Goal: Task Accomplishment & Management: Use online tool/utility

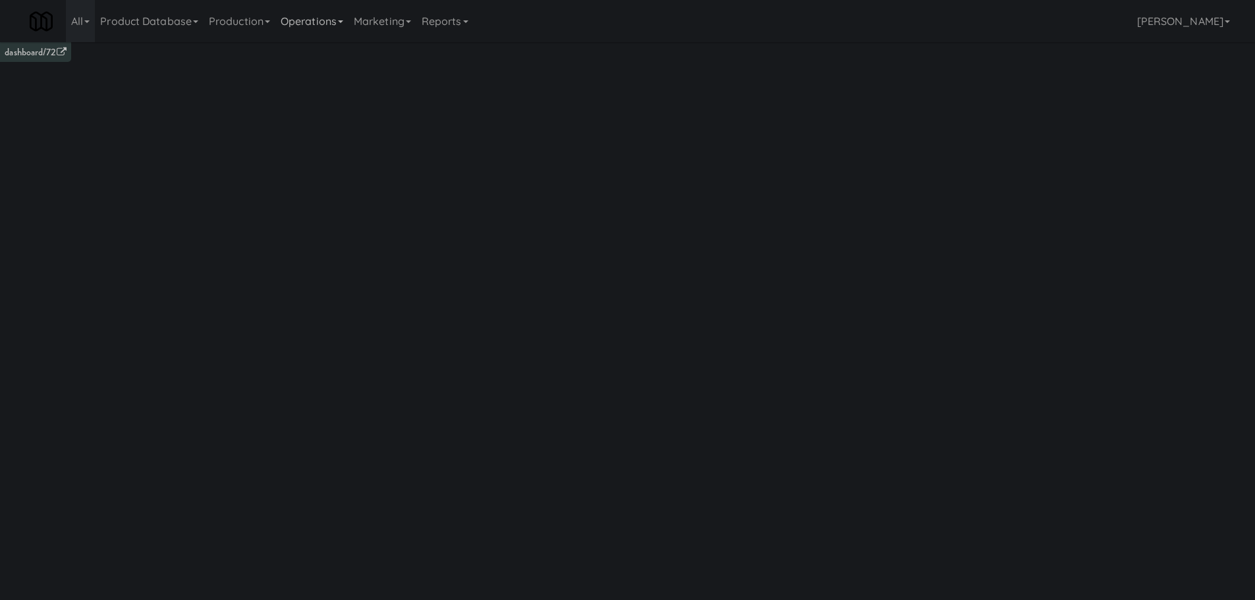
click at [345, 30] on link "Operations" at bounding box center [311, 21] width 73 height 42
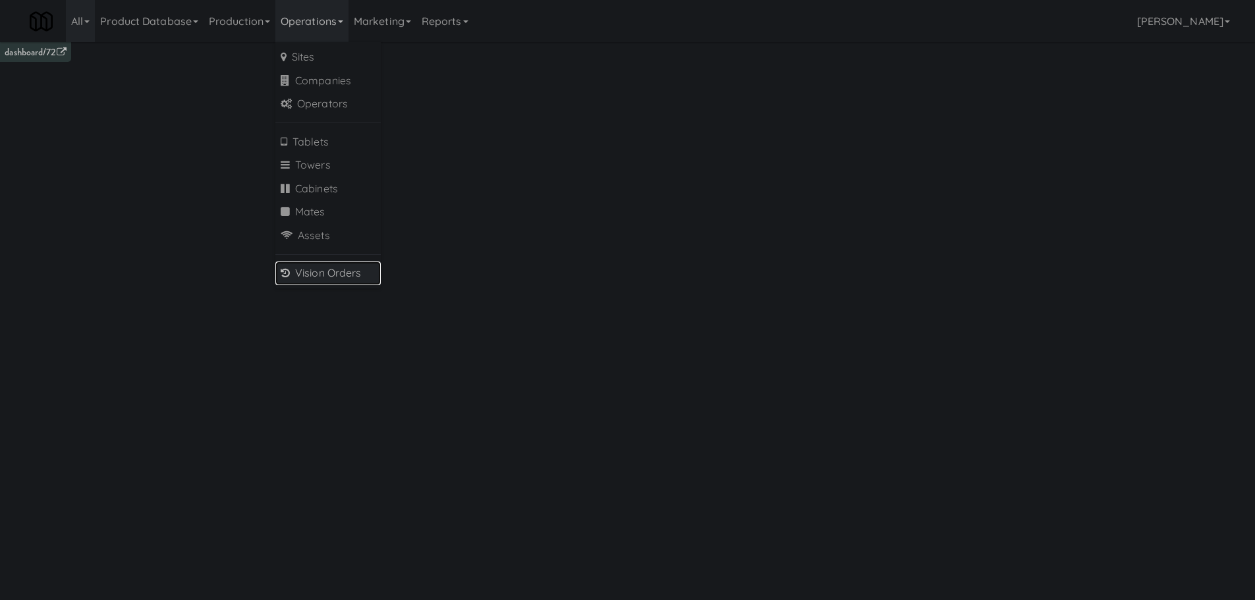
click at [368, 271] on link "Vision Orders" at bounding box center [327, 273] width 105 height 24
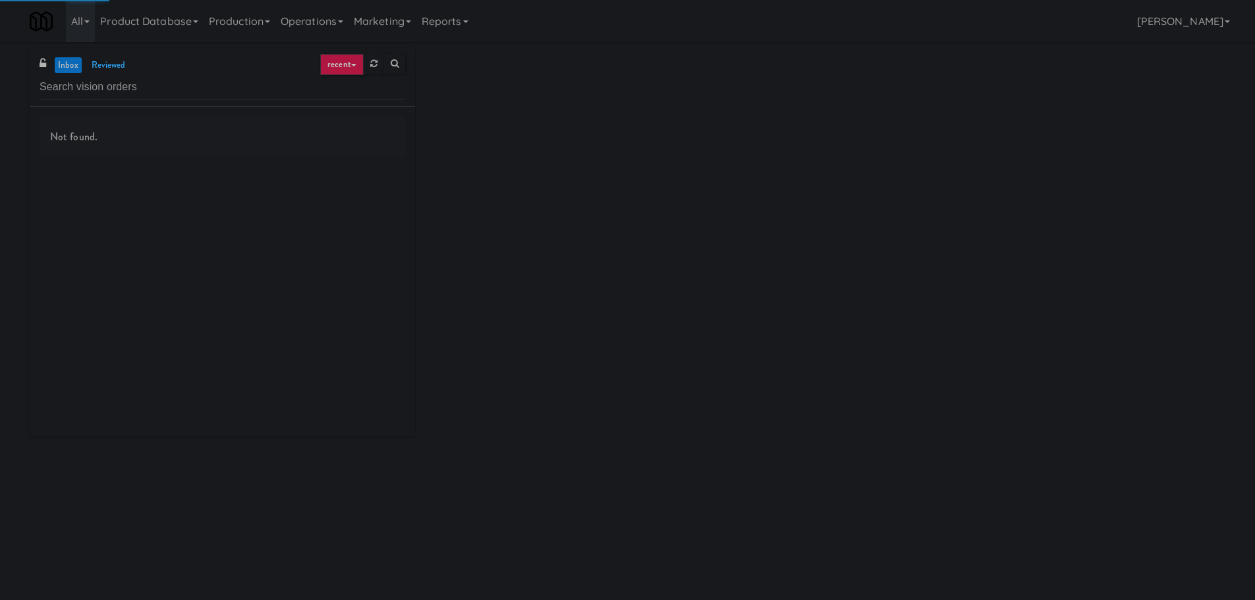
click at [276, 90] on input "text" at bounding box center [223, 87] width 366 height 24
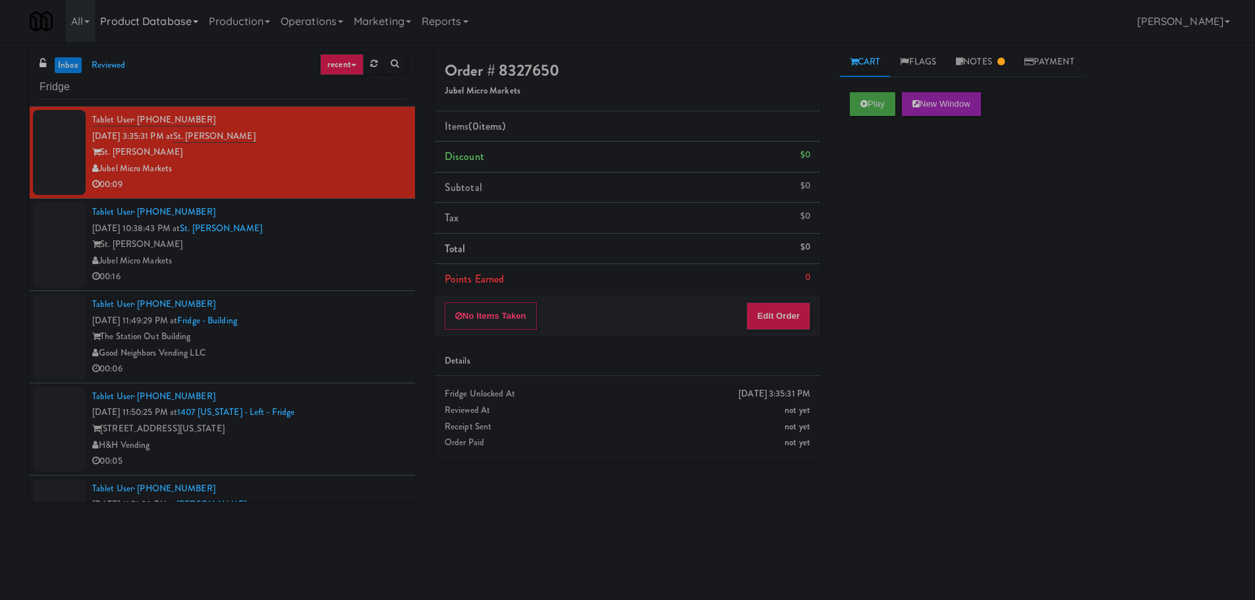
type input "Fridge"
click at [340, 254] on div "Jubel Micro Markets" at bounding box center [248, 261] width 313 height 16
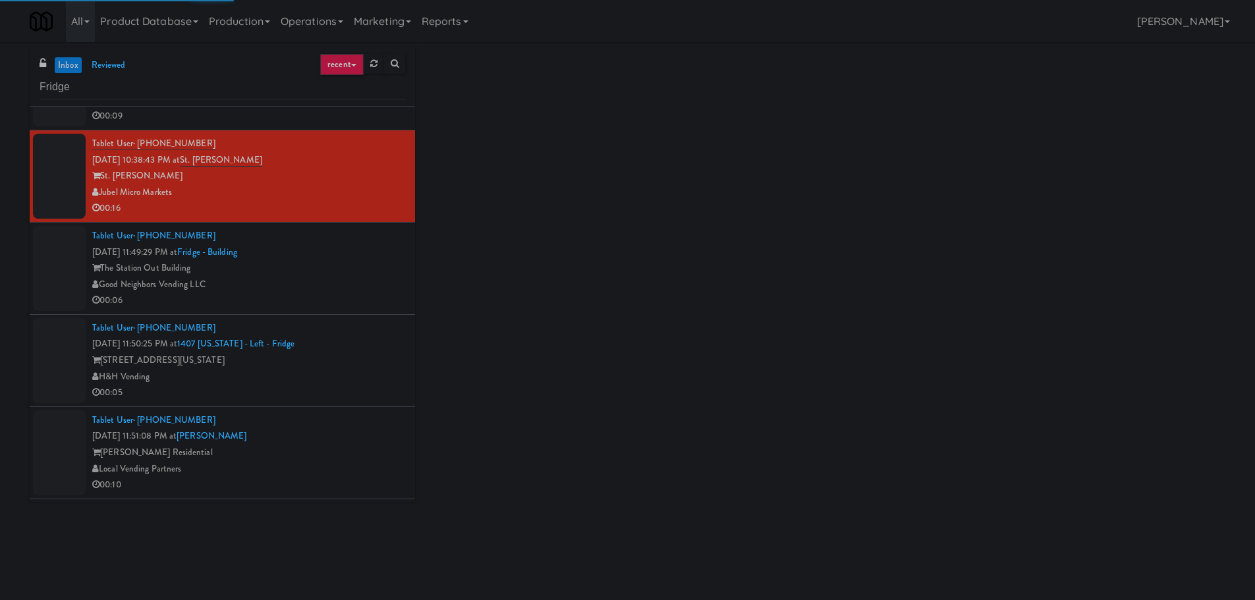
scroll to position [66, 0]
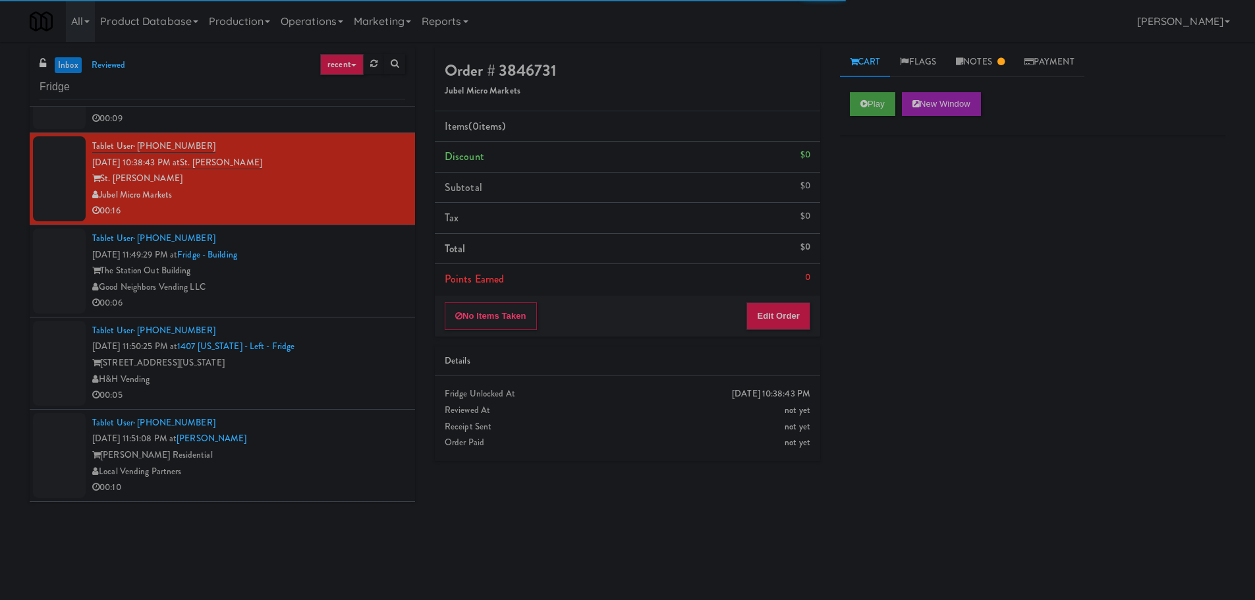
click at [333, 258] on div "Tablet User · (917) 914-1558 Sep 21, 2025 11:49:29 PM at Fridge - Building The …" at bounding box center [248, 271] width 313 height 81
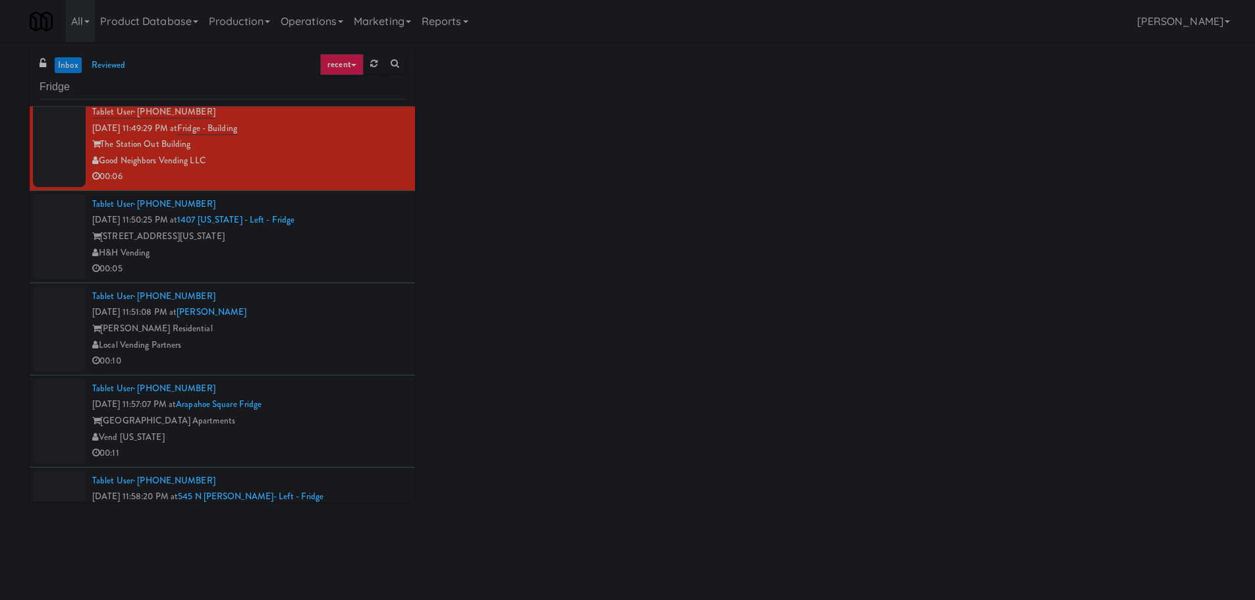
scroll to position [198, 0]
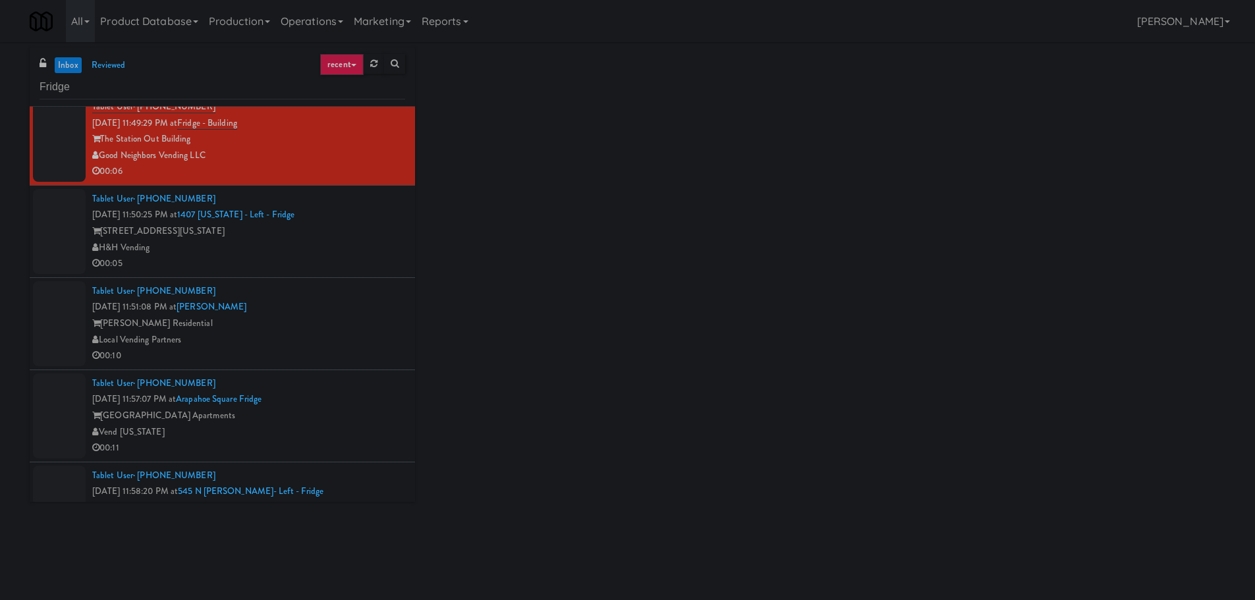
click at [344, 249] on div "H&H Vending" at bounding box center [248, 248] width 313 height 16
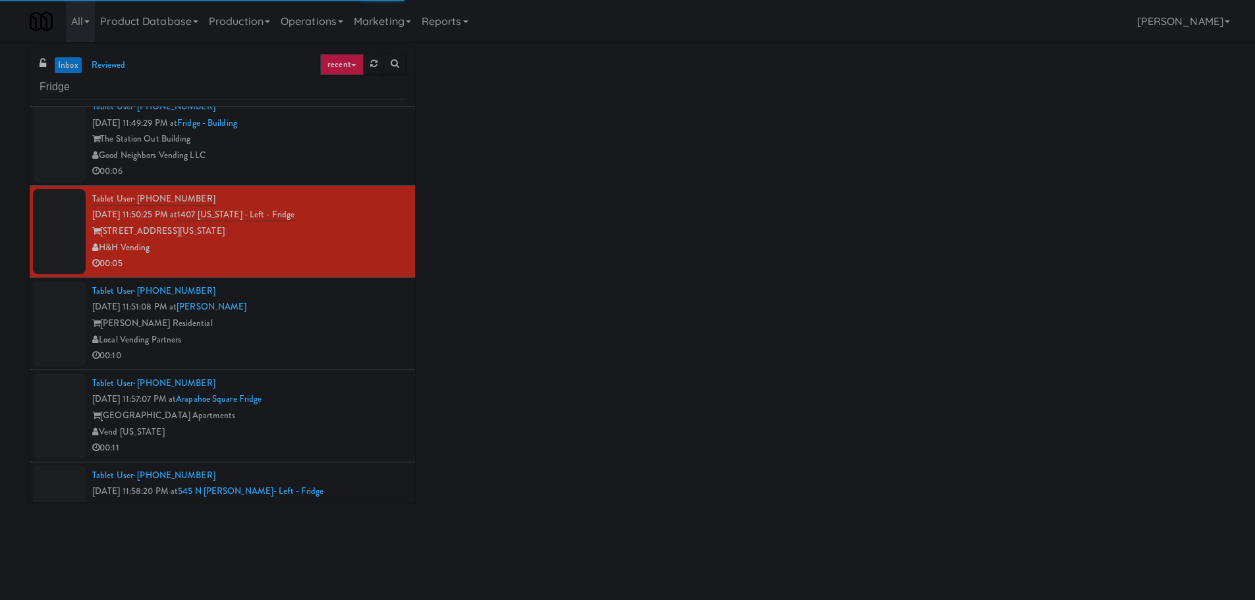
click at [352, 173] on div "00:06" at bounding box center [248, 171] width 313 height 16
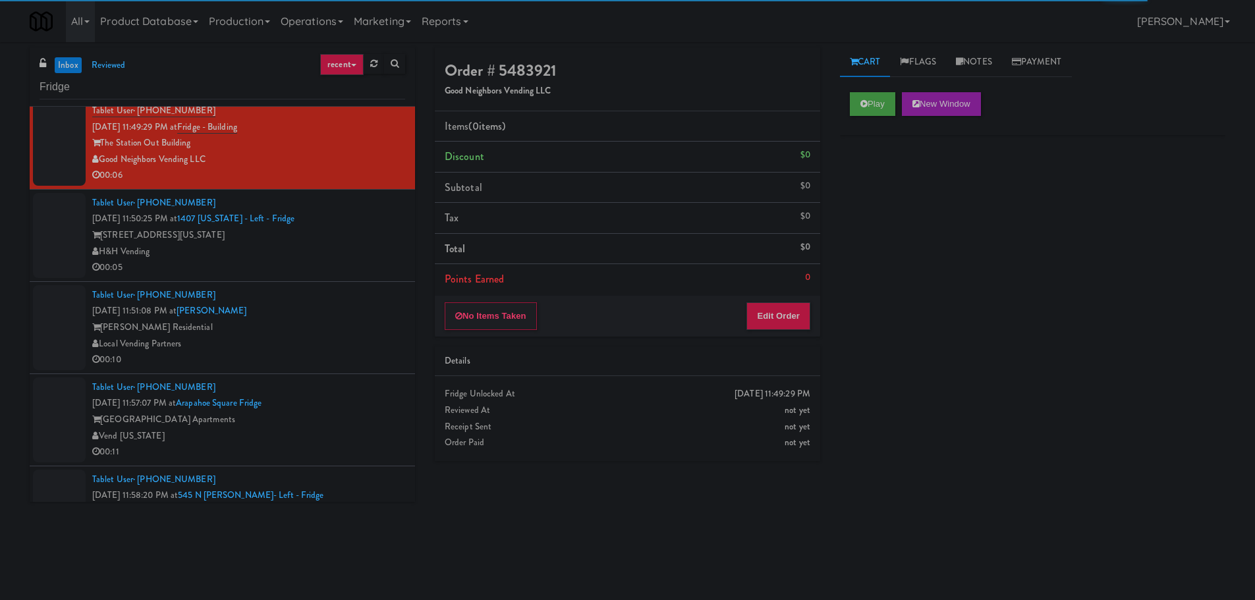
scroll to position [198, 0]
click at [873, 281] on div "Play New Window Primary Flag Clear Flag if unable to determine what was taken o…" at bounding box center [1032, 329] width 385 height 494
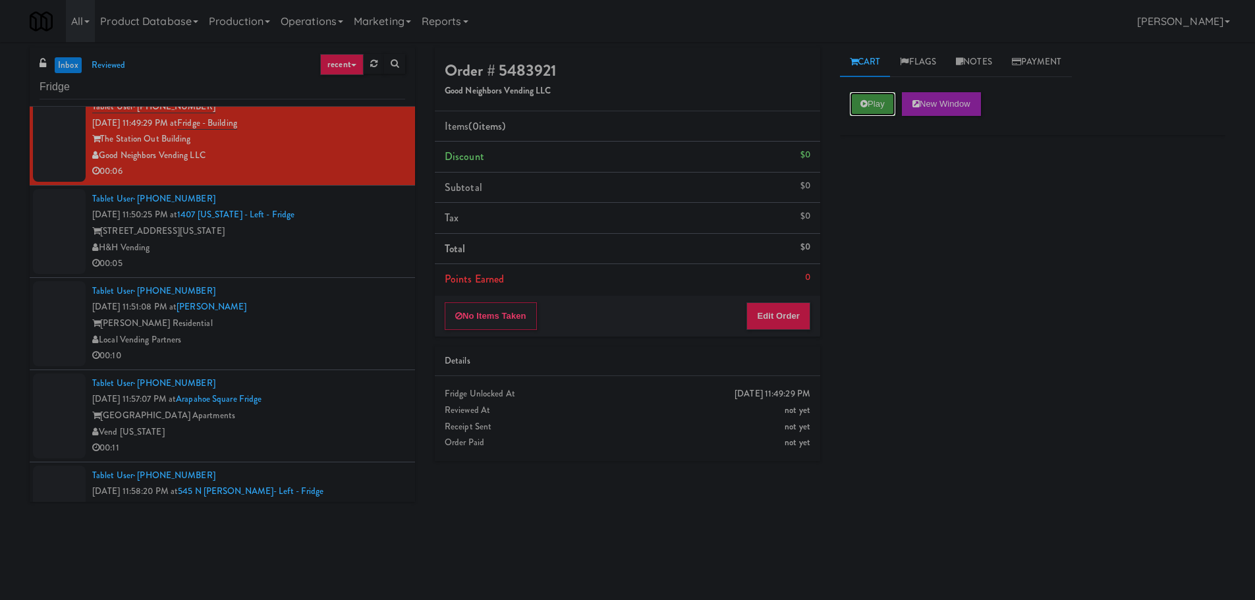
click at [872, 98] on button "Play" at bounding box center [872, 104] width 45 height 24
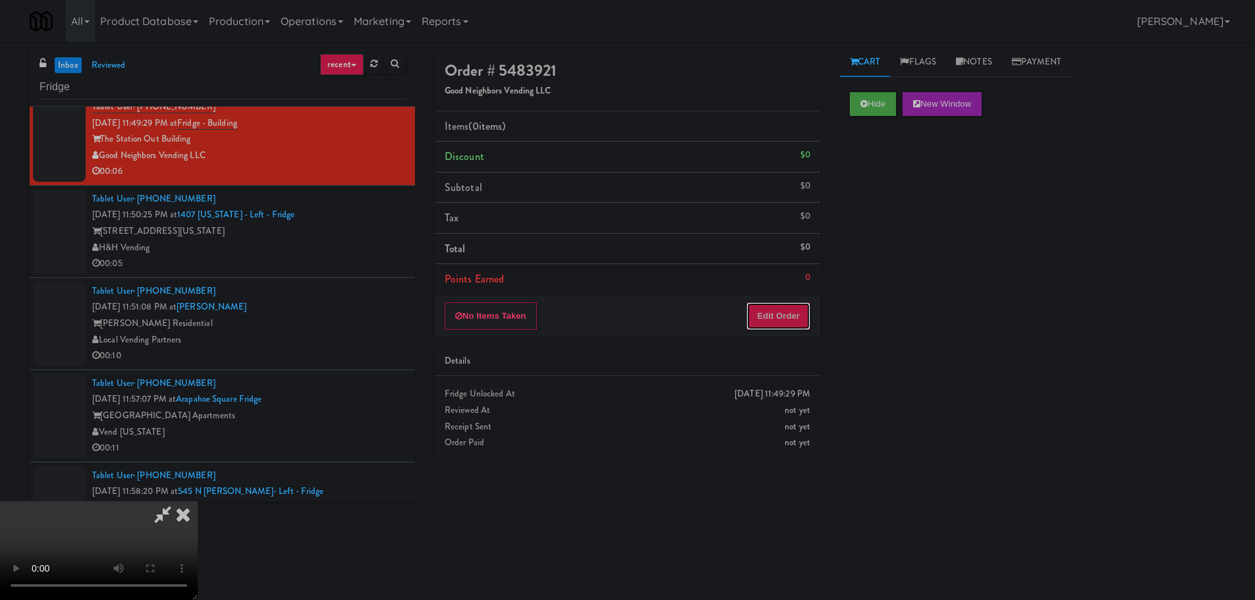
click at [775, 319] on button "Edit Order" at bounding box center [778, 316] width 64 height 28
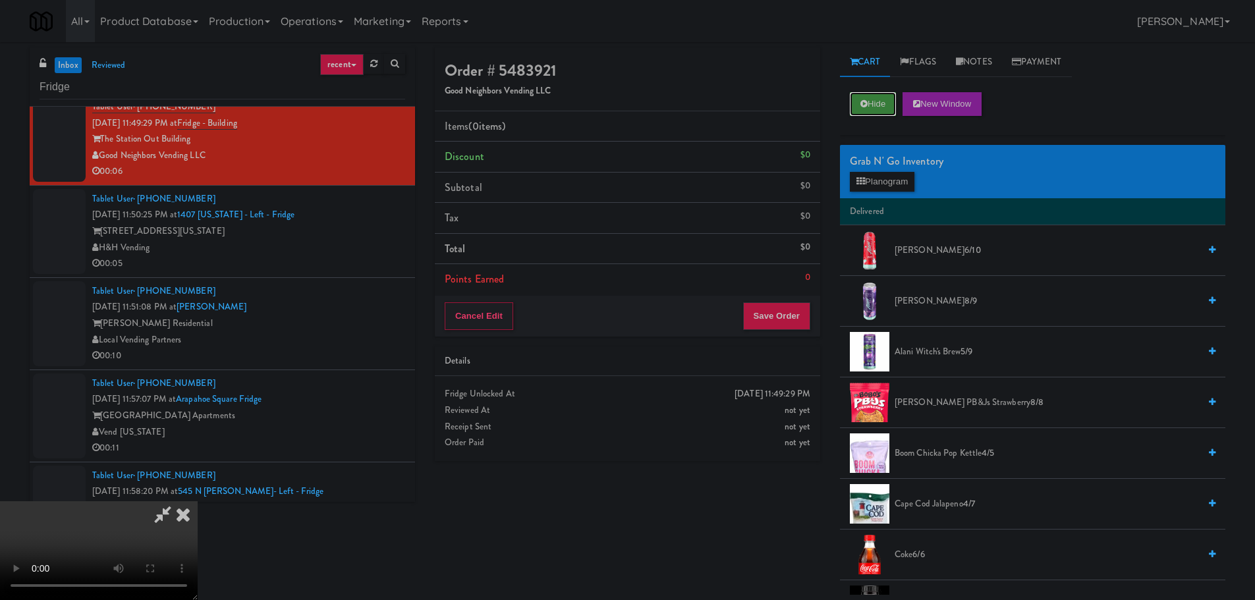
click at [873, 100] on button "Hide" at bounding box center [873, 104] width 46 height 24
click at [198, 501] on video at bounding box center [99, 550] width 198 height 99
click at [867, 103] on icon at bounding box center [863, 103] width 7 height 9
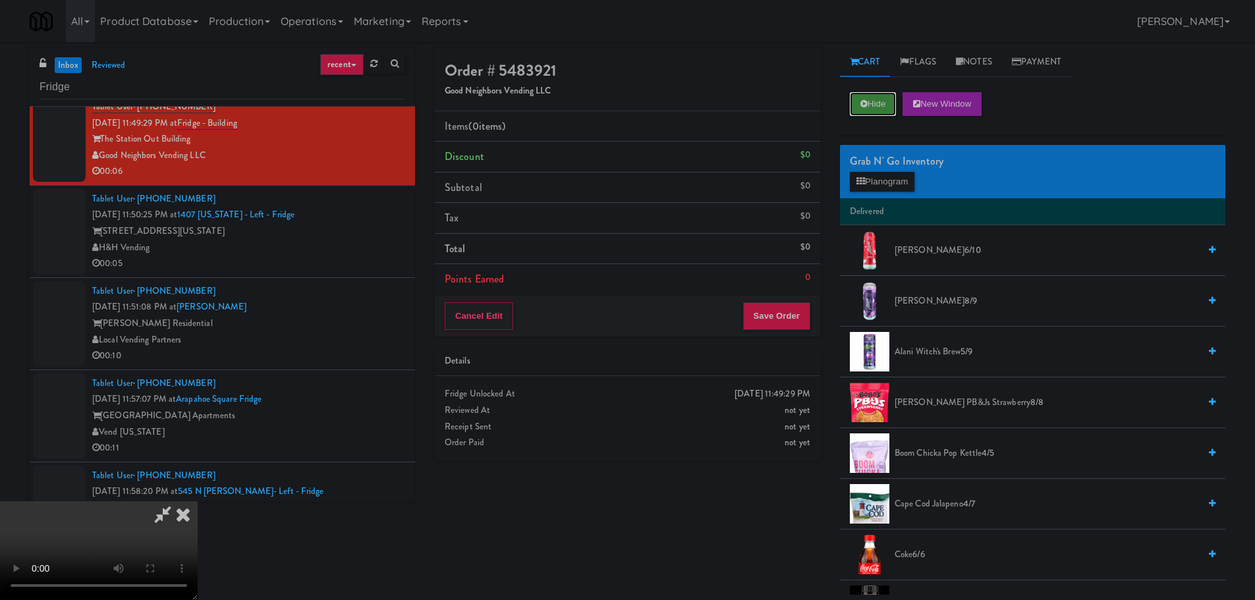
click at [867, 103] on icon at bounding box center [863, 103] width 7 height 9
click at [858, 96] on button "Hide" at bounding box center [873, 104] width 46 height 24
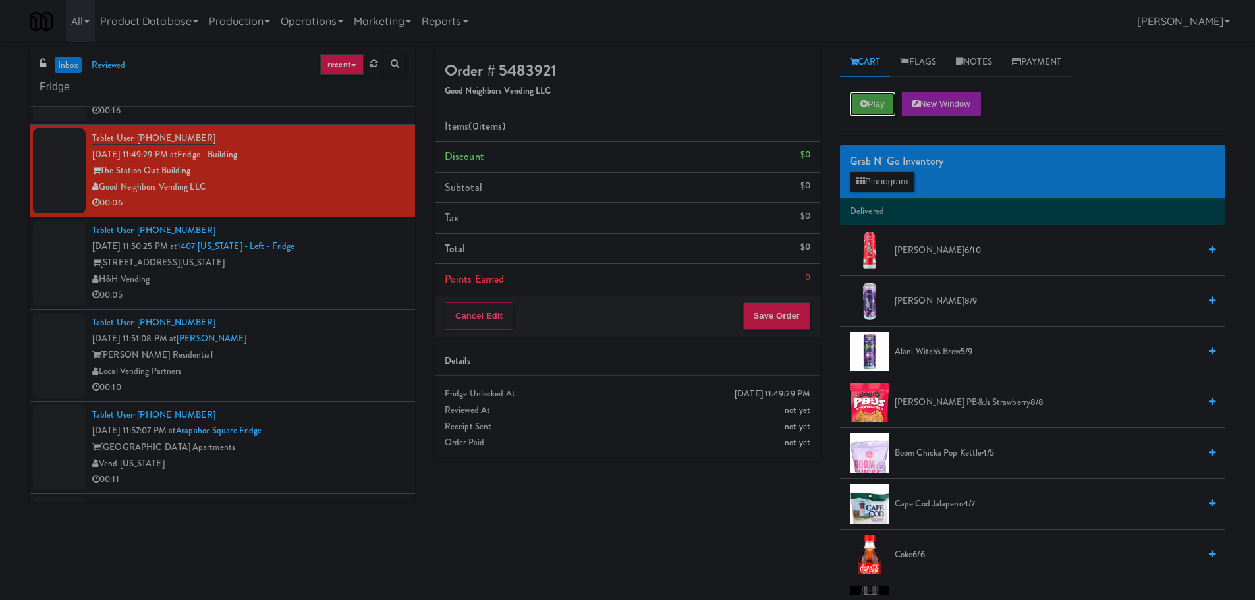
scroll to position [0, 0]
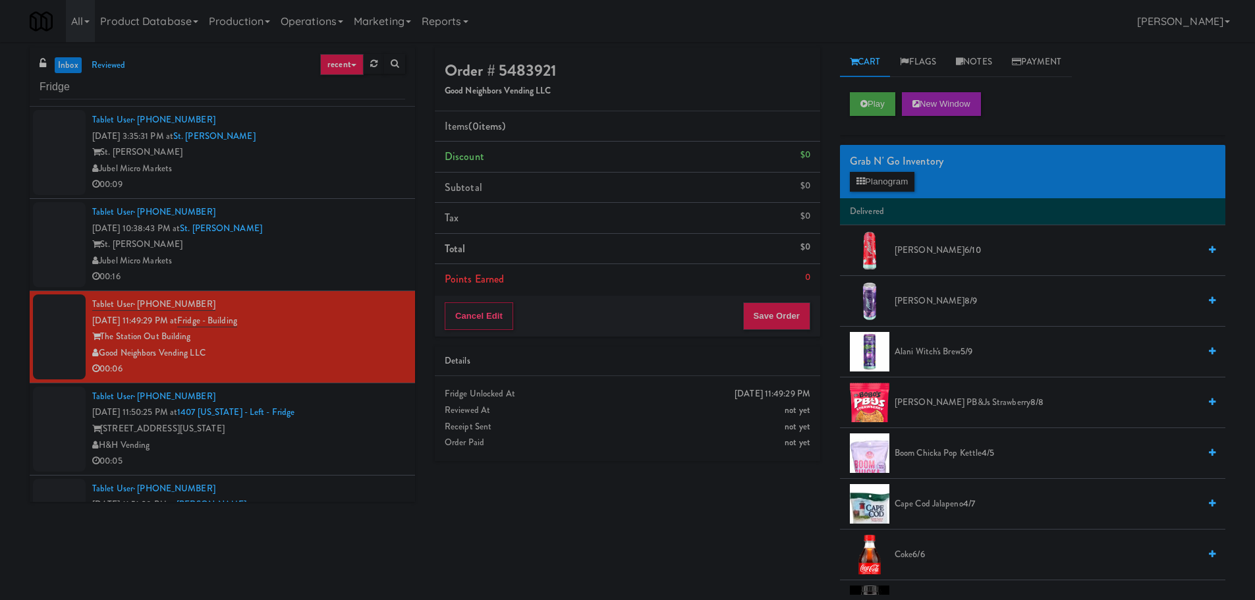
click at [335, 265] on div "Jubel Micro Markets" at bounding box center [248, 261] width 313 height 16
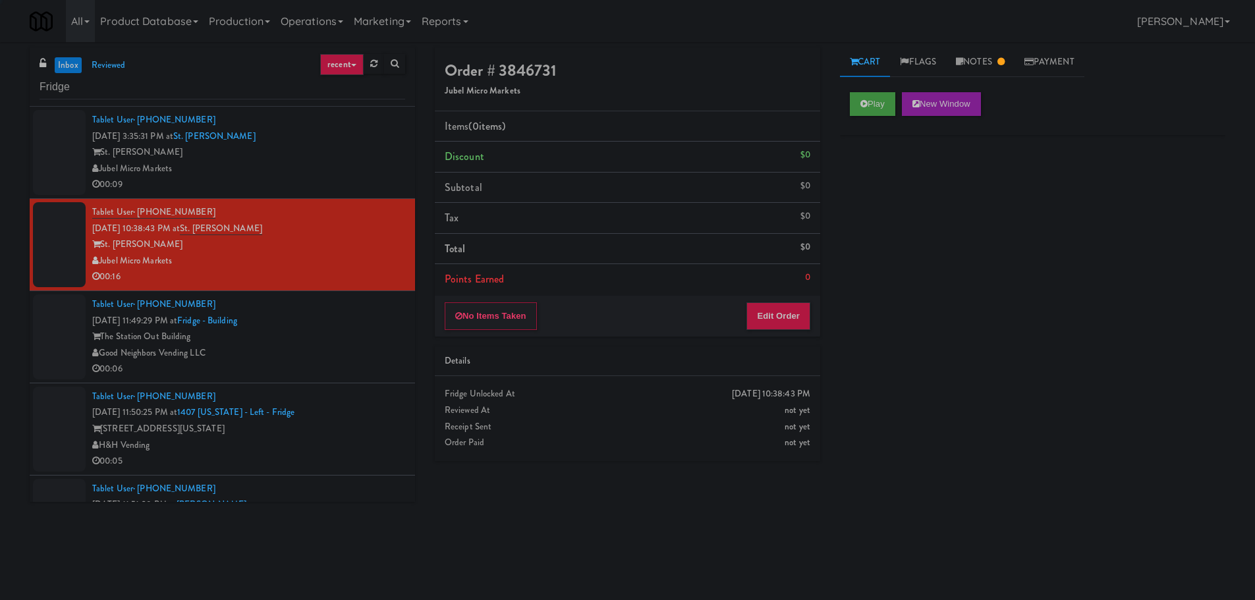
click at [341, 337] on div "The Station Out Building" at bounding box center [248, 337] width 313 height 16
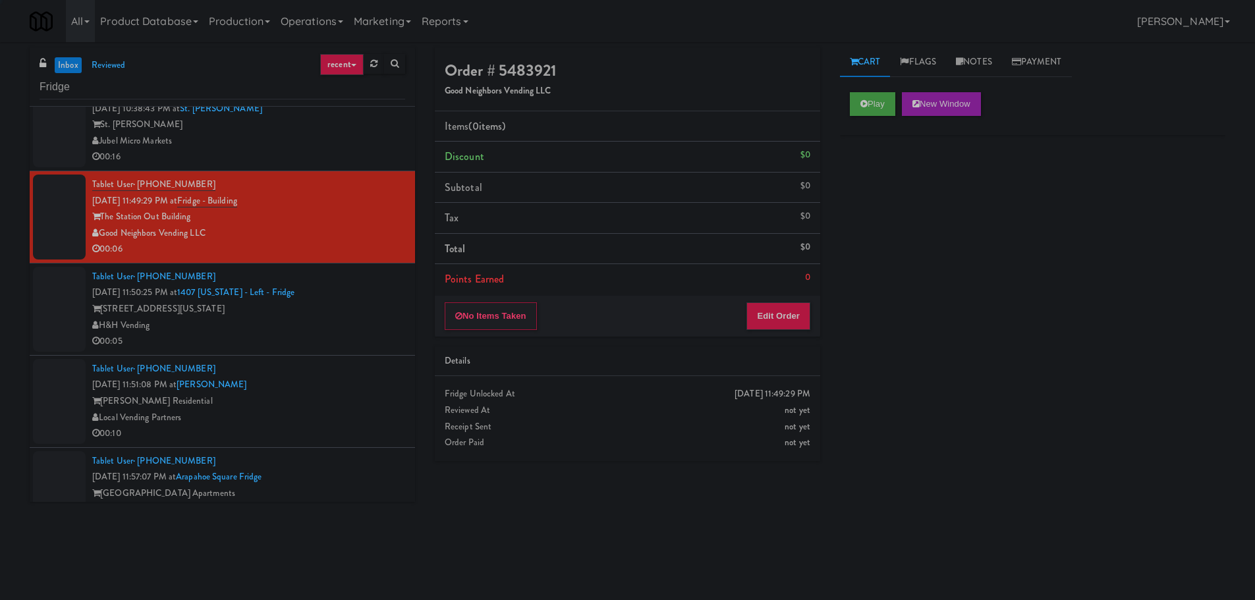
scroll to position [132, 0]
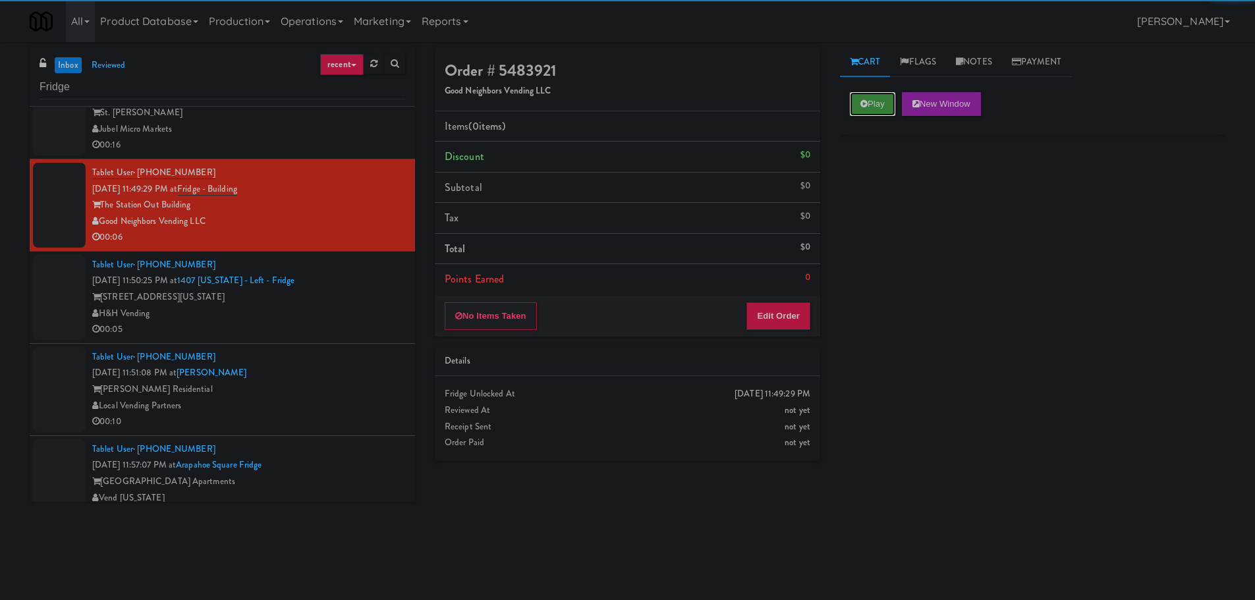
click at [877, 113] on button "Play" at bounding box center [872, 104] width 45 height 24
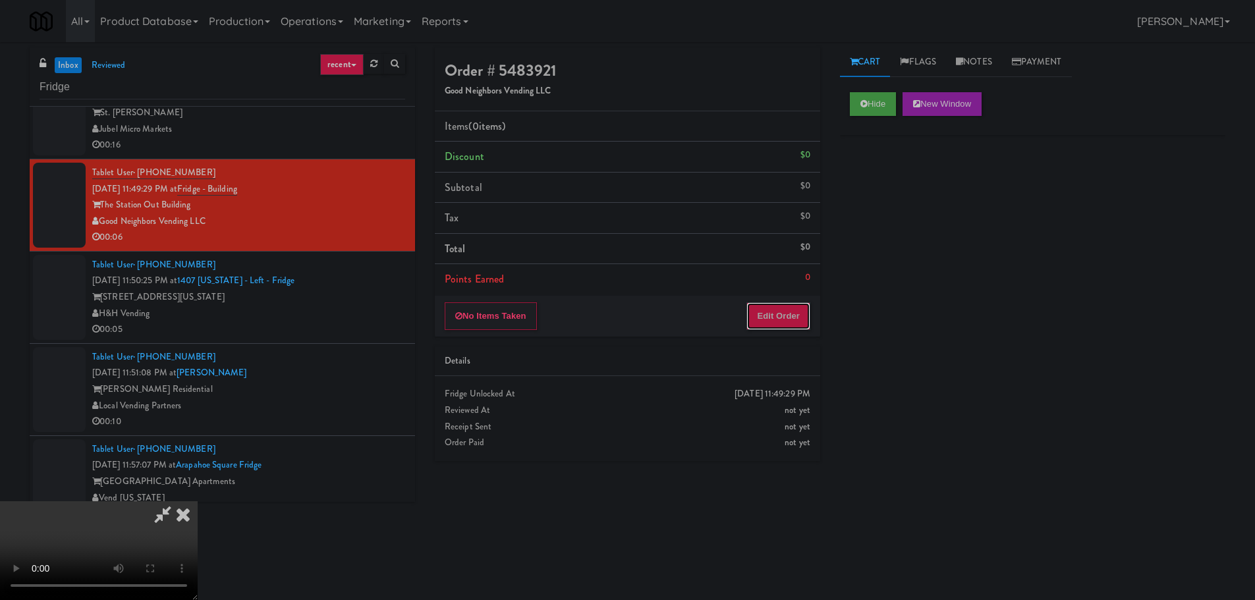
click at [778, 329] on button "Edit Order" at bounding box center [778, 316] width 64 height 28
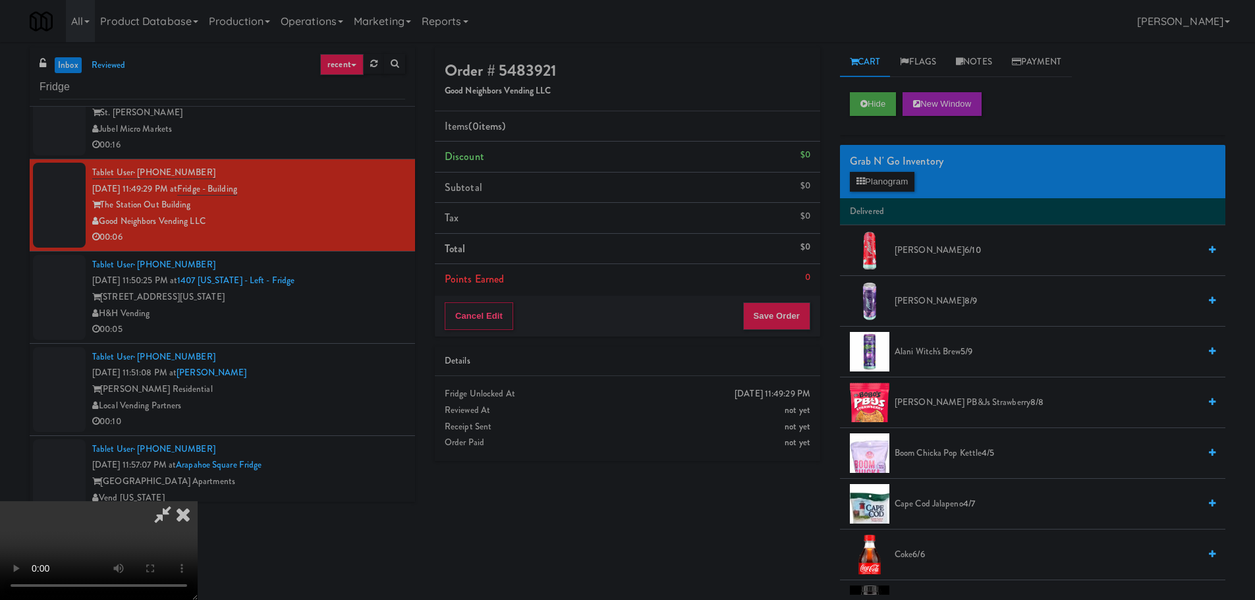
click at [198, 501] on video at bounding box center [99, 550] width 198 height 99
click at [861, 102] on icon at bounding box center [863, 103] width 7 height 9
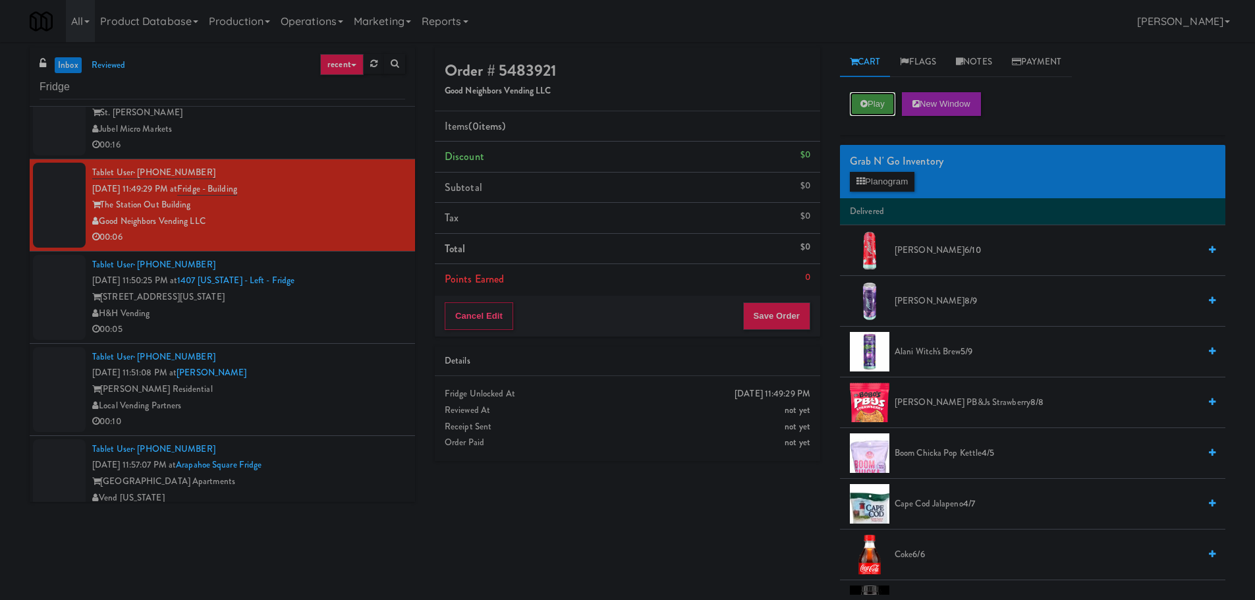
click at [861, 102] on icon at bounding box center [863, 103] width 7 height 9
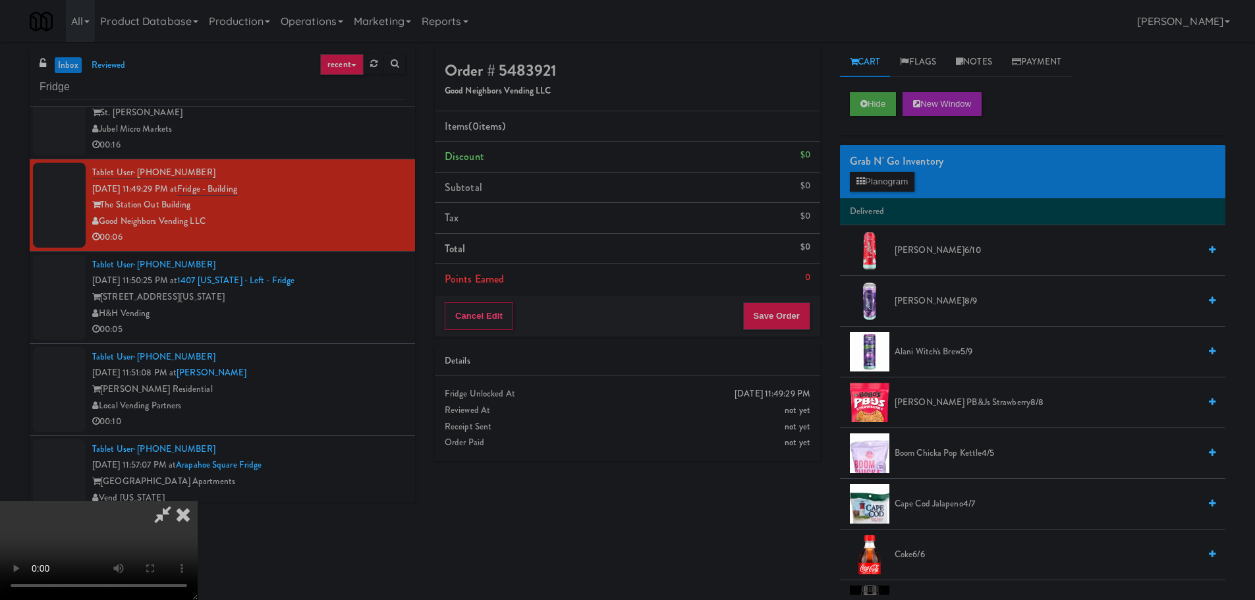
click at [198, 510] on video at bounding box center [99, 550] width 198 height 99
click at [198, 501] on video at bounding box center [99, 550] width 198 height 99
click at [860, 102] on icon at bounding box center [863, 103] width 7 height 9
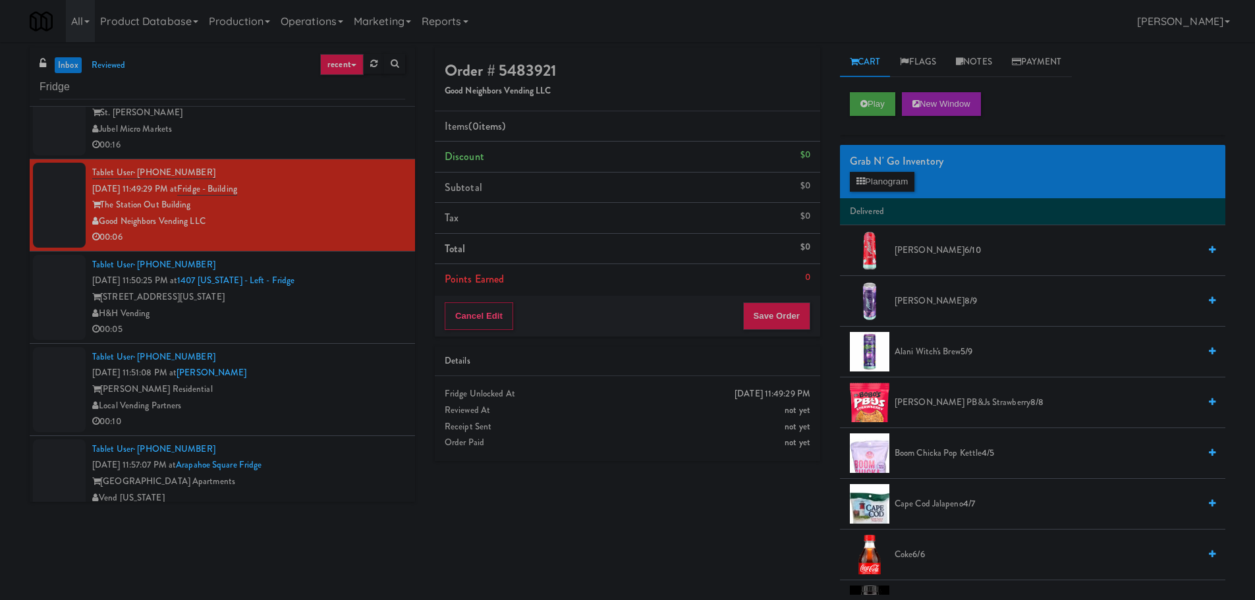
click at [360, 267] on div "Tablet User · (312) 402-4052 Sep 21, 2025 11:50:25 PM at 1407 Michigan - Left -…" at bounding box center [248, 297] width 313 height 81
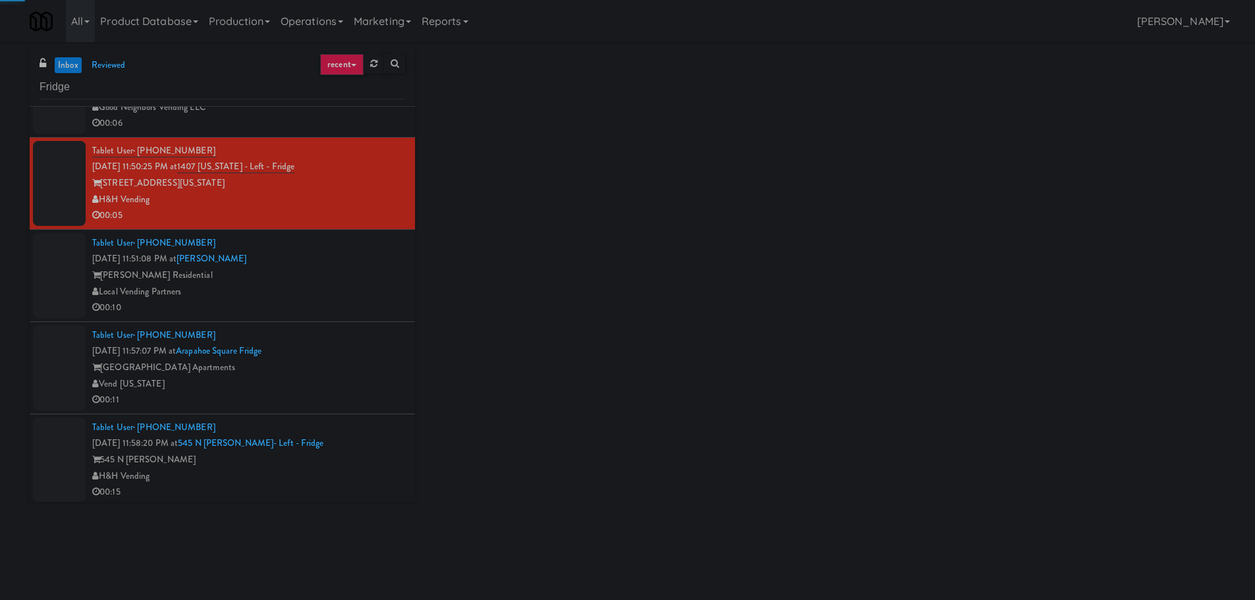
scroll to position [263, 0]
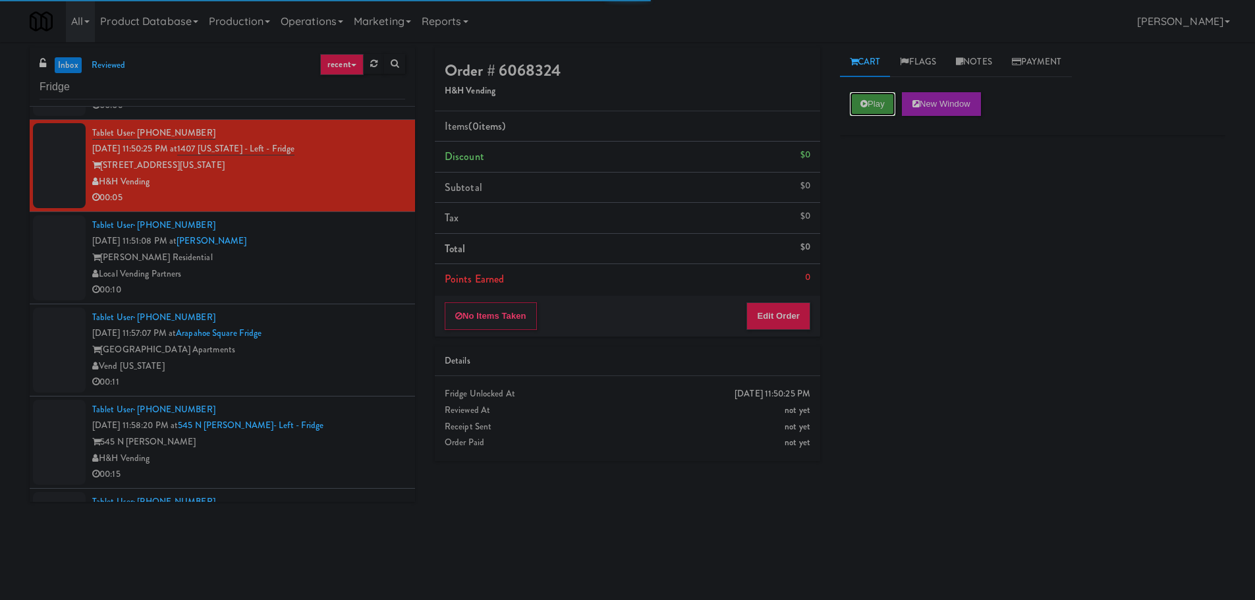
click at [879, 101] on button "Play" at bounding box center [872, 104] width 45 height 24
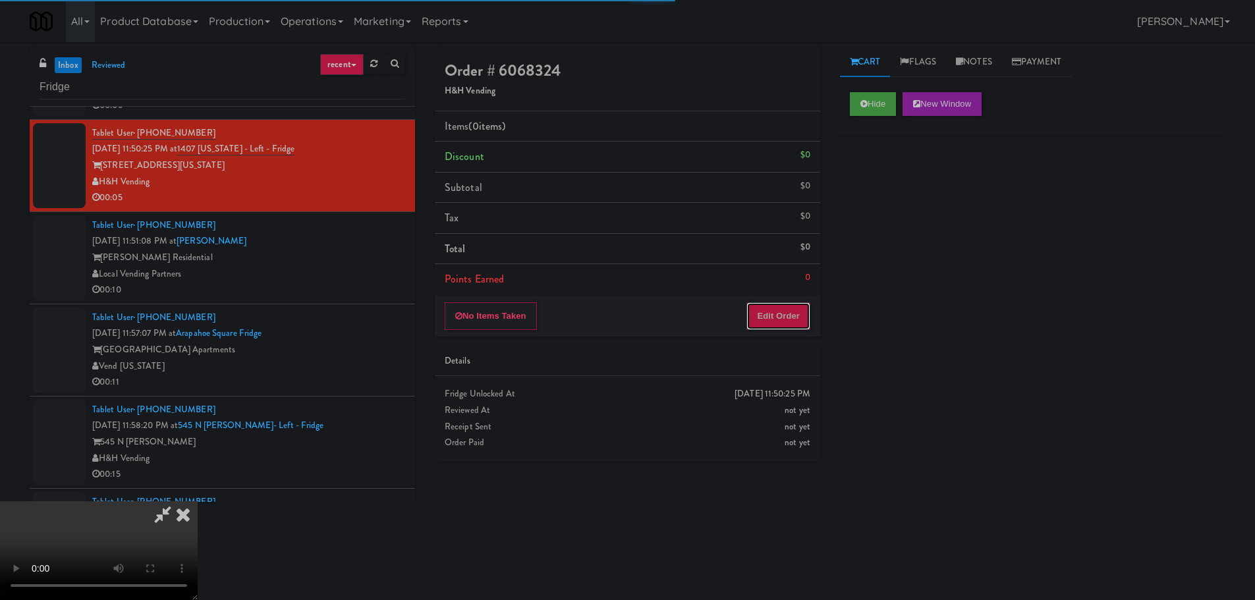
click at [765, 323] on button "Edit Order" at bounding box center [778, 316] width 64 height 28
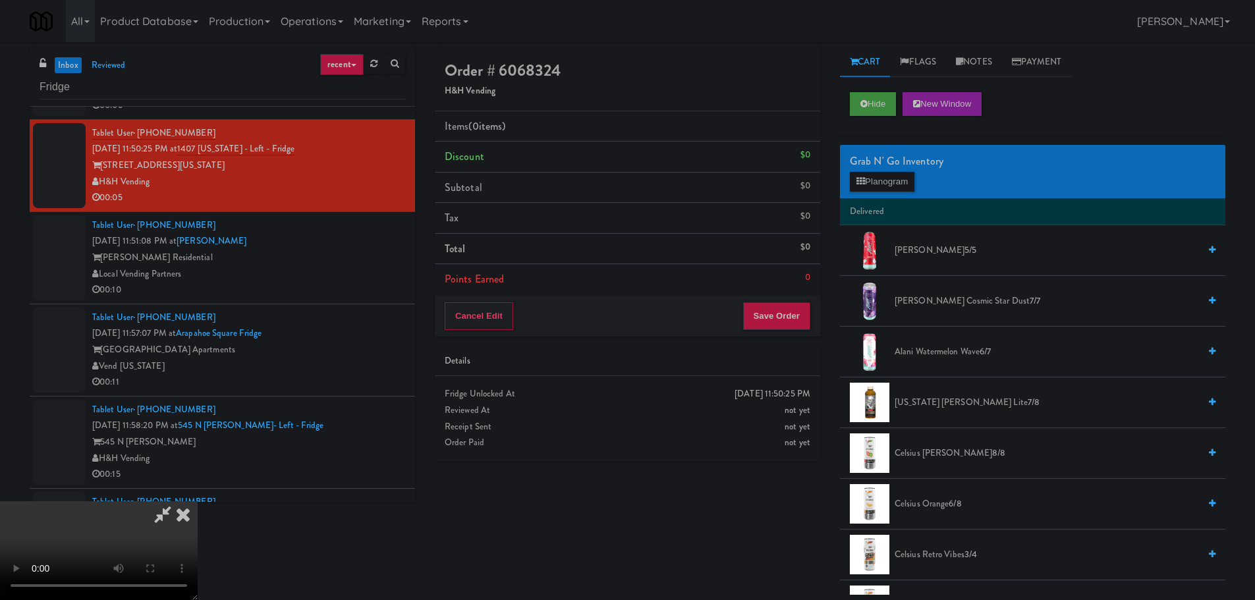
click at [753, 567] on div "Order # 6068324 H&H Vending Items (0 items ) Discount $0 Subtotal $0 Tax $0 Tot…" at bounding box center [830, 320] width 810 height 547
click at [198, 501] on icon at bounding box center [183, 514] width 29 height 26
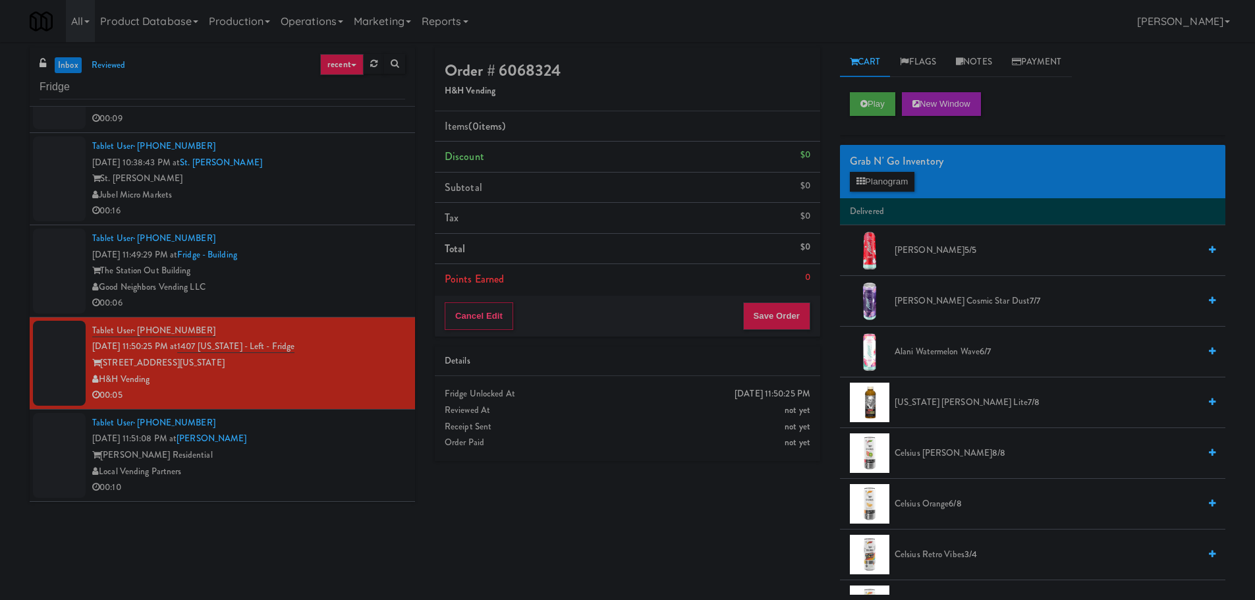
click at [323, 312] on li "Tablet User · (917) 914-1558 Sep 21, 2025 11:49:29 PM at Fridge - Building The …" at bounding box center [222, 271] width 385 height 92
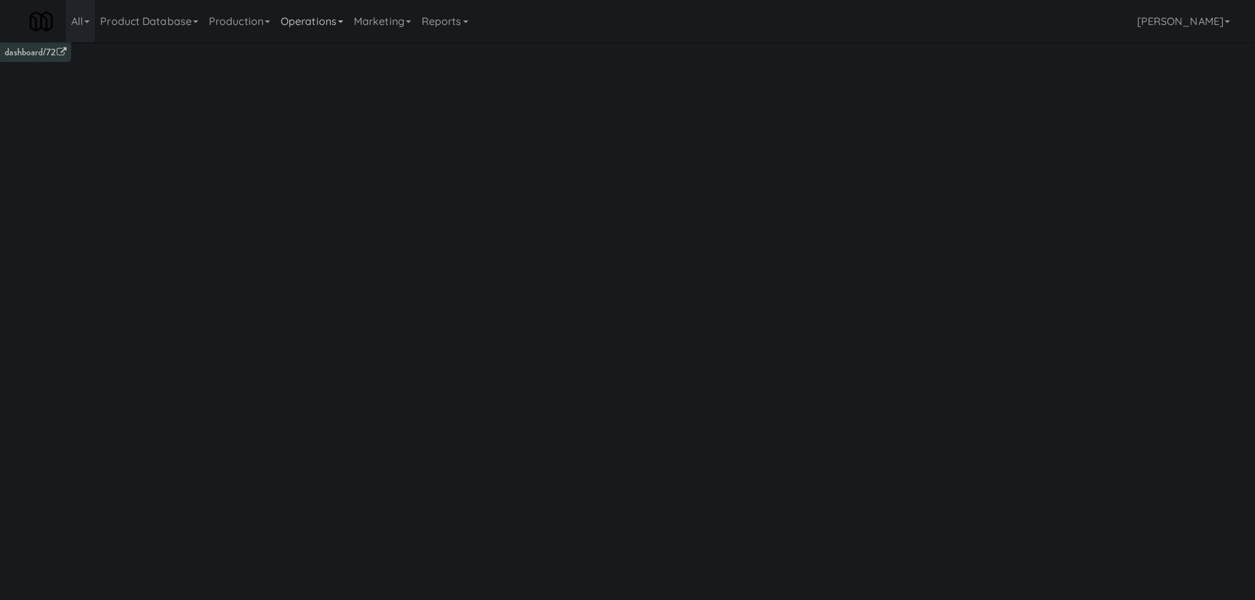
click at [315, 23] on link "Operations" at bounding box center [311, 21] width 73 height 42
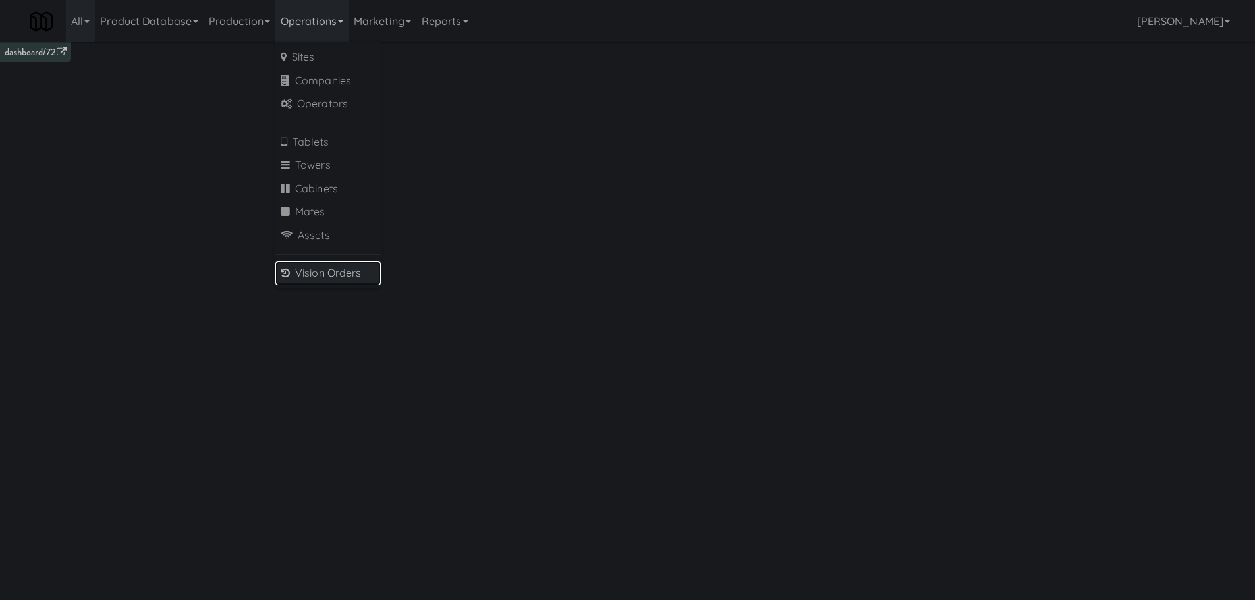
click at [348, 276] on link "Vision Orders" at bounding box center [327, 273] width 105 height 24
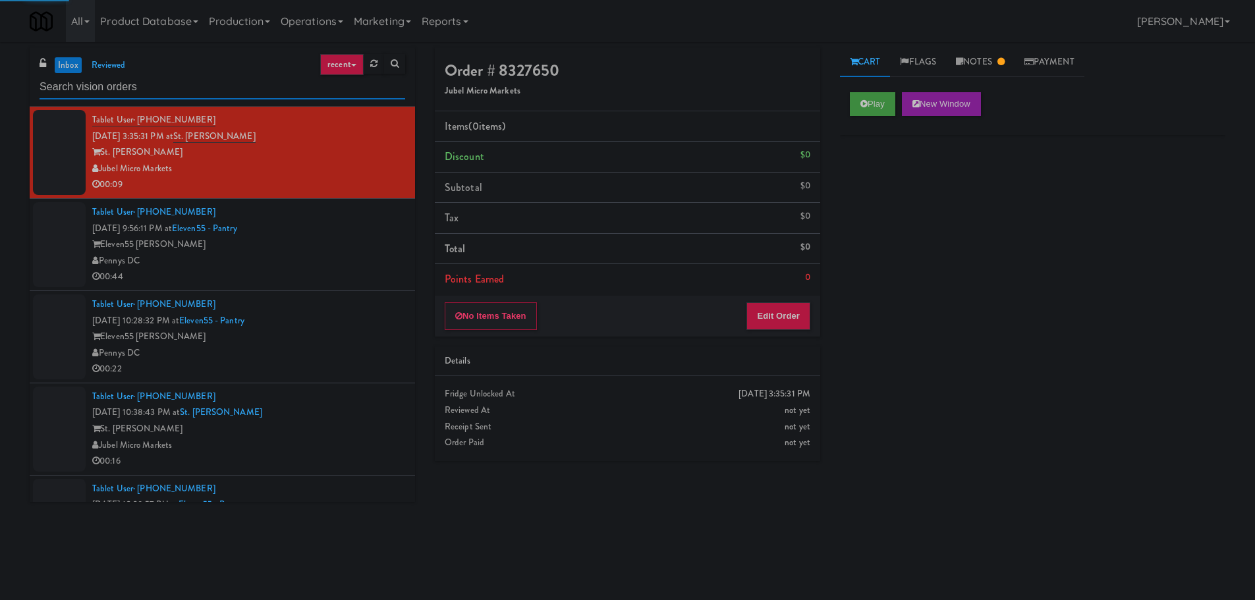
click at [258, 90] on input "text" at bounding box center [223, 87] width 366 height 24
type input "R"
type input "Fridge"
click at [57, 60] on link "inbox" at bounding box center [68, 65] width 27 height 16
click at [317, 283] on div "00:16" at bounding box center [248, 277] width 313 height 16
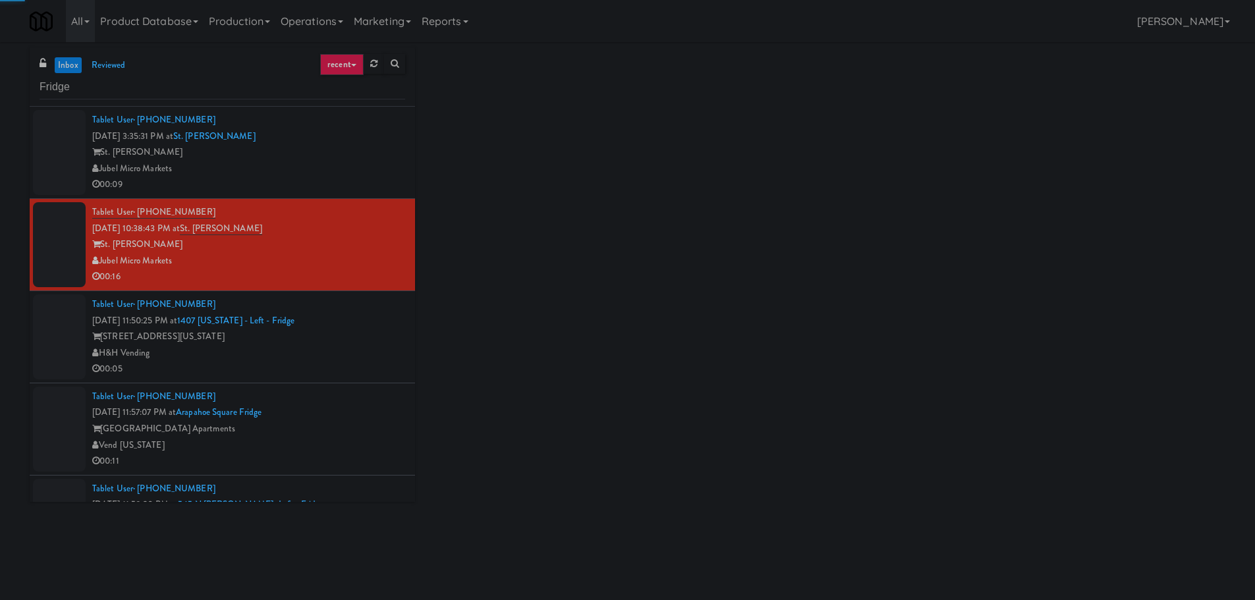
click at [343, 368] on div "00:05" at bounding box center [248, 369] width 313 height 16
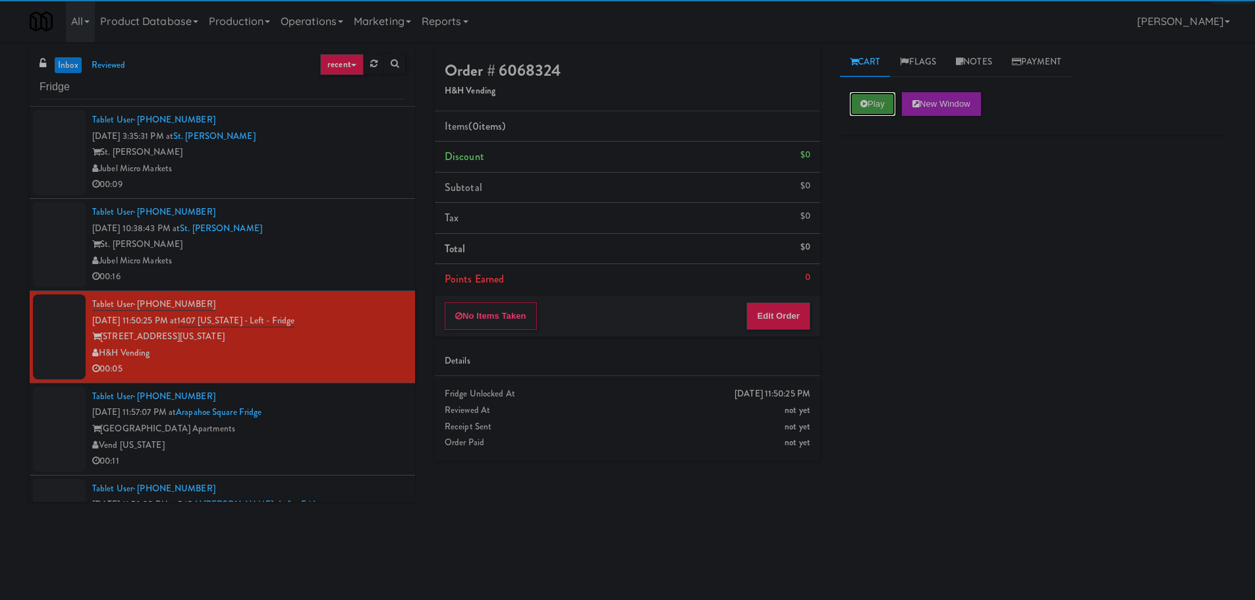
click at [871, 109] on button "Play" at bounding box center [872, 104] width 45 height 24
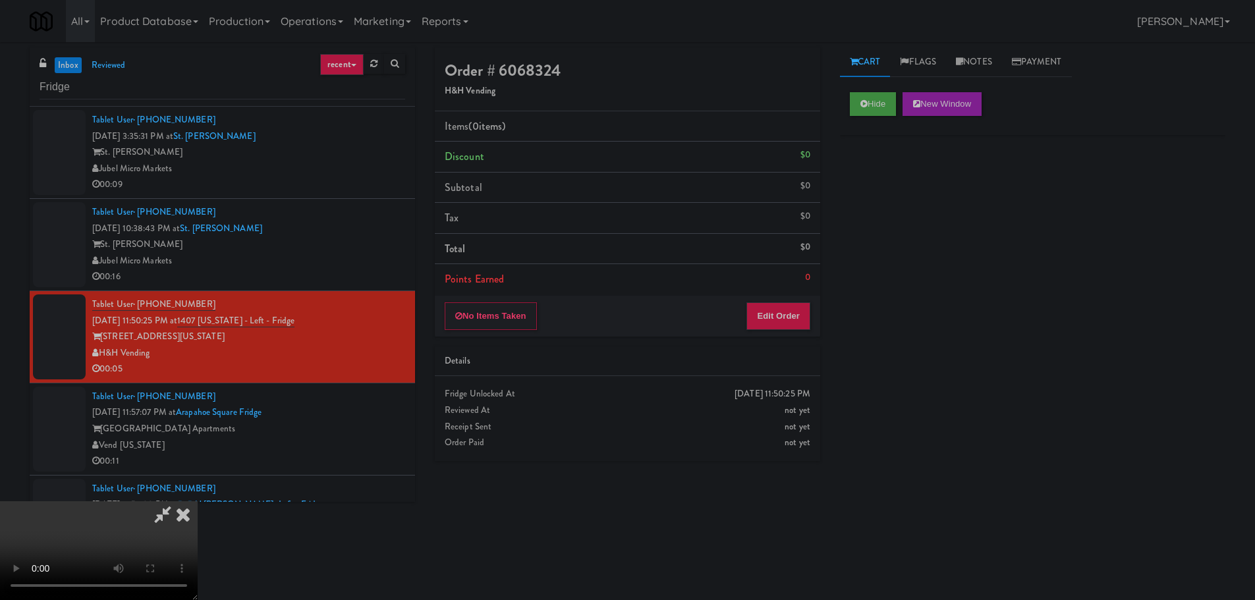
click at [780, 337] on div "Order # 6068324 H&H Vending Items (0 items ) Discount $0 Subtotal $0 Tax $0 Tot…" at bounding box center [627, 259] width 405 height 424
click at [792, 310] on button "Edit Order" at bounding box center [778, 316] width 64 height 28
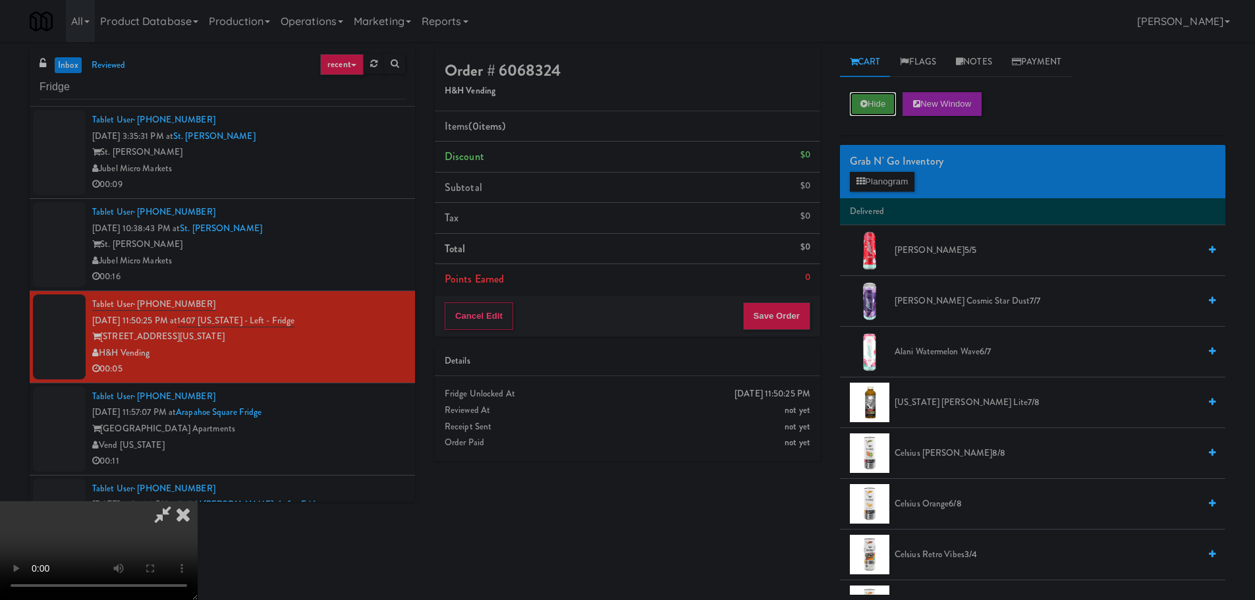
click at [862, 109] on button "Hide" at bounding box center [873, 104] width 46 height 24
click at [198, 501] on icon at bounding box center [183, 514] width 29 height 26
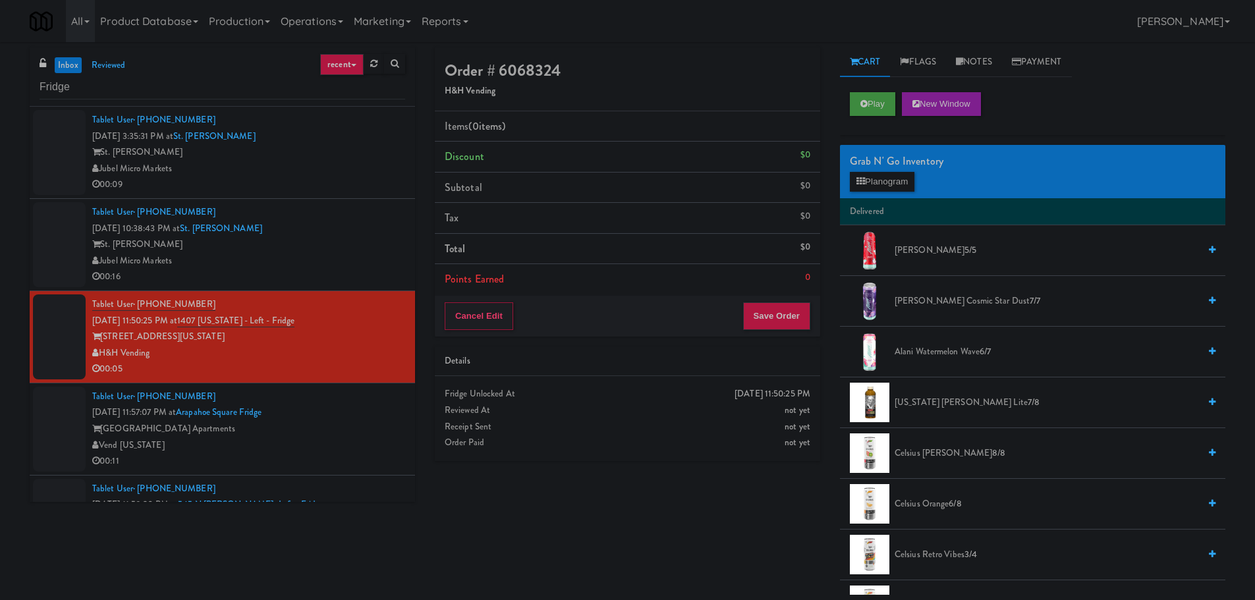
click at [341, 388] on li "Tablet User · (720) 387-0354 Sep 21, 2025 11:57:07 PM at Arapahoe Square Fridge…" at bounding box center [222, 429] width 385 height 92
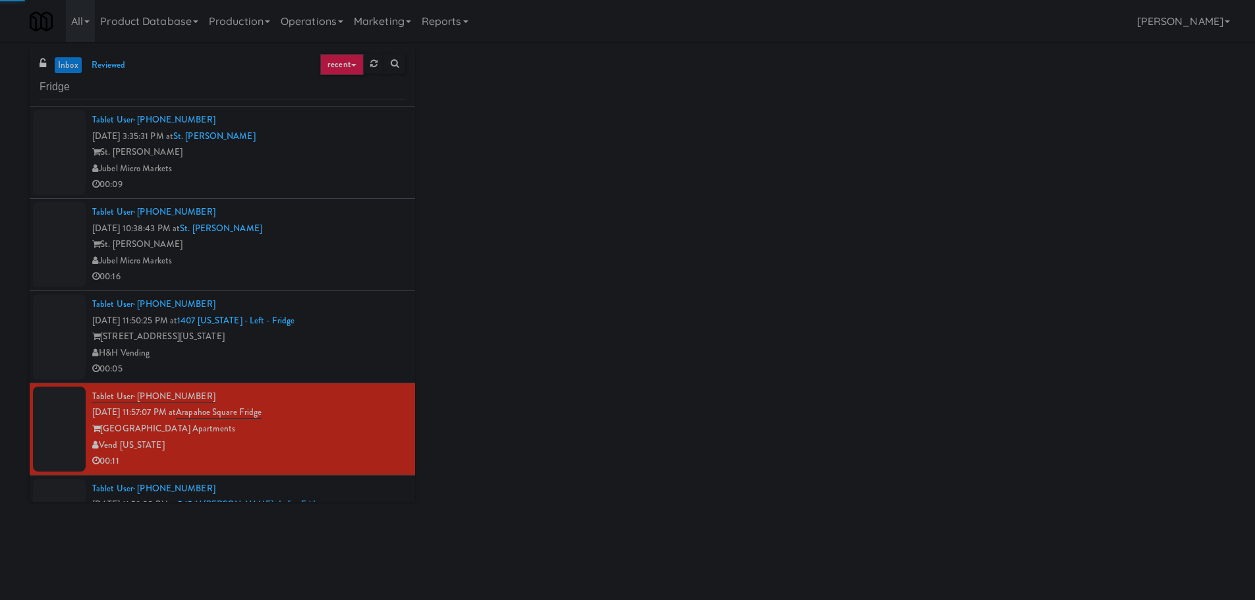
click at [358, 314] on div "Tablet User · (312) 402-4052 Sep 21, 2025 11:50:25 PM at 1407 Michigan - Left -…" at bounding box center [248, 336] width 313 height 81
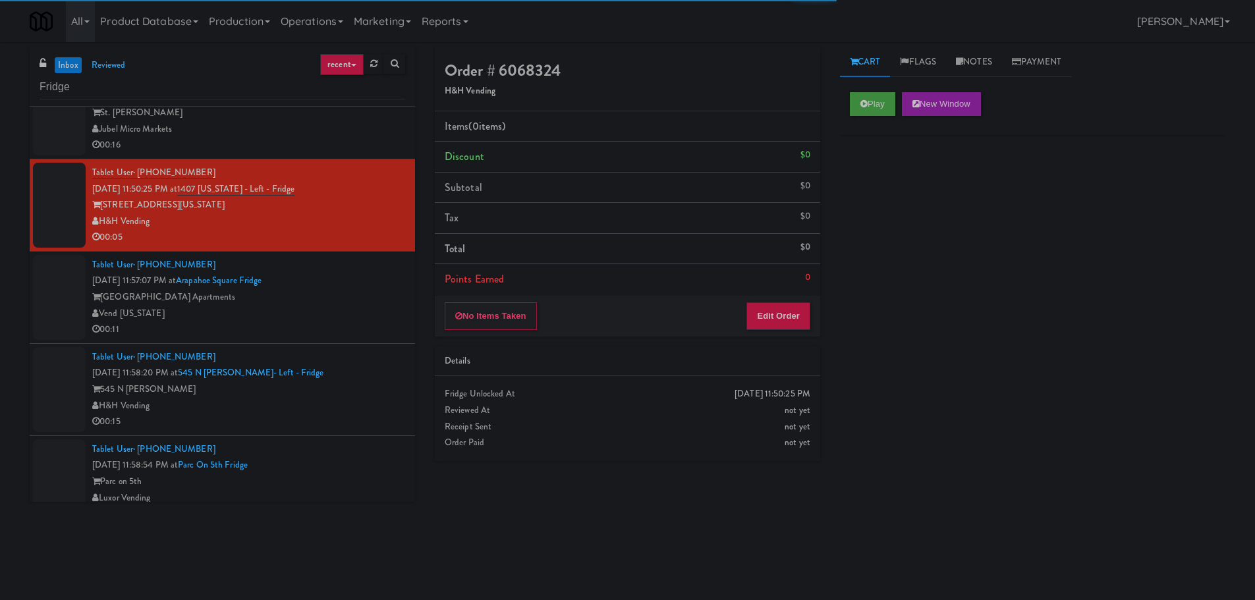
click at [358, 314] on div "Vend [US_STATE]" at bounding box center [248, 314] width 313 height 16
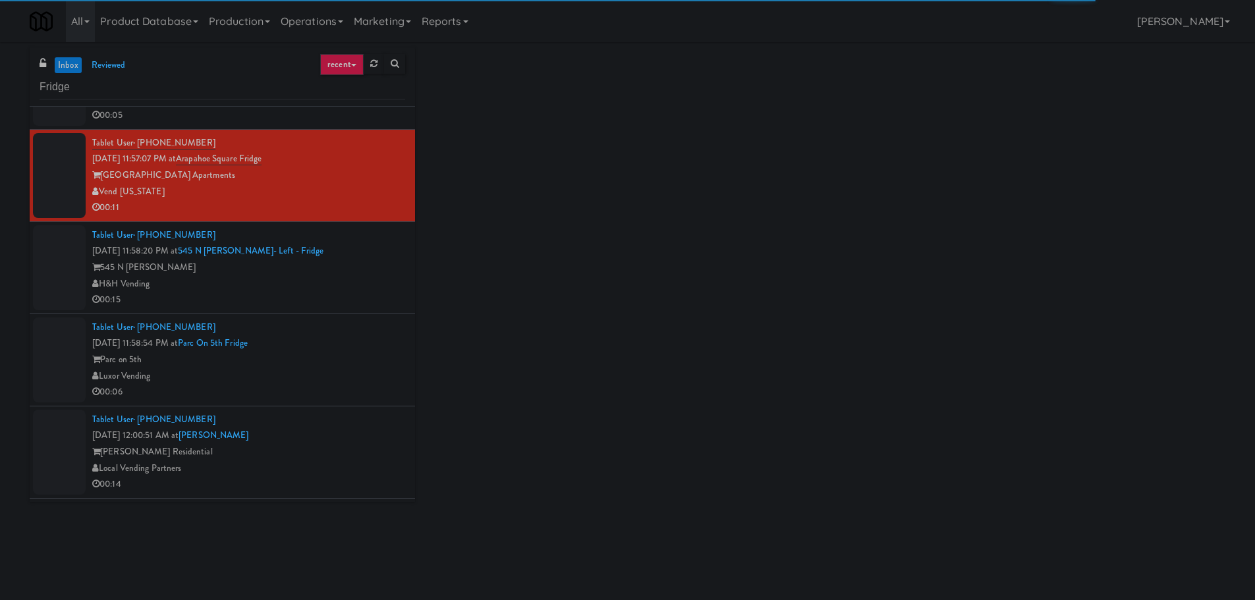
scroll to position [263, 0]
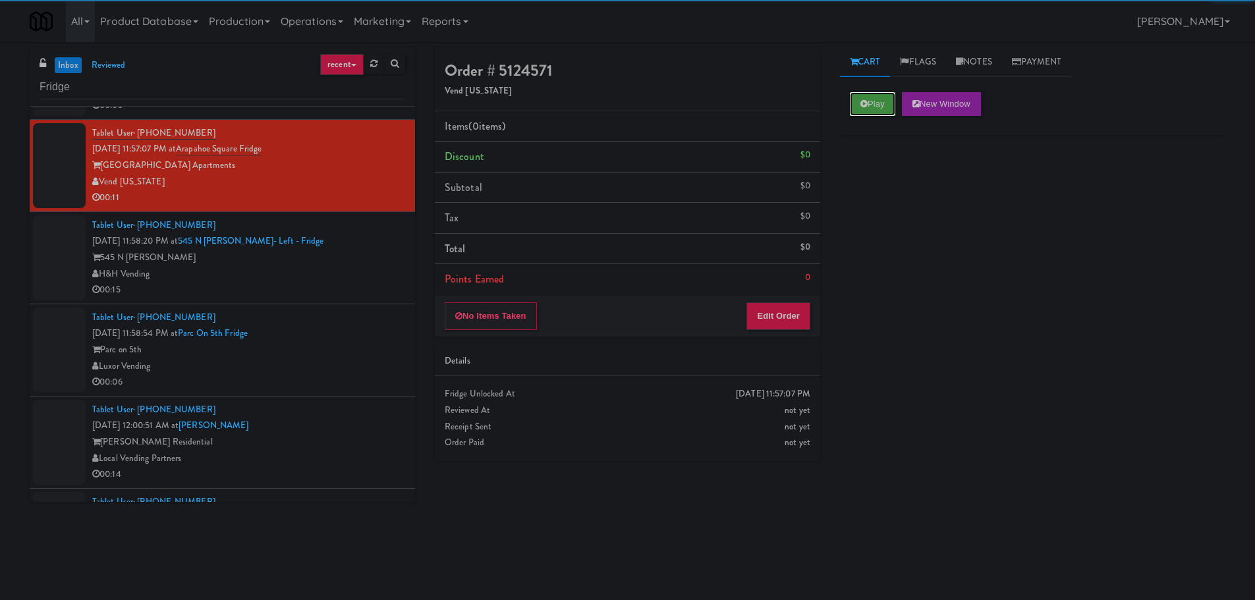
drag, startPoint x: 886, startPoint y: 107, endPoint x: 875, endPoint y: 123, distance: 19.4
click at [886, 107] on button "Play" at bounding box center [872, 104] width 45 height 24
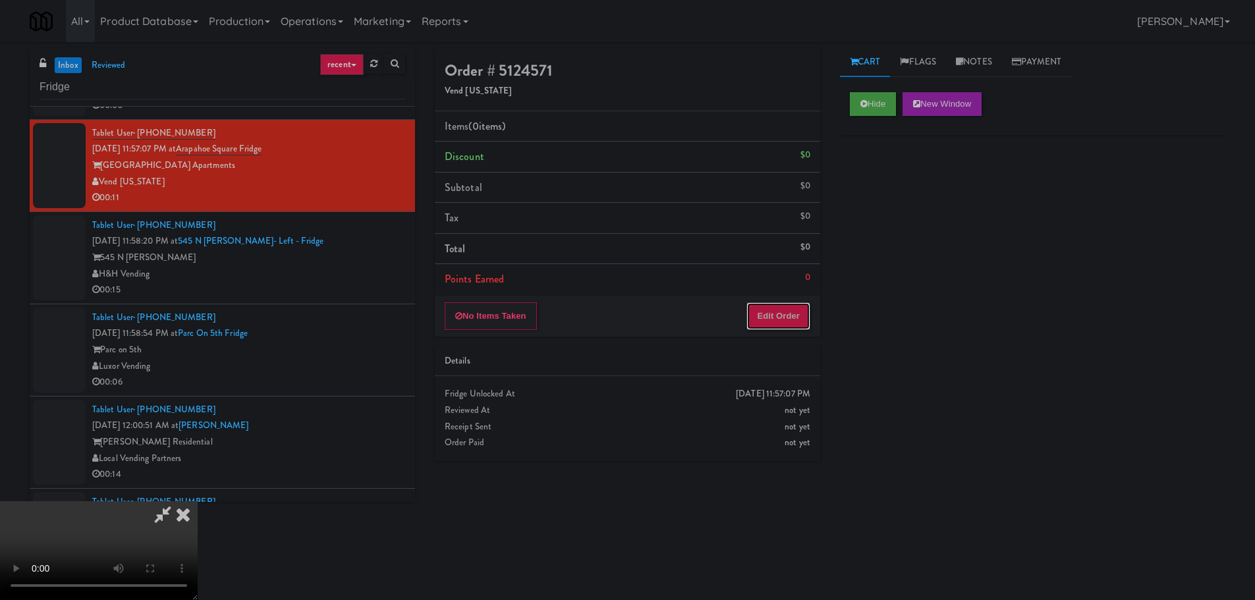
click at [802, 302] on button "Edit Order" at bounding box center [778, 316] width 64 height 28
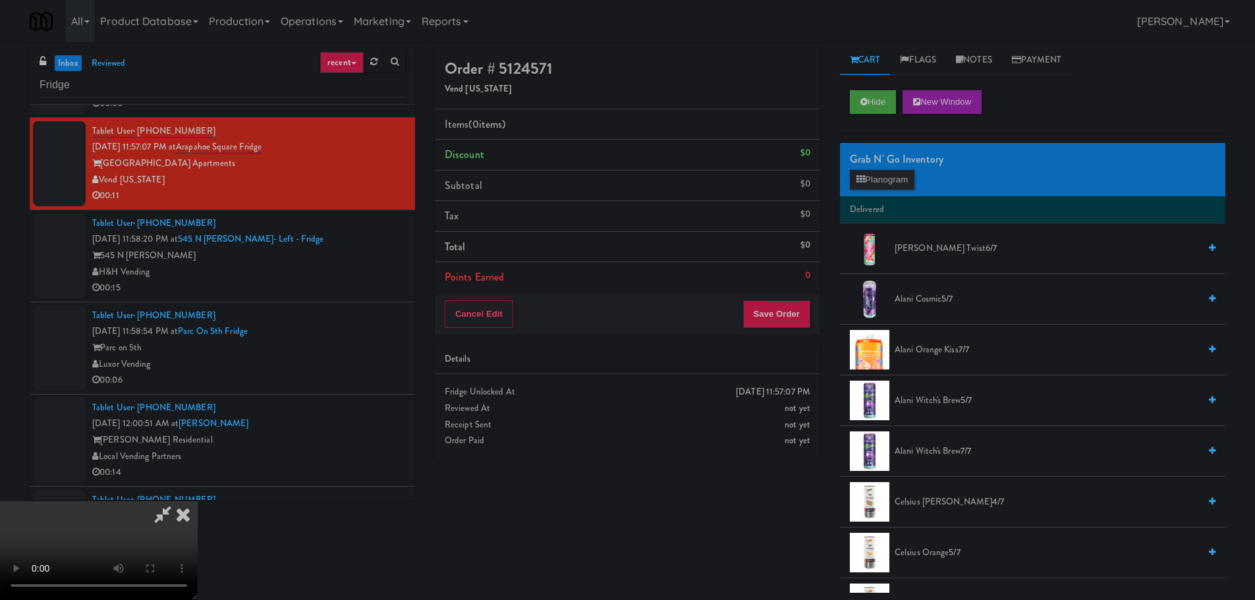
scroll to position [0, 0]
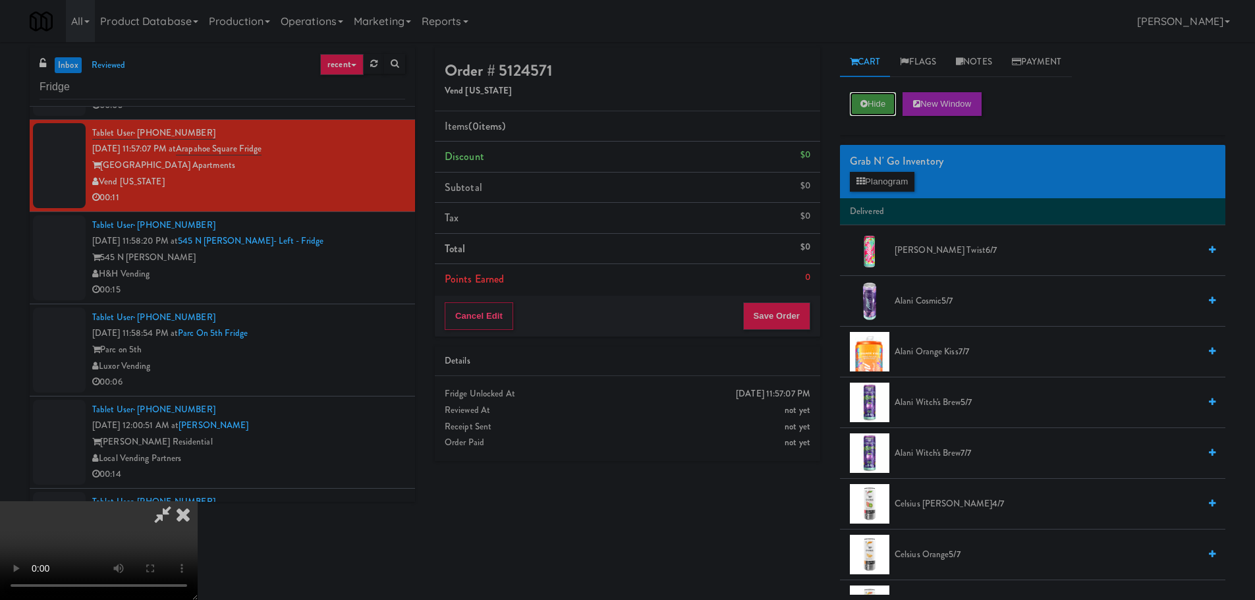
click at [878, 104] on button "Hide" at bounding box center [873, 104] width 46 height 24
click at [862, 104] on icon at bounding box center [863, 103] width 7 height 9
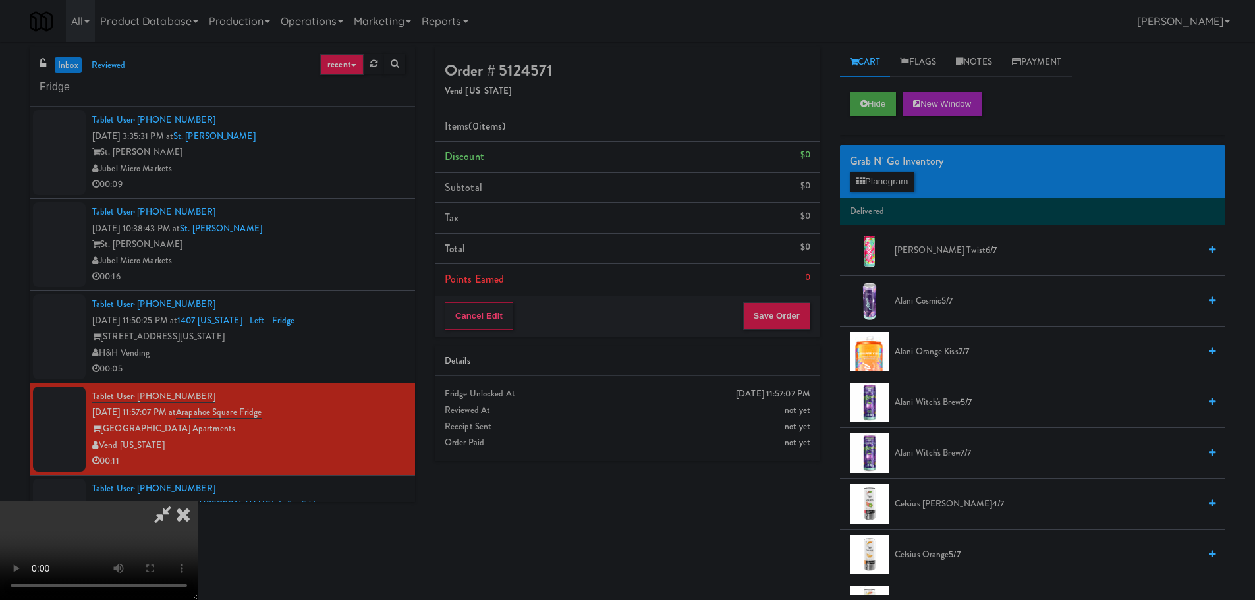
click at [357, 258] on div "Jubel Micro Markets" at bounding box center [248, 261] width 313 height 16
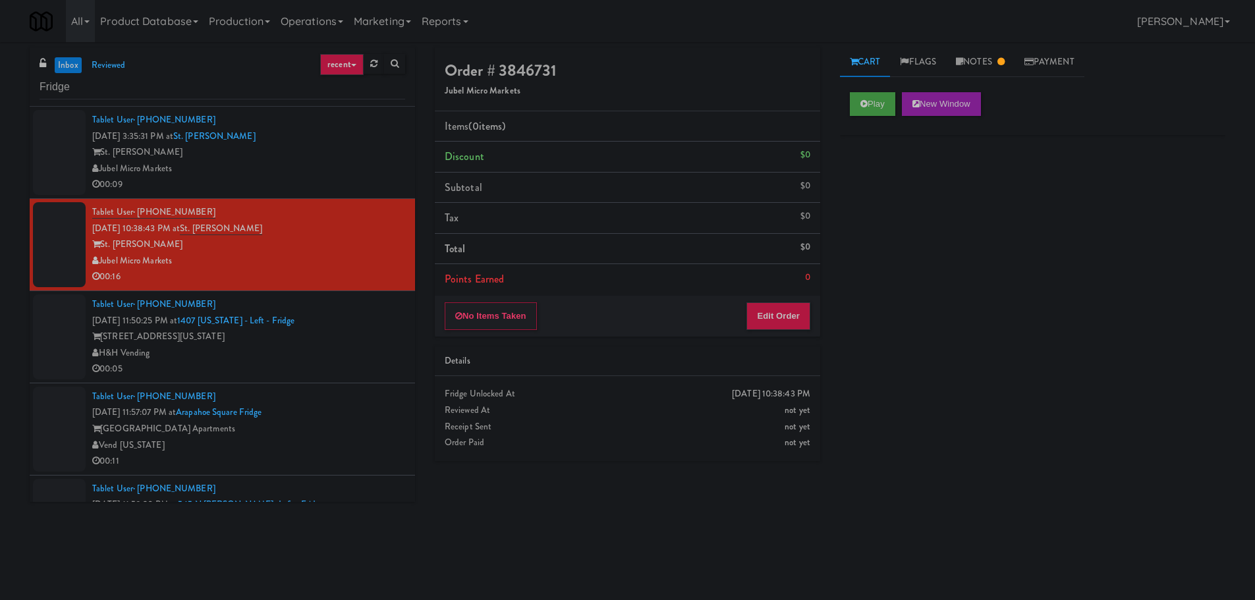
click at [309, 337] on div "1407 S Michigan Ave" at bounding box center [248, 337] width 313 height 16
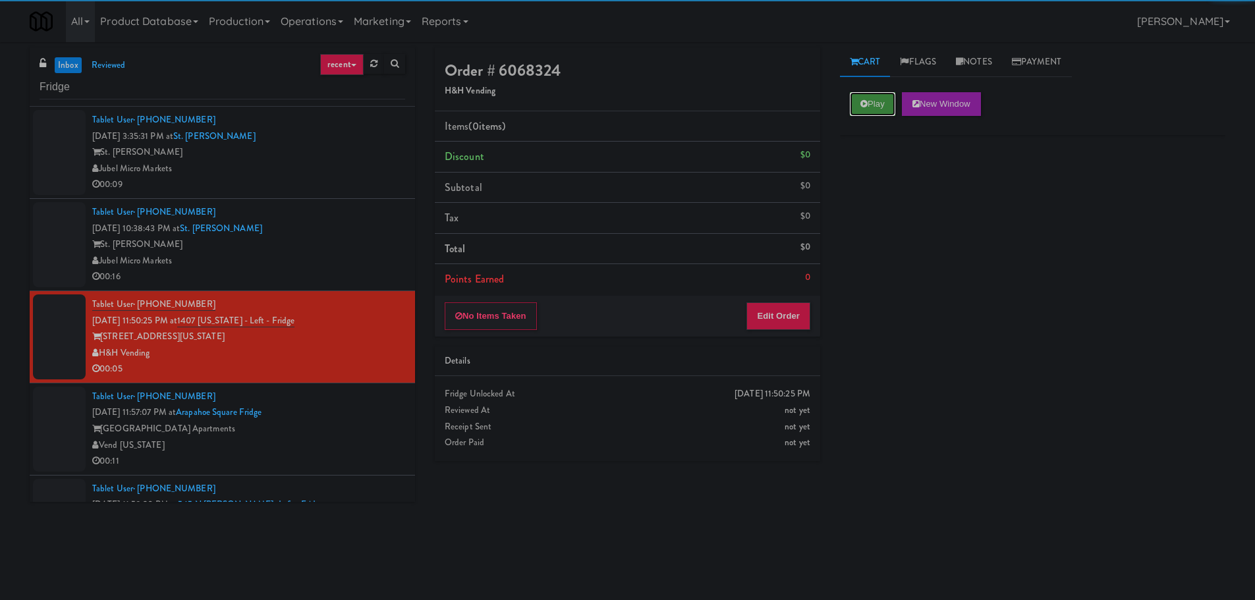
click at [869, 99] on button "Play" at bounding box center [872, 104] width 45 height 24
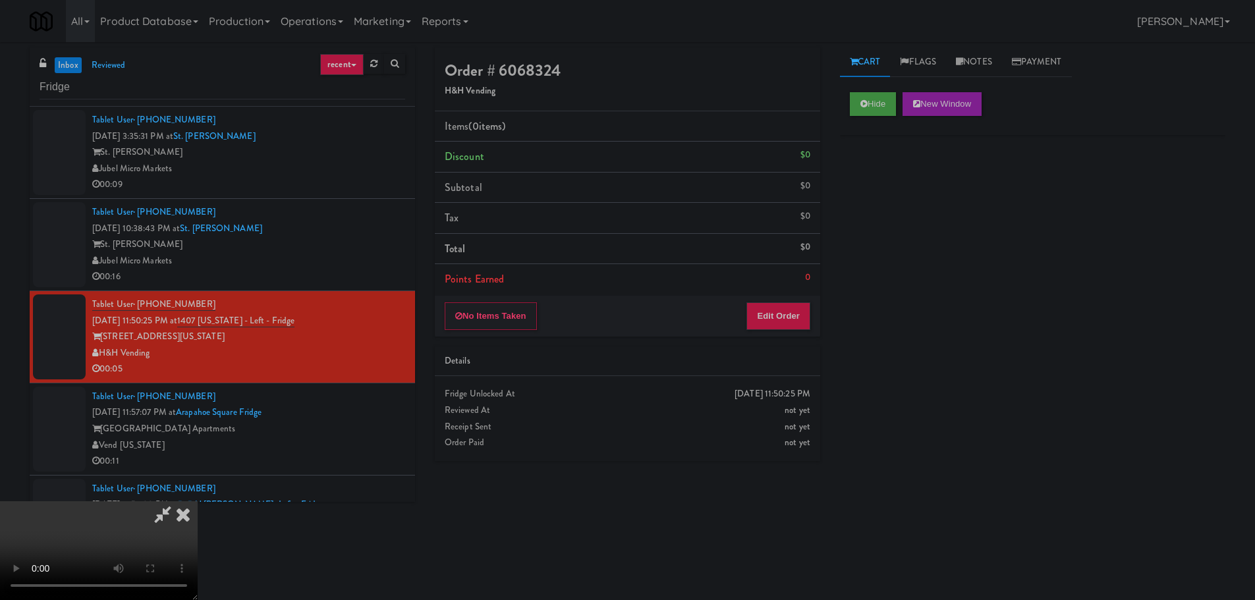
click at [777, 296] on div "No Items Taken Edit Order" at bounding box center [627, 316] width 385 height 41
click at [777, 312] on button "Edit Order" at bounding box center [778, 316] width 64 height 28
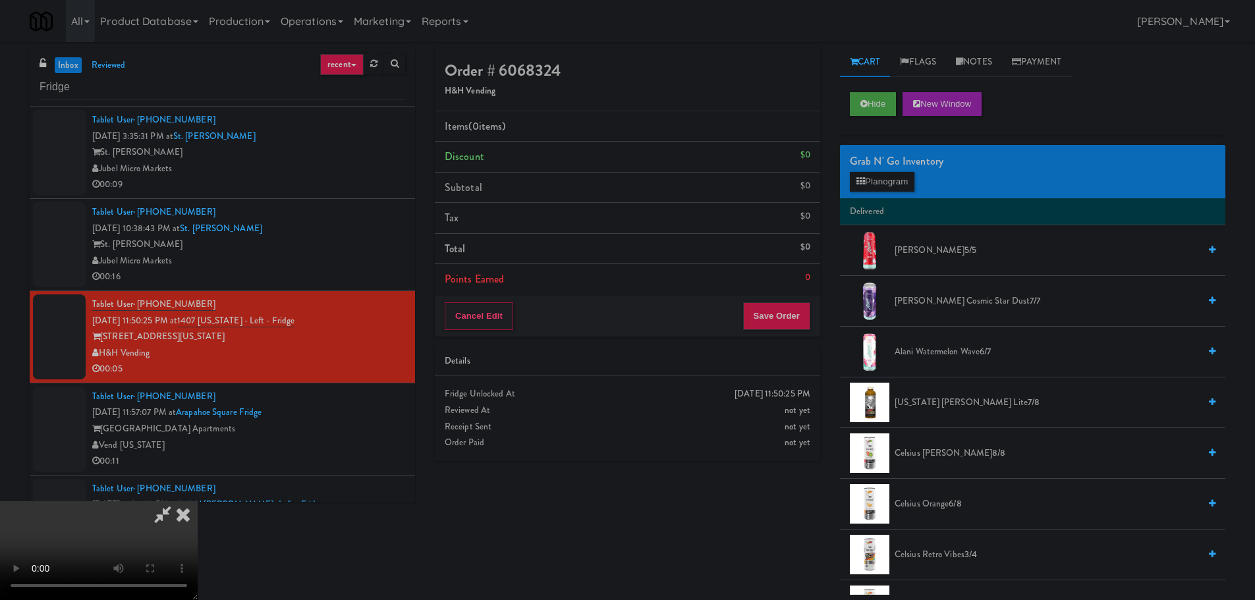
click at [198, 501] on video at bounding box center [99, 550] width 198 height 99
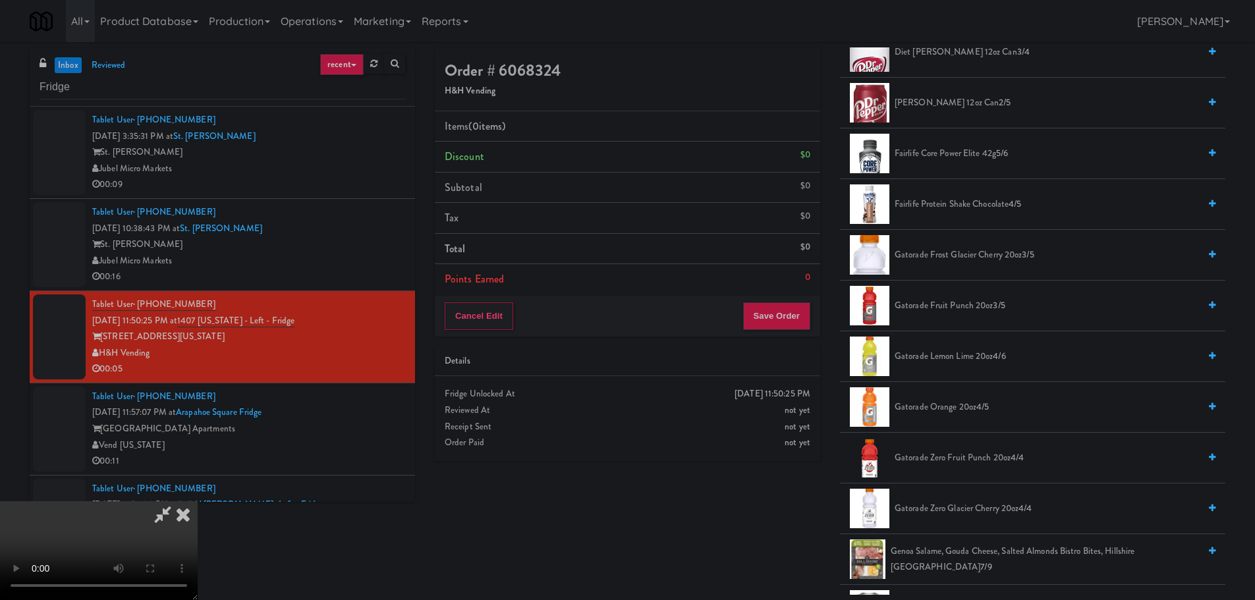
scroll to position [790, 0]
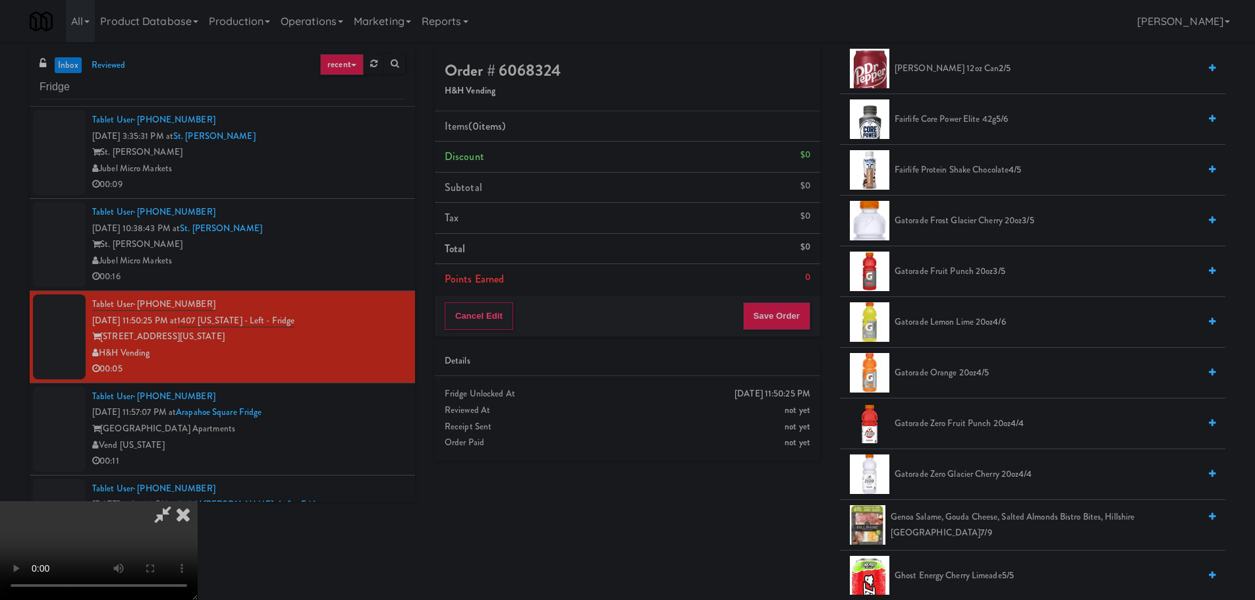
click at [949, 424] on span "Gatorade Zero Fruit Punch 20oz 4/4" at bounding box center [1046, 424] width 304 height 16
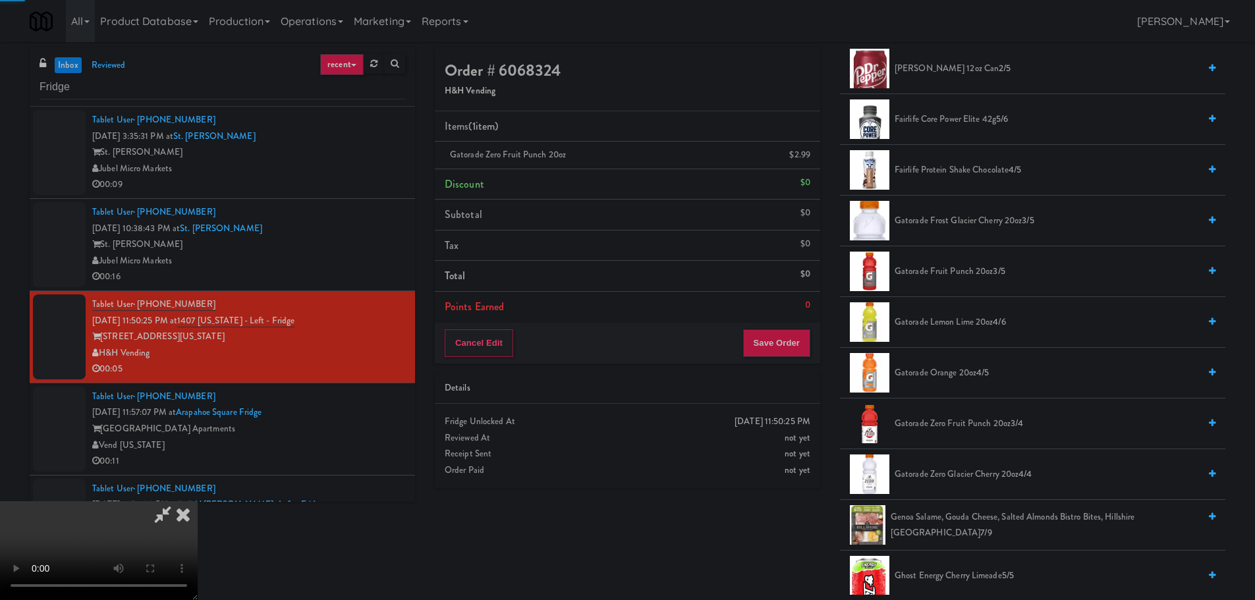
click at [198, 501] on video at bounding box center [99, 550] width 198 height 99
click at [802, 352] on button "Save Order" at bounding box center [776, 343] width 67 height 28
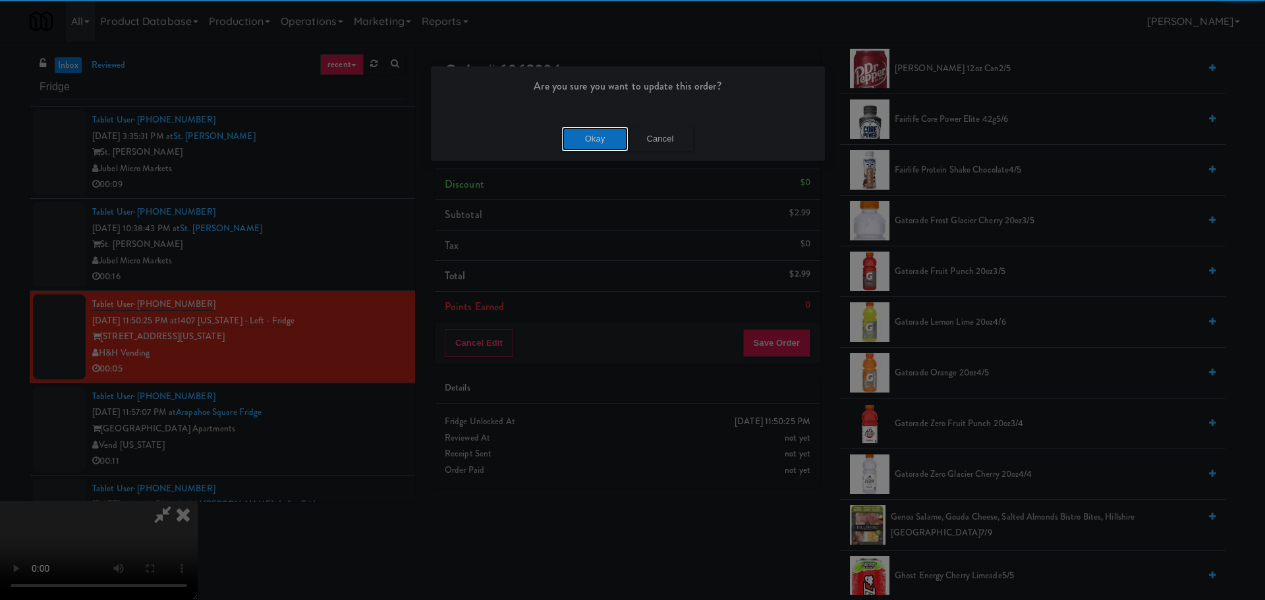
click at [597, 130] on button "Okay" at bounding box center [595, 139] width 66 height 24
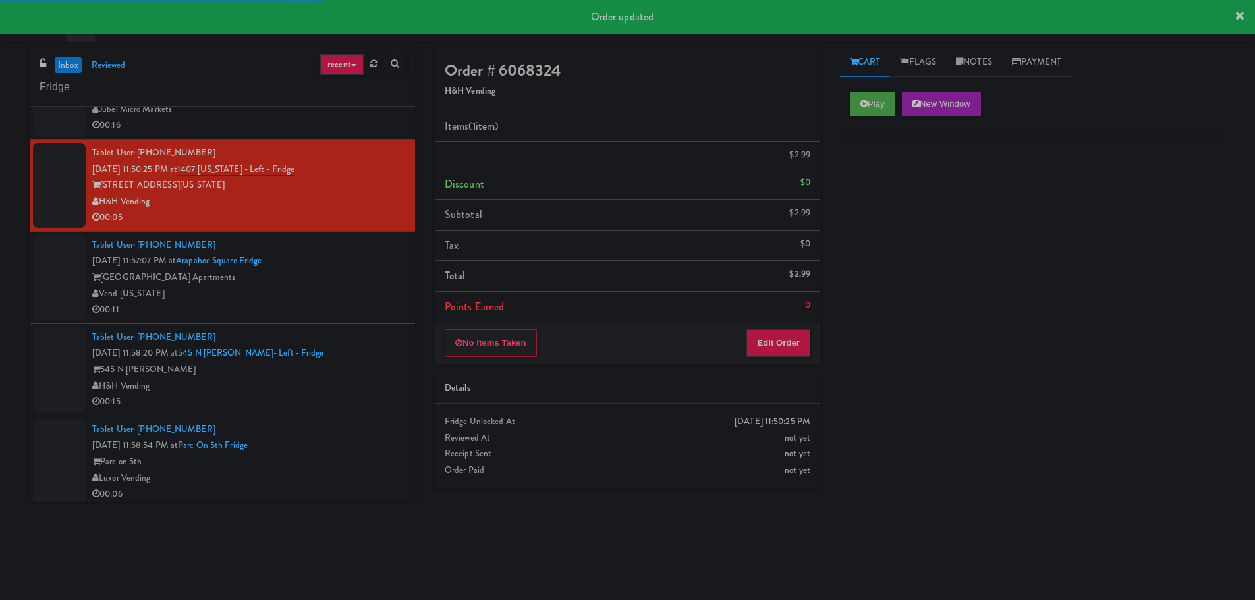
scroll to position [198, 0]
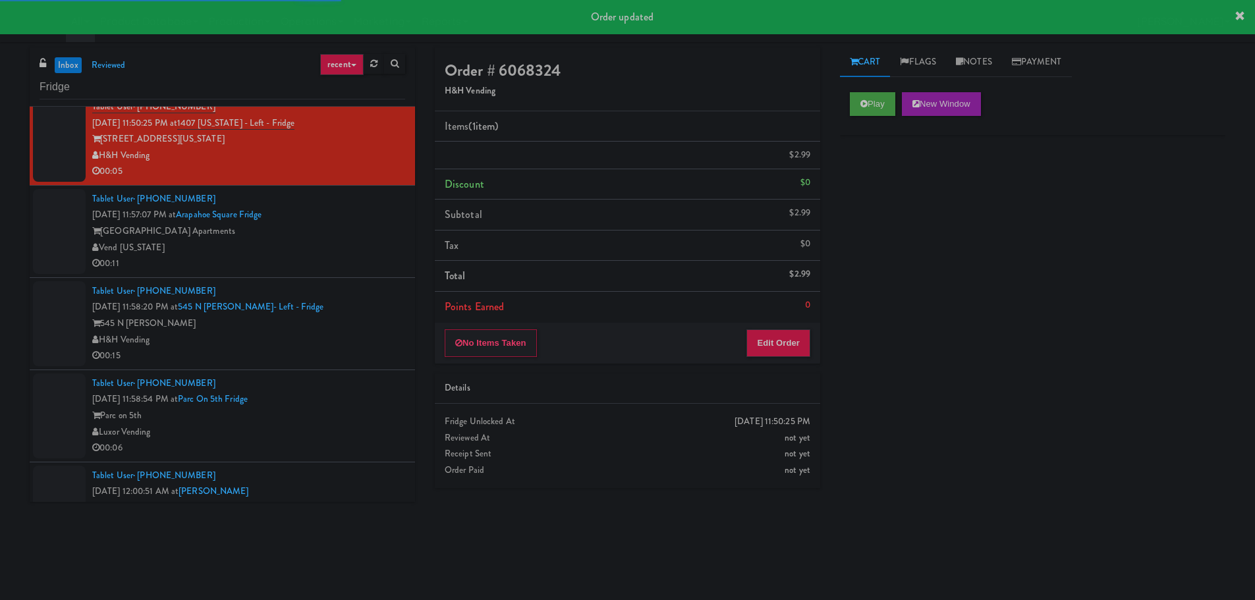
click at [369, 238] on div "Arapahoe Square Apartments" at bounding box center [248, 231] width 313 height 16
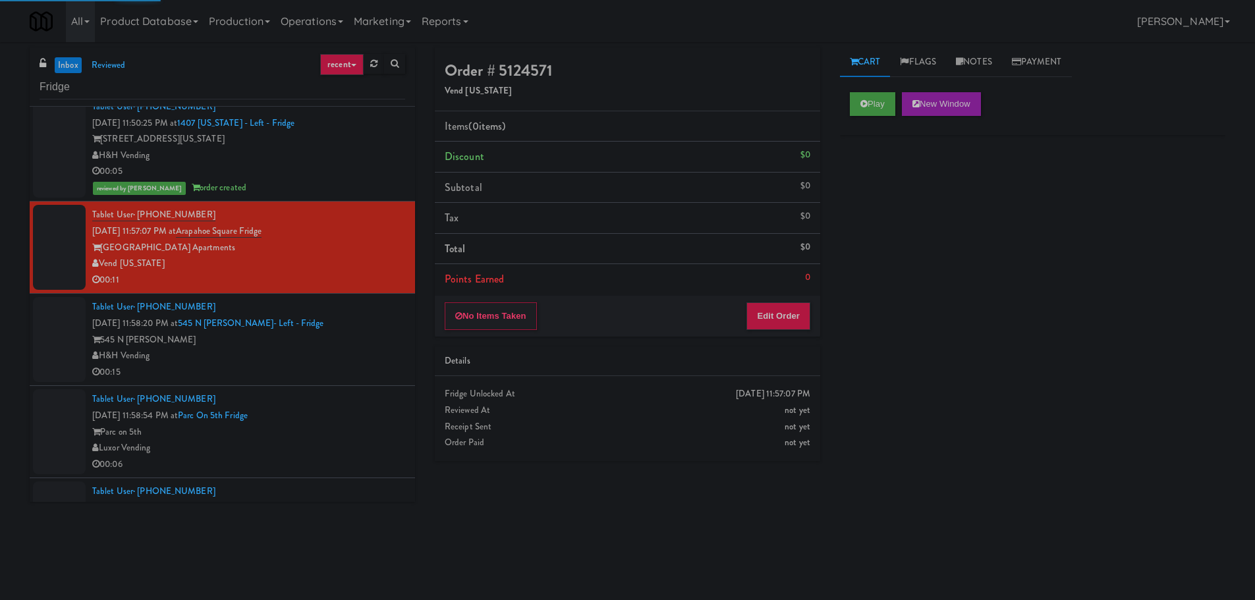
click at [900, 93] on div "Play New Window" at bounding box center [1033, 104] width 366 height 24
click at [892, 98] on button "Play" at bounding box center [872, 104] width 45 height 24
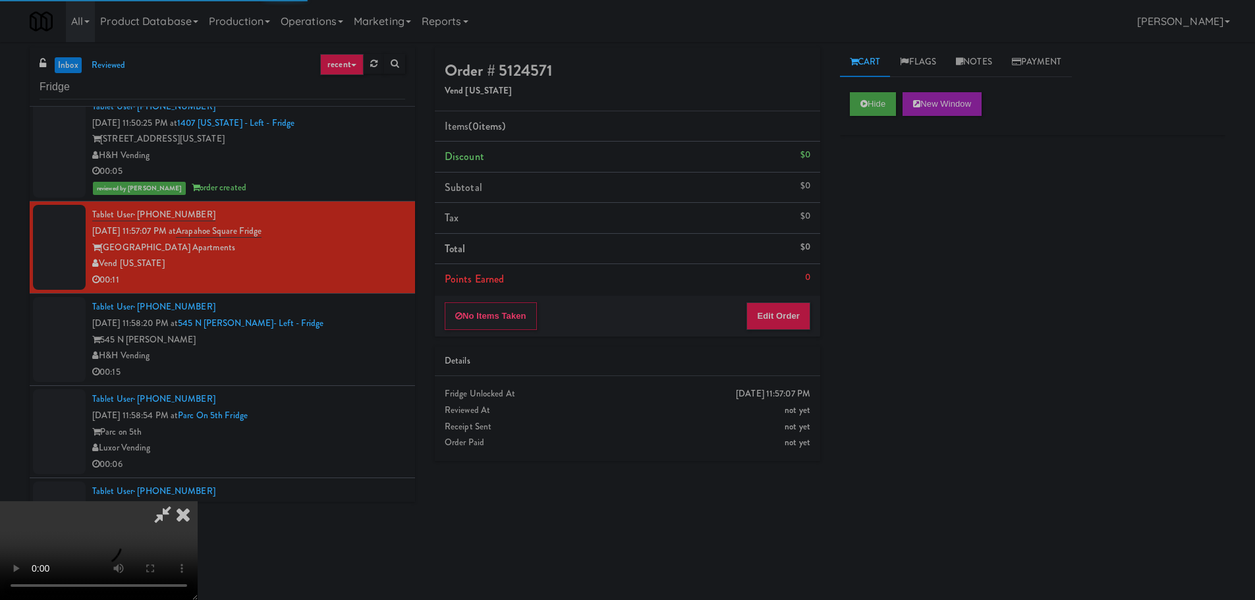
drag, startPoint x: 783, startPoint y: 258, endPoint x: 780, endPoint y: 300, distance: 41.6
click at [782, 260] on li "Total $0" at bounding box center [627, 249] width 385 height 31
click at [780, 300] on div "No Items Taken Edit Order" at bounding box center [627, 316] width 385 height 41
click at [784, 308] on button "Edit Order" at bounding box center [778, 316] width 64 height 28
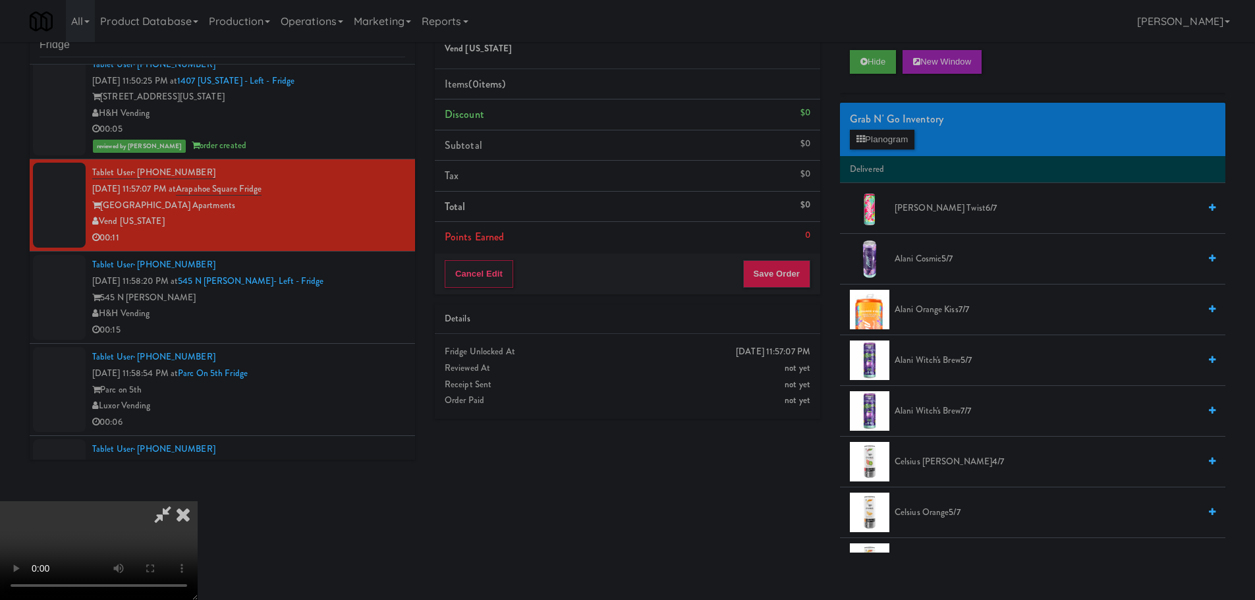
scroll to position [227, 0]
click at [198, 501] on video at bounding box center [99, 550] width 198 height 99
click at [855, 70] on button "Hide" at bounding box center [873, 62] width 46 height 24
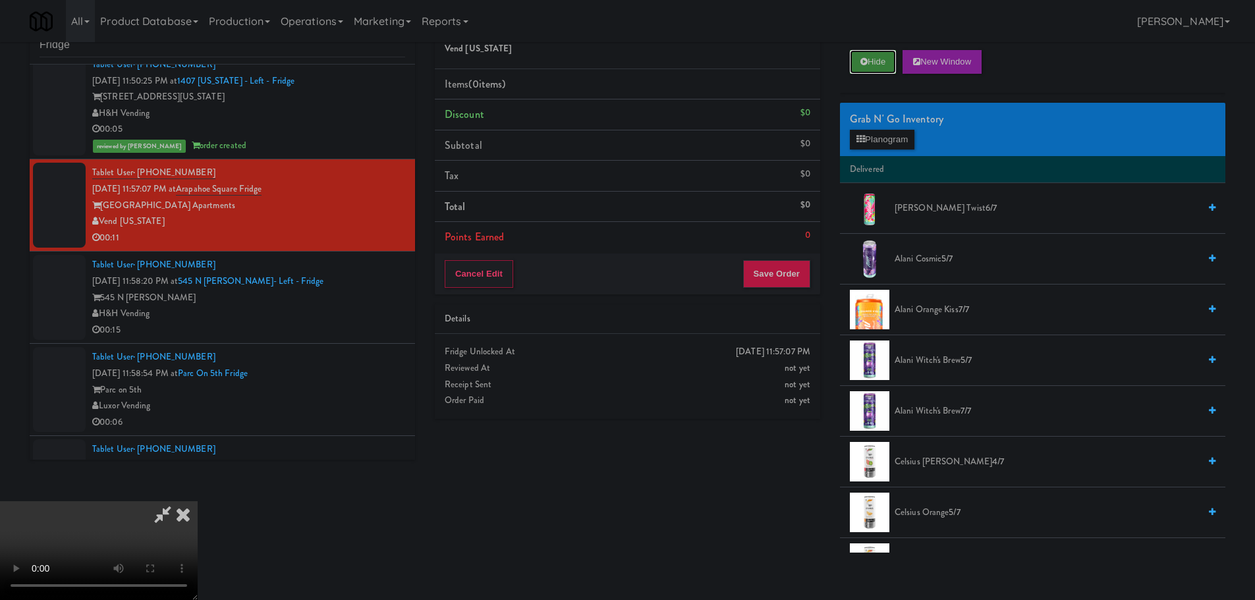
click at [871, 69] on button "Hide" at bounding box center [873, 62] width 46 height 24
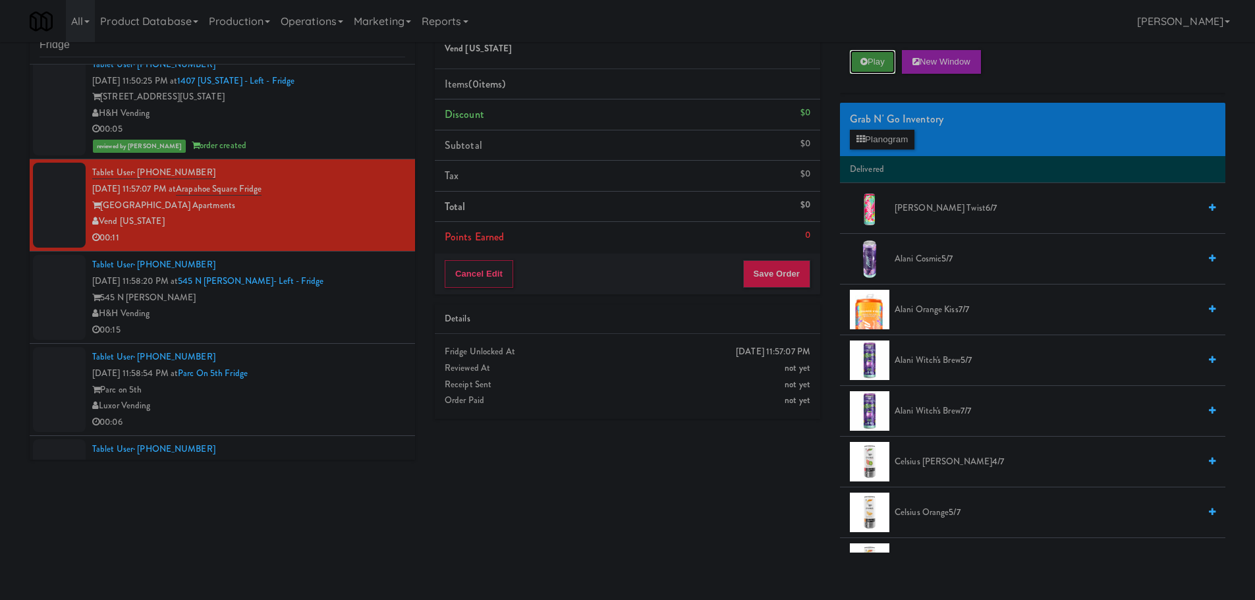
click at [871, 69] on button "Play" at bounding box center [872, 62] width 45 height 24
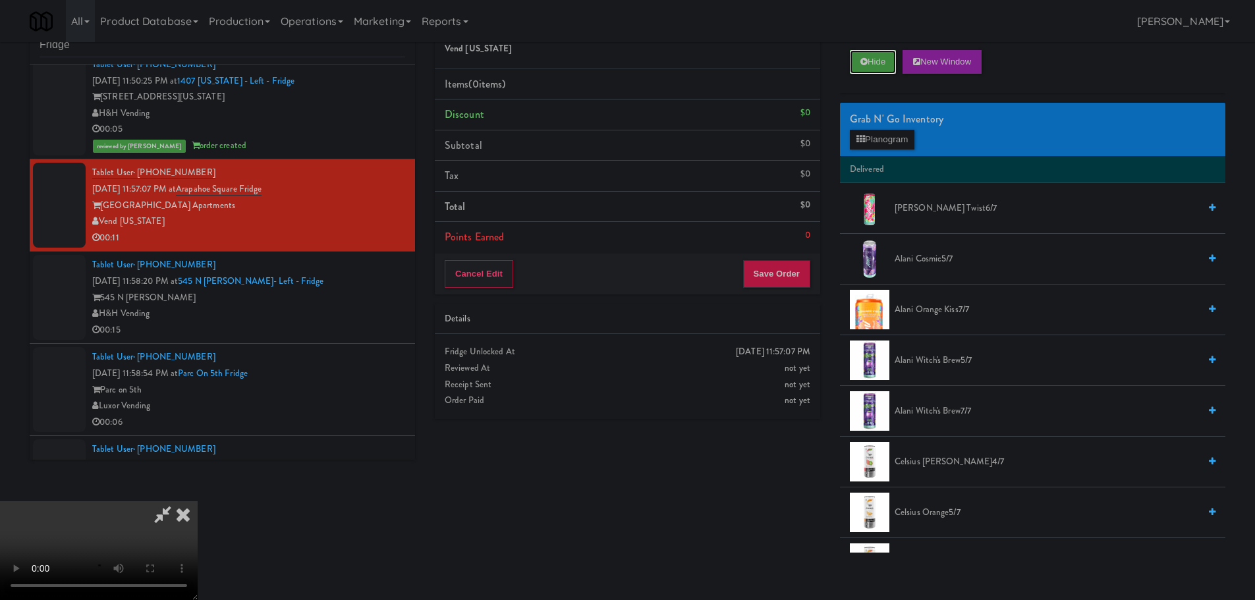
scroll to position [227, 0]
click at [198, 501] on video at bounding box center [99, 550] width 198 height 99
click at [198, 551] on video at bounding box center [99, 550] width 198 height 99
click at [198, 501] on video at bounding box center [99, 550] width 198 height 99
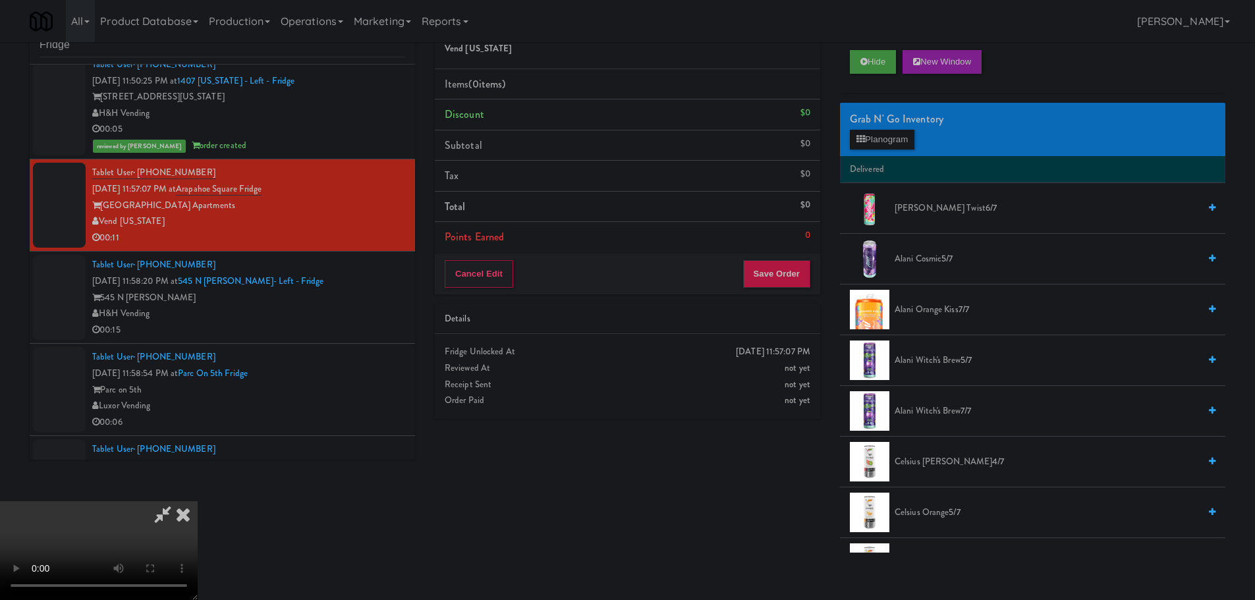
scroll to position [0, 0]
click at [198, 501] on video at bounding box center [99, 550] width 198 height 99
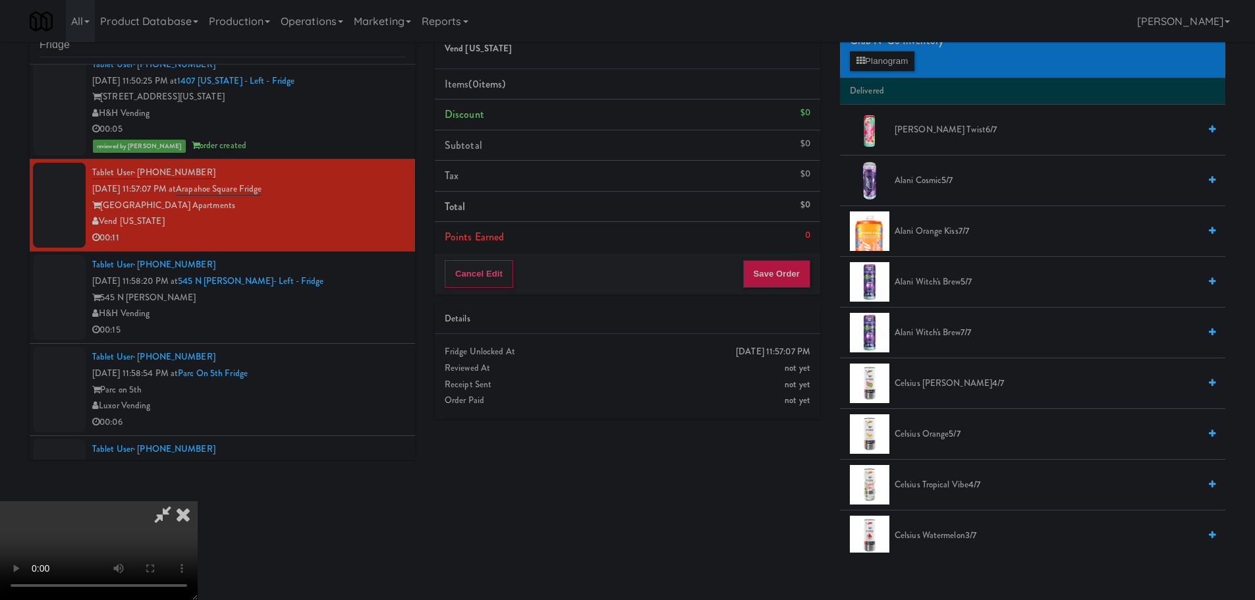
scroll to position [0, 0]
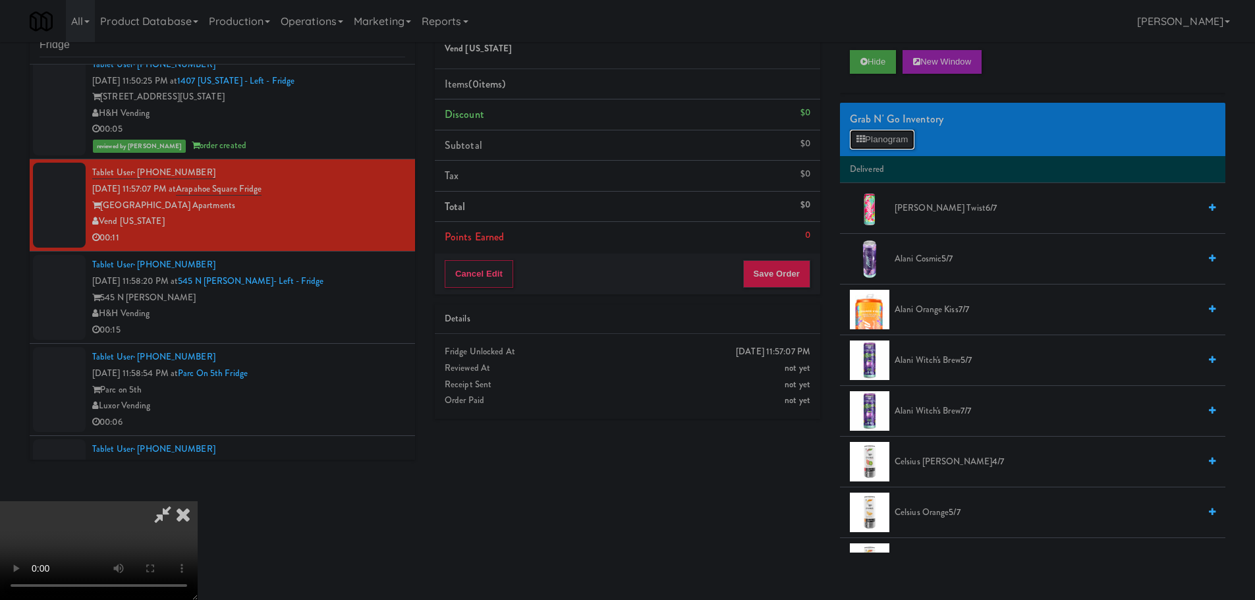
click at [878, 148] on button "Planogram" at bounding box center [882, 140] width 65 height 20
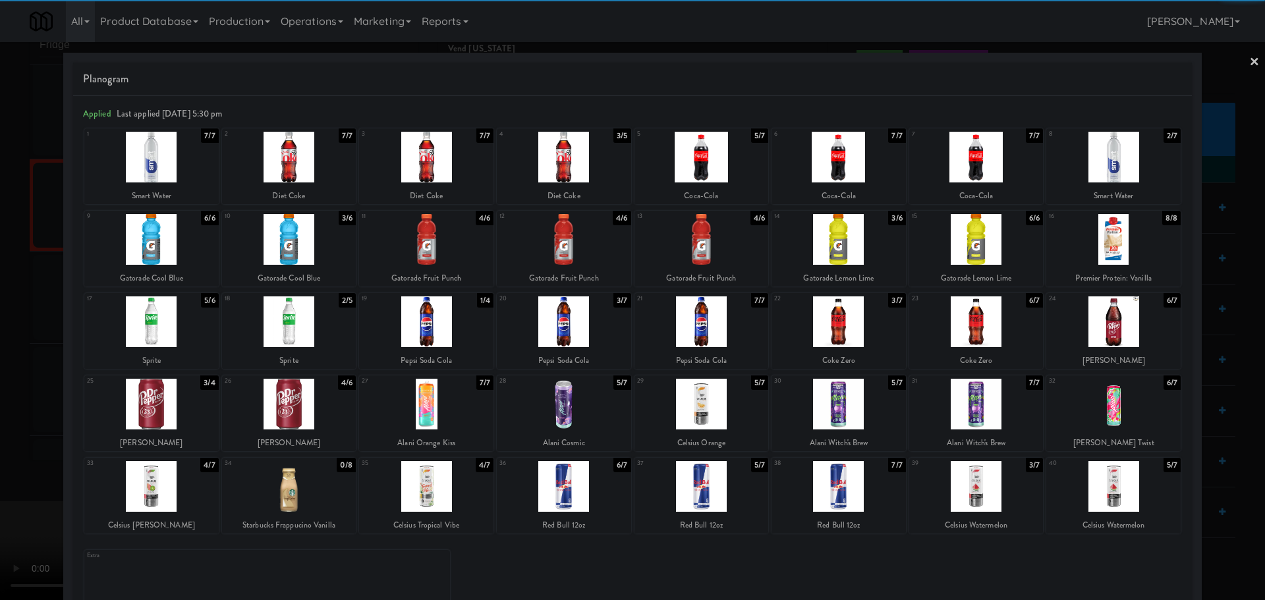
click at [323, 398] on div at bounding box center [289, 404] width 134 height 51
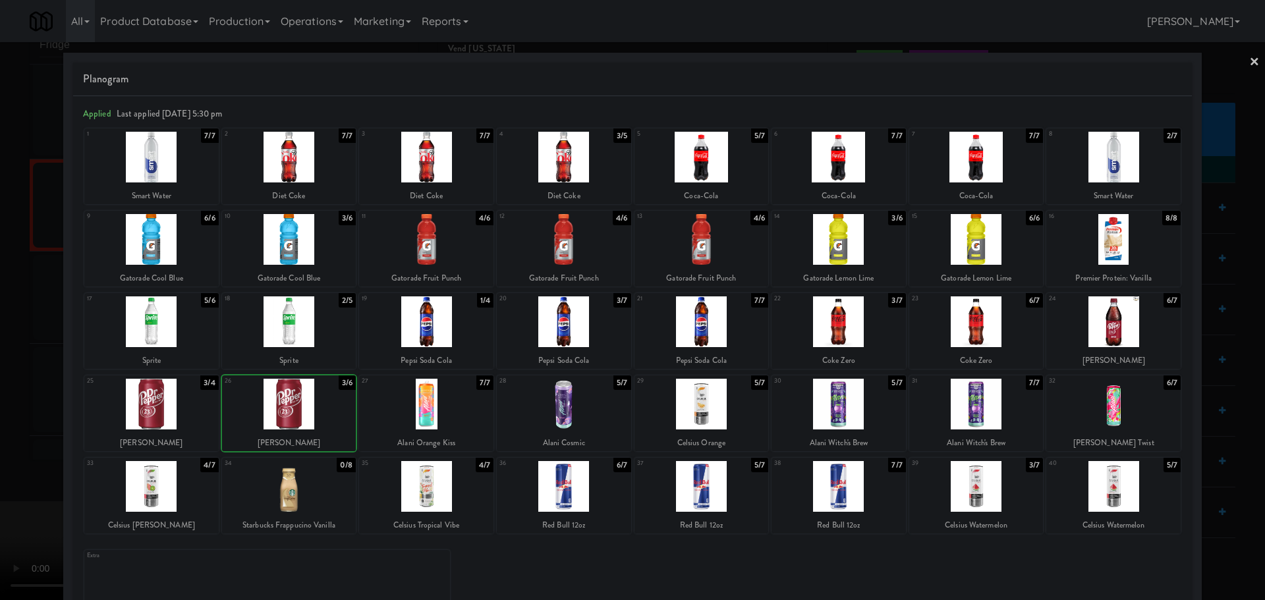
click at [1, 423] on div at bounding box center [632, 300] width 1265 height 600
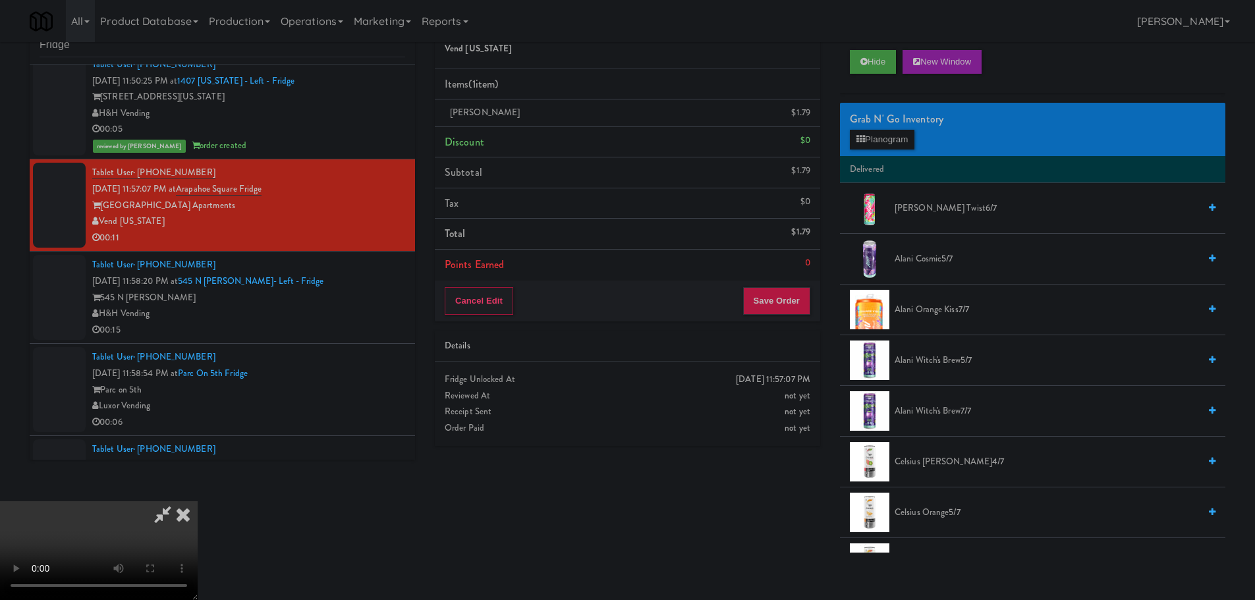
scroll to position [227, 0]
click at [198, 501] on video at bounding box center [99, 550] width 198 height 99
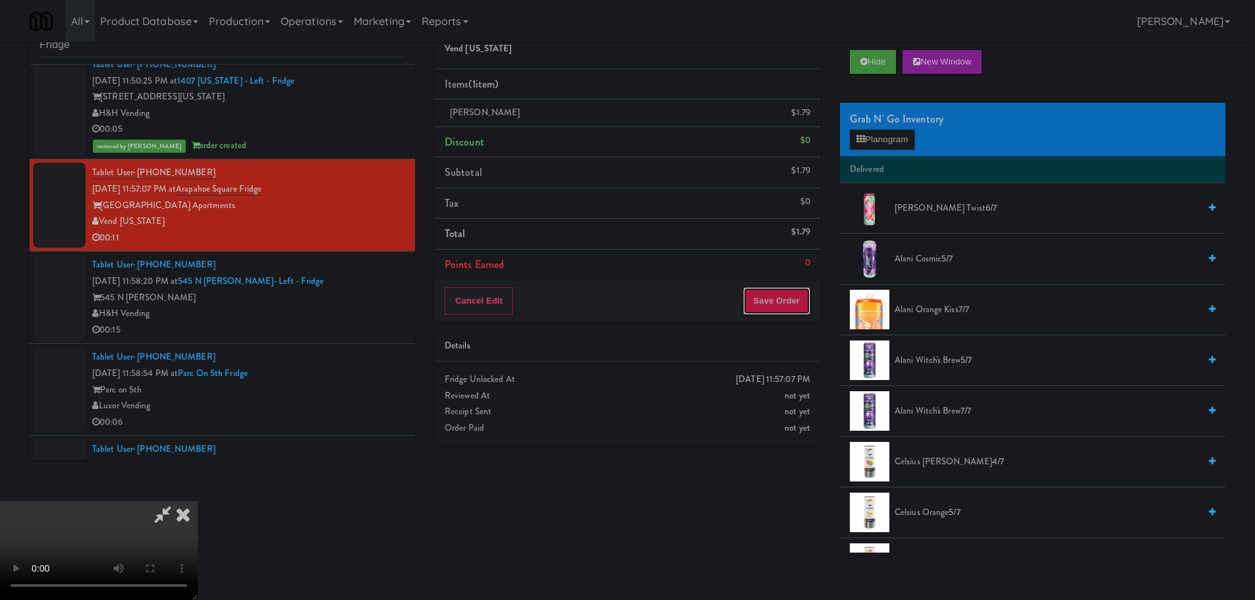
click at [784, 301] on button "Save Order" at bounding box center [776, 301] width 67 height 28
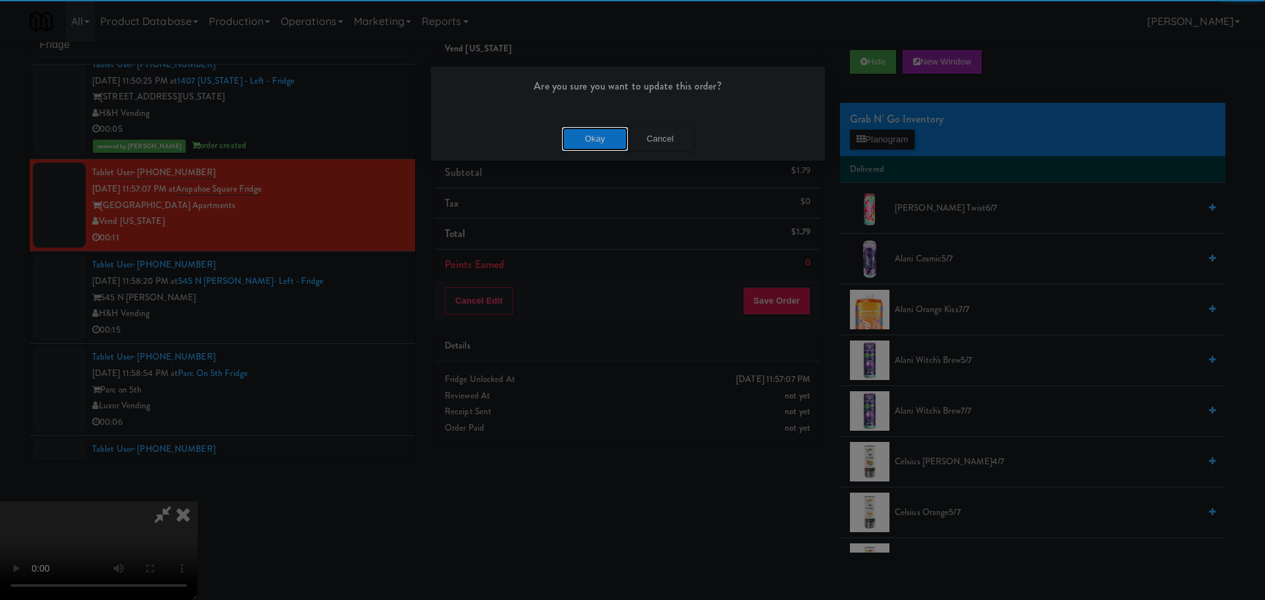
click at [576, 136] on button "Okay" at bounding box center [595, 139] width 66 height 24
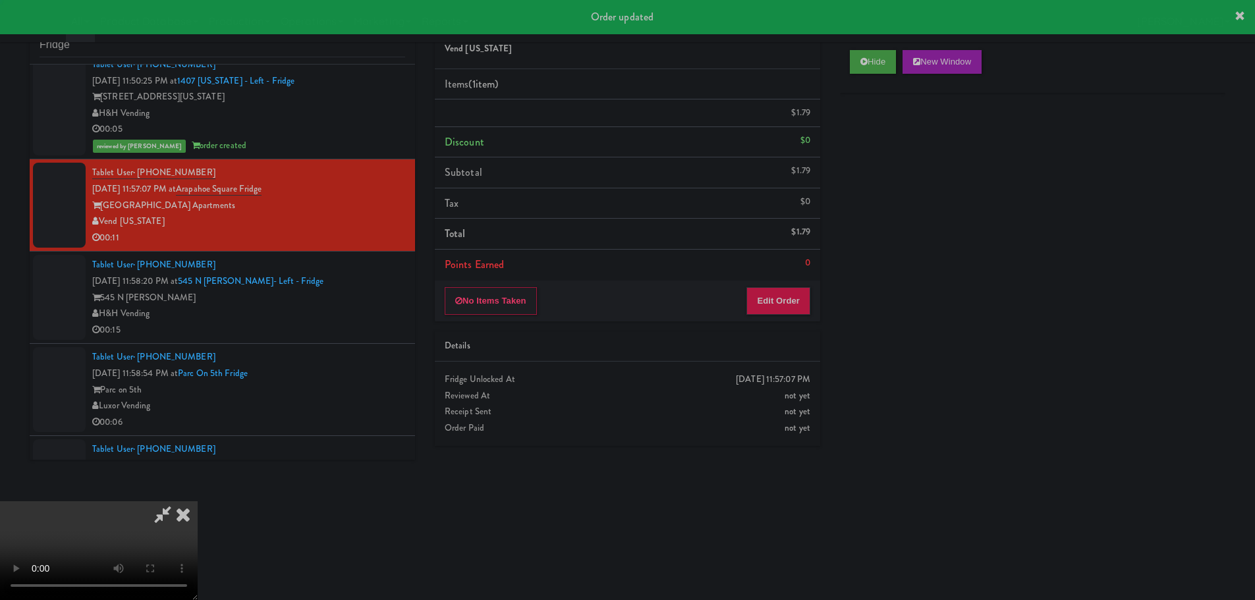
scroll to position [0, 0]
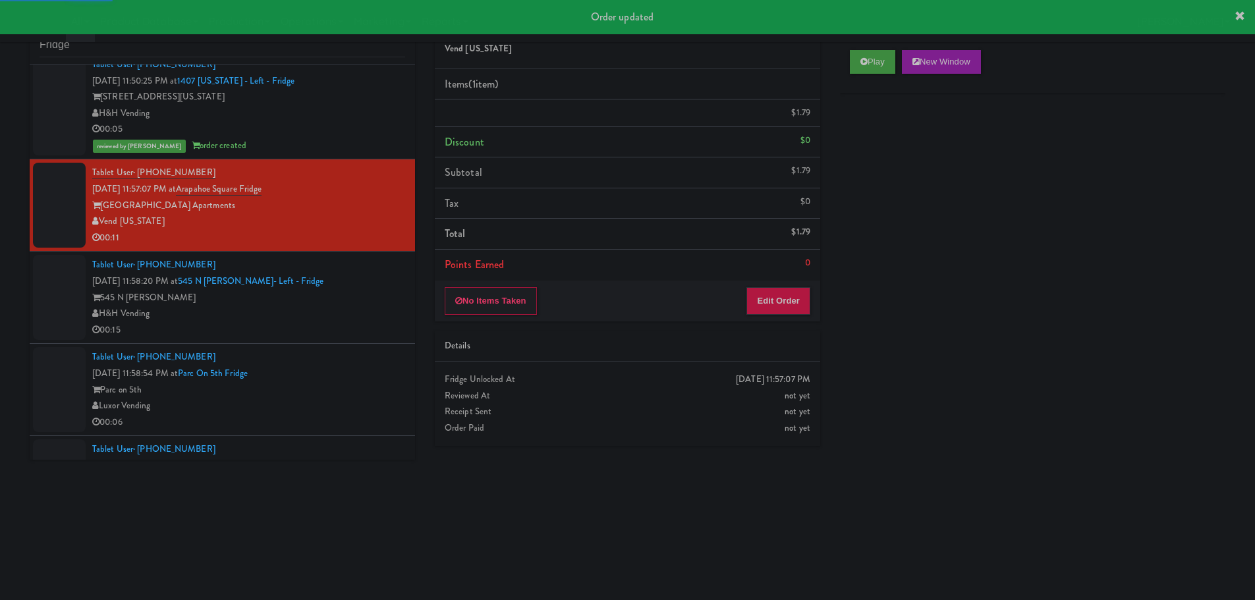
click at [362, 296] on div "545 N McClurg" at bounding box center [248, 298] width 313 height 16
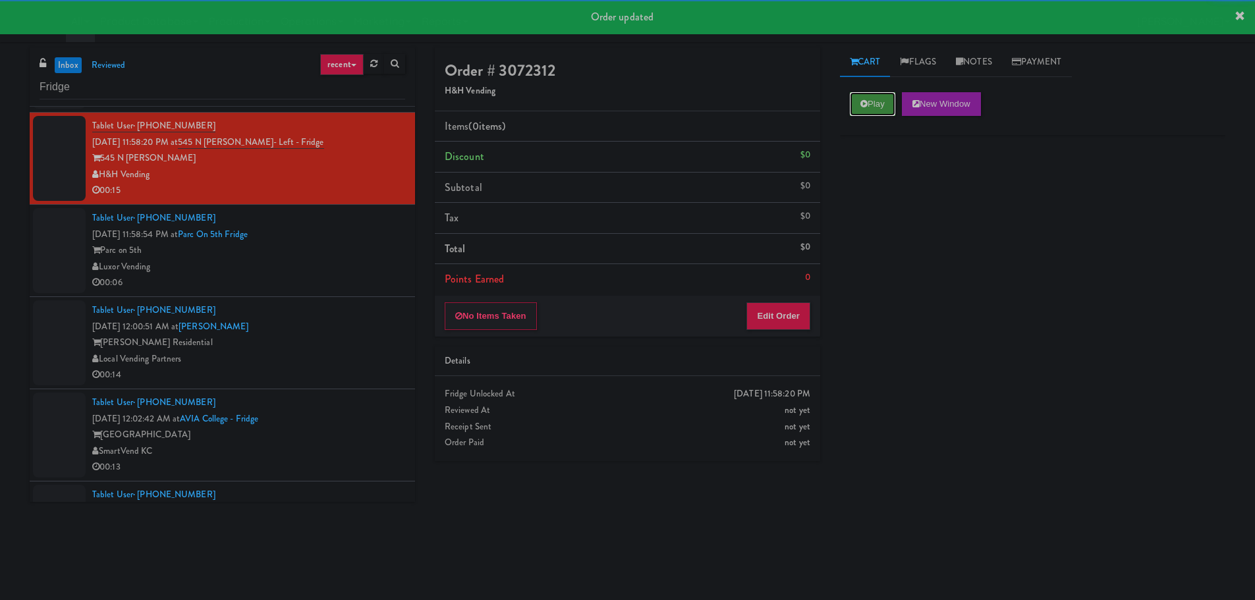
click at [854, 105] on button "Play" at bounding box center [872, 104] width 45 height 24
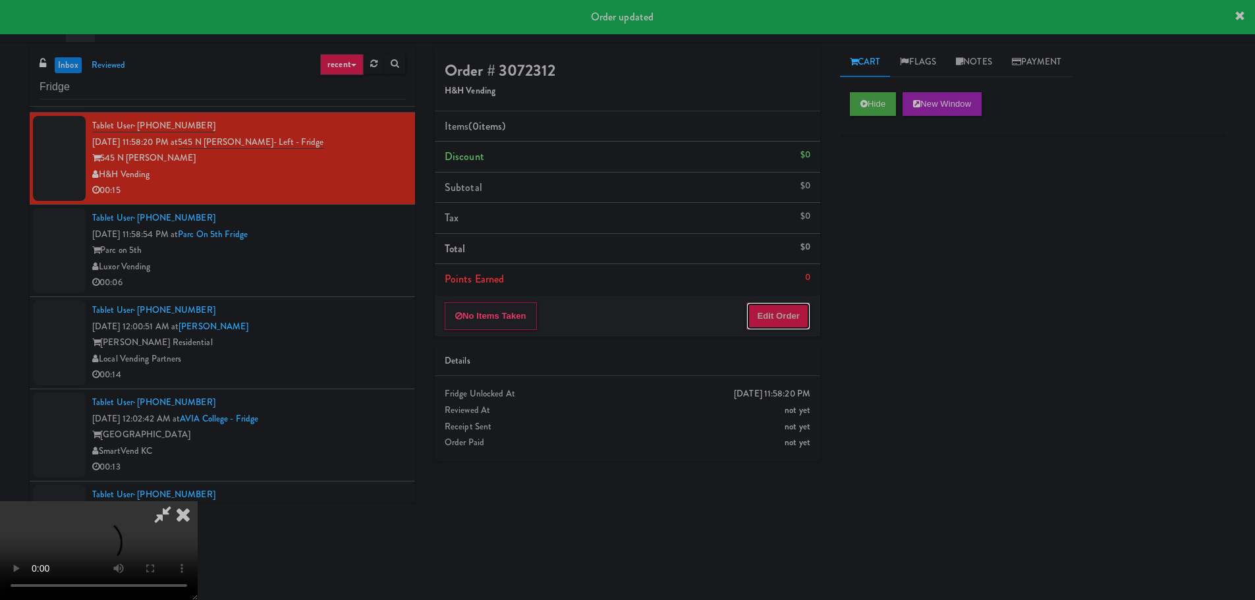
click at [804, 312] on button "Edit Order" at bounding box center [778, 316] width 64 height 28
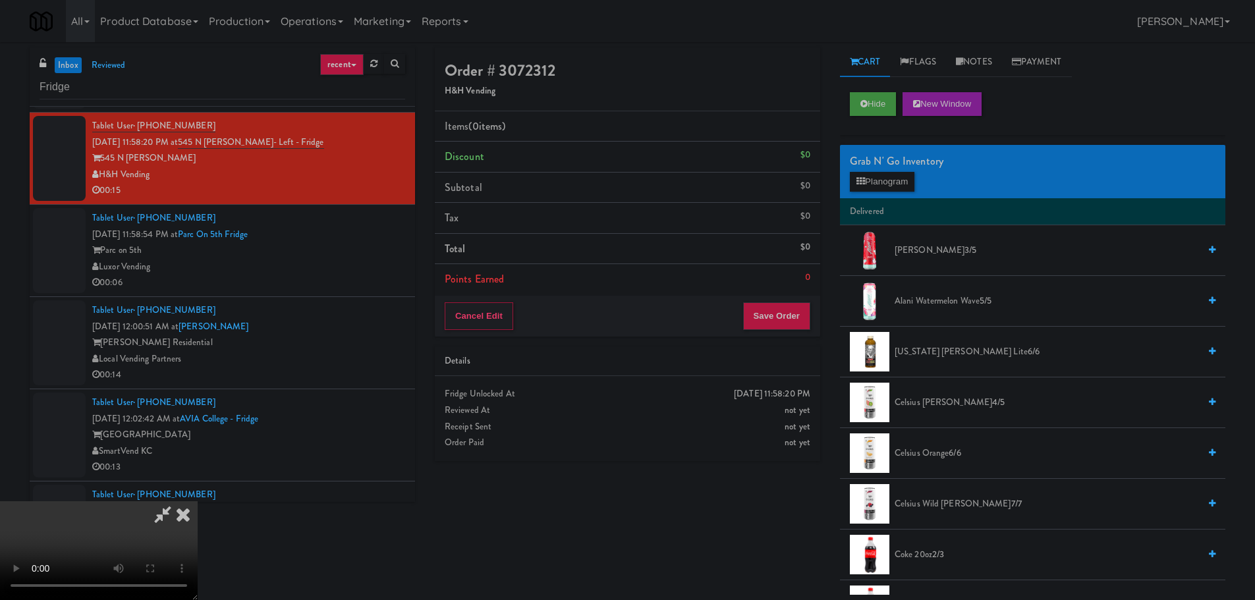
scroll to position [227, 0]
click at [198, 501] on video at bounding box center [99, 550] width 198 height 99
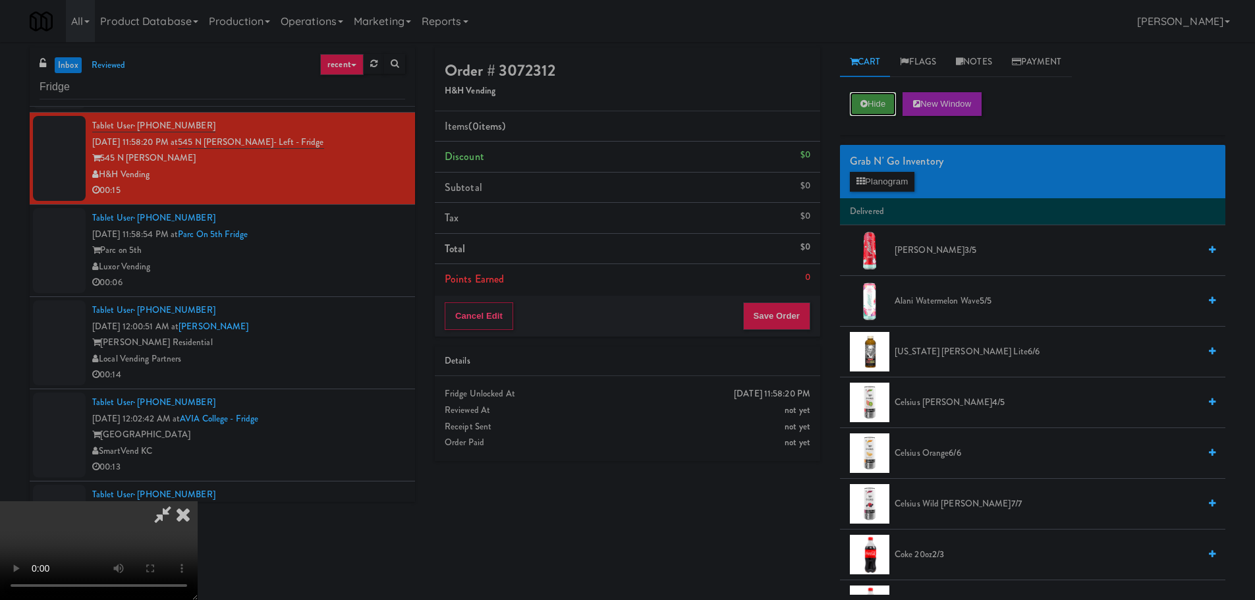
click at [872, 106] on button "Hide" at bounding box center [873, 104] width 46 height 24
click at [198, 501] on video at bounding box center [99, 550] width 198 height 99
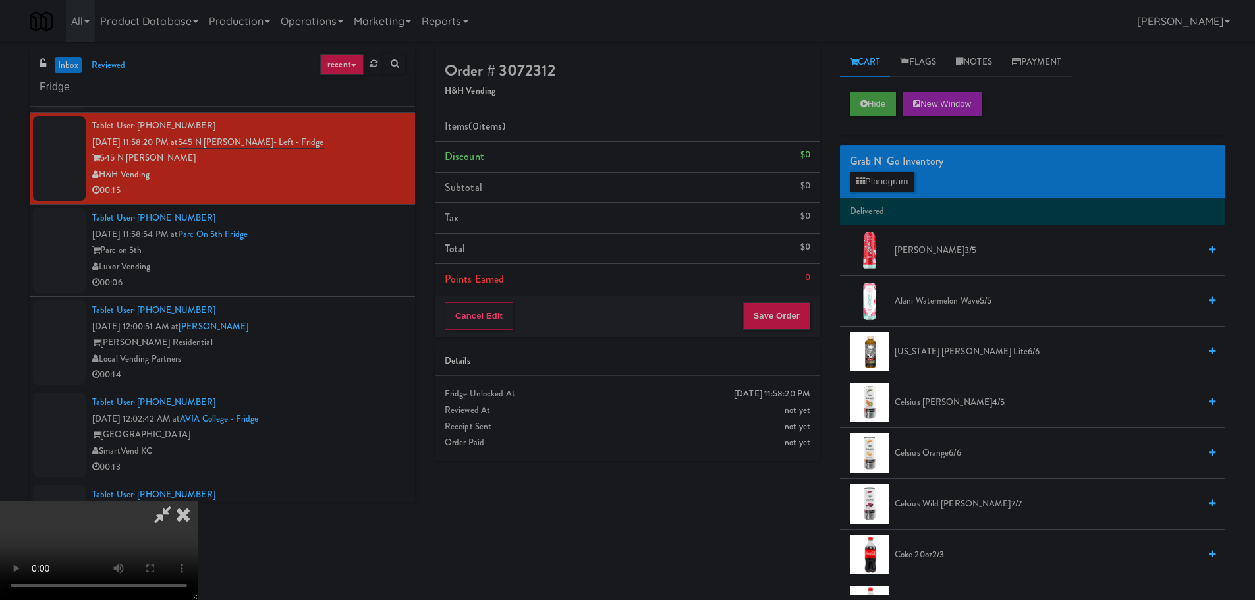
click at [198, 501] on video at bounding box center [99, 550] width 198 height 99
click at [883, 183] on button "Planogram" at bounding box center [882, 182] width 65 height 20
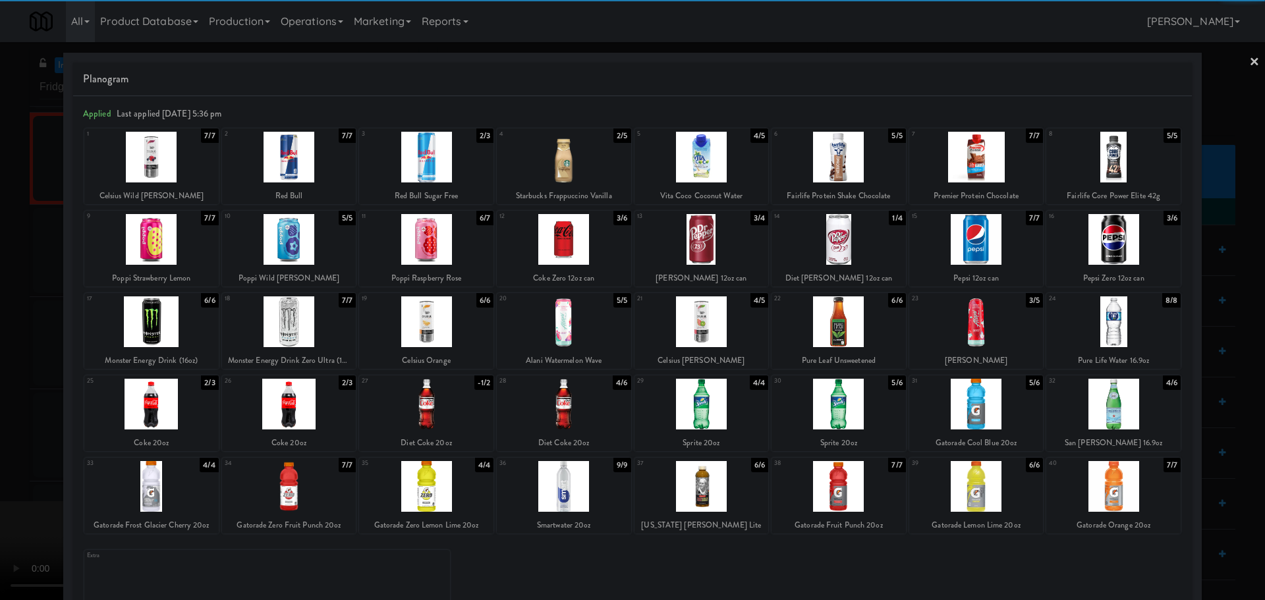
click at [844, 159] on div at bounding box center [838, 157] width 134 height 51
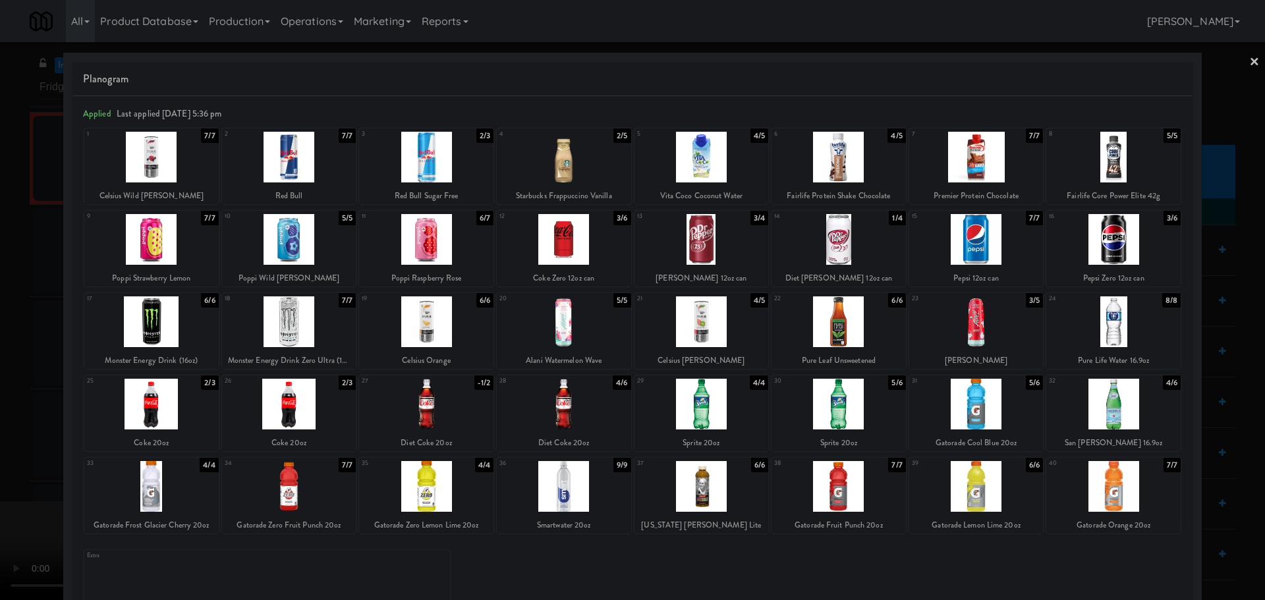
drag, startPoint x: 5, startPoint y: 402, endPoint x: 92, endPoint y: 377, distance: 90.7
click at [9, 402] on div at bounding box center [632, 300] width 1265 height 600
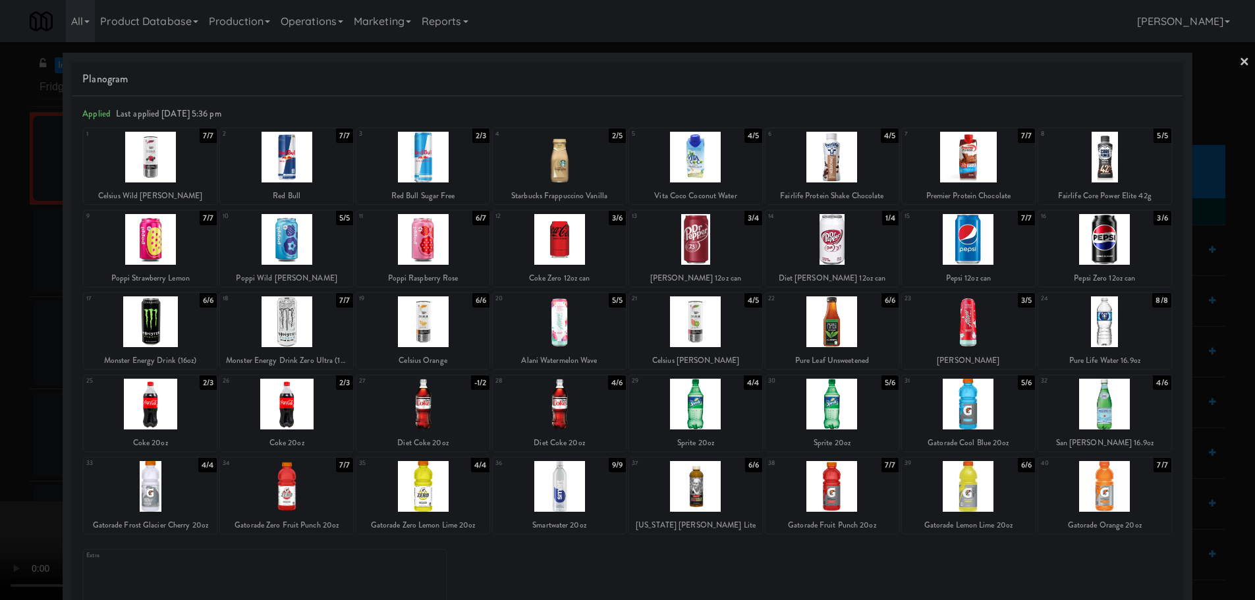
drag, startPoint x: 410, startPoint y: 269, endPoint x: 441, endPoint y: 268, distance: 31.0
click at [198, 501] on video at bounding box center [99, 550] width 198 height 99
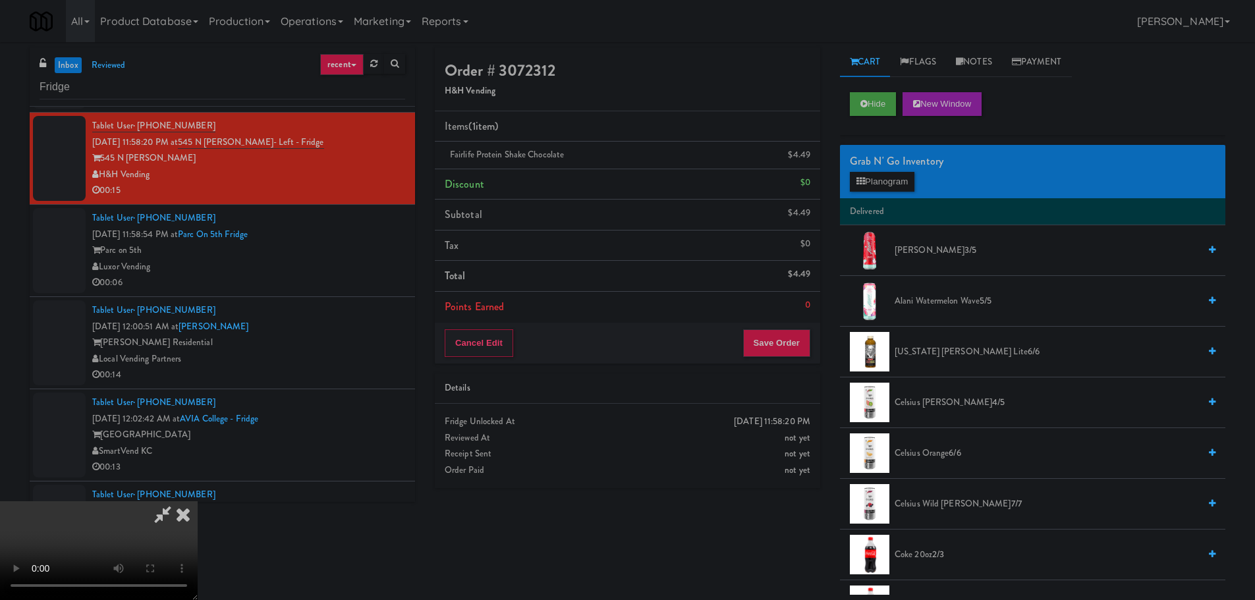
scroll to position [227, 0]
click at [788, 340] on button "Save Order" at bounding box center [776, 343] width 67 height 28
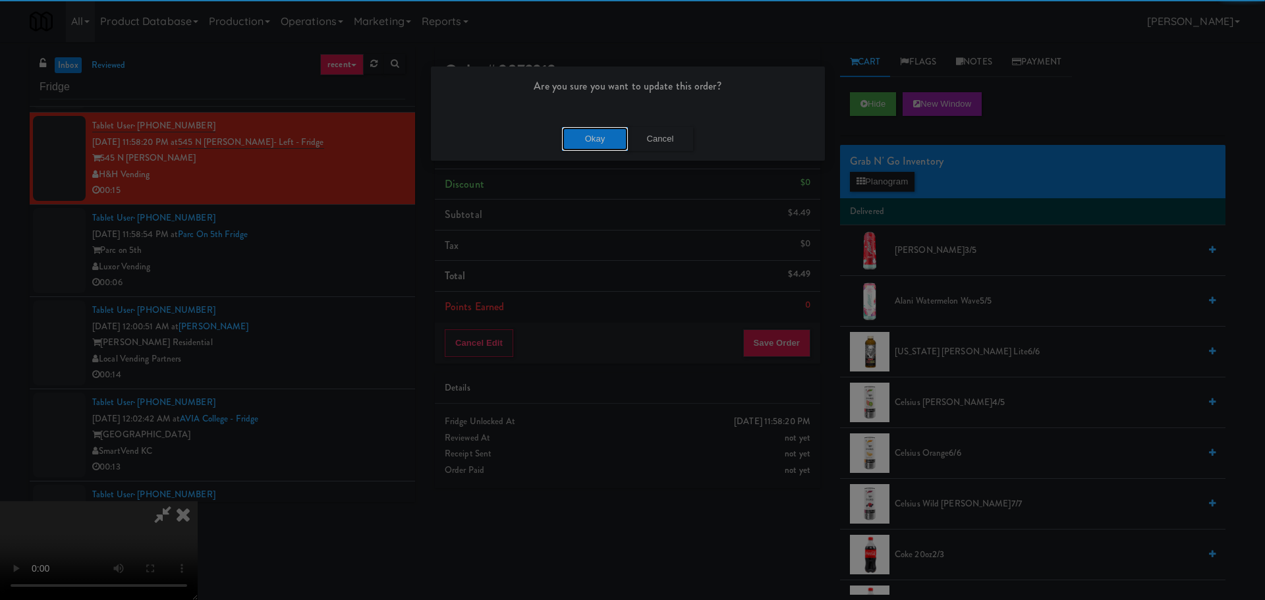
click at [615, 141] on button "Okay" at bounding box center [595, 139] width 66 height 24
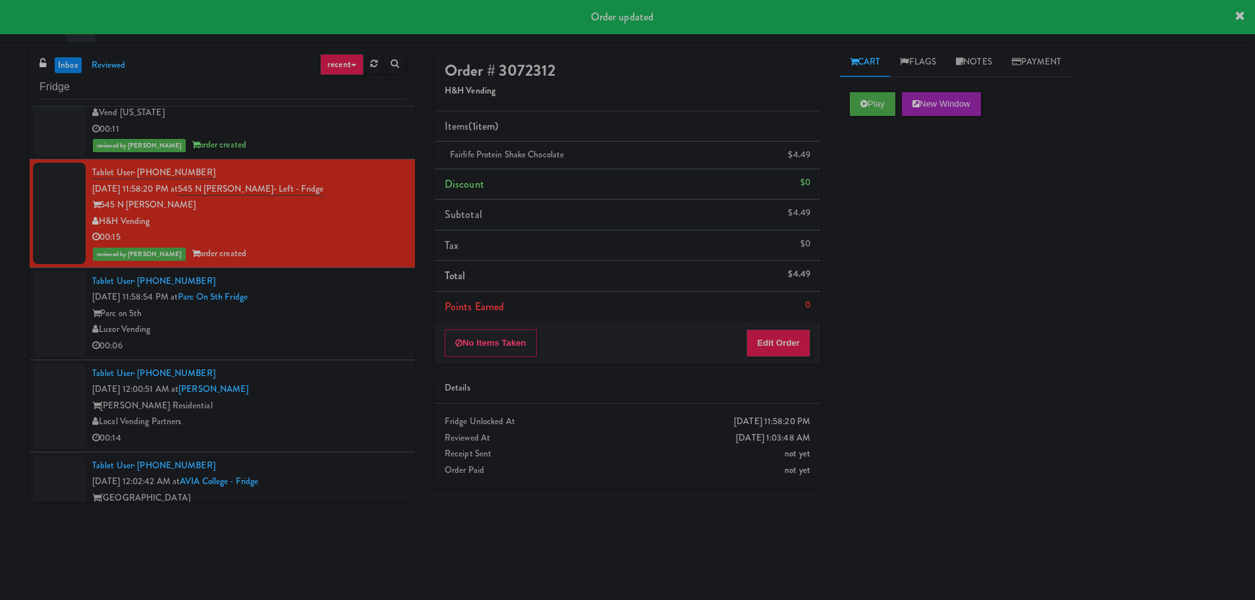
scroll to position [0, 0]
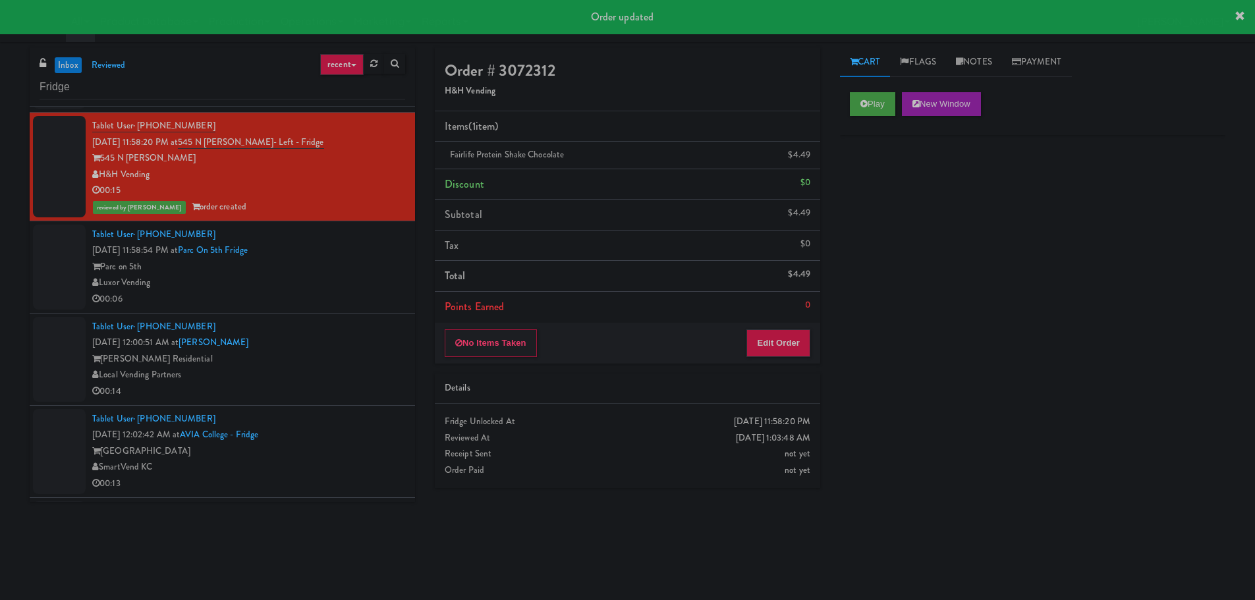
click at [330, 242] on div "Tablet User · (801) 369-6556 Sep 21, 2025 11:58:54 PM at Parc on 5th Fridge Par…" at bounding box center [248, 267] width 313 height 81
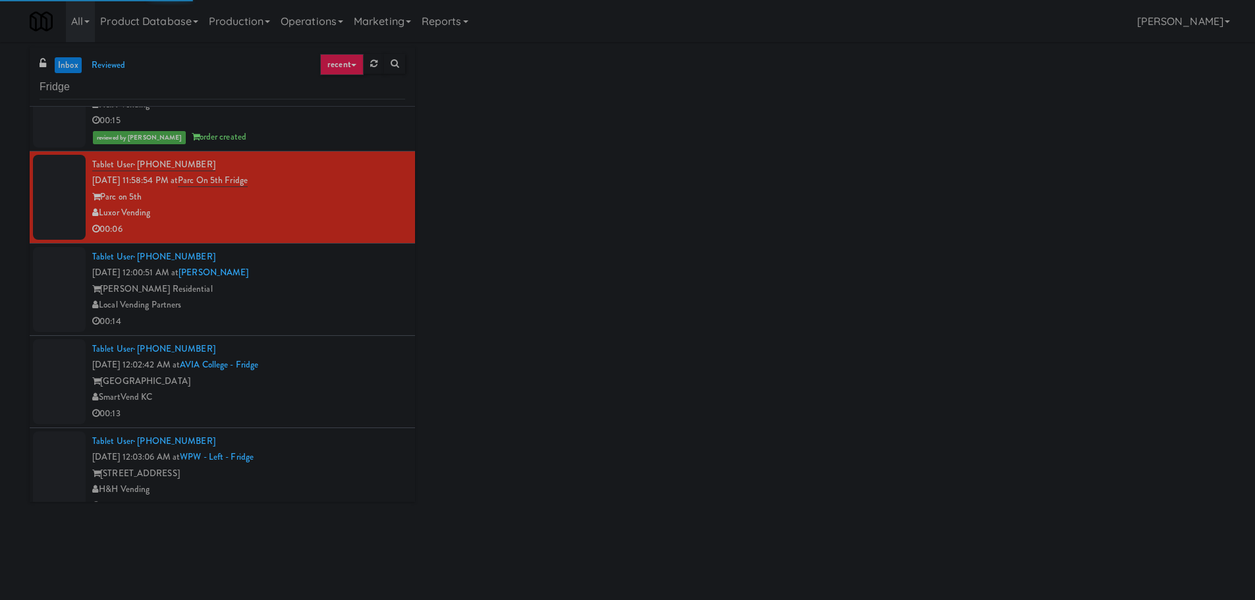
scroll to position [461, 0]
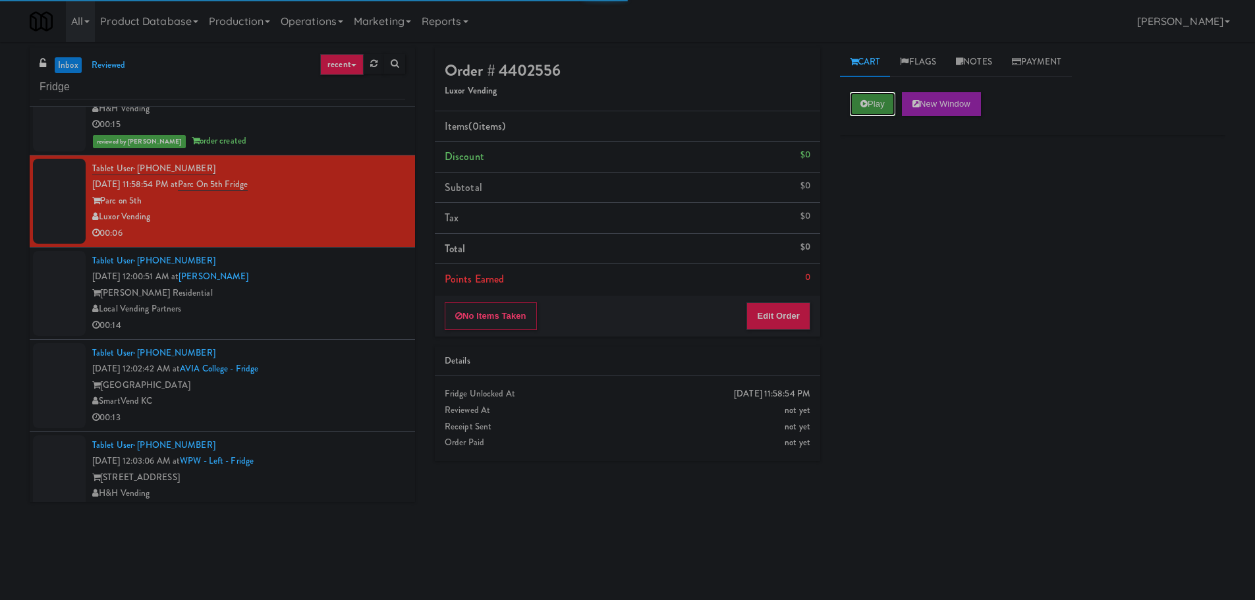
click at [890, 92] on button "Play" at bounding box center [872, 104] width 45 height 24
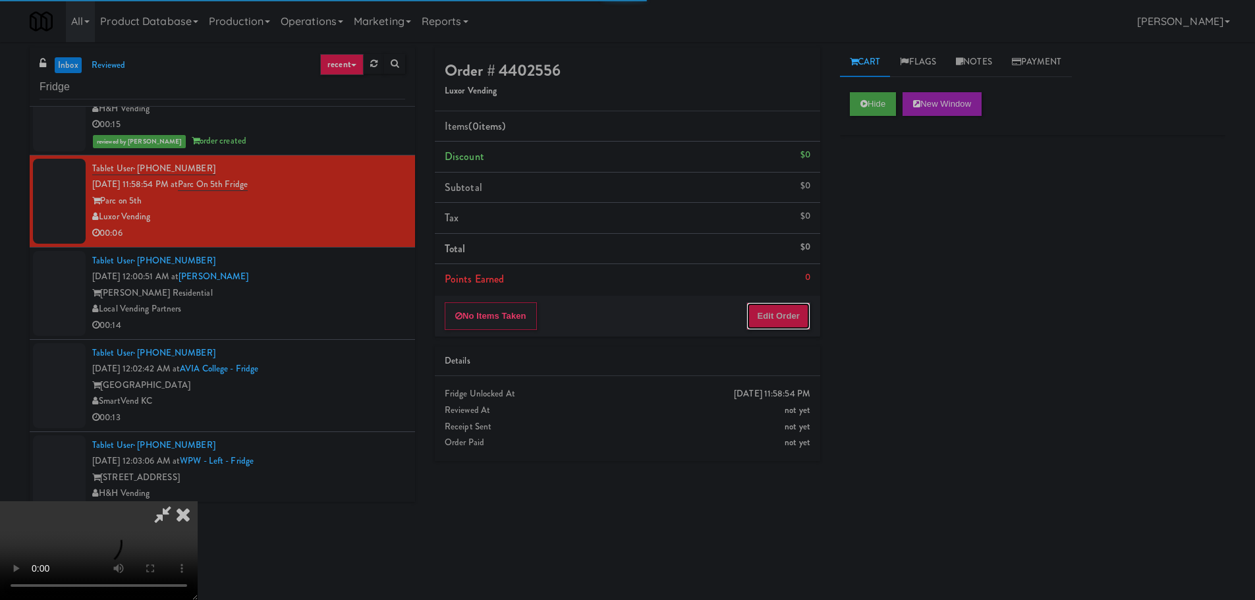
click at [765, 319] on button "Edit Order" at bounding box center [778, 316] width 64 height 28
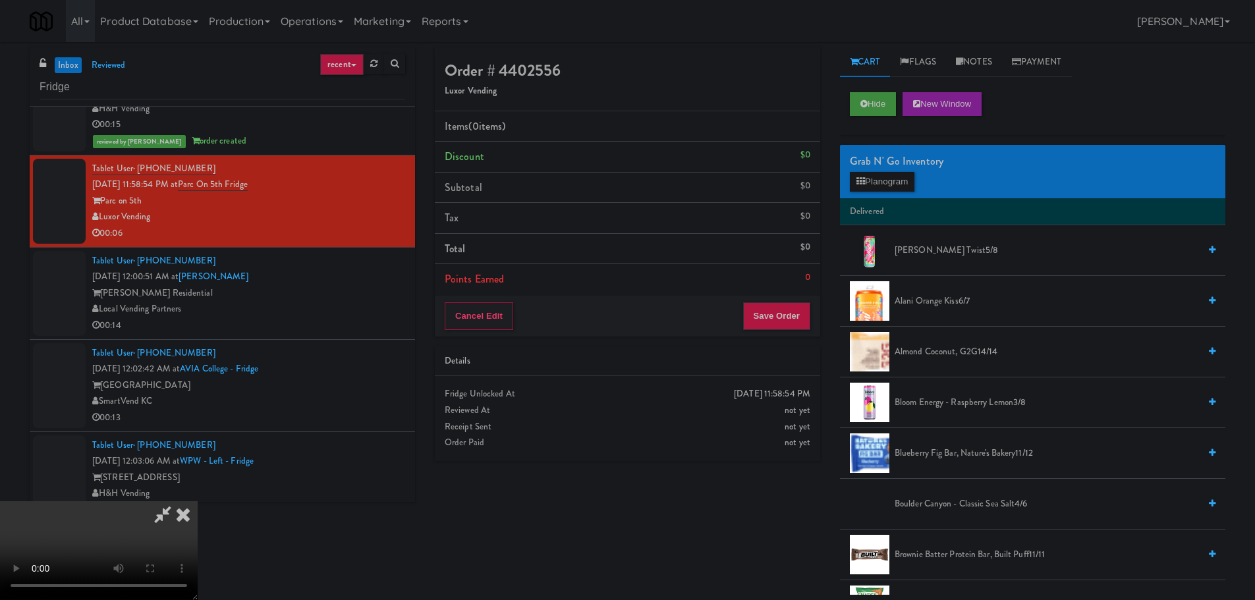
scroll to position [227, 0]
click at [885, 111] on button "Hide" at bounding box center [873, 104] width 46 height 24
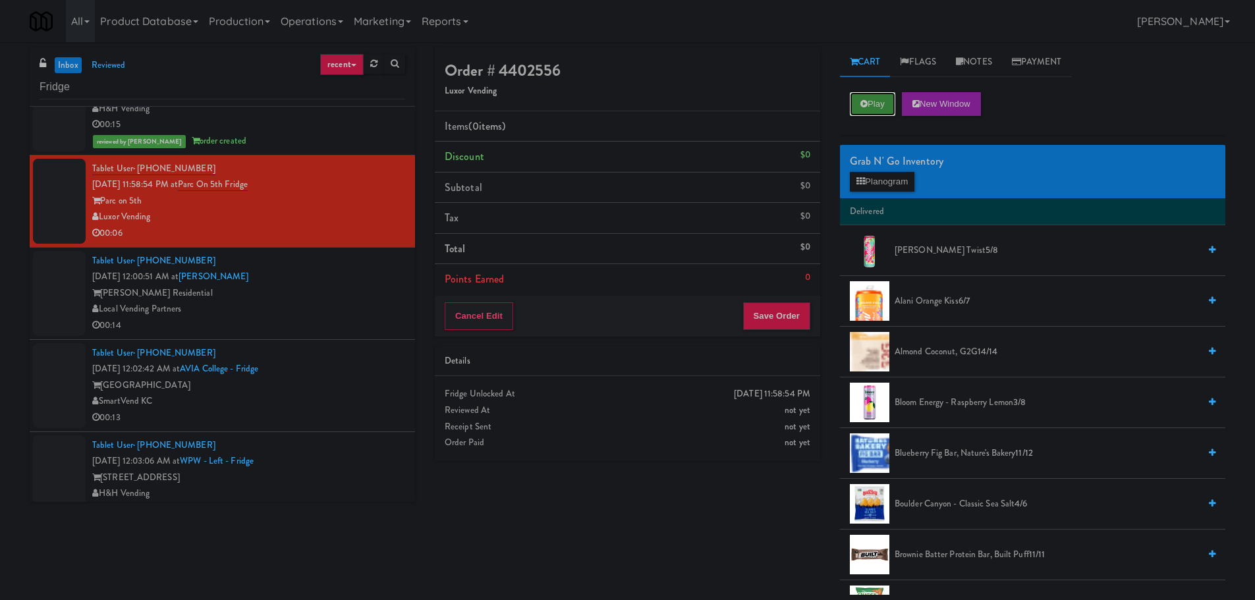
click at [885, 111] on button "Play" at bounding box center [872, 104] width 45 height 24
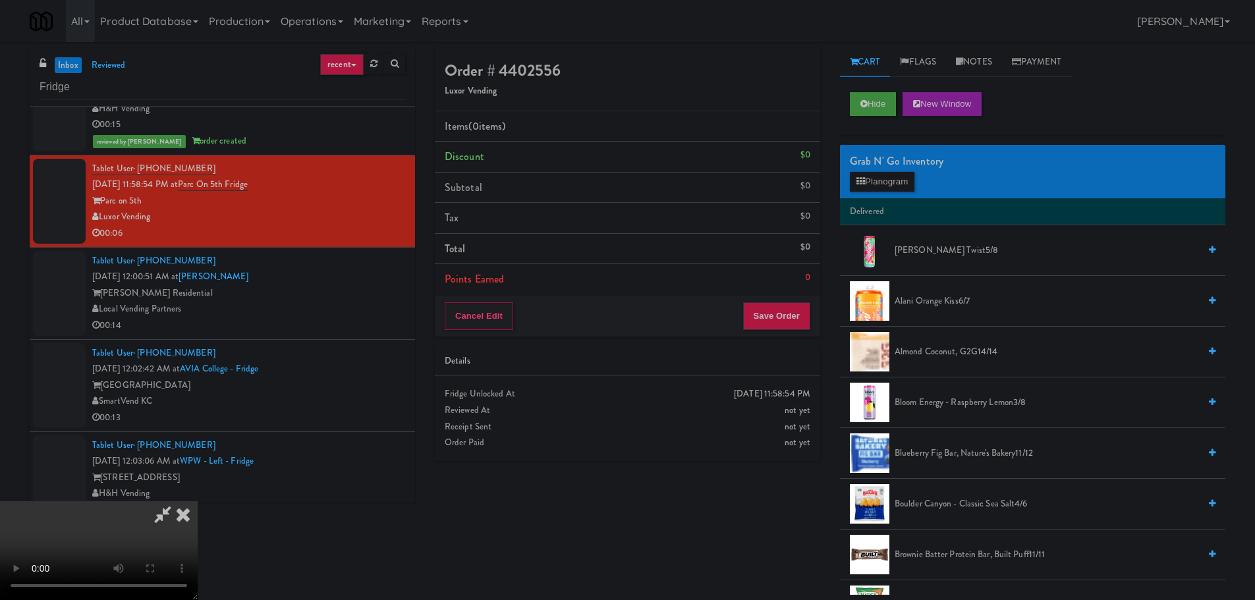
click at [654, 469] on div "Order # 4402556 Luxor Vending Items (0 items ) Discount $0 Subtotal $0 Tax $0 T…" at bounding box center [627, 259] width 405 height 424
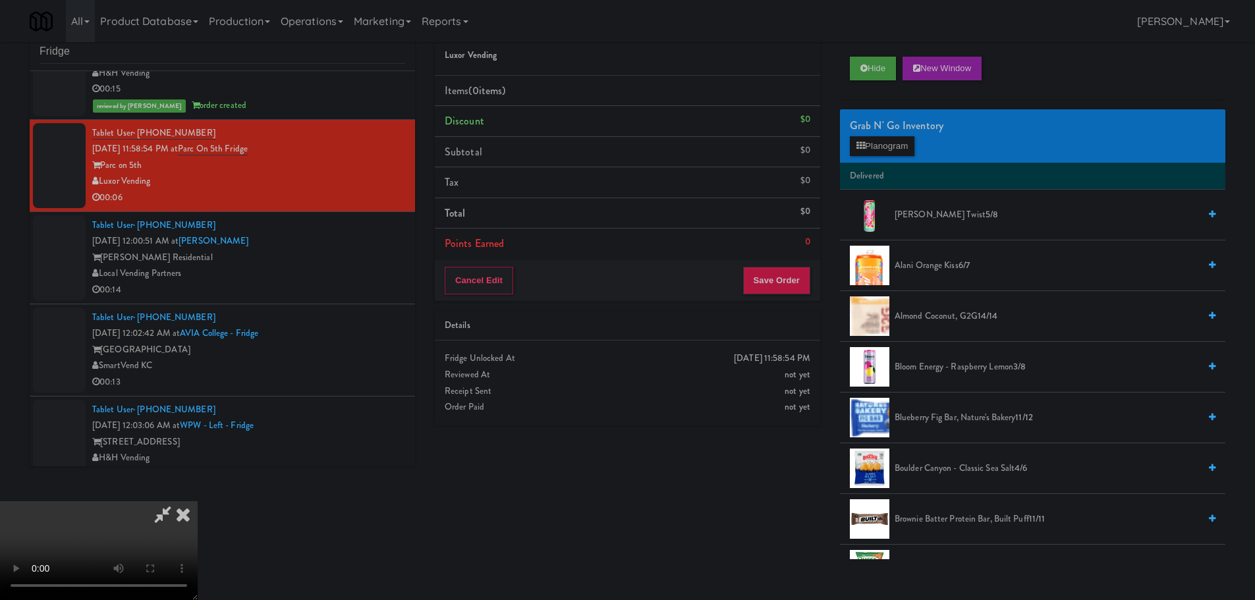
scroll to position [42, 0]
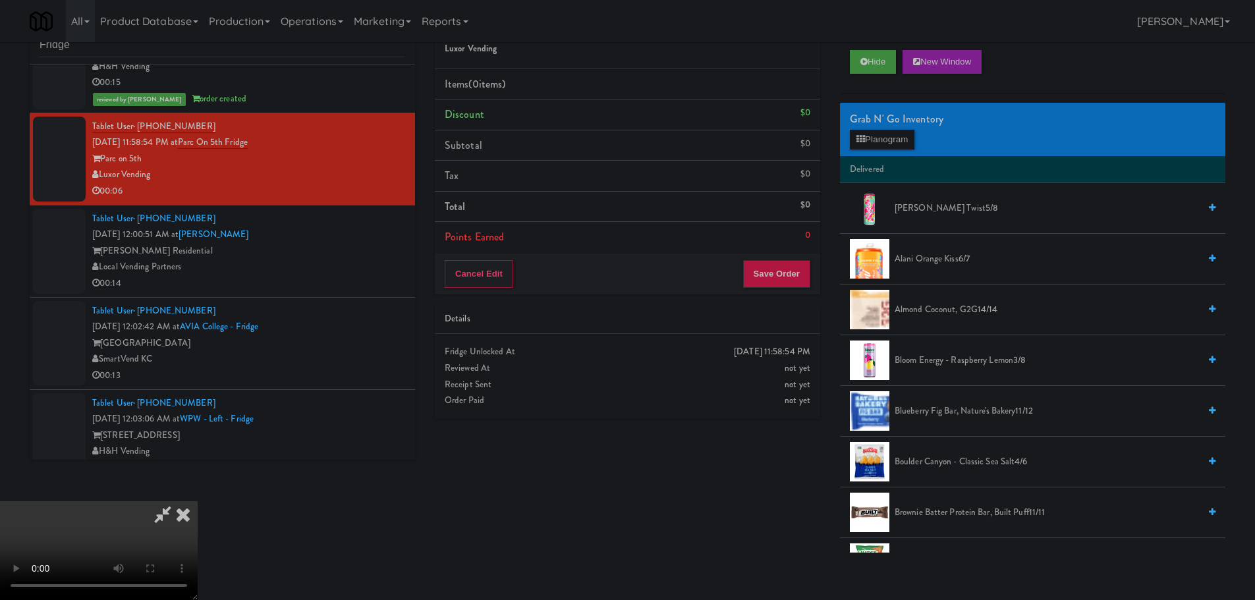
drag, startPoint x: 278, startPoint y: 412, endPoint x: 472, endPoint y: 364, distance: 200.2
click at [198, 501] on video at bounding box center [99, 550] width 198 height 99
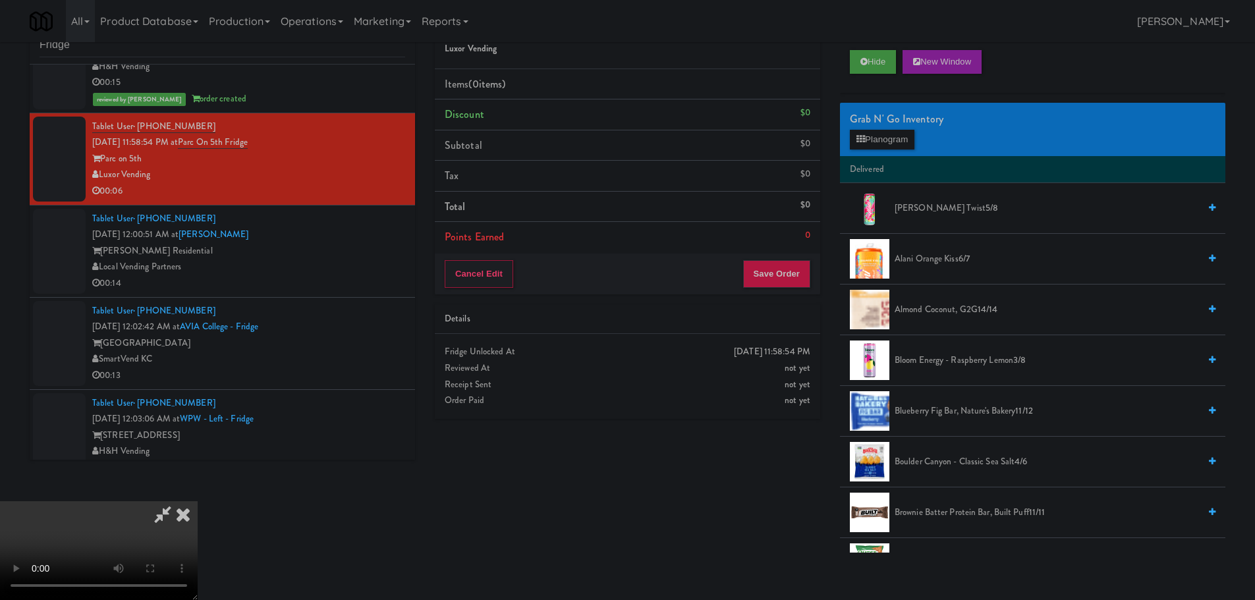
drag, startPoint x: 508, startPoint y: 258, endPoint x: 512, endPoint y: 274, distance: 17.1
click at [198, 501] on video at bounding box center [99, 550] width 198 height 99
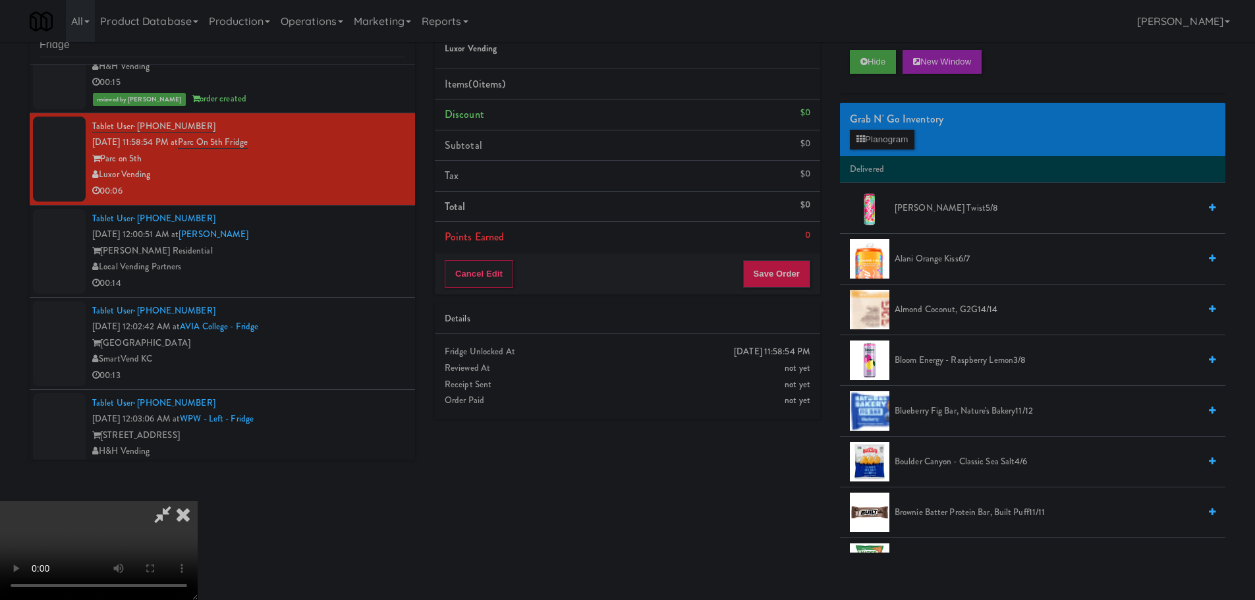
click at [198, 501] on video at bounding box center [99, 550] width 198 height 99
drag, startPoint x: 315, startPoint y: 316, endPoint x: 369, endPoint y: 310, distance: 54.4
click at [198, 501] on video at bounding box center [99, 550] width 198 height 99
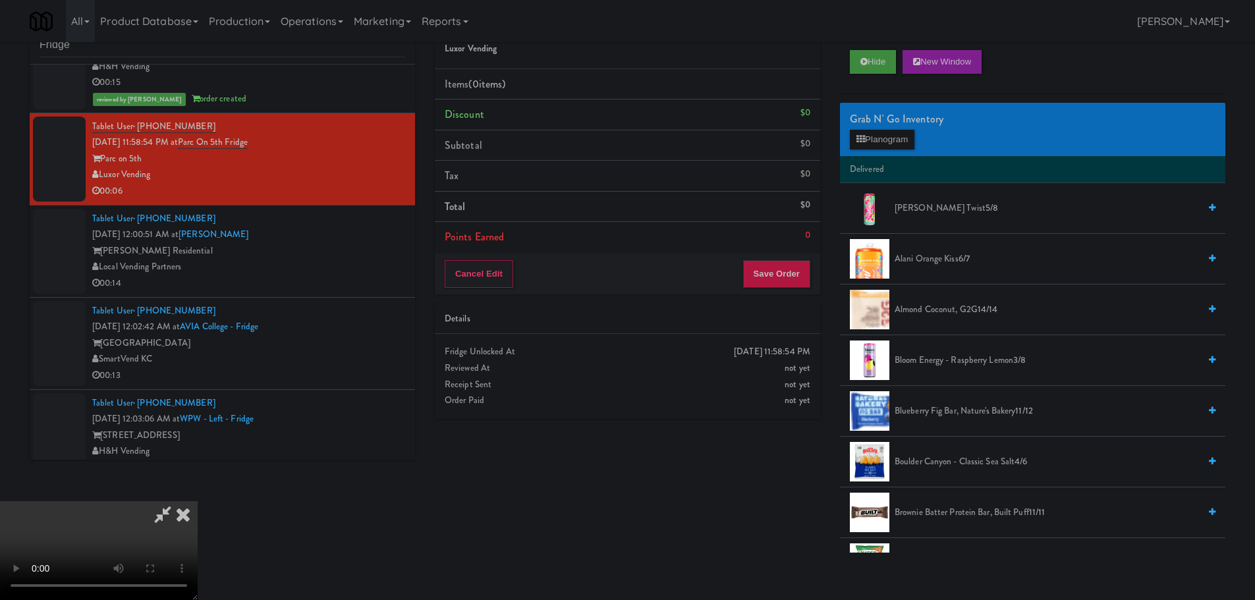
scroll to position [1, 0]
drag, startPoint x: 479, startPoint y: 268, endPoint x: 476, endPoint y: 277, distance: 9.8
click at [198, 501] on video at bounding box center [99, 550] width 198 height 99
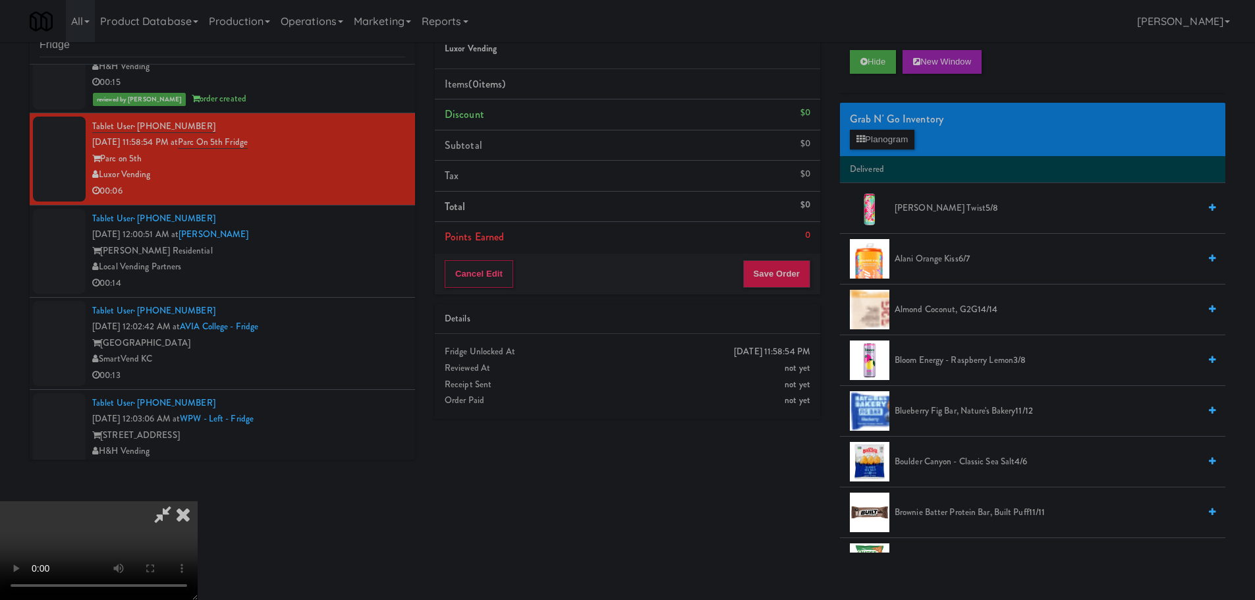
scroll to position [66, 0]
click at [878, 138] on button "Planogram" at bounding box center [882, 140] width 65 height 20
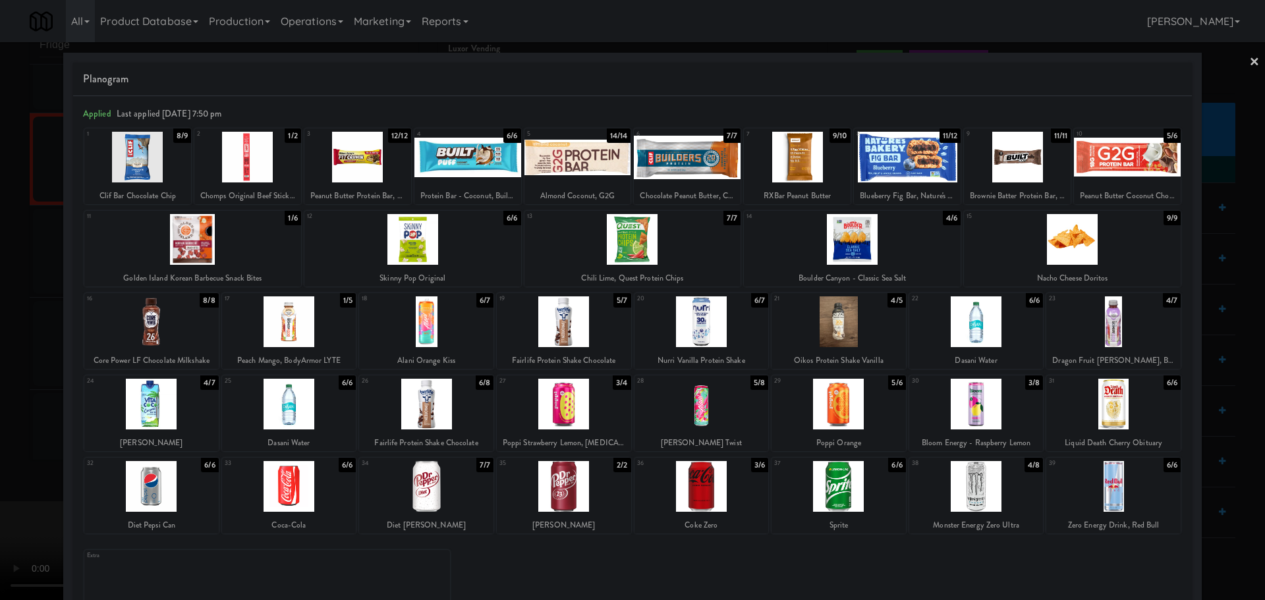
click at [719, 325] on div at bounding box center [701, 321] width 134 height 51
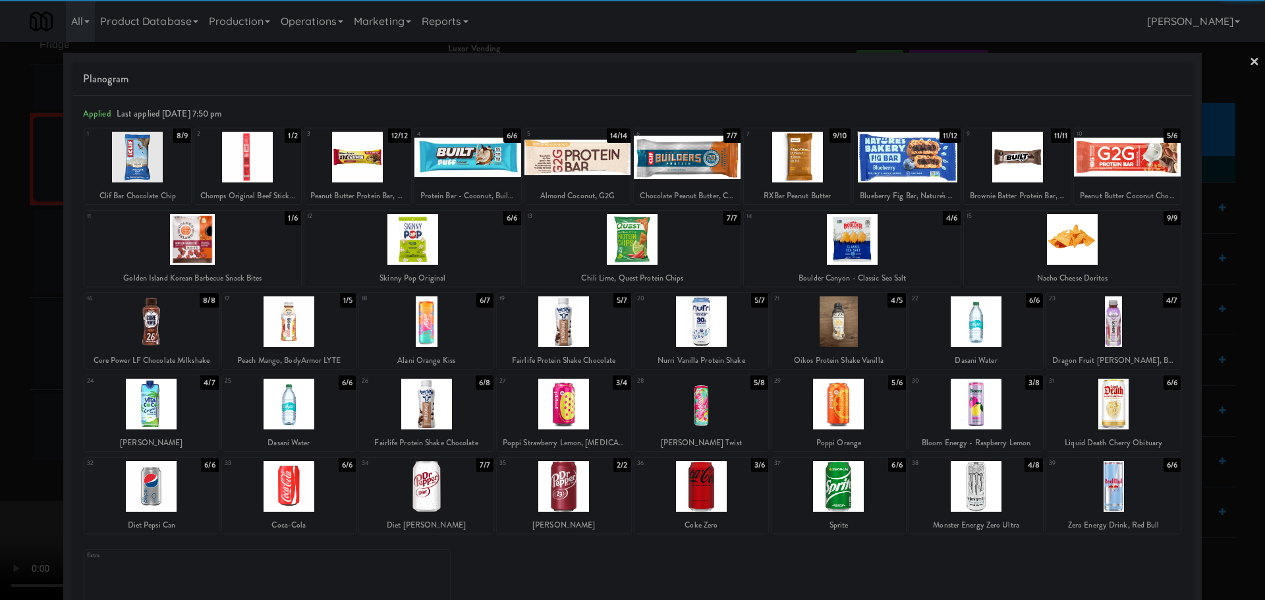
drag, startPoint x: 9, startPoint y: 359, endPoint x: 34, endPoint y: 363, distance: 25.3
click at [15, 361] on div at bounding box center [632, 300] width 1265 height 600
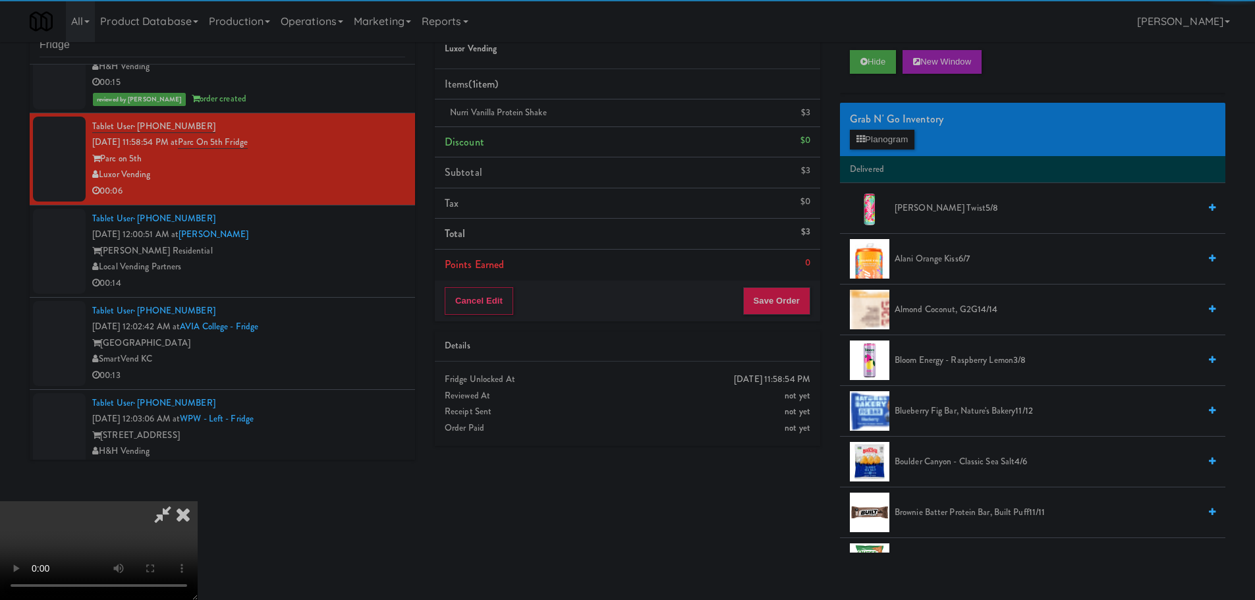
scroll to position [227, 0]
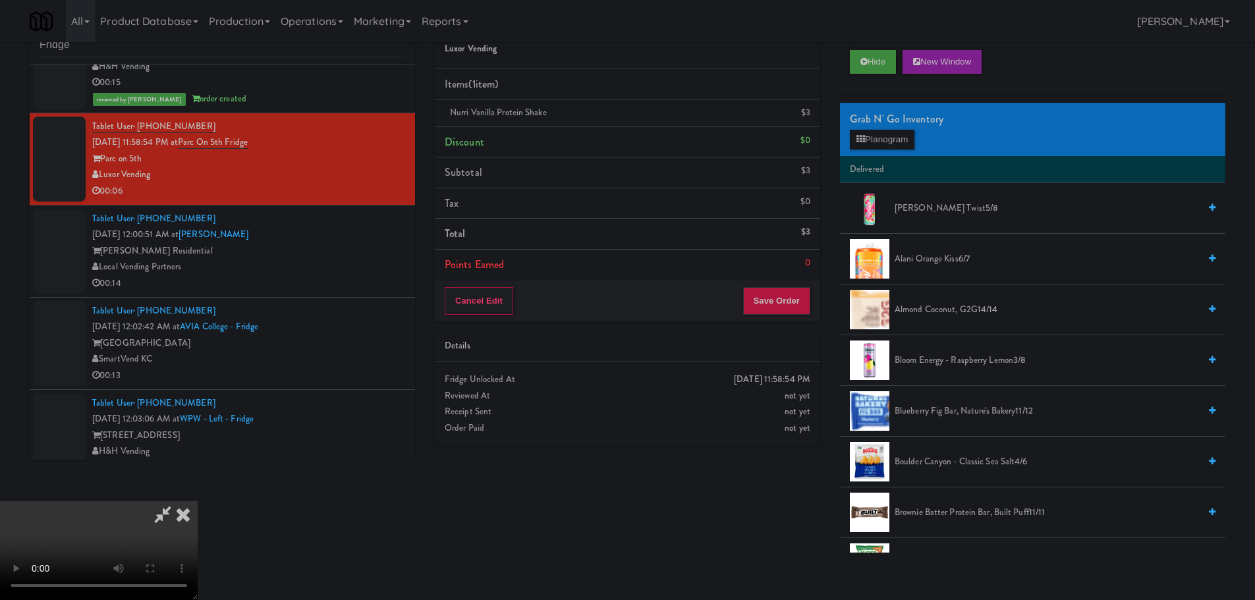
click at [144, 501] on video at bounding box center [99, 550] width 198 height 99
click at [198, 501] on video at bounding box center [99, 550] width 198 height 99
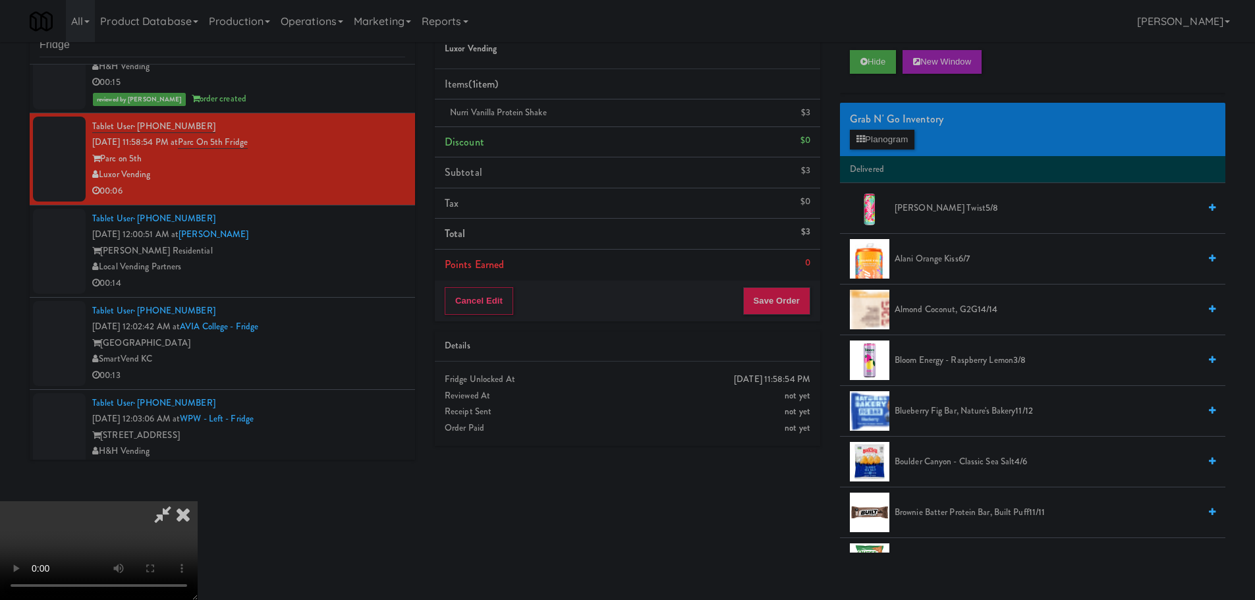
click at [198, 501] on video at bounding box center [99, 550] width 198 height 99
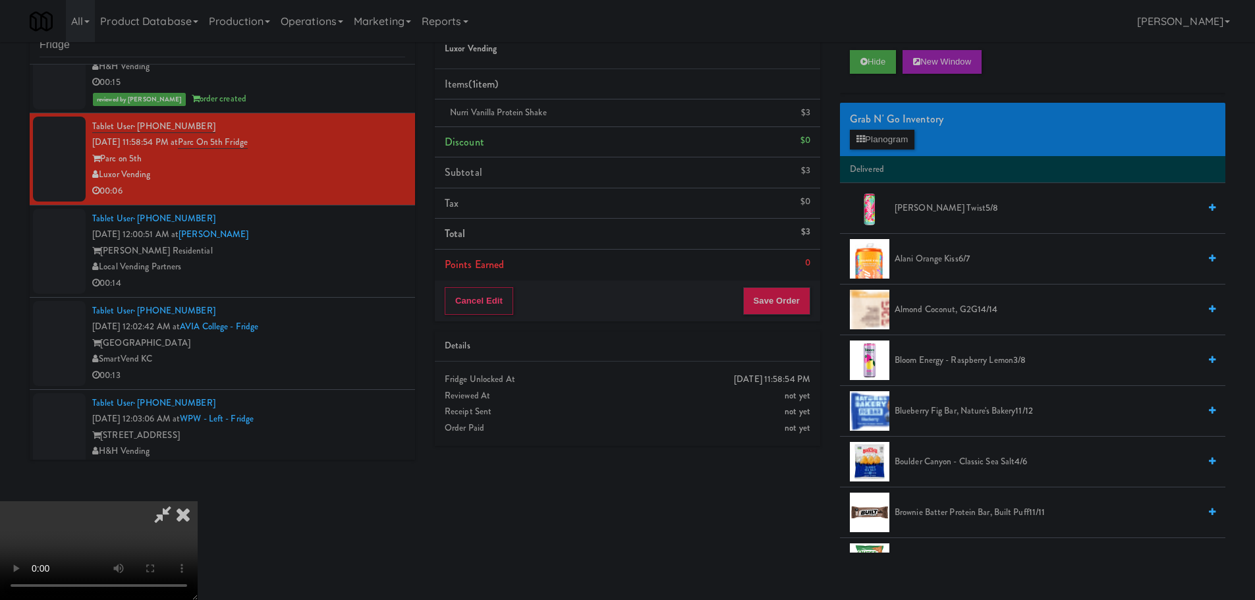
click at [178, 501] on icon at bounding box center [163, 514] width 30 height 26
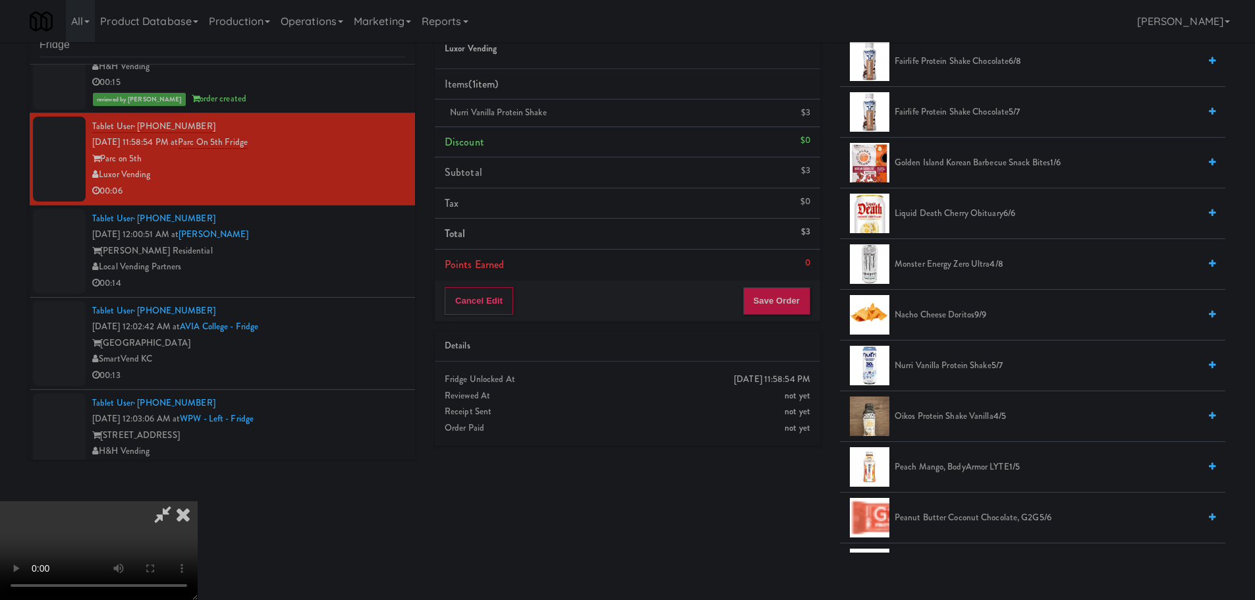
scroll to position [1186, 0]
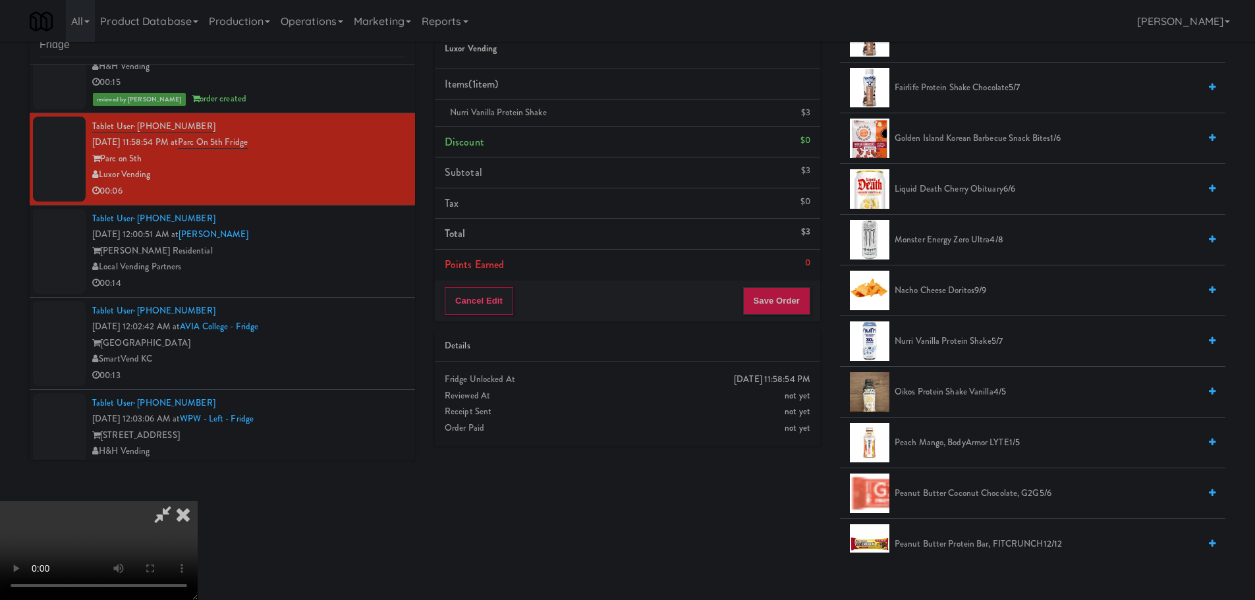
click at [923, 341] on span "Nurri Vanilla Protein Shake 5/7" at bounding box center [1046, 341] width 304 height 16
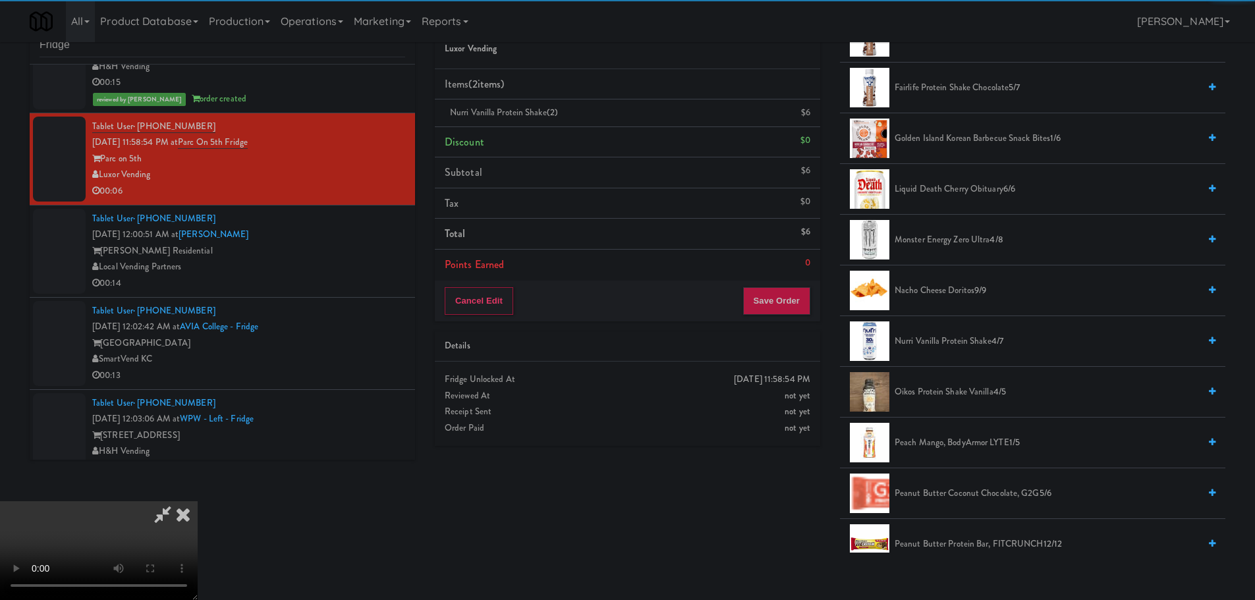
scroll to position [227, 0]
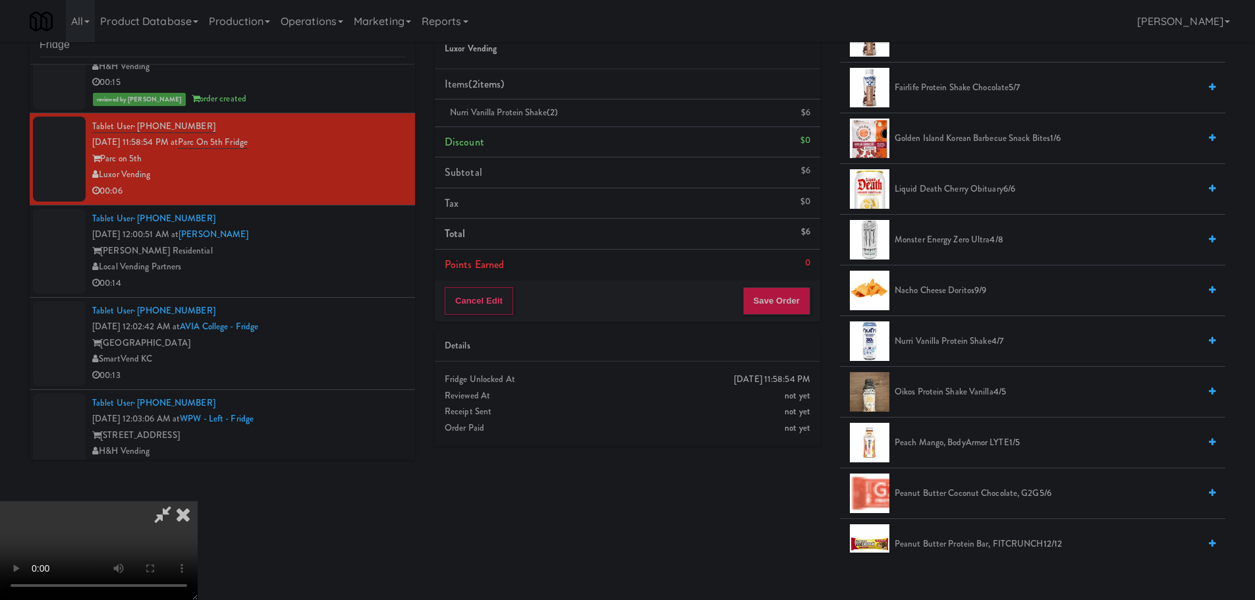
click at [198, 501] on video at bounding box center [99, 550] width 198 height 99
drag, startPoint x: 640, startPoint y: 479, endPoint x: 690, endPoint y: 520, distance: 64.2
click at [198, 501] on video at bounding box center [99, 550] width 198 height 99
click at [784, 310] on button "Save Order" at bounding box center [776, 301] width 67 height 28
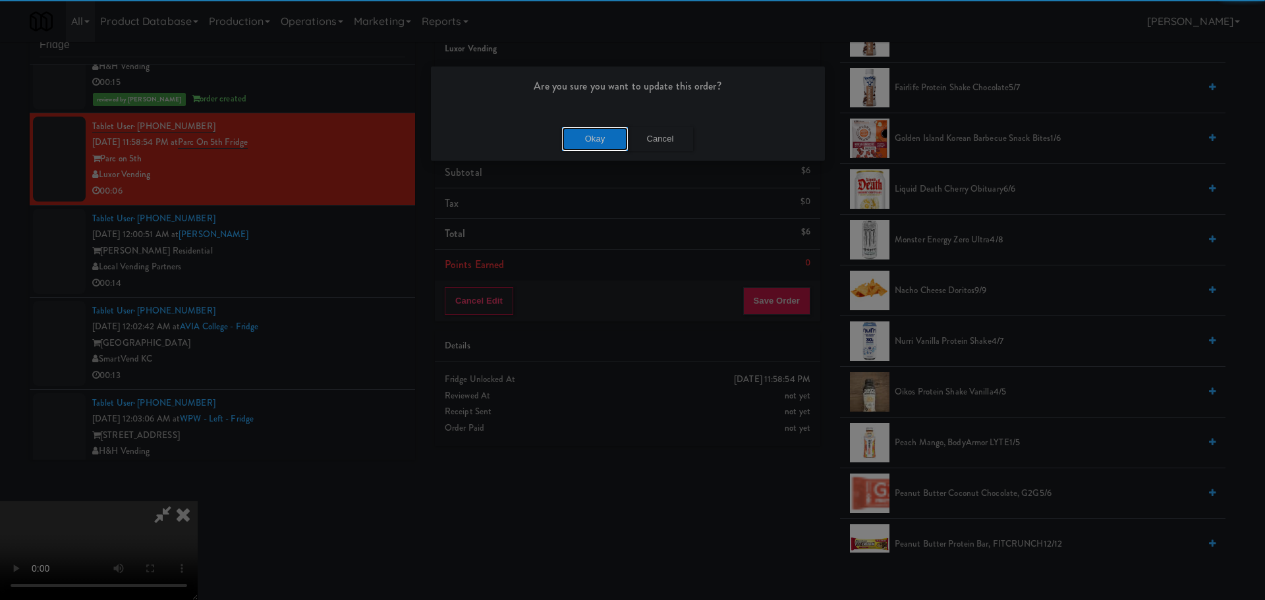
click at [601, 140] on button "Okay" at bounding box center [595, 139] width 66 height 24
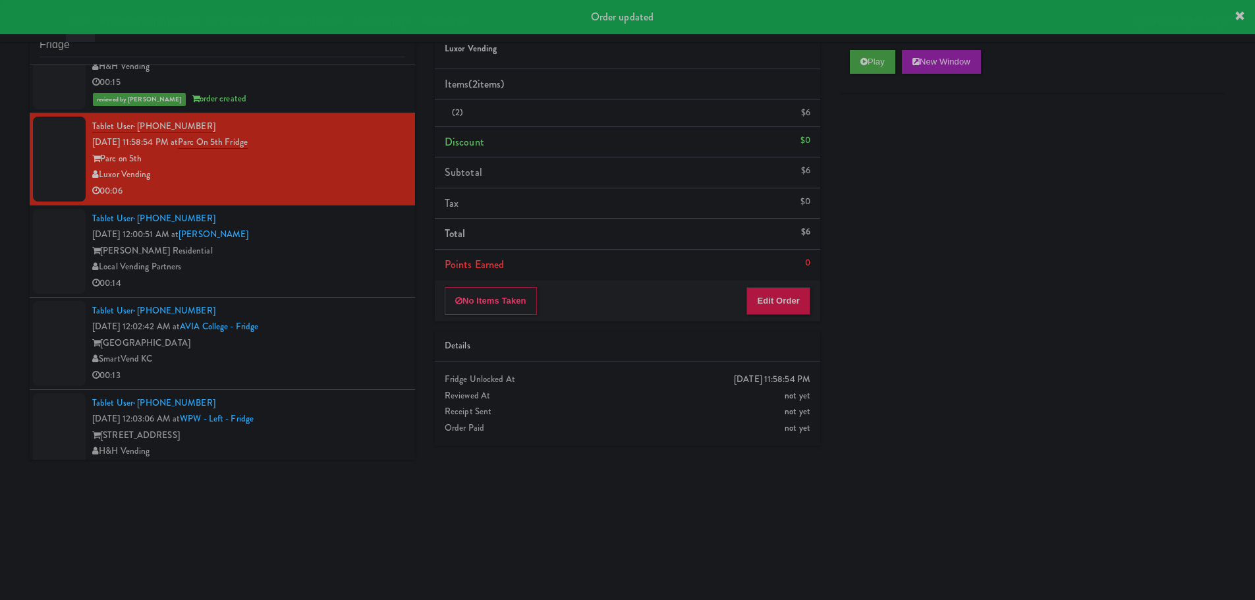
scroll to position [0, 0]
click at [387, 263] on div "Local Vending Partners" at bounding box center [248, 267] width 313 height 16
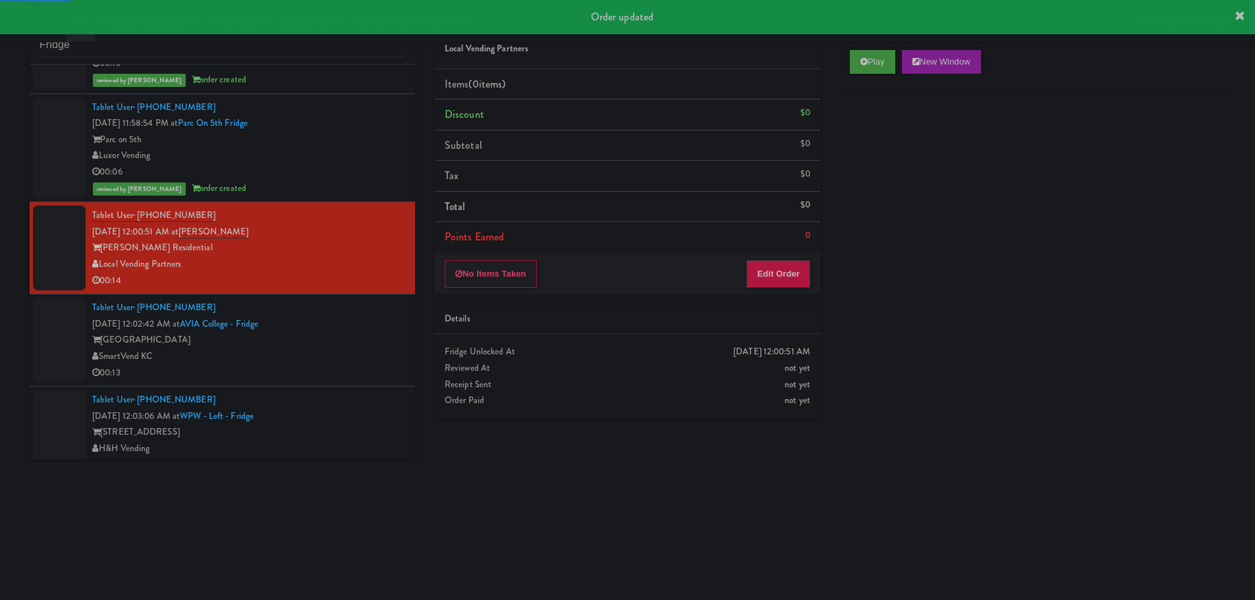
scroll to position [593, 0]
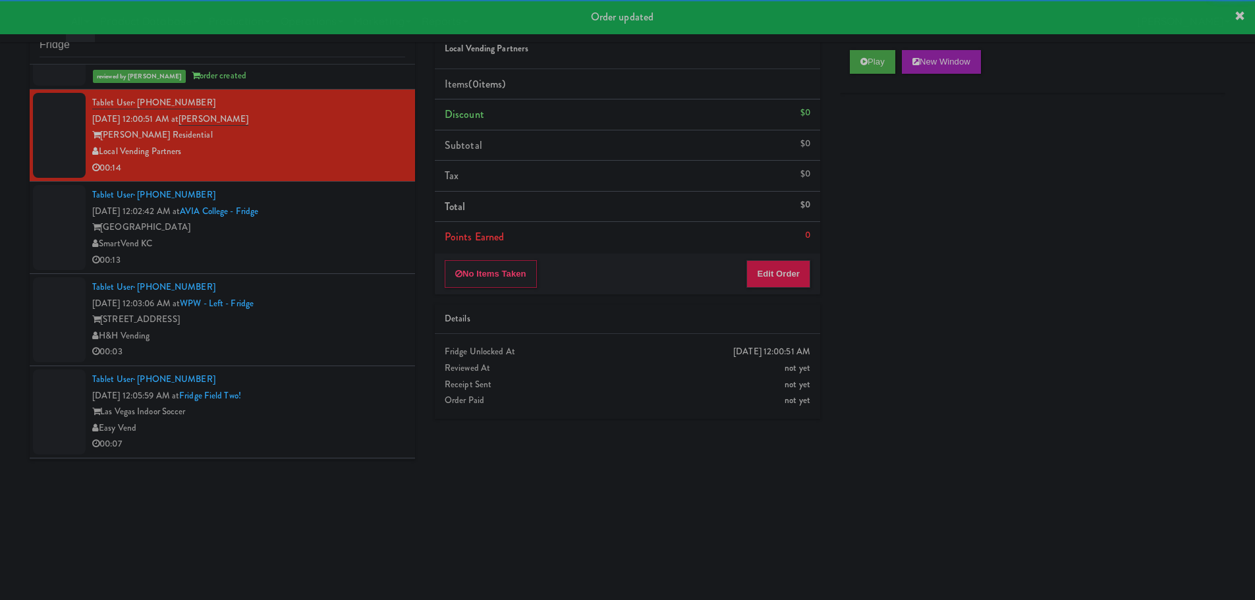
click at [879, 74] on div "Play New Window" at bounding box center [1032, 66] width 385 height 53
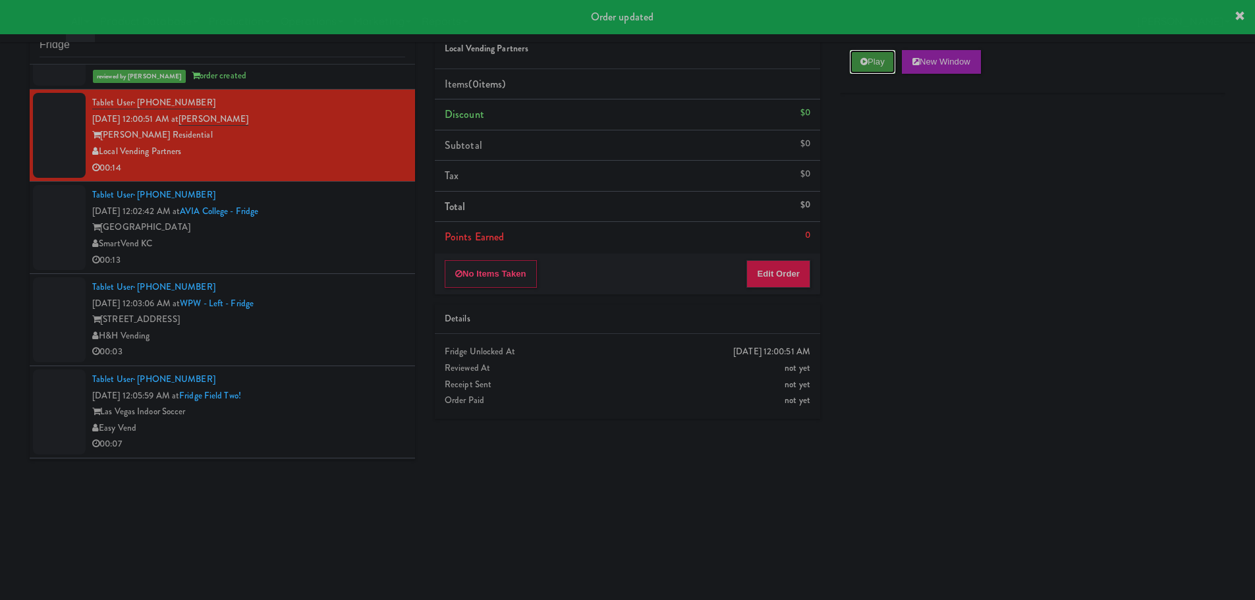
click at [860, 63] on button "Play" at bounding box center [872, 62] width 45 height 24
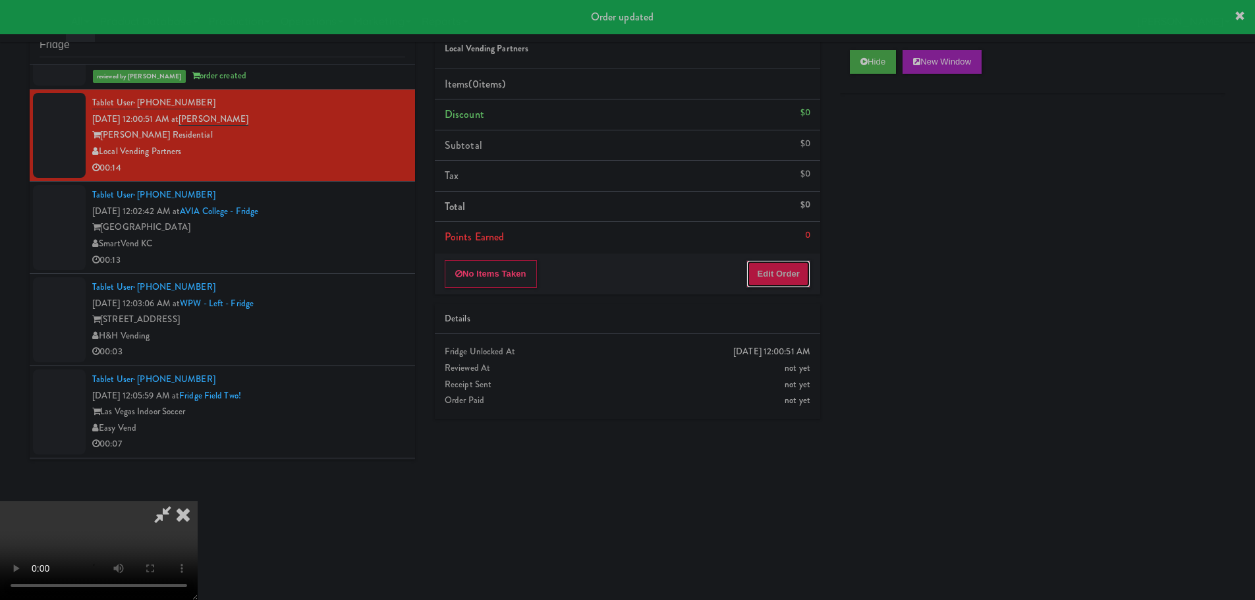
click at [786, 269] on button "Edit Order" at bounding box center [778, 274] width 64 height 28
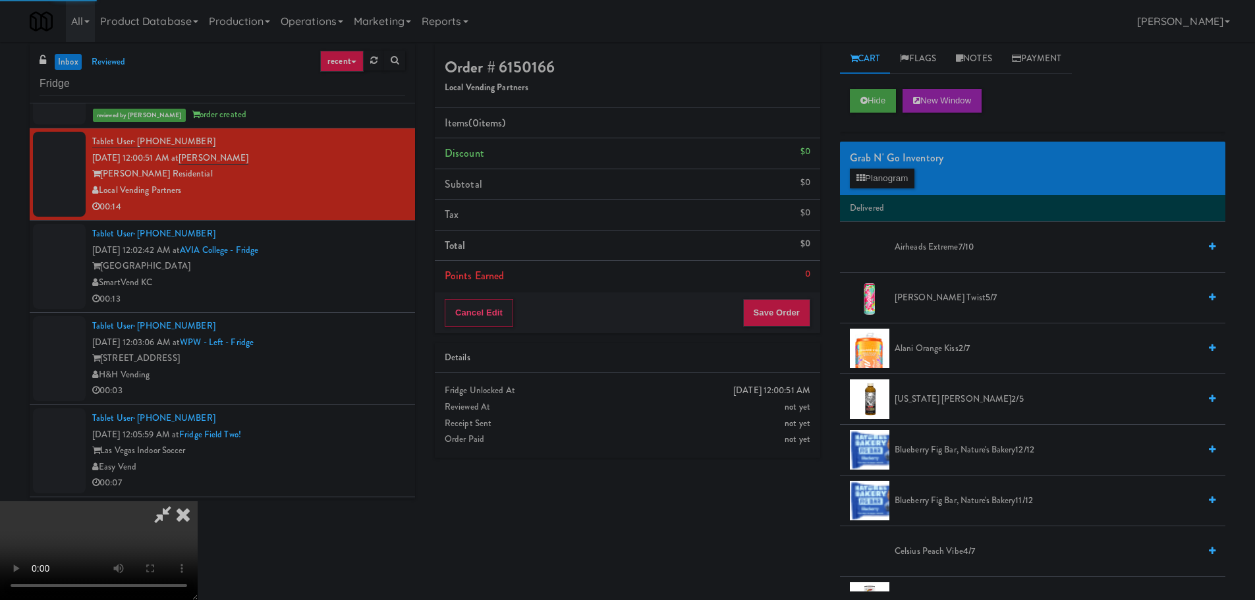
scroll to position [0, 0]
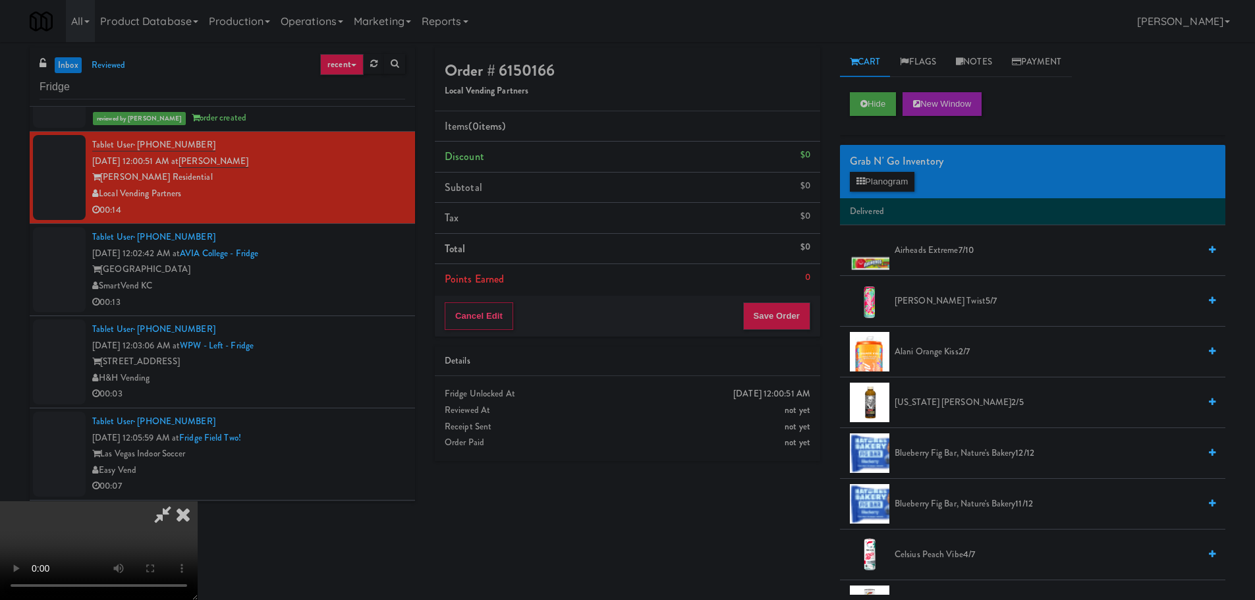
drag, startPoint x: 398, startPoint y: 357, endPoint x: 412, endPoint y: 360, distance: 13.4
click at [198, 501] on video at bounding box center [99, 550] width 198 height 99
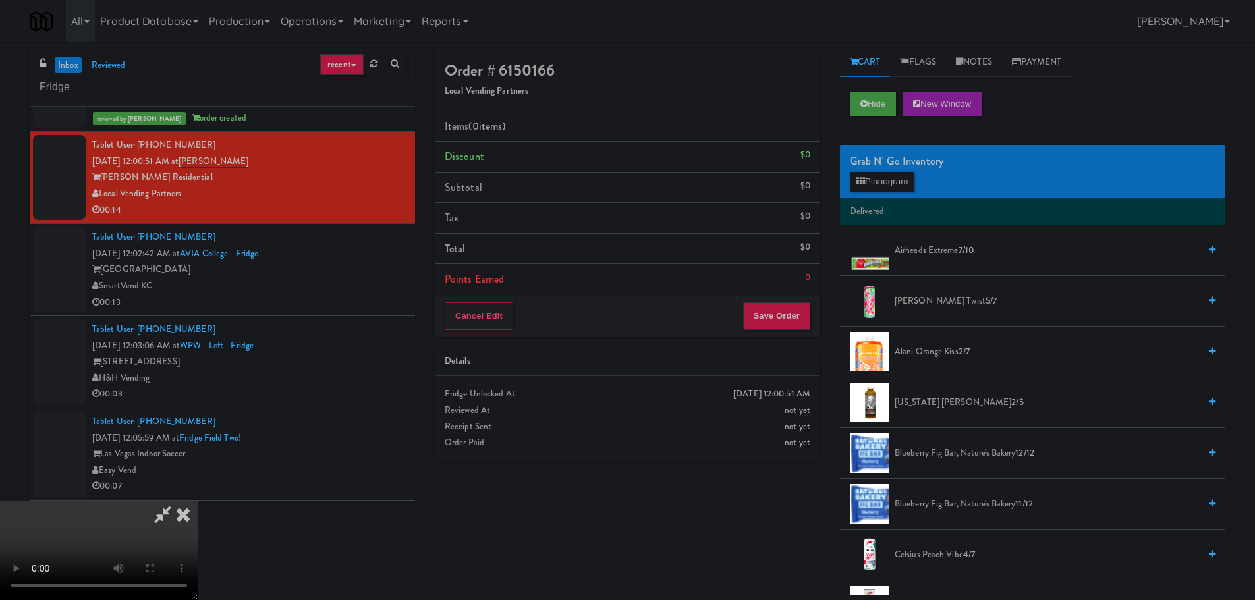
click at [198, 501] on video at bounding box center [99, 550] width 198 height 99
click at [886, 192] on div "Grab N' Go Inventory Planogram" at bounding box center [1032, 171] width 385 height 53
click at [890, 180] on button "Planogram" at bounding box center [882, 182] width 65 height 20
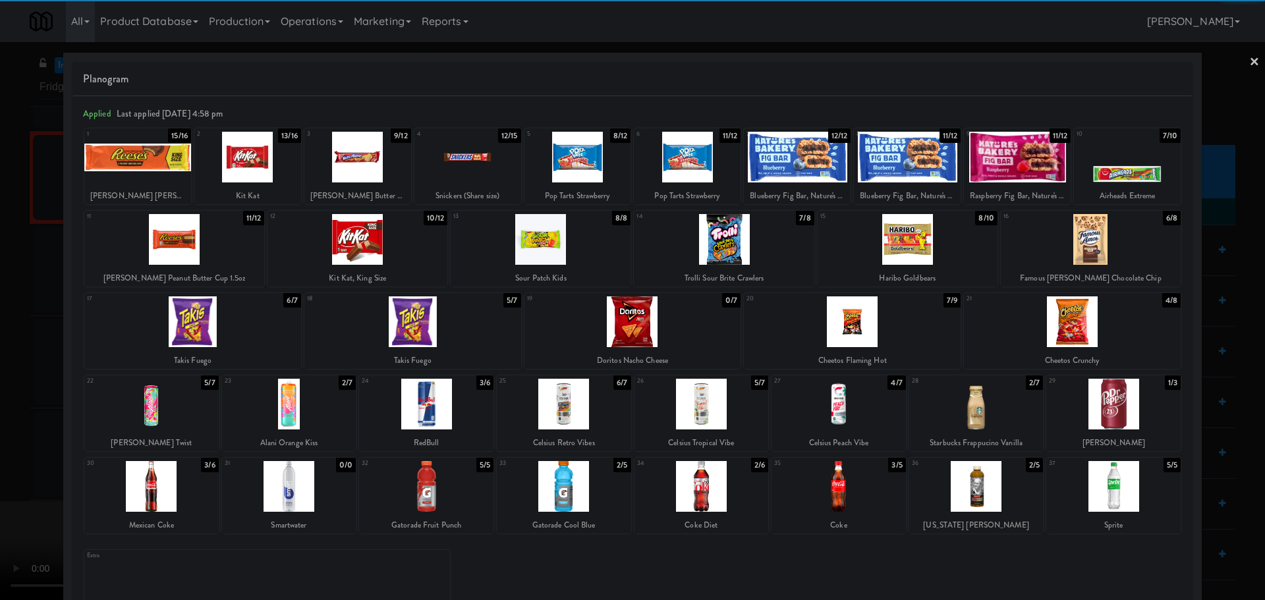
click at [146, 161] on div at bounding box center [137, 157] width 107 height 51
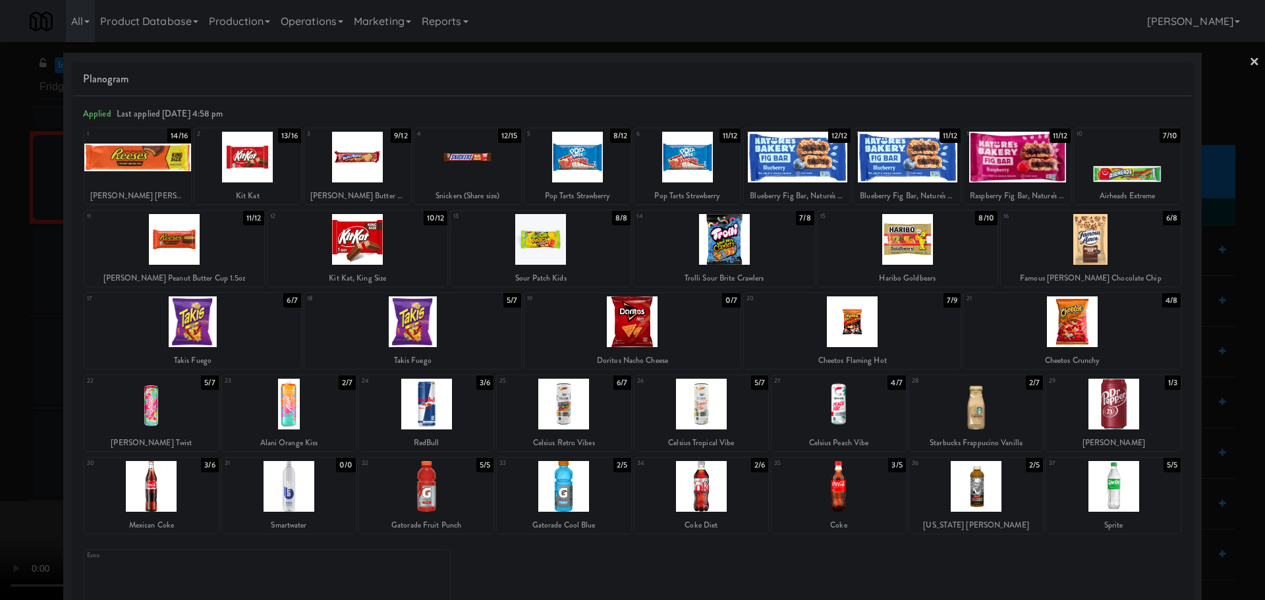
click at [0, 279] on div at bounding box center [632, 300] width 1265 height 600
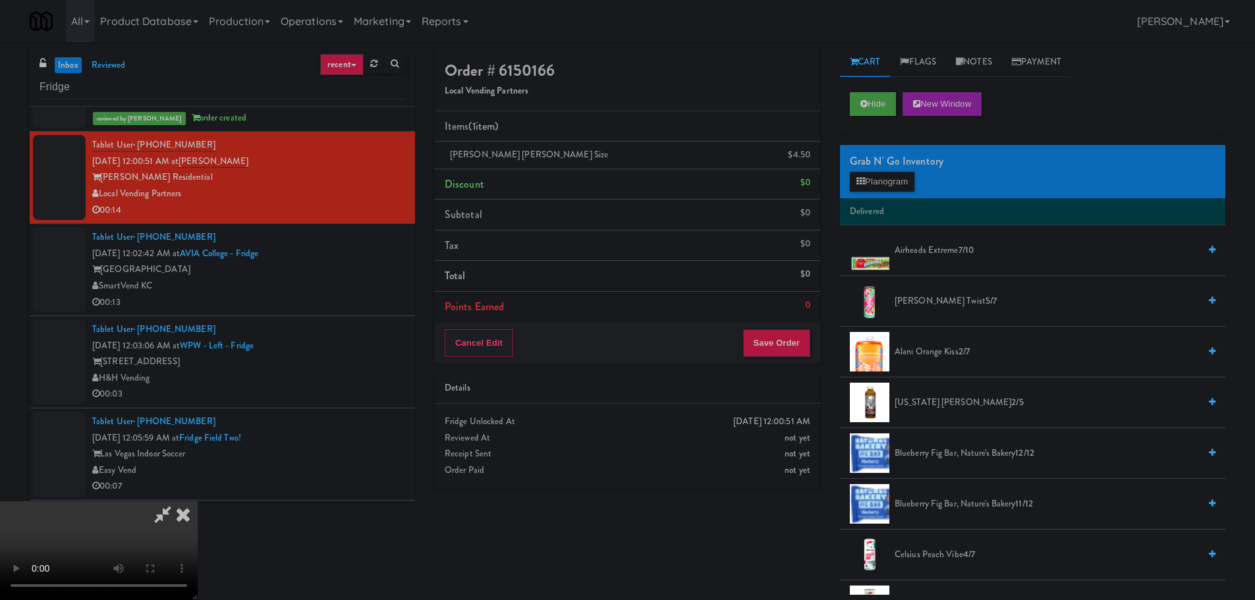
click at [198, 501] on video at bounding box center [99, 550] width 198 height 99
click at [850, 192] on div "Grab N' Go Inventory Planogram" at bounding box center [1032, 171] width 385 height 53
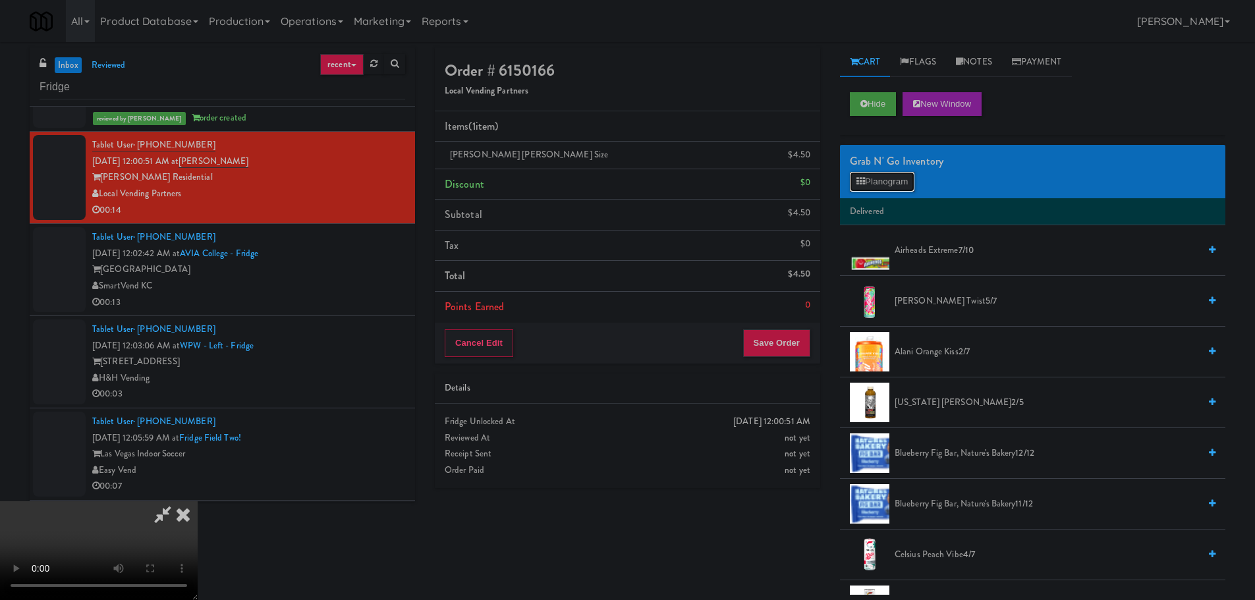
click at [854, 190] on button "Planogram" at bounding box center [882, 182] width 65 height 20
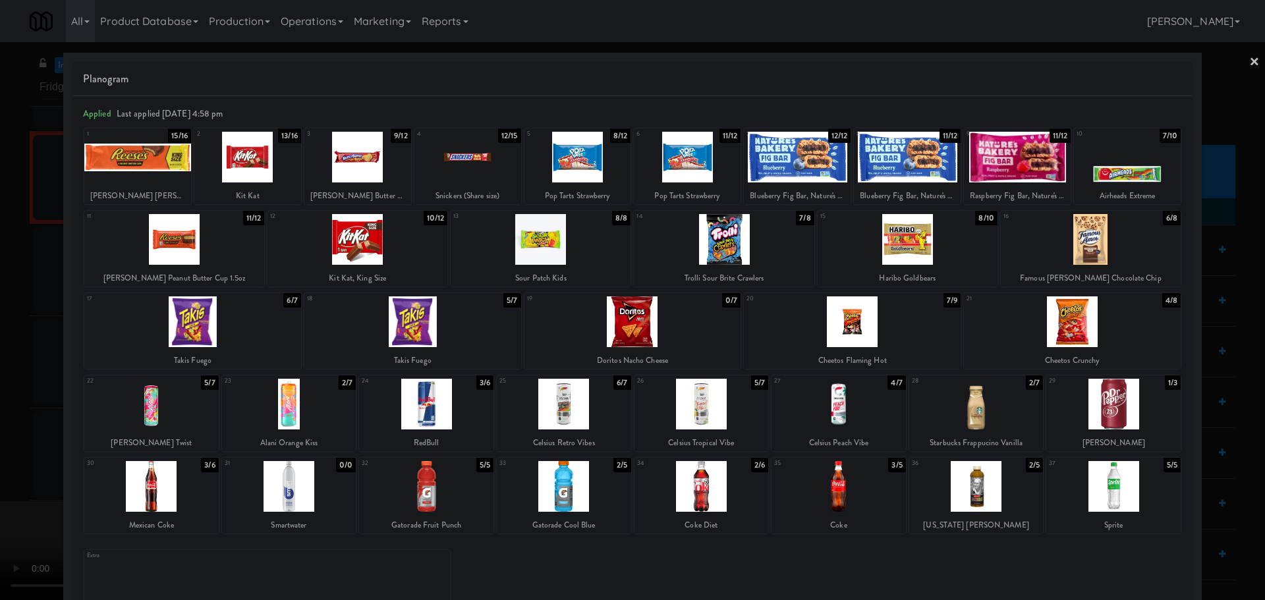
click at [16, 436] on div at bounding box center [632, 300] width 1265 height 600
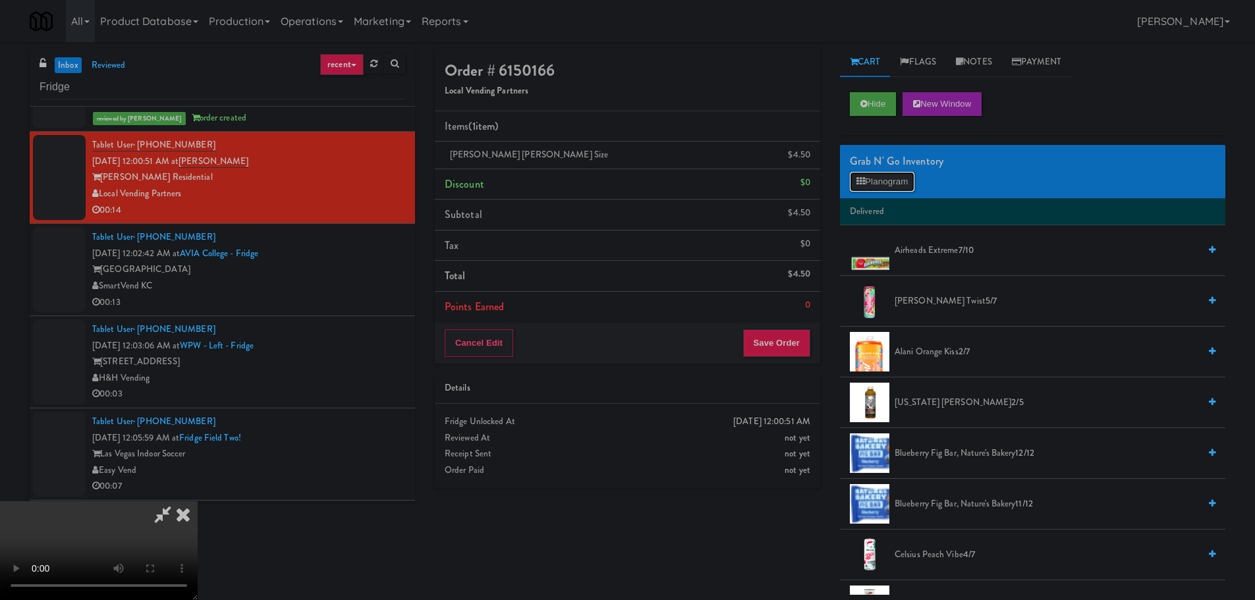
click at [898, 184] on button "Planogram" at bounding box center [882, 182] width 65 height 20
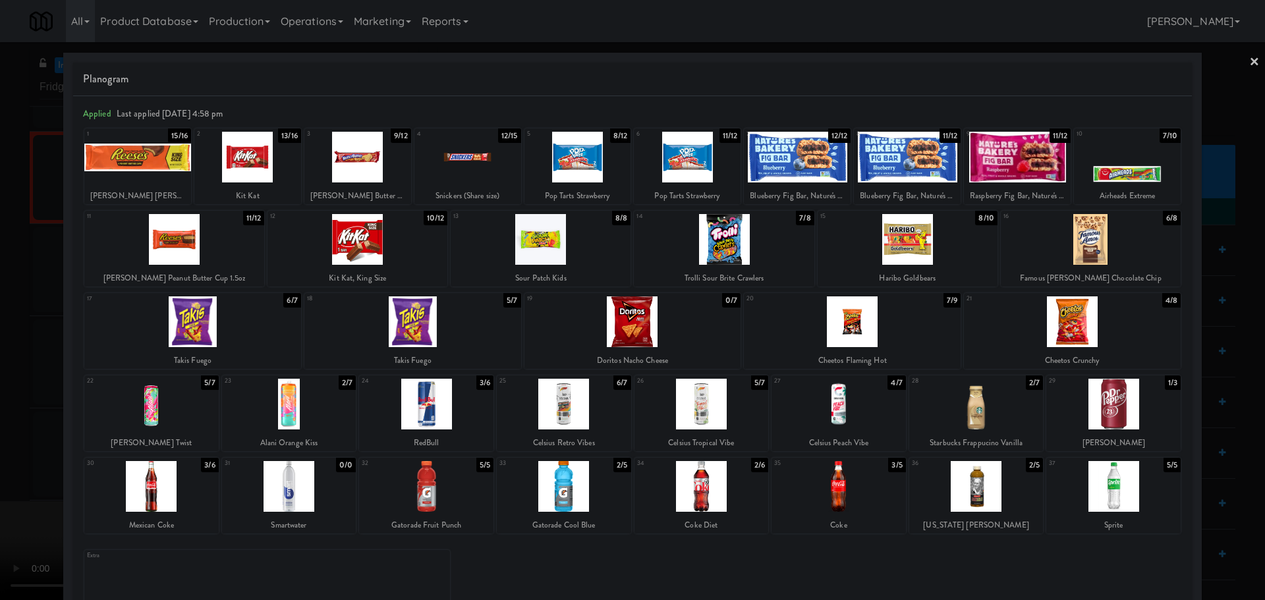
click at [829, 473] on div at bounding box center [838, 486] width 134 height 51
drag, startPoint x: 1, startPoint y: 497, endPoint x: 287, endPoint y: 360, distance: 316.7
click at [2, 497] on div at bounding box center [632, 300] width 1265 height 600
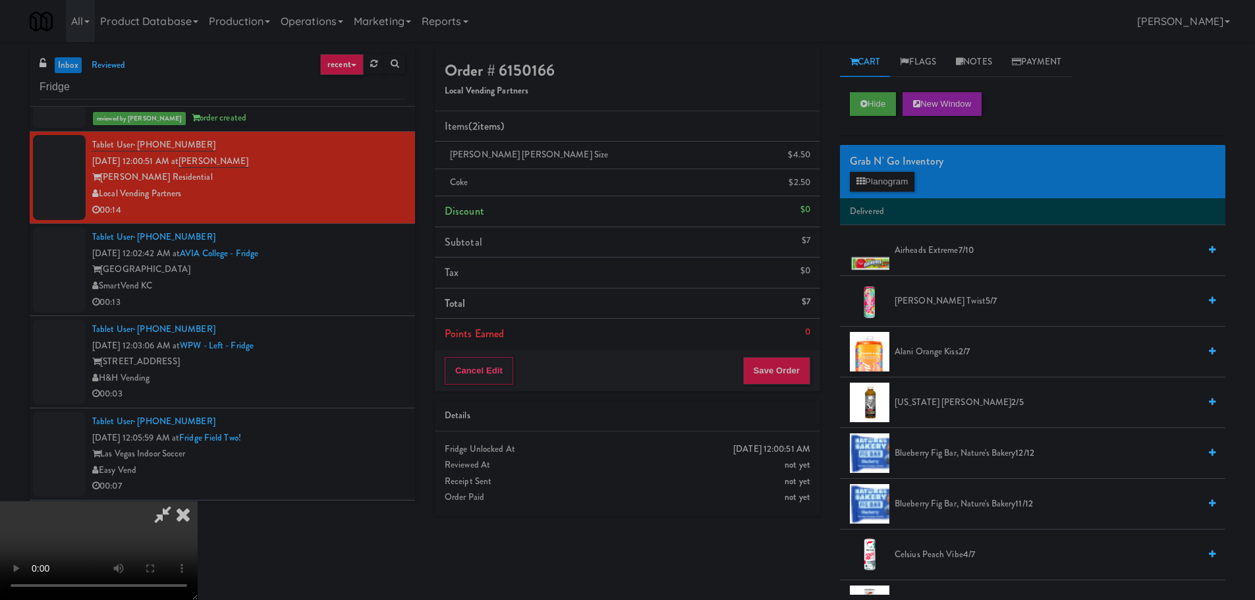
click at [198, 501] on video at bounding box center [99, 550] width 198 height 99
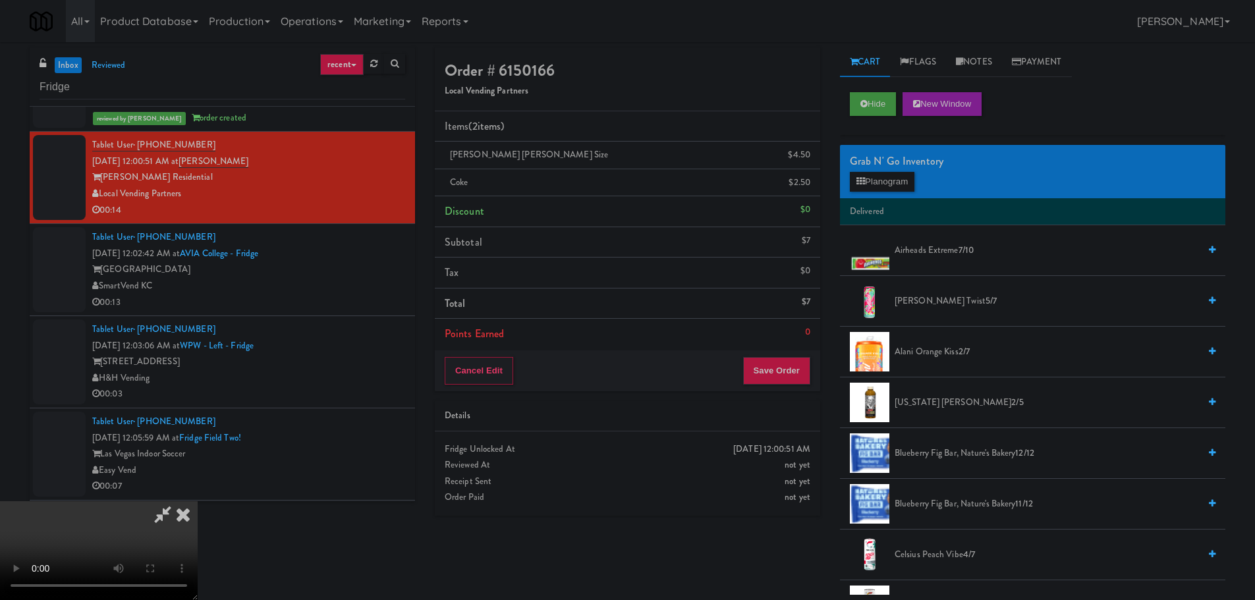
click at [198, 501] on video at bounding box center [99, 550] width 198 height 99
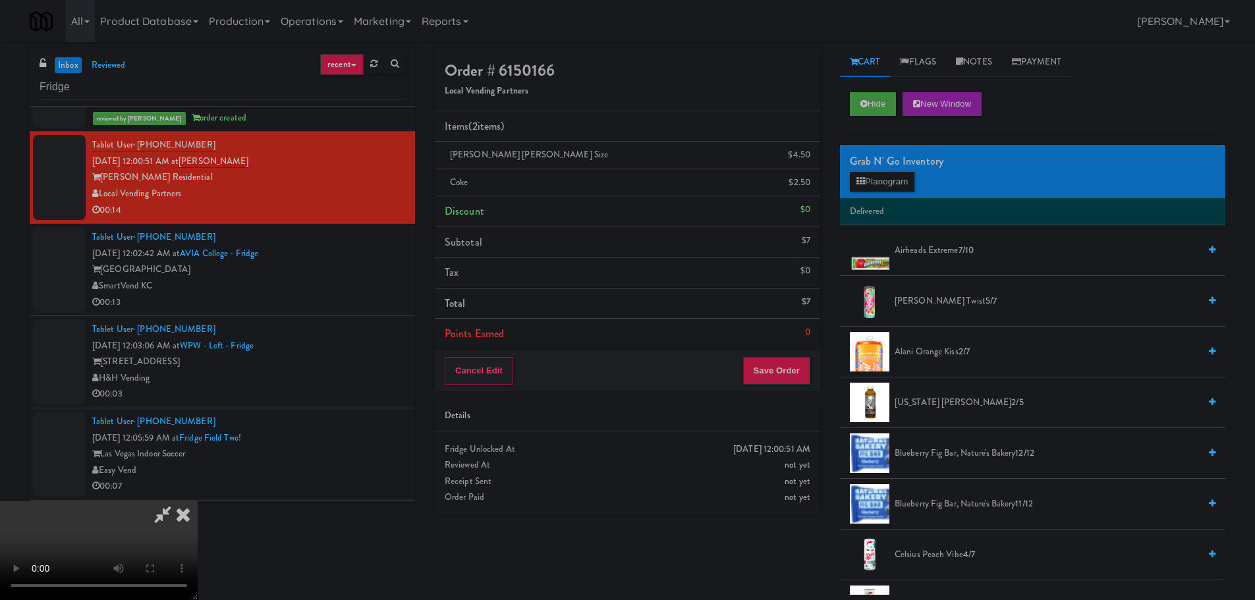
click at [198, 501] on video at bounding box center [99, 550] width 198 height 99
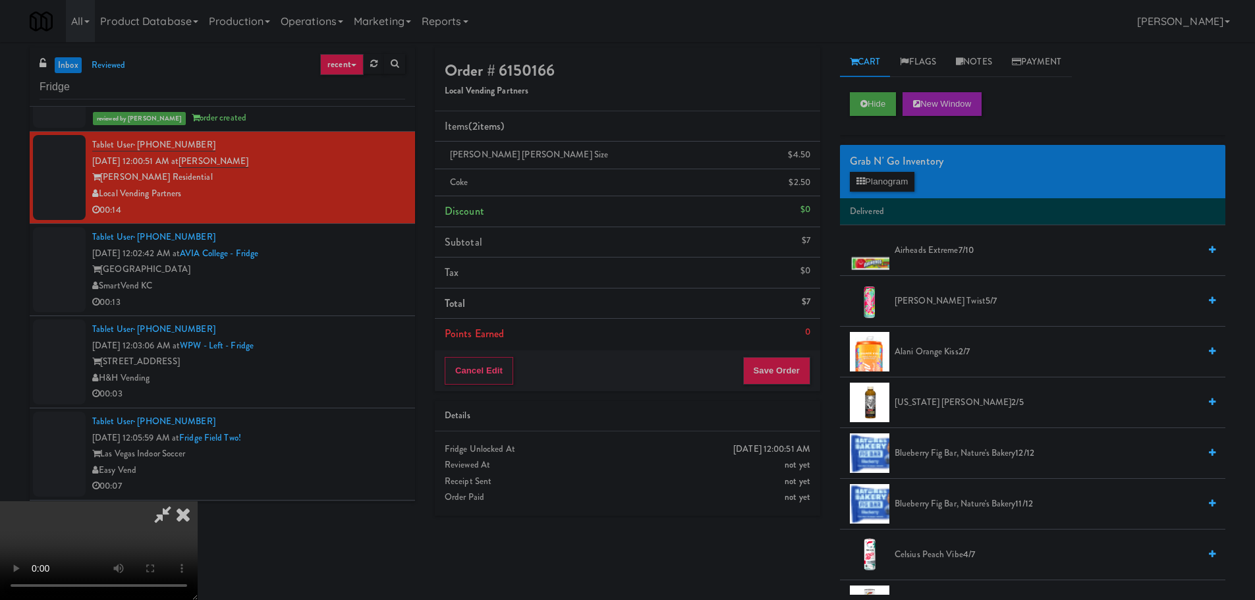
click at [198, 501] on video at bounding box center [99, 550] width 198 height 99
drag, startPoint x: 584, startPoint y: 288, endPoint x: 582, endPoint y: 296, distance: 8.8
click at [198, 501] on video at bounding box center [99, 550] width 198 height 99
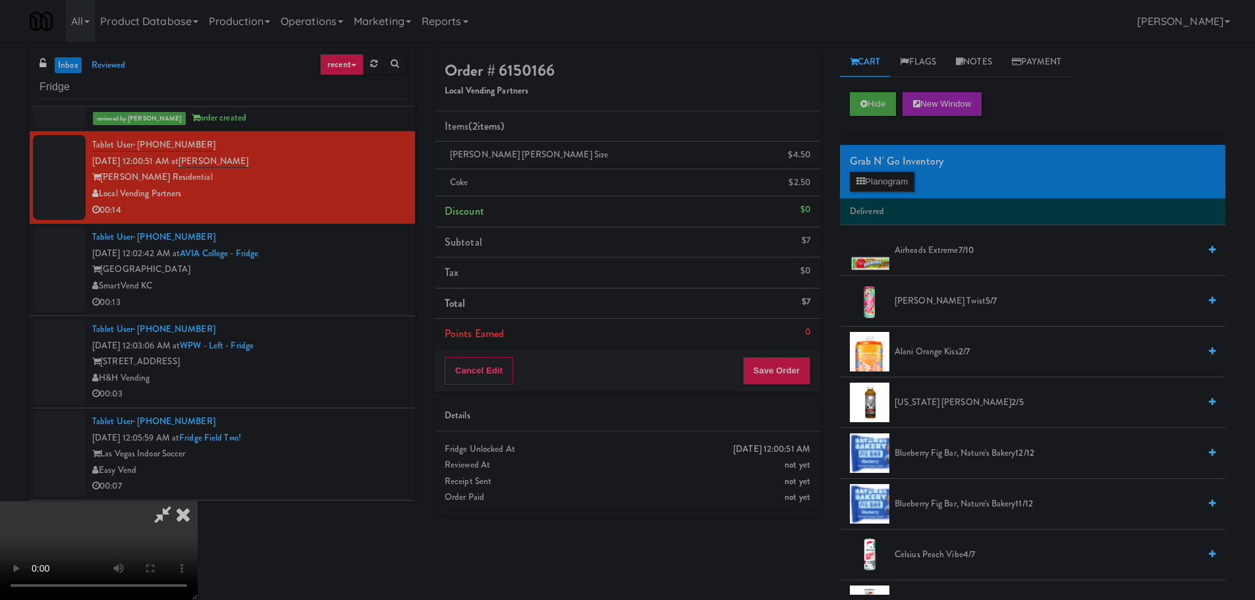
drag, startPoint x: 485, startPoint y: 369, endPoint x: 499, endPoint y: 372, distance: 13.4
click at [198, 501] on video at bounding box center [99, 550] width 198 height 99
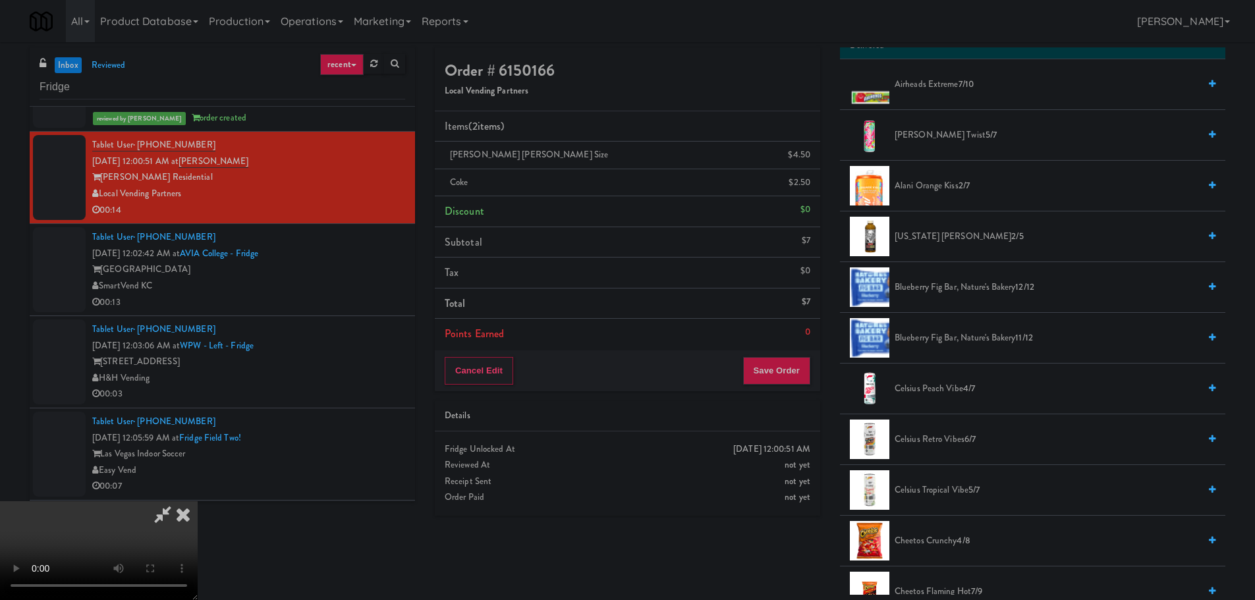
scroll to position [329, 0]
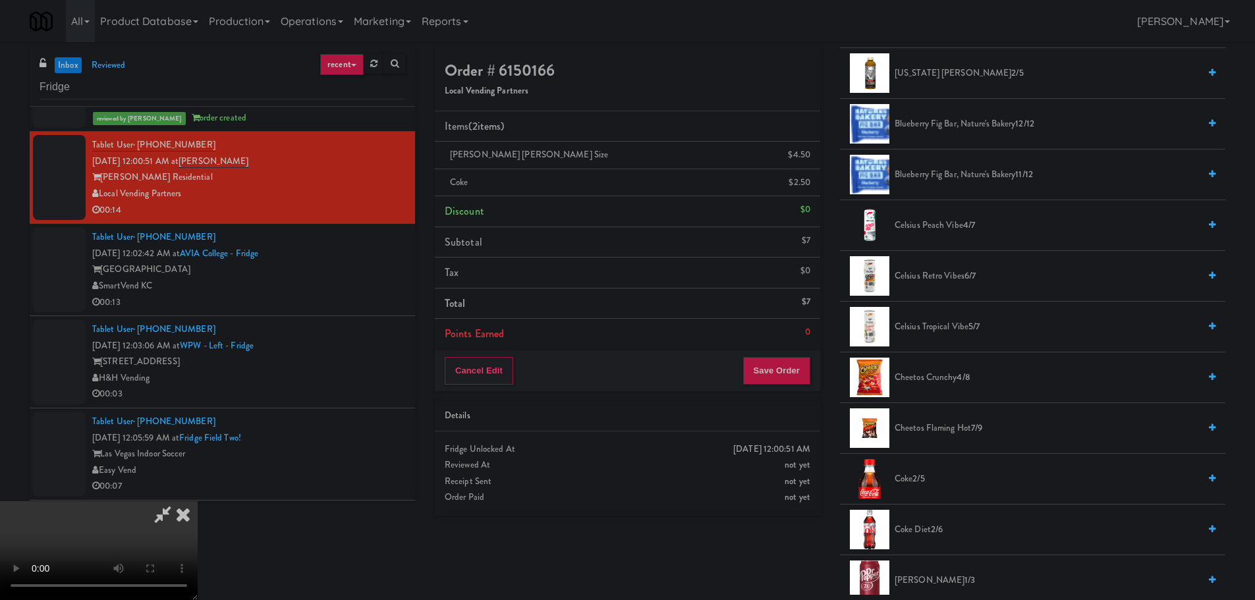
click at [918, 482] on span "2/5" at bounding box center [918, 478] width 12 height 13
click at [198, 501] on video at bounding box center [99, 550] width 198 height 99
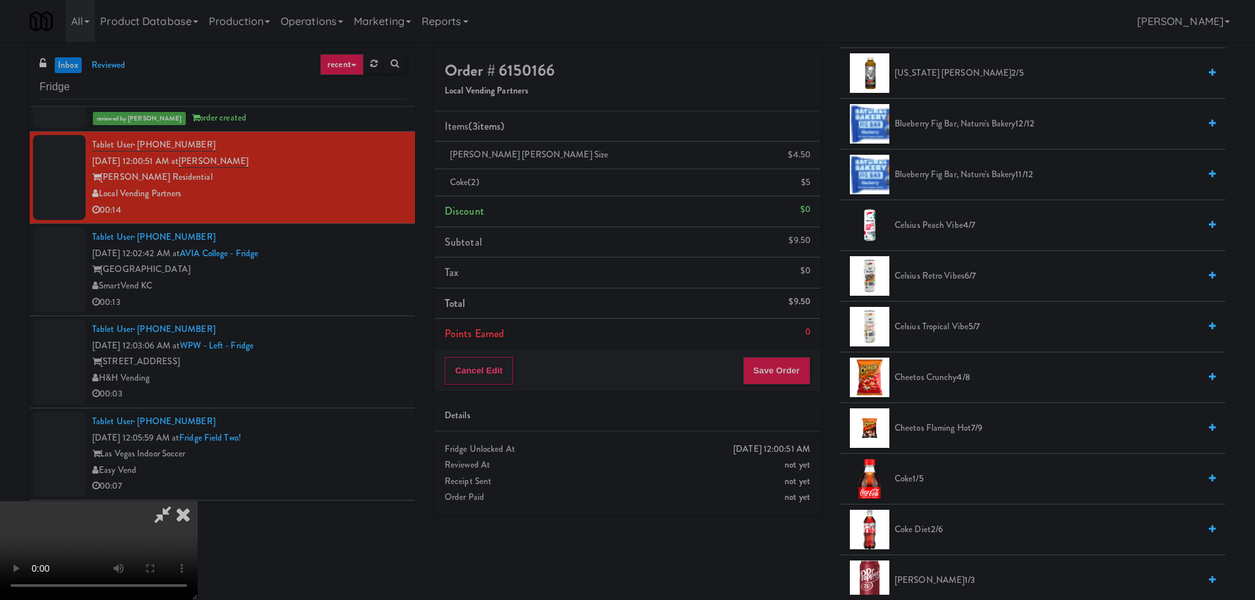
click at [198, 501] on video at bounding box center [99, 550] width 198 height 99
click at [902, 483] on span "Coke 1/5" at bounding box center [1046, 479] width 304 height 16
click at [198, 501] on video at bounding box center [99, 550] width 198 height 99
click at [797, 364] on button "Save Order" at bounding box center [776, 371] width 67 height 28
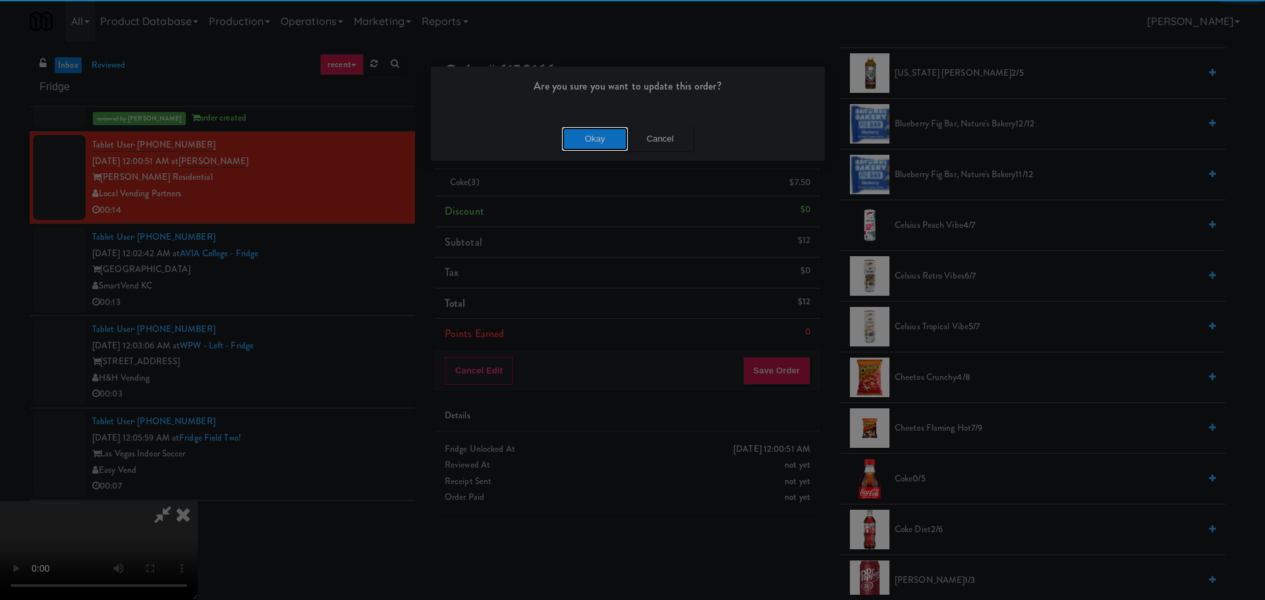
click at [613, 146] on button "Okay" at bounding box center [595, 139] width 66 height 24
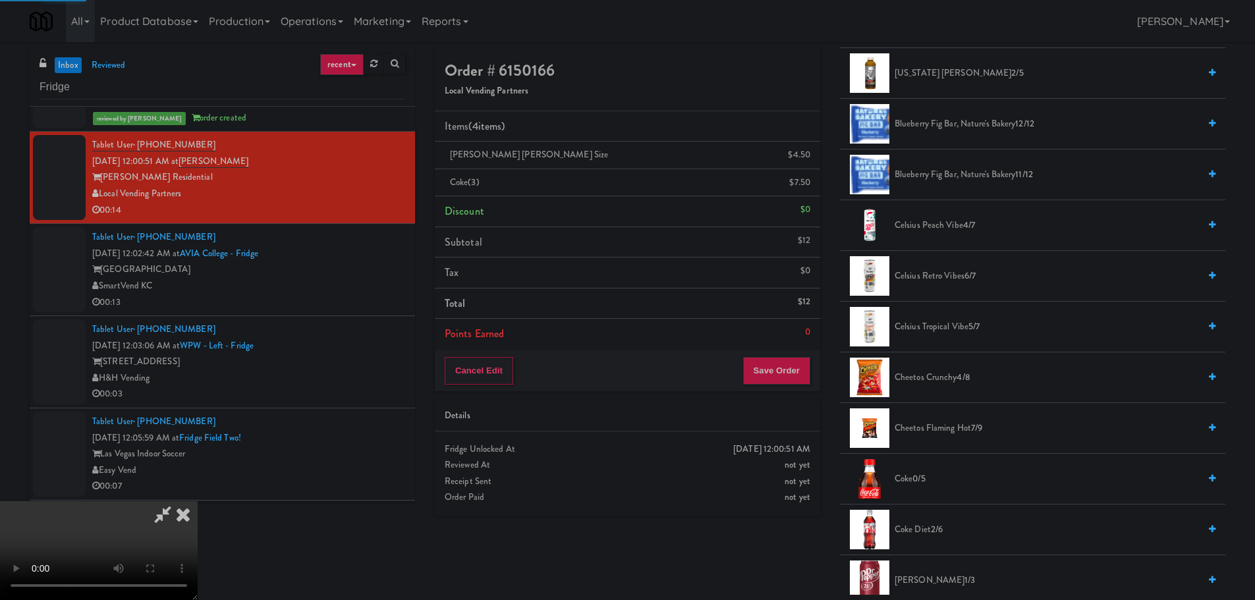
scroll to position [0, 0]
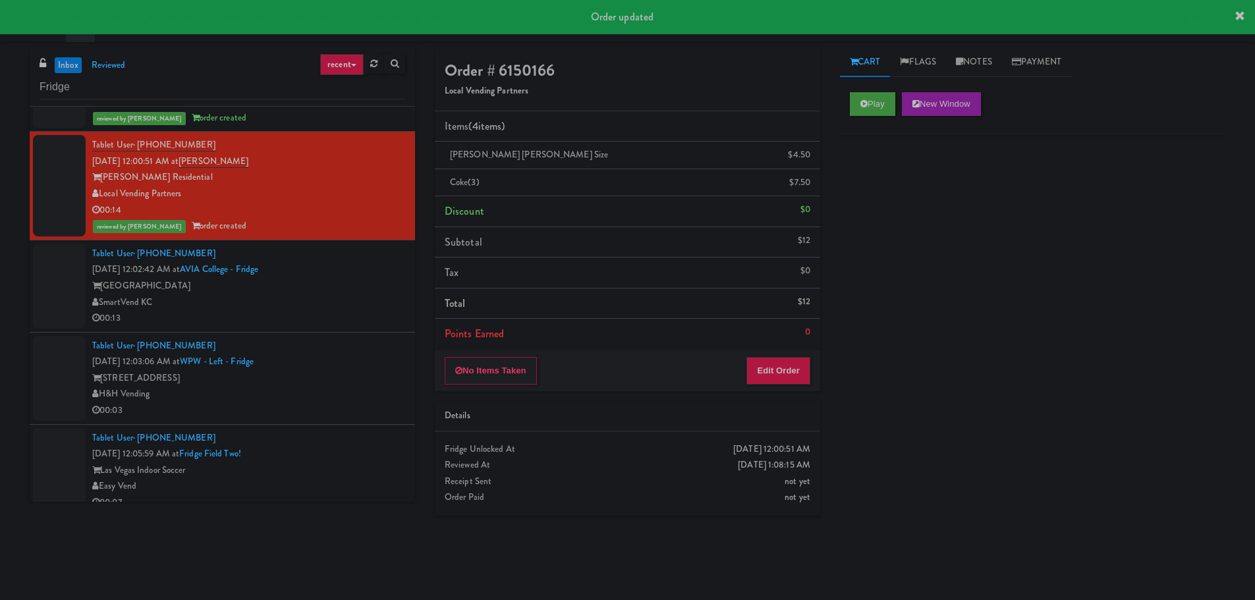
click at [382, 310] on div "00:13" at bounding box center [248, 318] width 313 height 16
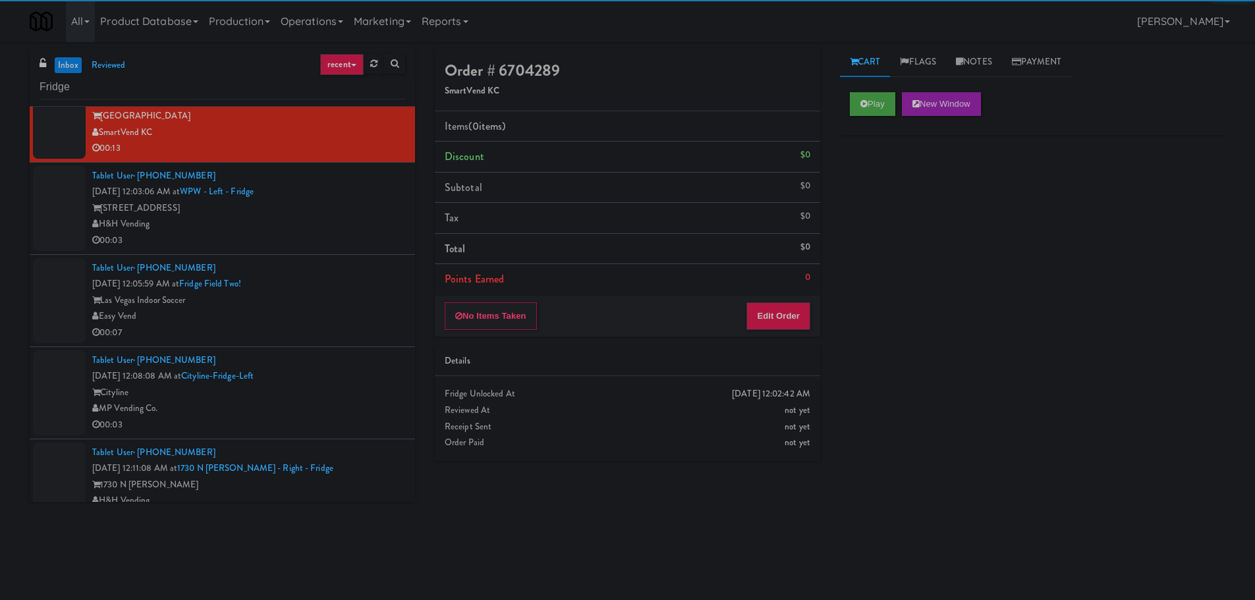
scroll to position [725, 0]
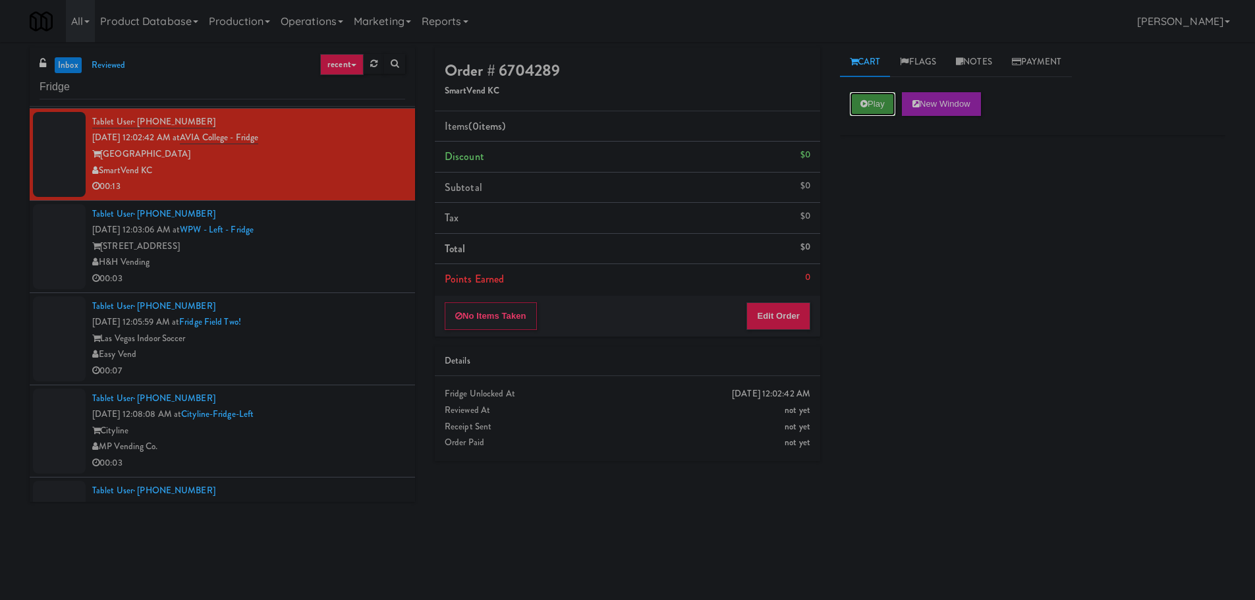
click at [861, 96] on button "Play" at bounding box center [872, 104] width 45 height 24
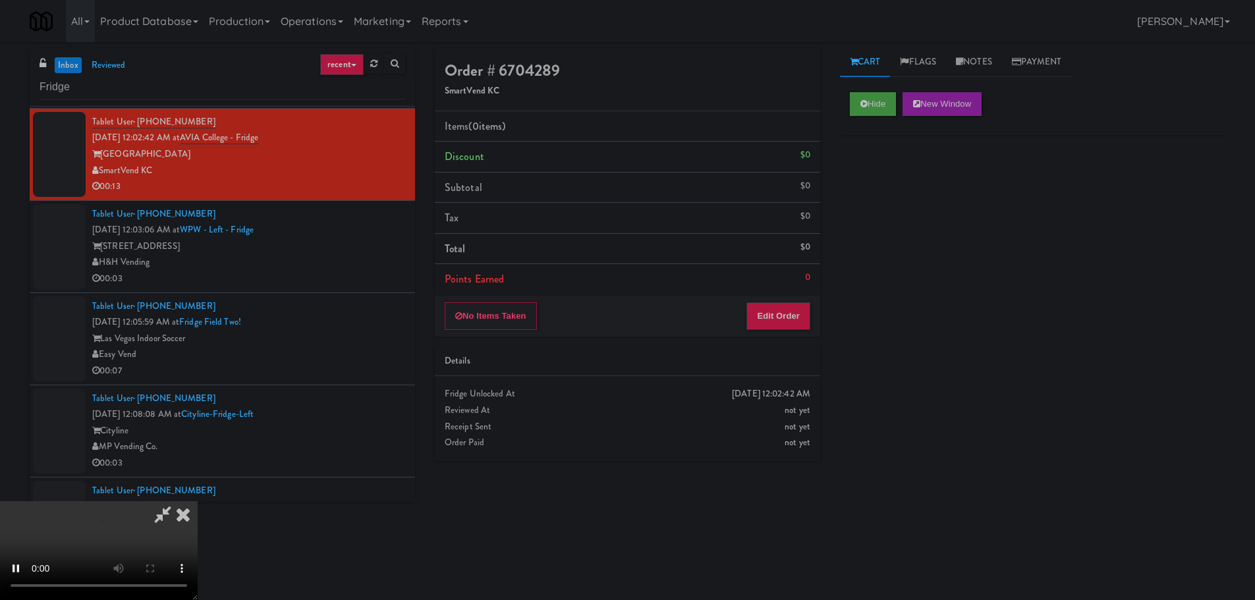
click at [811, 292] on li "Points Earned 0" at bounding box center [627, 279] width 385 height 30
click at [796, 304] on button "Edit Order" at bounding box center [778, 316] width 64 height 28
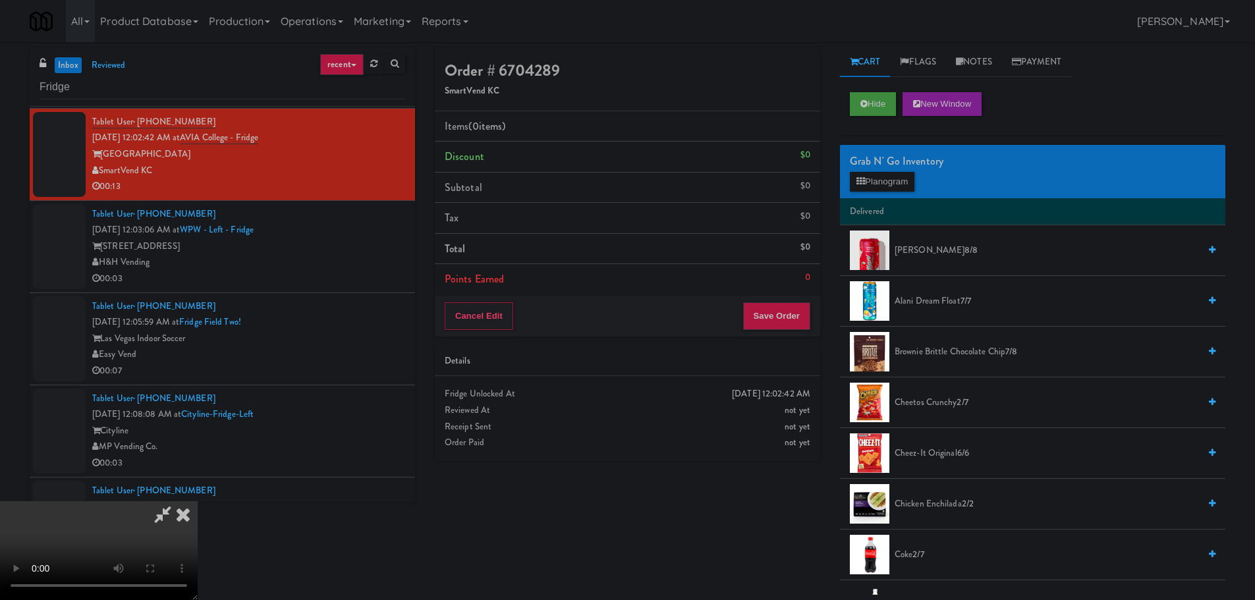
click at [198, 501] on video at bounding box center [99, 550] width 198 height 99
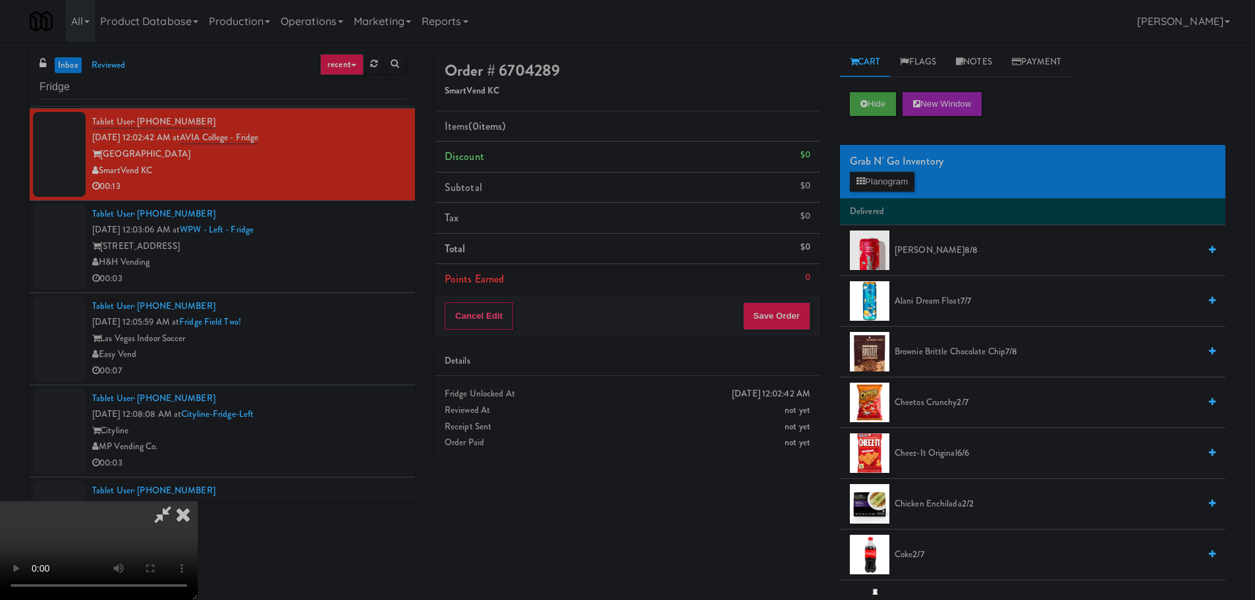
click at [198, 501] on video at bounding box center [99, 550] width 198 height 99
click at [874, 179] on button "Planogram" at bounding box center [882, 182] width 65 height 20
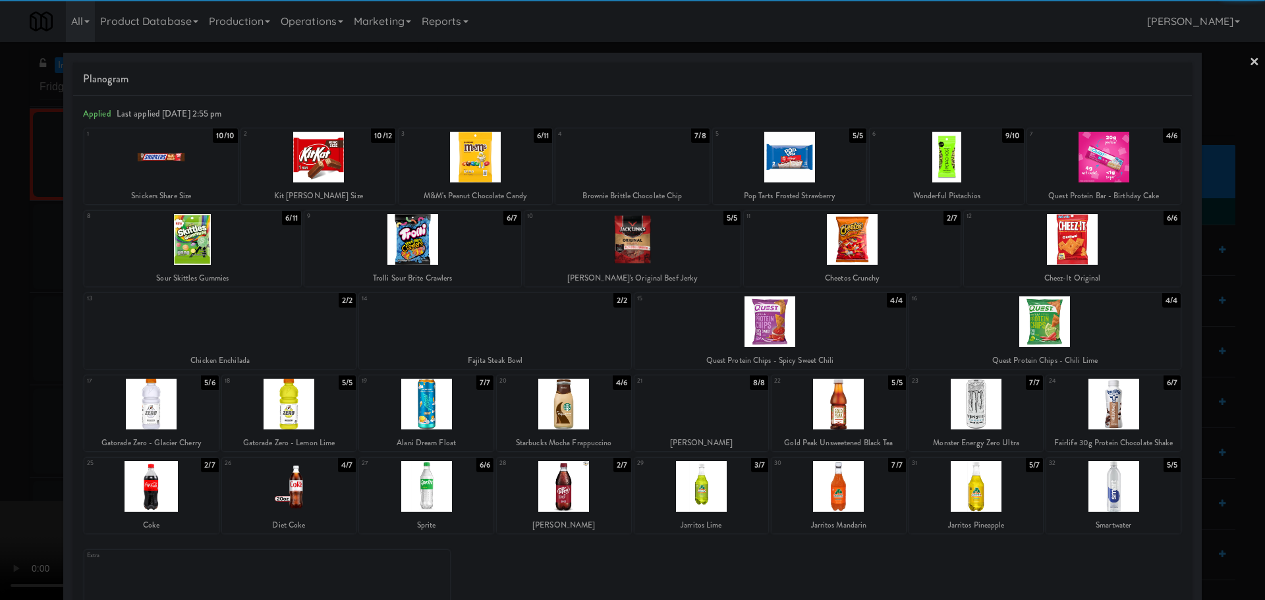
click at [616, 180] on div at bounding box center [631, 157] width 153 height 51
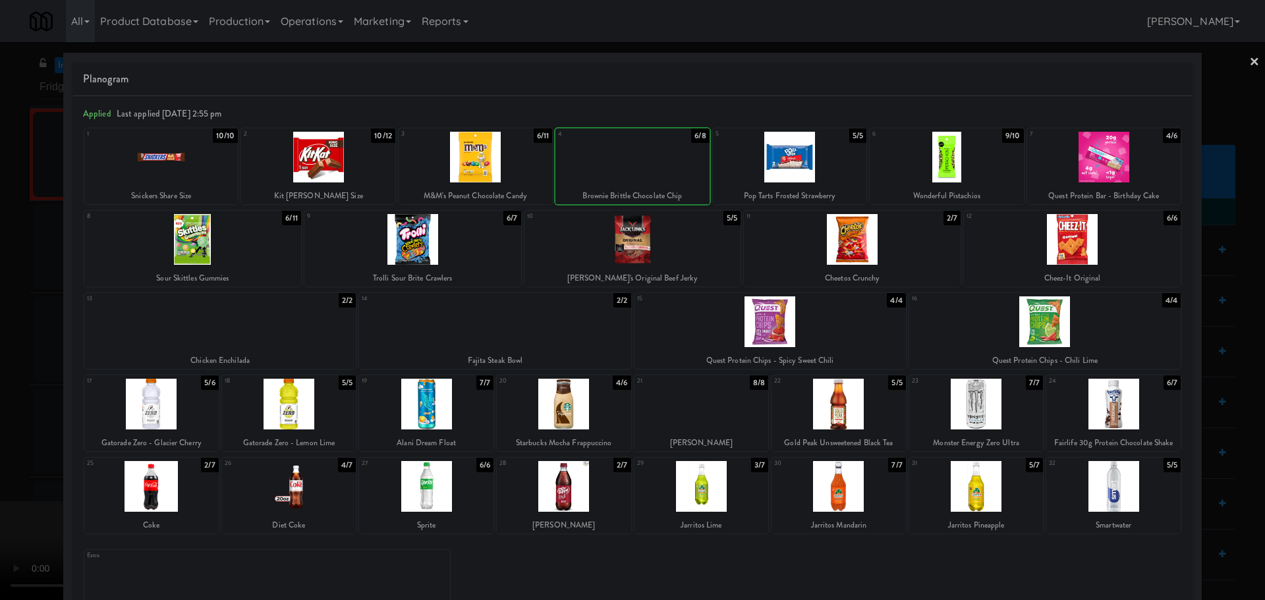
click at [2, 373] on div at bounding box center [632, 300] width 1265 height 600
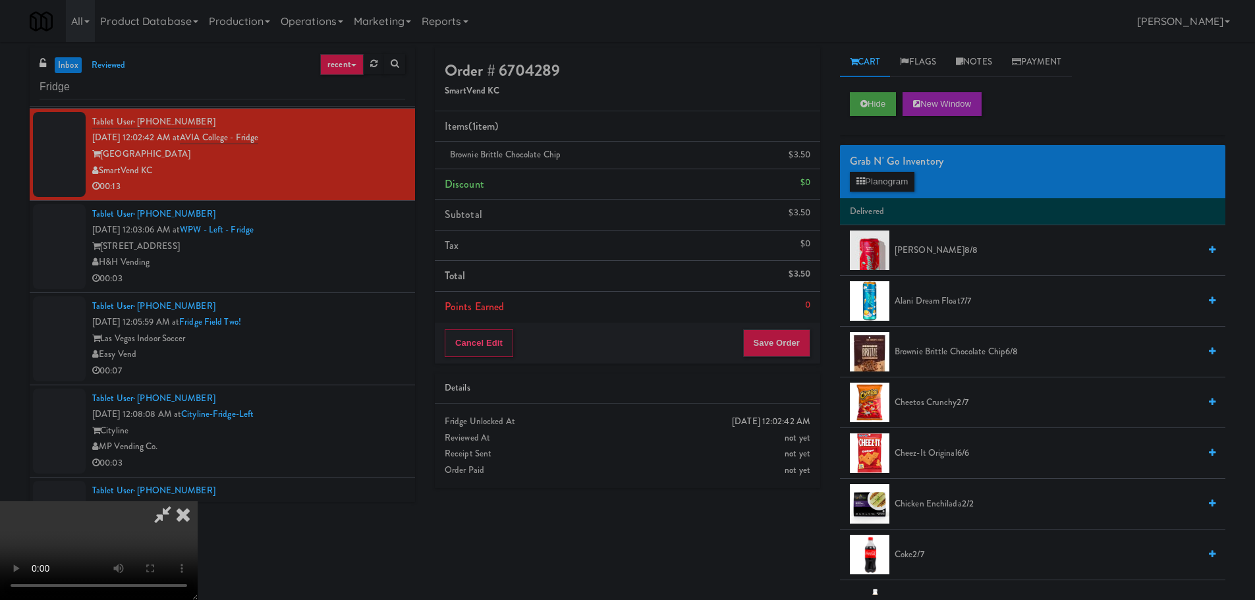
drag, startPoint x: 444, startPoint y: 328, endPoint x: 449, endPoint y: 353, distance: 25.4
click at [198, 501] on video at bounding box center [99, 550] width 198 height 99
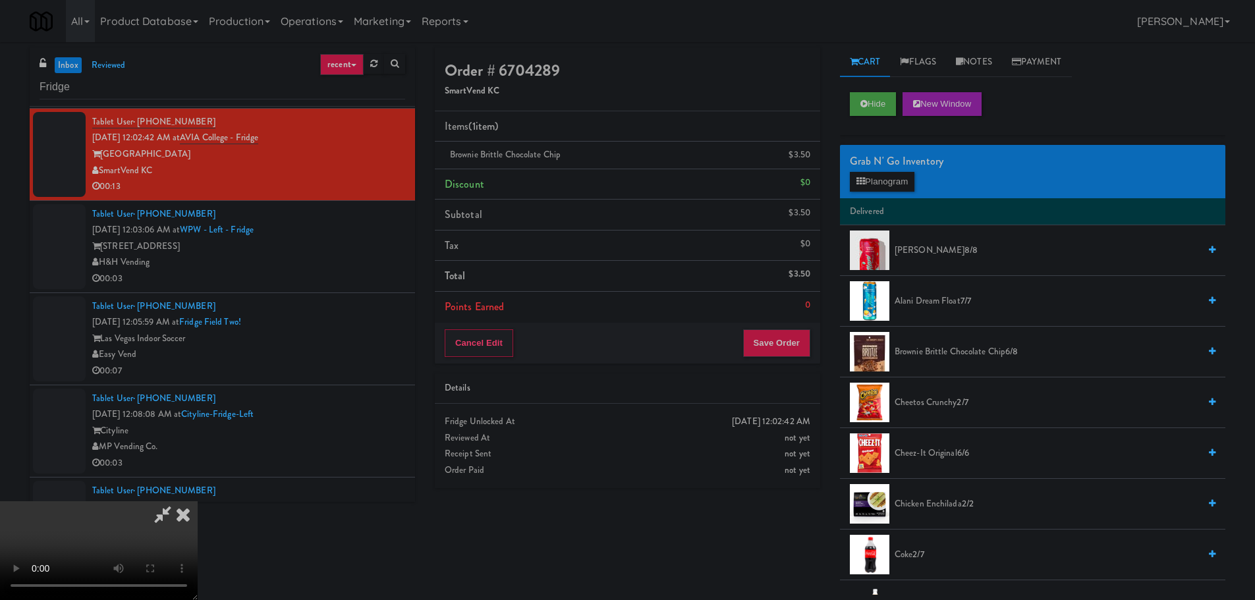
click at [198, 501] on video at bounding box center [99, 550] width 198 height 99
drag, startPoint x: 471, startPoint y: 366, endPoint x: 678, endPoint y: 350, distance: 207.4
click at [198, 501] on video at bounding box center [99, 550] width 198 height 99
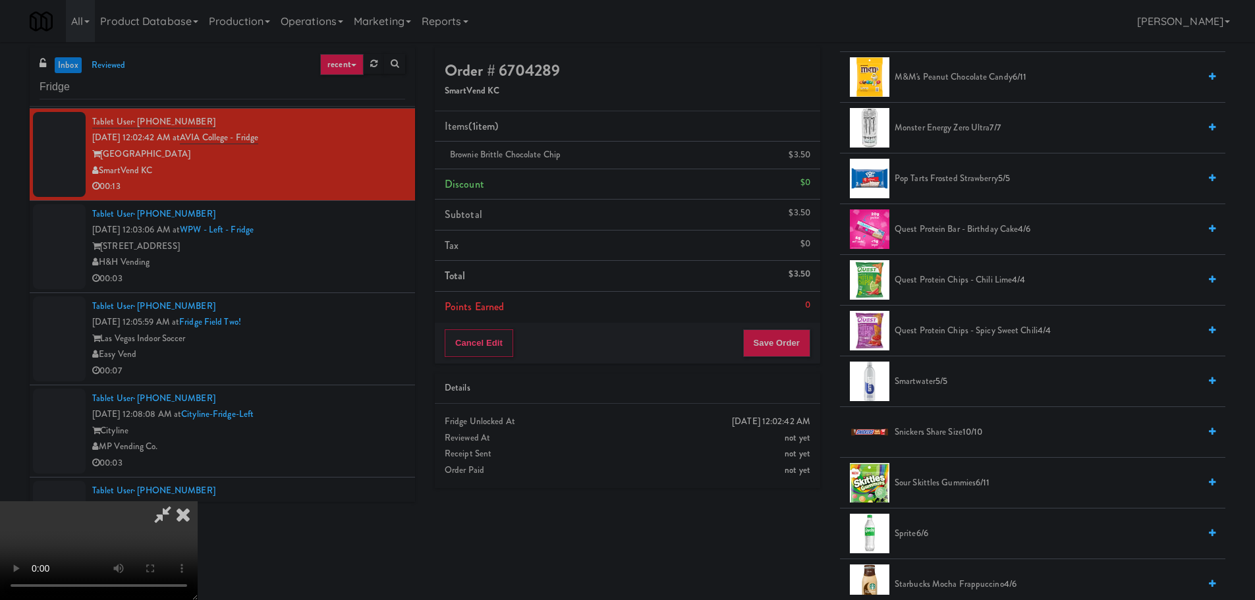
scroll to position [1186, 0]
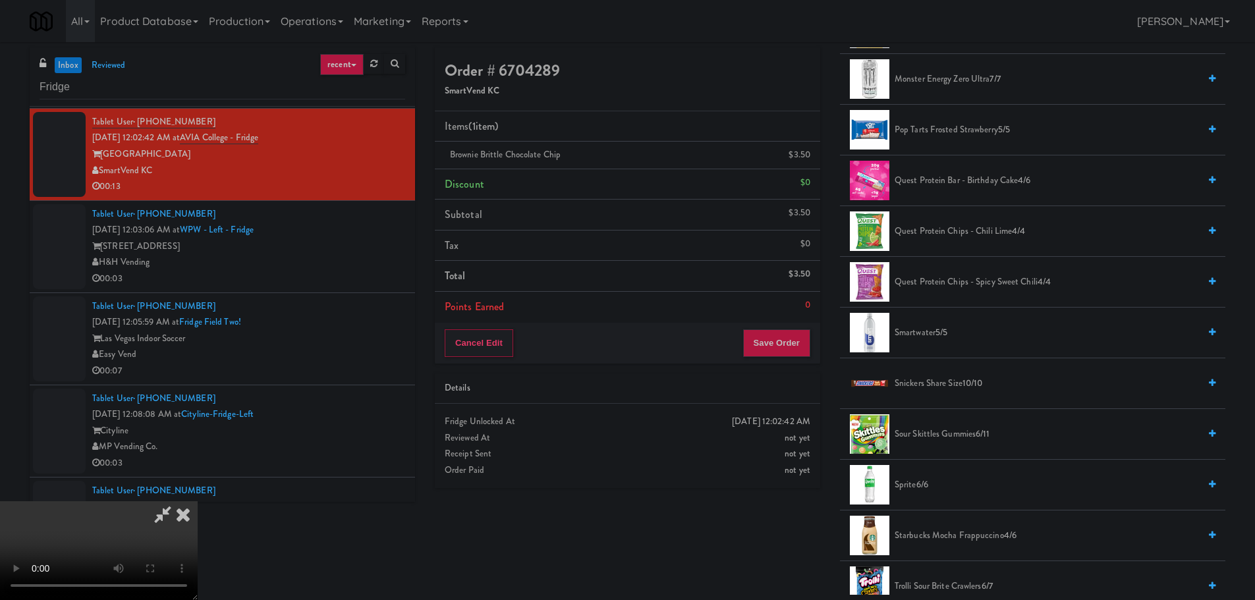
click at [940, 134] on span "Pop Tarts Frosted Strawberry 5/5" at bounding box center [1046, 130] width 304 height 16
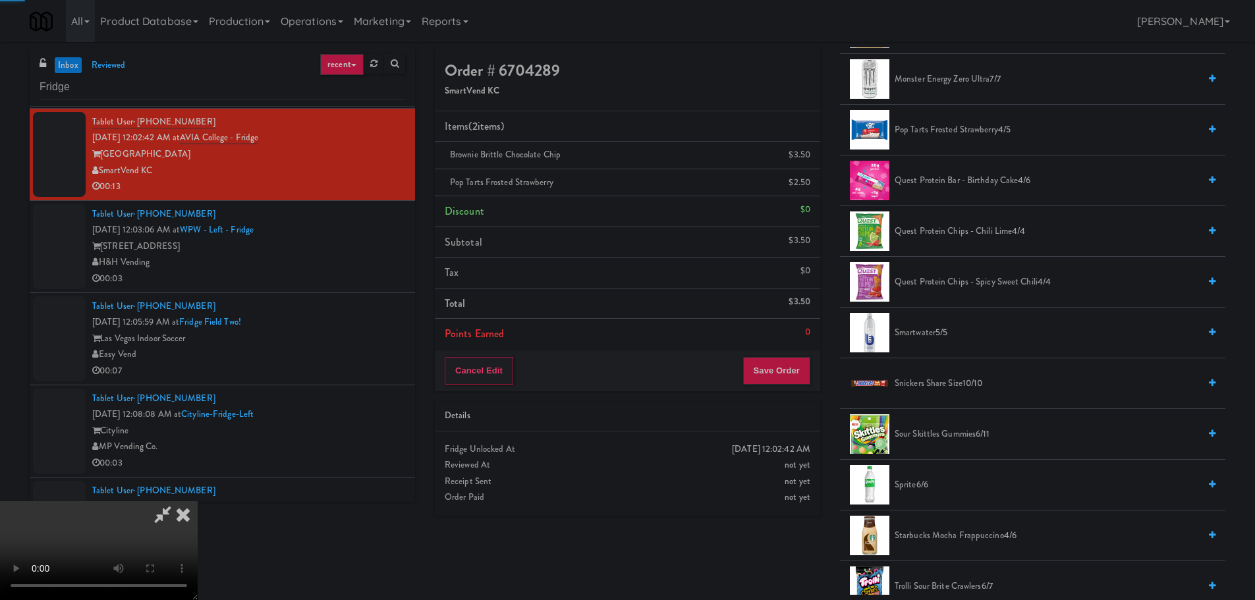
click at [198, 501] on video at bounding box center [99, 550] width 198 height 99
click at [769, 366] on button "Save Order" at bounding box center [776, 371] width 67 height 28
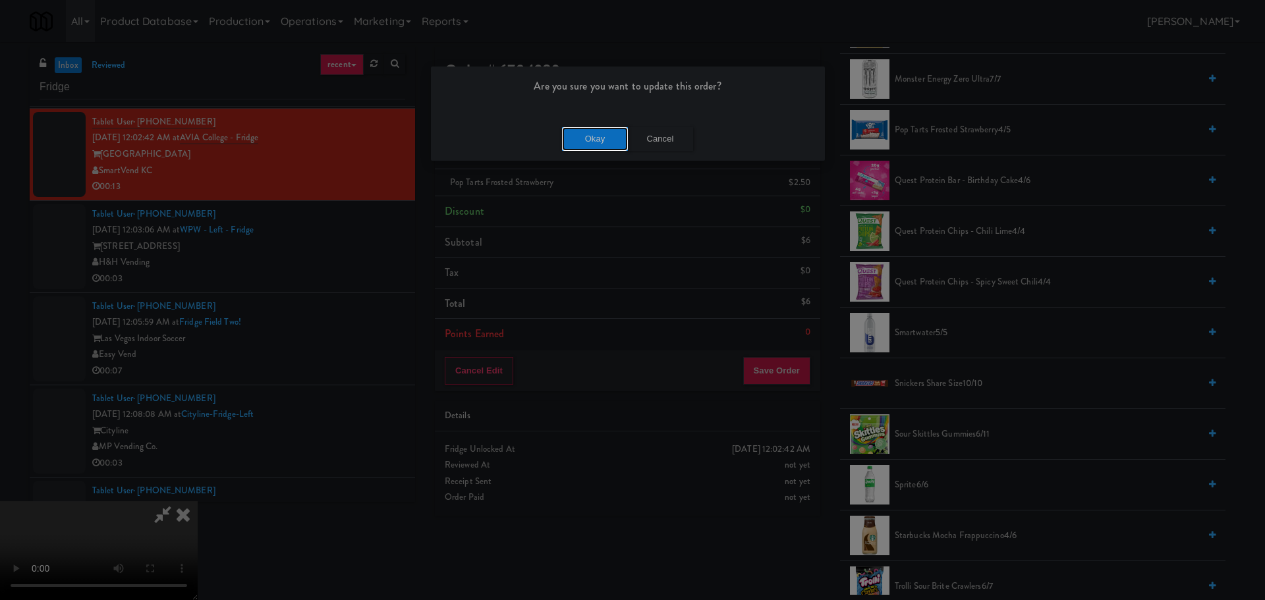
click at [586, 143] on button "Okay" at bounding box center [595, 139] width 66 height 24
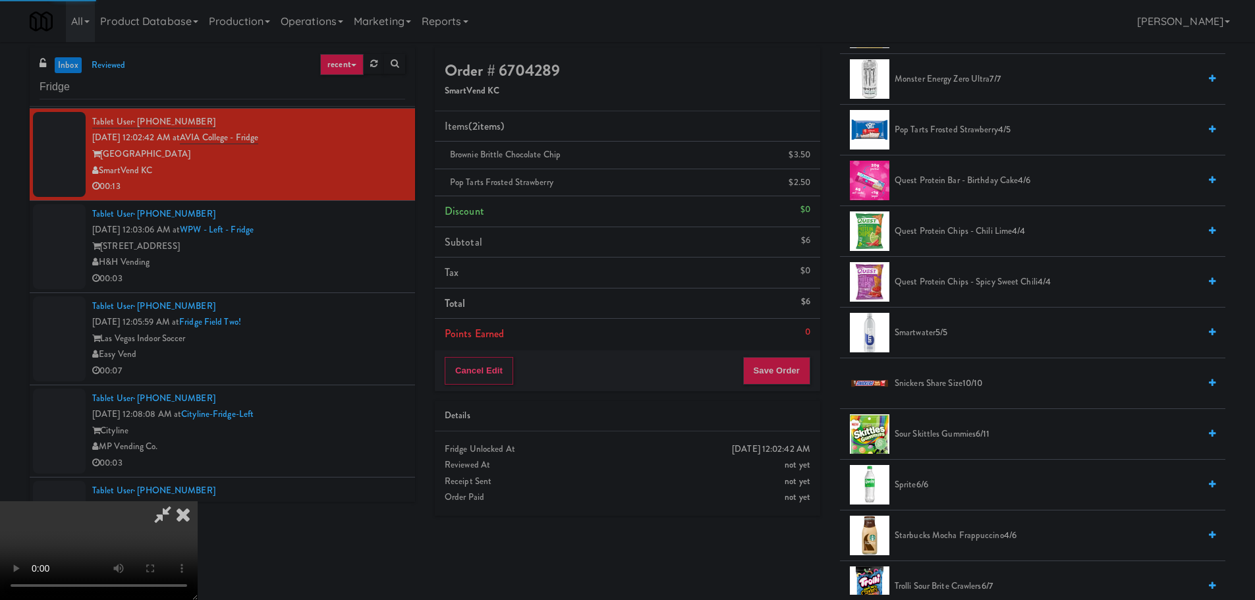
scroll to position [0, 0]
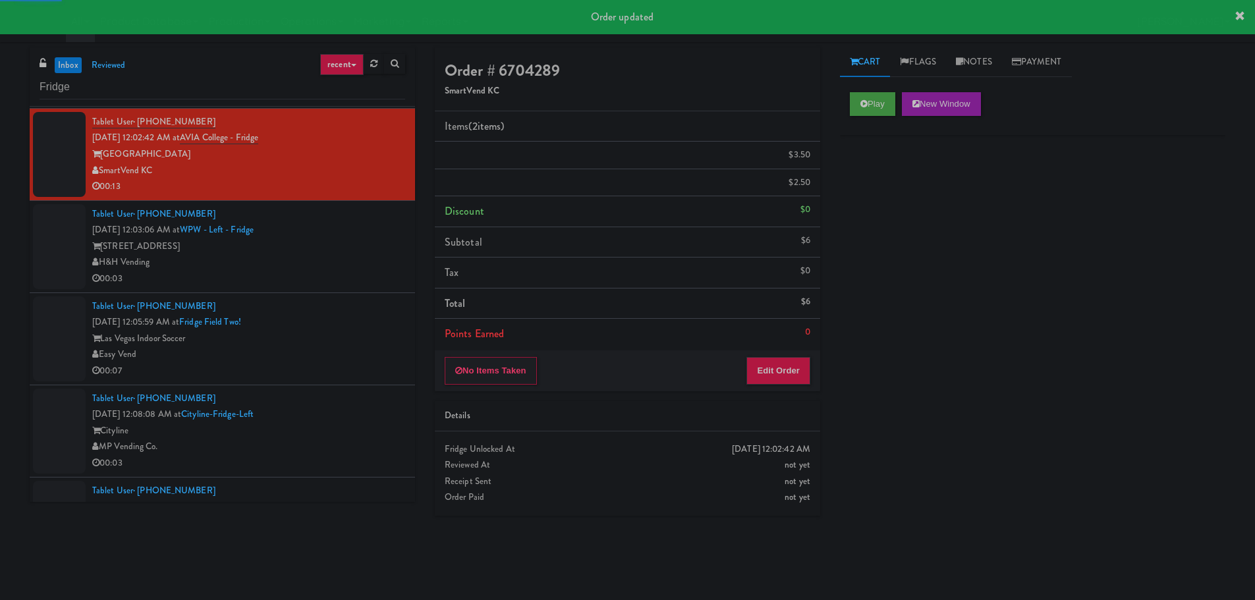
click at [348, 274] on div "00:03" at bounding box center [248, 279] width 313 height 16
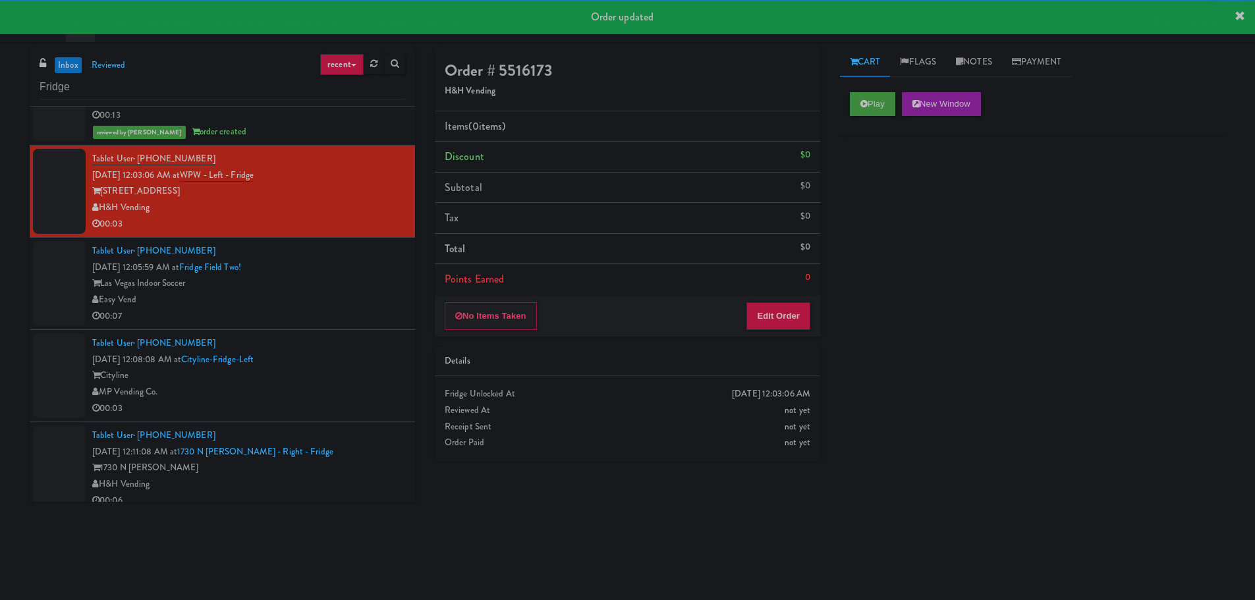
scroll to position [790, 0]
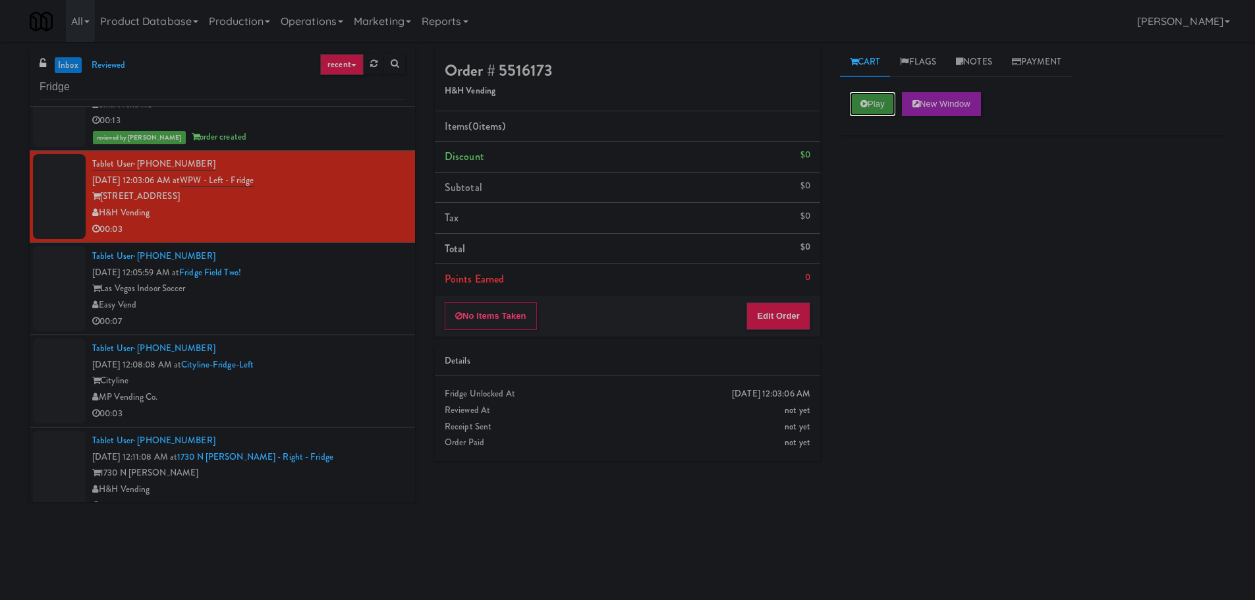
click at [862, 99] on icon at bounding box center [863, 103] width 7 height 9
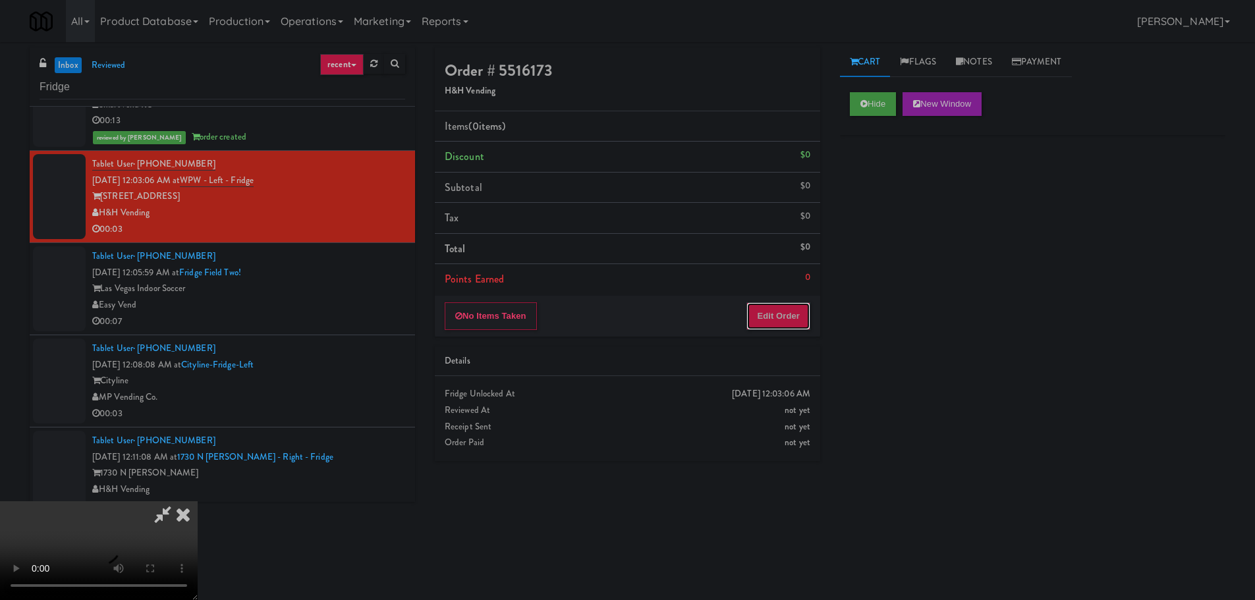
click at [770, 308] on button "Edit Order" at bounding box center [778, 316] width 64 height 28
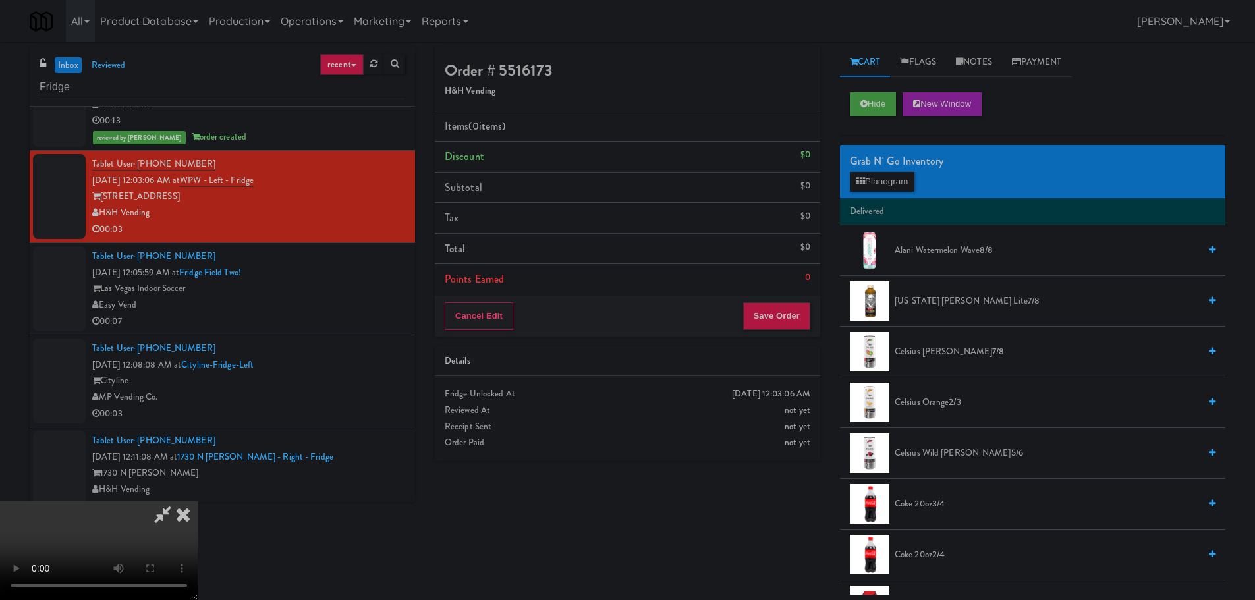
click at [198, 501] on video at bounding box center [99, 550] width 198 height 99
click at [854, 182] on button "Planogram" at bounding box center [882, 182] width 65 height 20
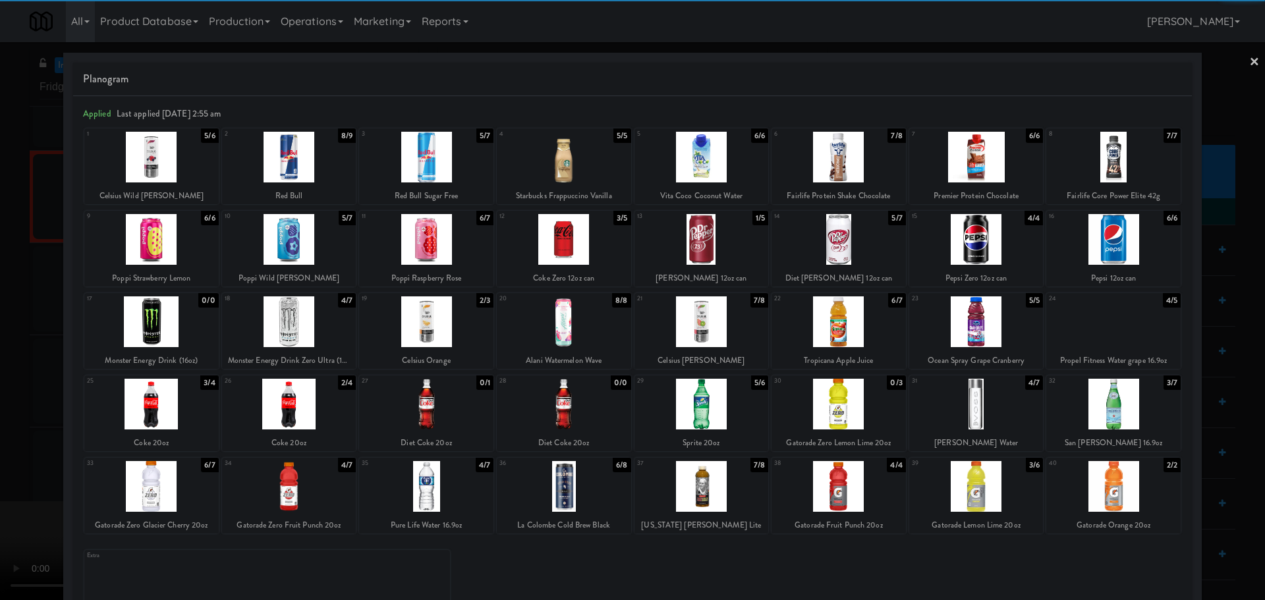
click at [424, 499] on div at bounding box center [426, 486] width 134 height 51
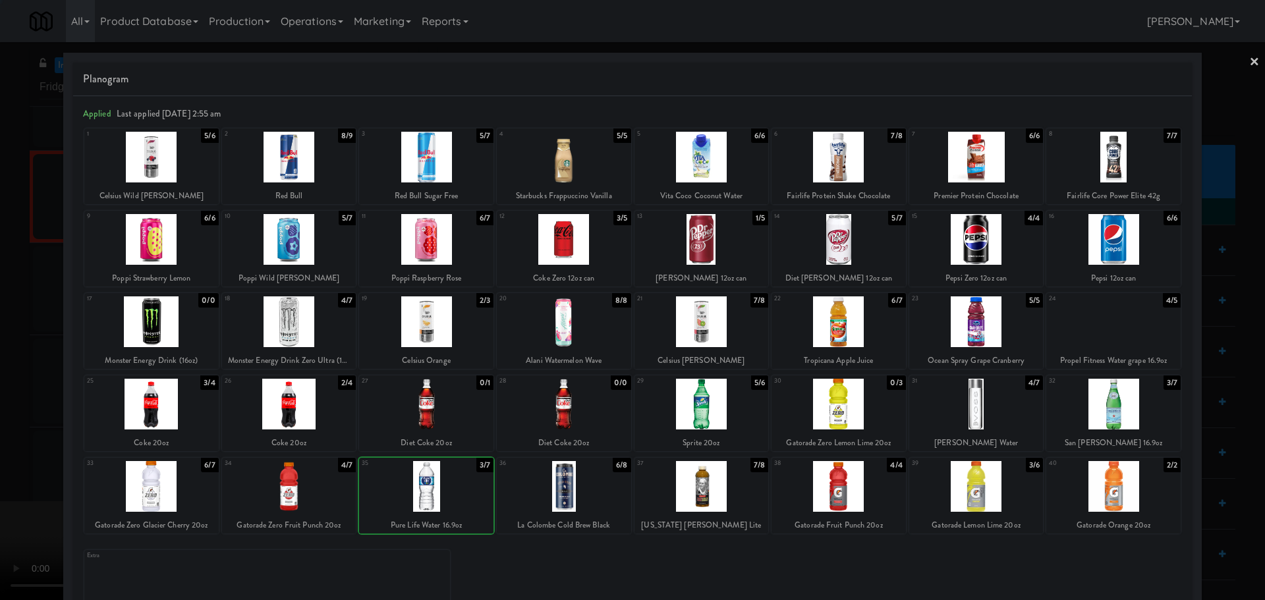
drag, startPoint x: 0, startPoint y: 489, endPoint x: 258, endPoint y: 383, distance: 279.1
click at [7, 486] on div at bounding box center [632, 300] width 1265 height 600
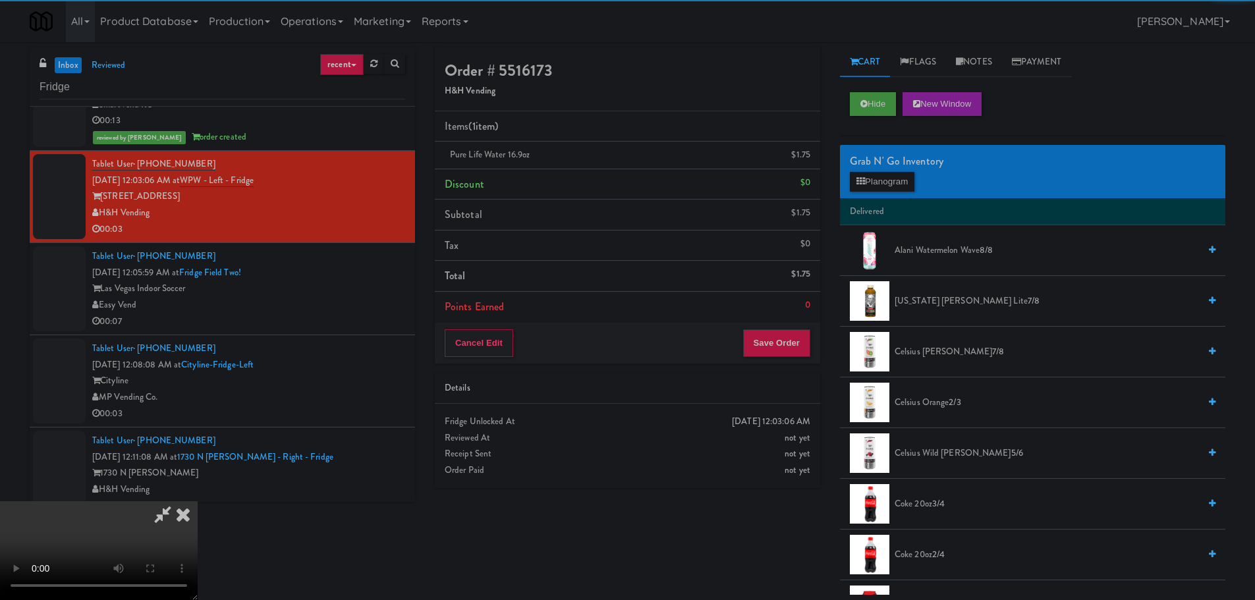
click at [198, 501] on video at bounding box center [99, 550] width 198 height 99
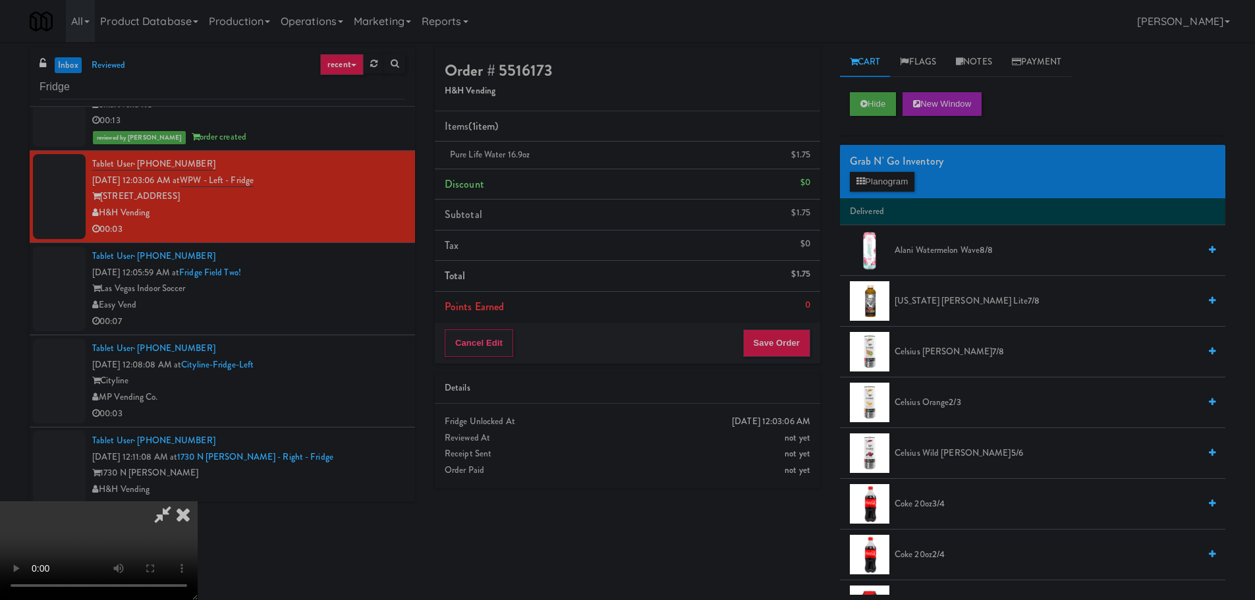
drag, startPoint x: 458, startPoint y: 356, endPoint x: 356, endPoint y: 481, distance: 161.5
click at [198, 501] on video at bounding box center [99, 550] width 198 height 99
click at [770, 348] on button "Save Order" at bounding box center [776, 343] width 67 height 28
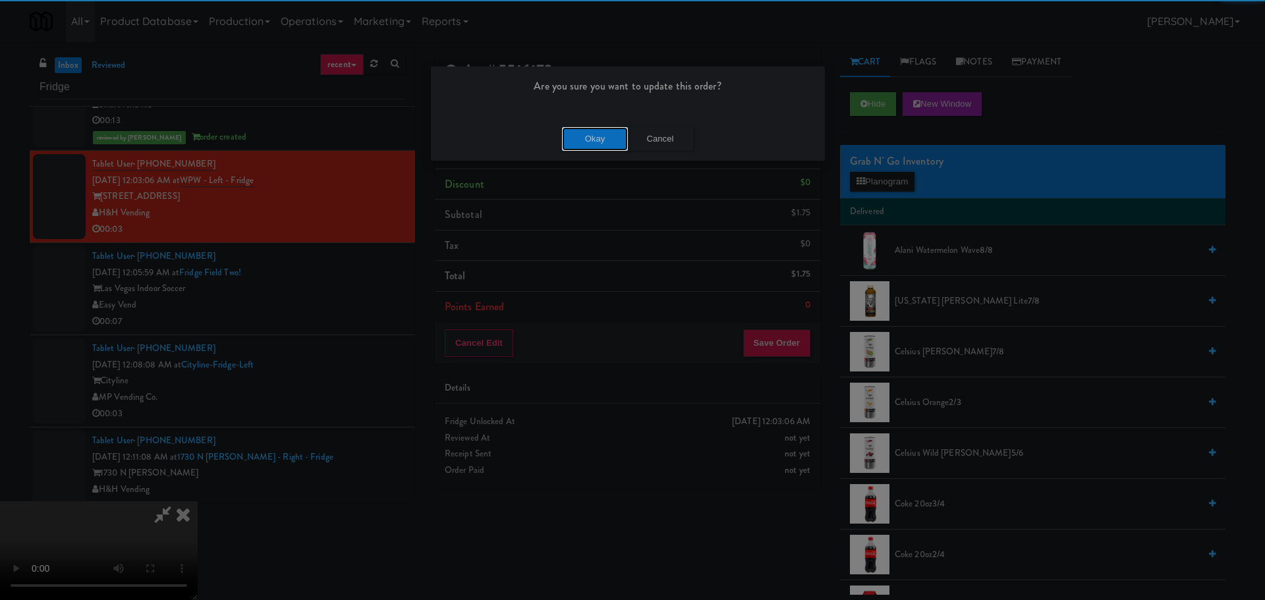
click at [591, 143] on button "Okay" at bounding box center [595, 139] width 66 height 24
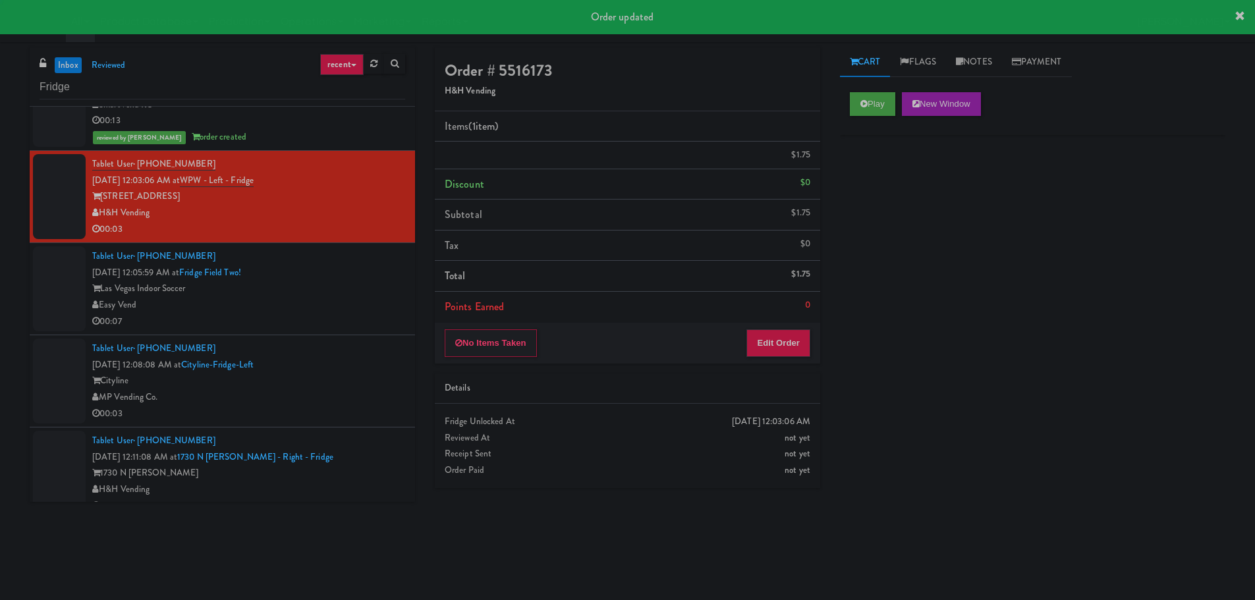
click at [348, 306] on div "Easy Vend" at bounding box center [248, 305] width 313 height 16
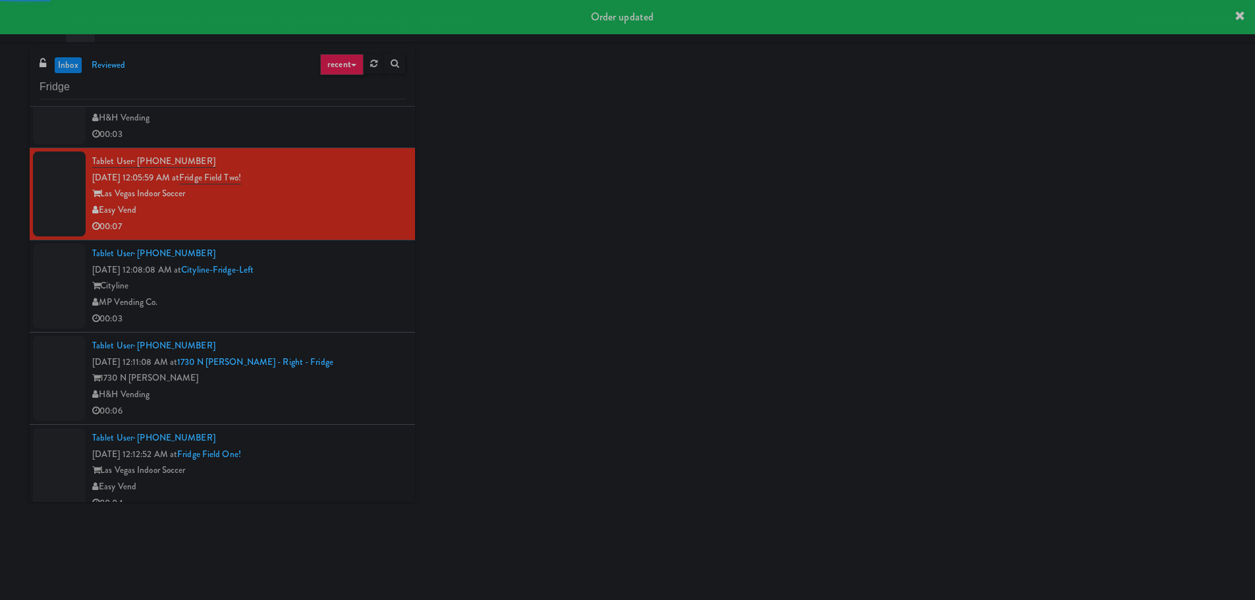
scroll to position [922, 0]
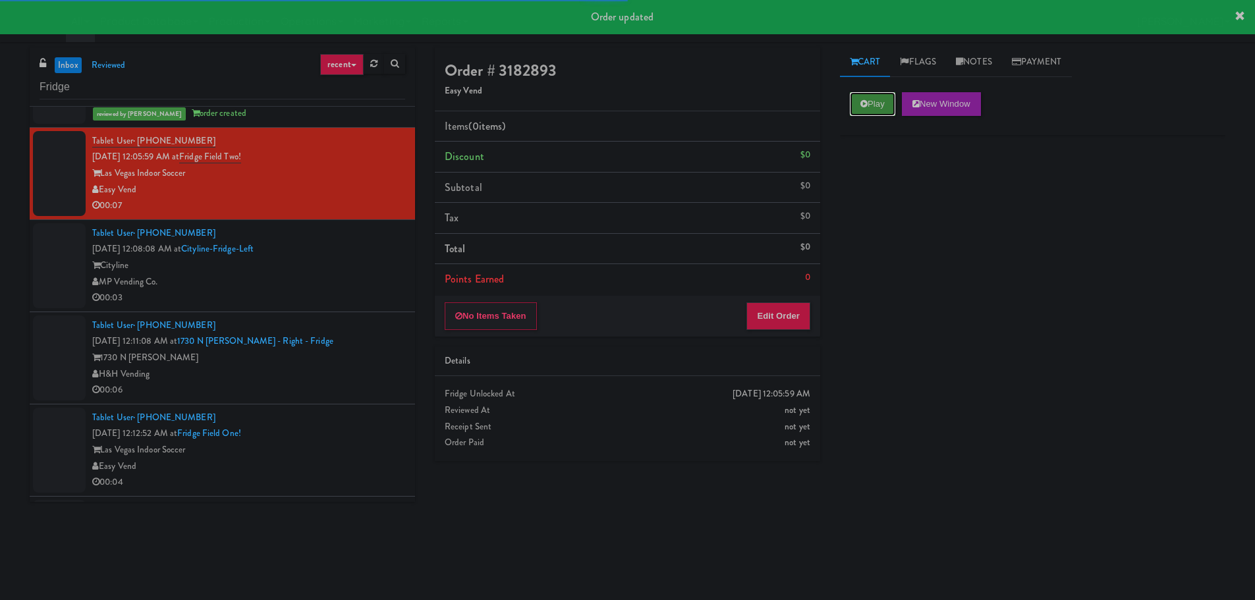
click at [874, 96] on button "Play" at bounding box center [872, 104] width 45 height 24
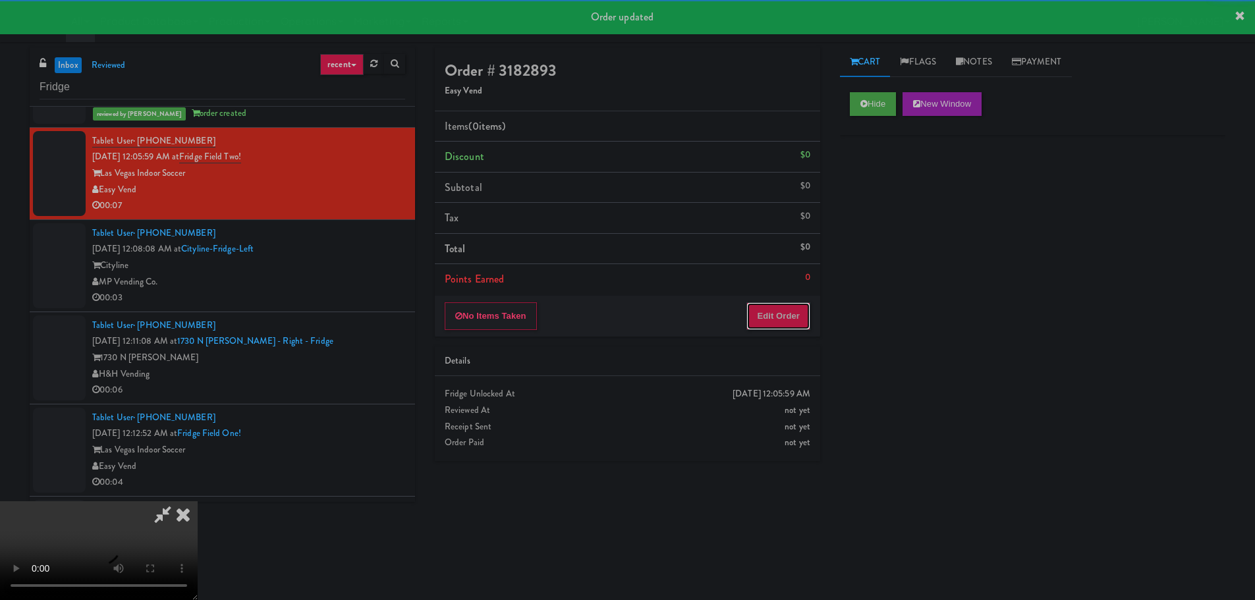
click at [779, 312] on button "Edit Order" at bounding box center [778, 316] width 64 height 28
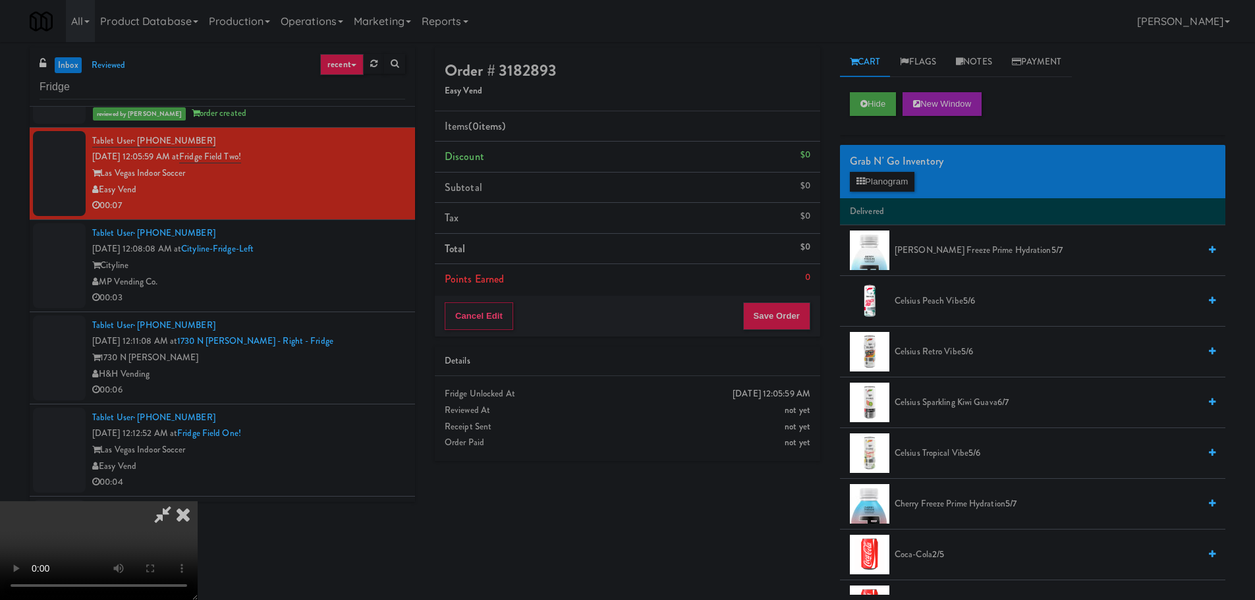
scroll to position [0, 0]
drag, startPoint x: 543, startPoint y: 415, endPoint x: 549, endPoint y: 404, distance: 12.7
click at [198, 501] on video at bounding box center [99, 550] width 198 height 99
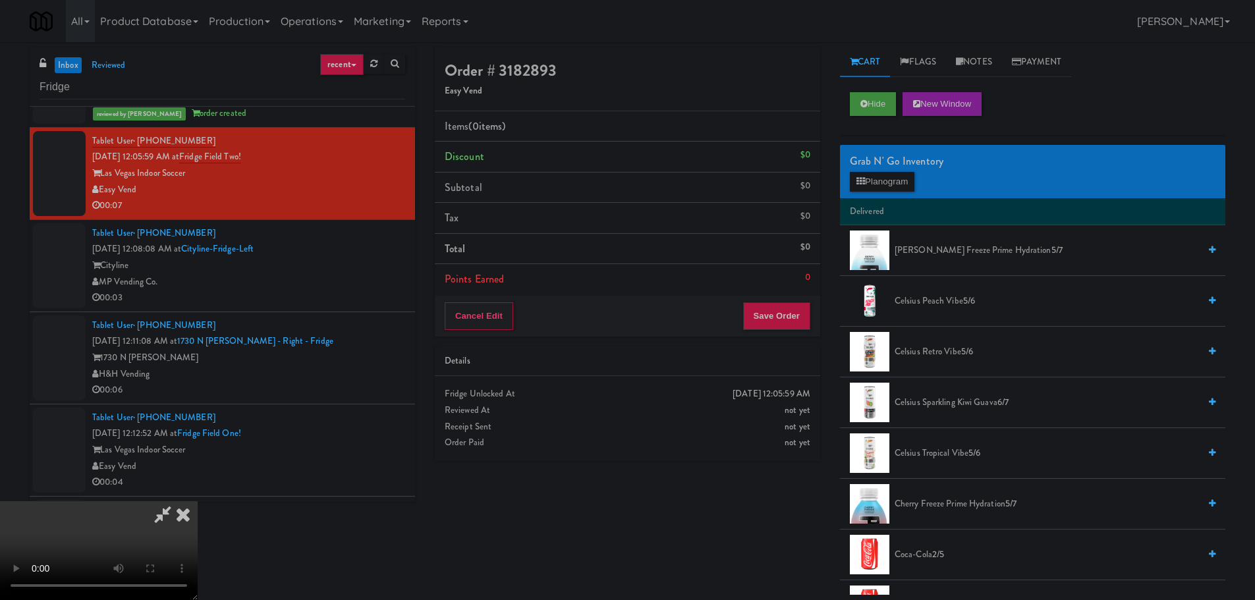
scroll to position [0, 0]
click at [198, 501] on video at bounding box center [99, 550] width 198 height 99
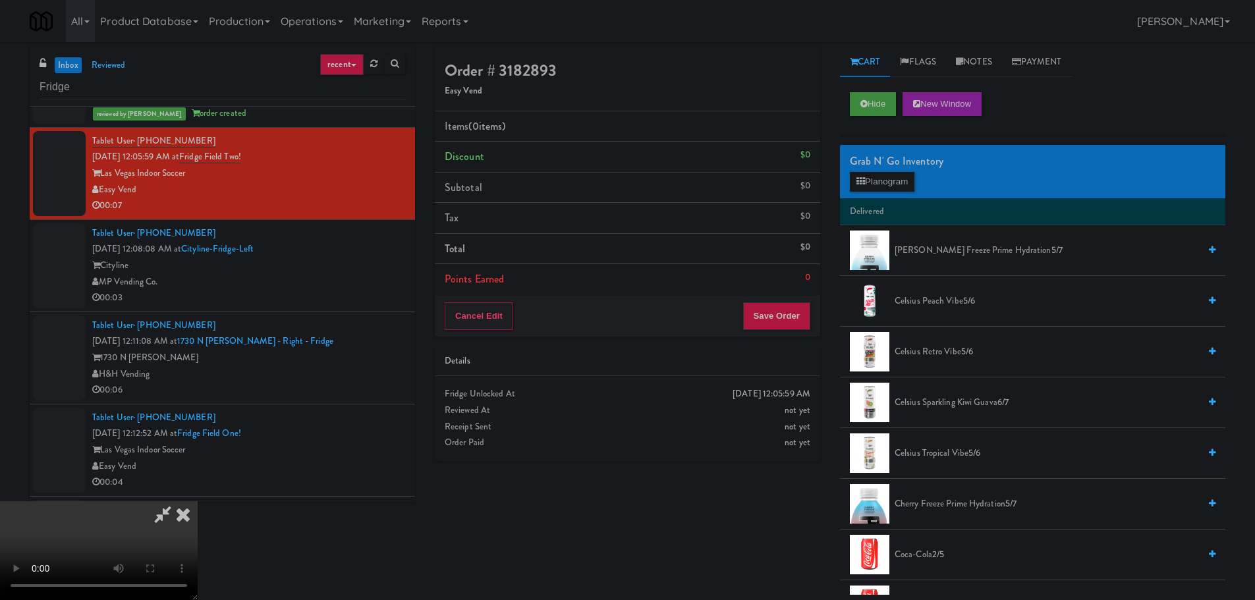
click at [198, 501] on video at bounding box center [99, 550] width 198 height 99
click at [879, 178] on button "Planogram" at bounding box center [882, 182] width 65 height 20
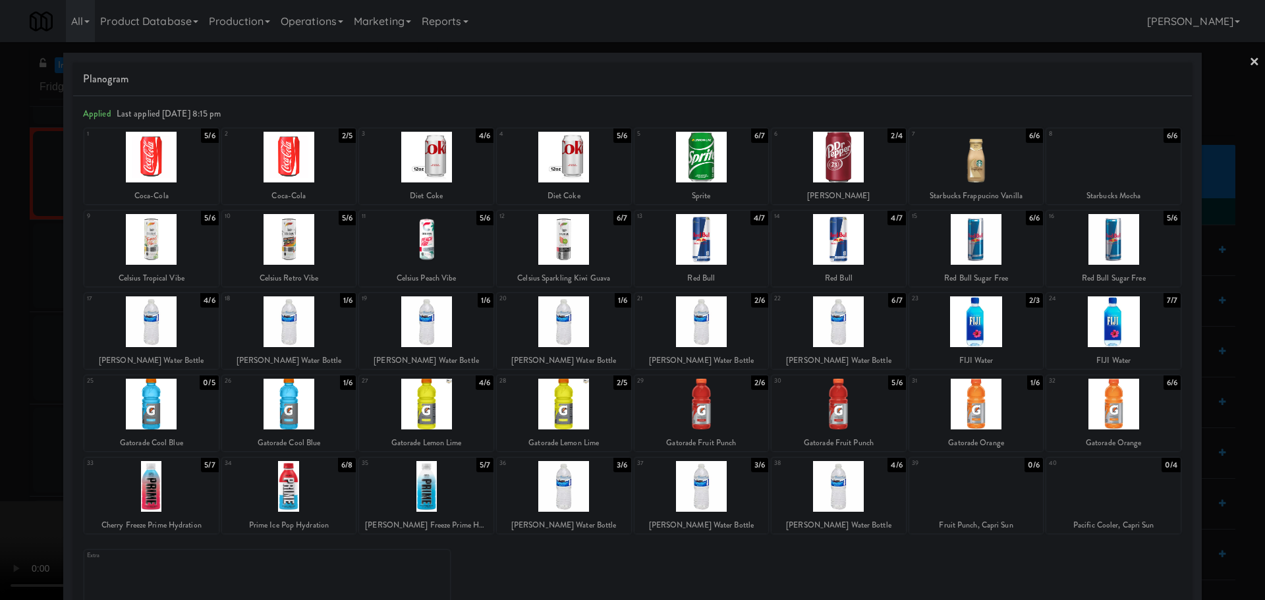
click at [573, 329] on div at bounding box center [564, 321] width 134 height 51
click at [0, 379] on div at bounding box center [632, 300] width 1265 height 600
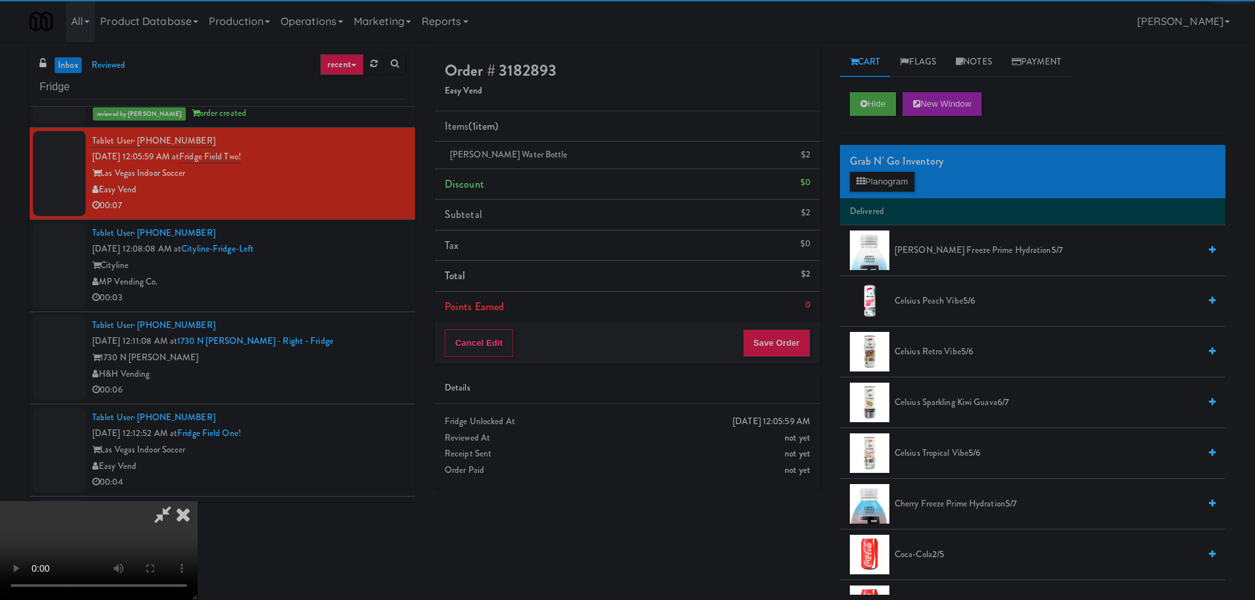
click at [198, 501] on video at bounding box center [99, 550] width 198 height 99
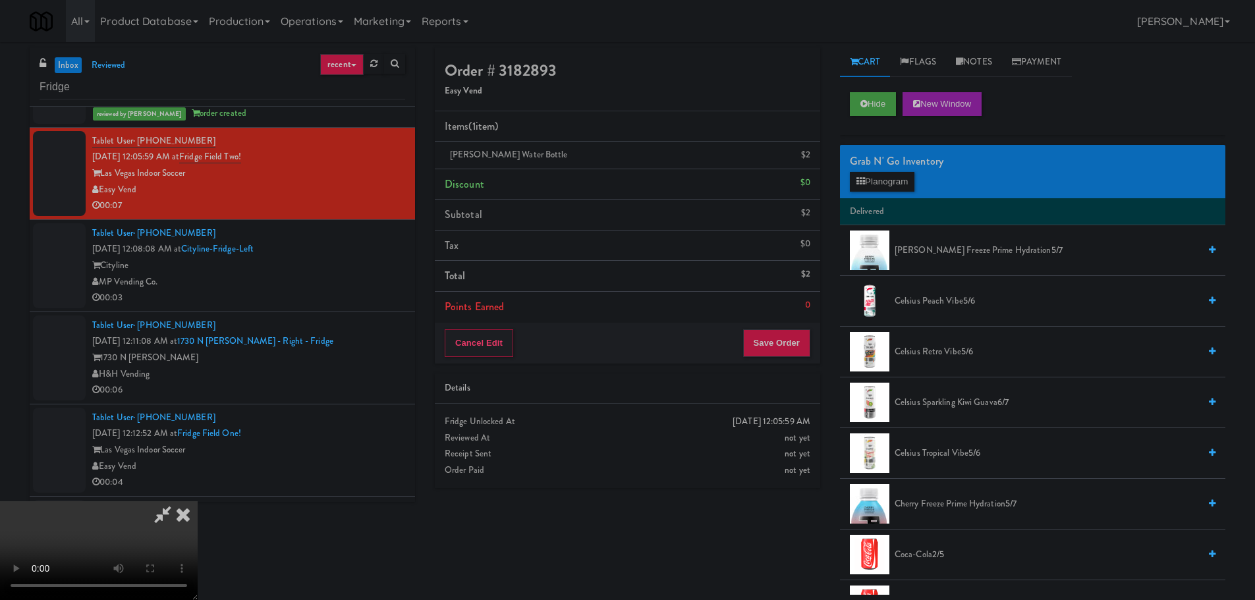
click at [198, 501] on video at bounding box center [99, 550] width 198 height 99
click at [764, 344] on button "Save Order" at bounding box center [776, 343] width 67 height 28
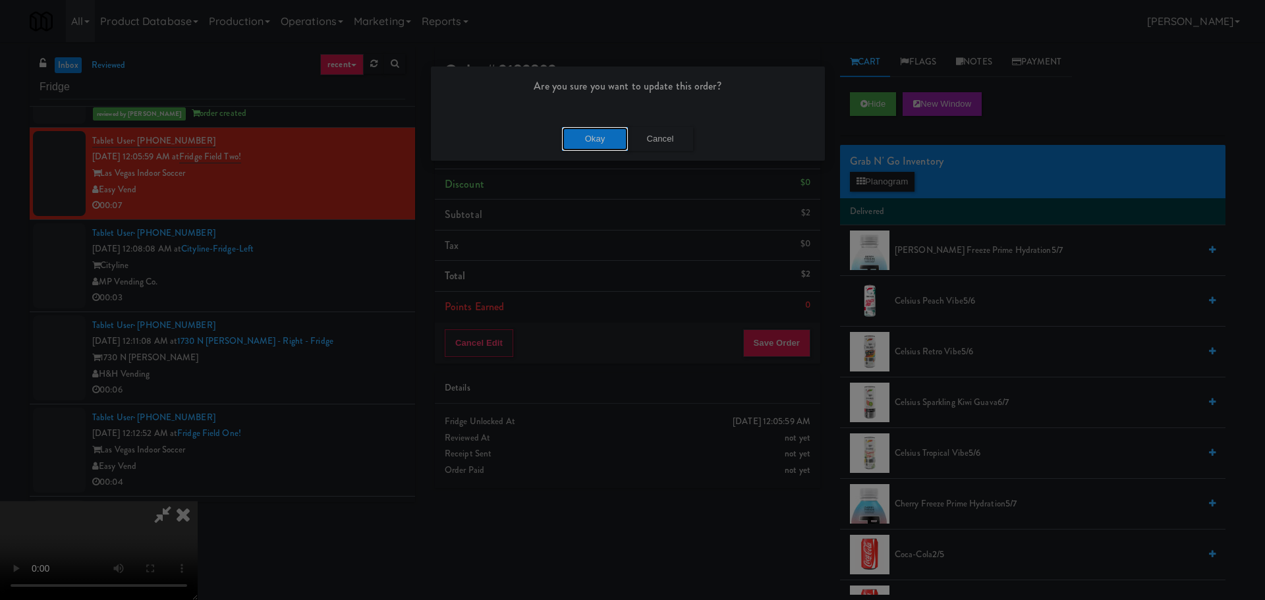
click at [584, 135] on button "Okay" at bounding box center [595, 139] width 66 height 24
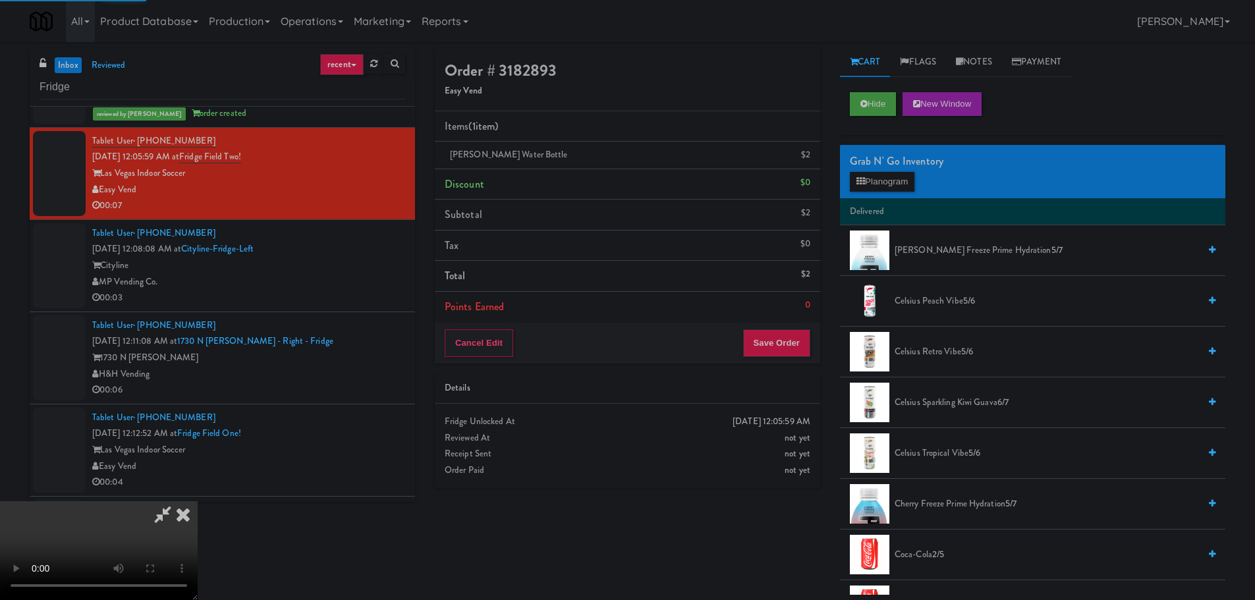
scroll to position [0, 0]
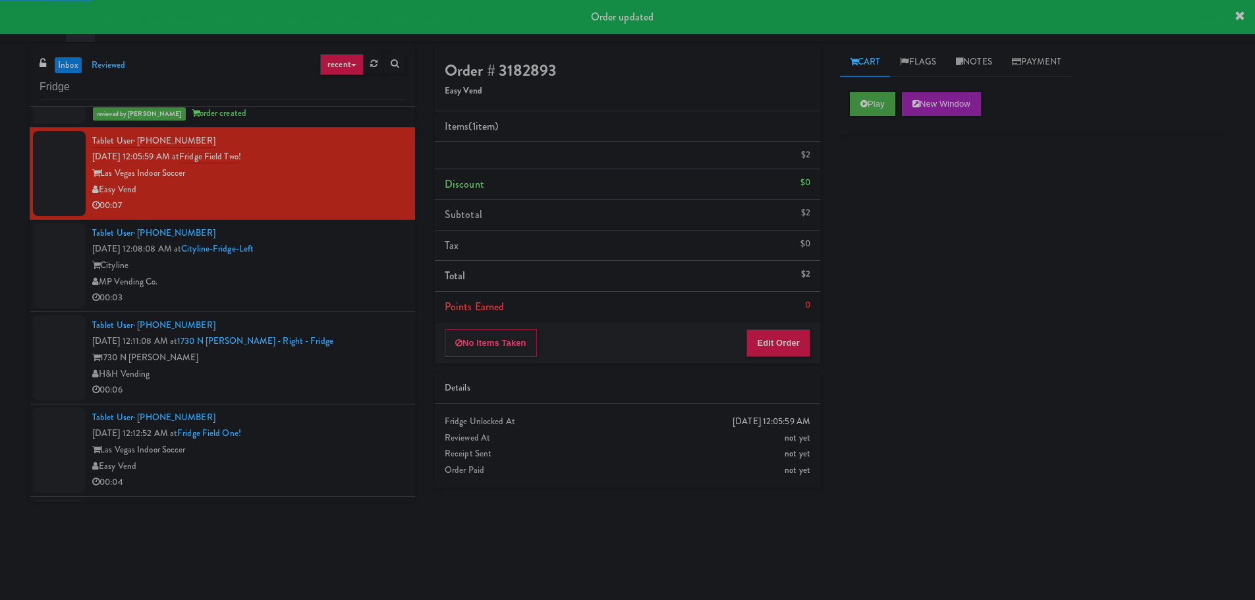
click at [347, 294] on div "00:03" at bounding box center [248, 298] width 313 height 16
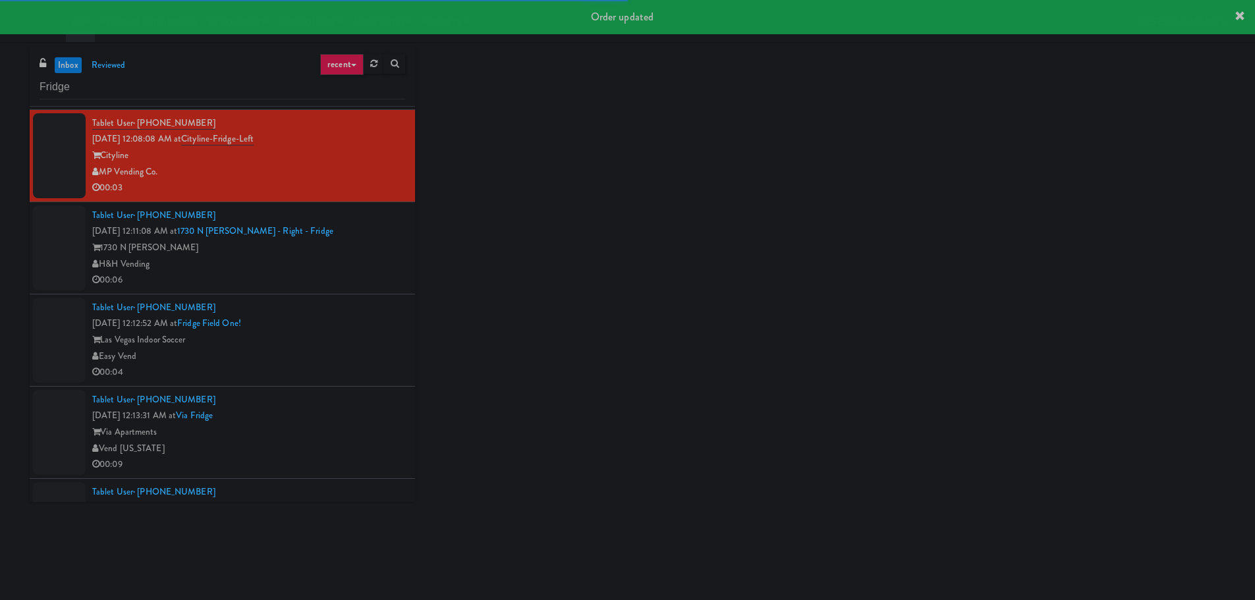
scroll to position [1070, 0]
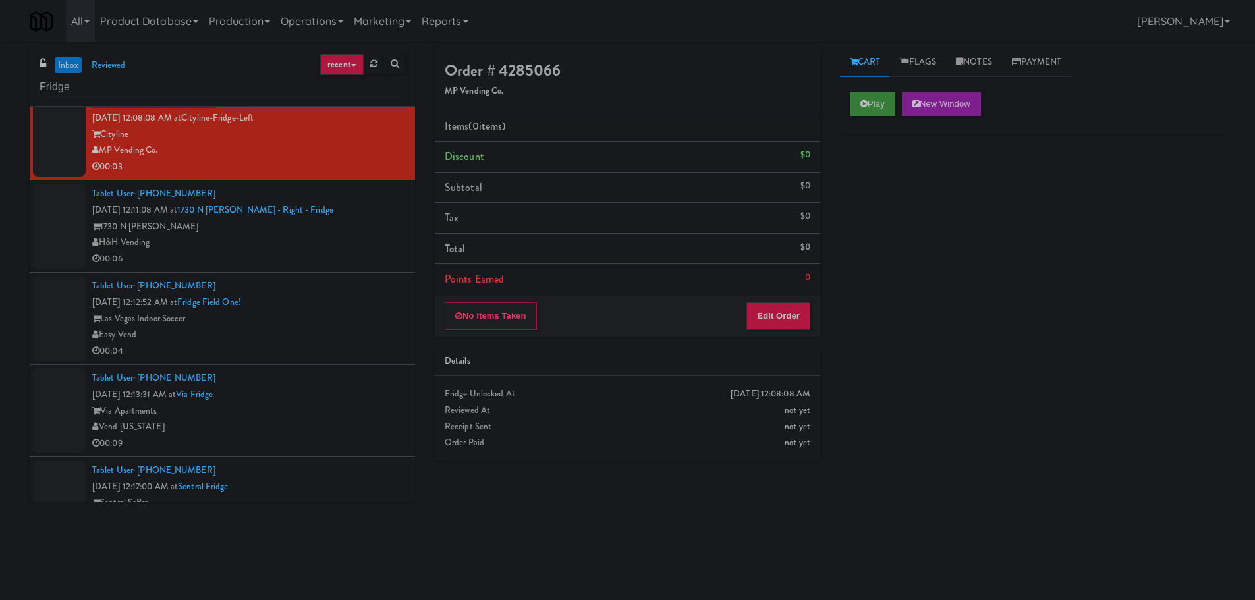
drag, startPoint x: 875, startPoint y: 91, endPoint x: 876, endPoint y: 104, distance: 13.2
click at [876, 94] on div "Play New Window" at bounding box center [1032, 108] width 385 height 53
click at [876, 104] on button "Play" at bounding box center [872, 104] width 45 height 24
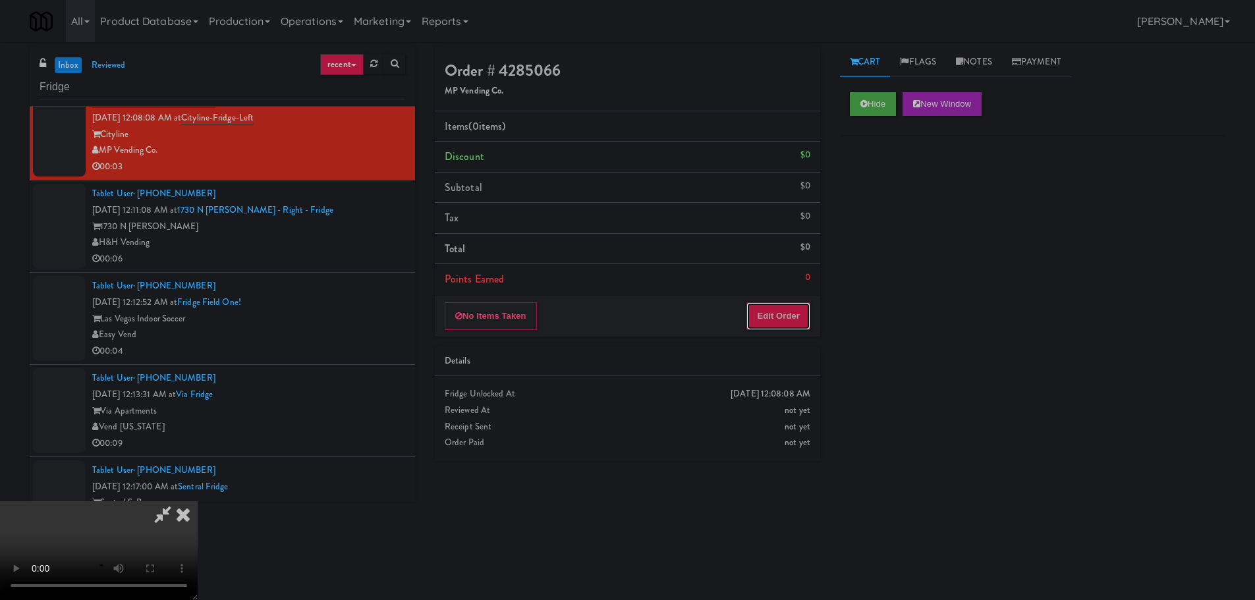
click at [763, 316] on button "Edit Order" at bounding box center [778, 316] width 64 height 28
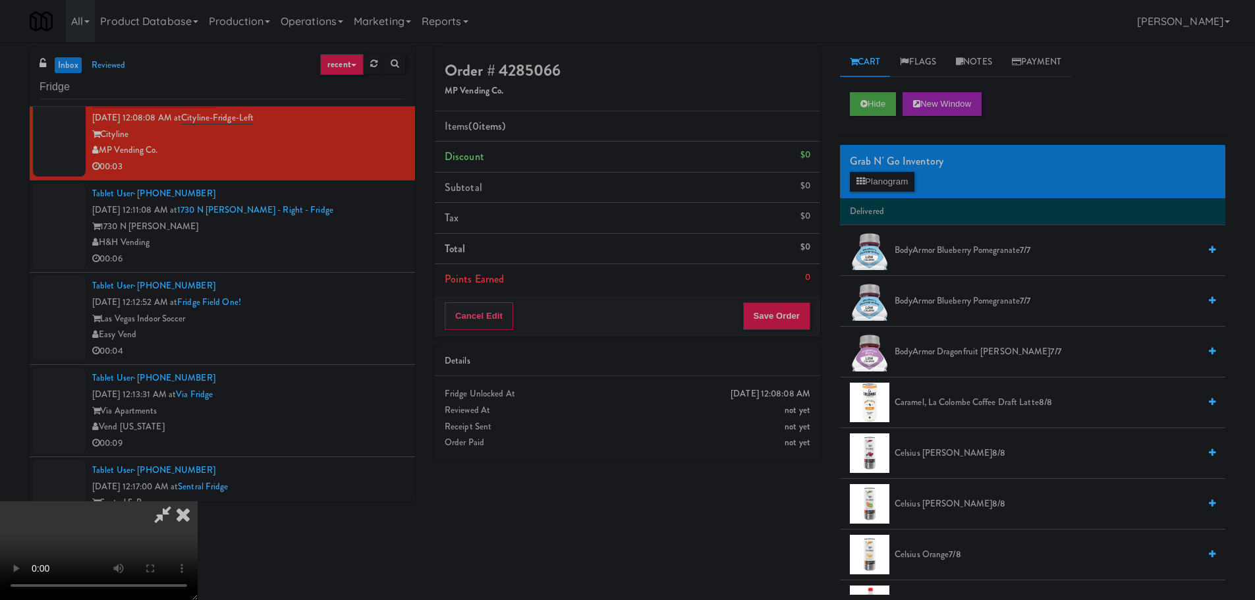
click at [198, 501] on video at bounding box center [99, 550] width 198 height 99
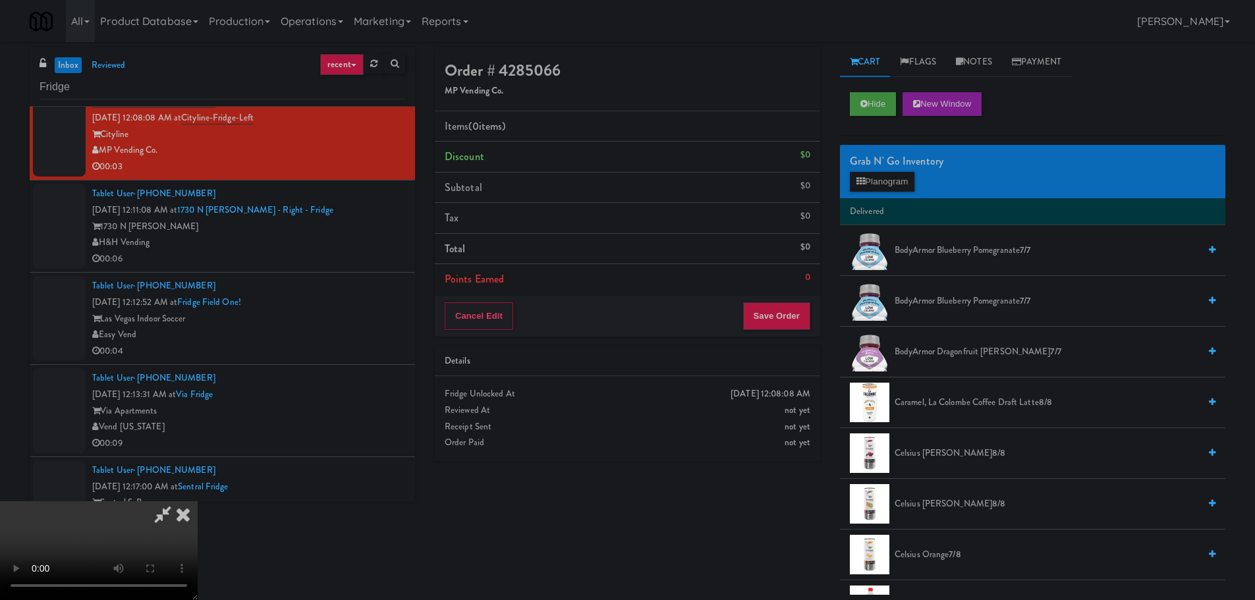
click at [198, 501] on video at bounding box center [99, 550] width 198 height 99
click at [900, 172] on button "Planogram" at bounding box center [882, 182] width 65 height 20
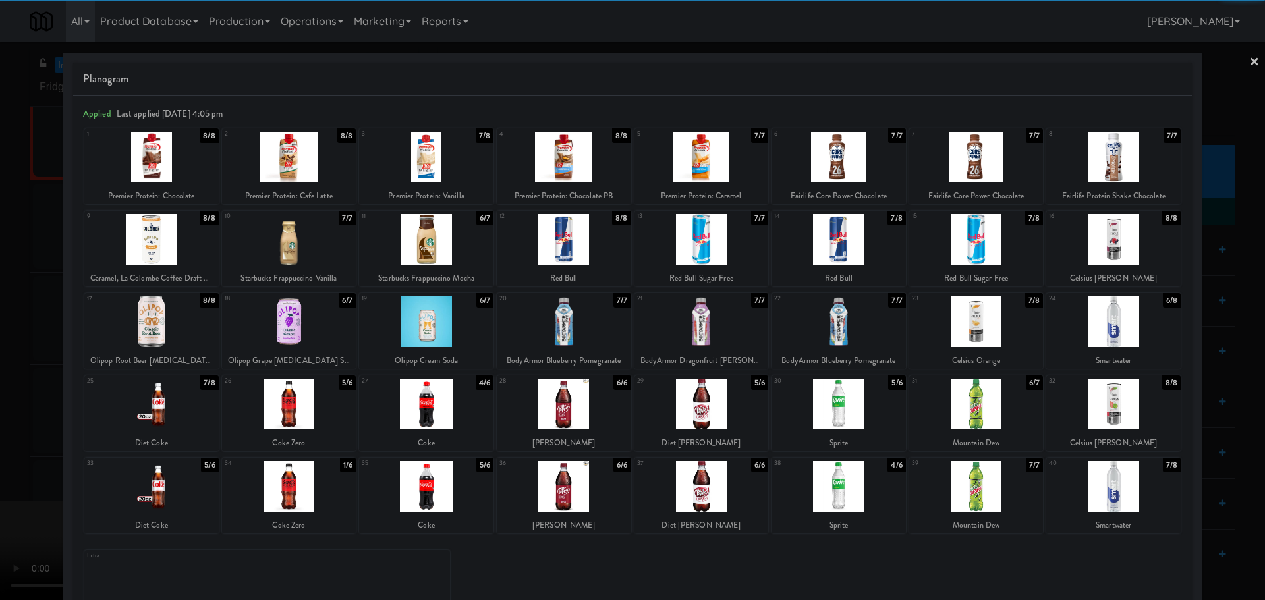
click at [287, 333] on div at bounding box center [289, 321] width 134 height 51
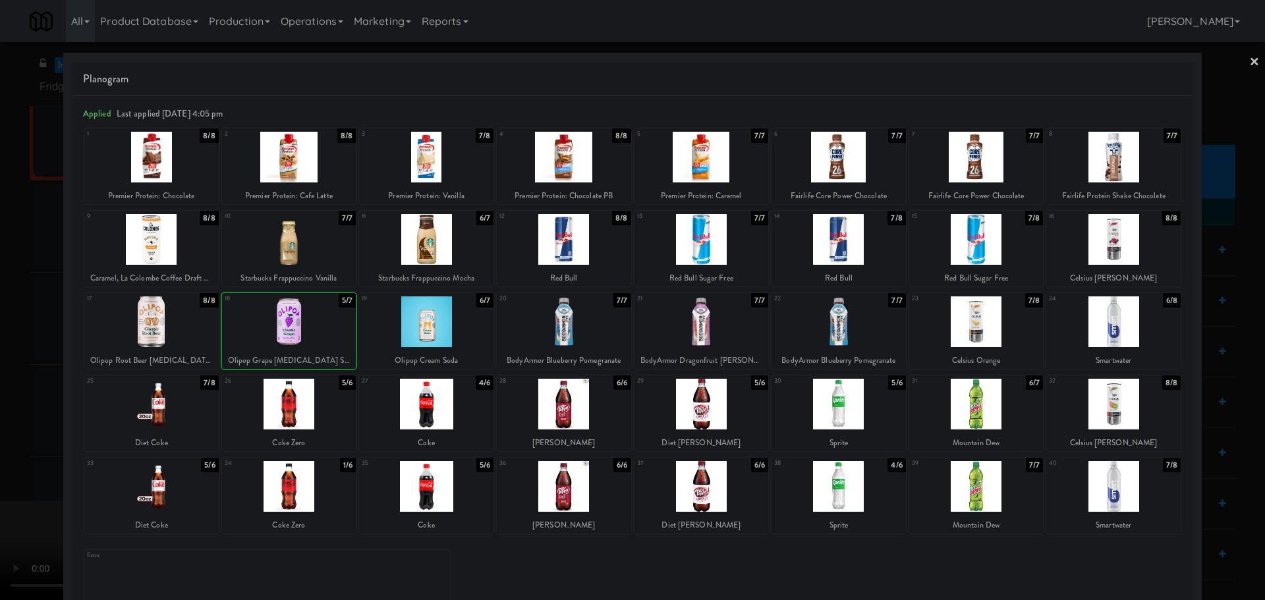
click at [0, 400] on div at bounding box center [632, 300] width 1265 height 600
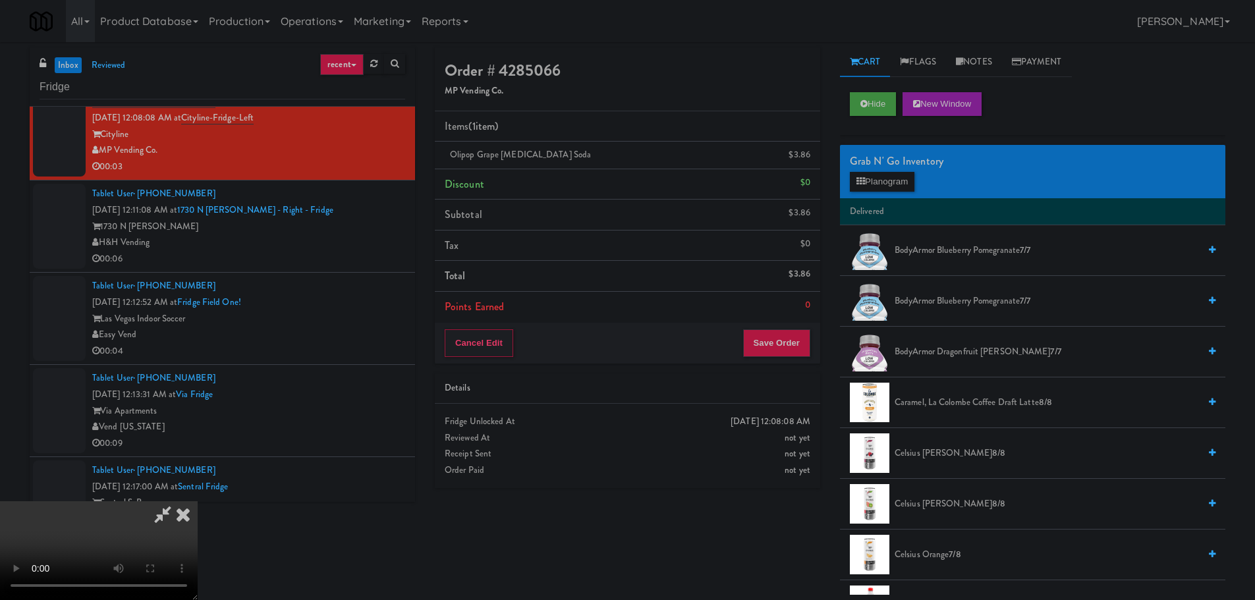
click at [198, 501] on video at bounding box center [99, 550] width 198 height 99
click at [788, 335] on button "Save Order" at bounding box center [776, 343] width 67 height 28
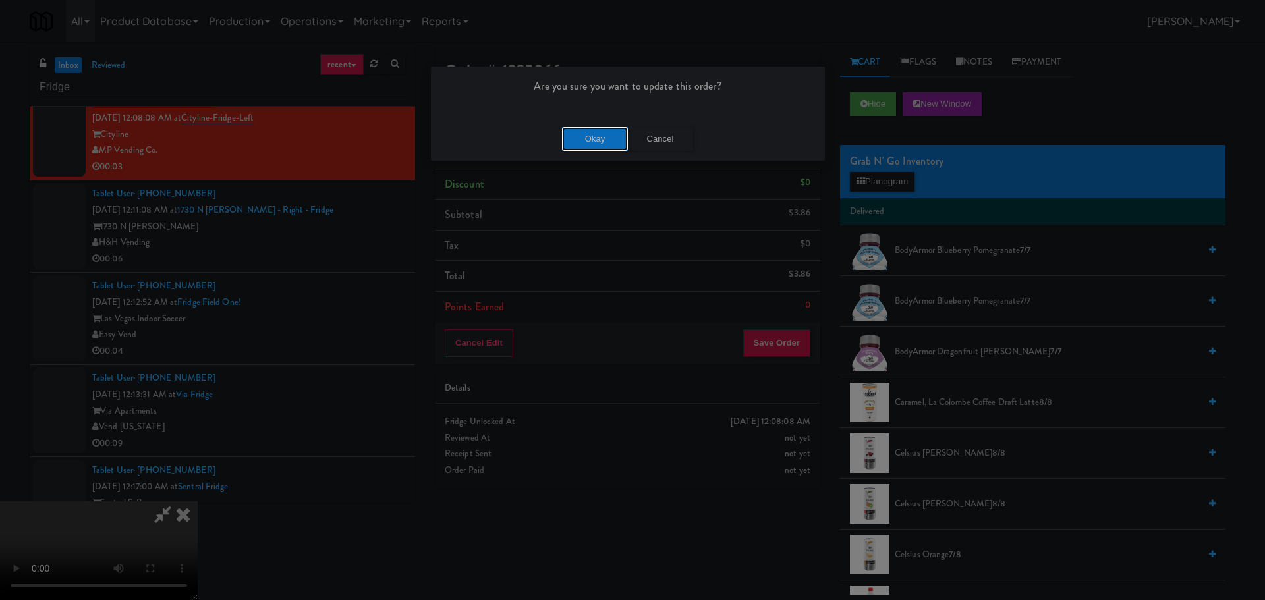
click at [600, 134] on button "Okay" at bounding box center [595, 139] width 66 height 24
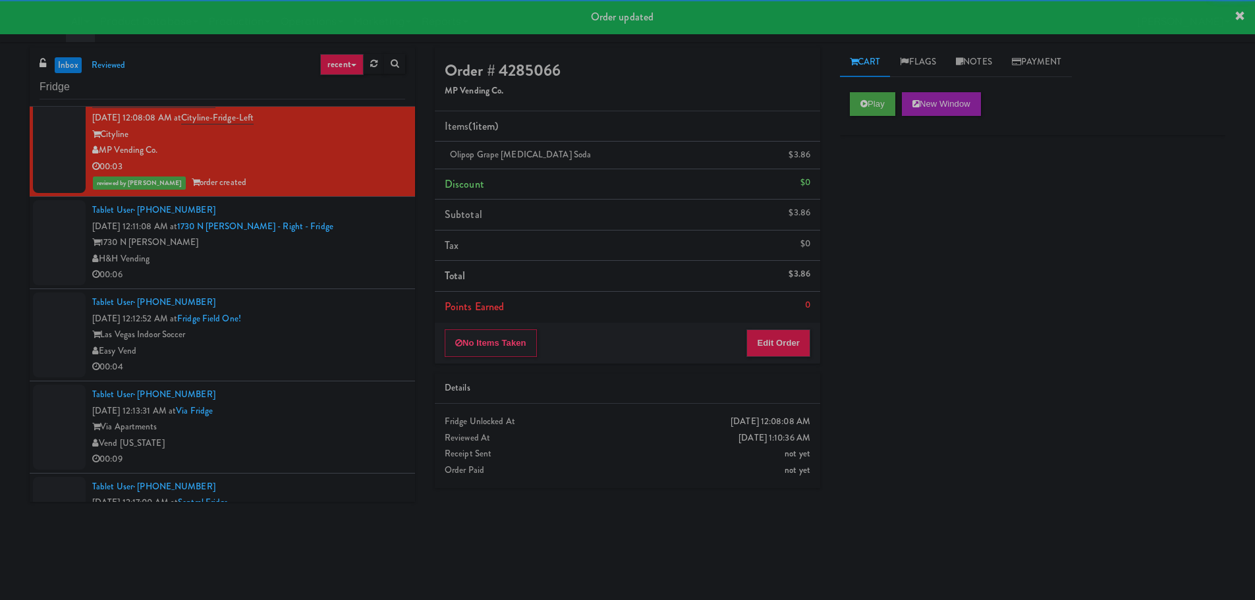
click at [363, 248] on div "1730 N Clark" at bounding box center [248, 242] width 313 height 16
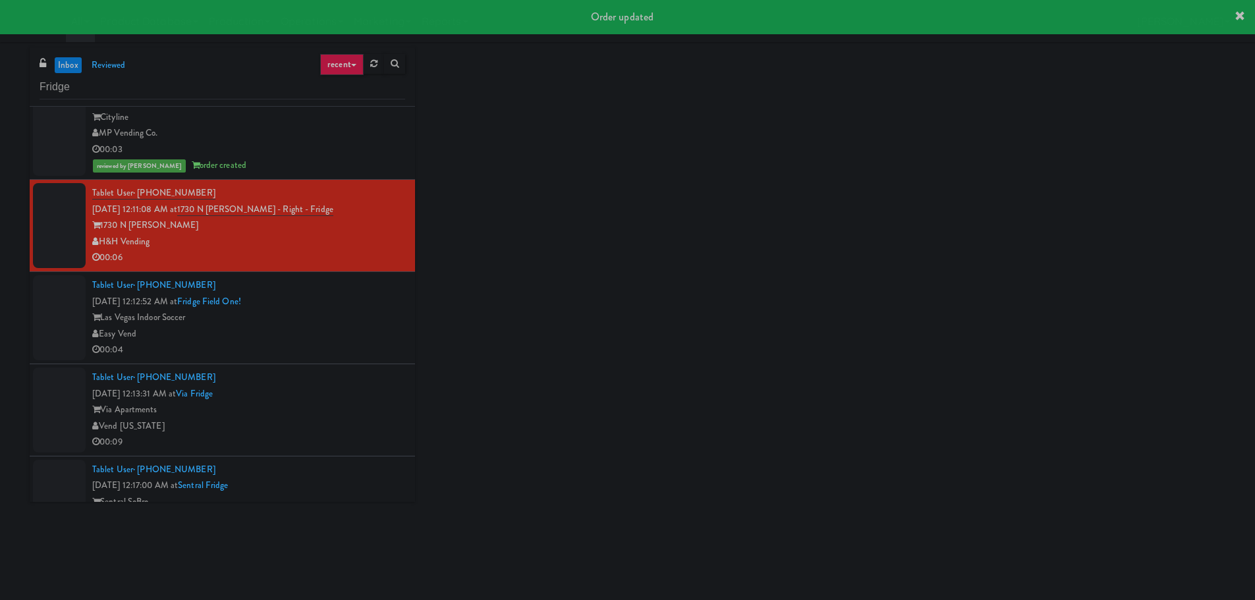
scroll to position [1136, 0]
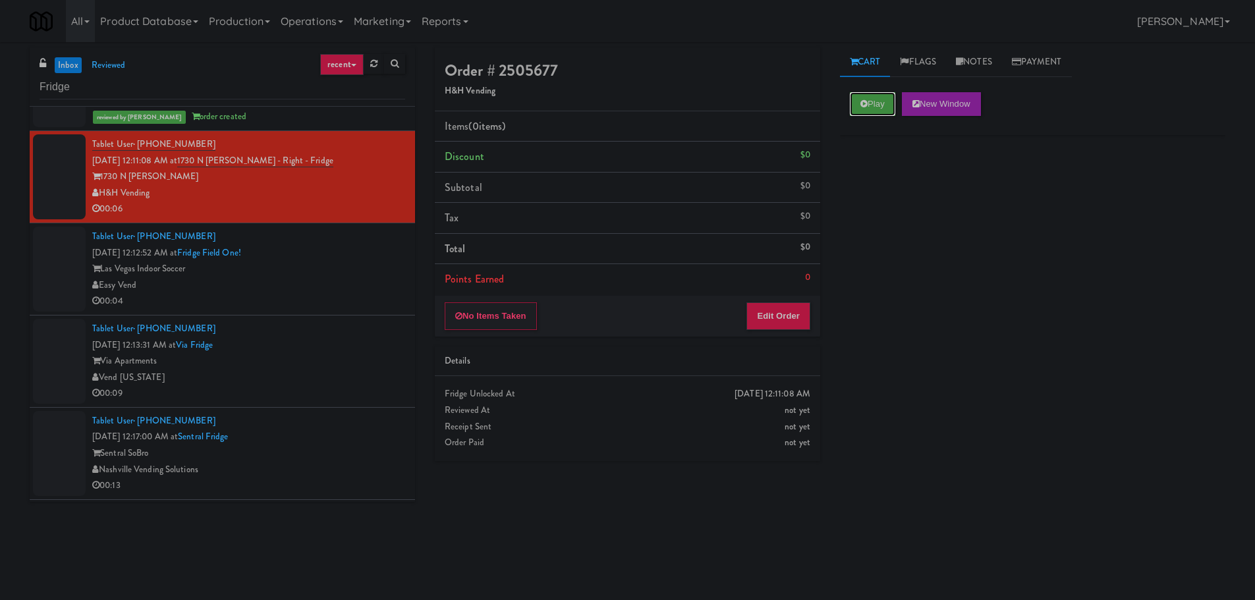
click at [858, 115] on button "Play" at bounding box center [872, 104] width 45 height 24
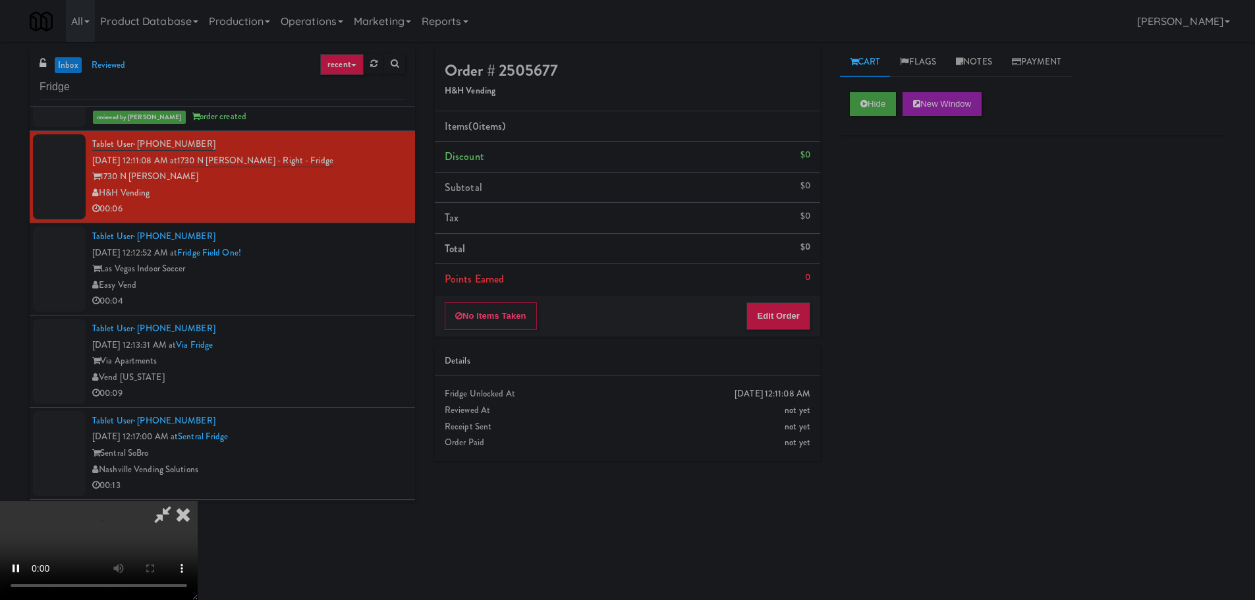
click at [785, 342] on div "Order # 2505677 H&H Vending Items (0 items ) Discount $0 Subtotal $0 Tax $0 Tot…" at bounding box center [627, 259] width 405 height 424
click at [783, 309] on button "Edit Order" at bounding box center [778, 316] width 64 height 28
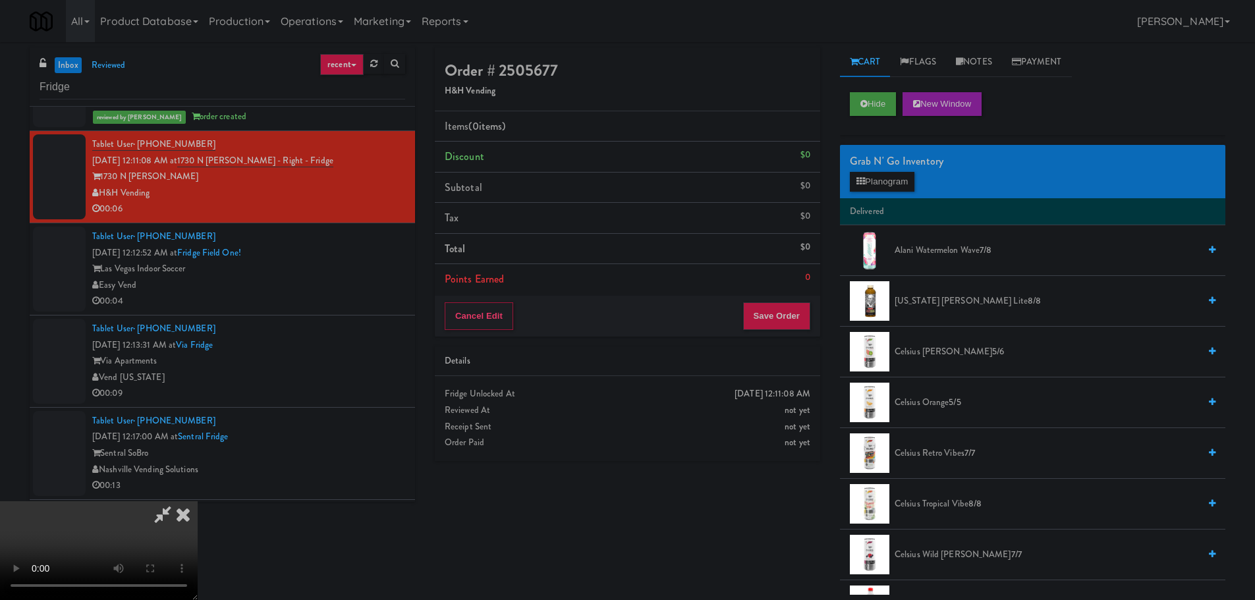
scroll to position [227, 0]
click at [877, 107] on button "Hide" at bounding box center [873, 104] width 46 height 24
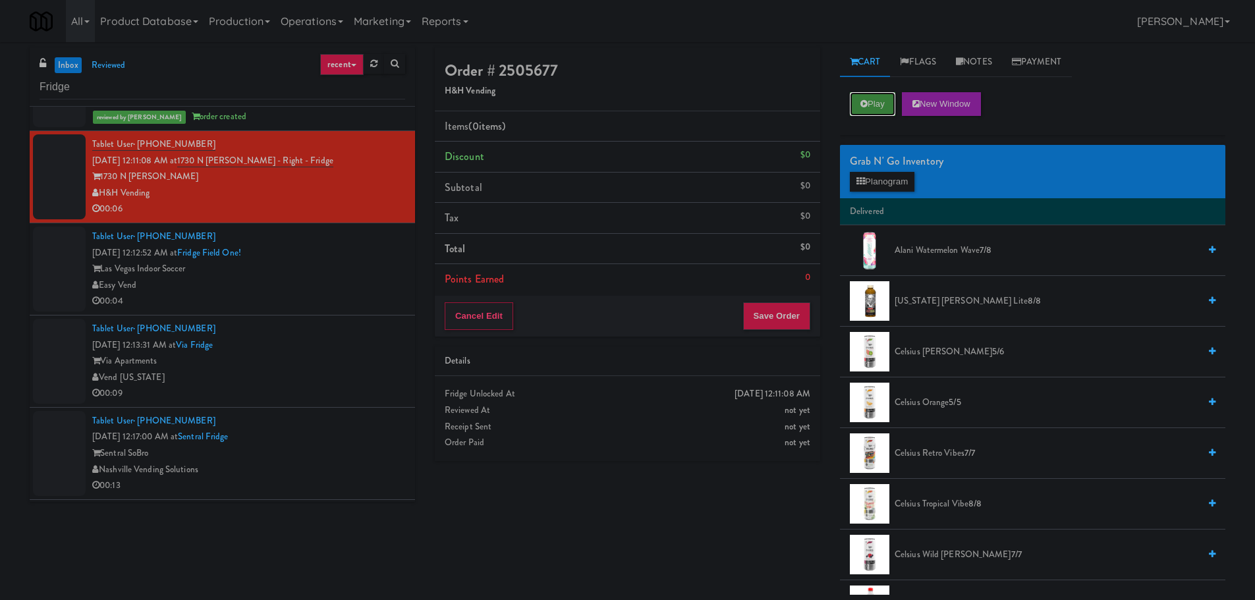
scroll to position [0, 0]
click at [877, 107] on button "Play" at bounding box center [872, 104] width 45 height 24
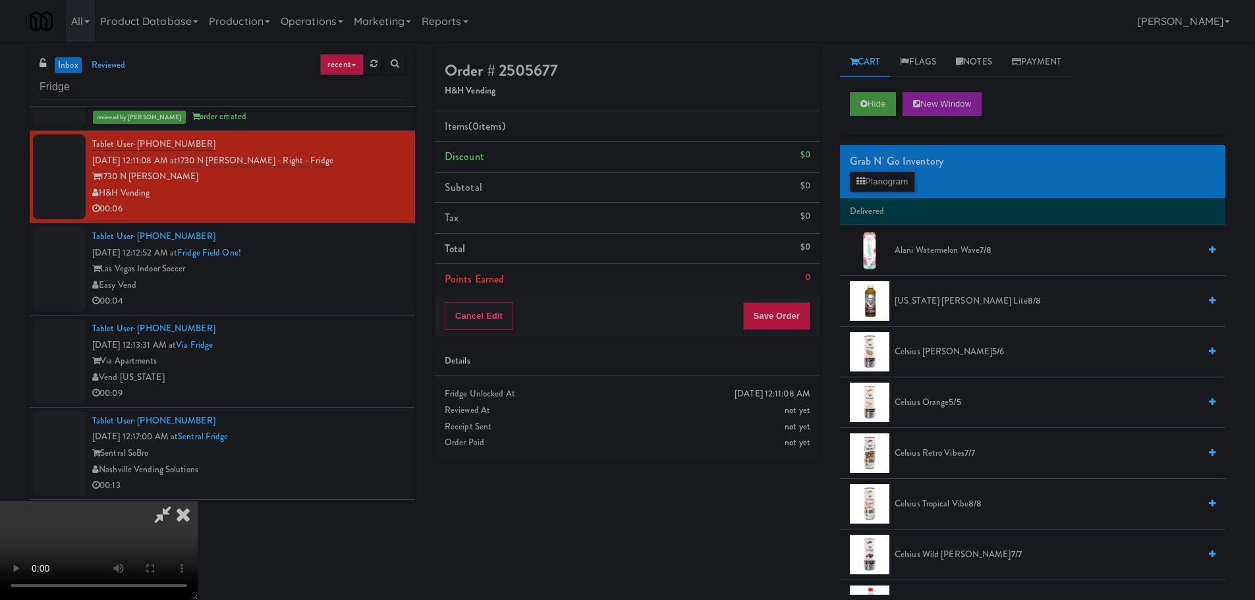
click at [198, 501] on video at bounding box center [99, 550] width 198 height 99
drag, startPoint x: 481, startPoint y: 393, endPoint x: 490, endPoint y: 395, distance: 9.4
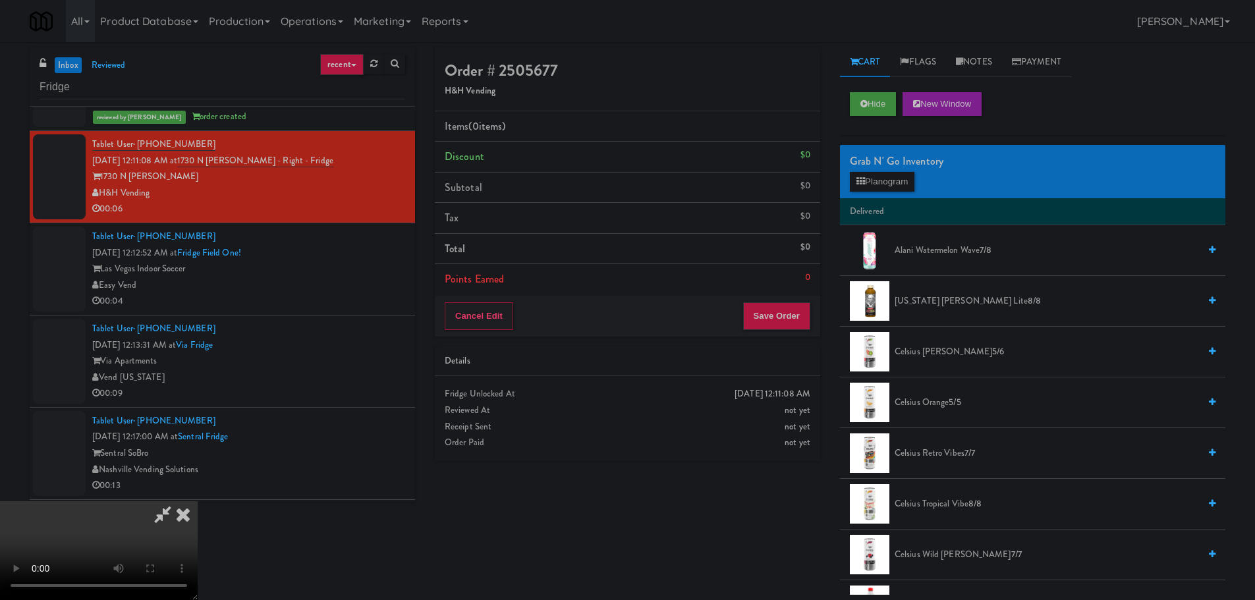
click at [198, 501] on video at bounding box center [99, 550] width 198 height 99
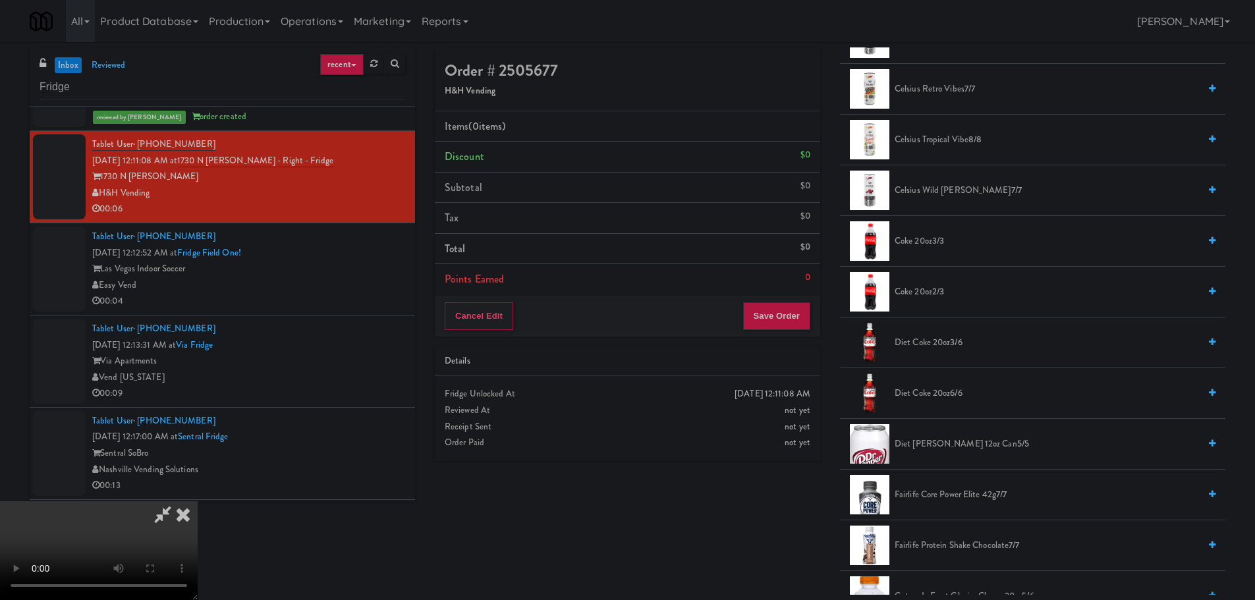
scroll to position [461, 0]
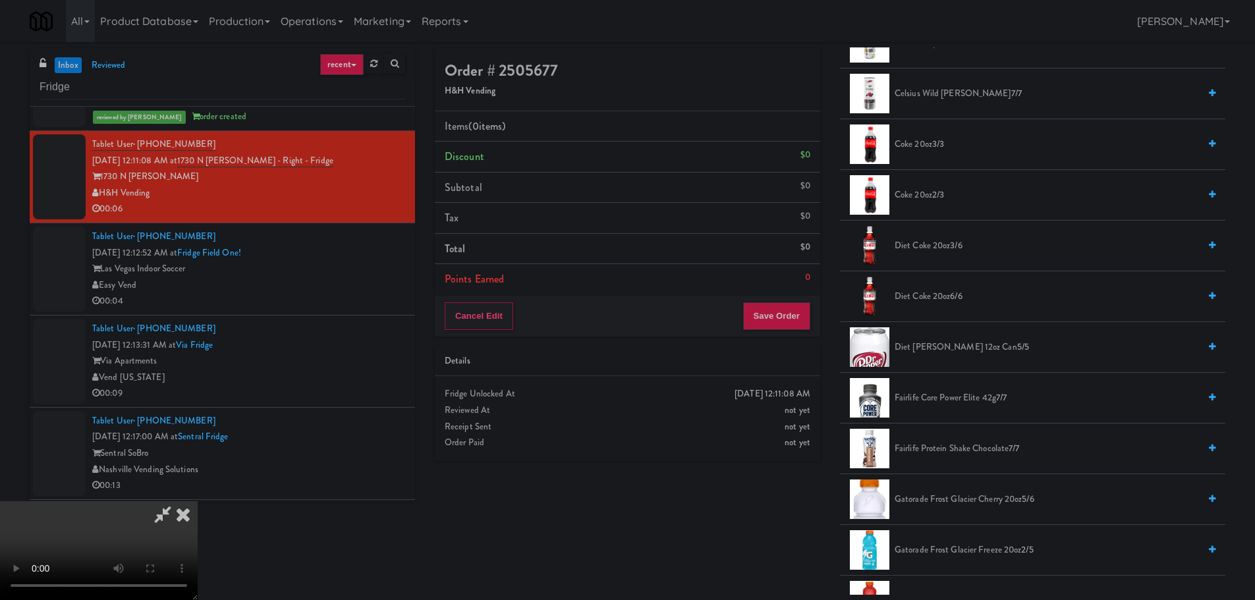
click at [950, 394] on span "Fairlife Core Power Elite 42g 7/7" at bounding box center [1046, 398] width 304 height 16
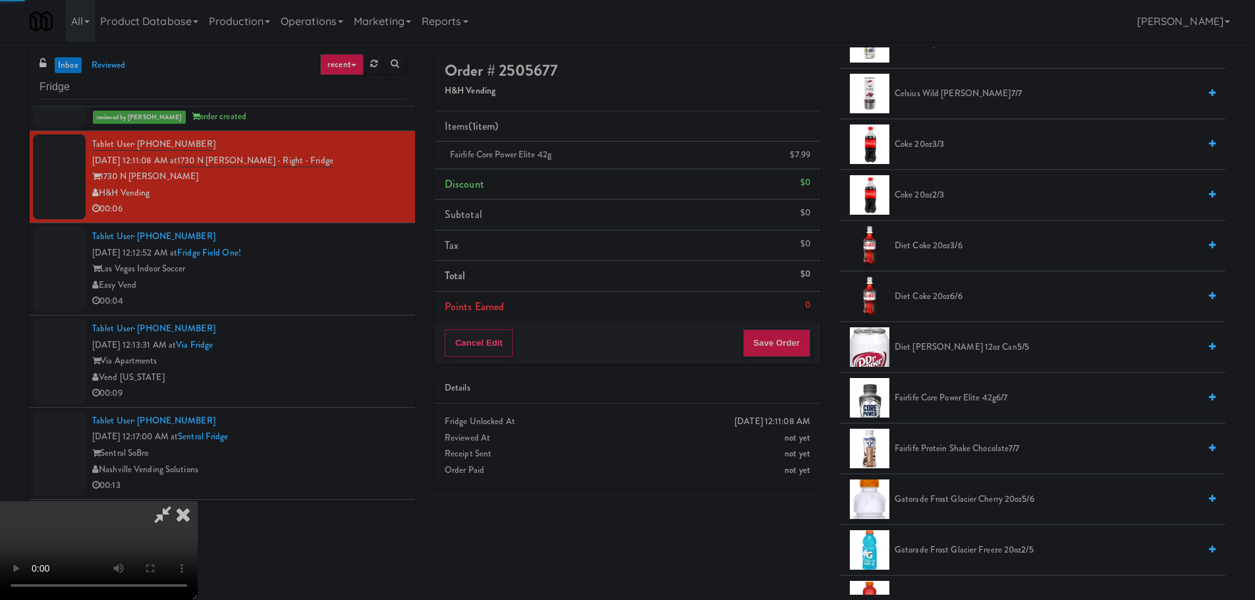
click at [198, 501] on video at bounding box center [99, 550] width 198 height 99
click at [797, 342] on button "Save Order" at bounding box center [776, 343] width 67 height 28
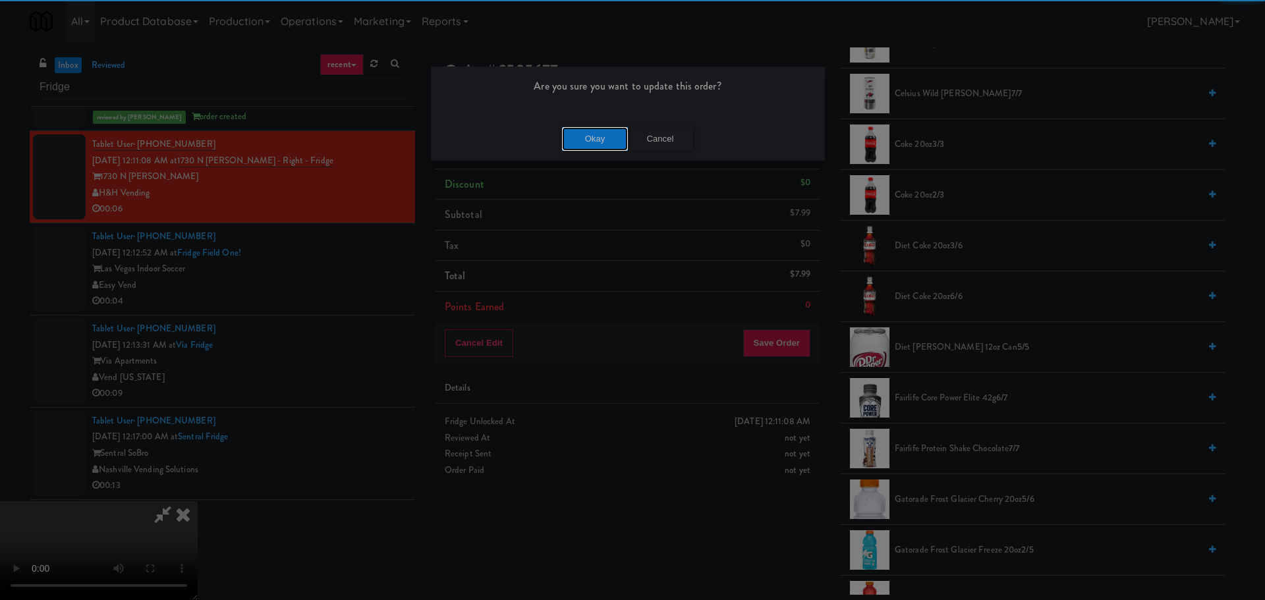
click at [602, 146] on button "Okay" at bounding box center [595, 139] width 66 height 24
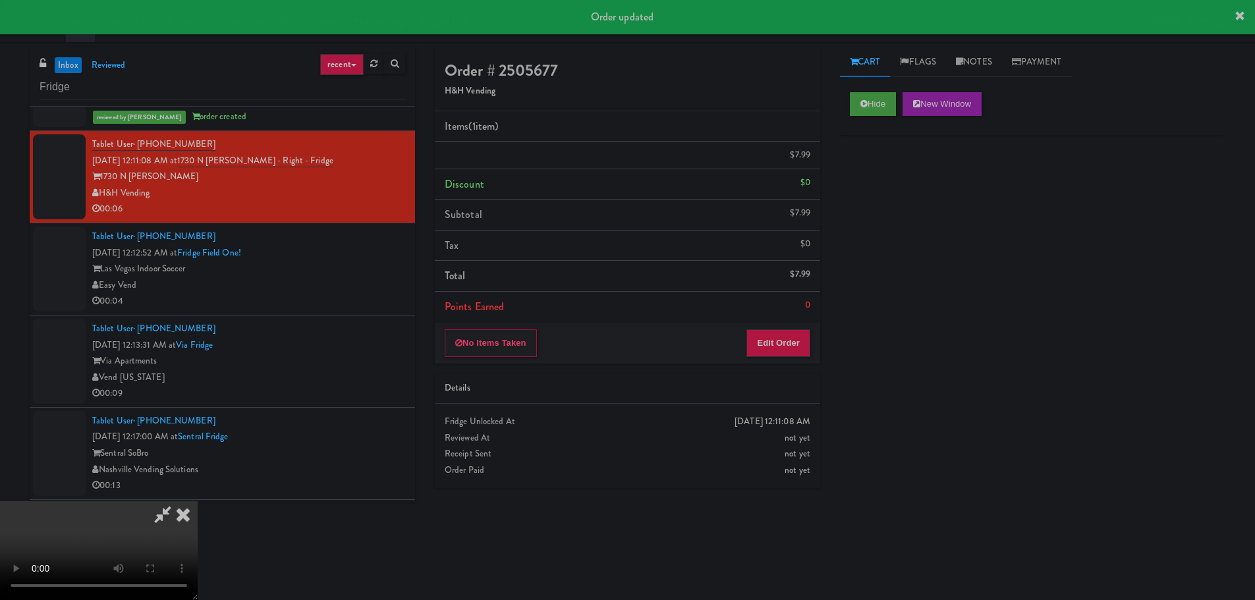
scroll to position [0, 0]
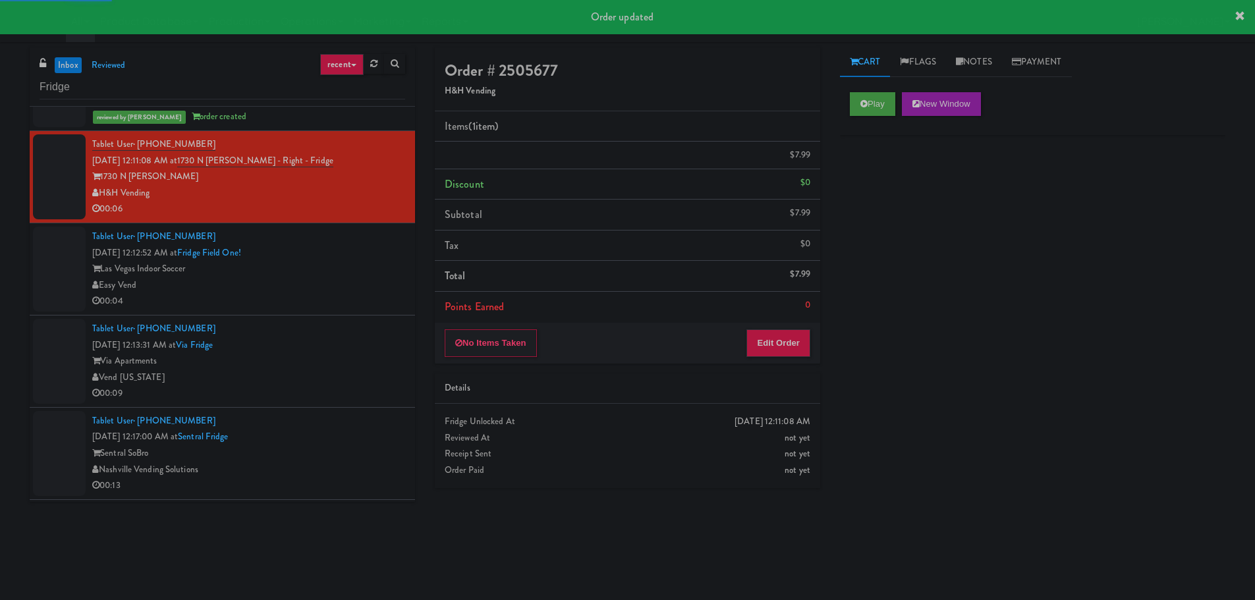
click at [348, 254] on div "Tablet User · (702) 467-8317 Sep 22, 2025 12:12:52 AM at Fridge Field One! Las …" at bounding box center [248, 269] width 313 height 81
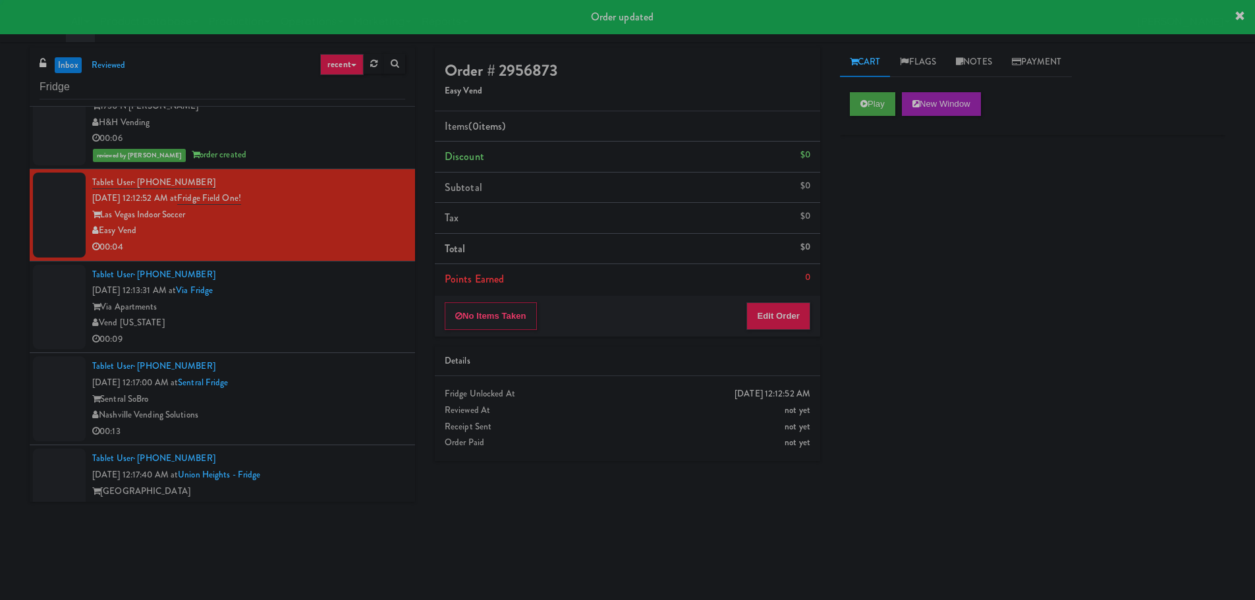
scroll to position [1201, 0]
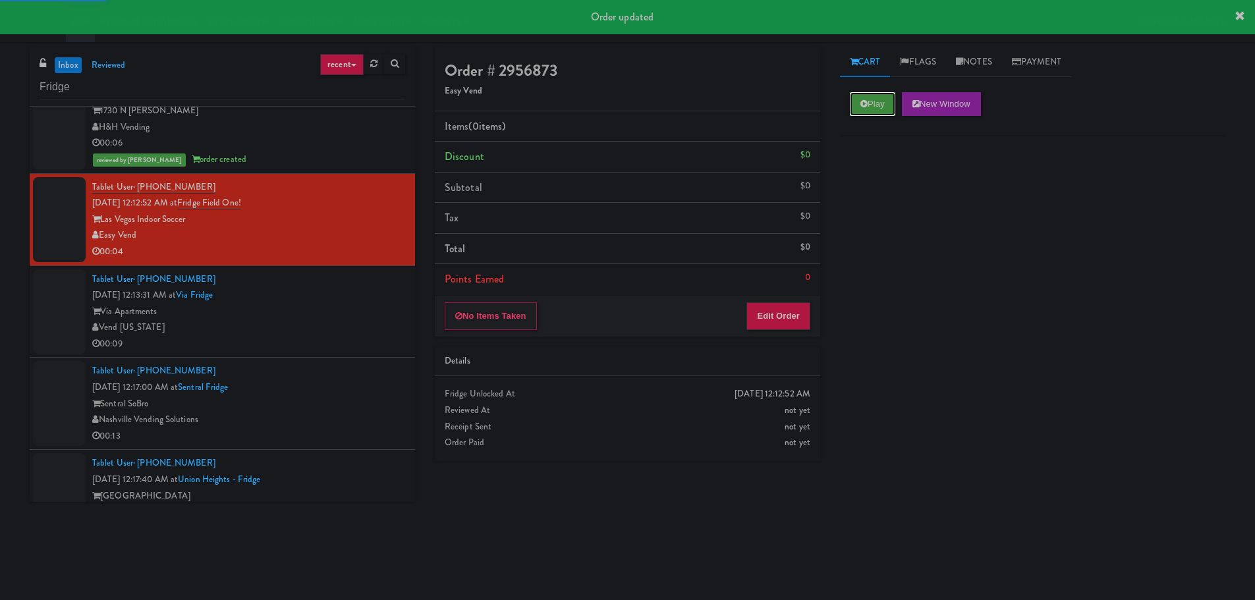
click at [865, 104] on icon at bounding box center [863, 103] width 7 height 9
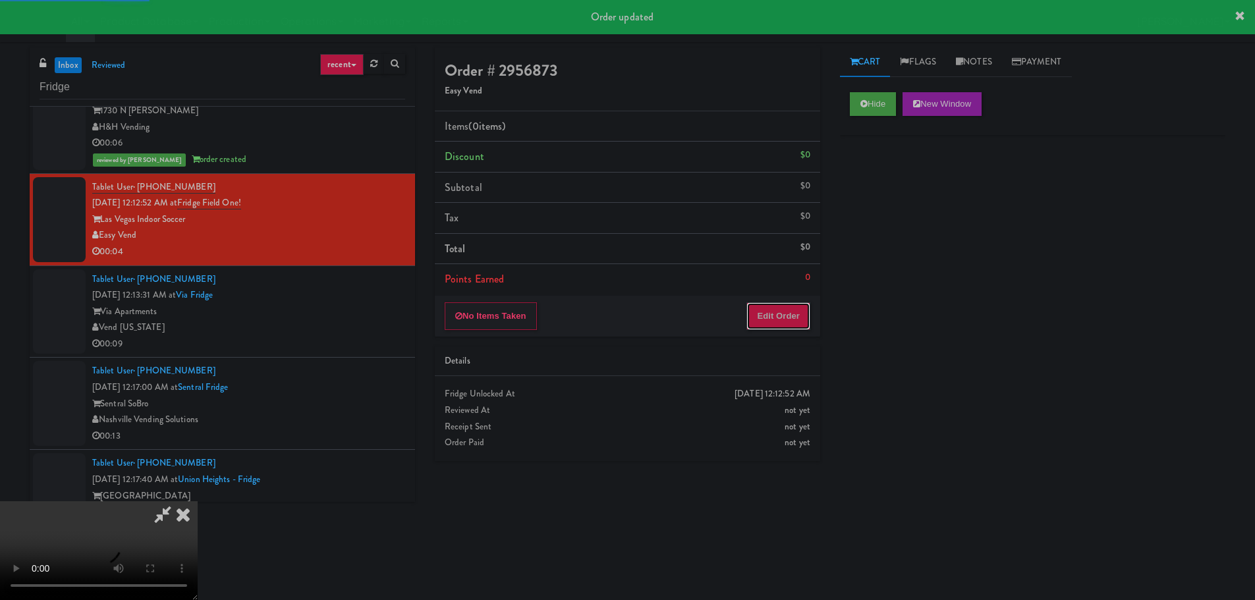
click at [773, 328] on button "Edit Order" at bounding box center [778, 316] width 64 height 28
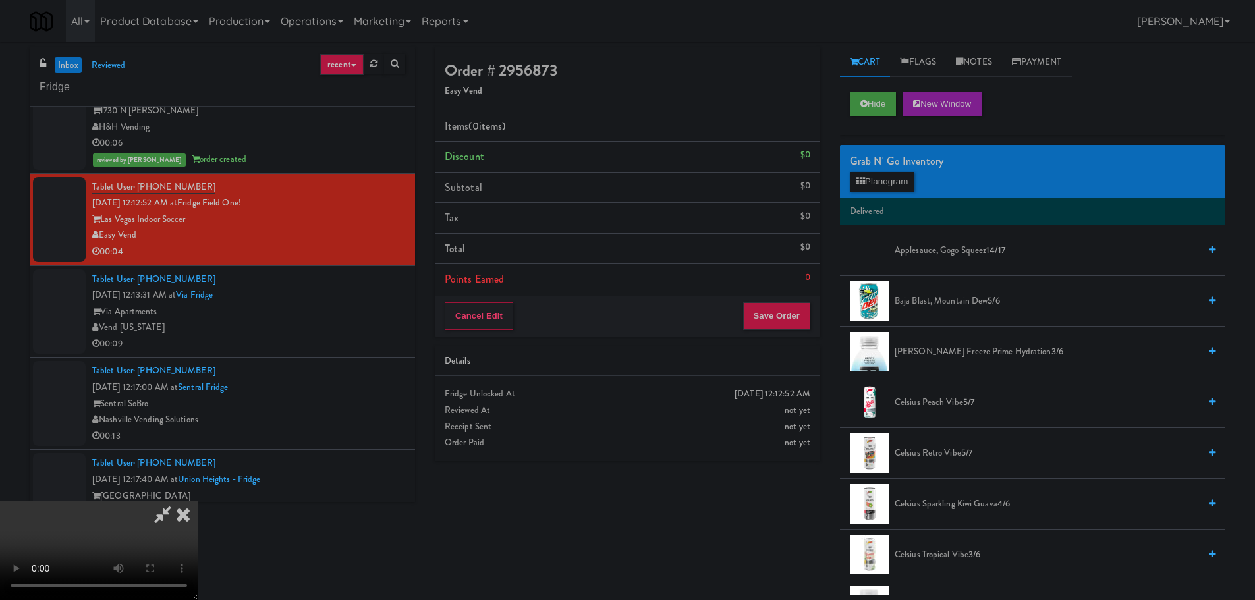
scroll to position [227, 0]
click at [198, 501] on video at bounding box center [99, 550] width 198 height 99
drag, startPoint x: 514, startPoint y: 435, endPoint x: 551, endPoint y: 427, distance: 38.2
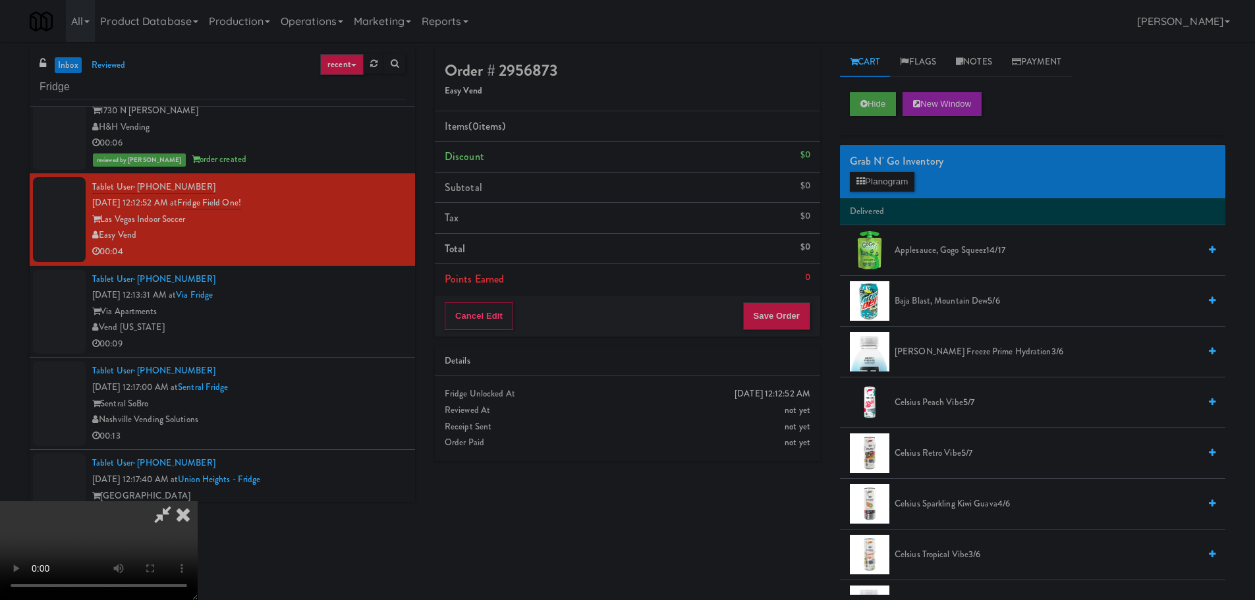
click at [198, 501] on video at bounding box center [99, 550] width 198 height 99
drag, startPoint x: 570, startPoint y: 366, endPoint x: 617, endPoint y: 356, distance: 47.8
click at [198, 501] on video at bounding box center [99, 550] width 198 height 99
click at [894, 186] on button "Planogram" at bounding box center [882, 182] width 65 height 20
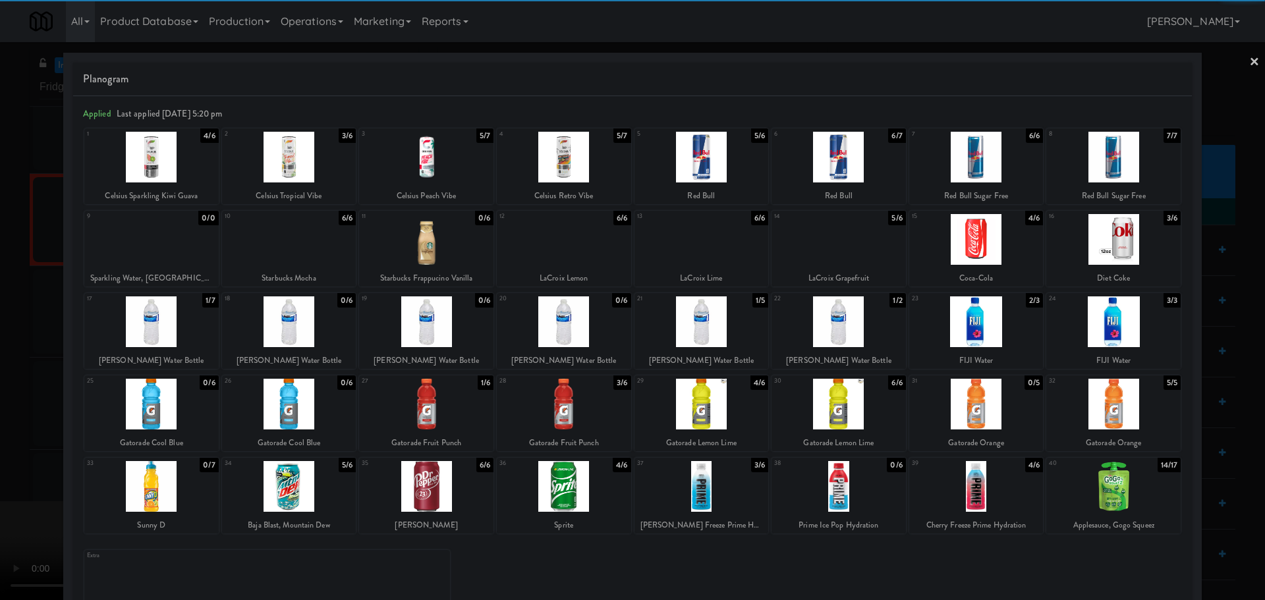
click at [974, 167] on div at bounding box center [976, 157] width 134 height 51
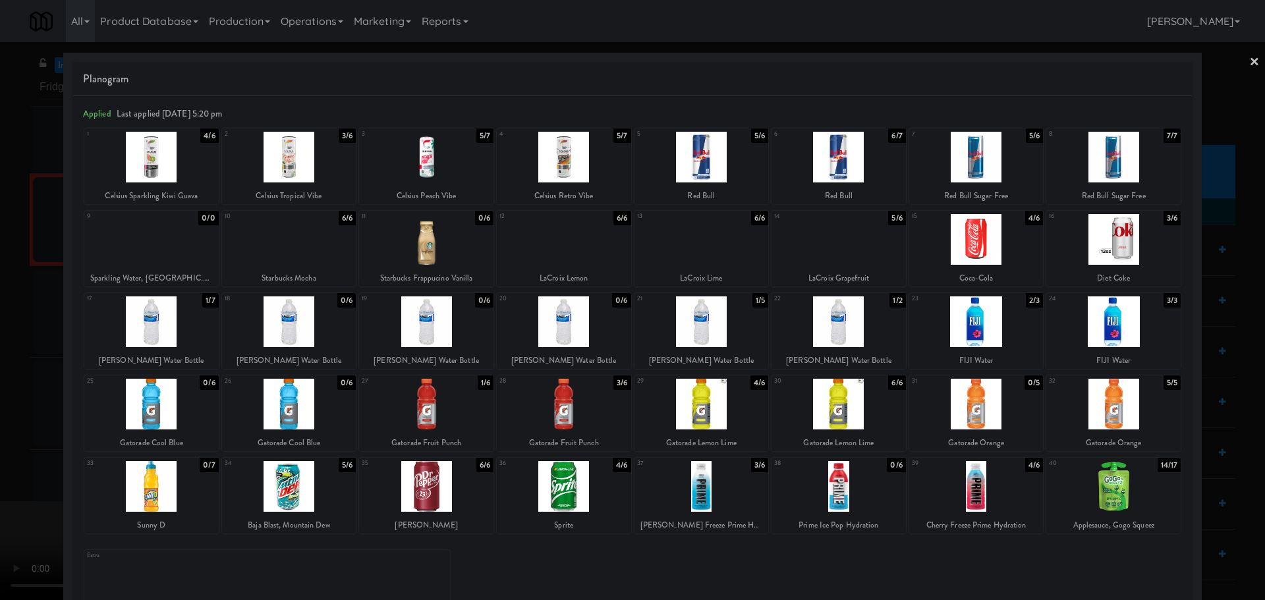
drag, startPoint x: 0, startPoint y: 325, endPoint x: 41, endPoint y: 414, distance: 97.5
click at [0, 328] on div at bounding box center [632, 300] width 1265 height 600
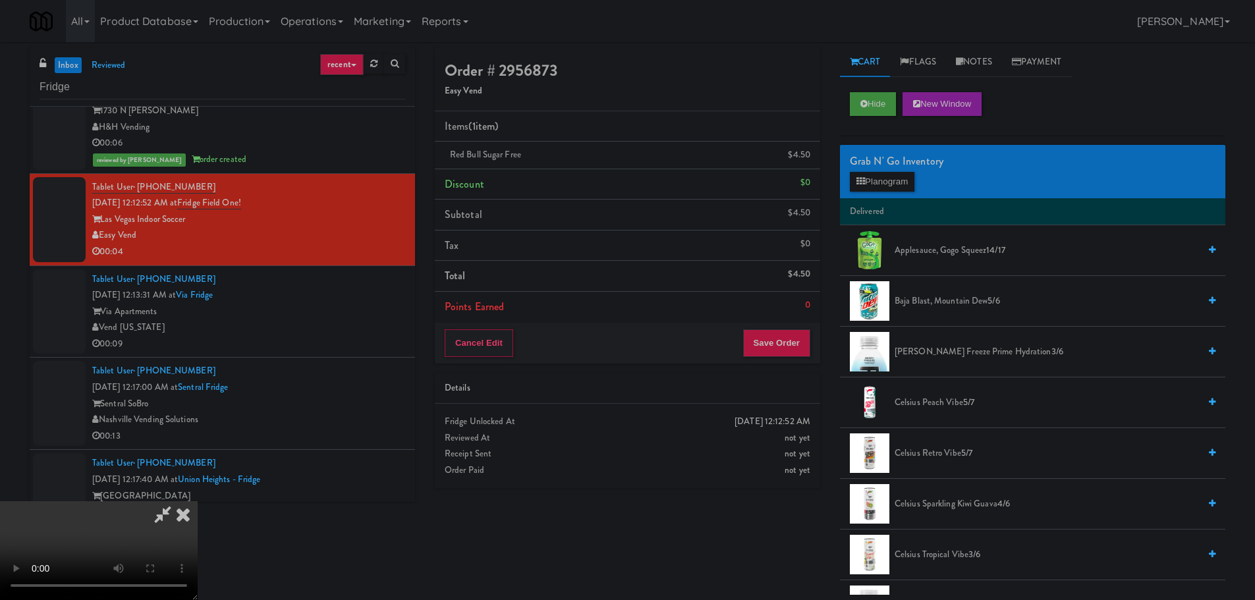
scroll to position [227, 0]
drag, startPoint x: 331, startPoint y: 396, endPoint x: 374, endPoint y: 385, distance: 44.3
click at [198, 501] on video at bounding box center [99, 550] width 198 height 99
click at [779, 344] on button "Save Order" at bounding box center [776, 343] width 67 height 28
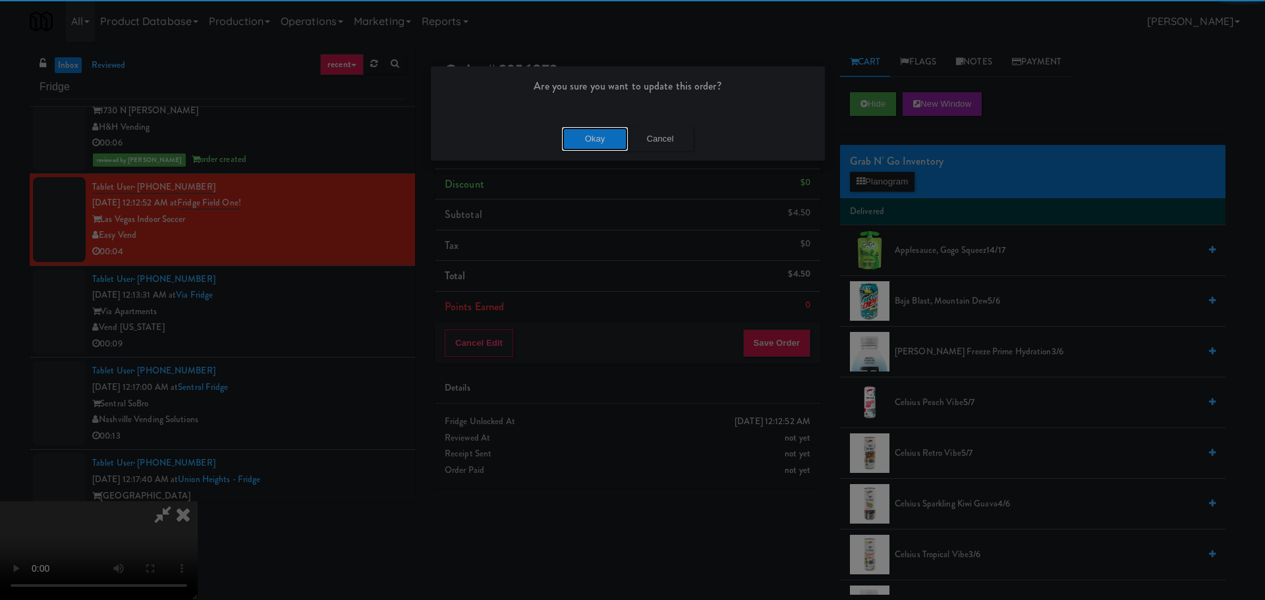
click at [602, 143] on button "Okay" at bounding box center [595, 139] width 66 height 24
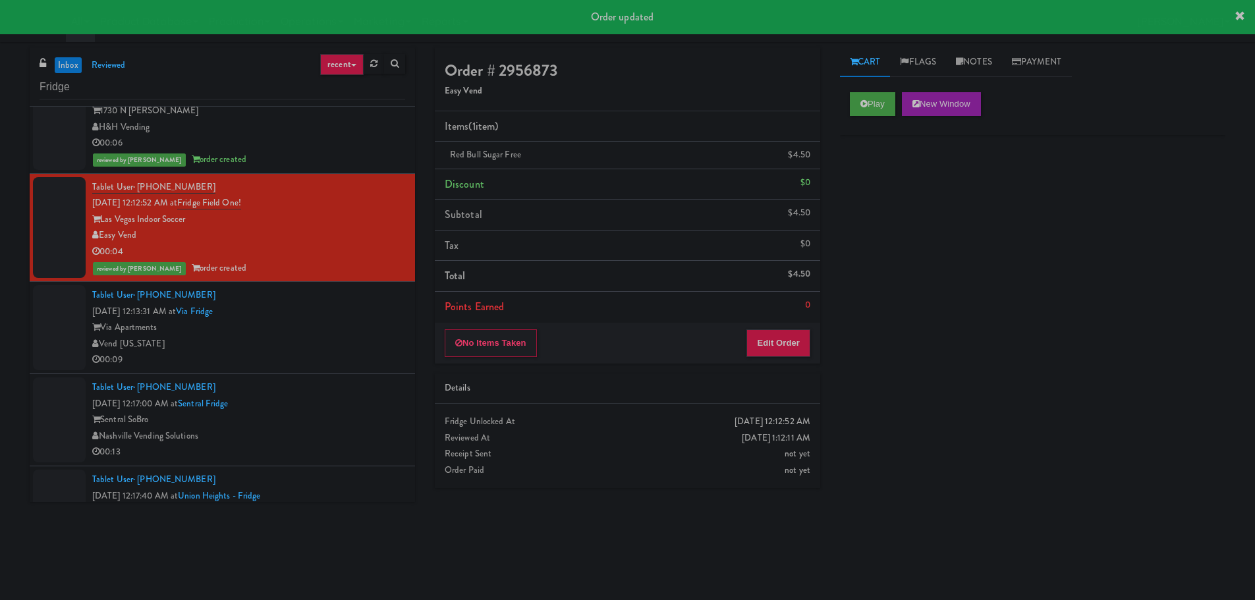
scroll to position [0, 0]
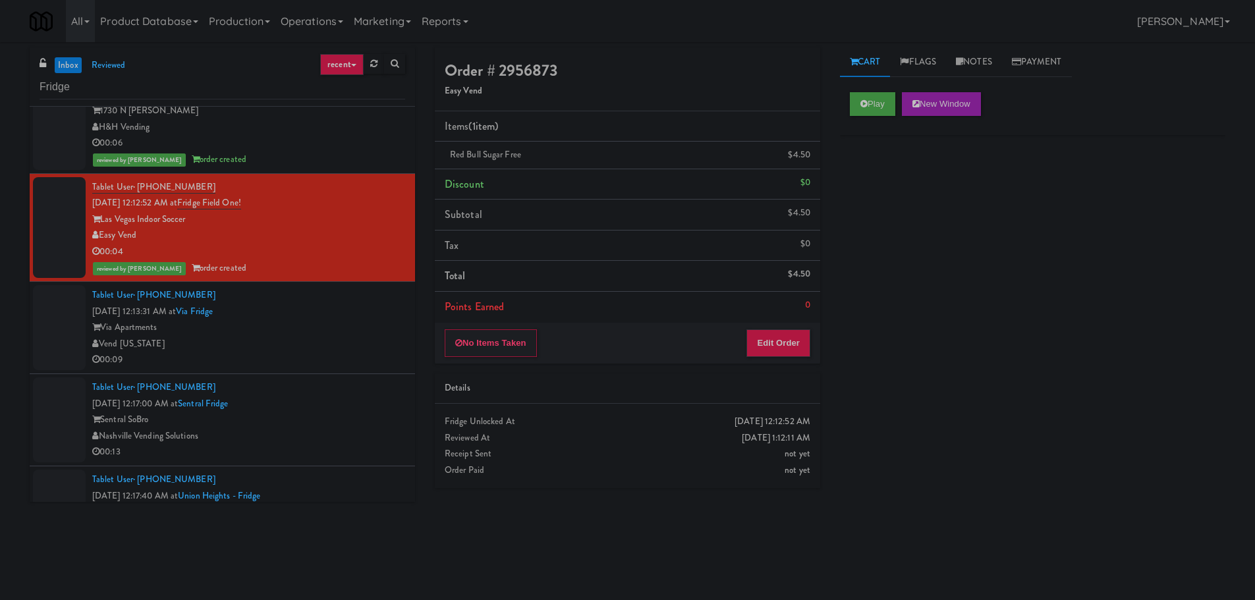
drag, startPoint x: 306, startPoint y: 362, endPoint x: 321, endPoint y: 342, distance: 24.9
click at [306, 361] on div "00:09" at bounding box center [248, 360] width 313 height 16
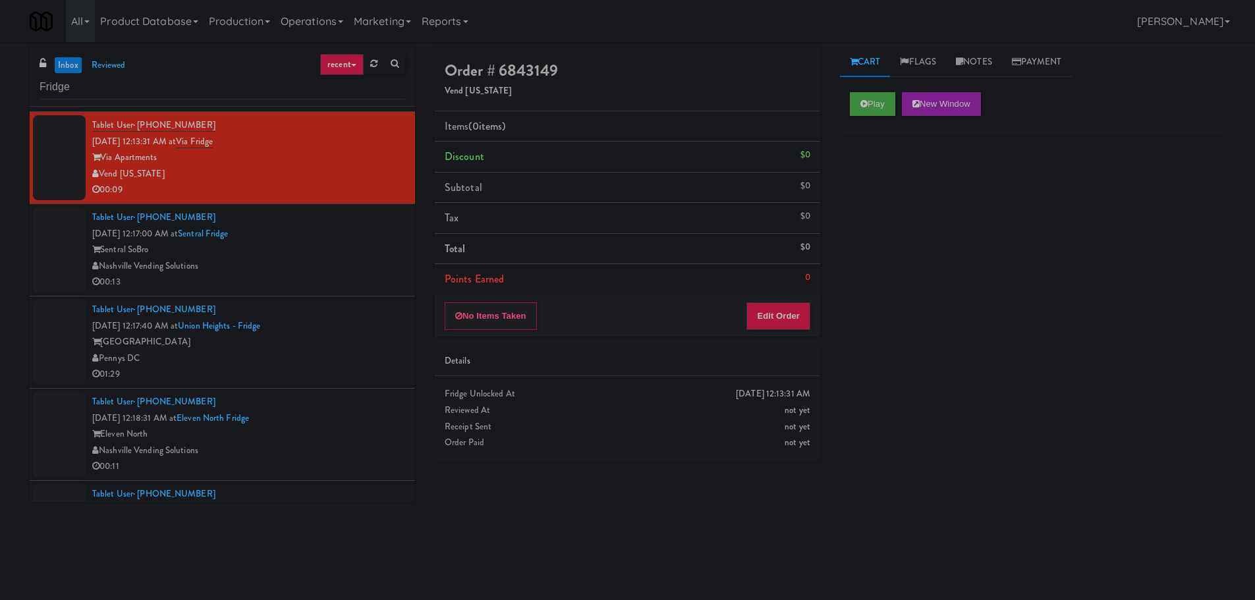
scroll to position [1333, 0]
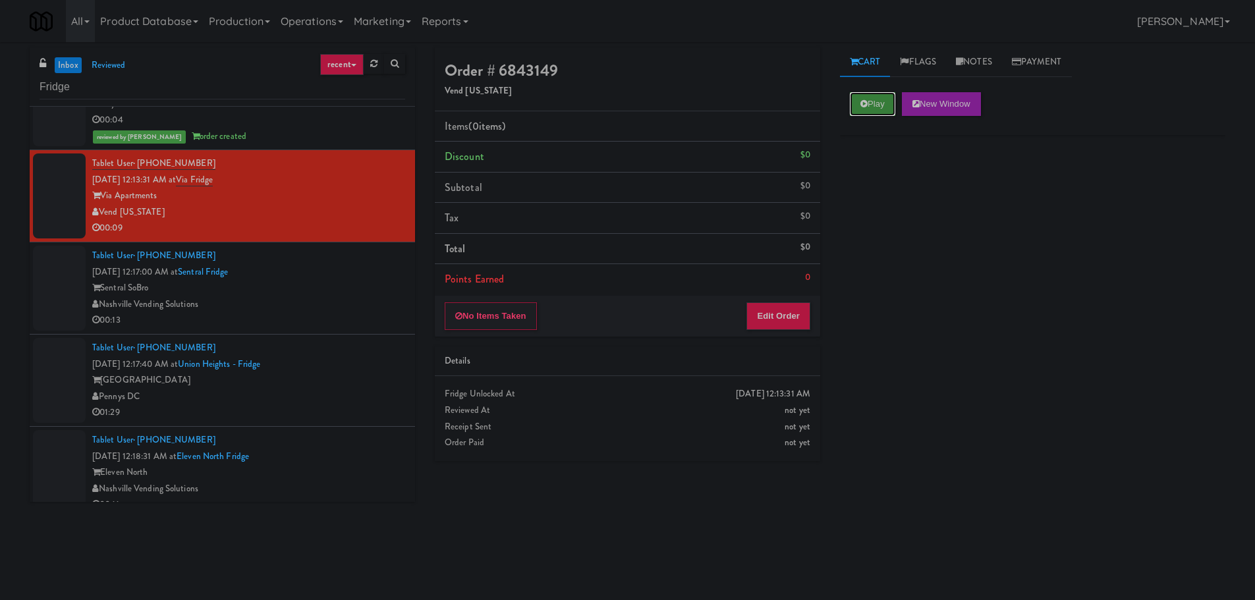
click at [875, 107] on button "Play" at bounding box center [872, 104] width 45 height 24
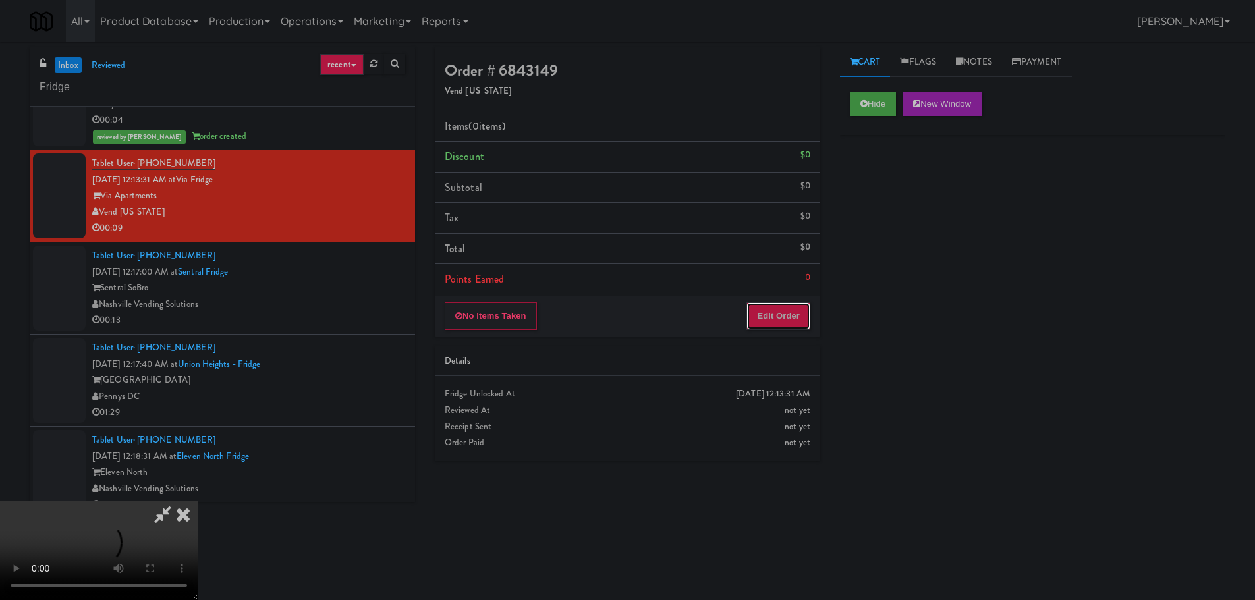
click at [787, 302] on button "Edit Order" at bounding box center [778, 316] width 64 height 28
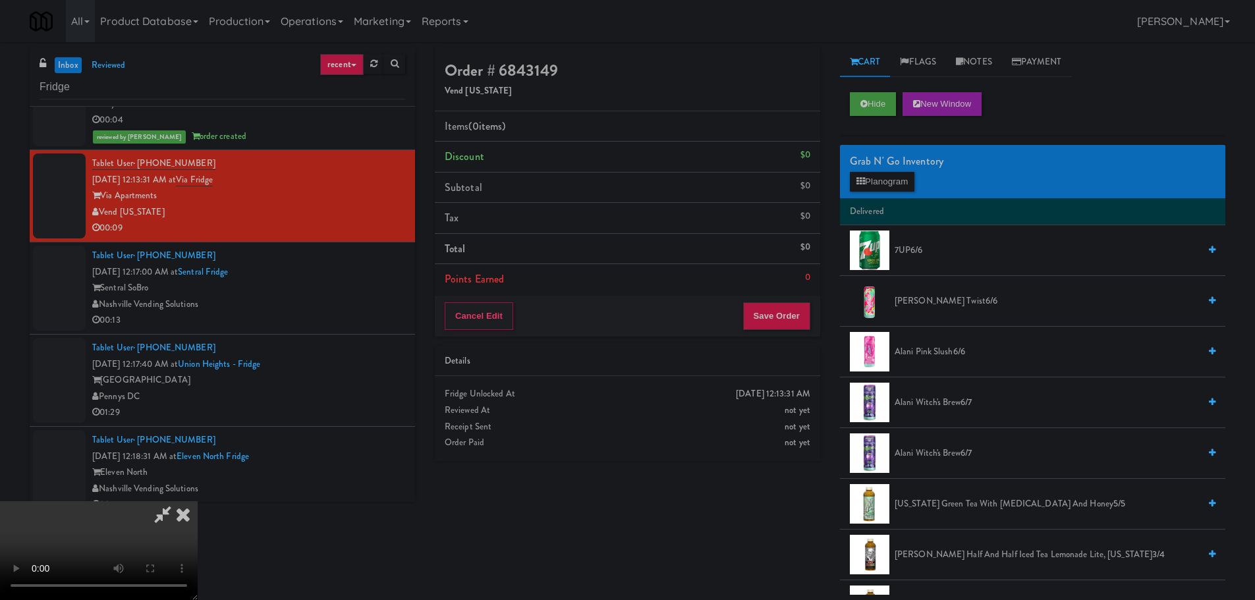
scroll to position [0, 0]
click at [198, 501] on video at bounding box center [99, 550] width 198 height 99
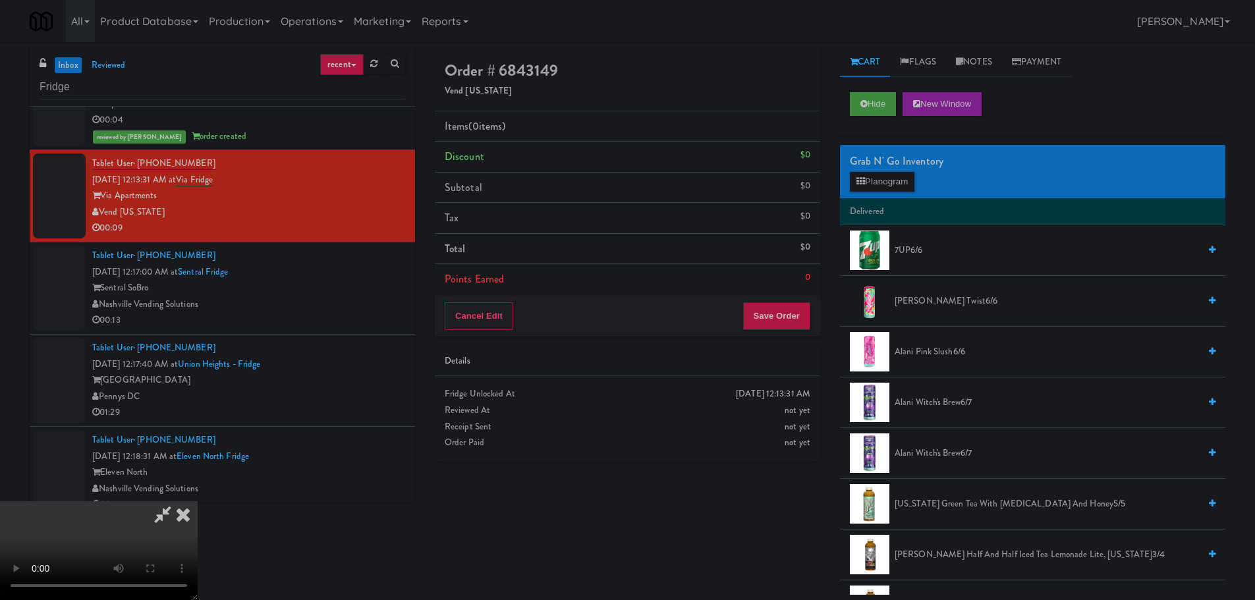
click at [198, 501] on video at bounding box center [99, 550] width 198 height 99
drag, startPoint x: 572, startPoint y: 379, endPoint x: 515, endPoint y: 366, distance: 58.8
click at [198, 501] on video at bounding box center [99, 550] width 198 height 99
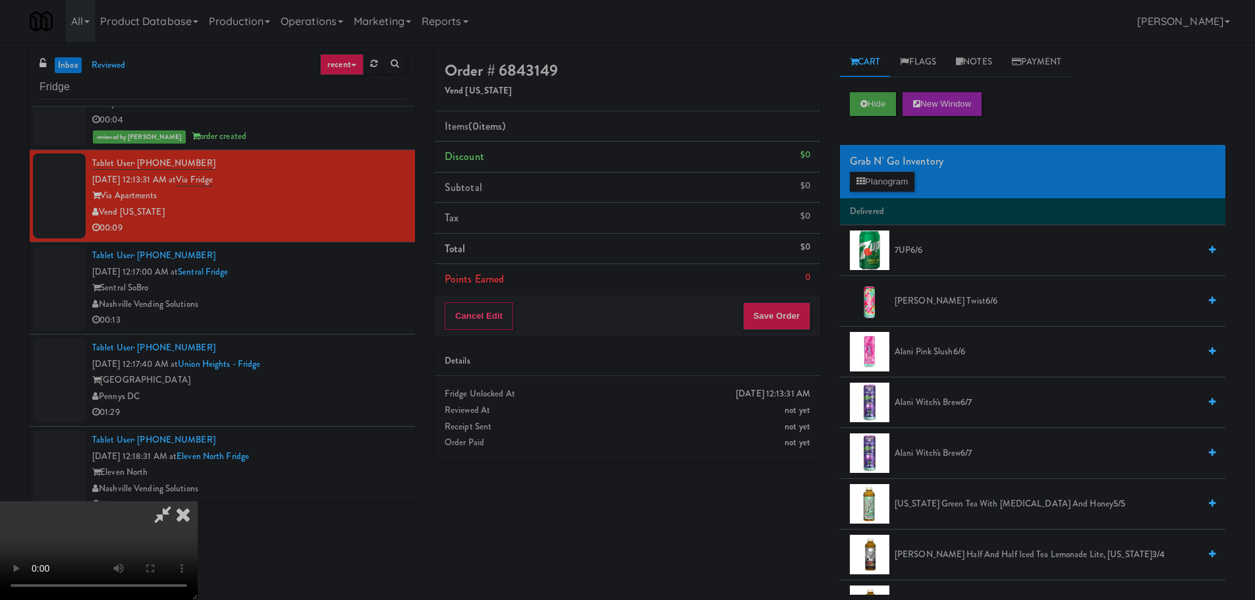
click at [198, 501] on video at bounding box center [99, 550] width 198 height 99
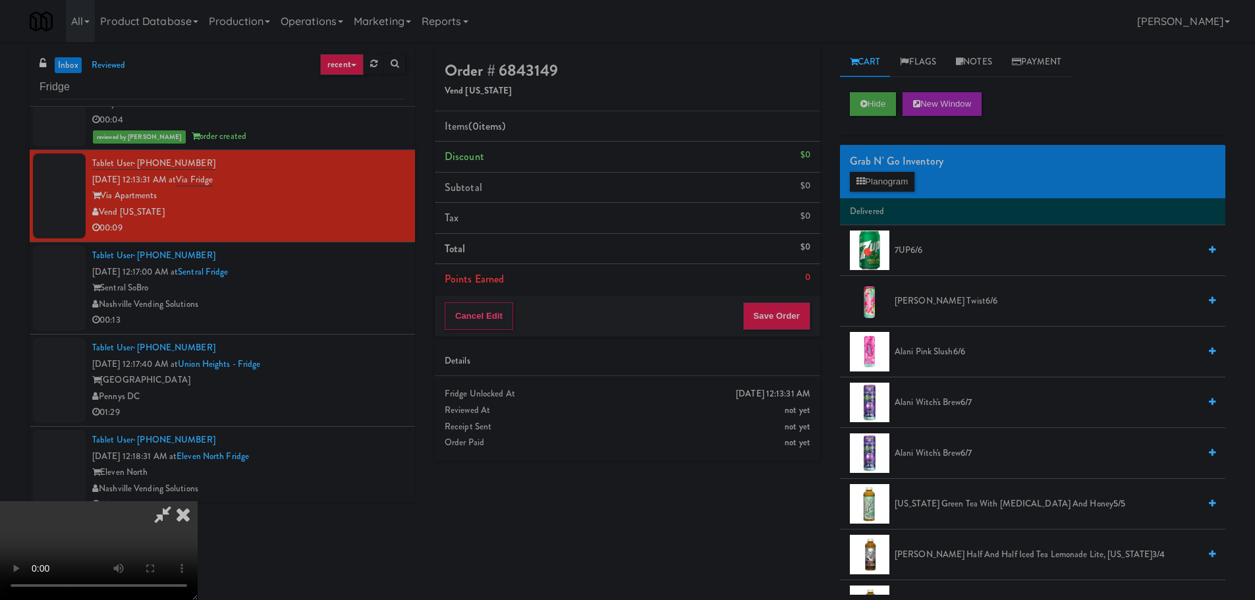
click at [198, 501] on video at bounding box center [99, 550] width 198 height 99
click at [885, 181] on button "Planogram" at bounding box center [882, 182] width 65 height 20
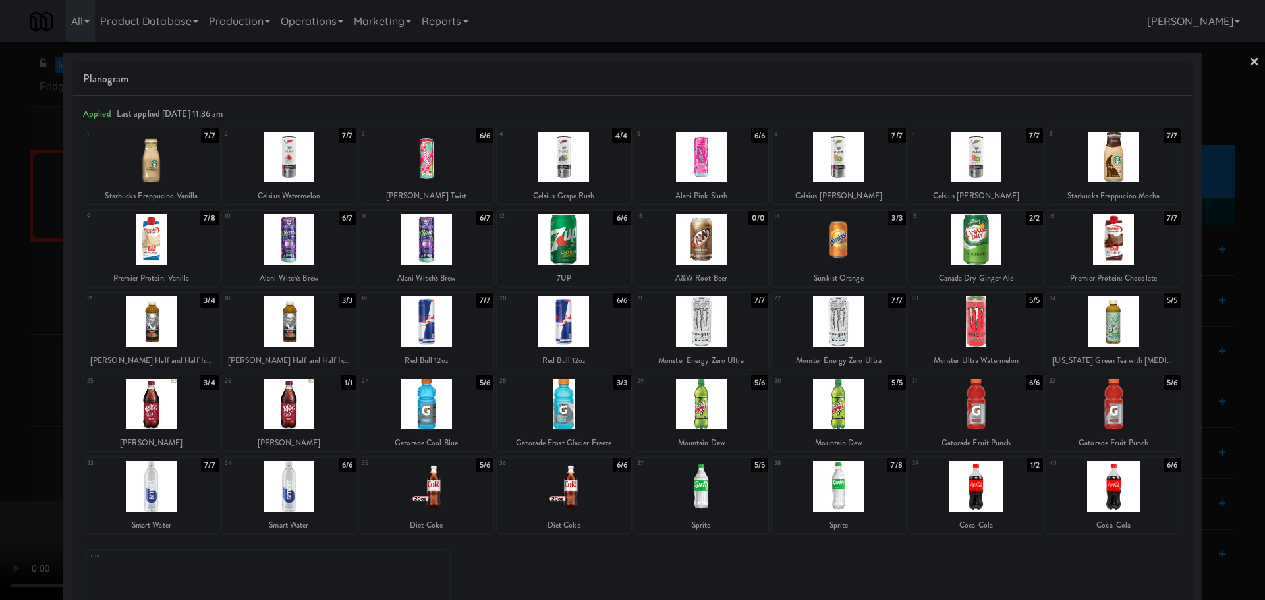
click at [302, 486] on div at bounding box center [289, 486] width 134 height 51
click at [3, 424] on div at bounding box center [632, 300] width 1265 height 600
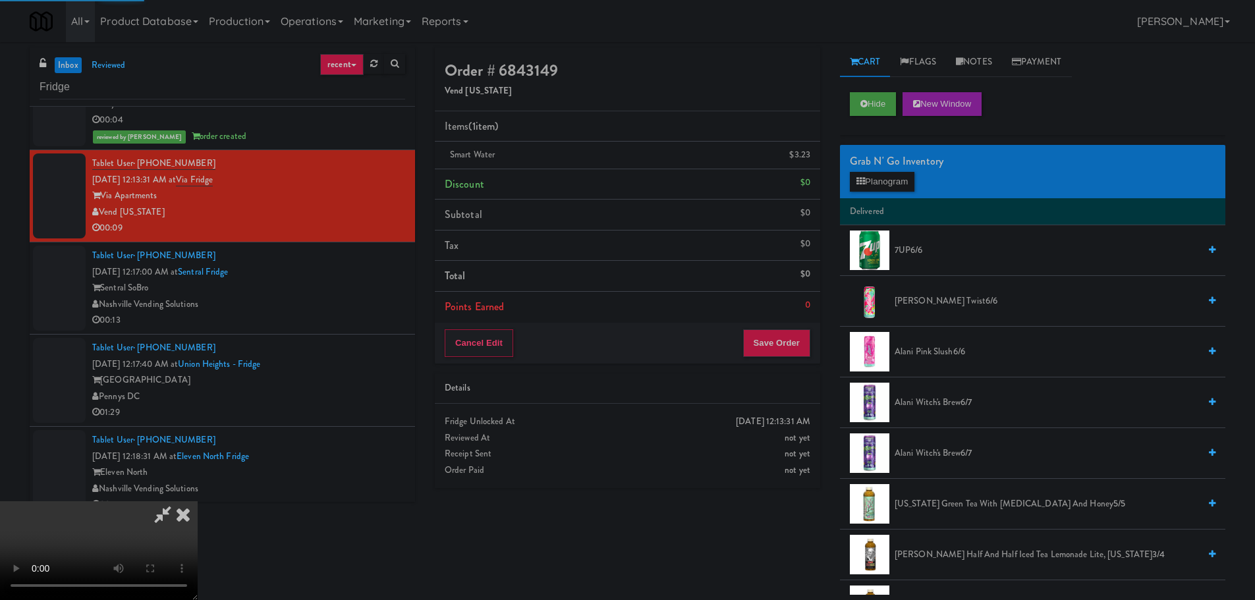
click at [198, 501] on video at bounding box center [99, 550] width 198 height 99
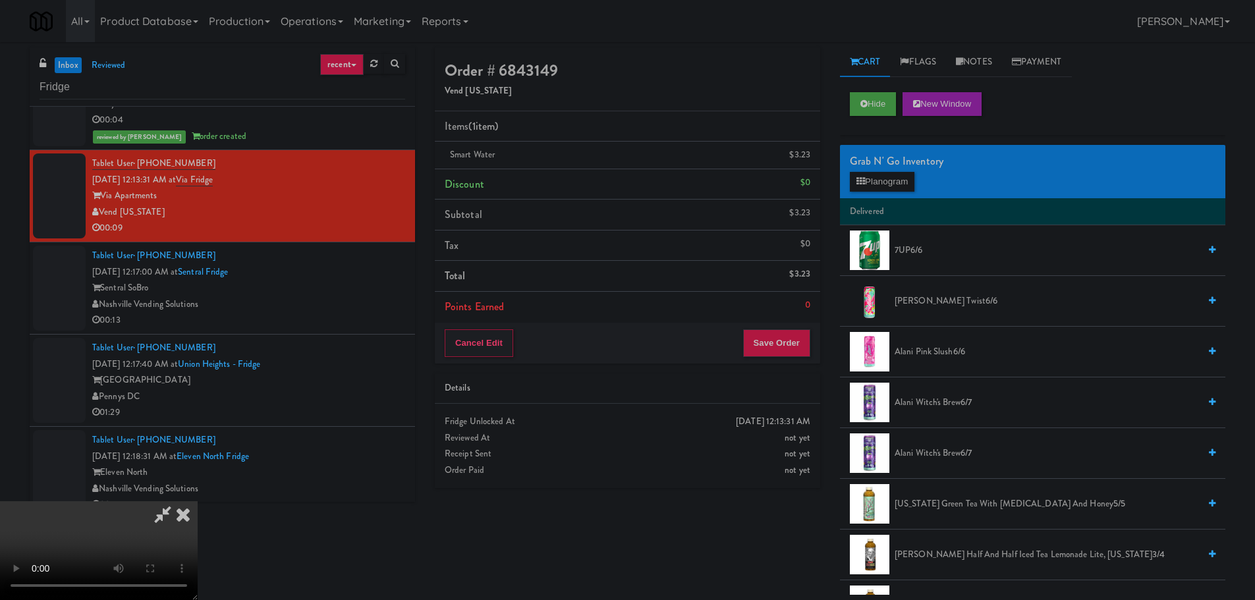
click at [198, 501] on video at bounding box center [99, 550] width 198 height 99
click at [802, 346] on button "Save Order" at bounding box center [776, 343] width 67 height 28
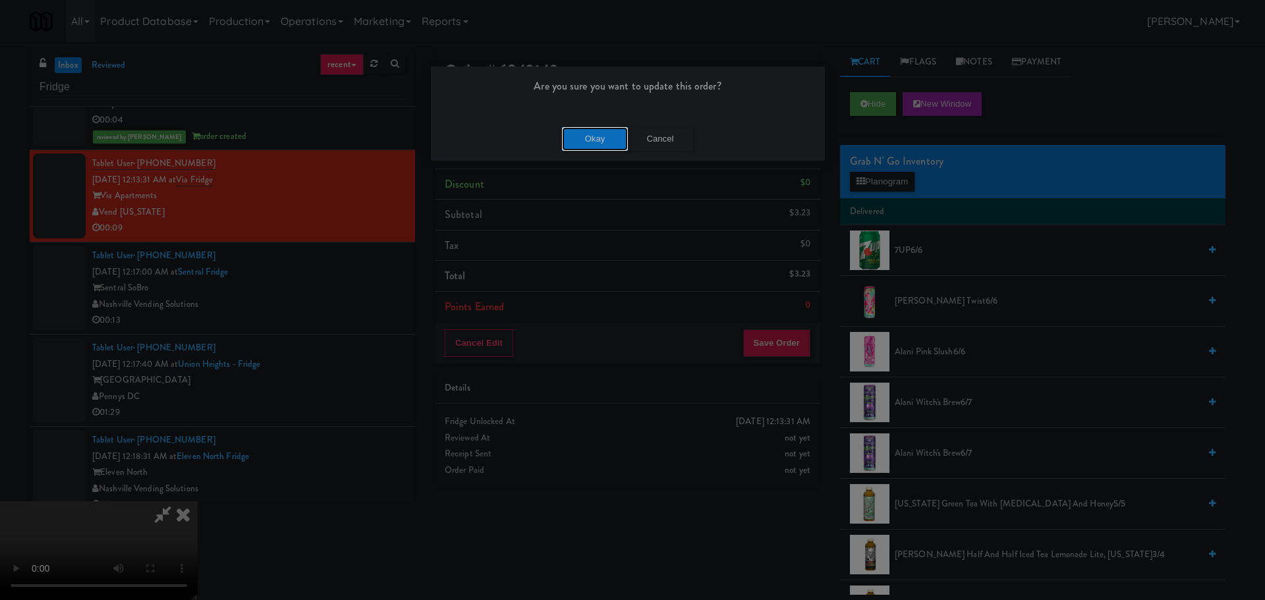
click at [600, 140] on button "Okay" at bounding box center [595, 139] width 66 height 24
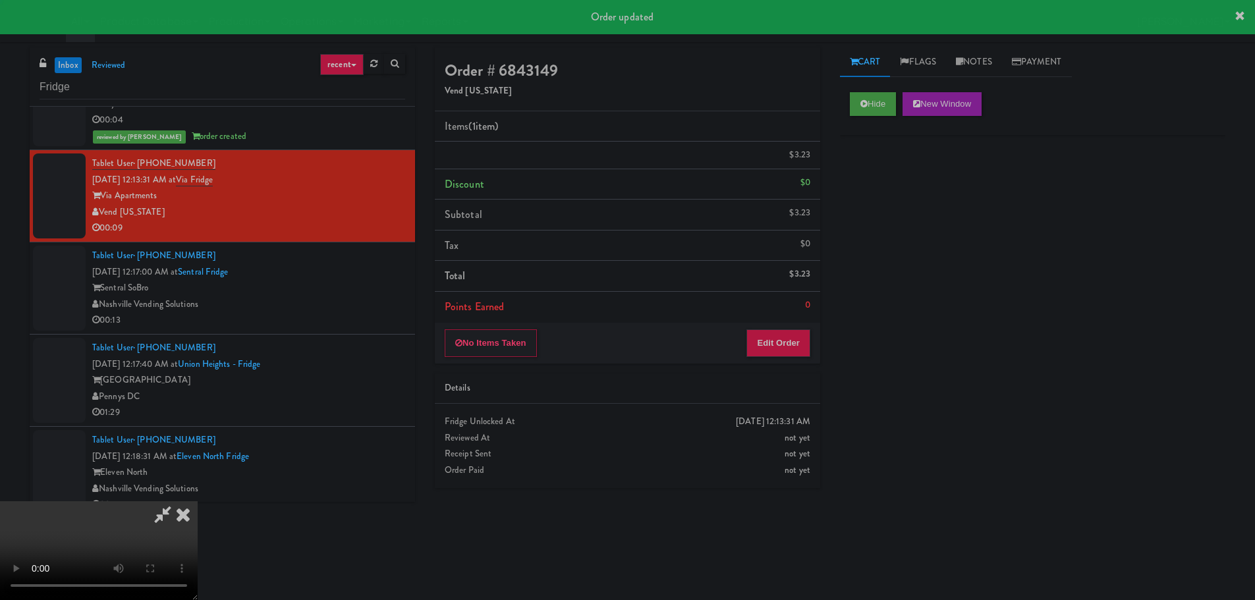
scroll to position [0, 0]
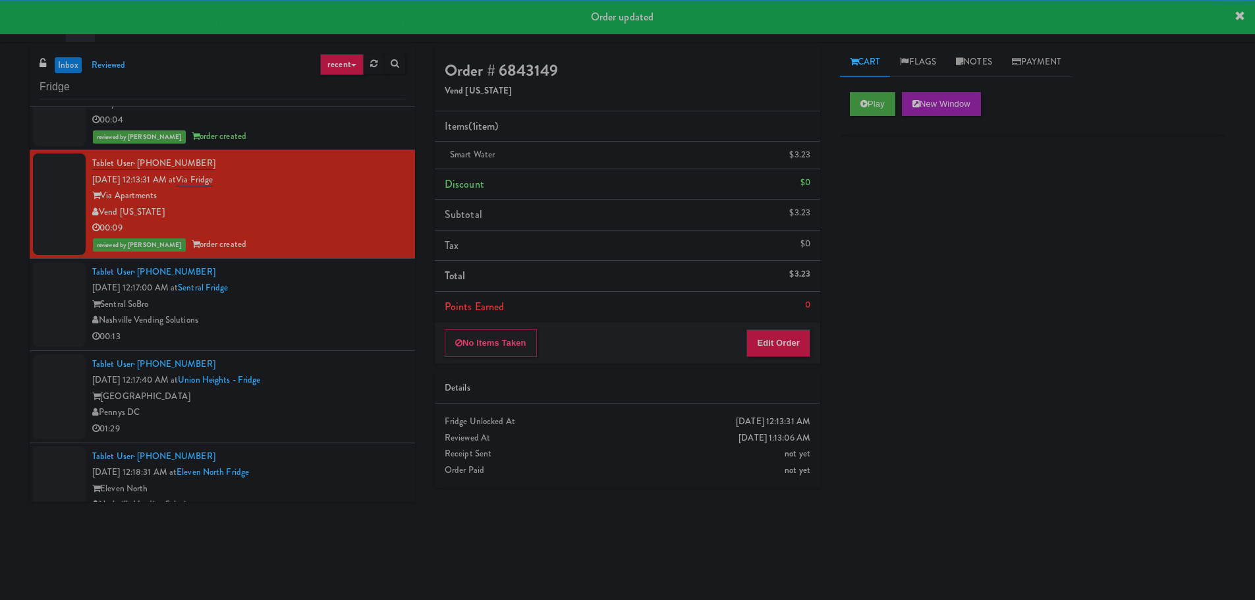
click at [344, 306] on div "Sentral SoBro" at bounding box center [248, 304] width 313 height 16
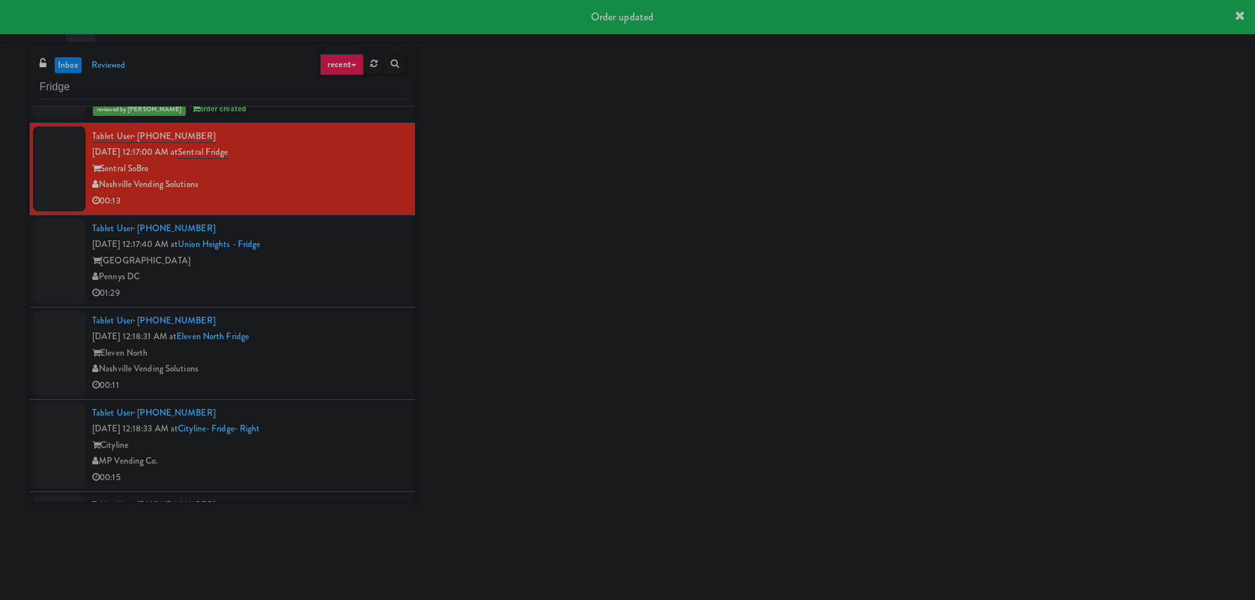
scroll to position [1465, 0]
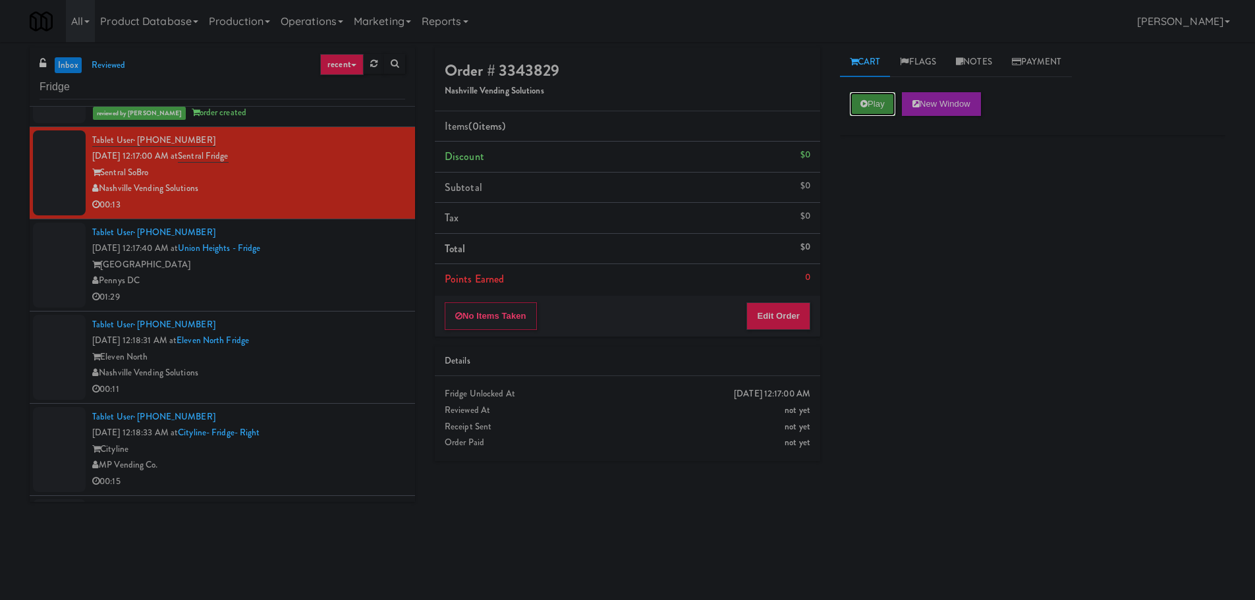
drag, startPoint x: 868, startPoint y: 107, endPoint x: 836, endPoint y: 182, distance: 81.5
click at [868, 107] on button "Play" at bounding box center [872, 104] width 45 height 24
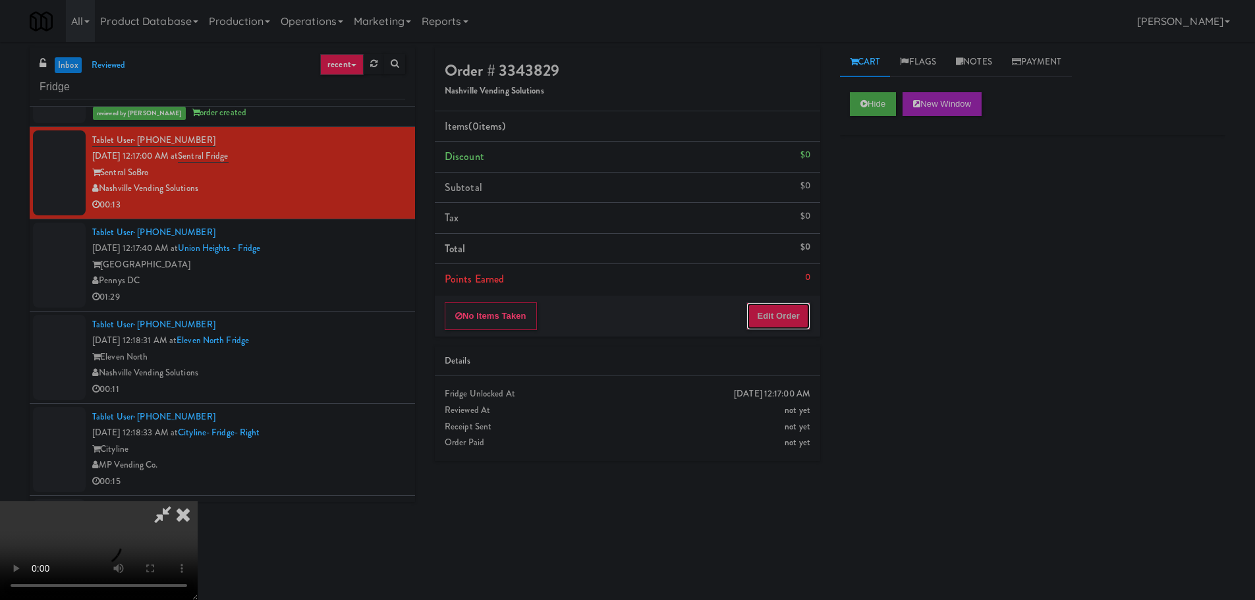
click at [800, 319] on button "Edit Order" at bounding box center [778, 316] width 64 height 28
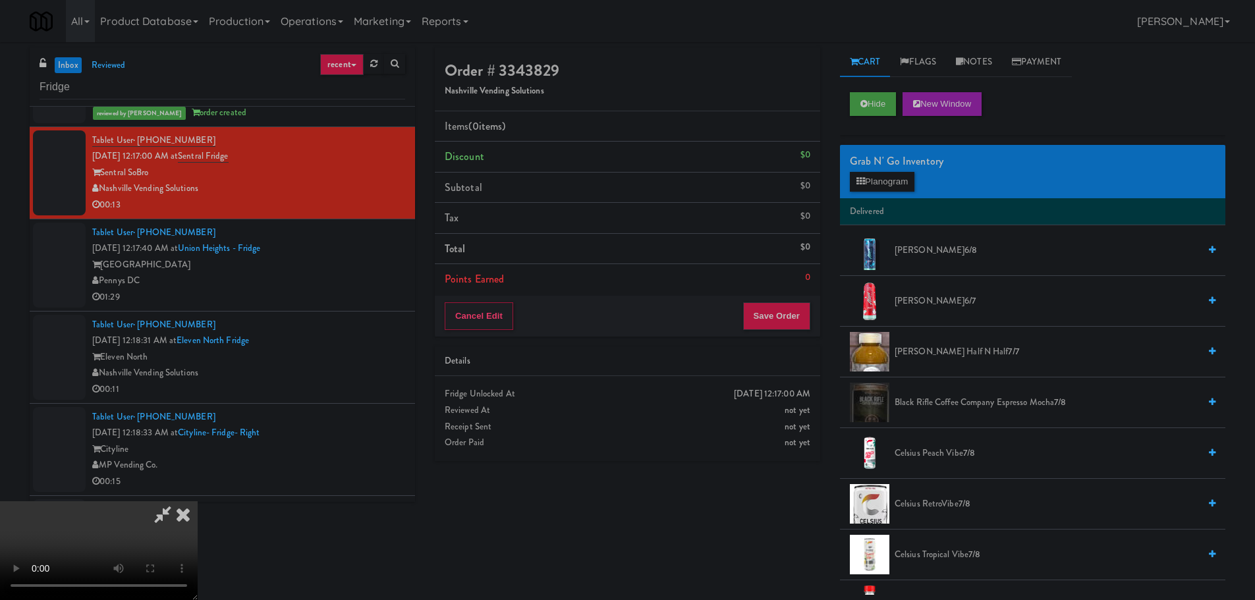
scroll to position [0, 0]
click at [198, 501] on video at bounding box center [99, 550] width 198 height 99
click at [887, 184] on button "Planogram" at bounding box center [882, 182] width 65 height 20
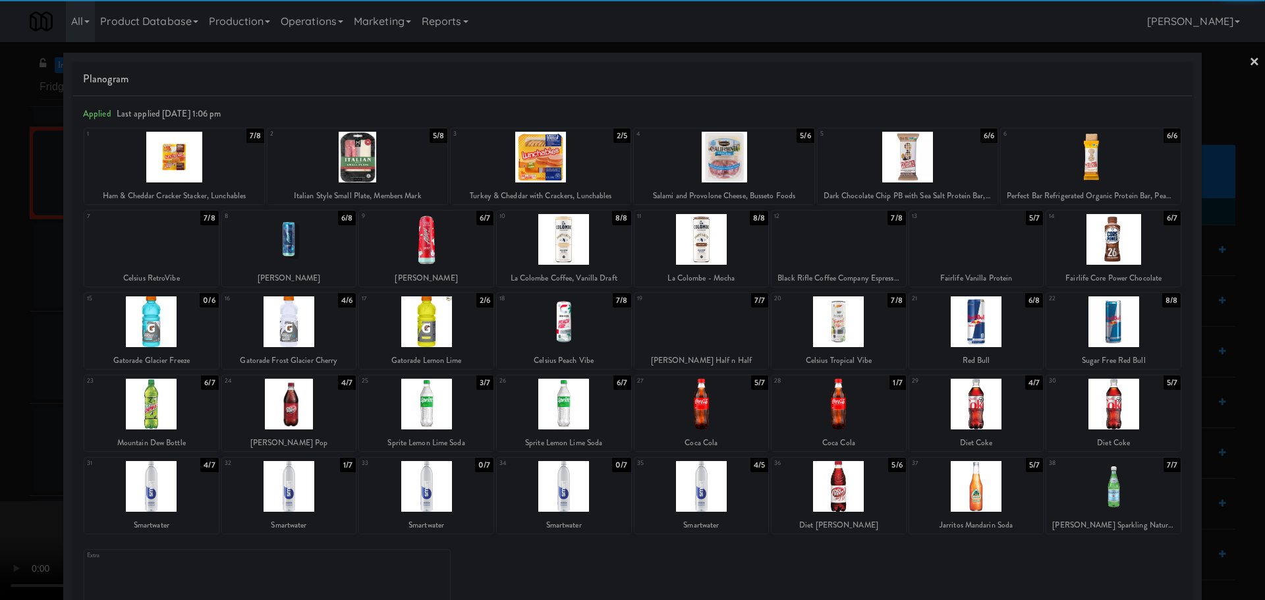
click at [142, 490] on div at bounding box center [151, 486] width 134 height 51
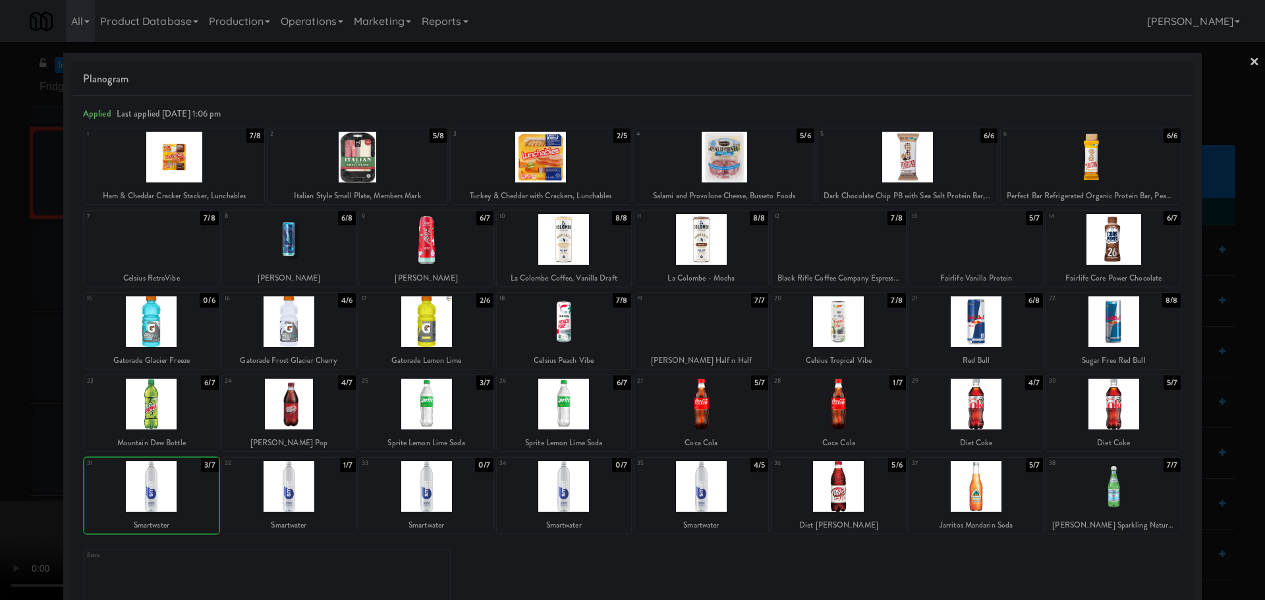
click at [8, 482] on div at bounding box center [632, 300] width 1265 height 600
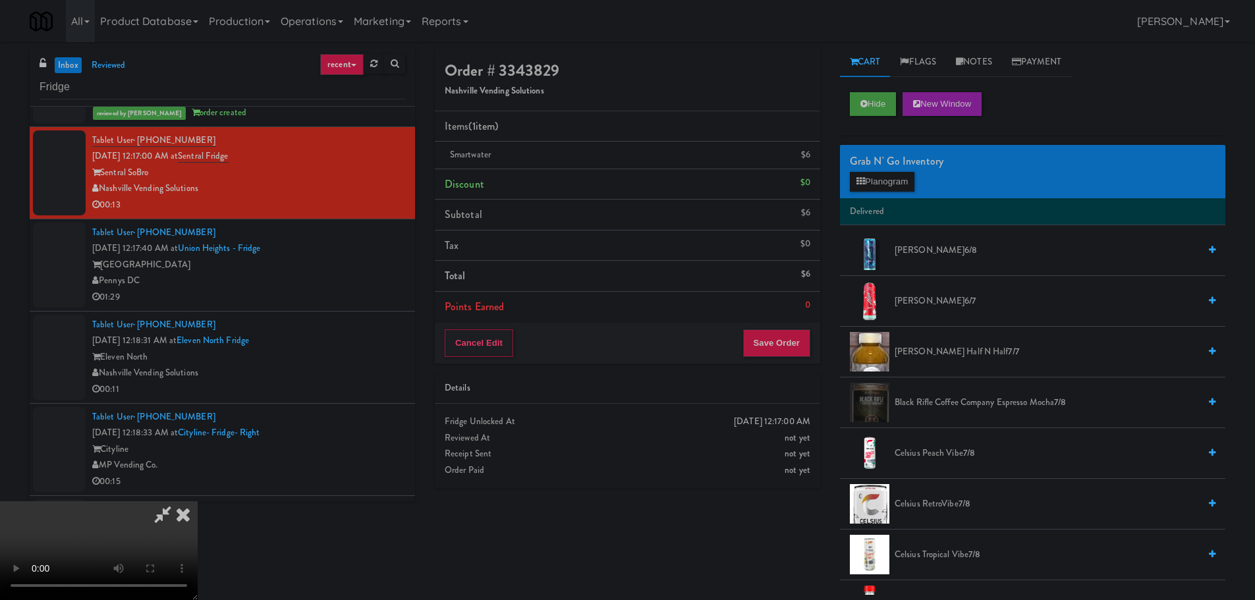
scroll to position [227, 0]
drag, startPoint x: 380, startPoint y: 304, endPoint x: 454, endPoint y: 333, distance: 80.1
click at [198, 501] on video at bounding box center [99, 550] width 198 height 99
click at [784, 354] on button "Save Order" at bounding box center [776, 343] width 67 height 28
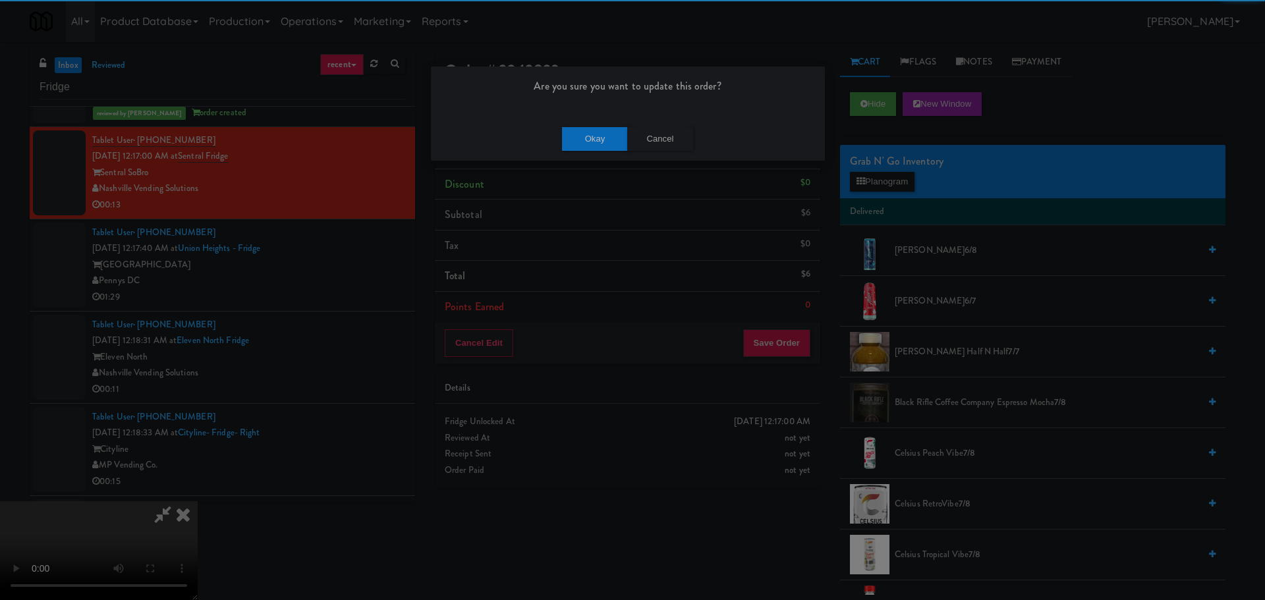
click at [606, 160] on div "Okay Cancel" at bounding box center [628, 139] width 394 height 44
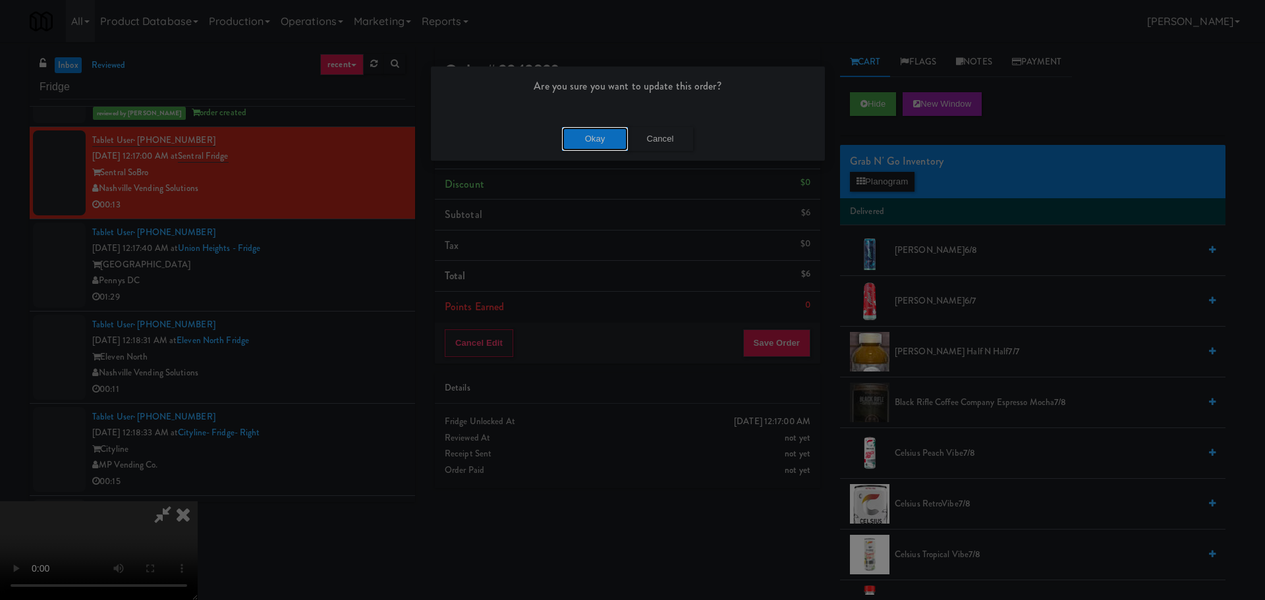
click at [603, 145] on button "Okay" at bounding box center [595, 139] width 66 height 24
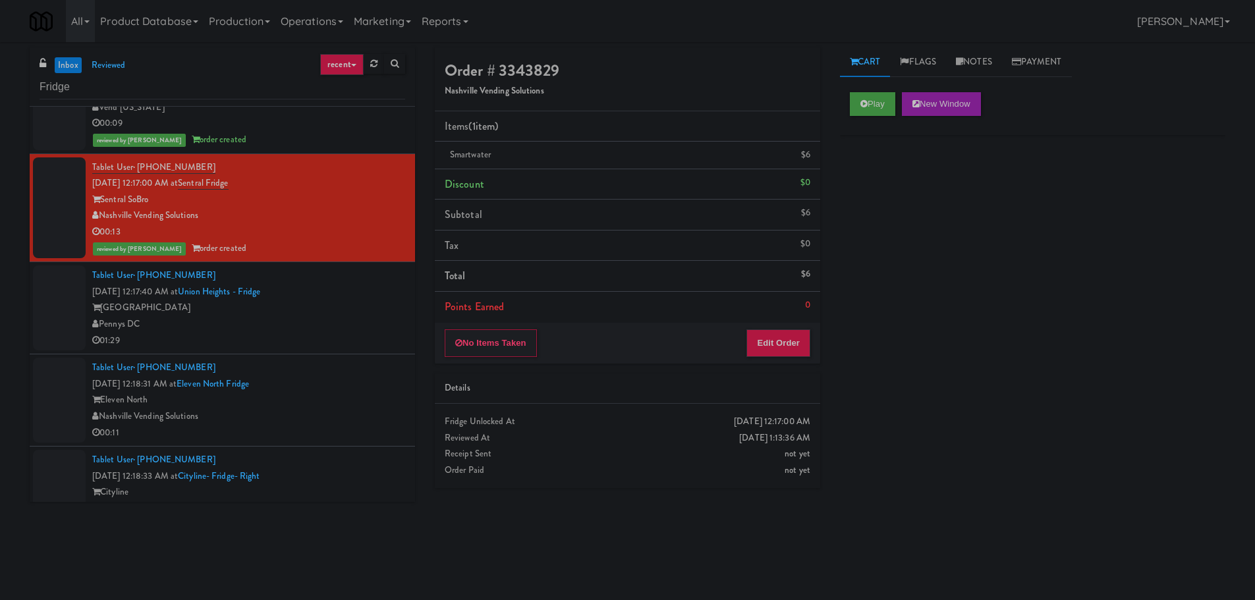
scroll to position [1449, 0]
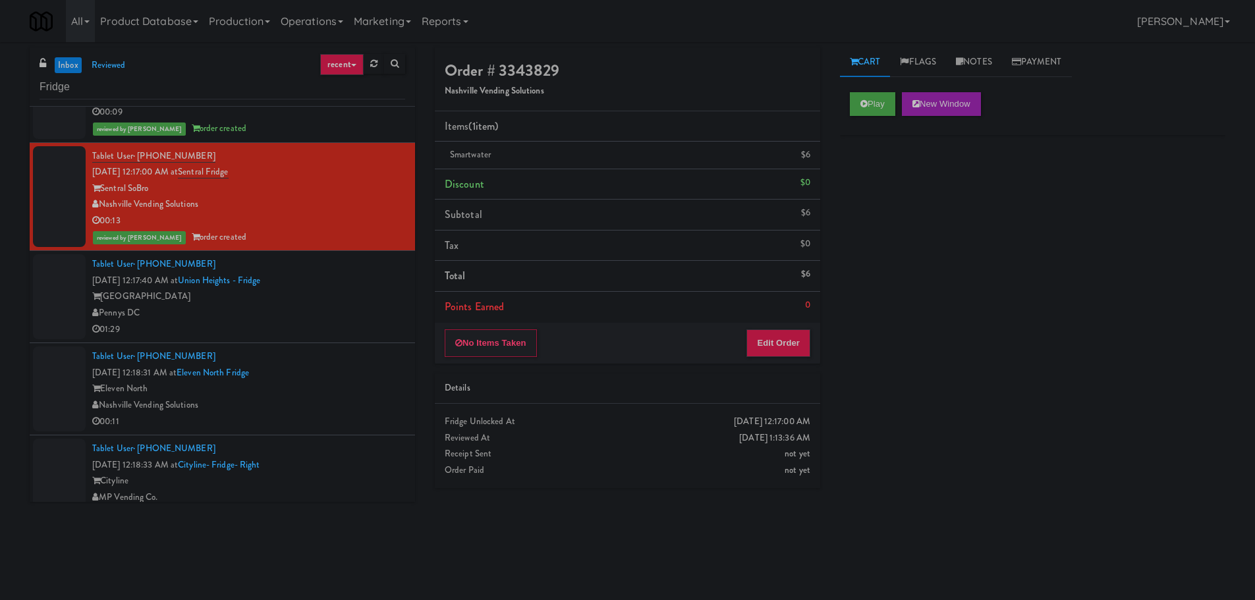
click at [359, 294] on div "Union Heights" at bounding box center [248, 296] width 313 height 16
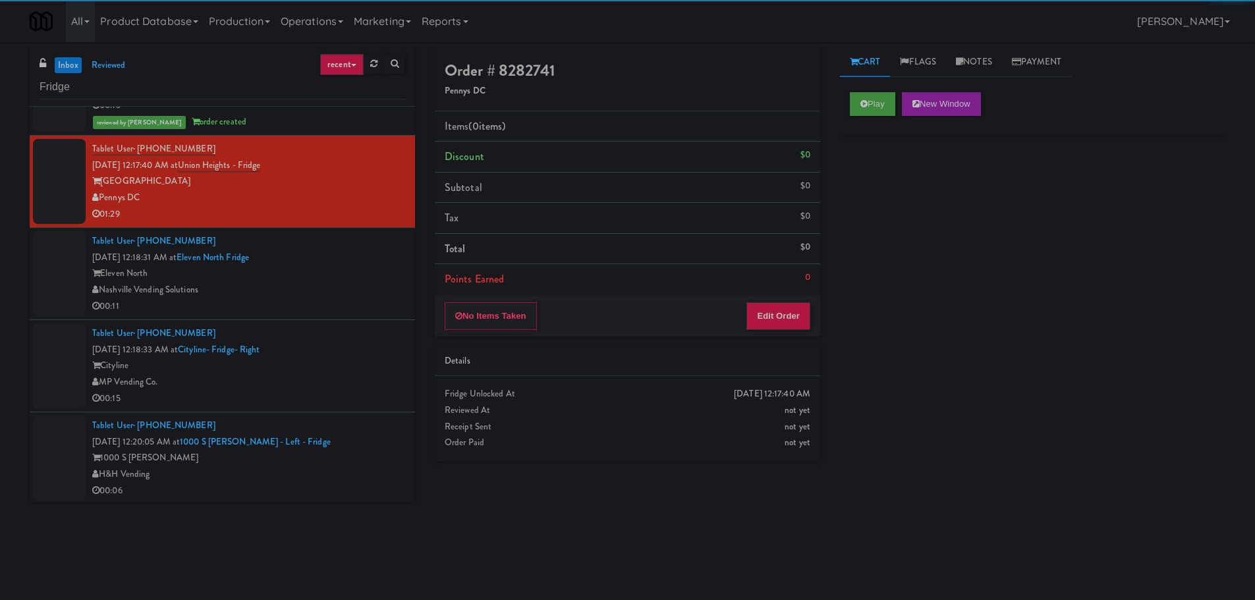
scroll to position [1581, 0]
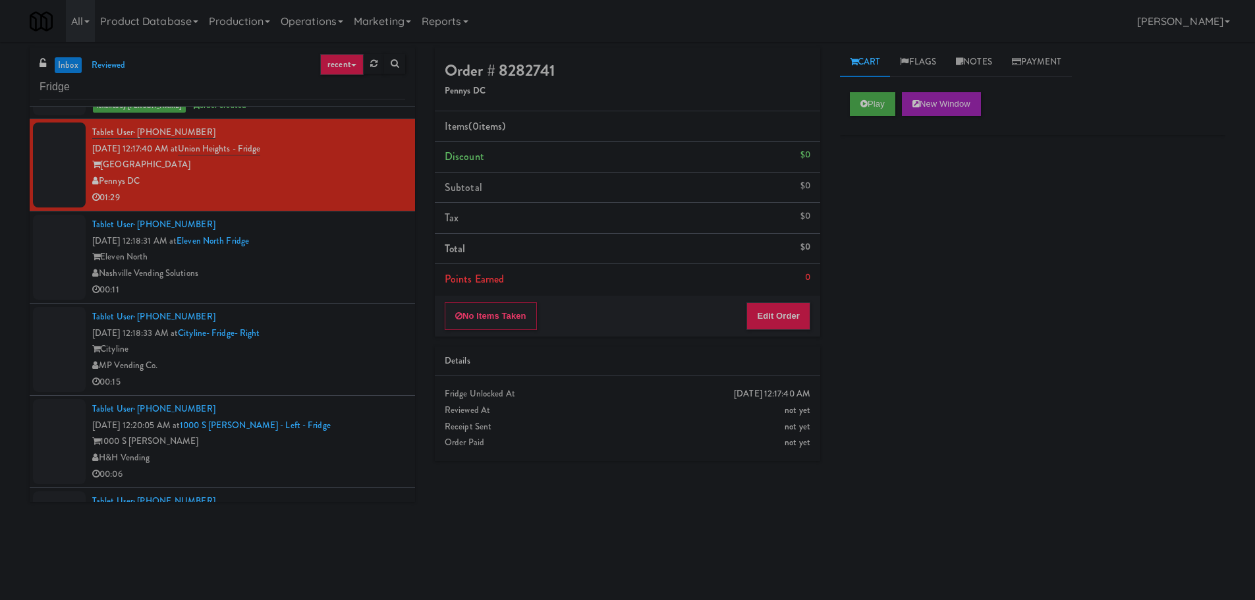
click at [350, 231] on div "Tablet User · (831) 214-8007 Sep 22, 2025 12:18:31 AM at Eleven North Fridge El…" at bounding box center [248, 257] width 313 height 81
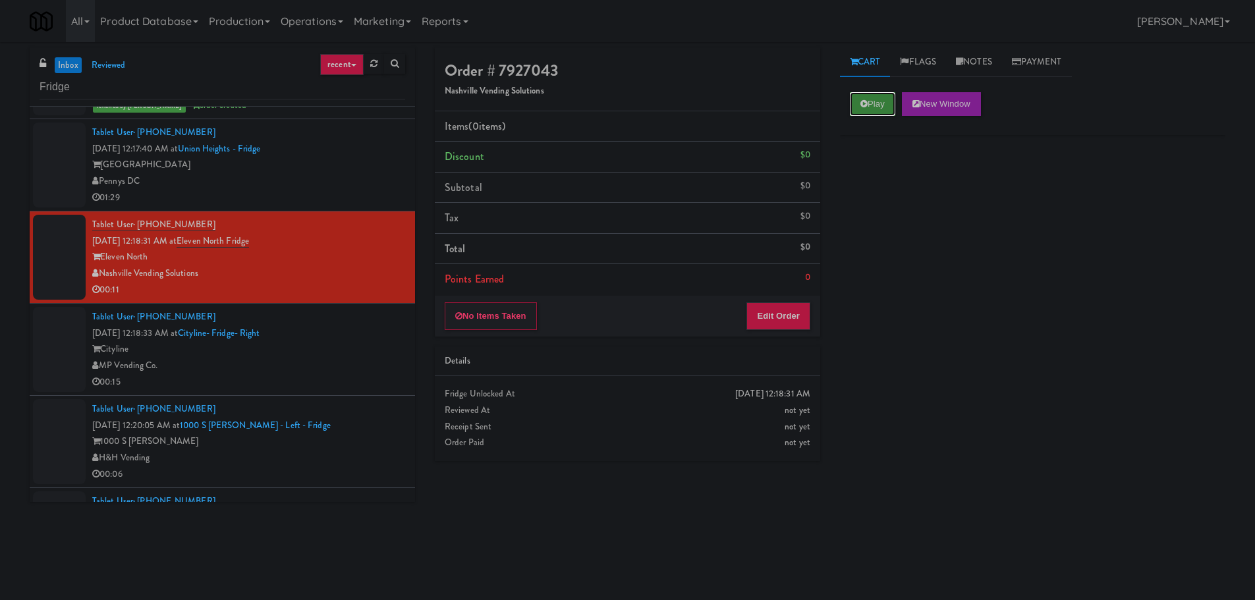
click at [869, 115] on button "Play" at bounding box center [872, 104] width 45 height 24
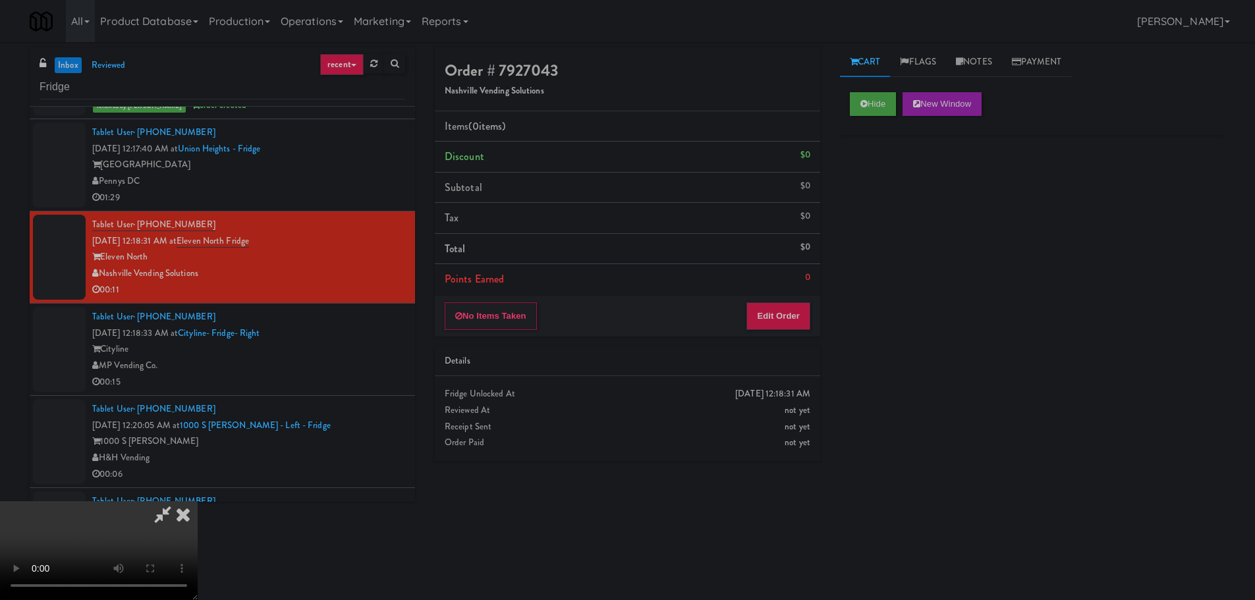
click at [762, 293] on li "Points Earned 0" at bounding box center [627, 279] width 385 height 30
click at [766, 306] on button "Edit Order" at bounding box center [778, 316] width 64 height 28
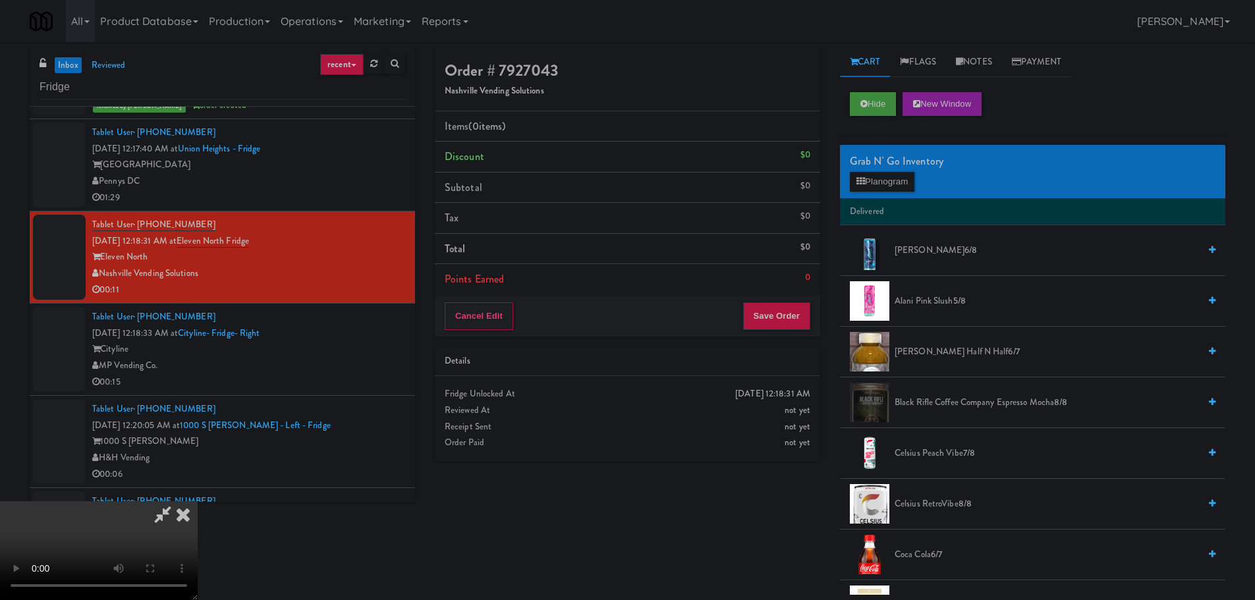
click at [456, 528] on div "Order # 7927043 Nashville Vending Solutions Items (0 items ) Discount $0 Subtot…" at bounding box center [830, 320] width 810 height 547
click at [871, 111] on button "Hide" at bounding box center [873, 104] width 46 height 24
click at [198, 551] on video at bounding box center [99, 550] width 198 height 99
click at [198, 501] on video at bounding box center [99, 550] width 198 height 99
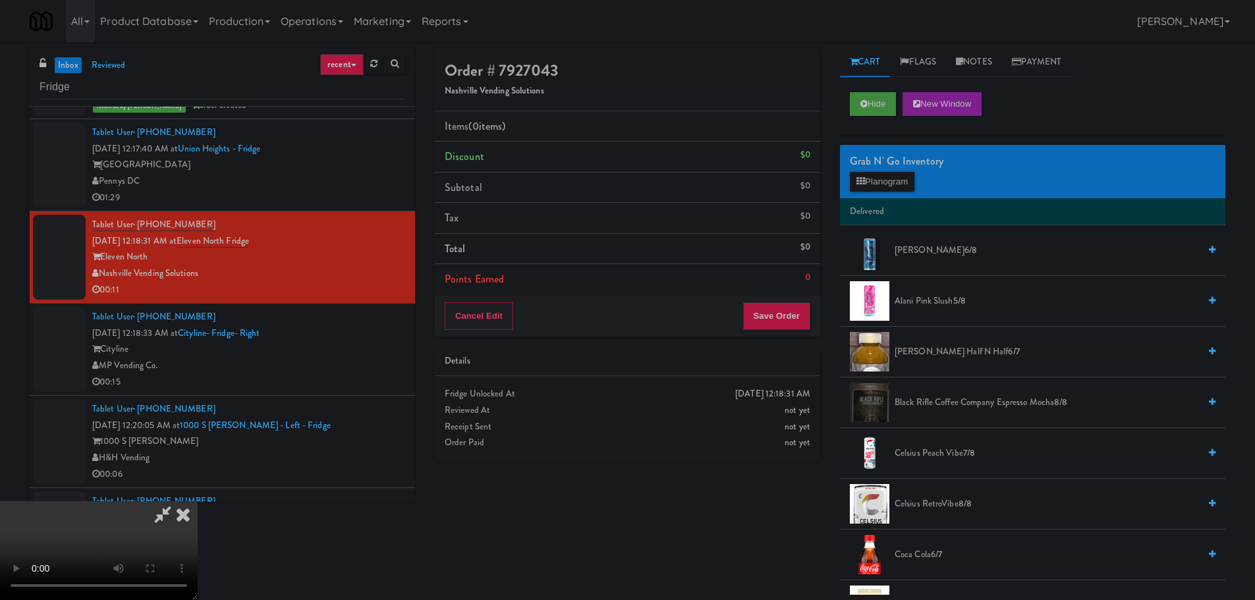
click at [198, 501] on video at bounding box center [99, 550] width 198 height 99
click at [198, 523] on video at bounding box center [99, 550] width 198 height 99
click at [198, 501] on video at bounding box center [99, 550] width 198 height 99
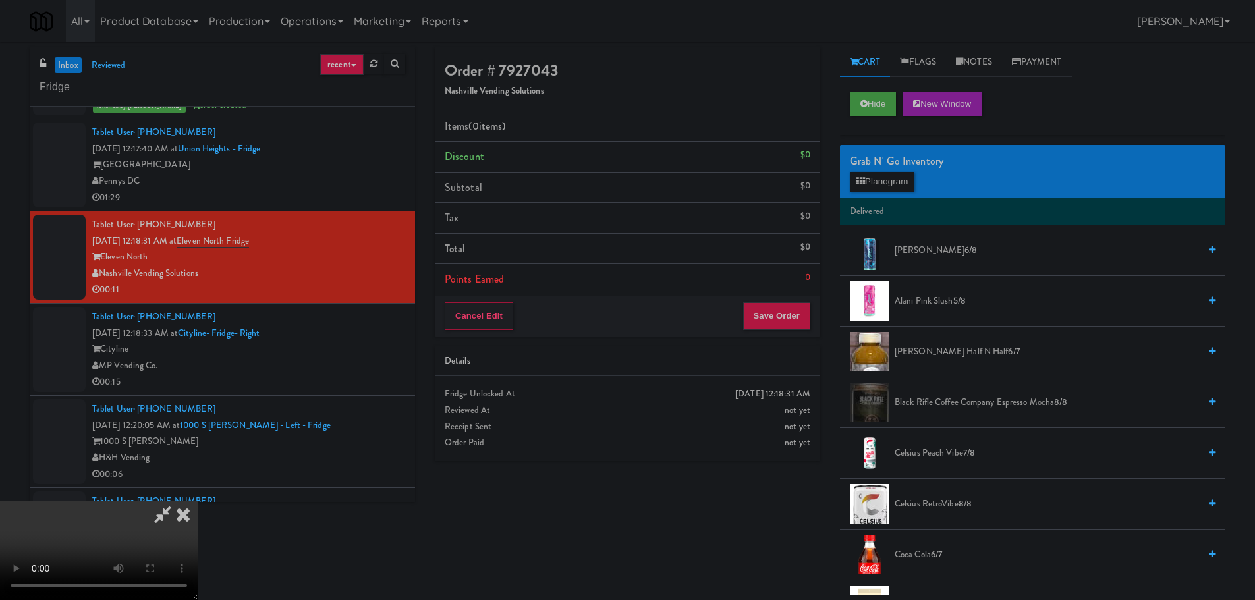
click at [198, 501] on video at bounding box center [99, 550] width 198 height 99
drag, startPoint x: 533, startPoint y: 327, endPoint x: 548, endPoint y: 325, distance: 15.3
click at [198, 501] on video at bounding box center [99, 550] width 198 height 99
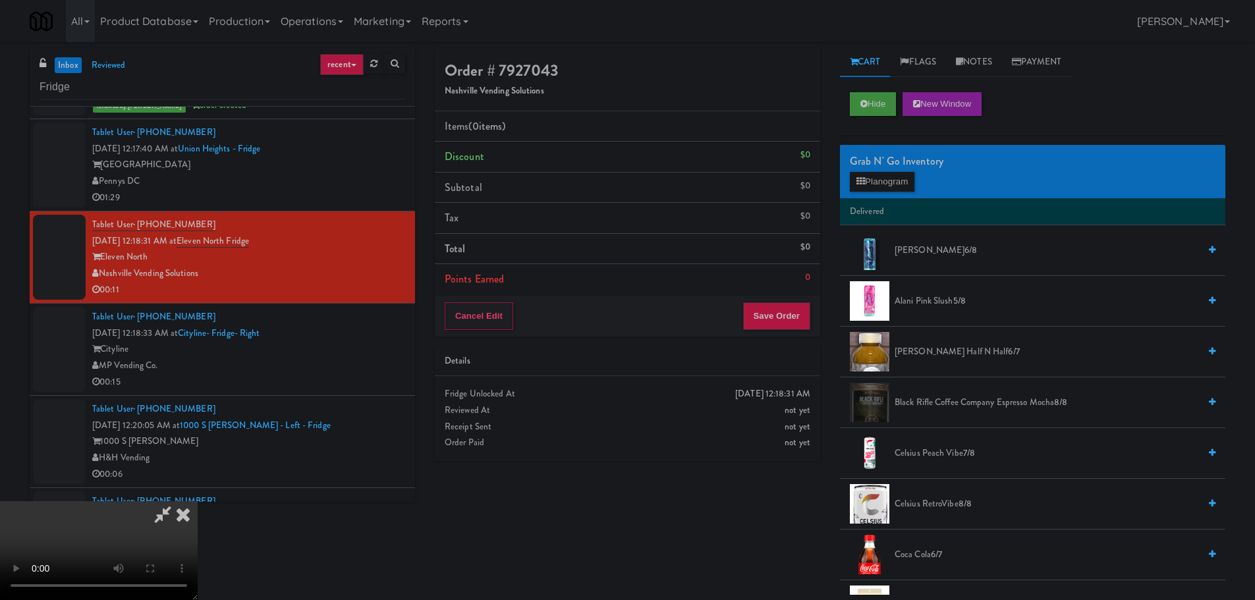
click at [198, 501] on video at bounding box center [99, 550] width 198 height 99
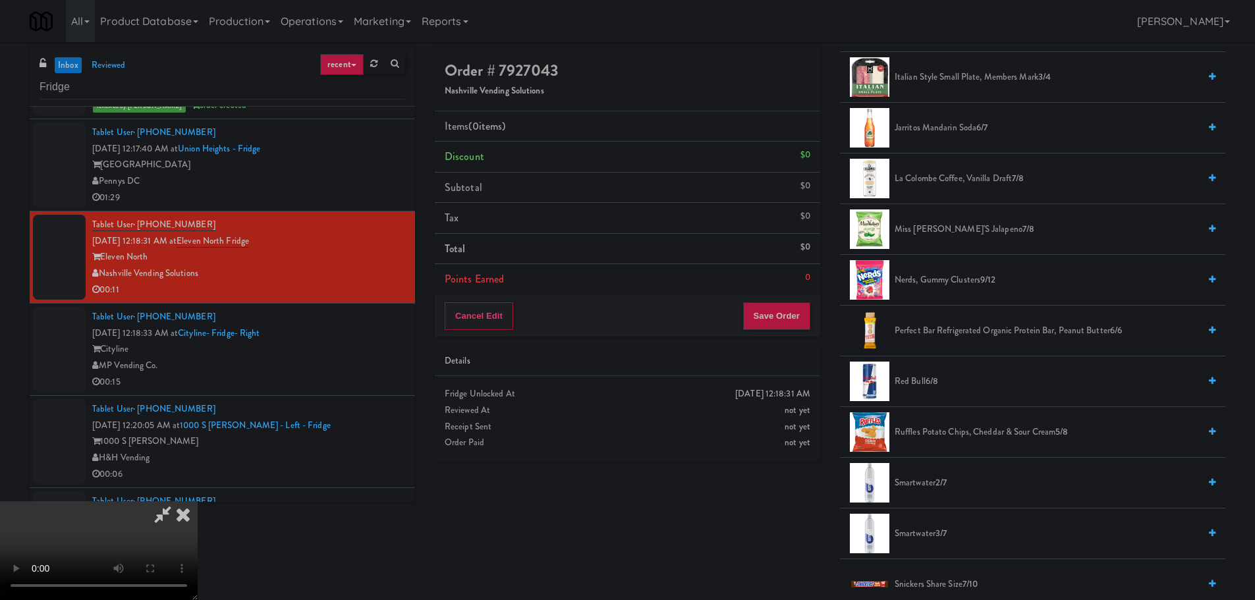
scroll to position [1515, 0]
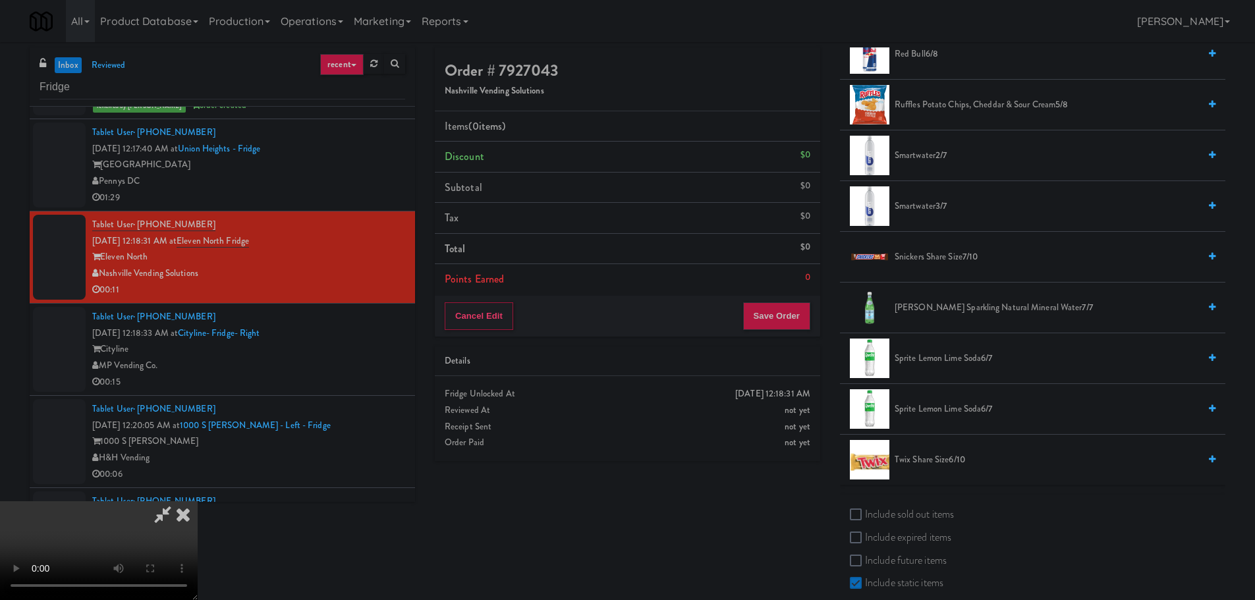
click at [935, 454] on span "Twix Share Size 6/10" at bounding box center [1046, 460] width 304 height 16
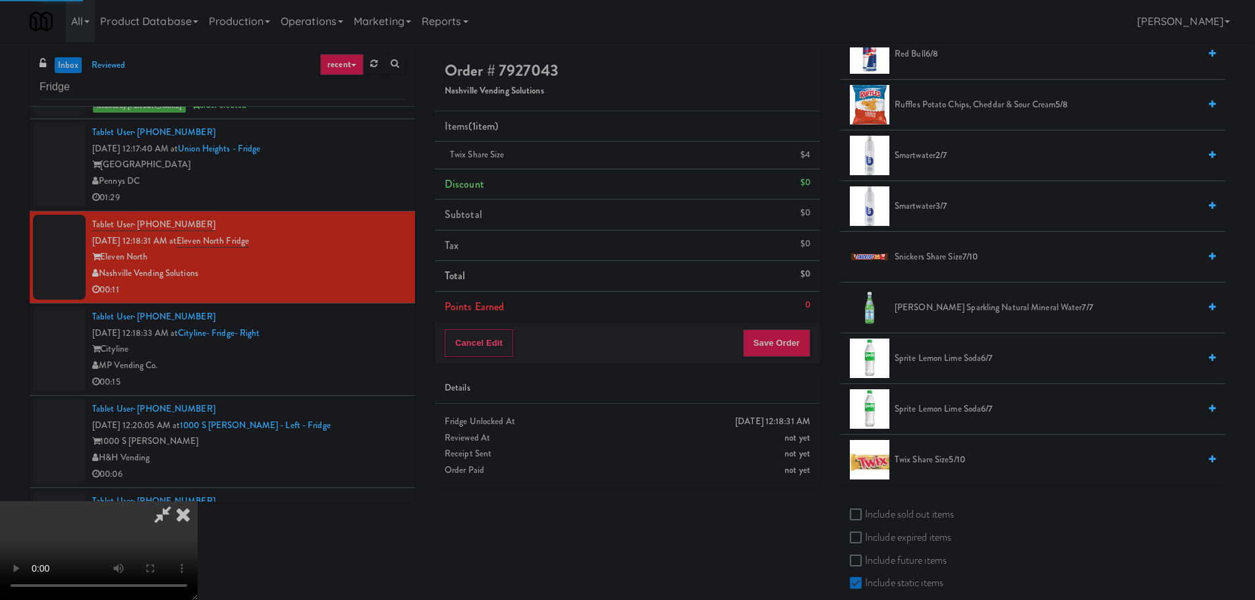
click at [198, 501] on video at bounding box center [99, 550] width 198 height 99
drag, startPoint x: 563, startPoint y: 306, endPoint x: 568, endPoint y: 312, distance: 7.9
click at [198, 501] on video at bounding box center [99, 550] width 198 height 99
drag, startPoint x: 535, startPoint y: 283, endPoint x: 535, endPoint y: 315, distance: 32.9
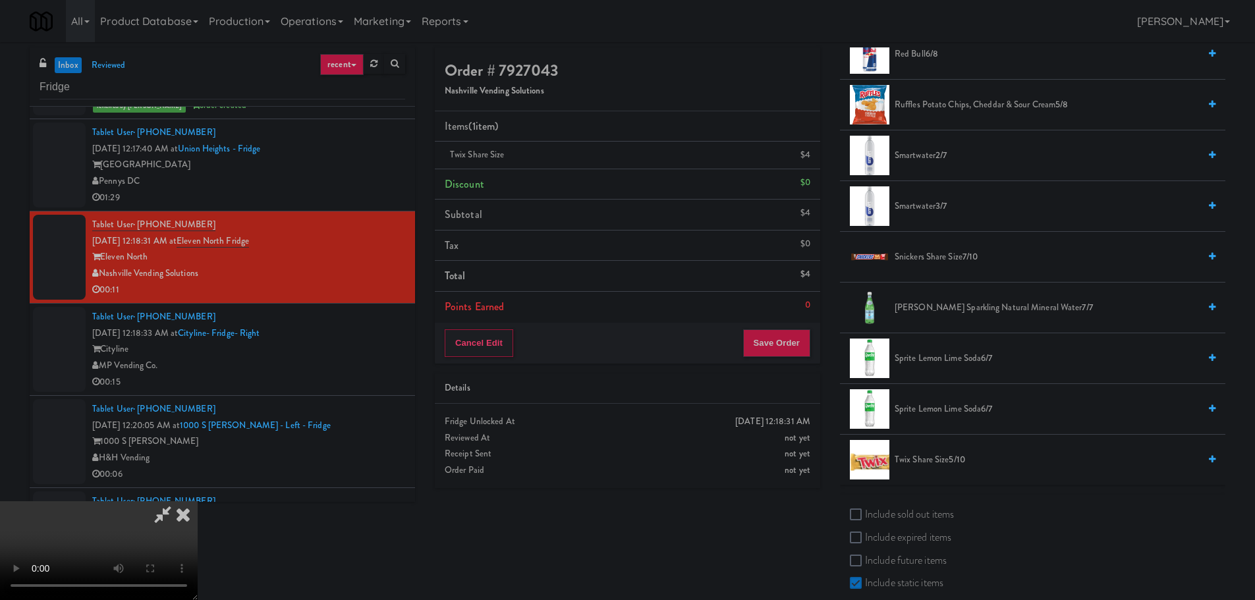
click at [198, 501] on video at bounding box center [99, 550] width 198 height 99
click at [763, 342] on button "Save Order" at bounding box center [776, 343] width 67 height 28
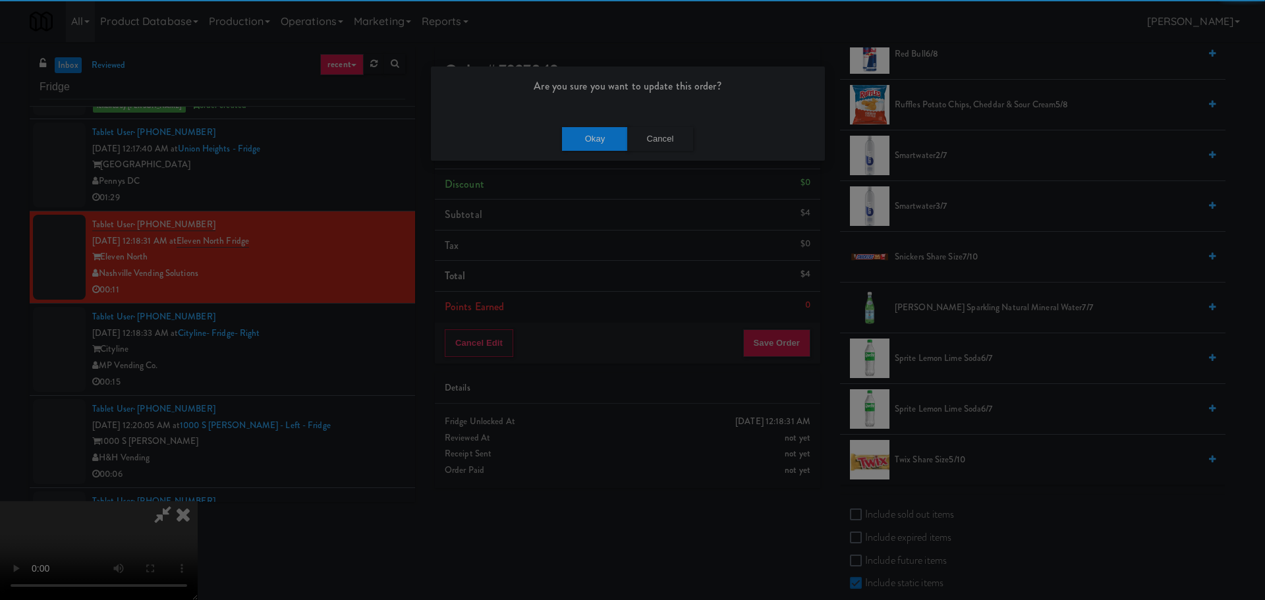
click at [597, 151] on div "Okay Cancel" at bounding box center [628, 139] width 394 height 44
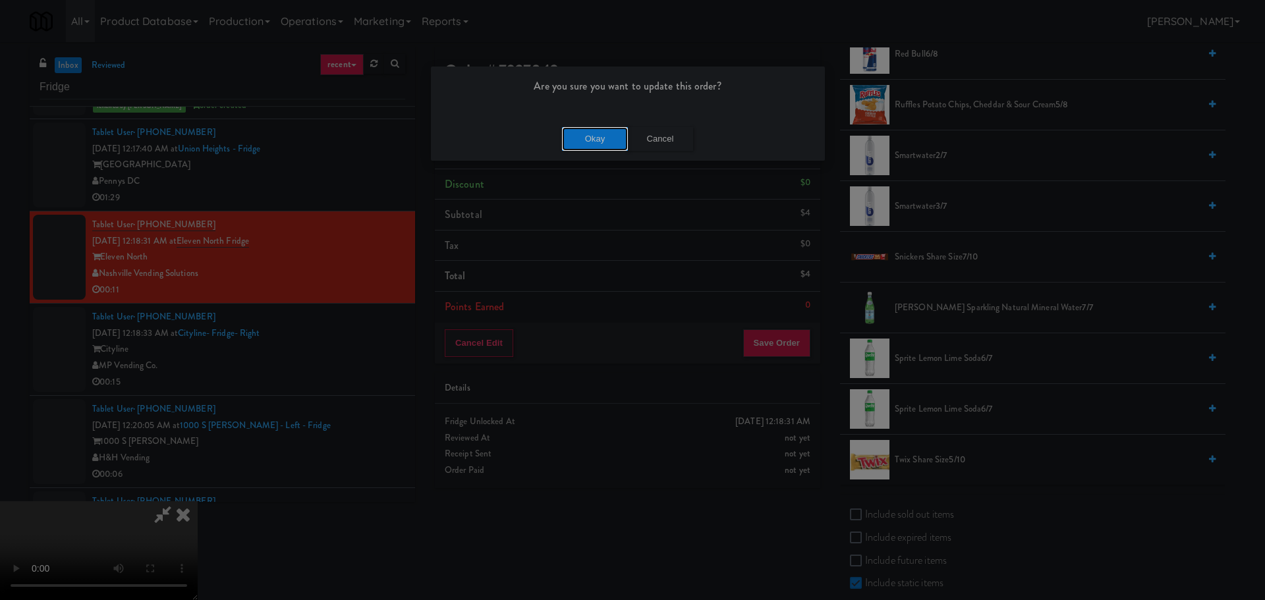
click at [597, 143] on button "Okay" at bounding box center [595, 139] width 66 height 24
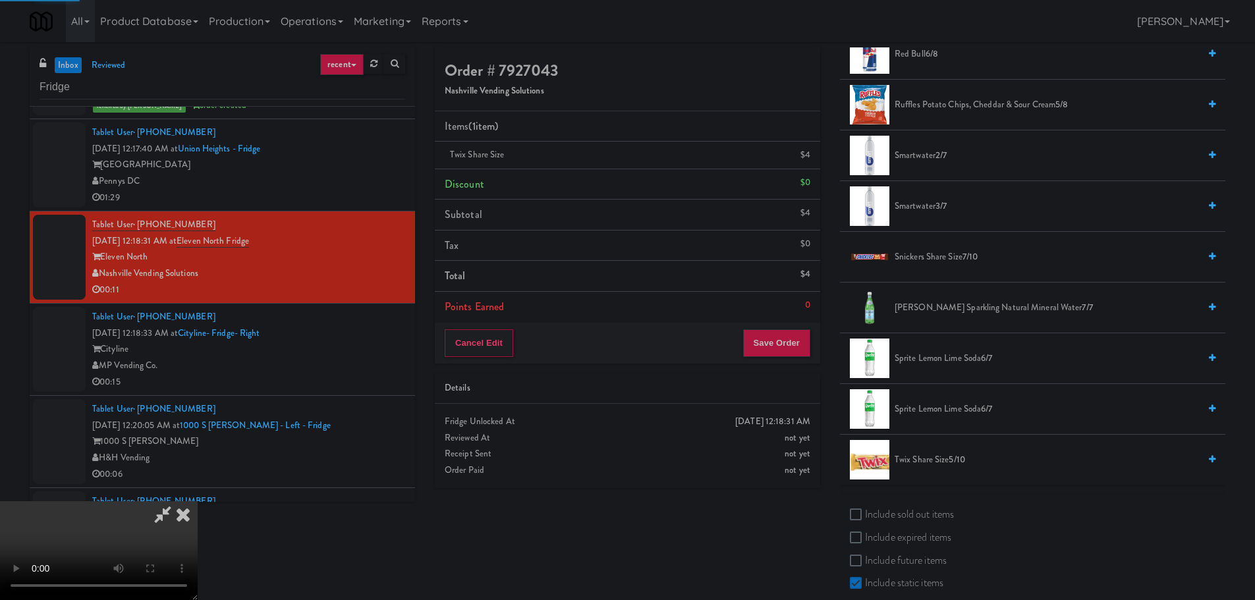
scroll to position [0, 0]
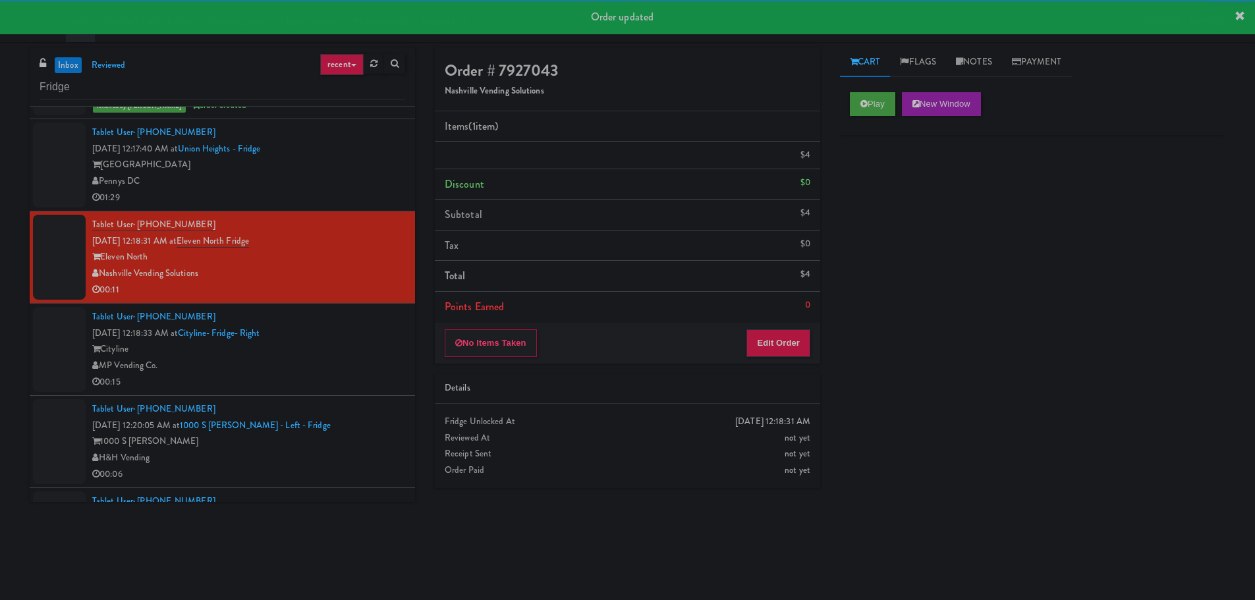
click at [354, 369] on div "Tablet User · (818) 317-2597 Sep 22, 2025 12:18:33 AM at Cityline- Fridge- Righ…" at bounding box center [248, 349] width 313 height 81
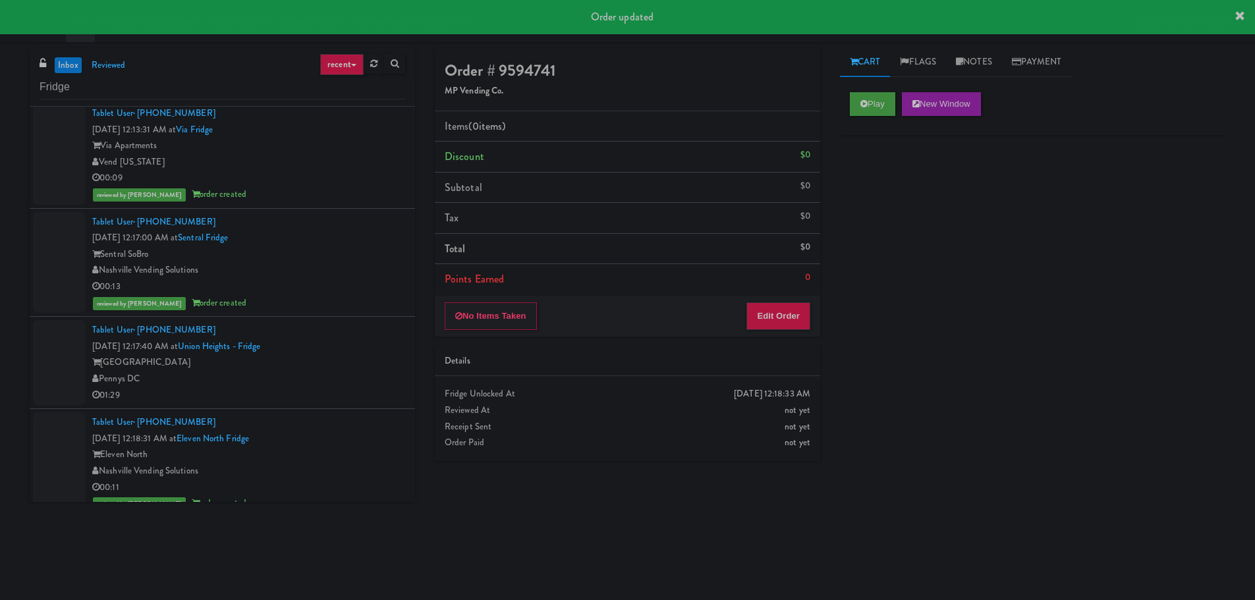
click at [351, 366] on div "Union Heights" at bounding box center [248, 362] width 313 height 16
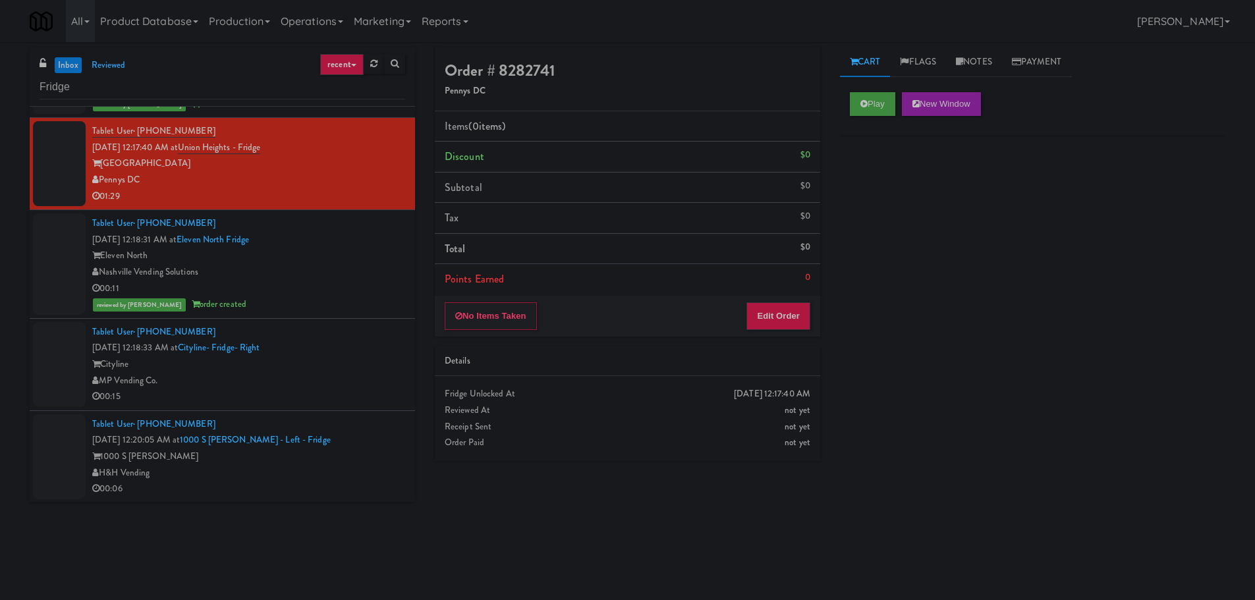
click at [348, 334] on div "Tablet User · (818) 317-2597 Sep 22, 2025 12:18:33 AM at Cityline- Fridge- Righ…" at bounding box center [248, 364] width 313 height 81
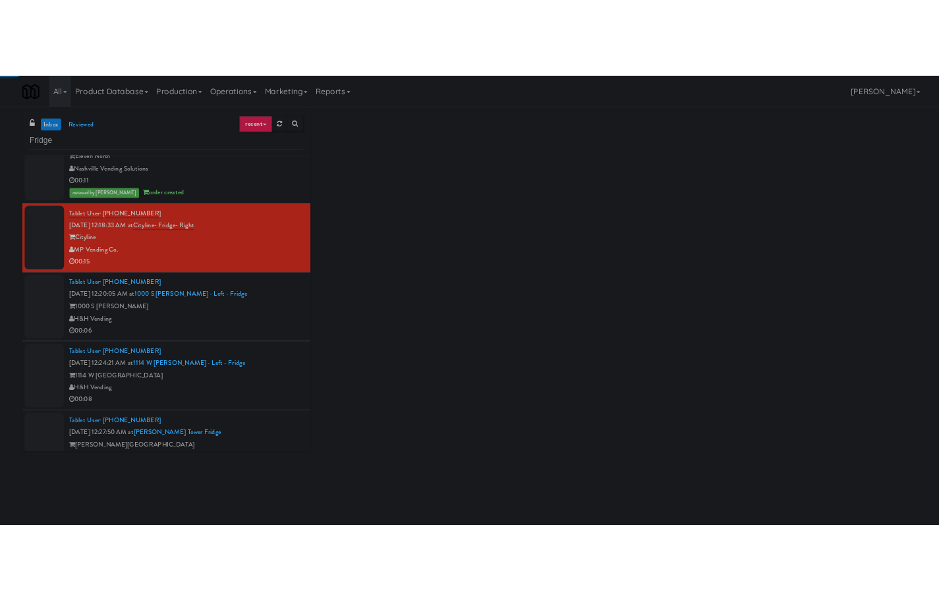
scroll to position [1780, 0]
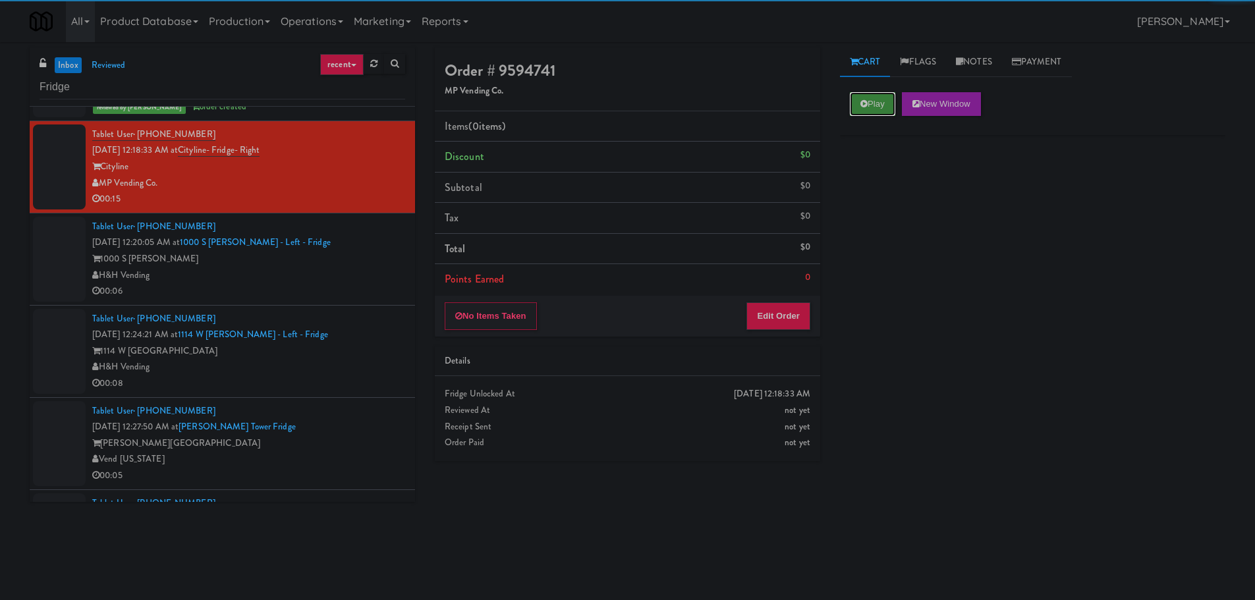
click at [862, 104] on icon at bounding box center [863, 103] width 7 height 9
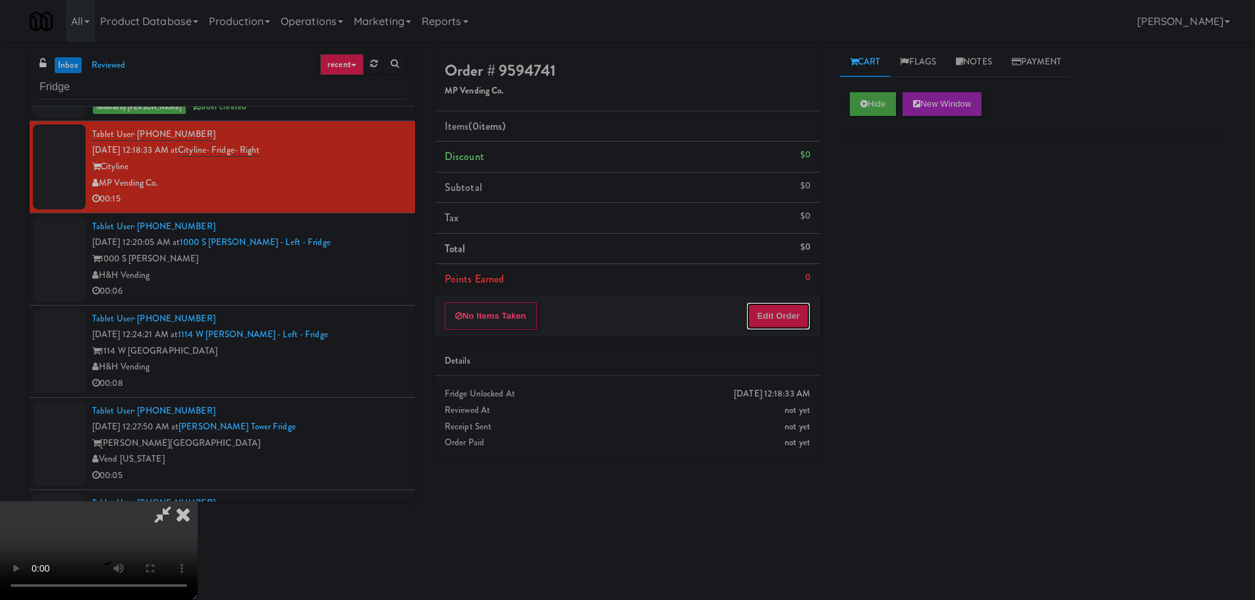
click at [801, 315] on button "Edit Order" at bounding box center [778, 316] width 64 height 28
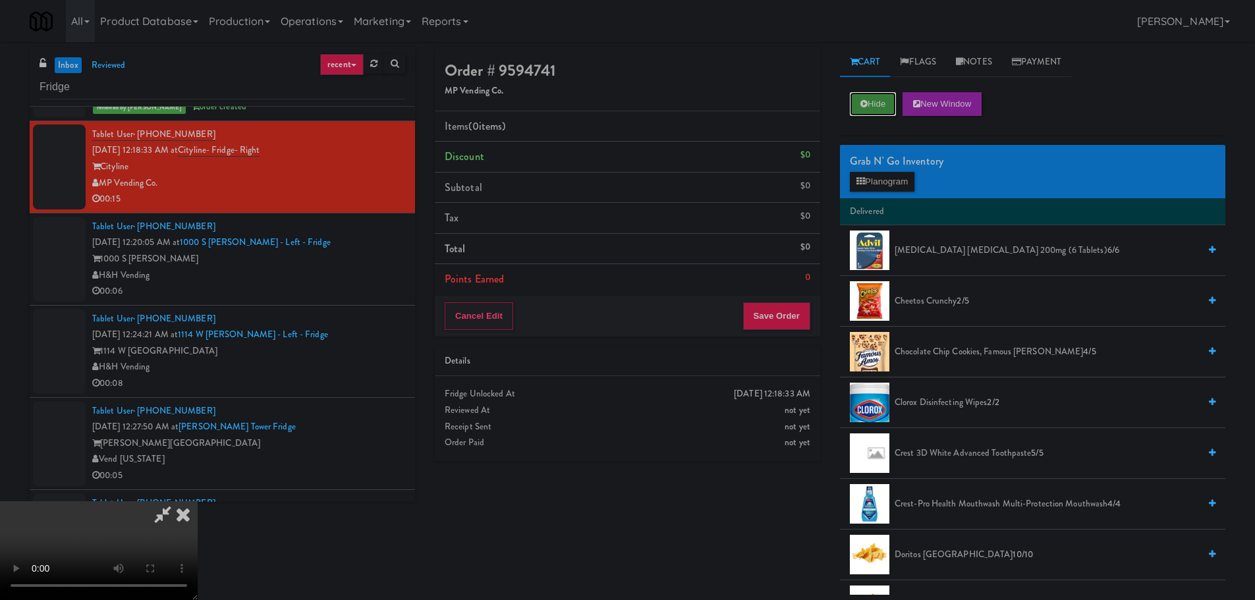
click at [865, 106] on icon at bounding box center [863, 103] width 7 height 9
click at [198, 501] on video at bounding box center [99, 550] width 198 height 99
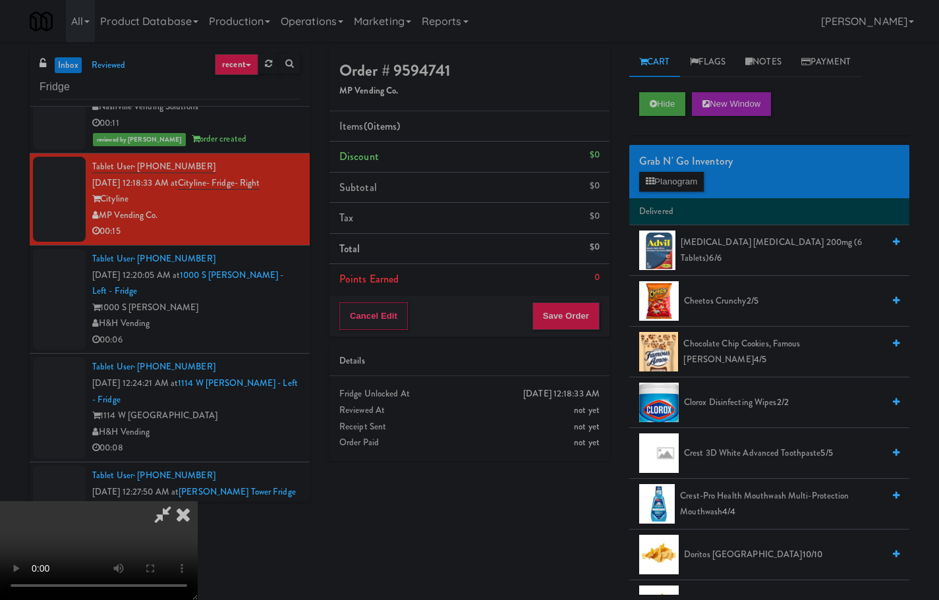
scroll to position [1828, 0]
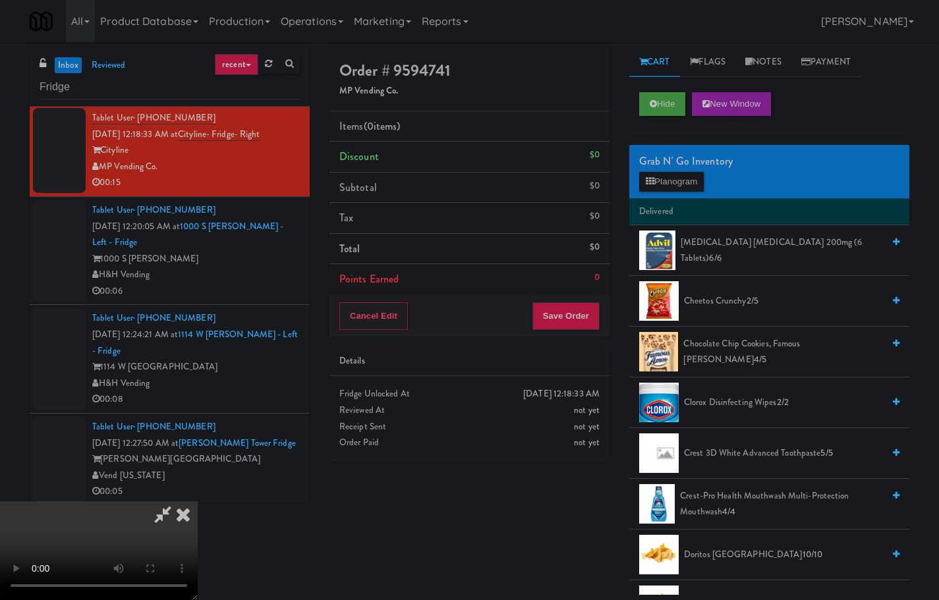
click at [474, 272] on li "Points Earned 0" at bounding box center [469, 279] width 280 height 30
click at [198, 501] on video at bounding box center [99, 550] width 198 height 99
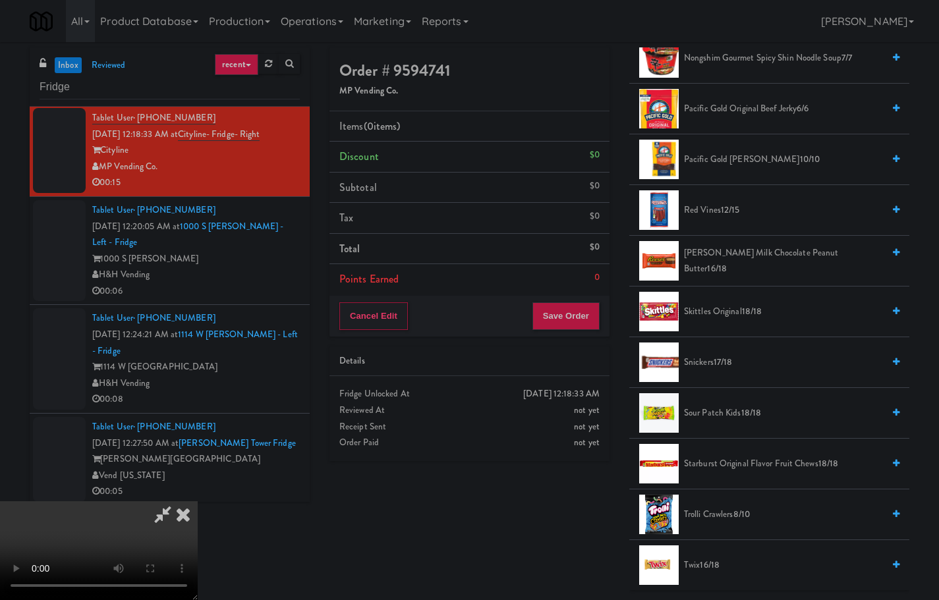
scroll to position [1054, 0]
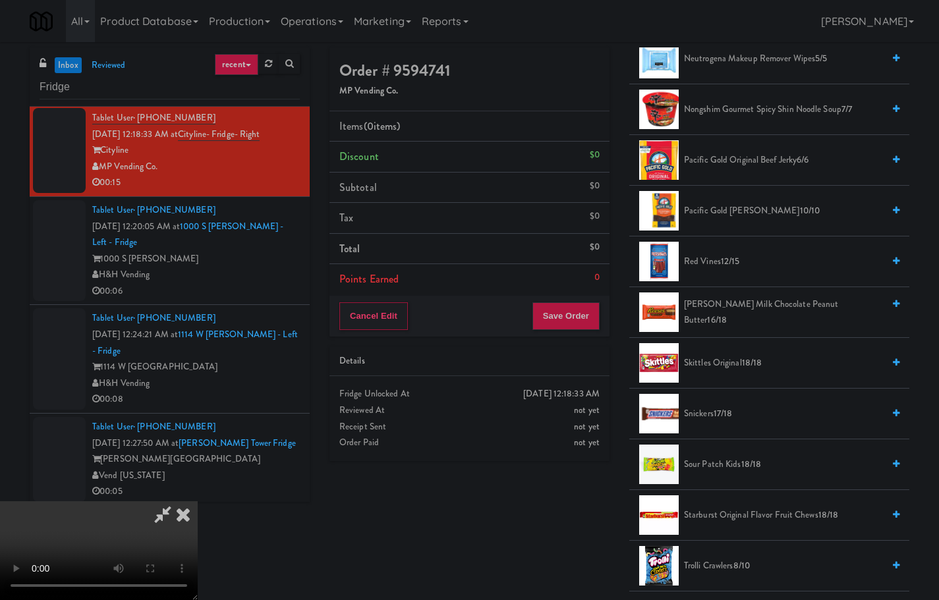
click at [724, 256] on span "12/15" at bounding box center [730, 261] width 19 height 13
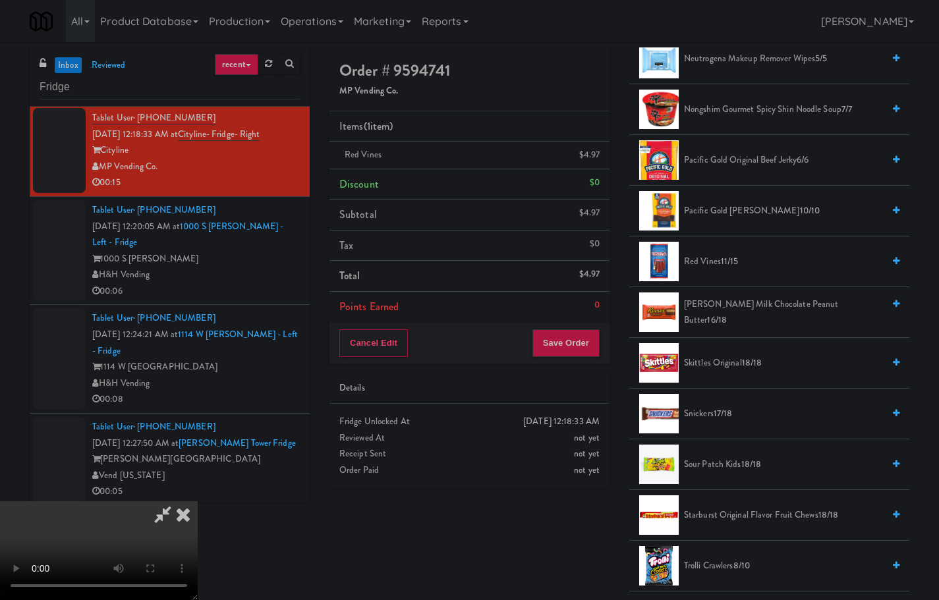
click at [198, 501] on video at bounding box center [99, 550] width 198 height 99
click at [474, 276] on li "Total $4.97" at bounding box center [469, 276] width 280 height 31
click at [130, 501] on video at bounding box center [99, 550] width 198 height 99
drag, startPoint x: 250, startPoint y: 480, endPoint x: 366, endPoint y: 497, distance: 117.1
click at [198, 501] on video at bounding box center [99, 550] width 198 height 99
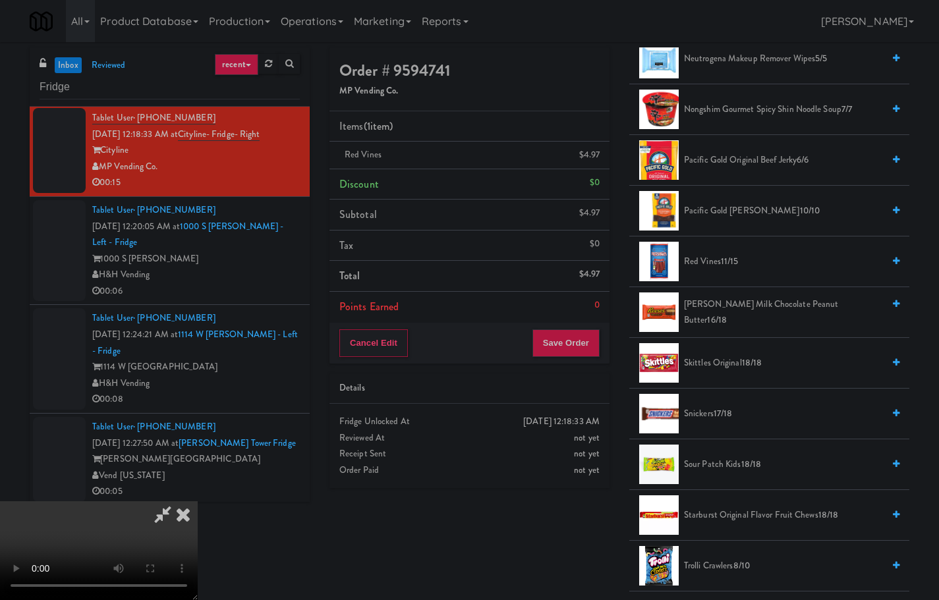
click at [198, 501] on video at bounding box center [99, 550] width 198 height 99
drag, startPoint x: 283, startPoint y: 375, endPoint x: 278, endPoint y: 391, distance: 16.5
click at [198, 501] on video at bounding box center [99, 550] width 198 height 99
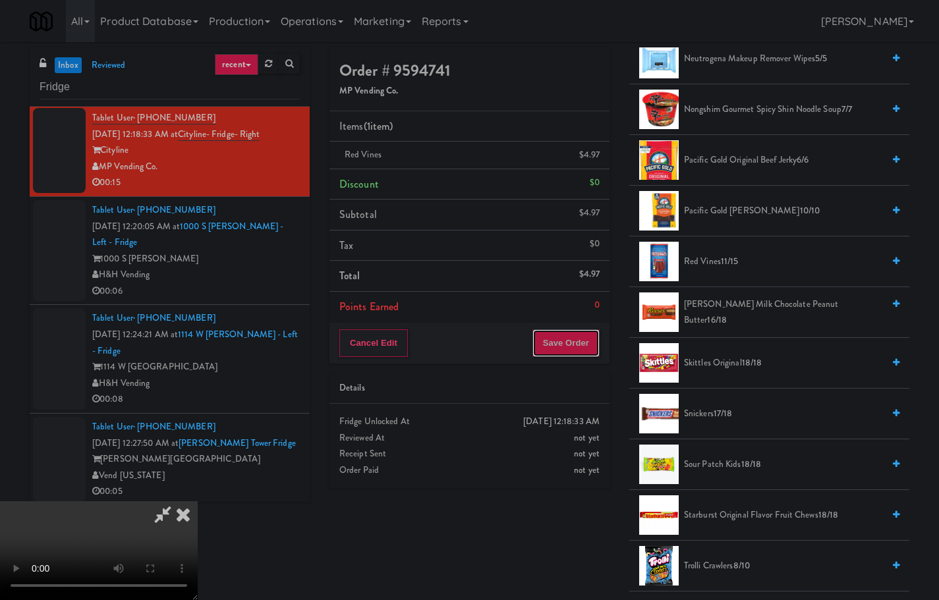
click at [597, 350] on button "Save Order" at bounding box center [565, 343] width 67 height 28
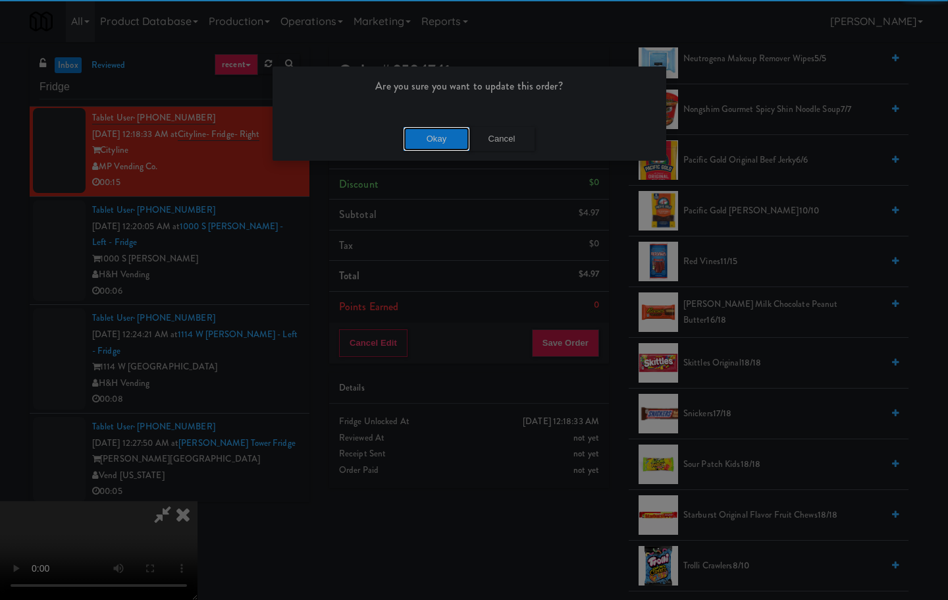
click at [430, 146] on button "Okay" at bounding box center [437, 139] width 66 height 24
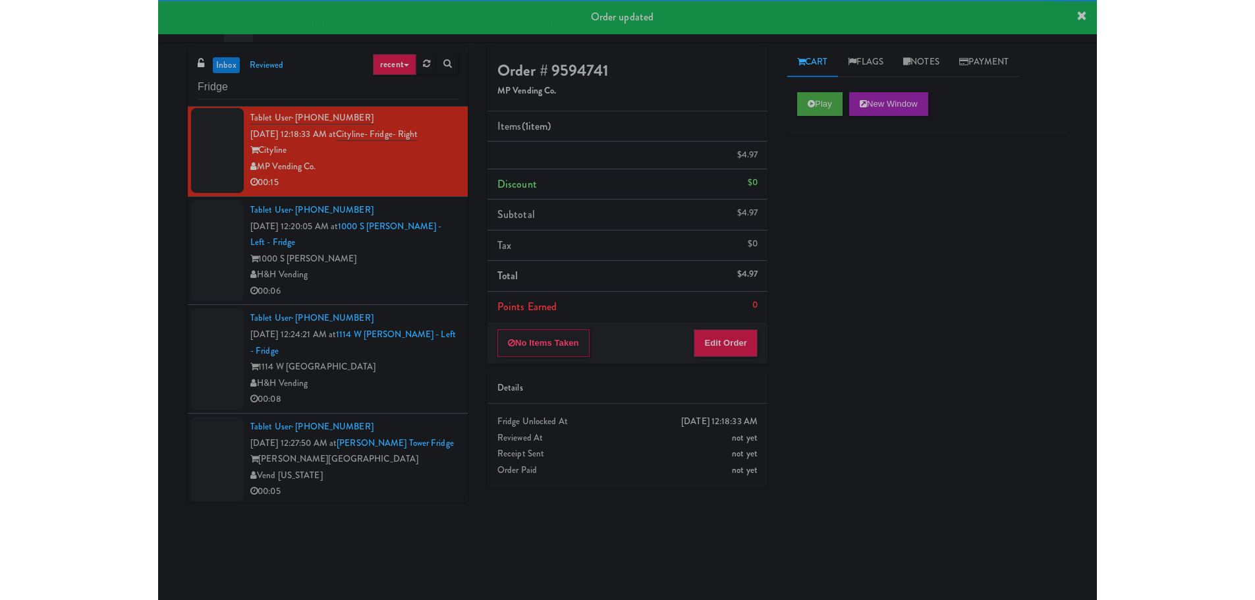
scroll to position [0, 0]
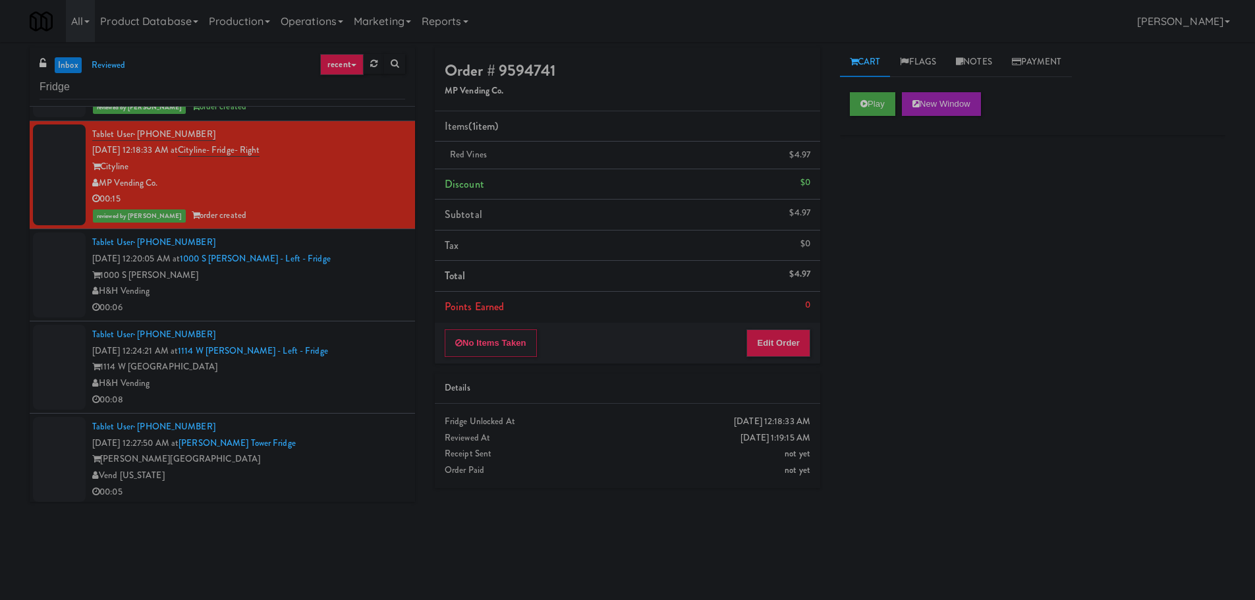
click at [344, 295] on div "H&H Vending" at bounding box center [248, 291] width 313 height 16
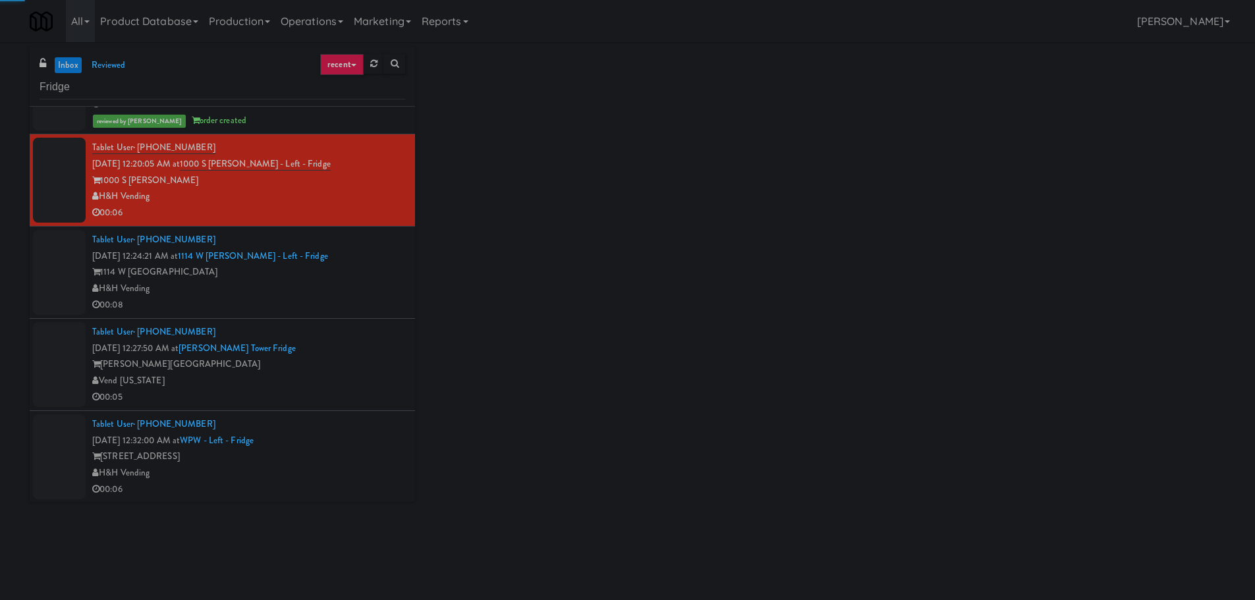
scroll to position [1911, 0]
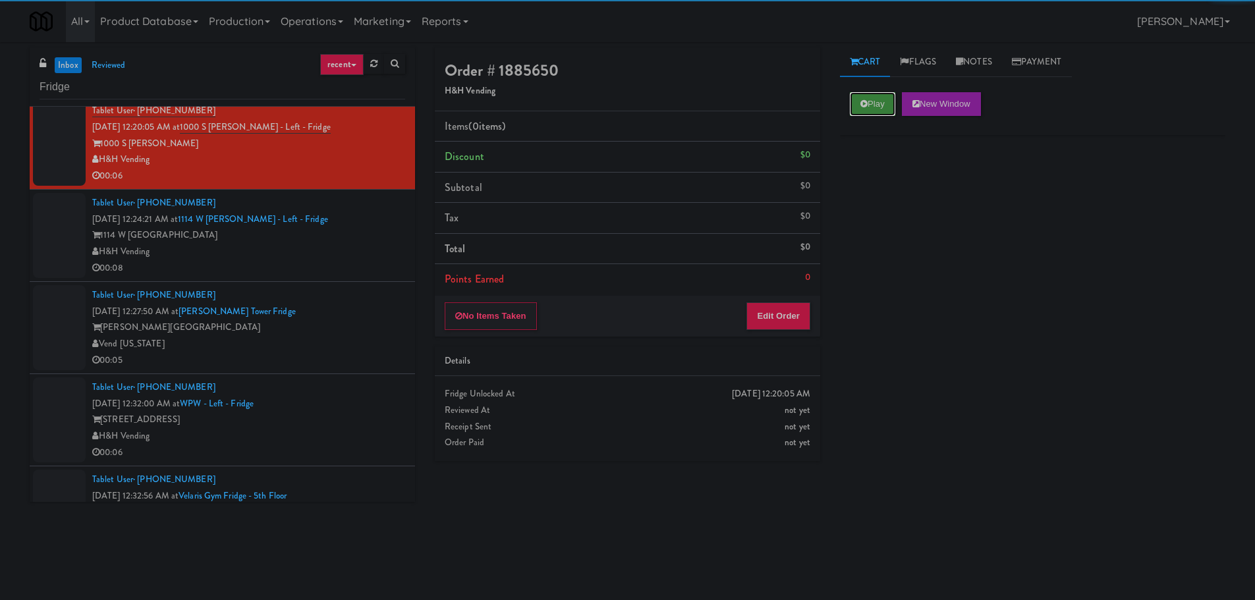
click at [858, 107] on button "Play" at bounding box center [872, 104] width 45 height 24
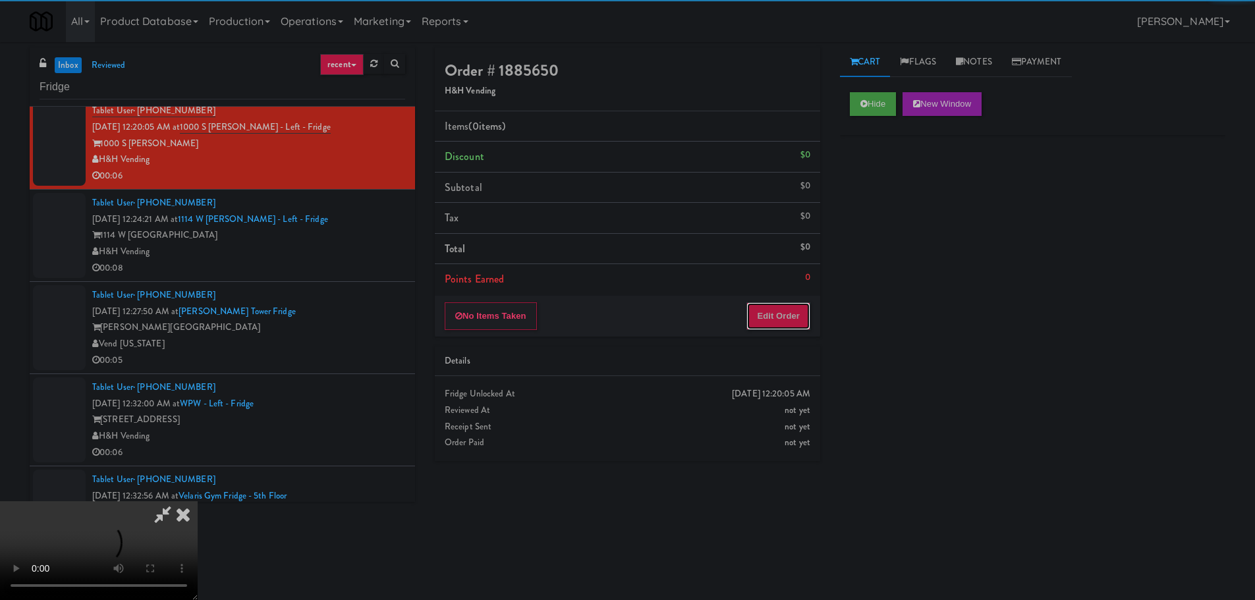
click at [780, 308] on button "Edit Order" at bounding box center [778, 316] width 64 height 28
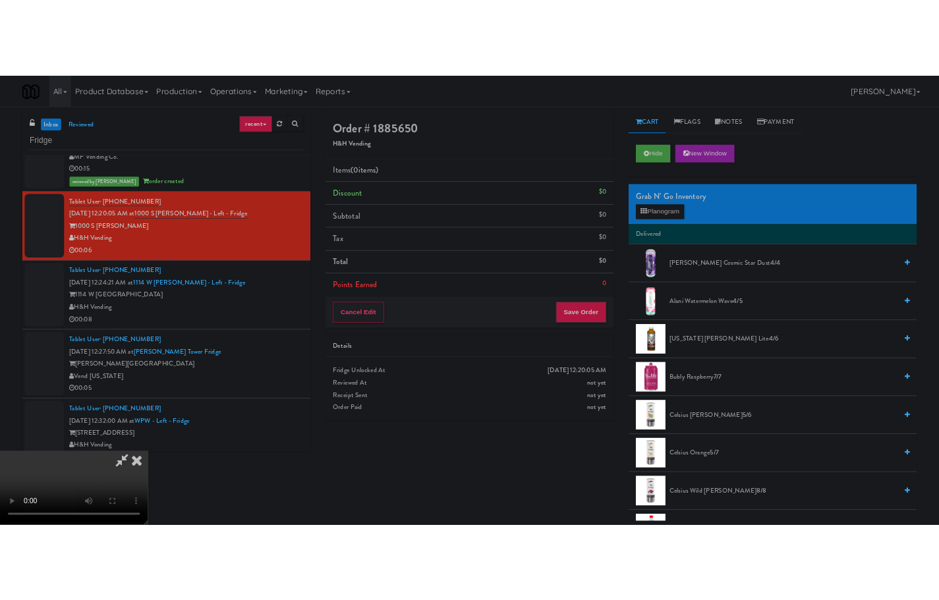
scroll to position [1846, 0]
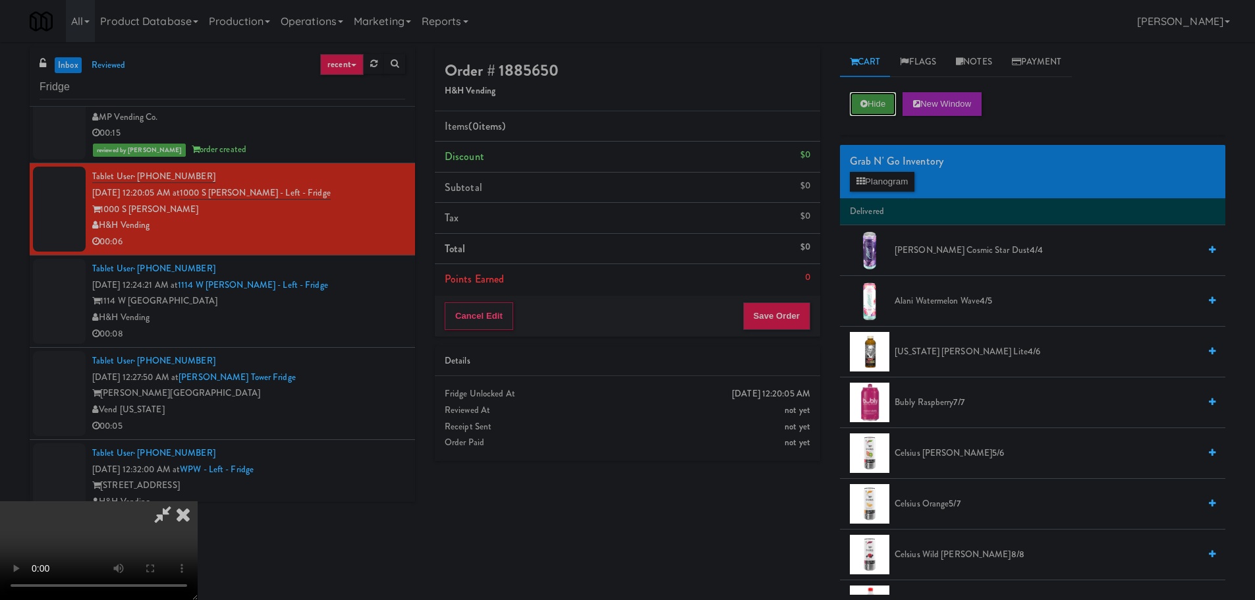
click at [867, 113] on button "Hide" at bounding box center [873, 104] width 46 height 24
click at [869, 97] on button "Hide" at bounding box center [873, 104] width 46 height 24
drag, startPoint x: 385, startPoint y: 381, endPoint x: 404, endPoint y: 380, distance: 18.5
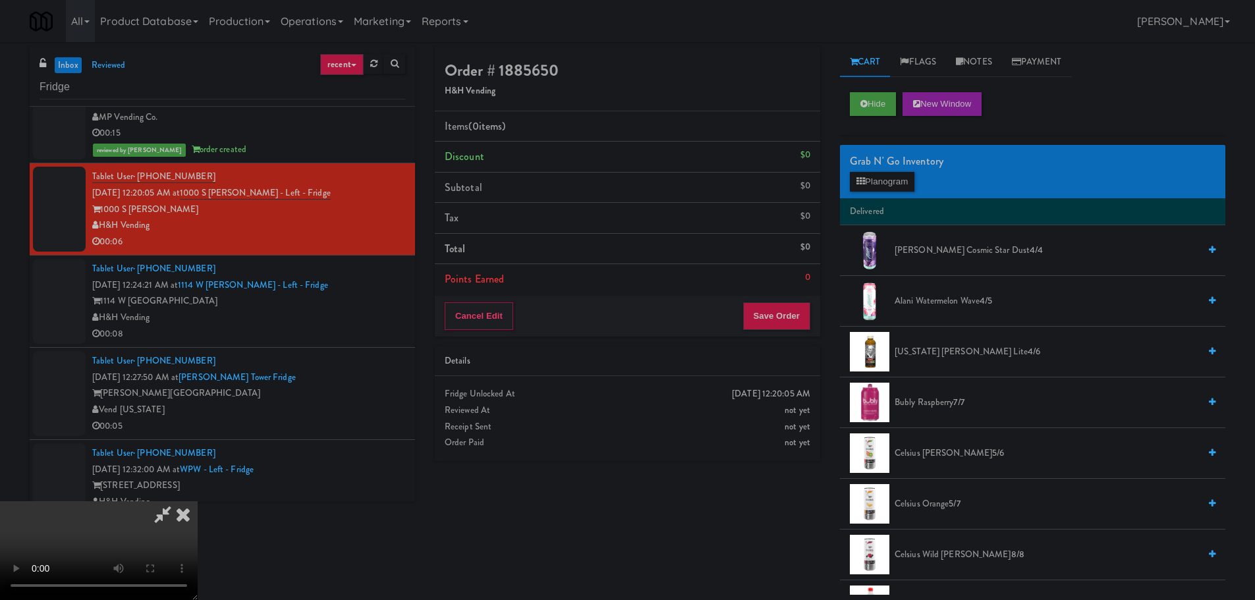
click at [198, 501] on video at bounding box center [99, 550] width 198 height 99
click at [886, 105] on button "Hide" at bounding box center [873, 104] width 46 height 24
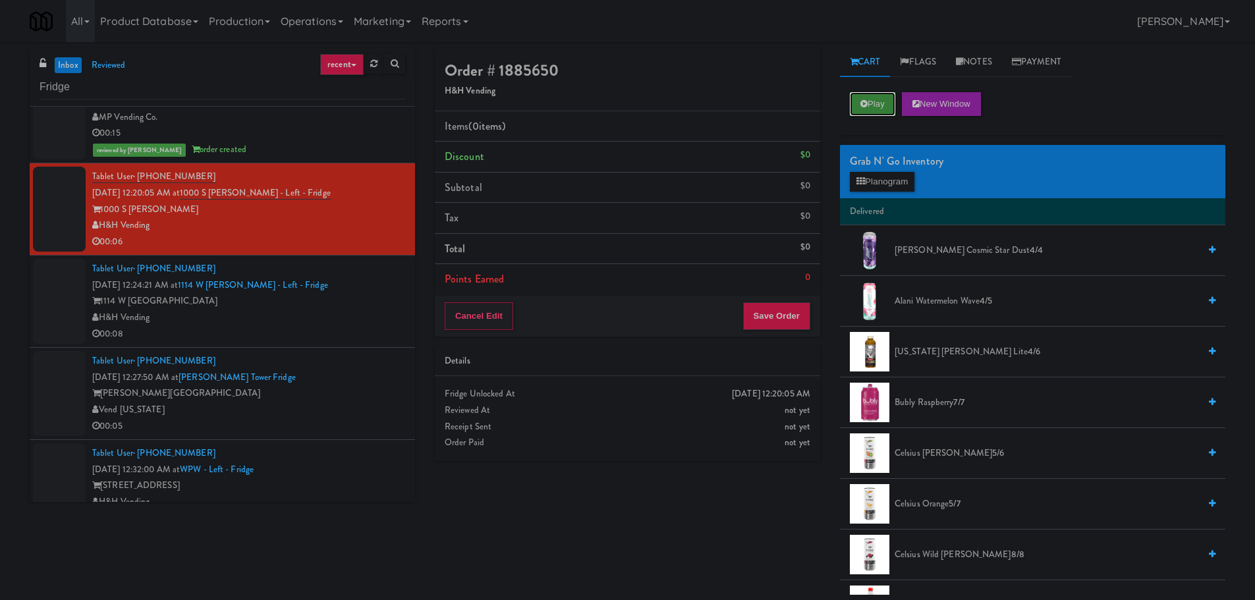
click at [886, 105] on button "Play" at bounding box center [872, 104] width 45 height 24
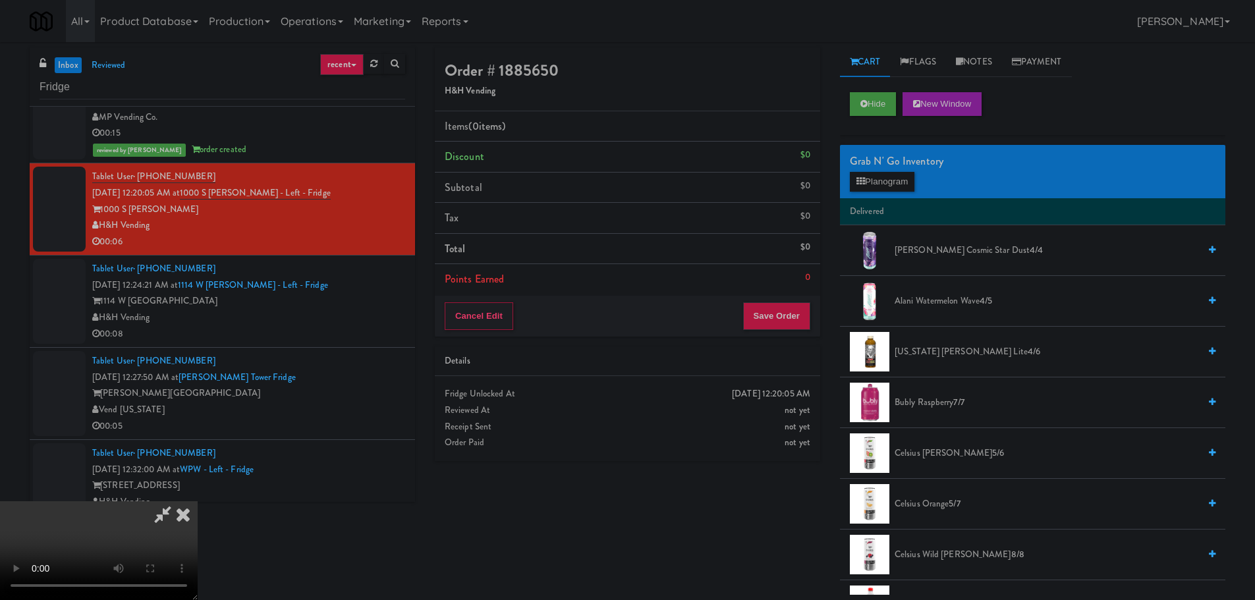
click at [198, 501] on video at bounding box center [99, 550] width 198 height 99
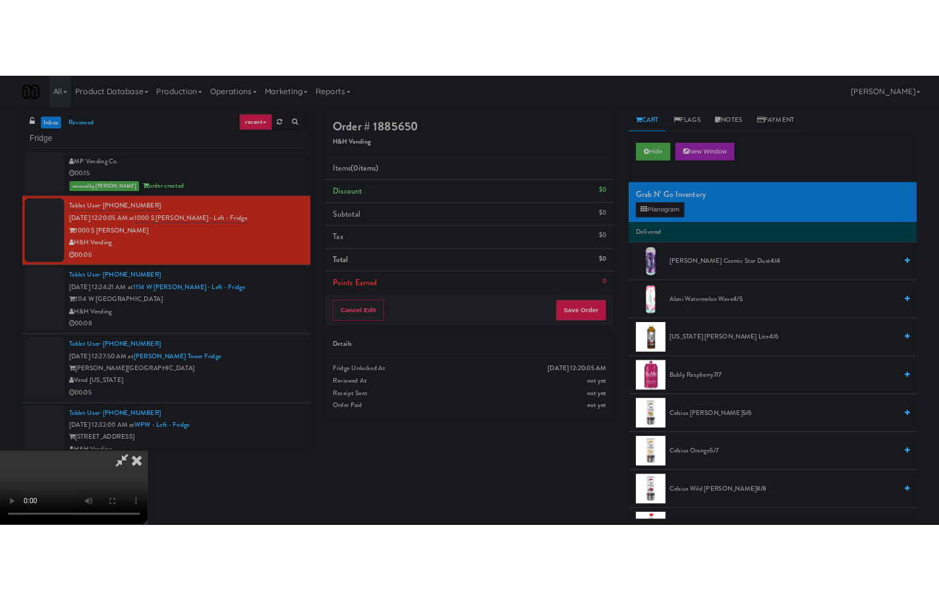
scroll to position [0, 0]
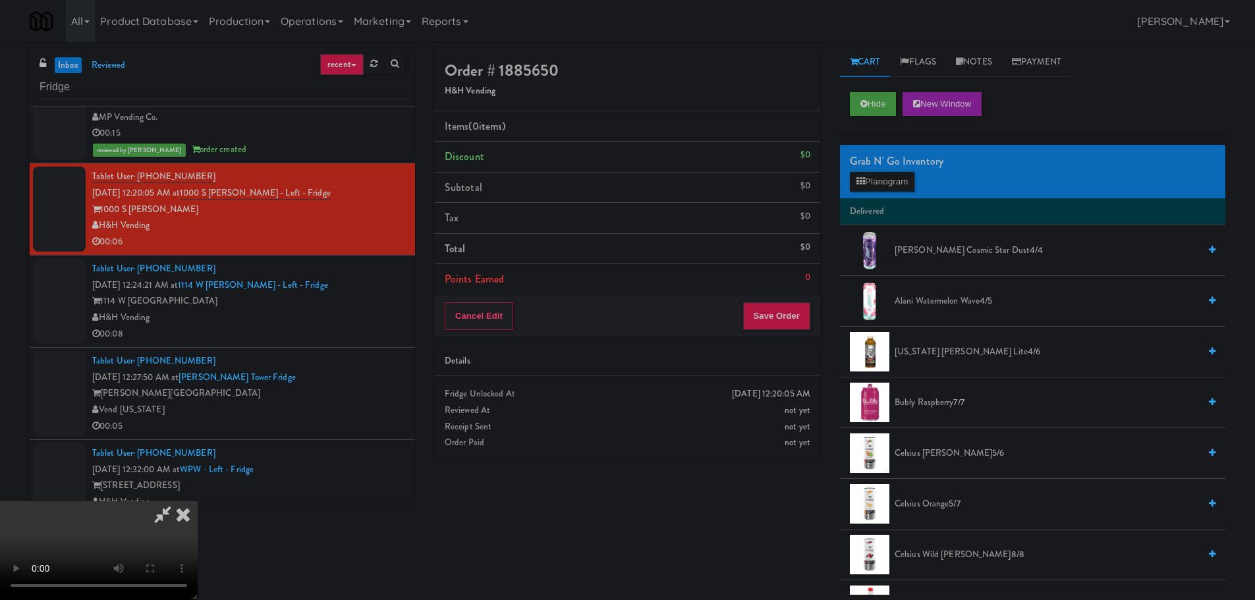
click at [198, 501] on icon at bounding box center [183, 514] width 29 height 26
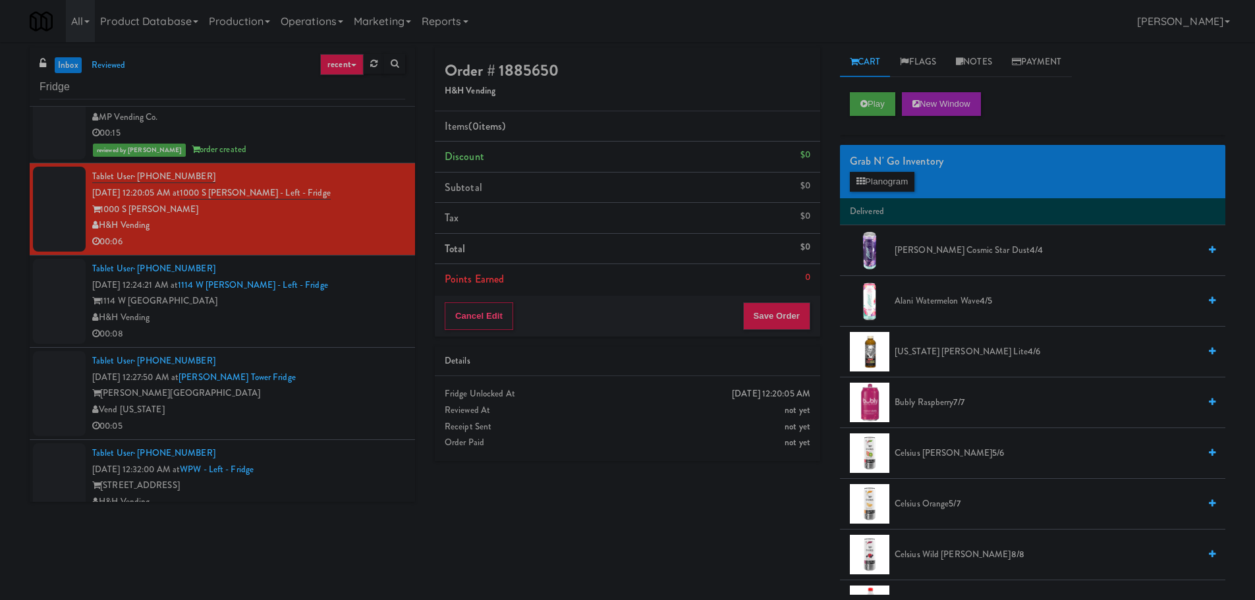
click at [287, 343] on li "Tablet User · (773) 495-5526 Sep 22, 2025 12:24:21 AM at 1114 W Carroll - Left …" at bounding box center [222, 302] width 385 height 92
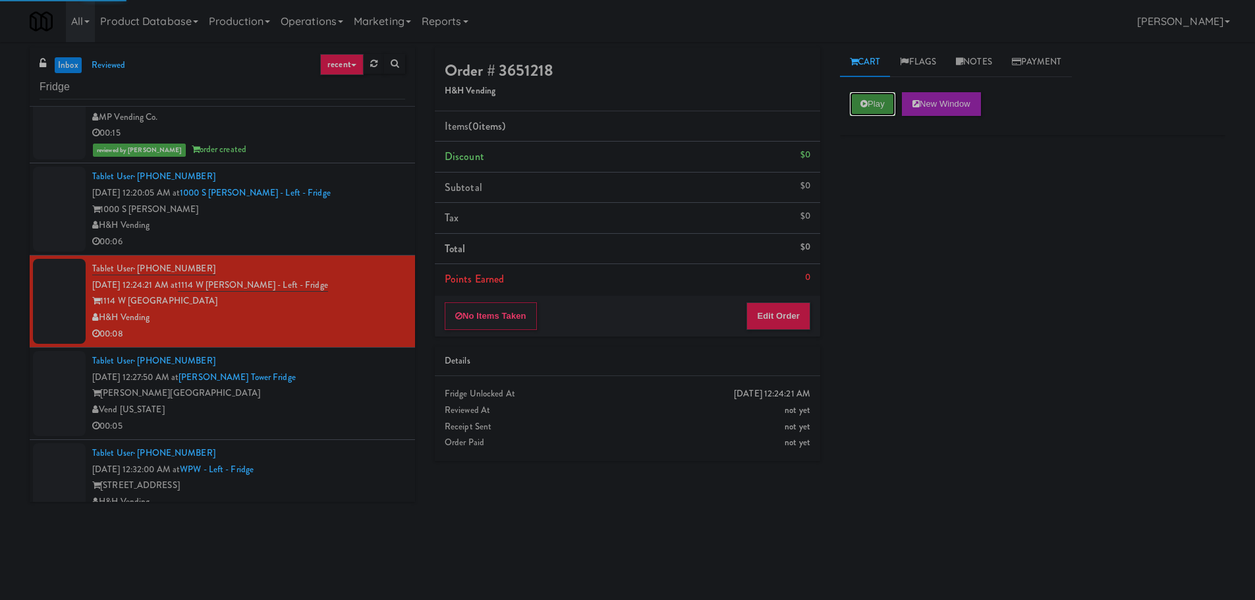
click at [870, 92] on button "Play" at bounding box center [872, 104] width 45 height 24
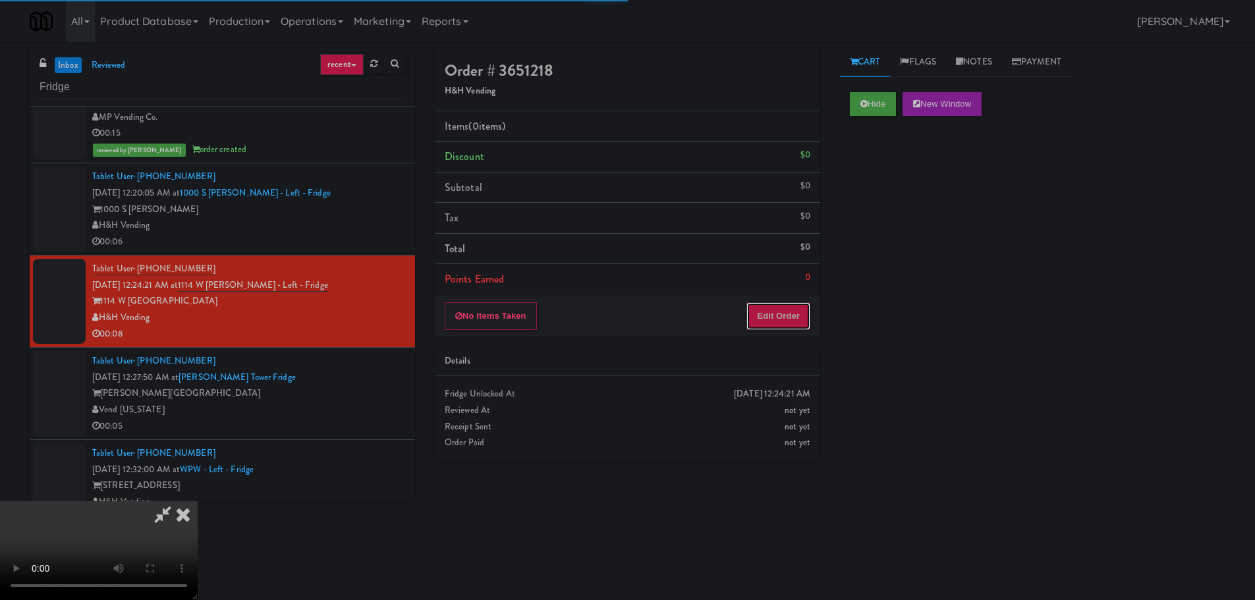
click at [778, 308] on button "Edit Order" at bounding box center [778, 316] width 64 height 28
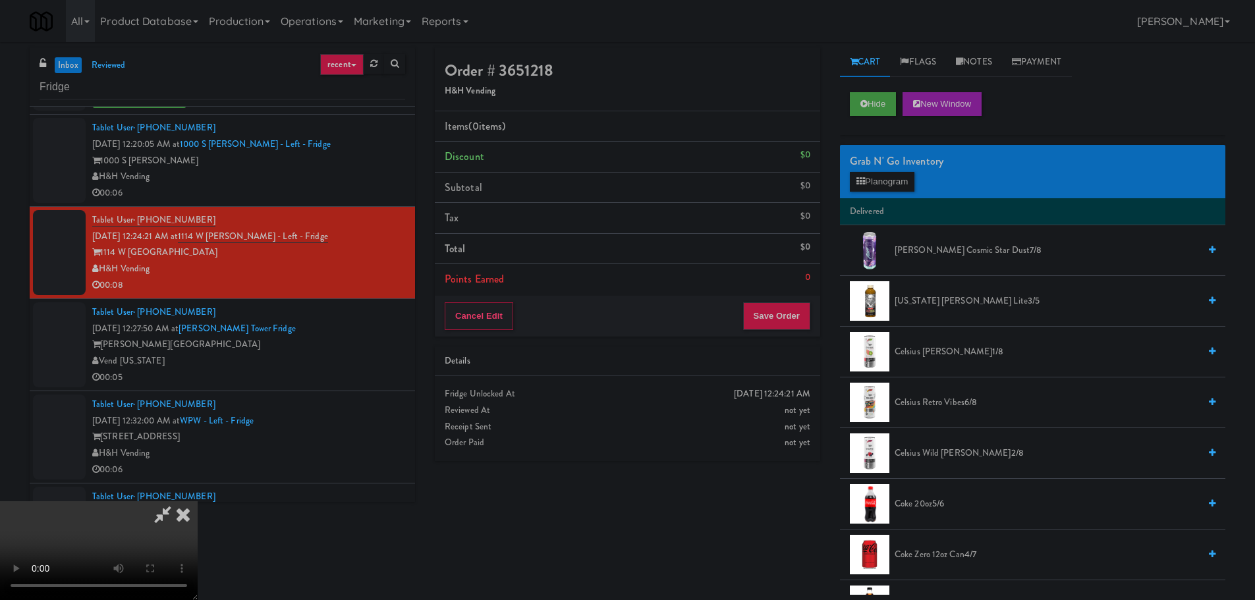
scroll to position [1846, 0]
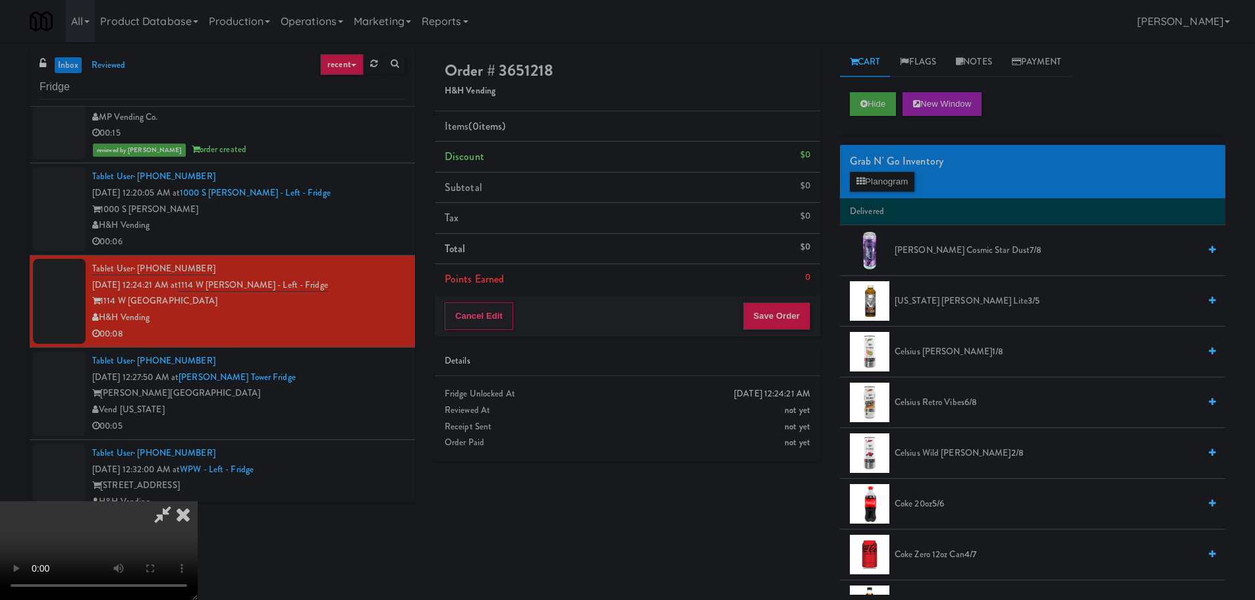
click at [198, 501] on icon at bounding box center [183, 514] width 29 height 26
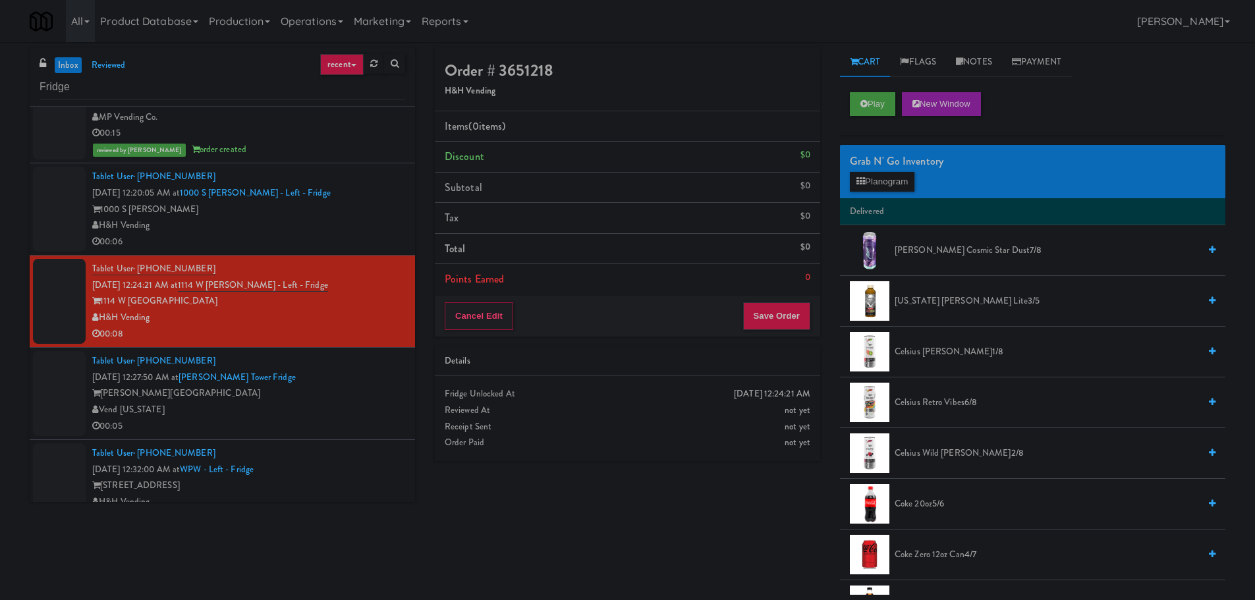
click at [62, 66] on link "inbox" at bounding box center [68, 65] width 27 height 16
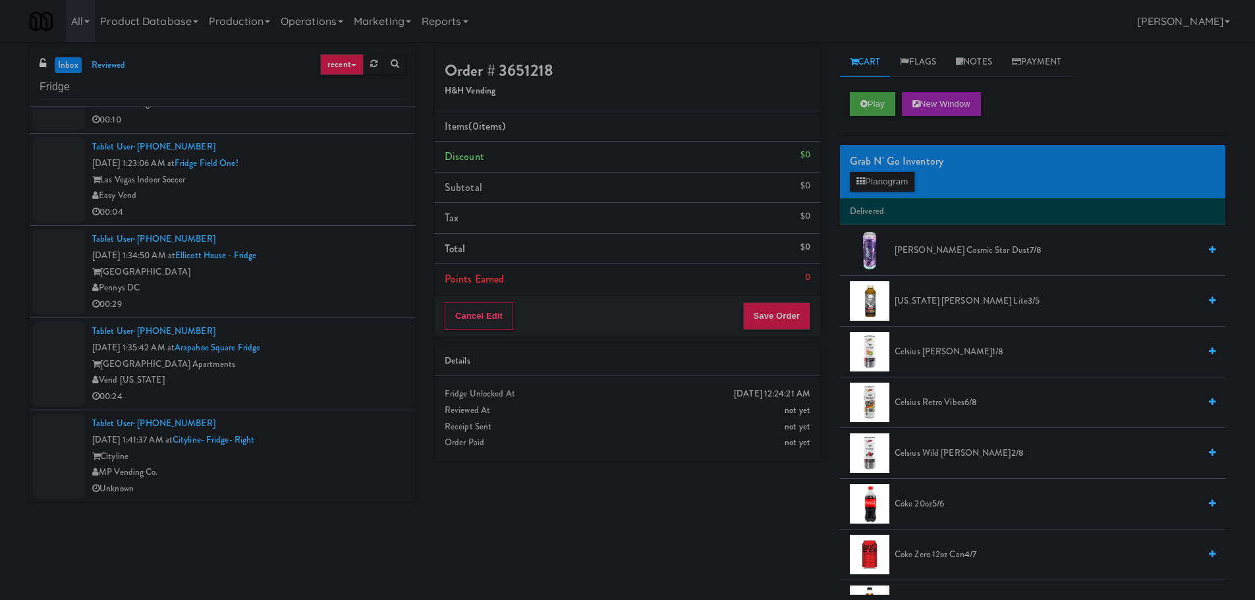
scroll to position [0, 0]
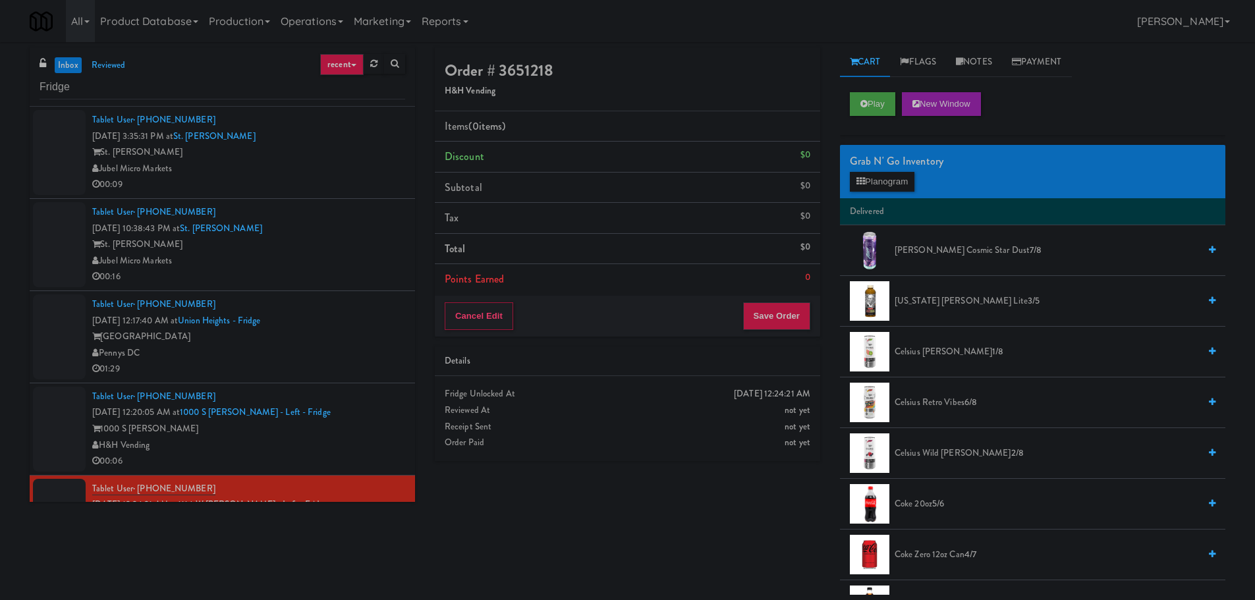
click at [326, 346] on div "Pennys DC" at bounding box center [248, 353] width 313 height 16
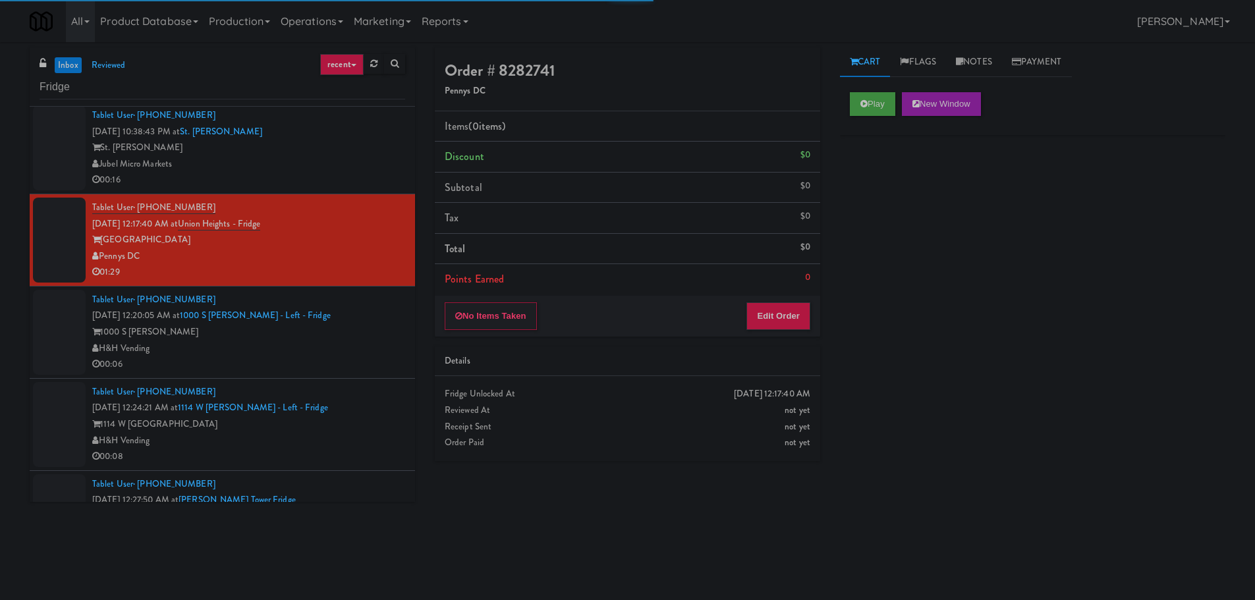
scroll to position [132, 0]
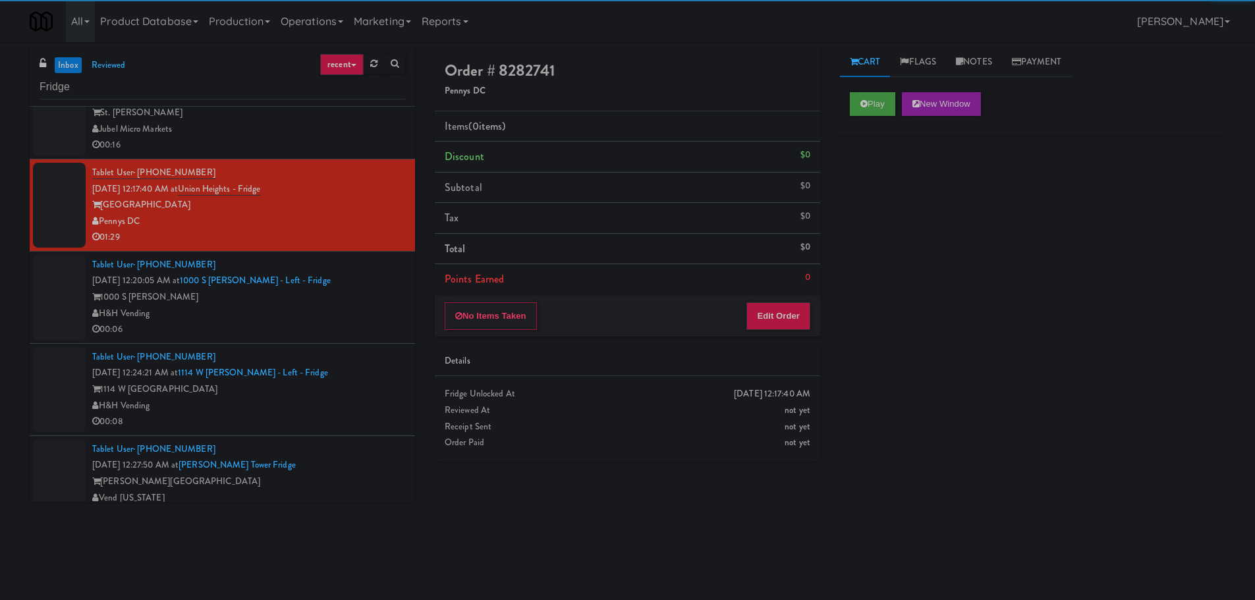
click at [350, 311] on div "H&H Vending" at bounding box center [248, 314] width 313 height 16
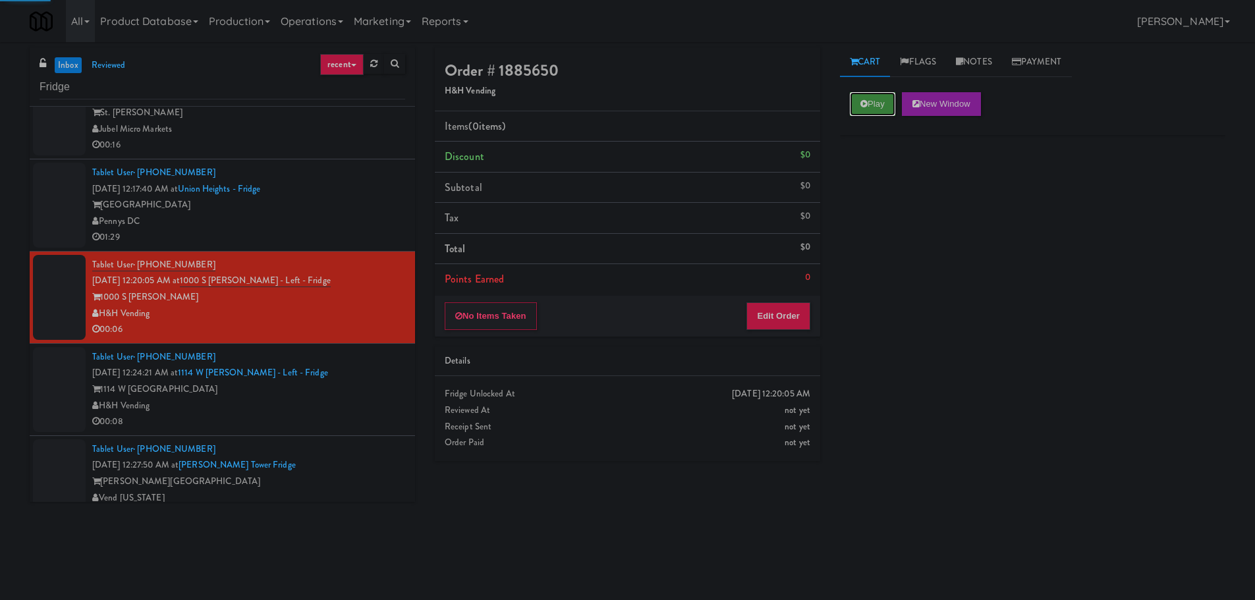
click at [857, 100] on button "Play" at bounding box center [872, 104] width 45 height 24
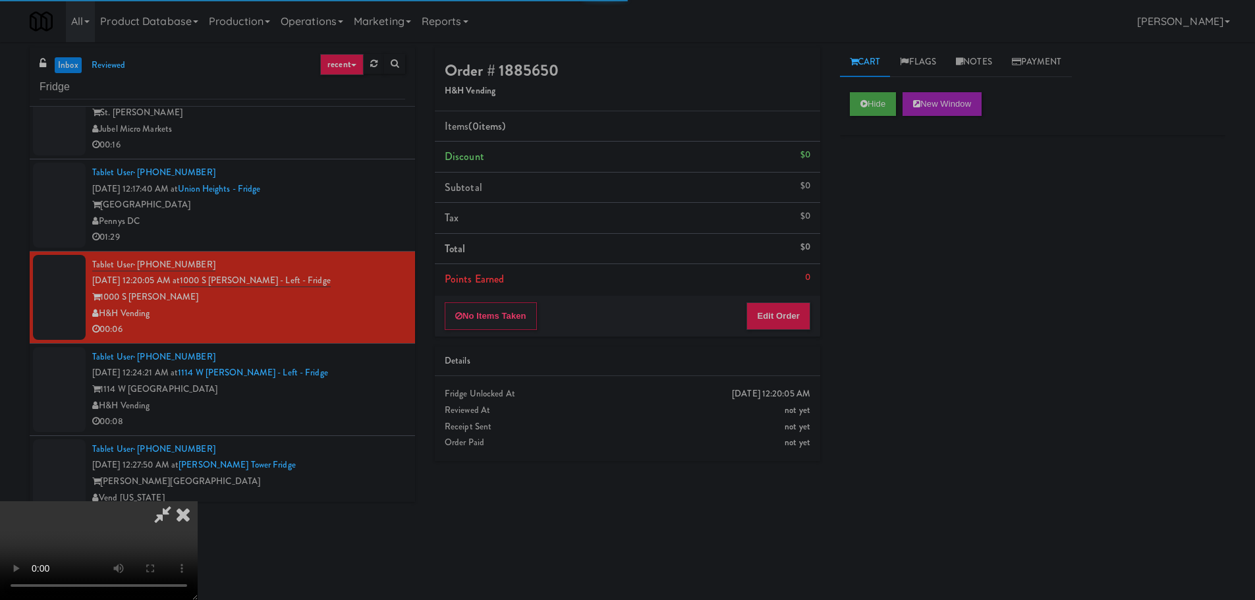
click at [766, 330] on div "No Items Taken Edit Order" at bounding box center [627, 316] width 385 height 41
click at [768, 329] on button "Edit Order" at bounding box center [778, 316] width 64 height 28
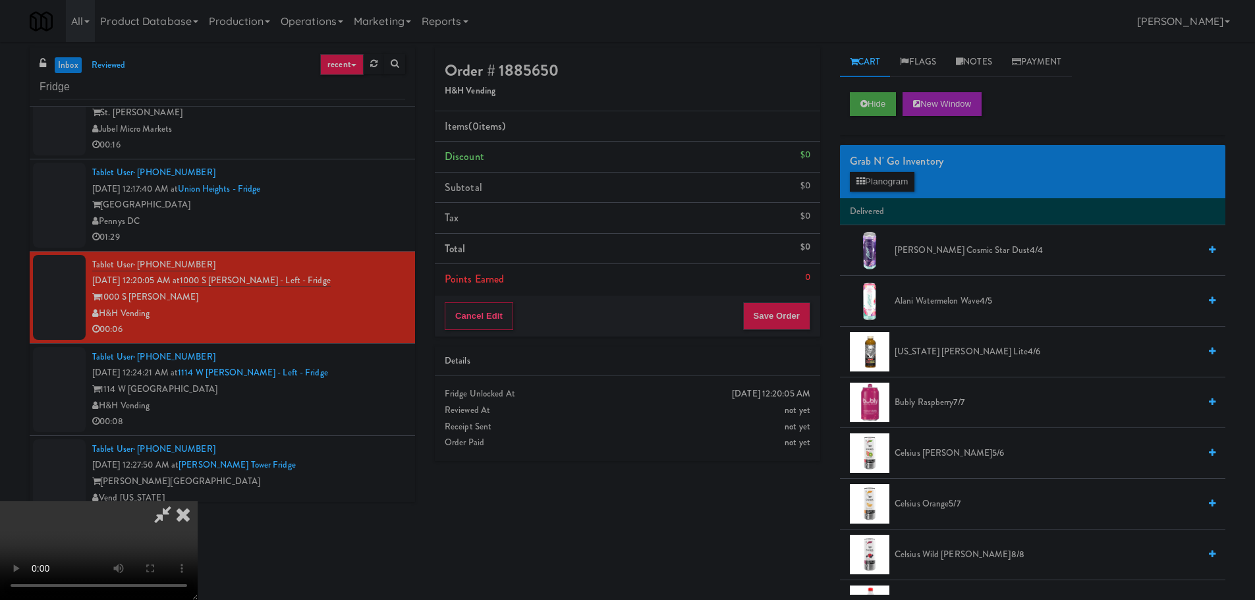
click at [198, 501] on video at bounding box center [99, 550] width 198 height 99
click at [881, 188] on button "Planogram" at bounding box center [882, 182] width 65 height 20
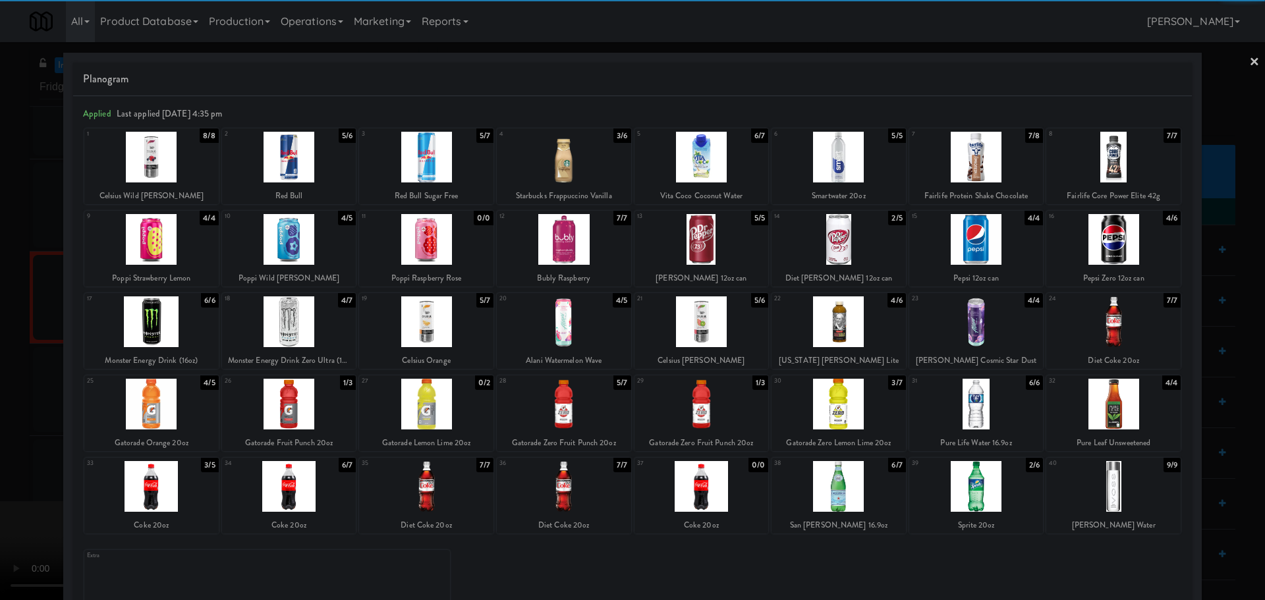
click at [285, 474] on div at bounding box center [289, 486] width 134 height 51
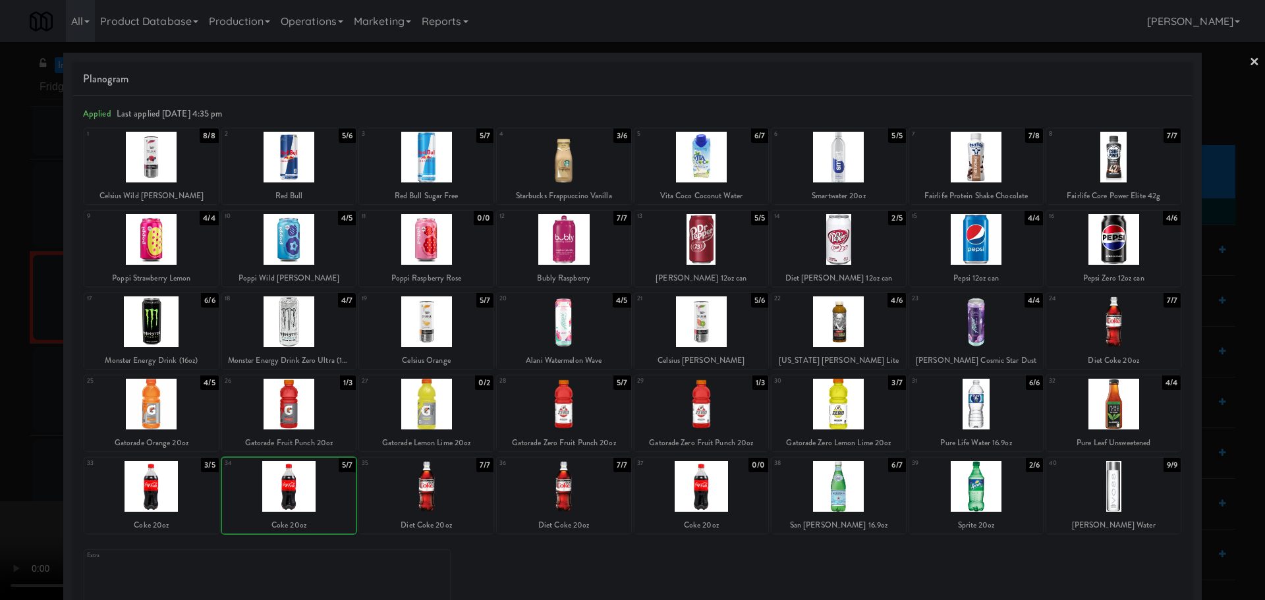
click at [7, 478] on div at bounding box center [632, 300] width 1265 height 600
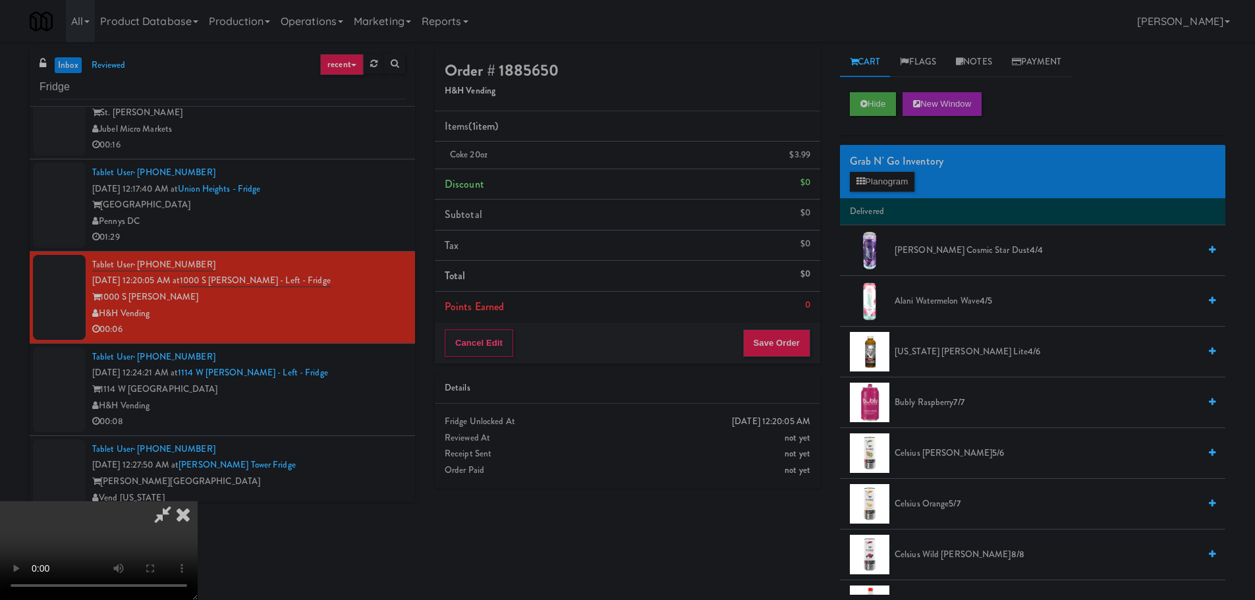
click at [198, 501] on video at bounding box center [99, 550] width 198 height 99
click at [782, 344] on button "Save Order" at bounding box center [776, 343] width 67 height 28
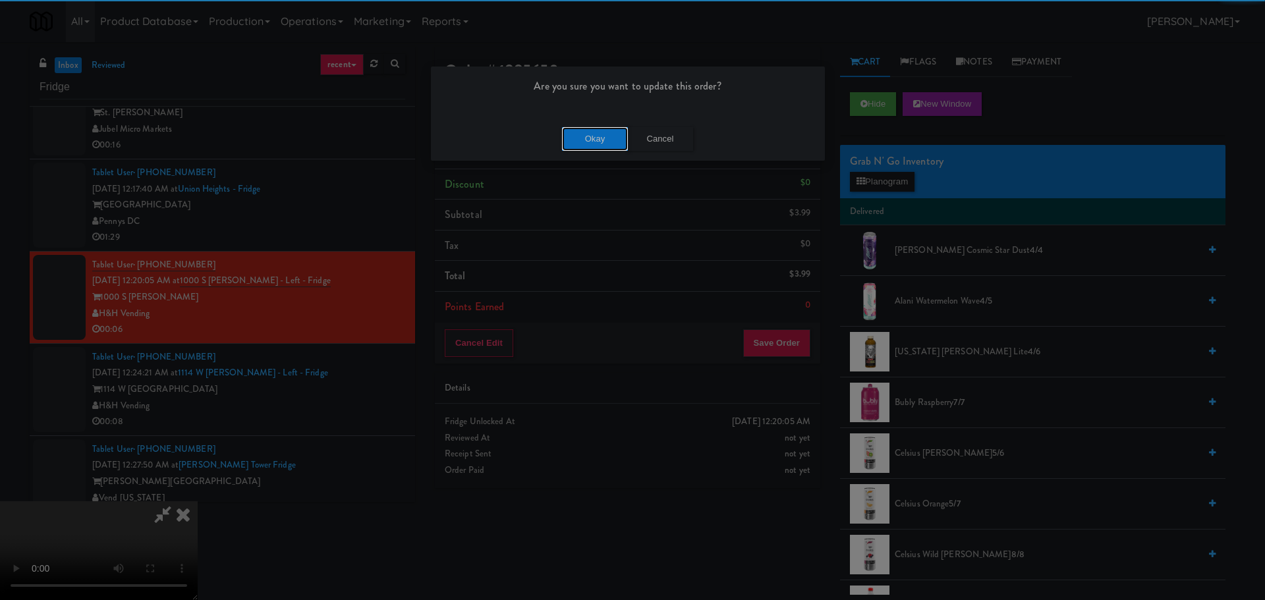
click at [600, 134] on button "Okay" at bounding box center [595, 139] width 66 height 24
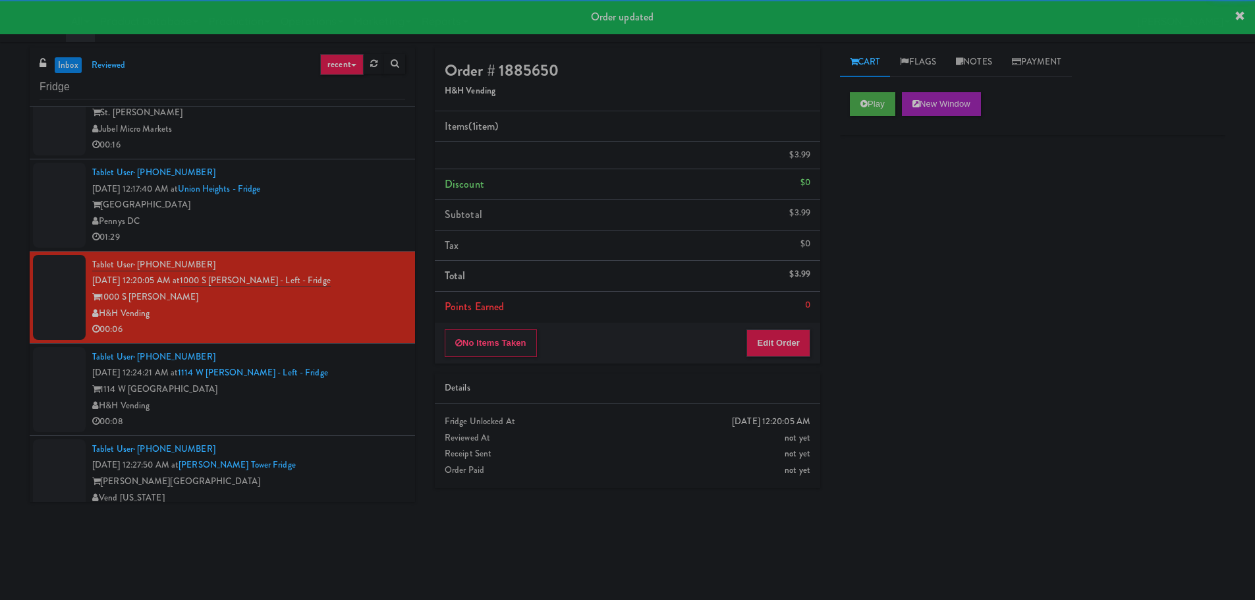
click at [365, 409] on div "H&H Vending" at bounding box center [248, 406] width 313 height 16
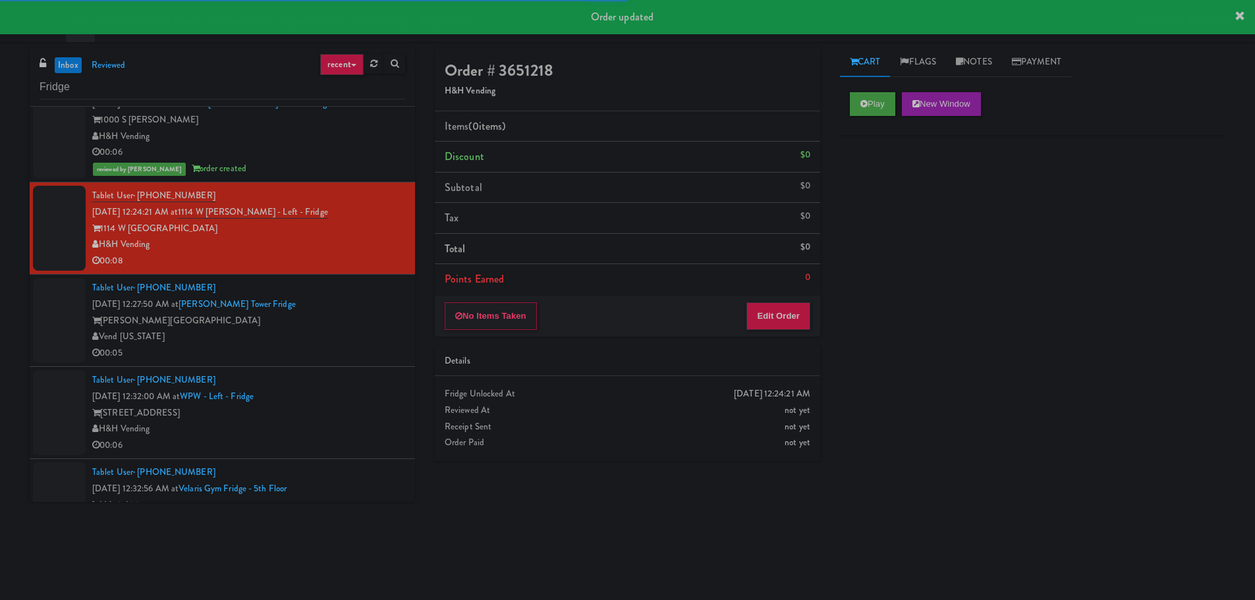
scroll to position [329, 0]
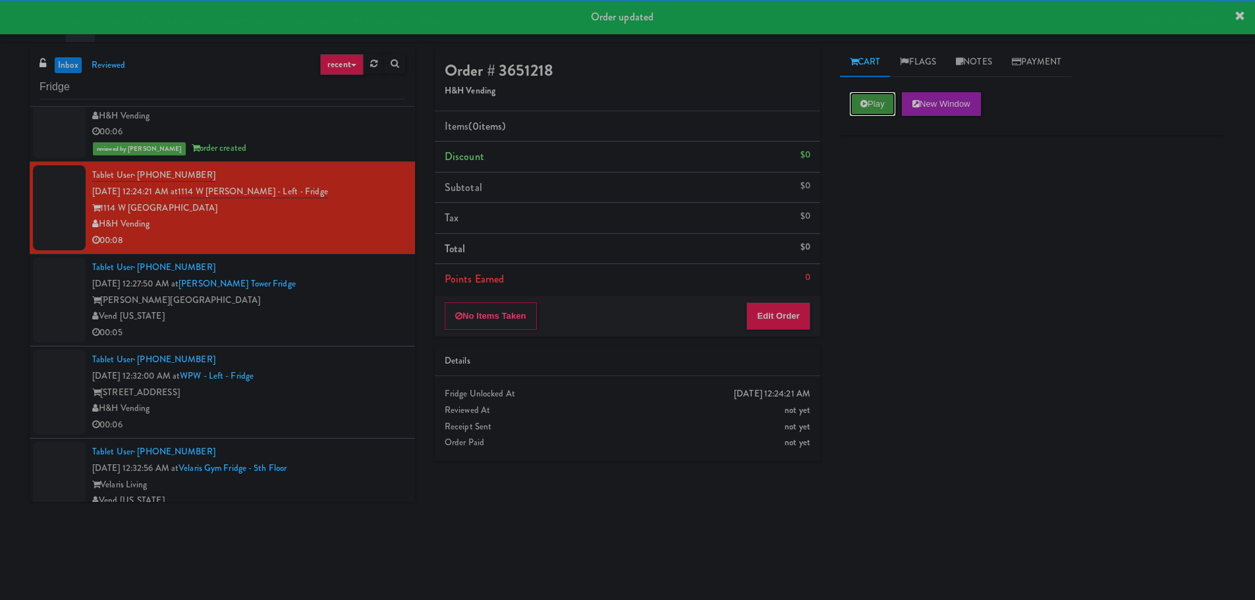
click at [889, 99] on button "Play" at bounding box center [872, 104] width 45 height 24
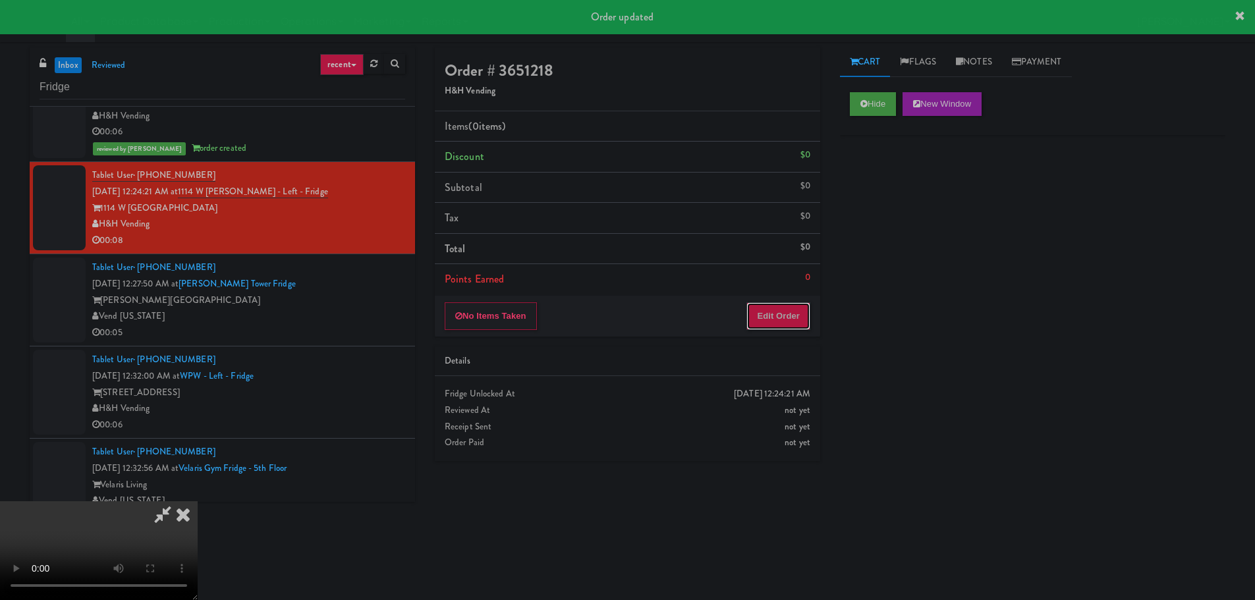
click at [779, 320] on button "Edit Order" at bounding box center [778, 316] width 64 height 28
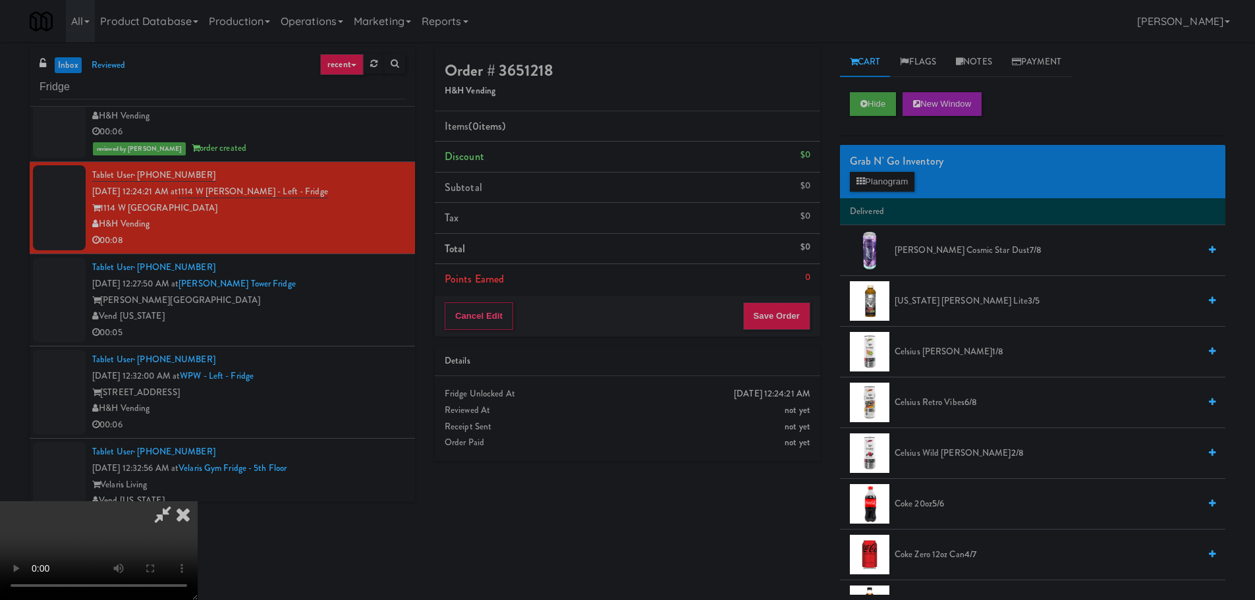
scroll to position [227, 0]
click at [886, 101] on button "Hide" at bounding box center [873, 104] width 46 height 24
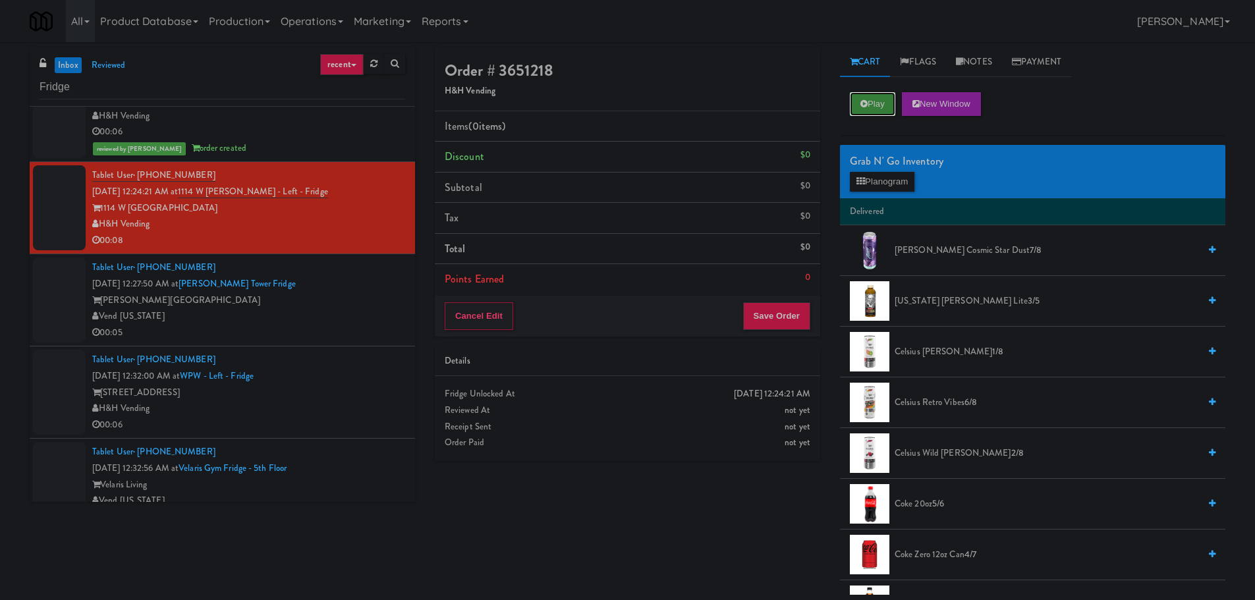
scroll to position [0, 0]
click at [886, 101] on button "Play" at bounding box center [872, 104] width 45 height 24
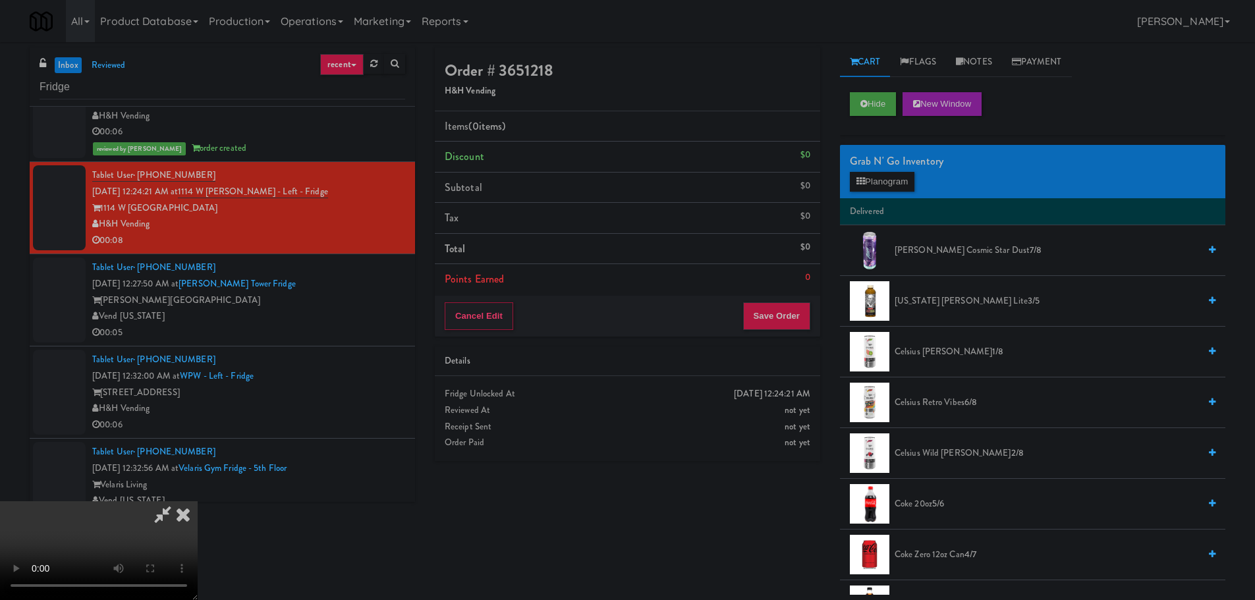
scroll to position [29, 0]
click at [198, 501] on video at bounding box center [99, 550] width 198 height 99
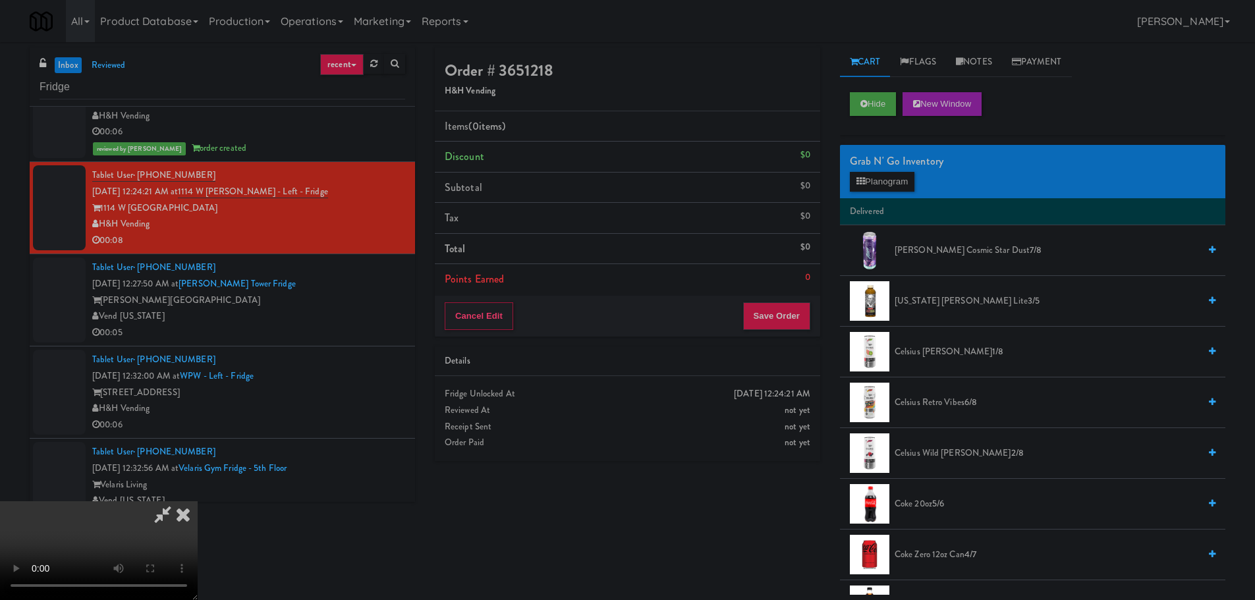
click at [198, 501] on video at bounding box center [99, 550] width 198 height 99
drag, startPoint x: 531, startPoint y: 348, endPoint x: 539, endPoint y: 349, distance: 8.6
click at [198, 501] on video at bounding box center [99, 550] width 198 height 99
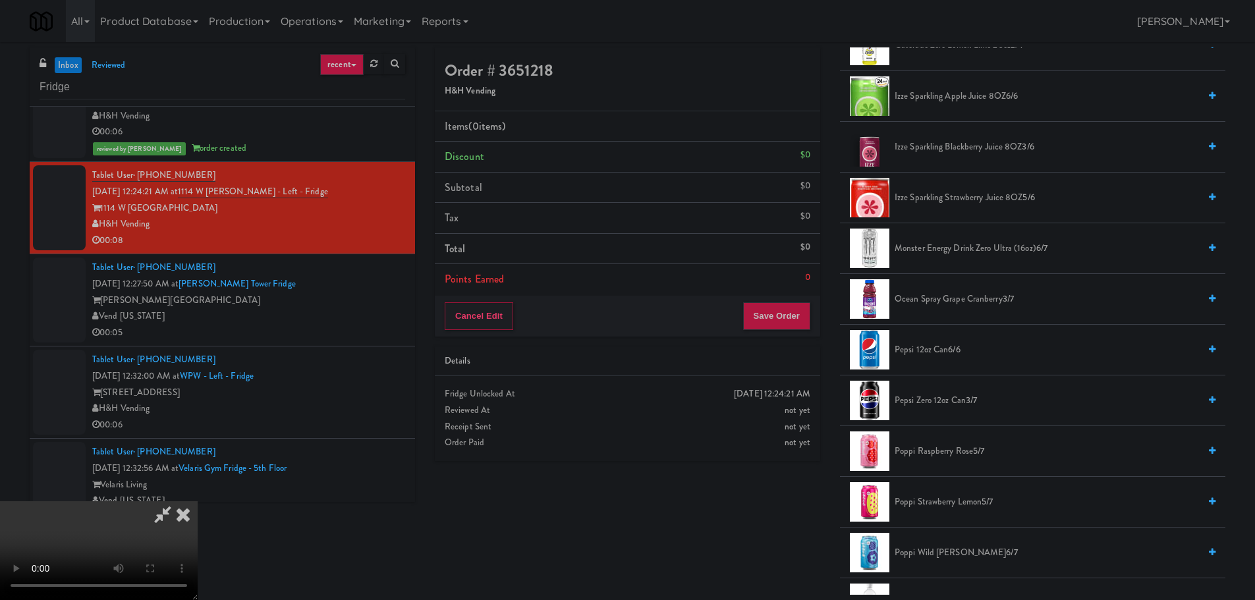
scroll to position [1054, 0]
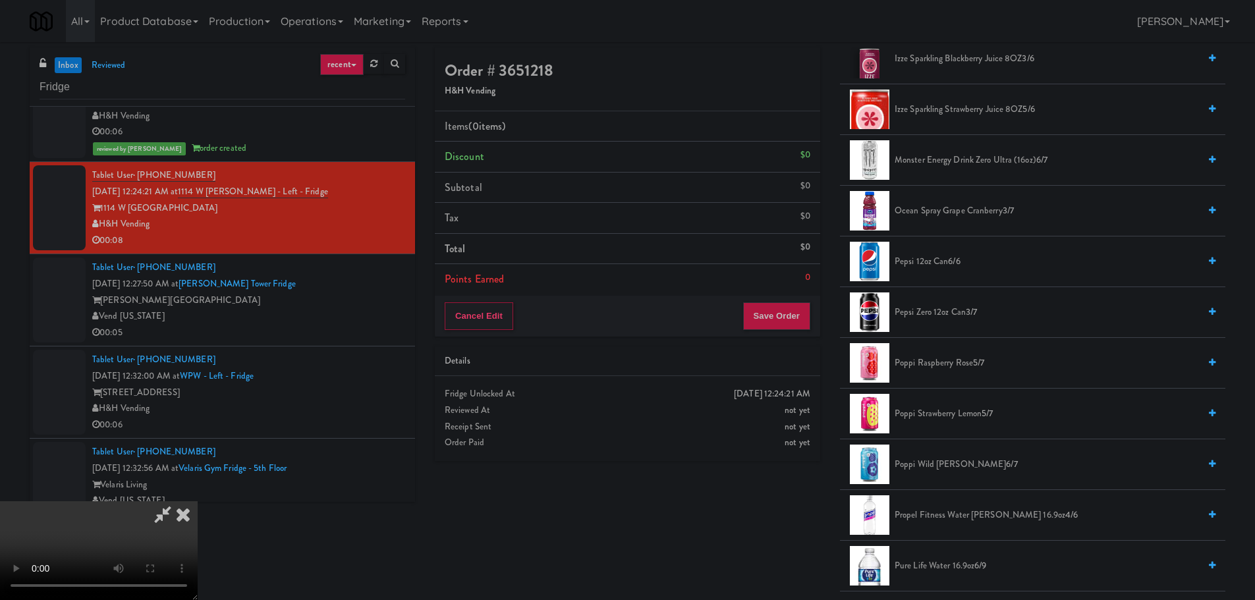
click at [967, 157] on span "Monster Energy Drink Zero Ultra (16oz) 6/7" at bounding box center [1046, 160] width 304 height 16
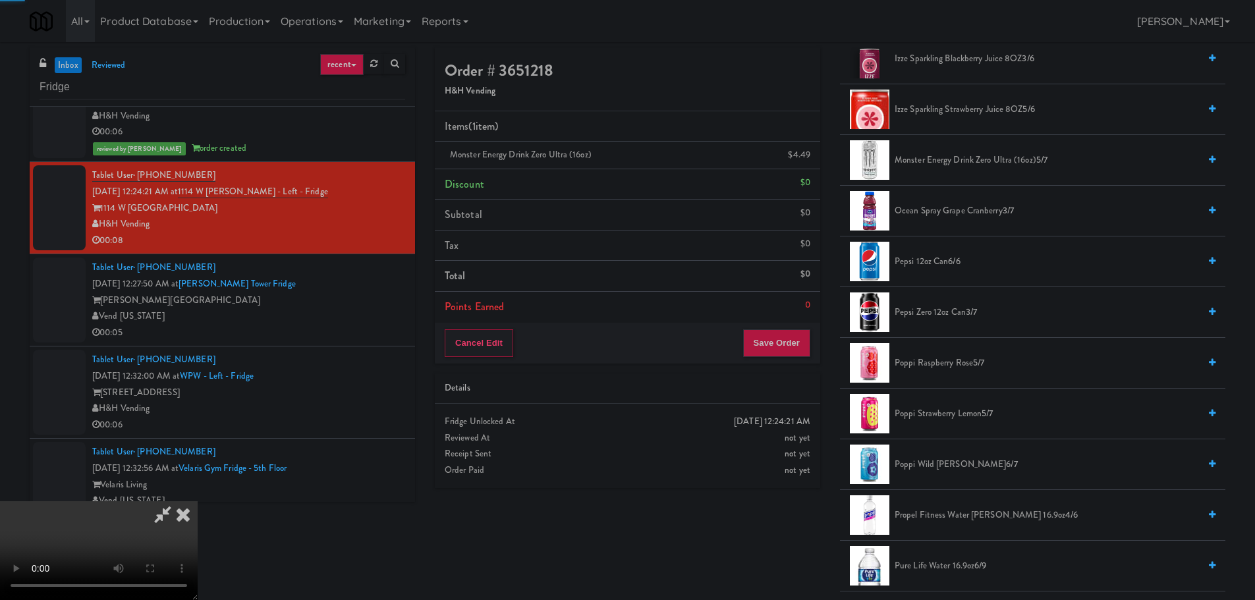
click at [198, 501] on video at bounding box center [99, 550] width 198 height 99
click at [782, 343] on button "Save Order" at bounding box center [776, 343] width 67 height 28
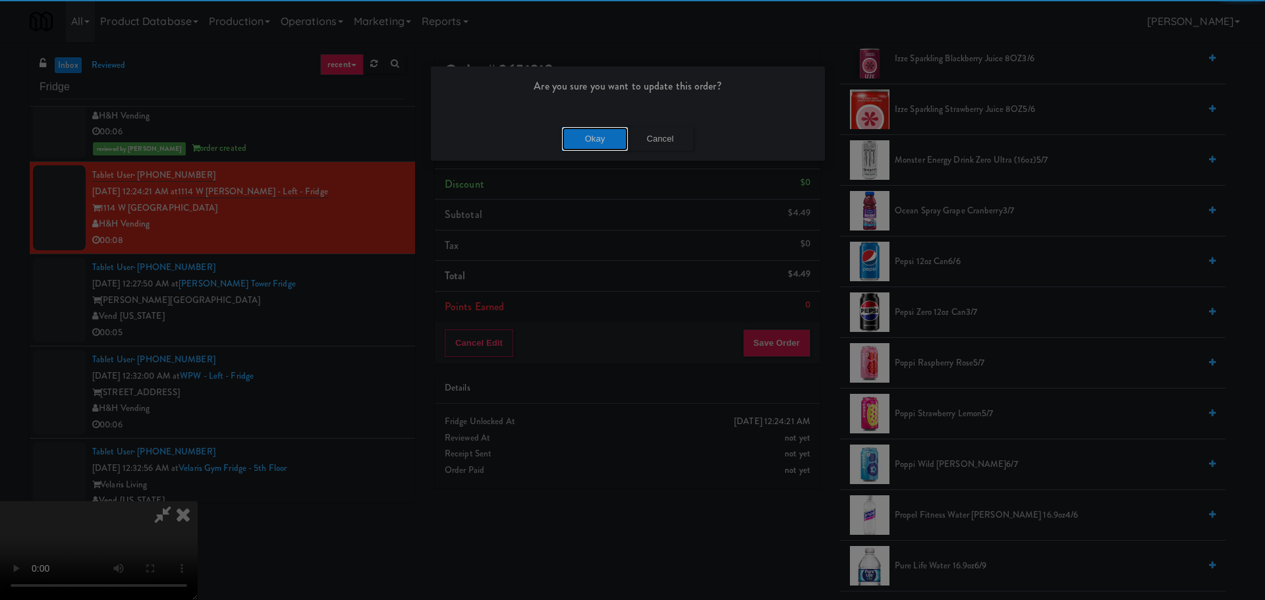
click at [565, 132] on button "Okay" at bounding box center [595, 139] width 66 height 24
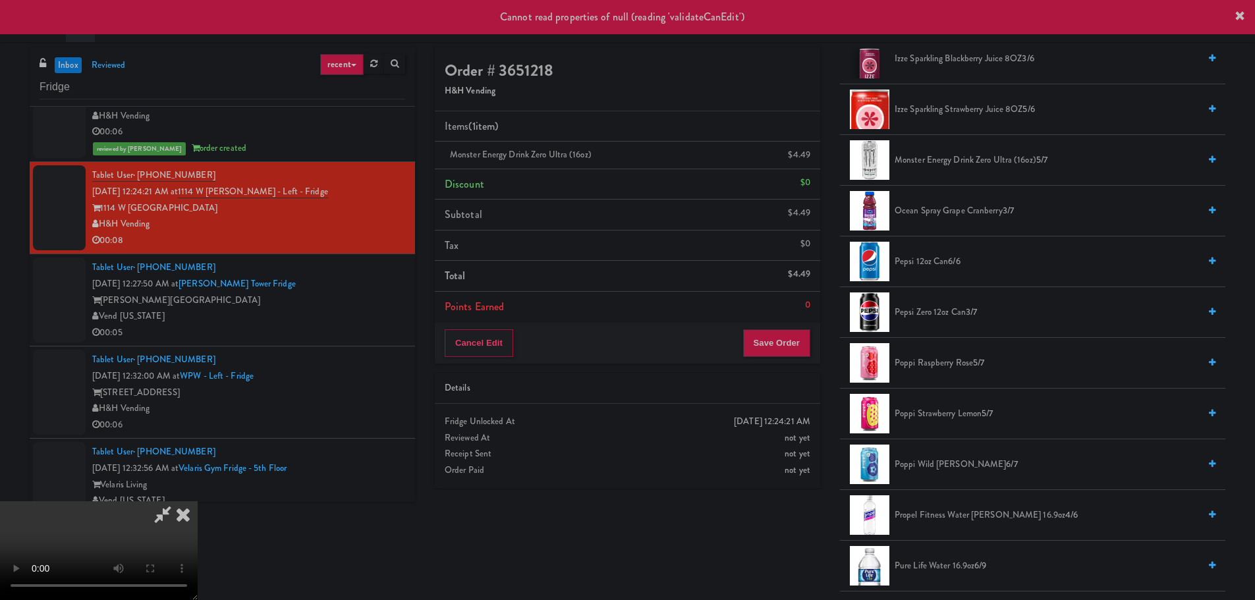
scroll to position [0, 0]
click at [198, 501] on icon at bounding box center [183, 514] width 29 height 26
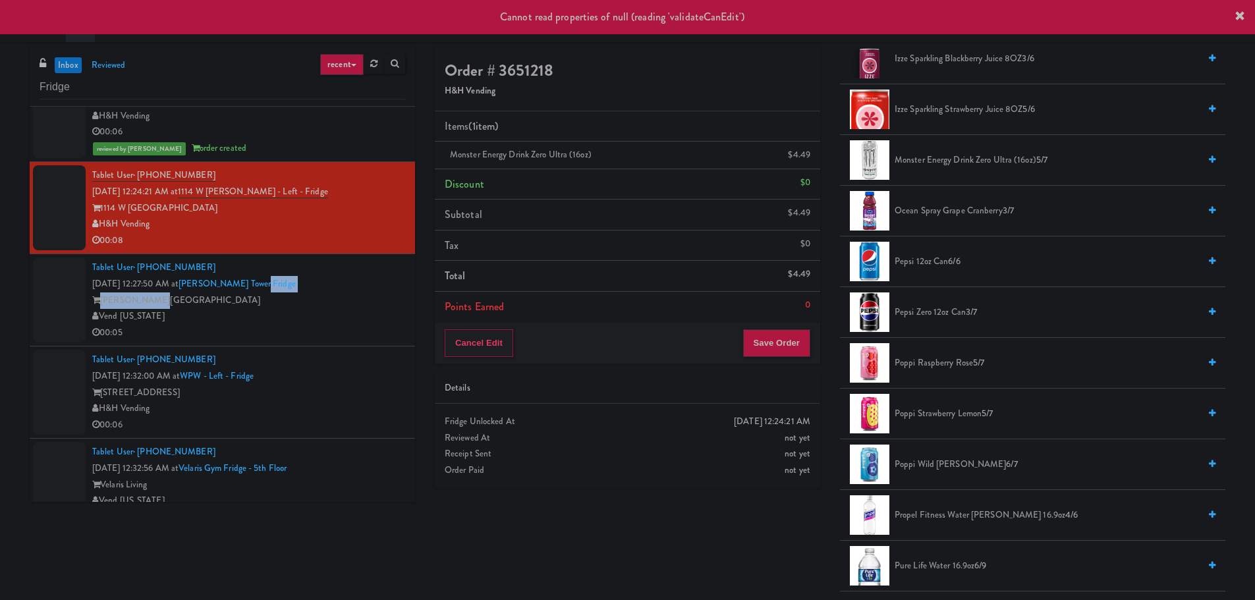
click at [307, 292] on div "Tablet User · (720) 461-1862 Sep 22, 2025 12:27:50 AM at Archer Tower Fridge Ar…" at bounding box center [248, 300] width 313 height 81
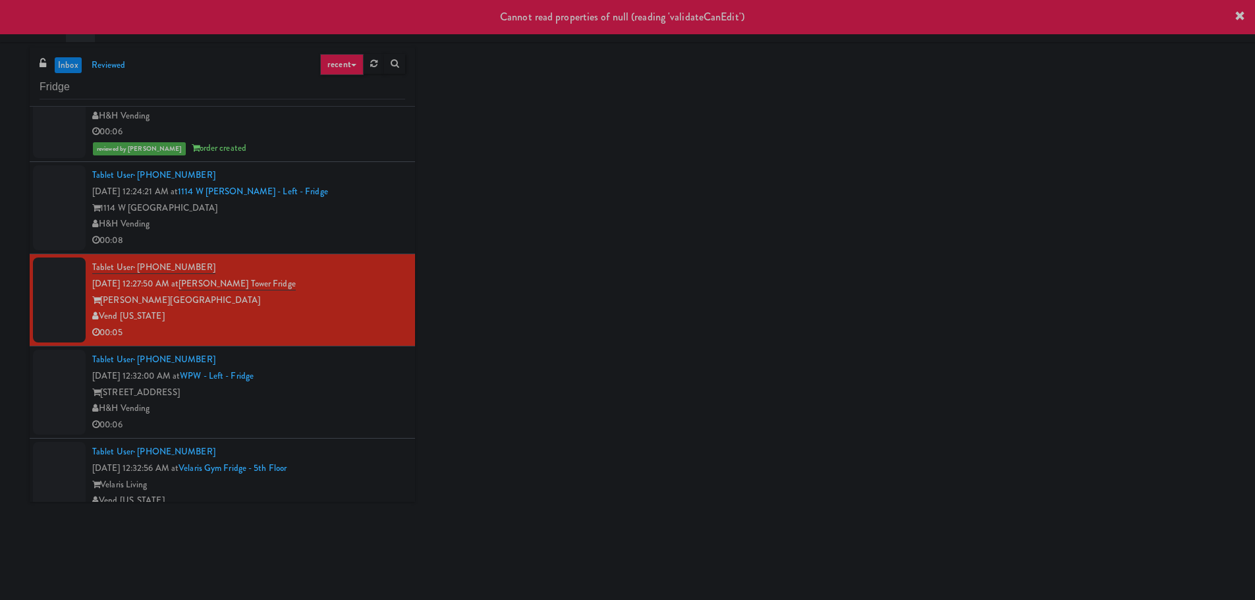
click at [333, 209] on div "1114 W Carroll" at bounding box center [248, 208] width 313 height 16
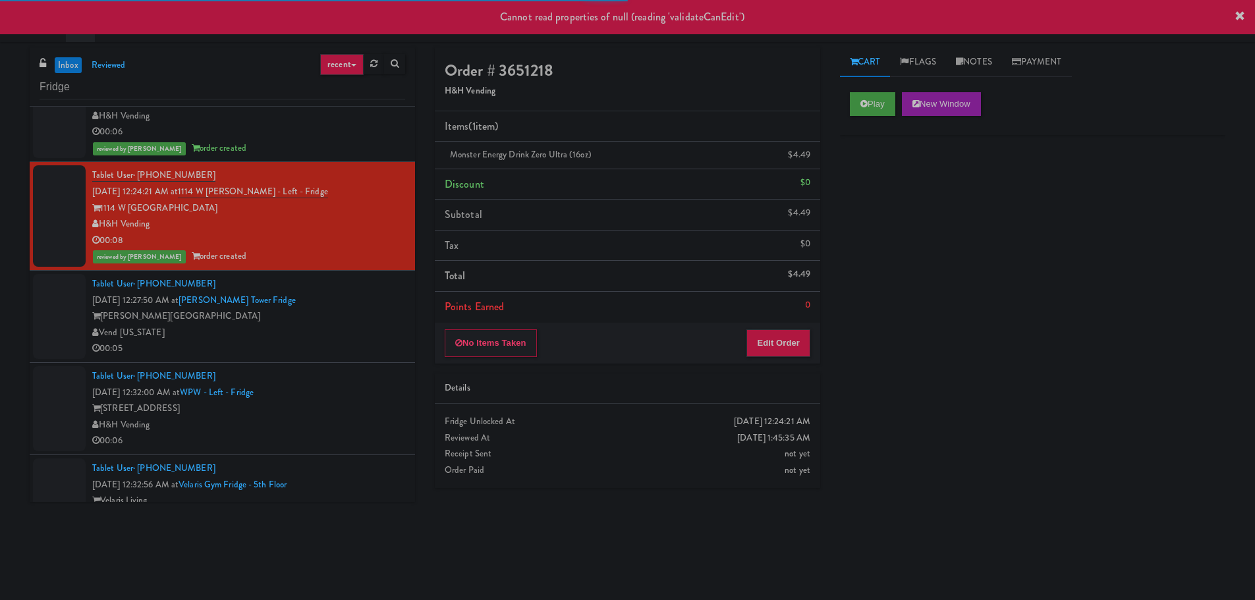
click at [345, 366] on li "Tablet User · (312) 468-1956 Sep 22, 2025 12:32:00 AM at WPW - Left - Fridge 34…" at bounding box center [222, 409] width 385 height 92
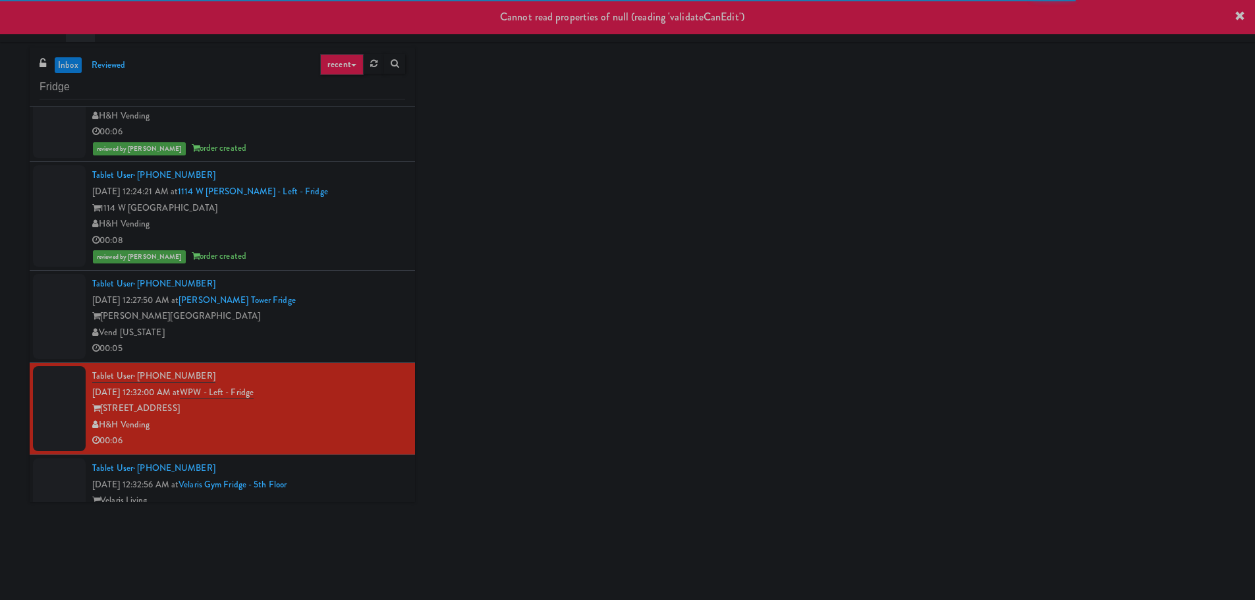
click at [351, 335] on div "Vend [US_STATE]" at bounding box center [248, 333] width 313 height 16
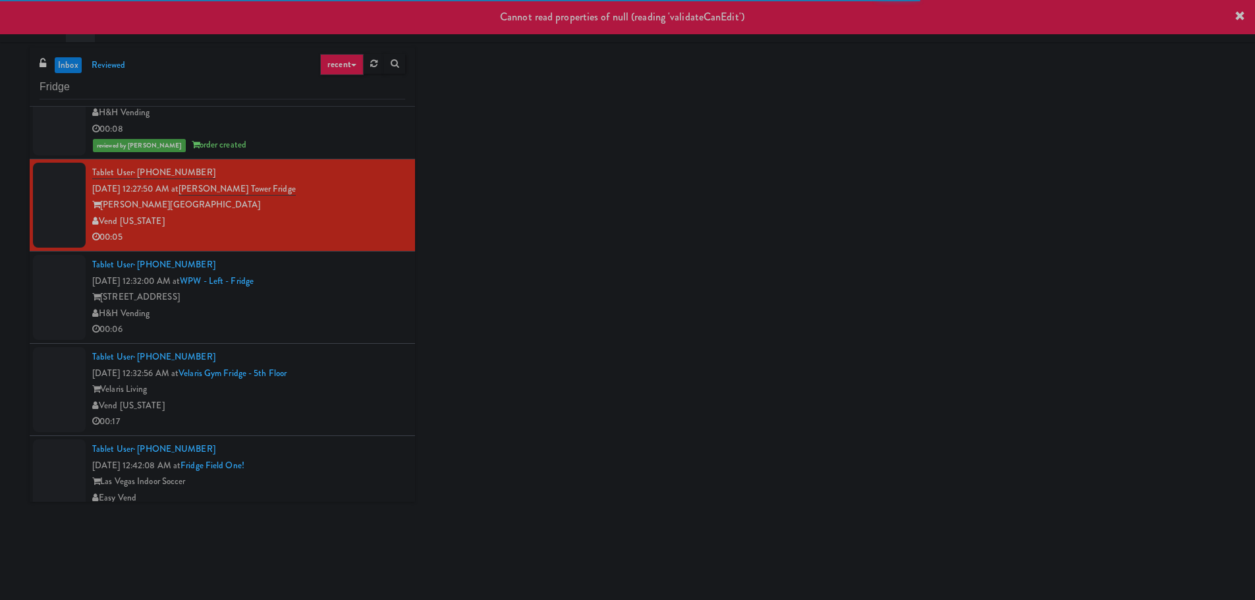
scroll to position [461, 0]
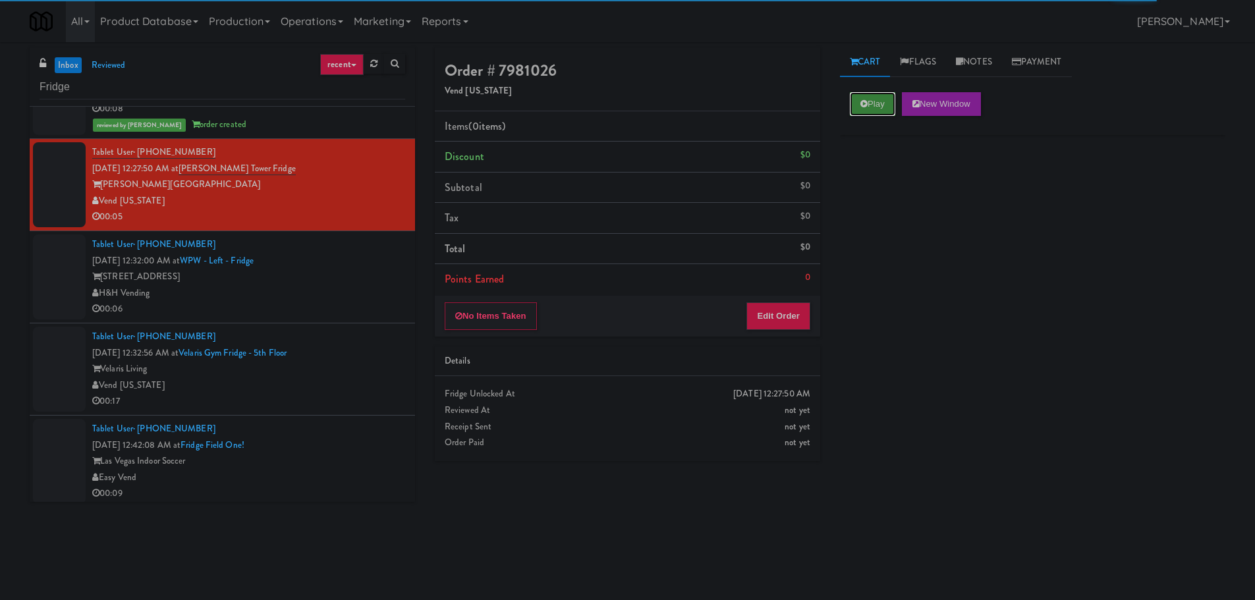
click at [873, 98] on button "Play" at bounding box center [872, 104] width 45 height 24
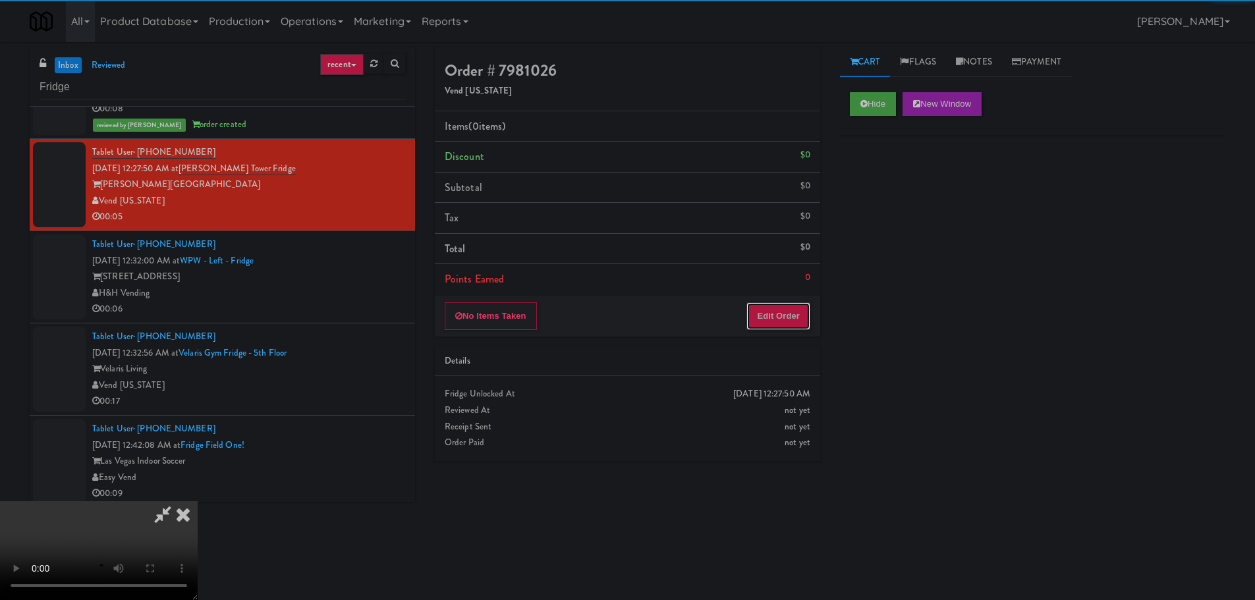
click at [783, 324] on button "Edit Order" at bounding box center [778, 316] width 64 height 28
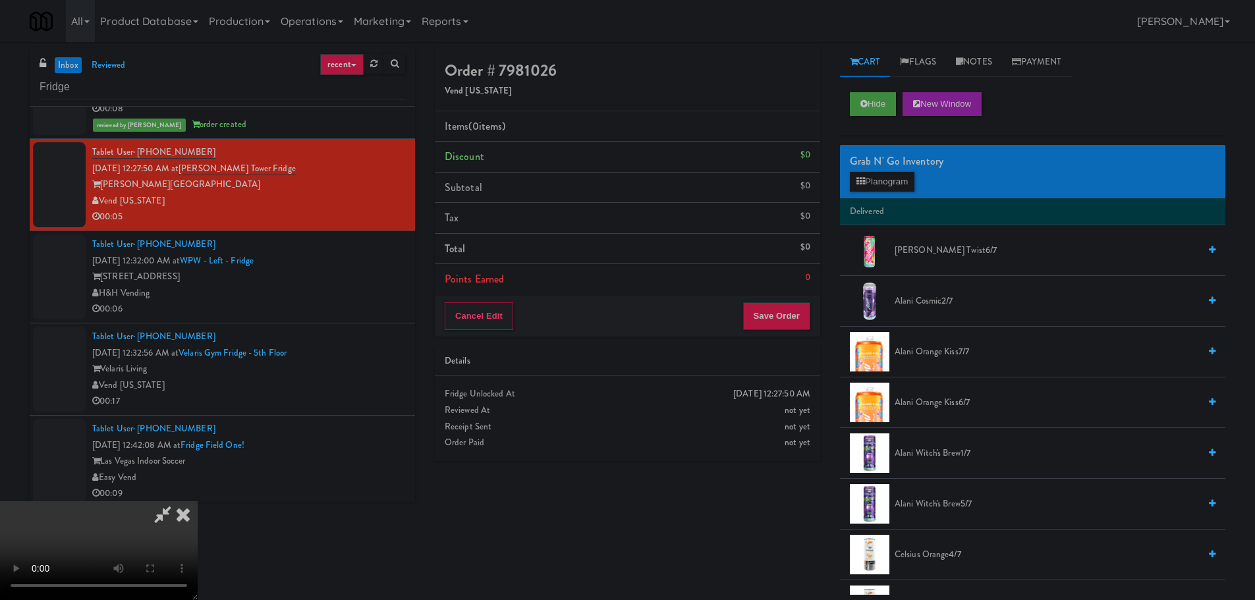
click at [337, 541] on div "inbox reviewed recent all unclear take inventory issue suspicious failed recent…" at bounding box center [627, 320] width 1215 height 547
click at [312, 539] on div "inbox reviewed recent all unclear take inventory issue suspicious failed recent…" at bounding box center [627, 320] width 1215 height 547
click at [876, 105] on button "Hide" at bounding box center [873, 104] width 46 height 24
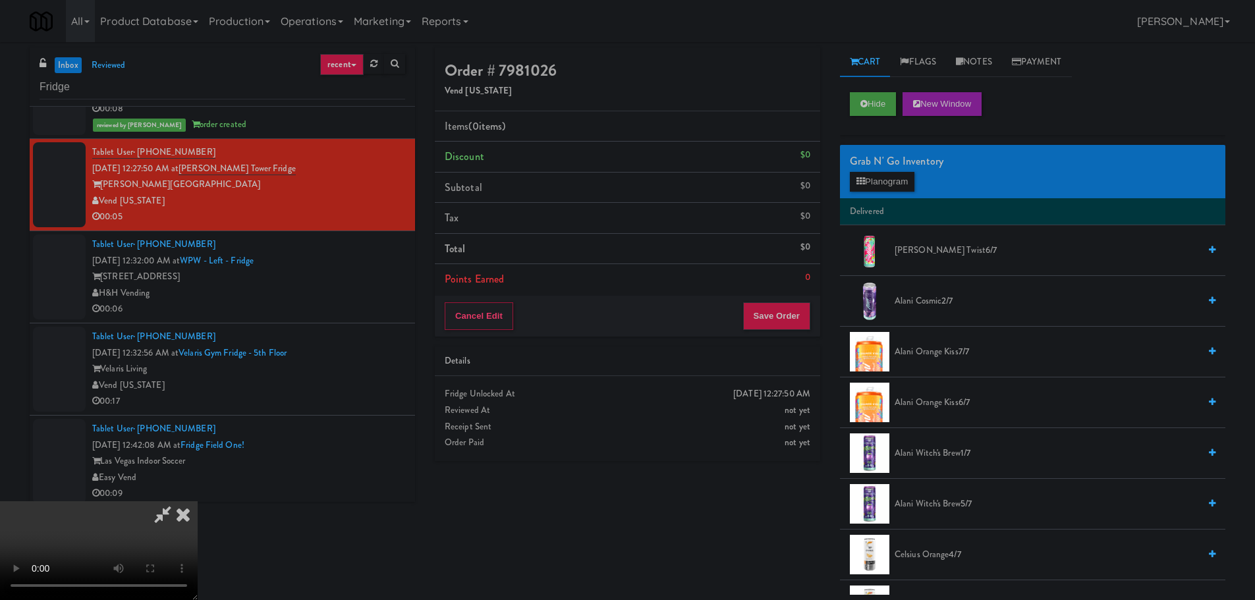
click at [198, 501] on video at bounding box center [99, 550] width 198 height 99
drag, startPoint x: 483, startPoint y: 337, endPoint x: 611, endPoint y: 287, distance: 137.2
click at [198, 501] on video at bounding box center [99, 550] width 198 height 99
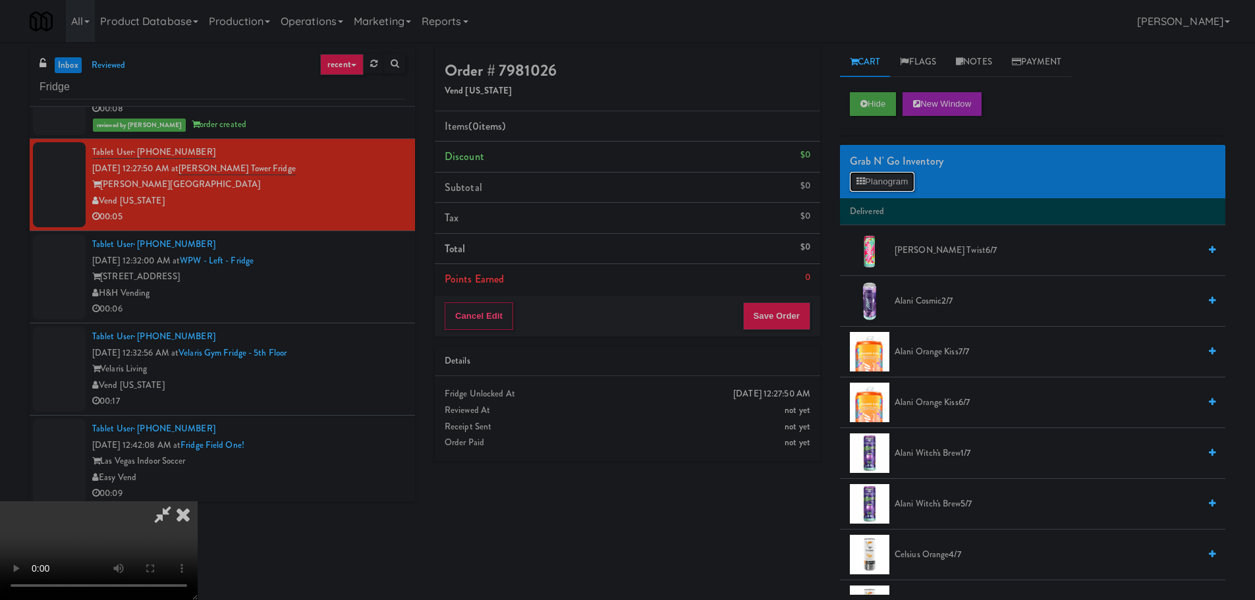
click at [879, 174] on button "Planogram" at bounding box center [882, 182] width 65 height 20
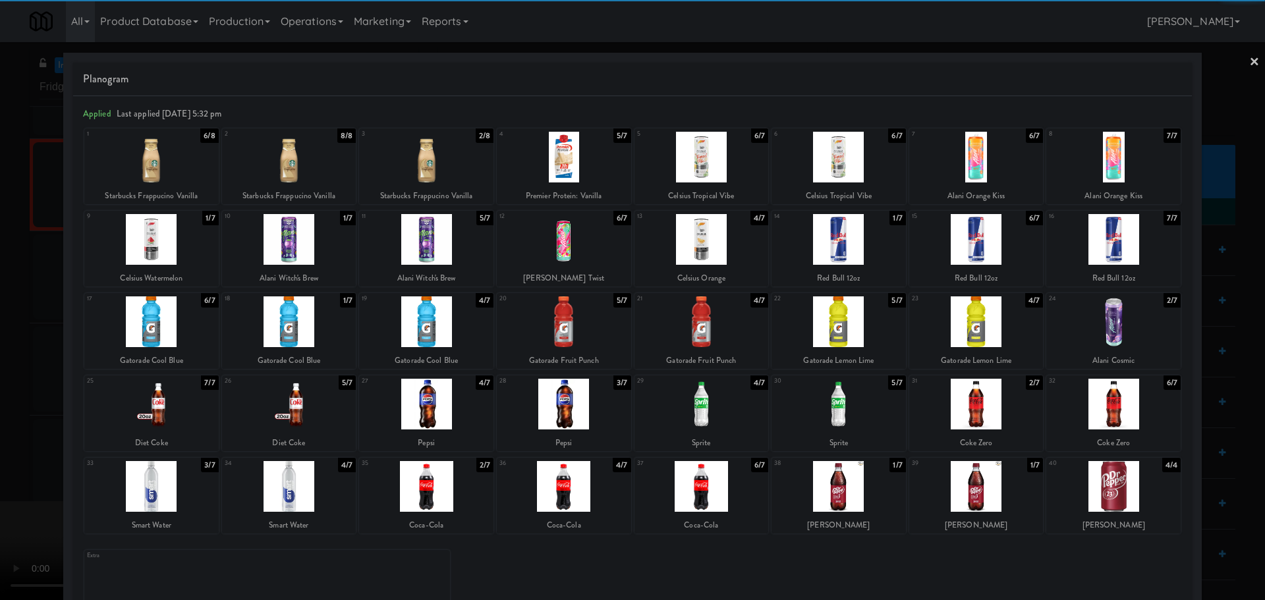
click at [560, 492] on div at bounding box center [564, 486] width 134 height 51
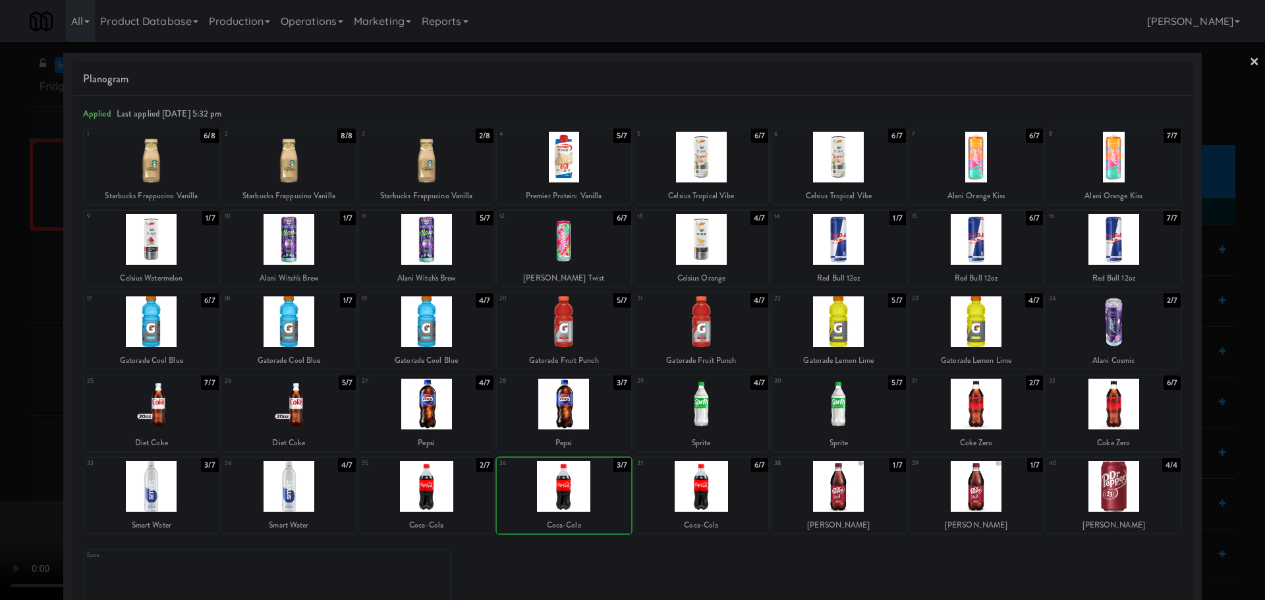
click at [0, 387] on div at bounding box center [632, 300] width 1265 height 600
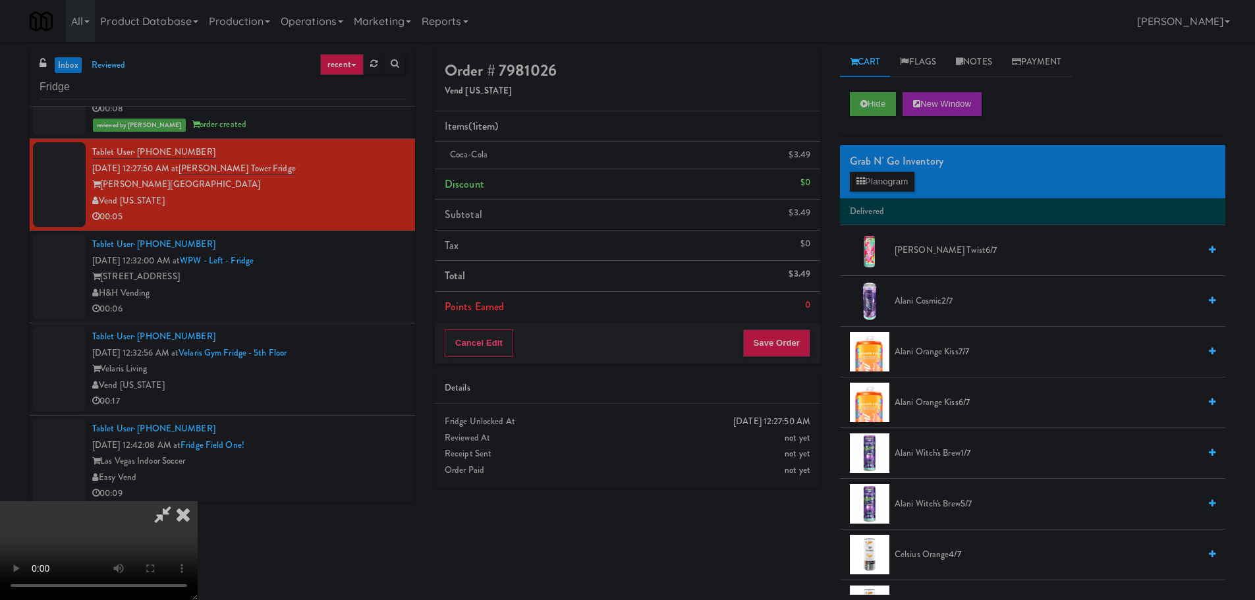
click at [198, 501] on video at bounding box center [99, 550] width 198 height 99
click at [787, 337] on button "Save Order" at bounding box center [776, 343] width 67 height 28
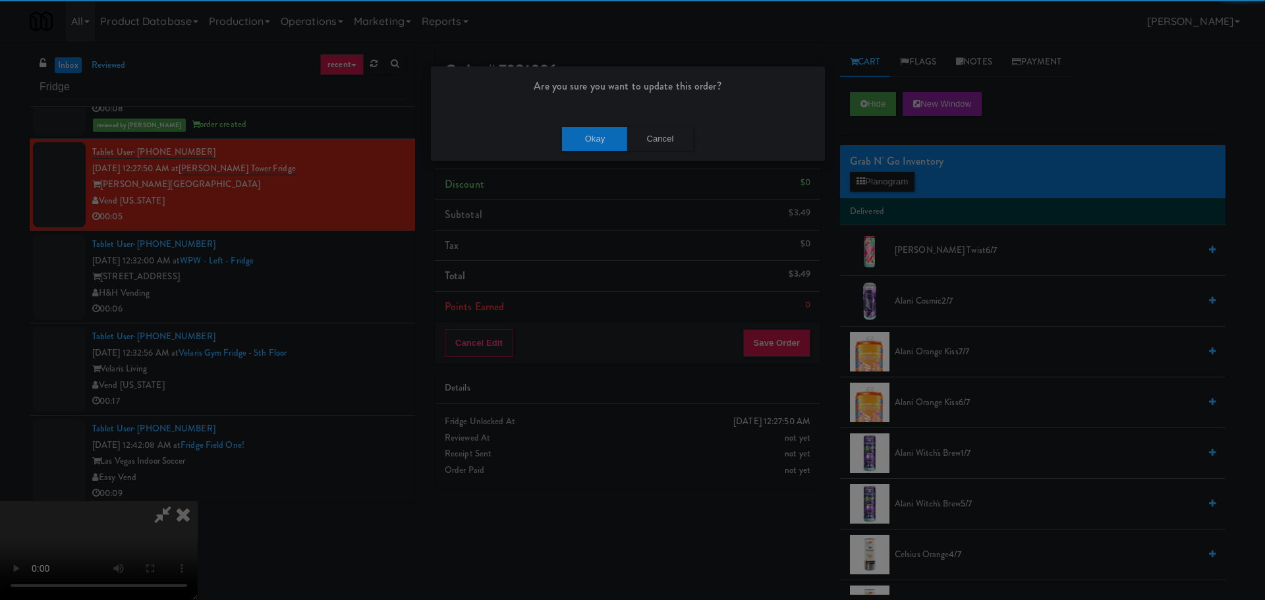
click at [602, 121] on div "Okay Cancel" at bounding box center [628, 139] width 394 height 44
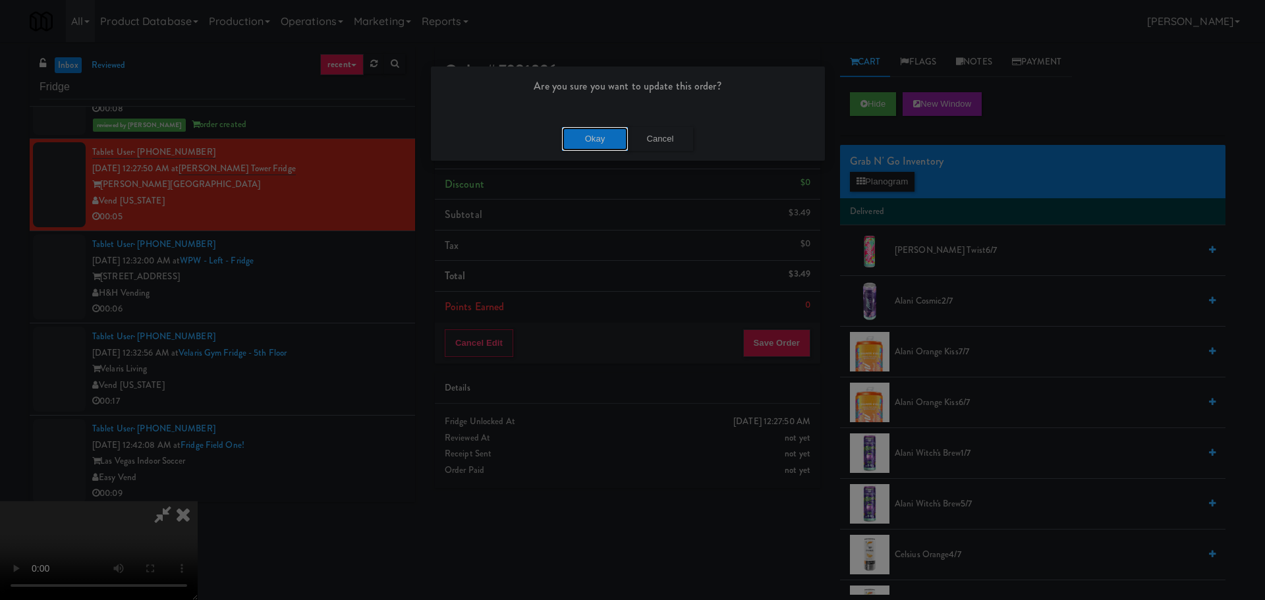
click at [599, 135] on button "Okay" at bounding box center [595, 139] width 66 height 24
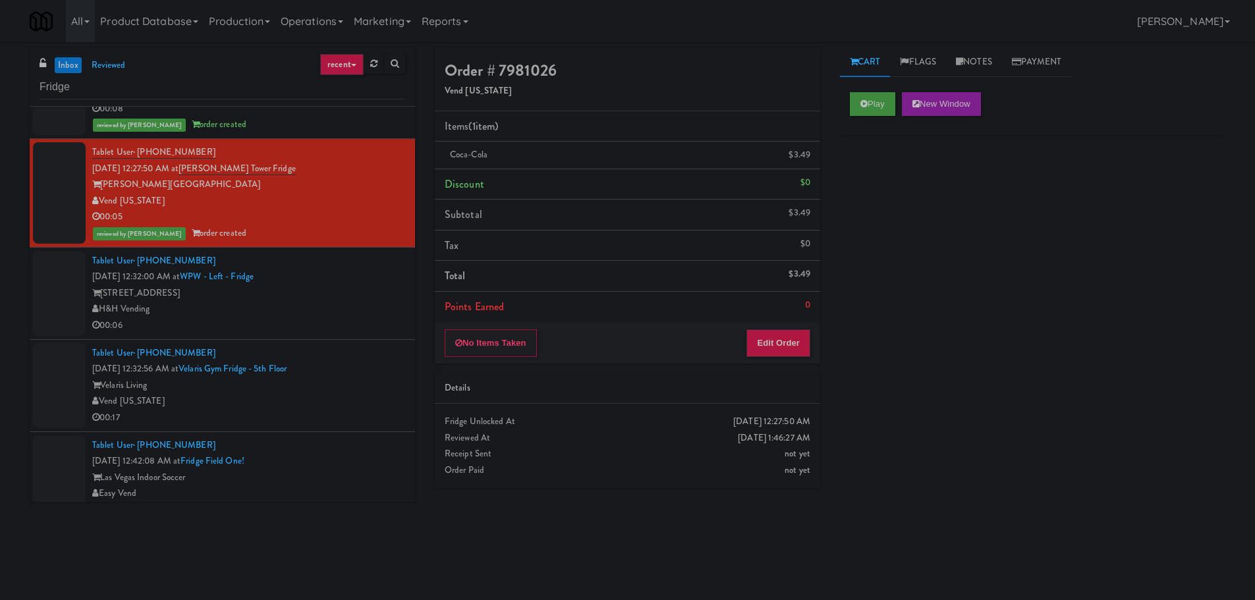
scroll to position [493, 0]
click at [304, 320] on div "00:06" at bounding box center [248, 325] width 313 height 16
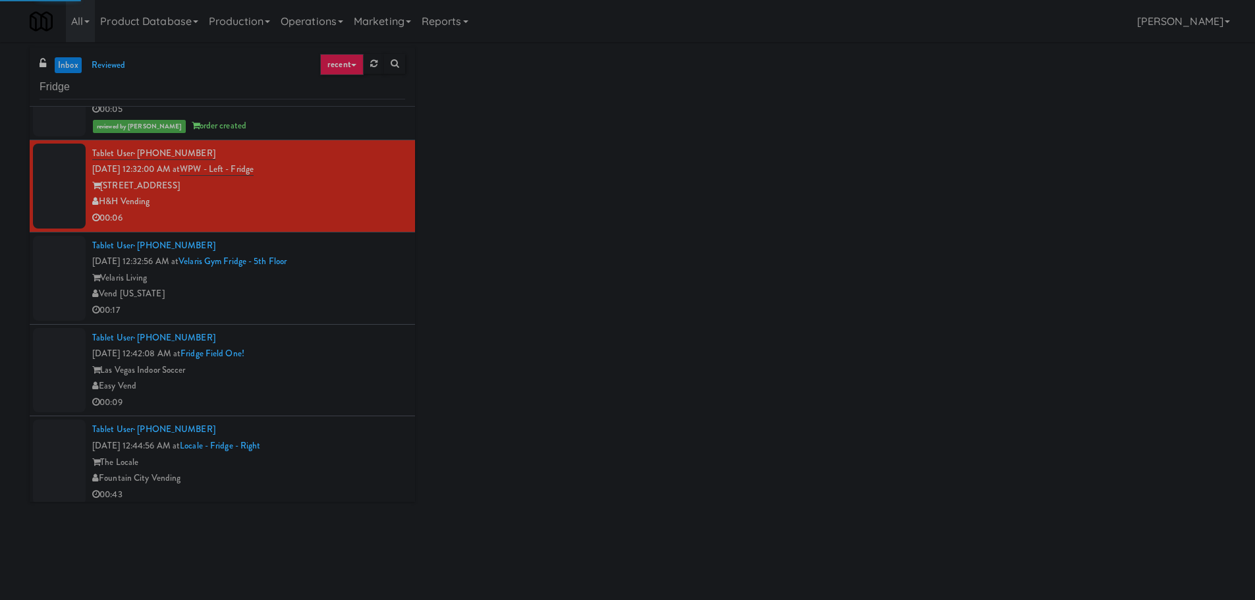
scroll to position [593, 0]
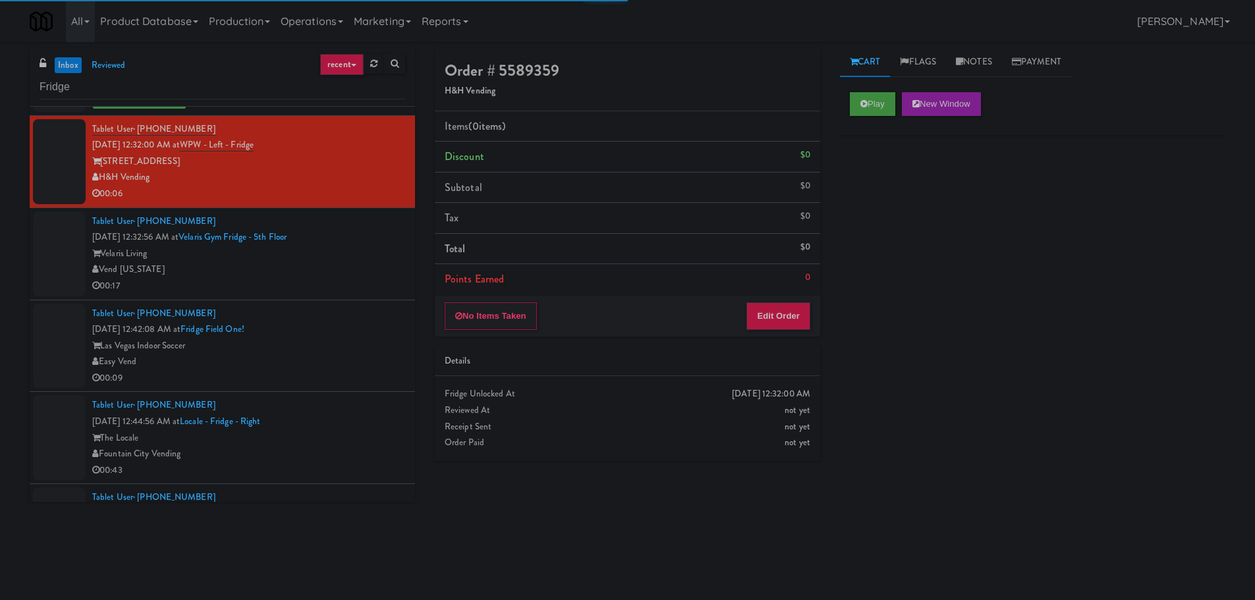
click at [848, 96] on div "Play New Window" at bounding box center [1032, 108] width 385 height 53
click at [865, 102] on icon at bounding box center [863, 103] width 7 height 9
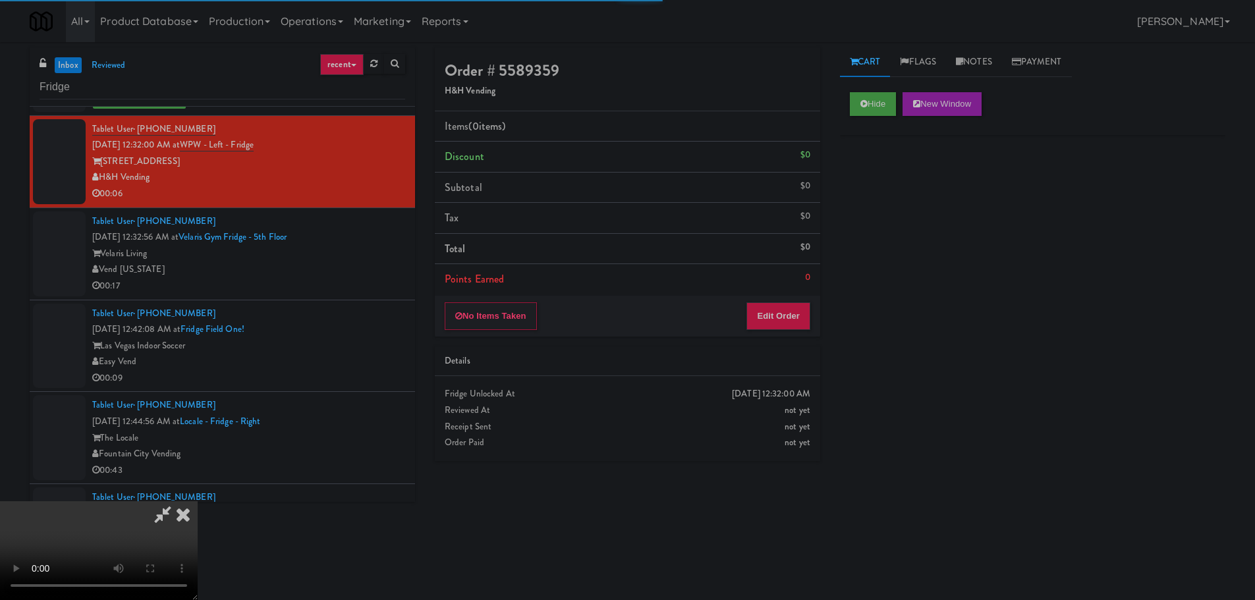
click at [787, 337] on div "Order # 5589359 H&H Vending Items (0 items ) Discount $0 Subtotal $0 Tax $0 Tot…" at bounding box center [627, 259] width 405 height 424
click at [787, 333] on div "No Items Taken Edit Order" at bounding box center [627, 316] width 385 height 41
click at [787, 332] on div "No Items Taken Edit Order" at bounding box center [627, 316] width 385 height 41
click at [792, 328] on button "Edit Order" at bounding box center [778, 316] width 64 height 28
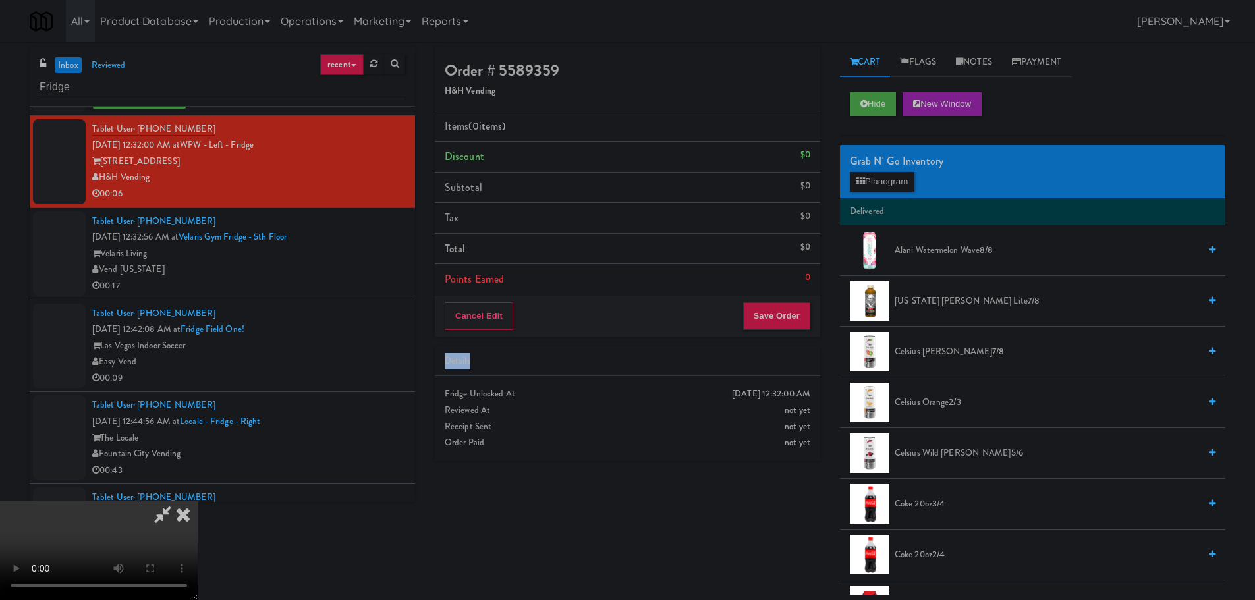
drag, startPoint x: 669, startPoint y: 367, endPoint x: 582, endPoint y: 222, distance: 169.0
click at [669, 368] on div "Details" at bounding box center [628, 361] width 366 height 16
click at [860, 110] on button "Hide" at bounding box center [873, 104] width 46 height 24
click at [198, 501] on video at bounding box center [99, 550] width 198 height 99
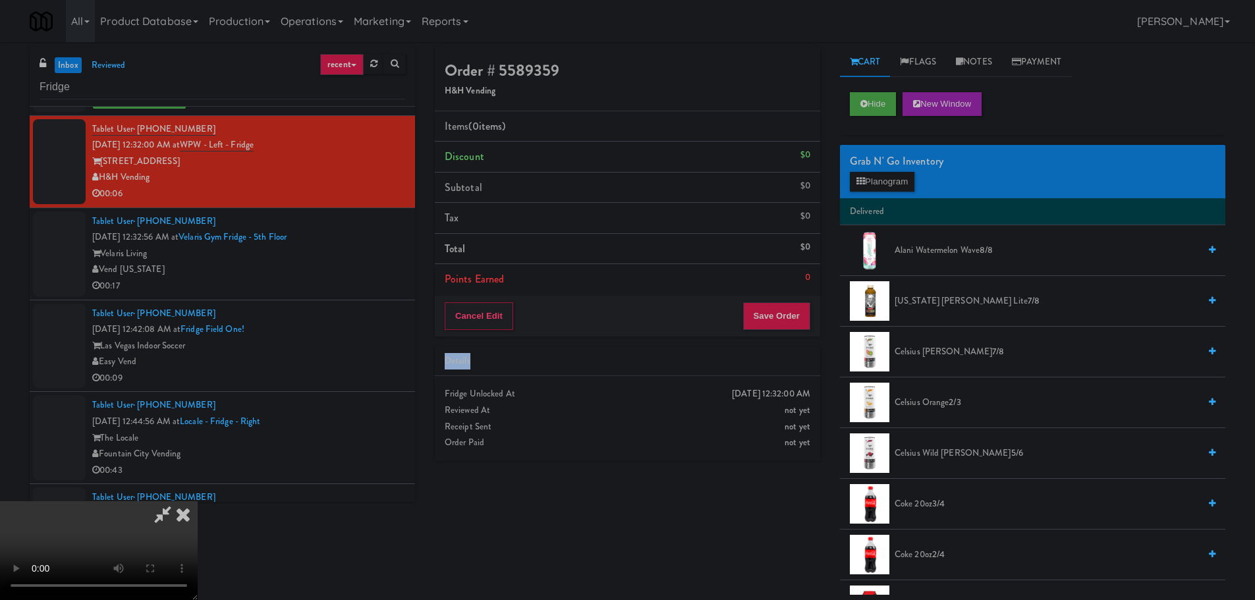
click at [198, 501] on video at bounding box center [99, 550] width 198 height 99
drag, startPoint x: 539, startPoint y: 403, endPoint x: 720, endPoint y: 391, distance: 181.5
click at [198, 501] on video at bounding box center [99, 550] width 198 height 99
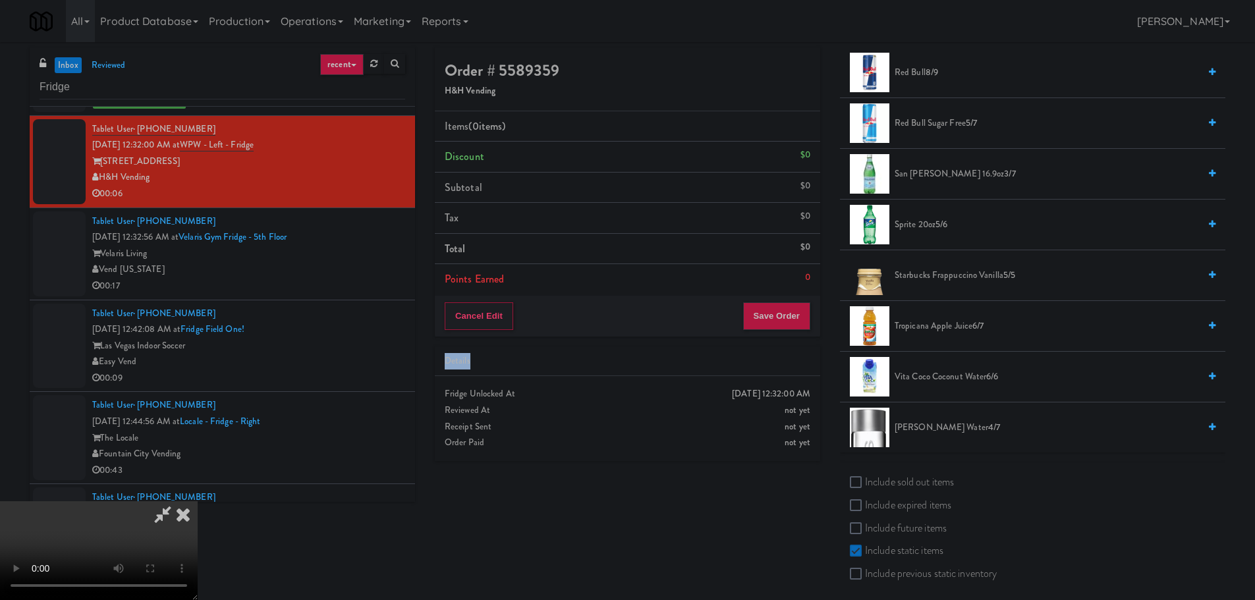
scroll to position [1609, 0]
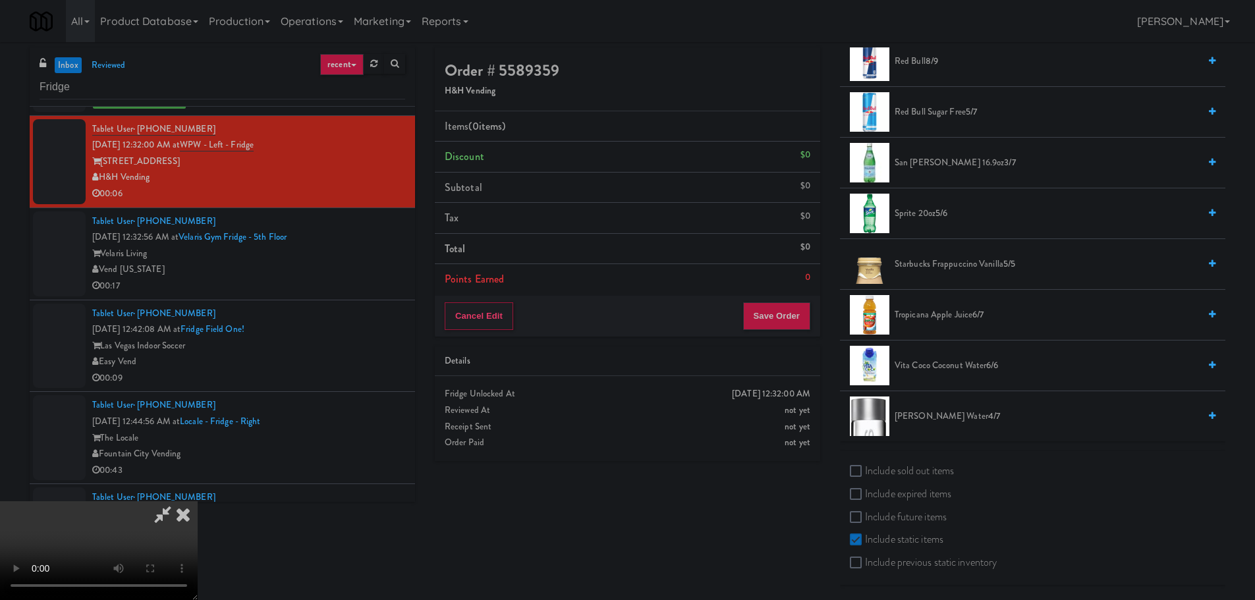
click at [937, 321] on span "Tropicana Apple Juice 6/7" at bounding box center [1046, 315] width 304 height 16
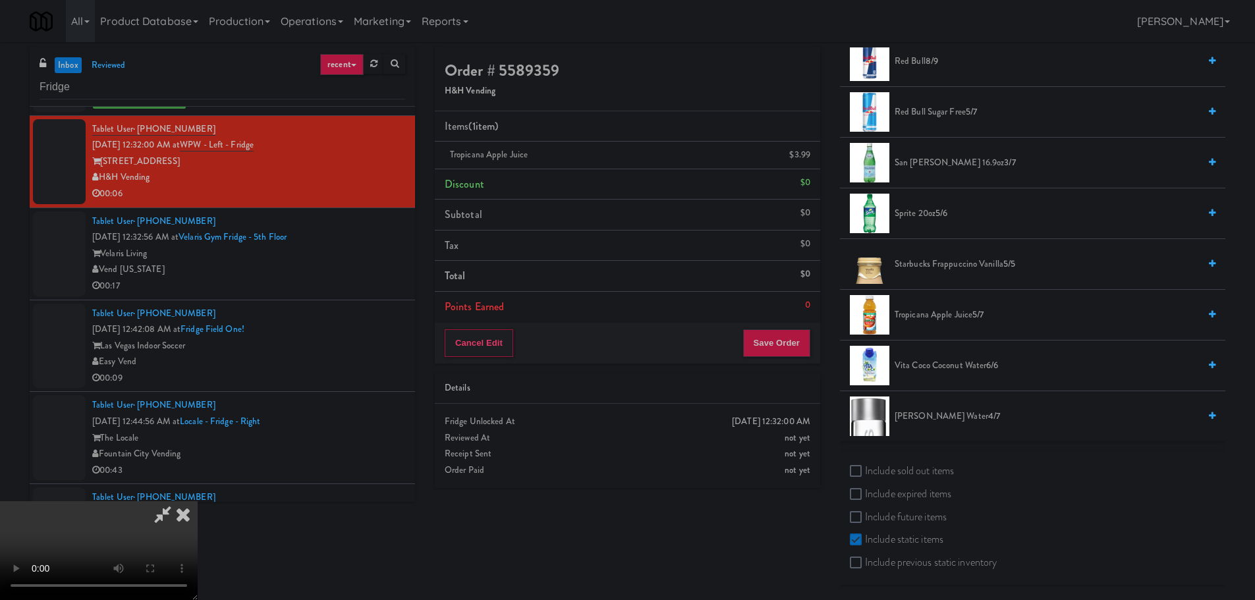
drag, startPoint x: 581, startPoint y: 346, endPoint x: 589, endPoint y: 345, distance: 8.6
click at [198, 501] on video at bounding box center [99, 550] width 198 height 99
click at [774, 346] on button "Save Order" at bounding box center [776, 343] width 67 height 28
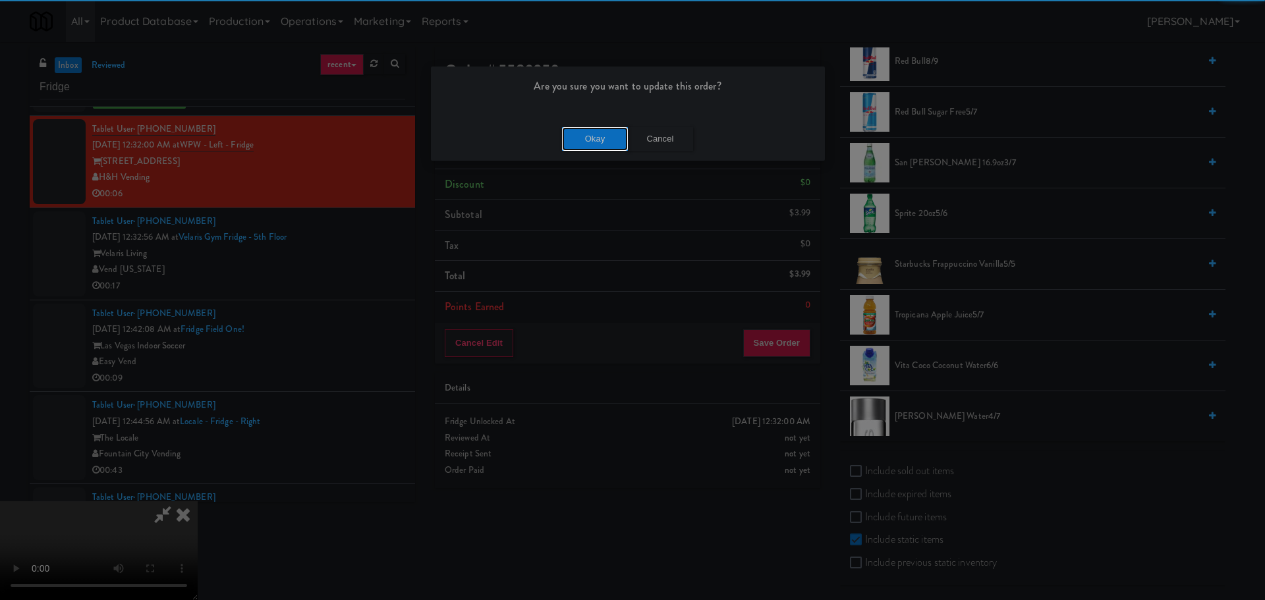
click at [597, 144] on button "Okay" at bounding box center [595, 139] width 66 height 24
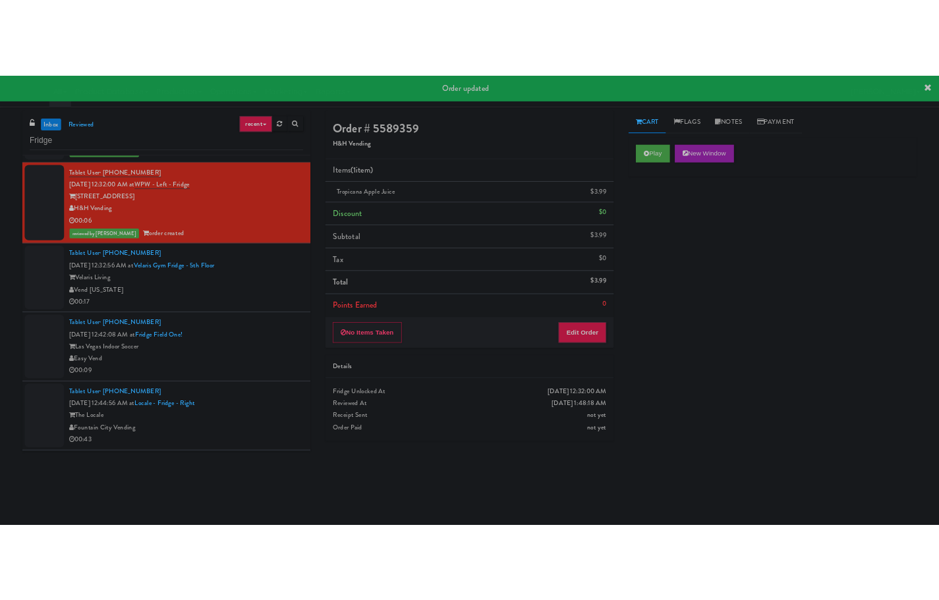
scroll to position [625, 0]
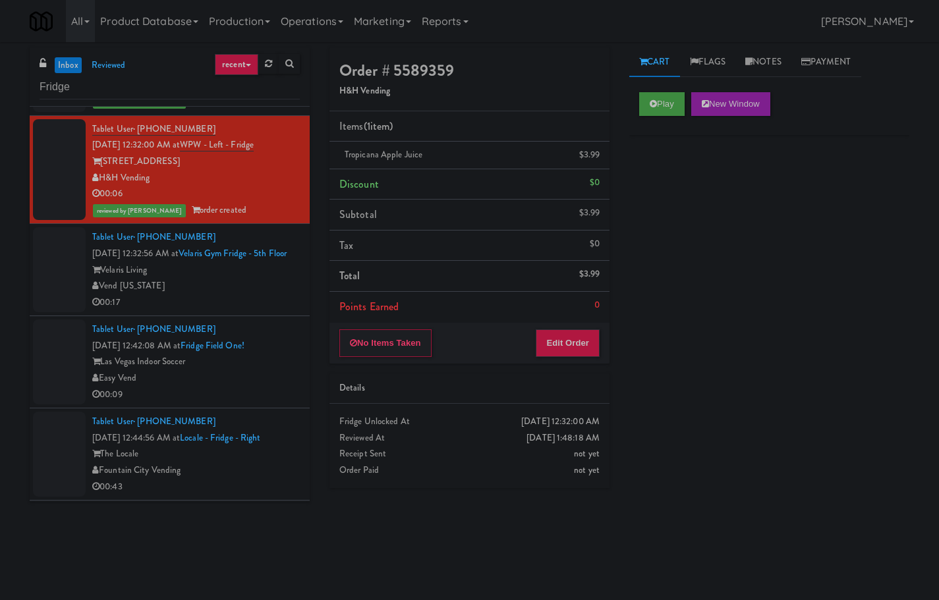
click at [259, 294] on div "Vend [US_STATE]" at bounding box center [195, 286] width 207 height 16
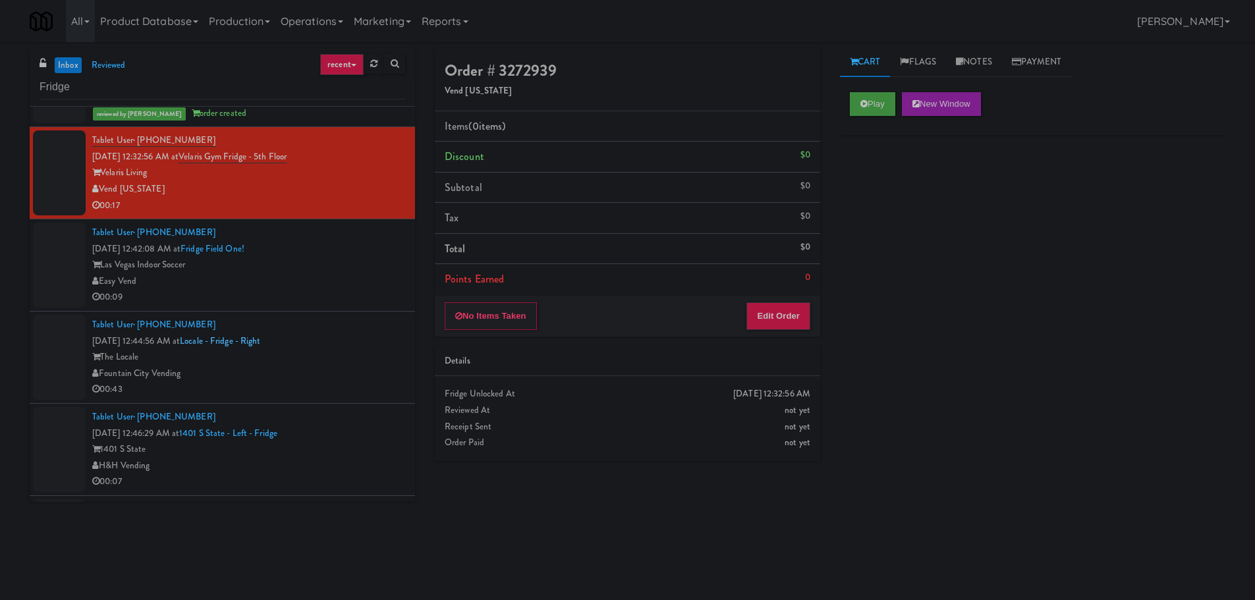
scroll to position [691, 0]
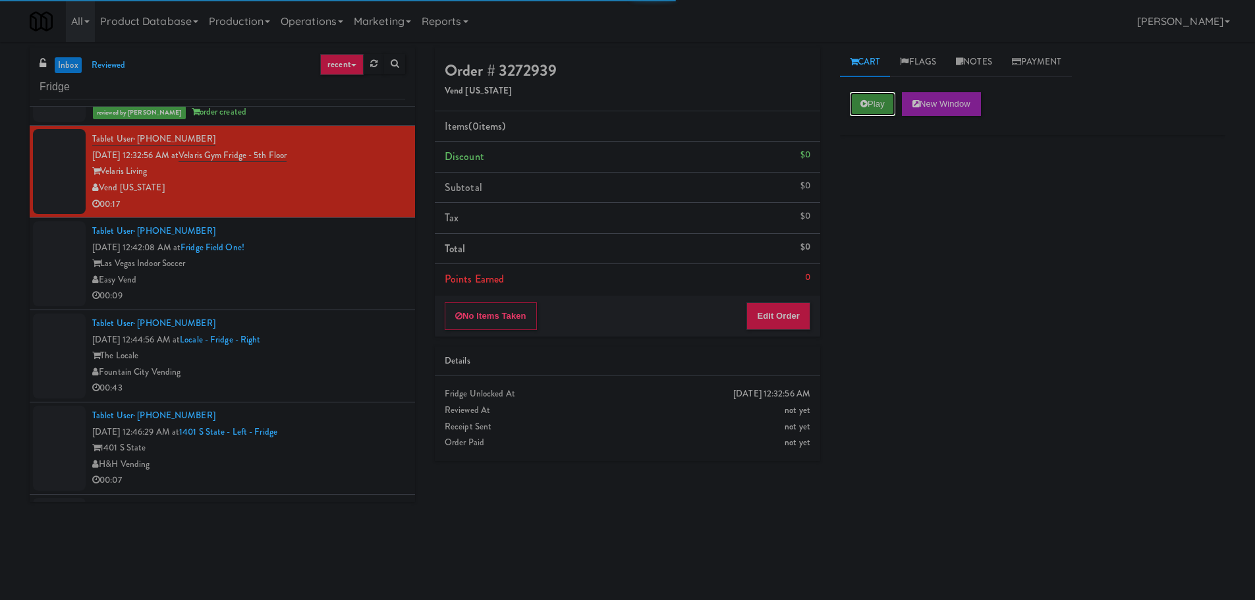
click at [850, 113] on button "Play" at bounding box center [872, 104] width 45 height 24
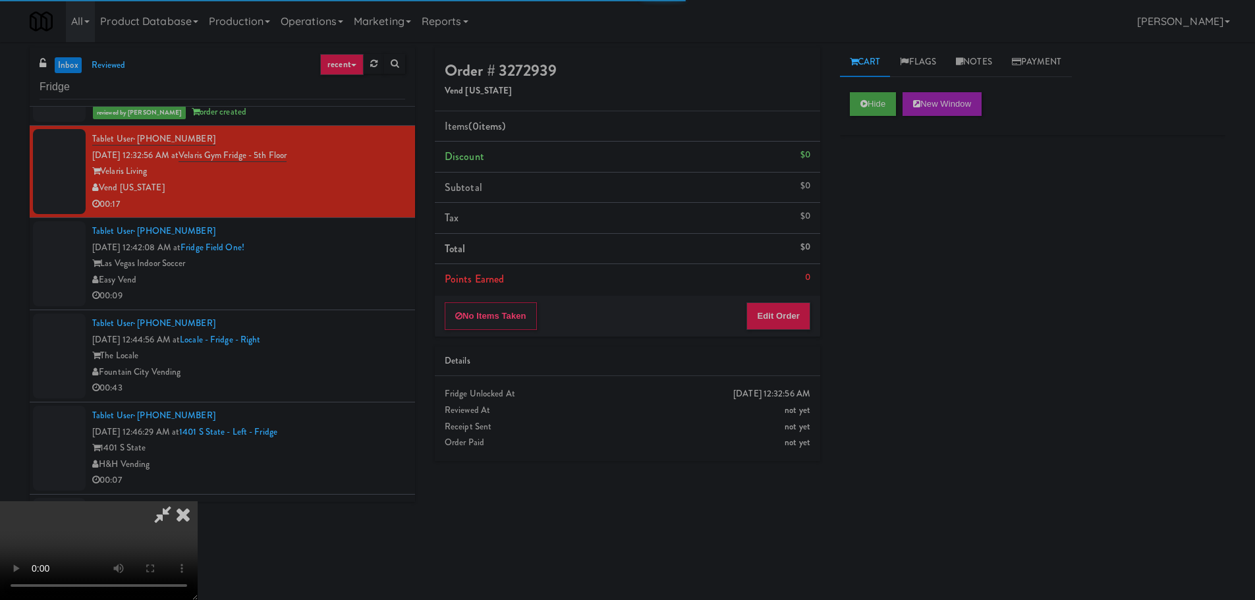
click at [755, 341] on div "Order # 3272939 Vend Colorado Items (0 items ) Discount $0 Subtotal $0 Tax $0 T…" at bounding box center [627, 259] width 405 height 424
click at [771, 323] on button "Edit Order" at bounding box center [778, 316] width 64 height 28
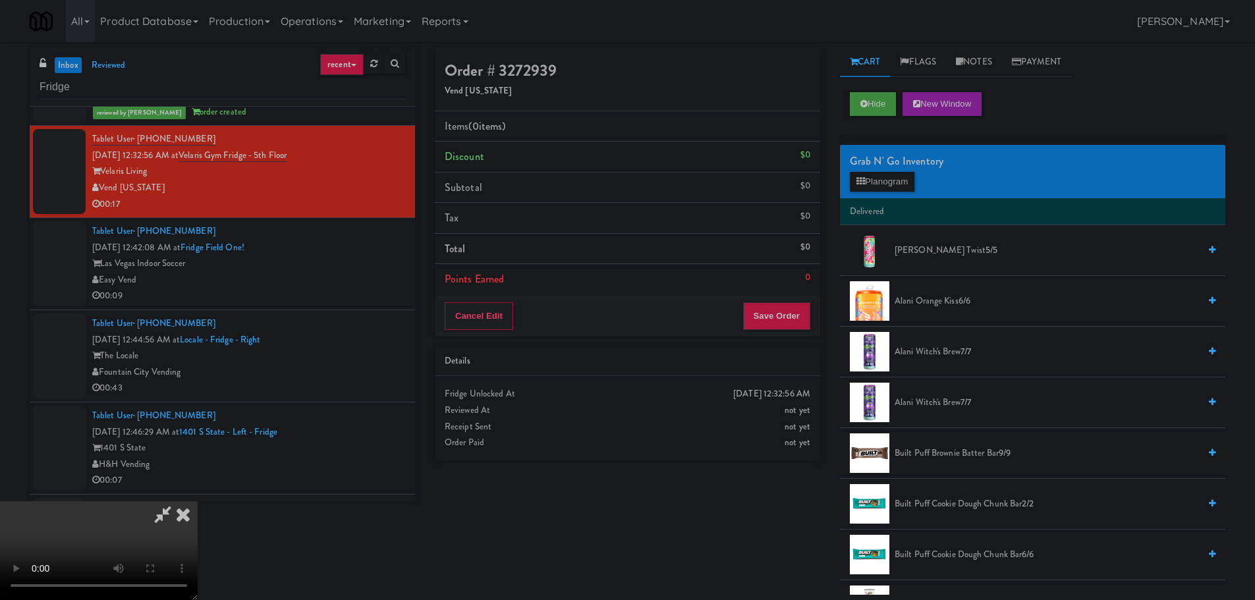
scroll to position [0, 0]
drag, startPoint x: 481, startPoint y: 351, endPoint x: 512, endPoint y: 356, distance: 30.6
click at [198, 501] on video at bounding box center [99, 550] width 198 height 99
drag, startPoint x: 559, startPoint y: 346, endPoint x: 593, endPoint y: 354, distance: 35.1
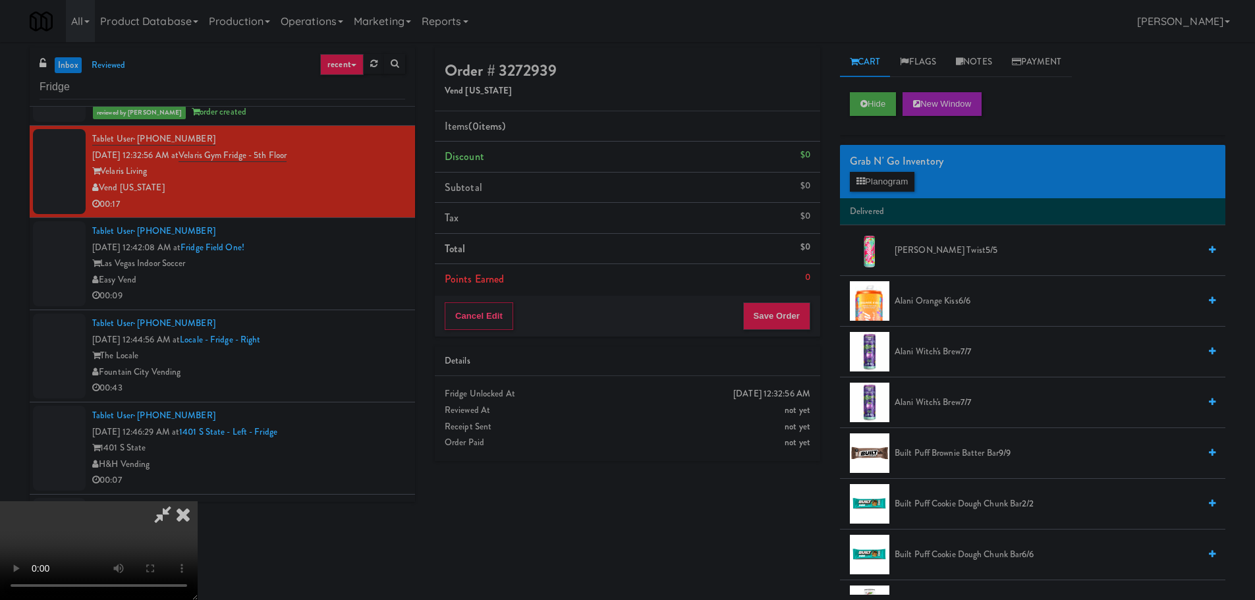
click at [198, 501] on video at bounding box center [99, 550] width 198 height 99
click at [896, 178] on button "Planogram" at bounding box center [882, 182] width 65 height 20
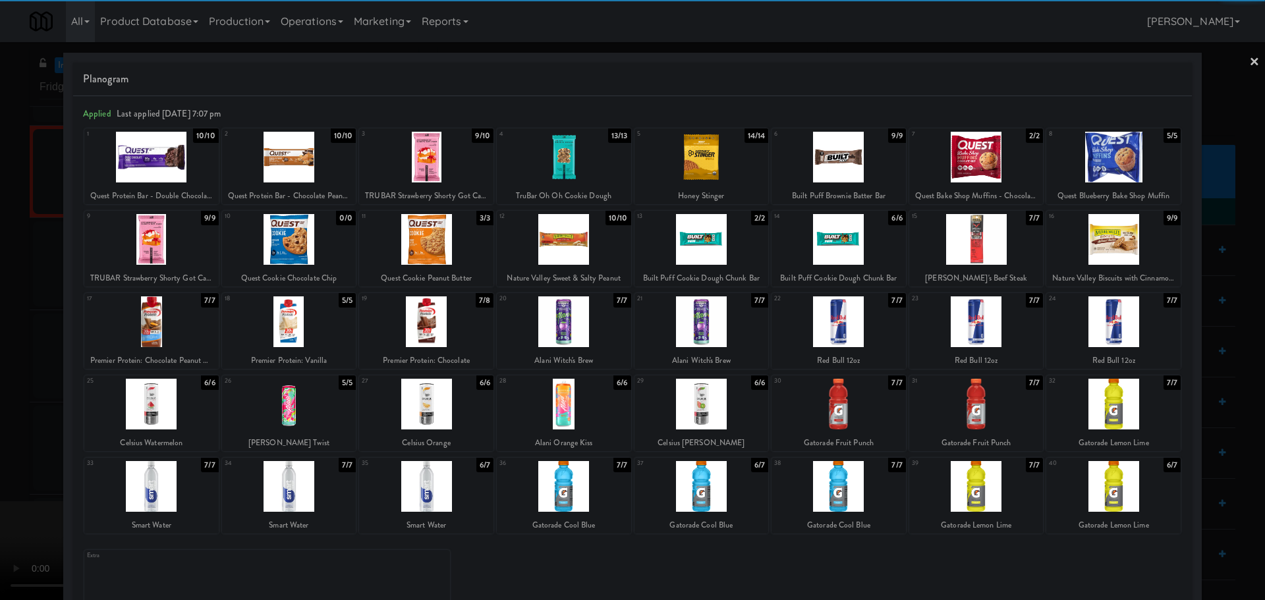
click at [833, 319] on div at bounding box center [838, 321] width 134 height 51
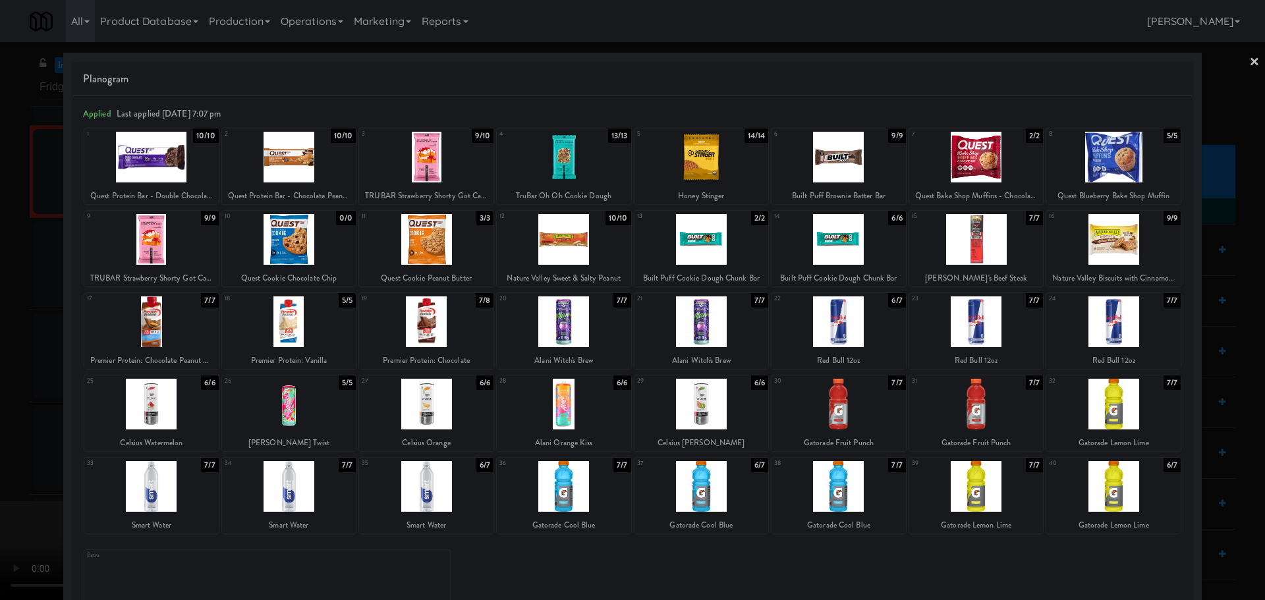
click at [0, 410] on div at bounding box center [632, 300] width 1265 height 600
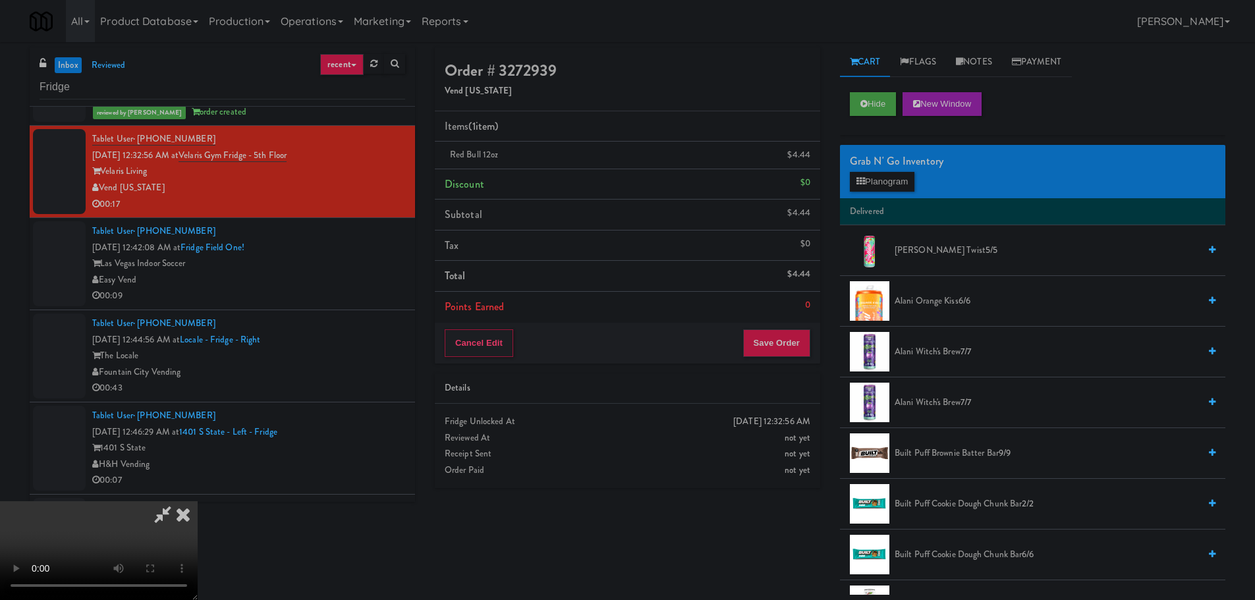
click at [198, 501] on video at bounding box center [99, 550] width 198 height 99
drag, startPoint x: 547, startPoint y: 358, endPoint x: 607, endPoint y: 329, distance: 67.2
click at [198, 501] on video at bounding box center [99, 550] width 198 height 99
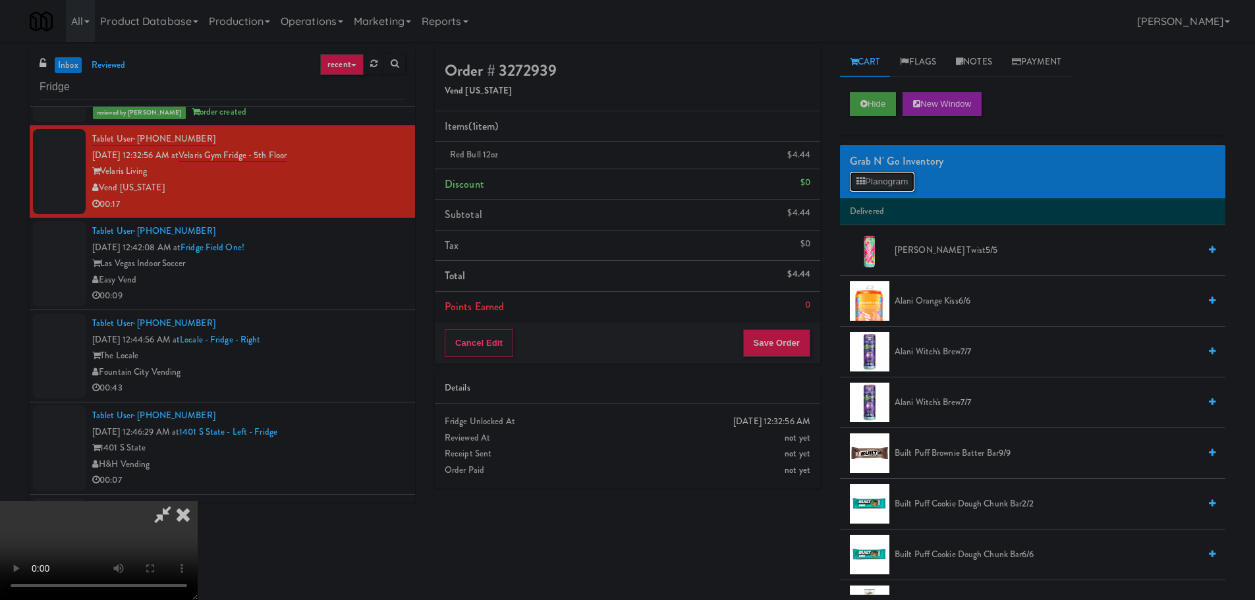
click at [894, 173] on button "Planogram" at bounding box center [882, 182] width 65 height 20
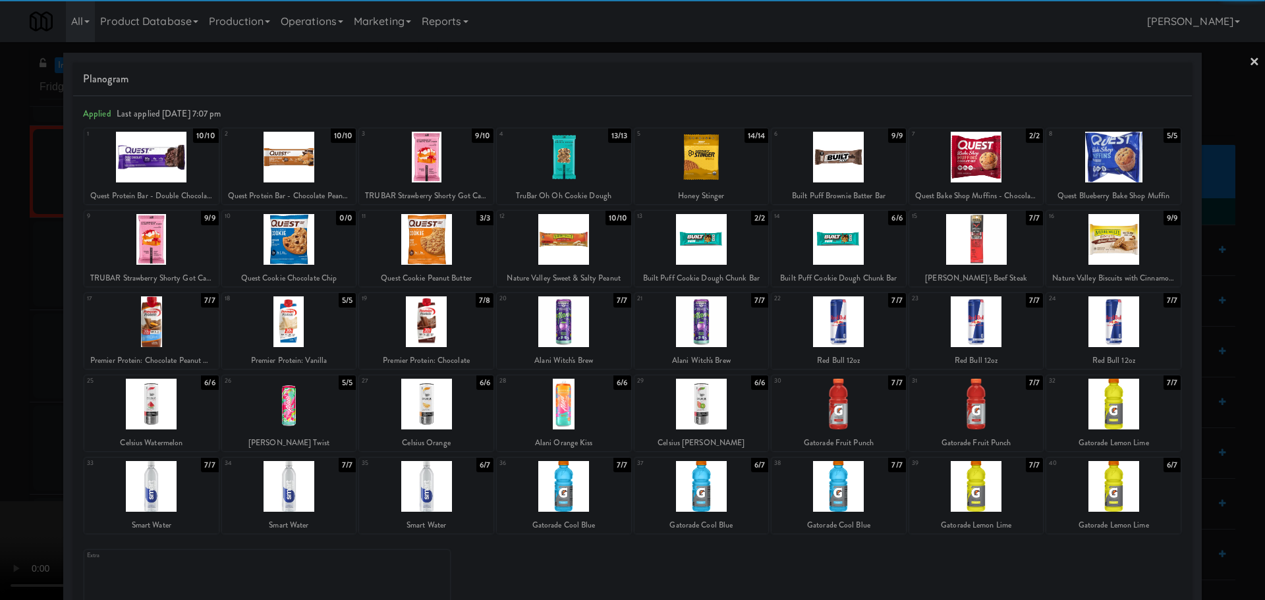
click at [823, 322] on div at bounding box center [838, 321] width 134 height 51
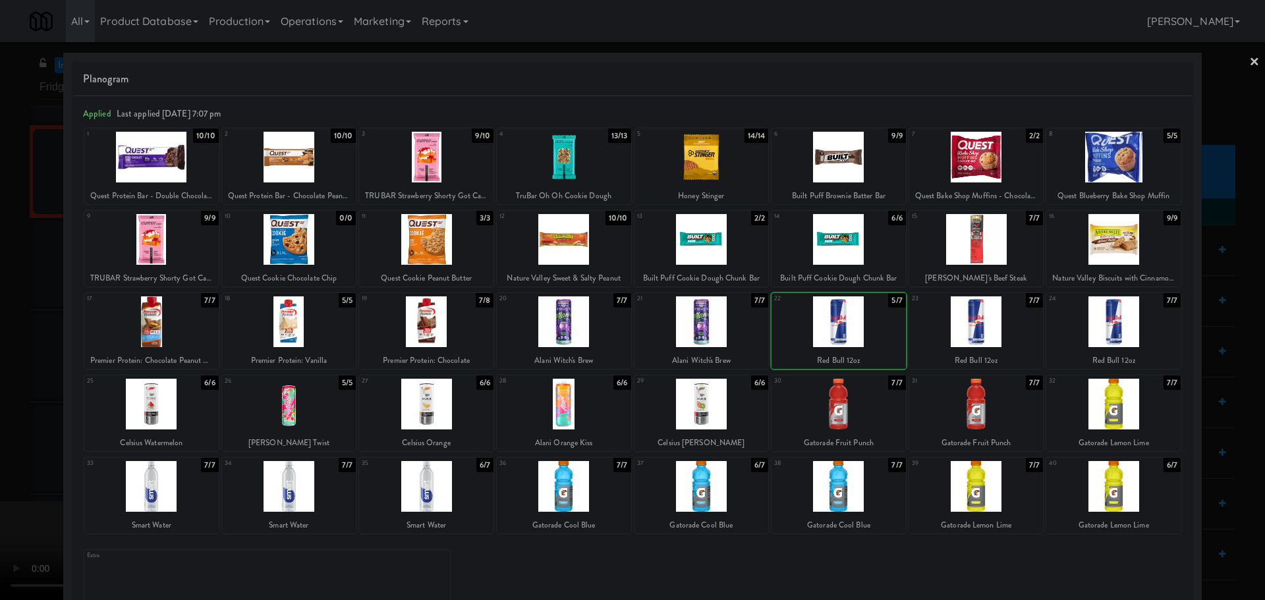
click at [5, 510] on div at bounding box center [632, 300] width 1265 height 600
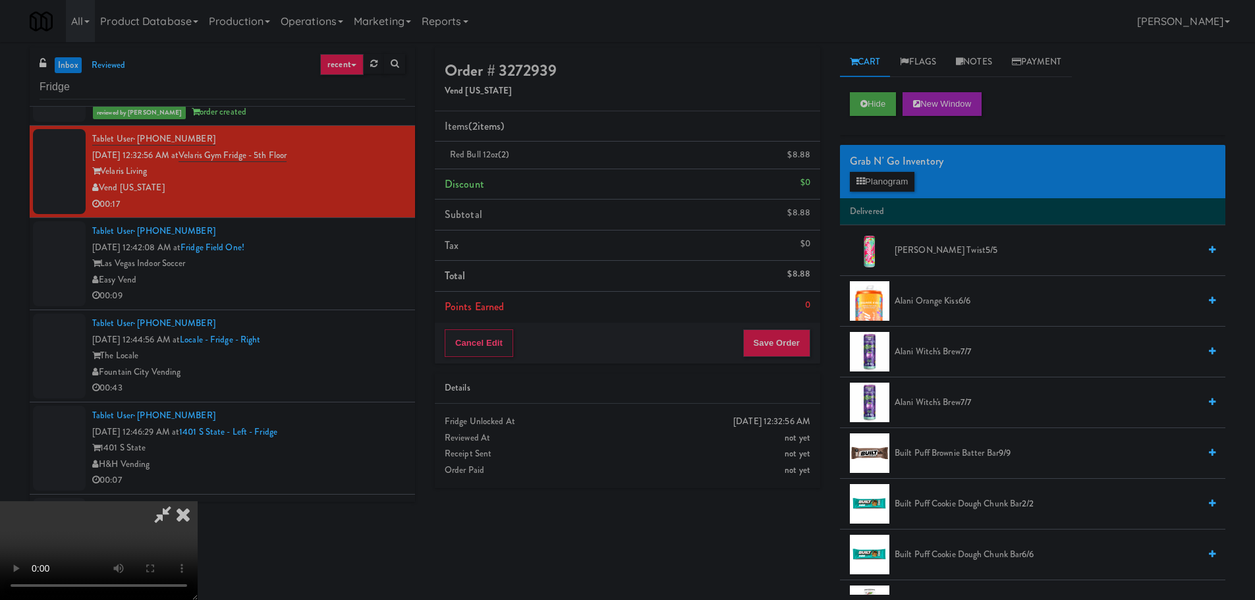
click at [198, 501] on video at bounding box center [99, 550] width 198 height 99
drag, startPoint x: 591, startPoint y: 366, endPoint x: 638, endPoint y: 369, distance: 46.2
click at [198, 501] on video at bounding box center [99, 550] width 198 height 99
click at [903, 174] on button "Planogram" at bounding box center [882, 182] width 65 height 20
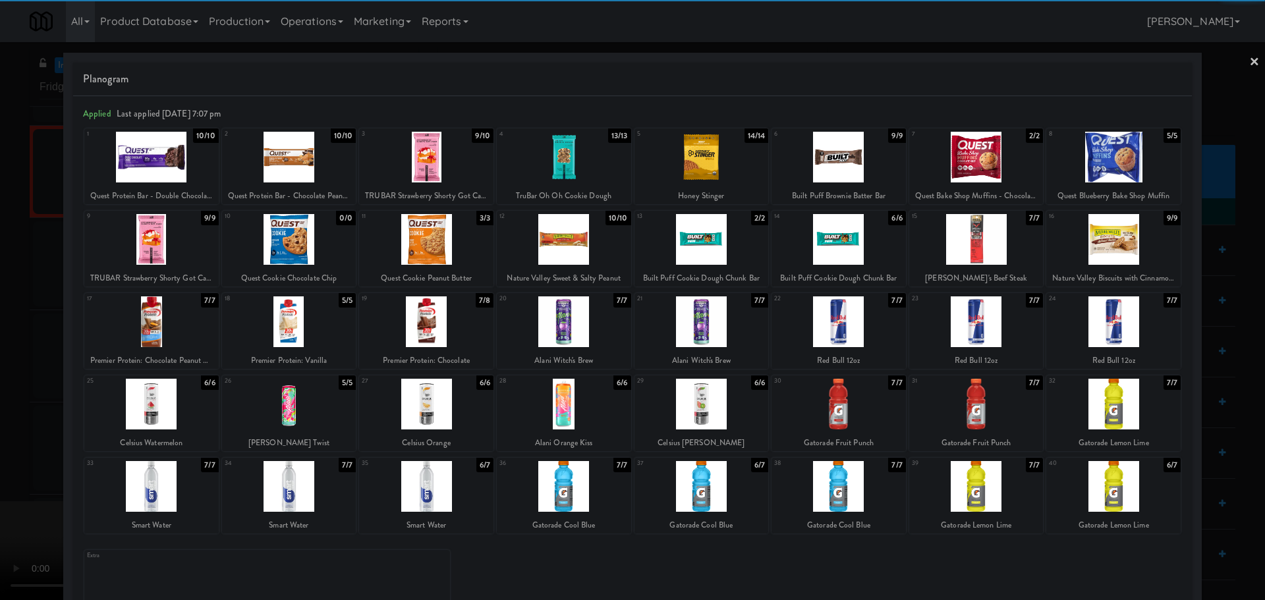
click at [835, 326] on div at bounding box center [838, 321] width 134 height 51
drag, startPoint x: 0, startPoint y: 364, endPoint x: 267, endPoint y: 229, distance: 299.3
click at [0, 364] on div at bounding box center [632, 300] width 1265 height 600
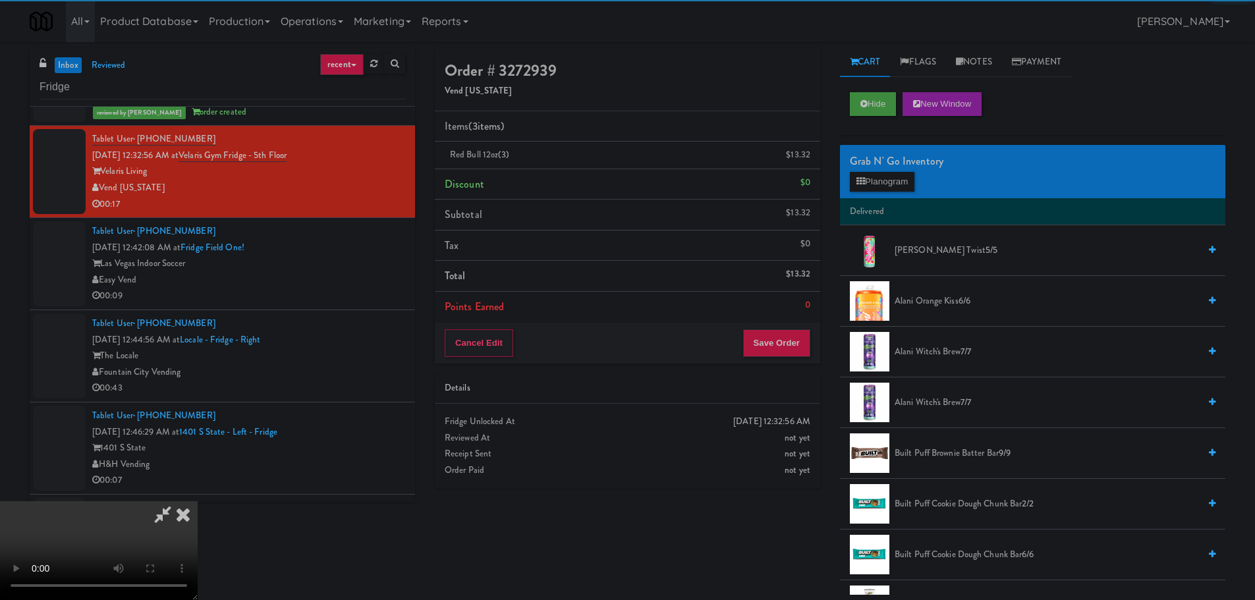
click at [198, 501] on video at bounding box center [99, 550] width 198 height 99
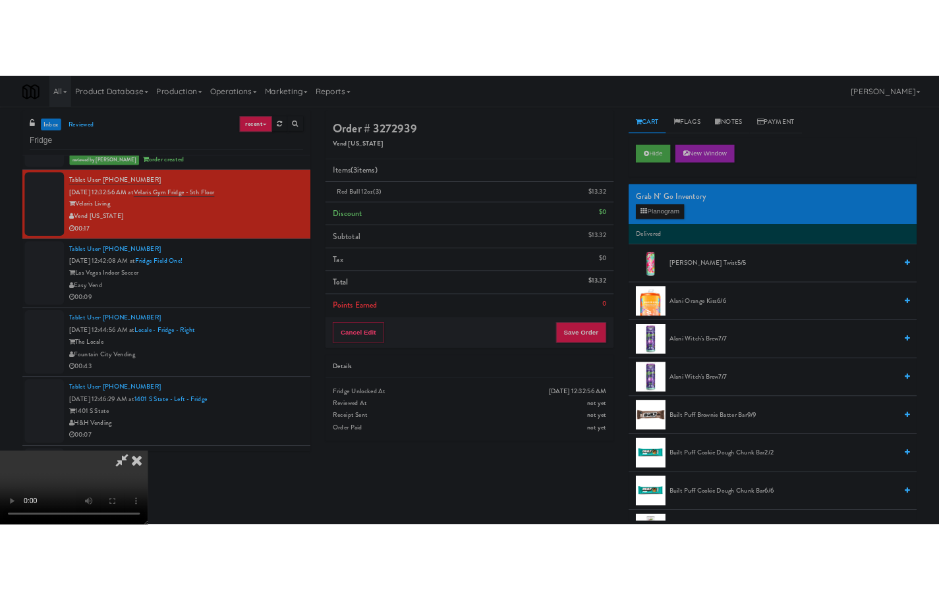
scroll to position [227, 0]
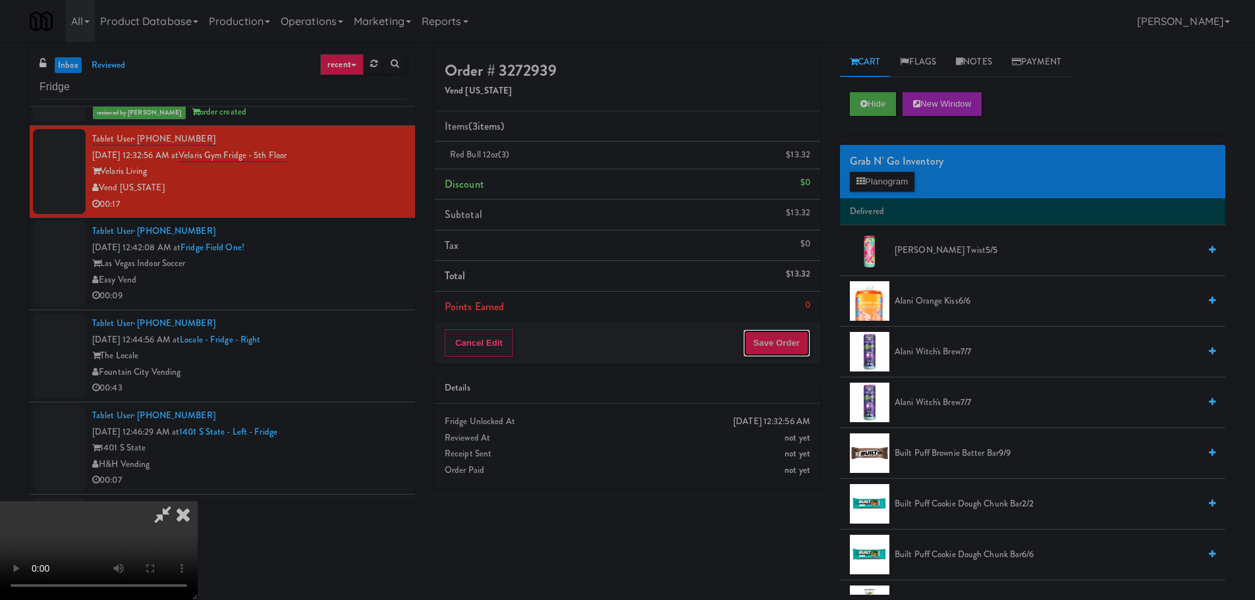
click at [776, 347] on button "Save Order" at bounding box center [776, 343] width 67 height 28
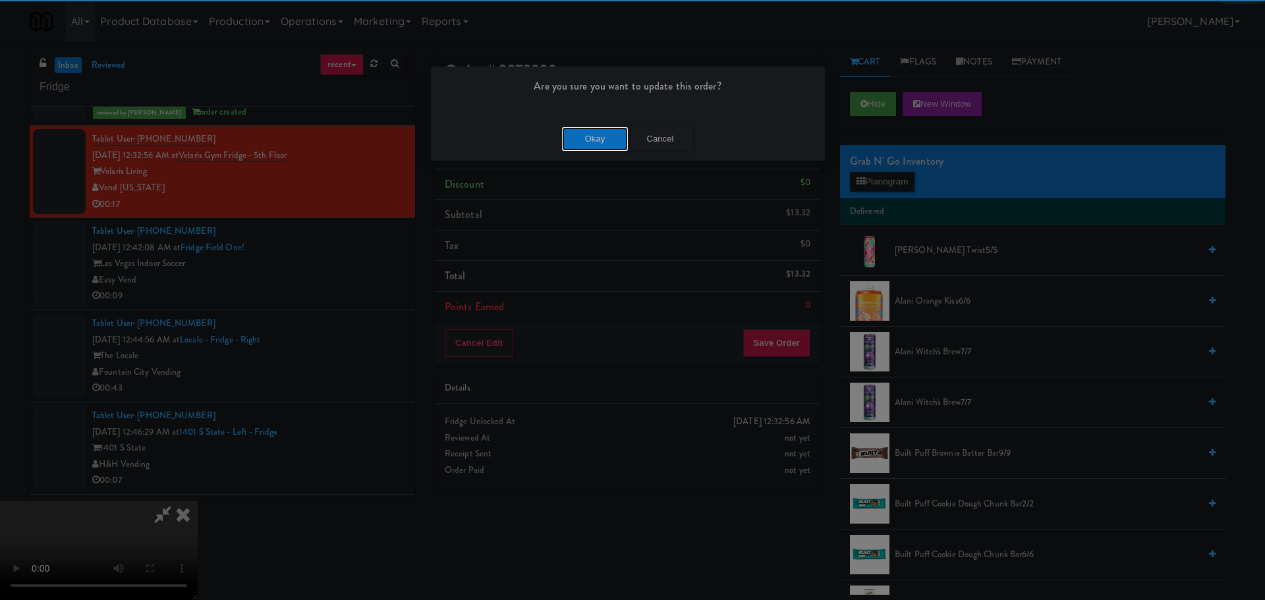
click at [578, 130] on button "Okay" at bounding box center [595, 139] width 66 height 24
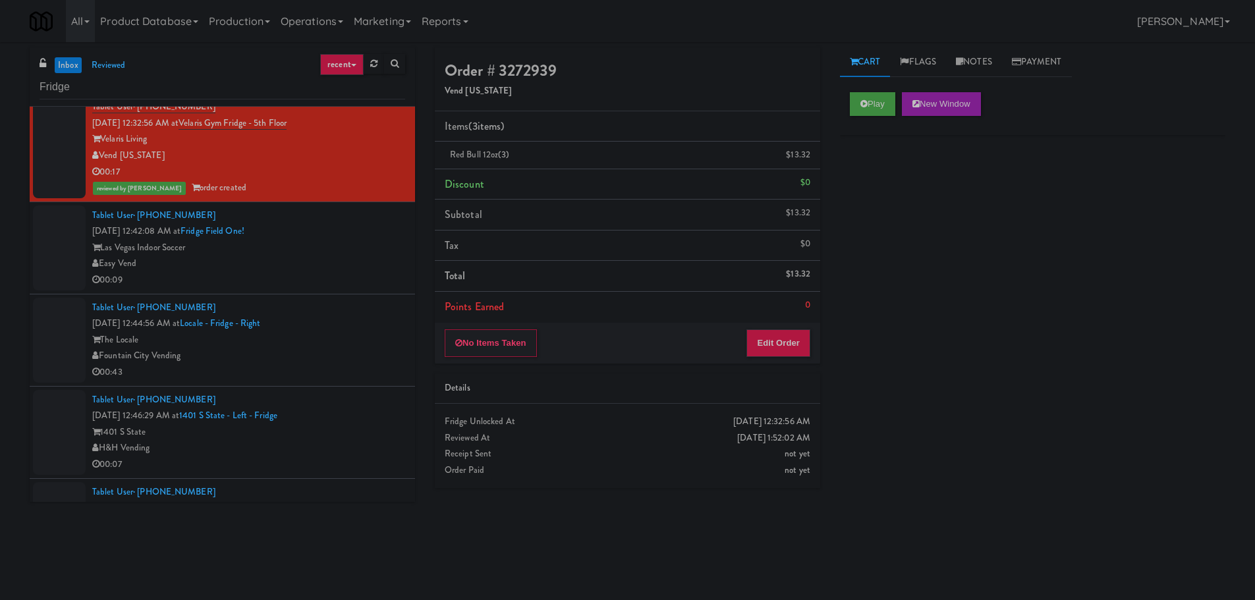
scroll to position [691, 0]
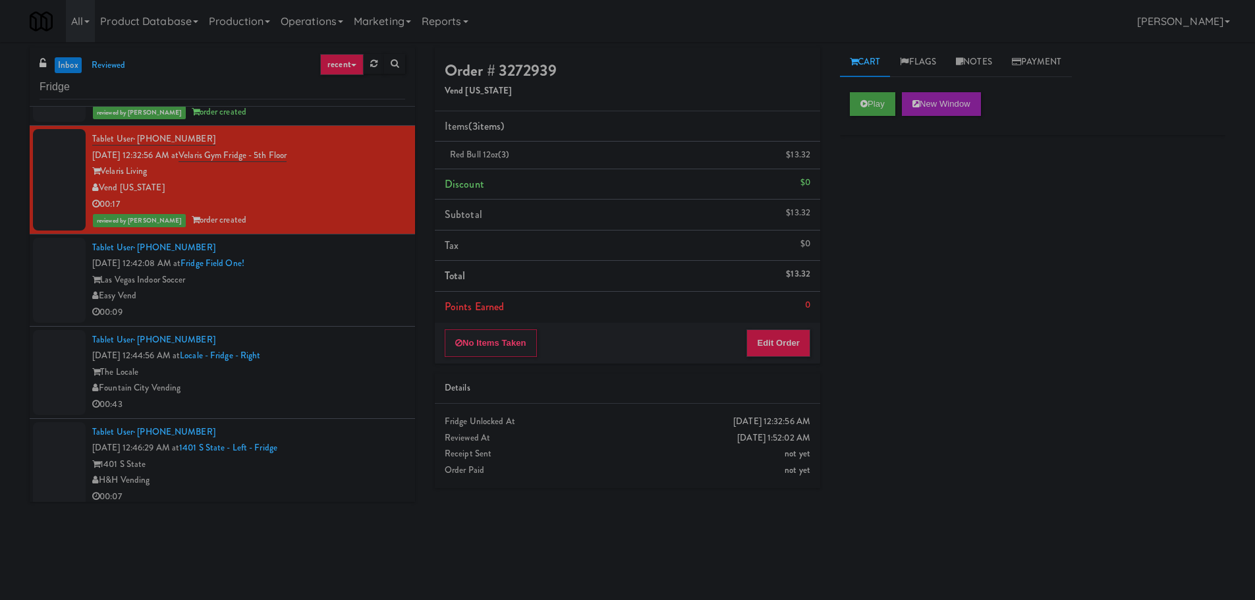
drag, startPoint x: 329, startPoint y: 312, endPoint x: 341, endPoint y: 330, distance: 21.7
click at [329, 312] on div "00:09" at bounding box center [248, 312] width 313 height 16
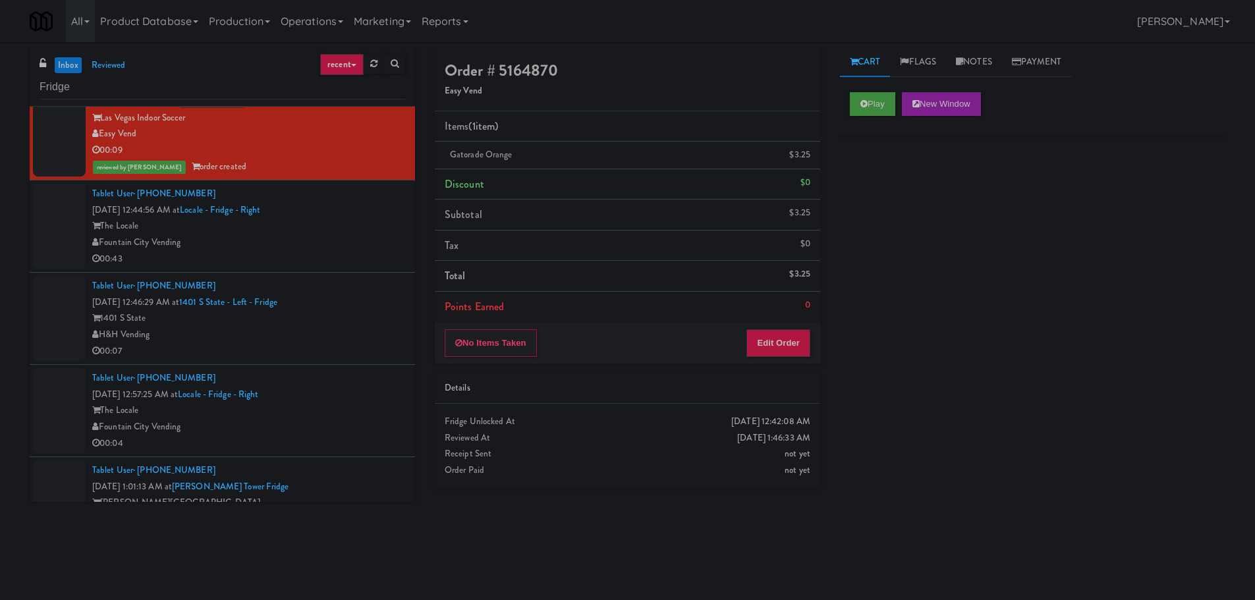
scroll to position [889, 0]
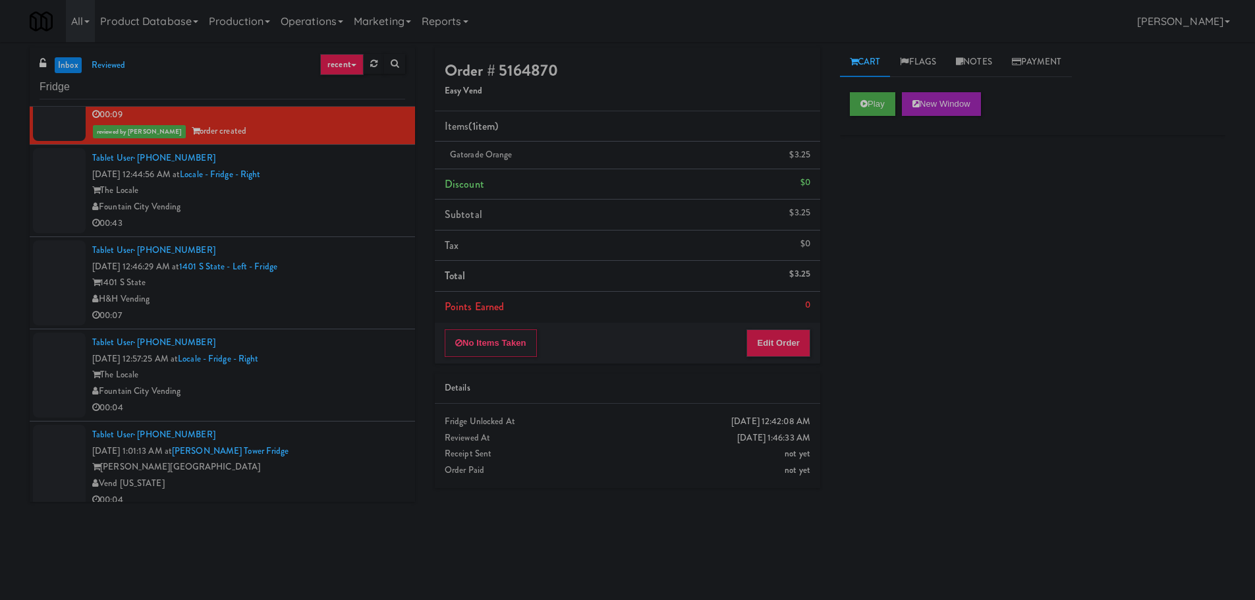
click at [348, 216] on div "00:43" at bounding box center [248, 223] width 313 height 16
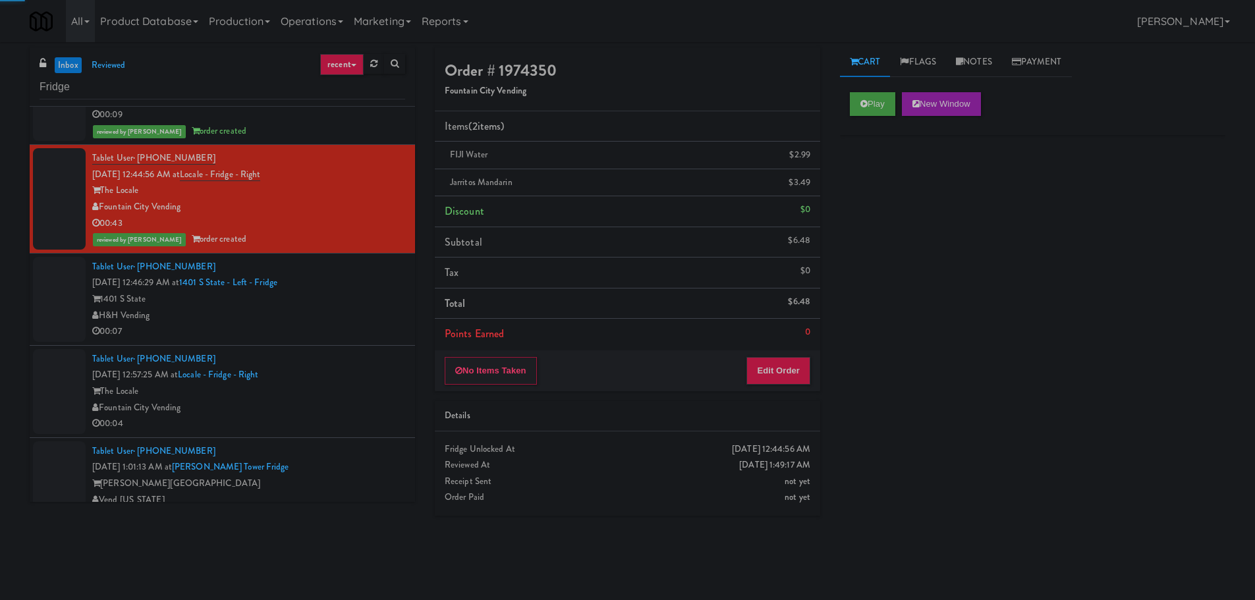
click at [344, 300] on div "1401 S State" at bounding box center [248, 299] width 313 height 16
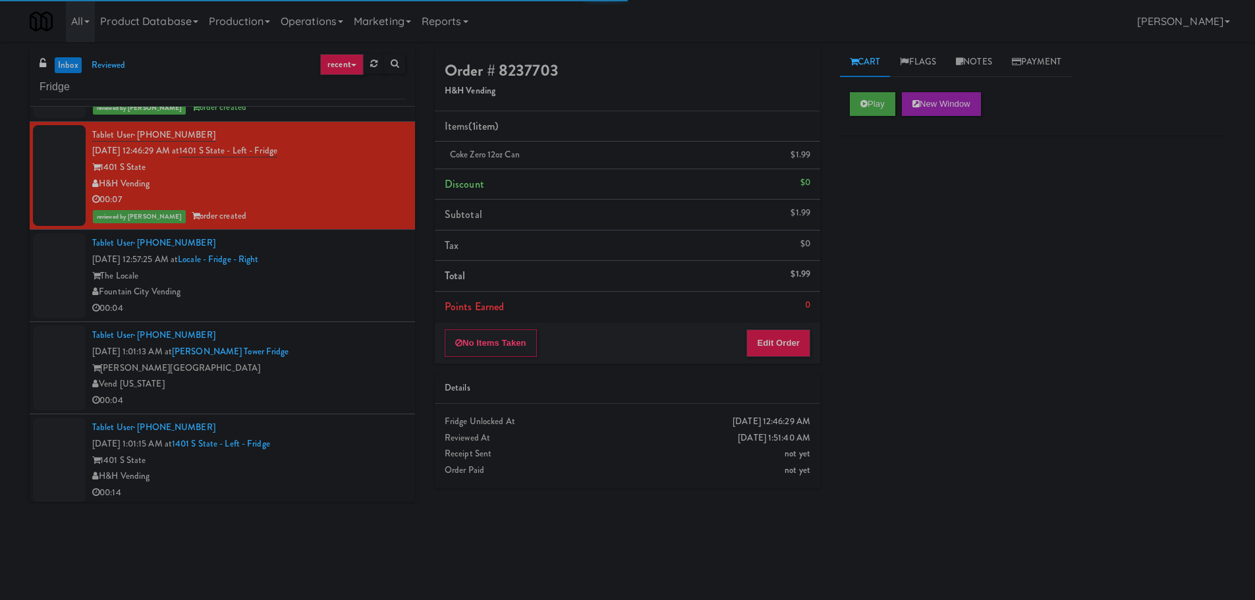
drag, startPoint x: 348, startPoint y: 303, endPoint x: 350, endPoint y: 290, distance: 13.4
click at [348, 302] on div "00:04" at bounding box center [248, 308] width 313 height 16
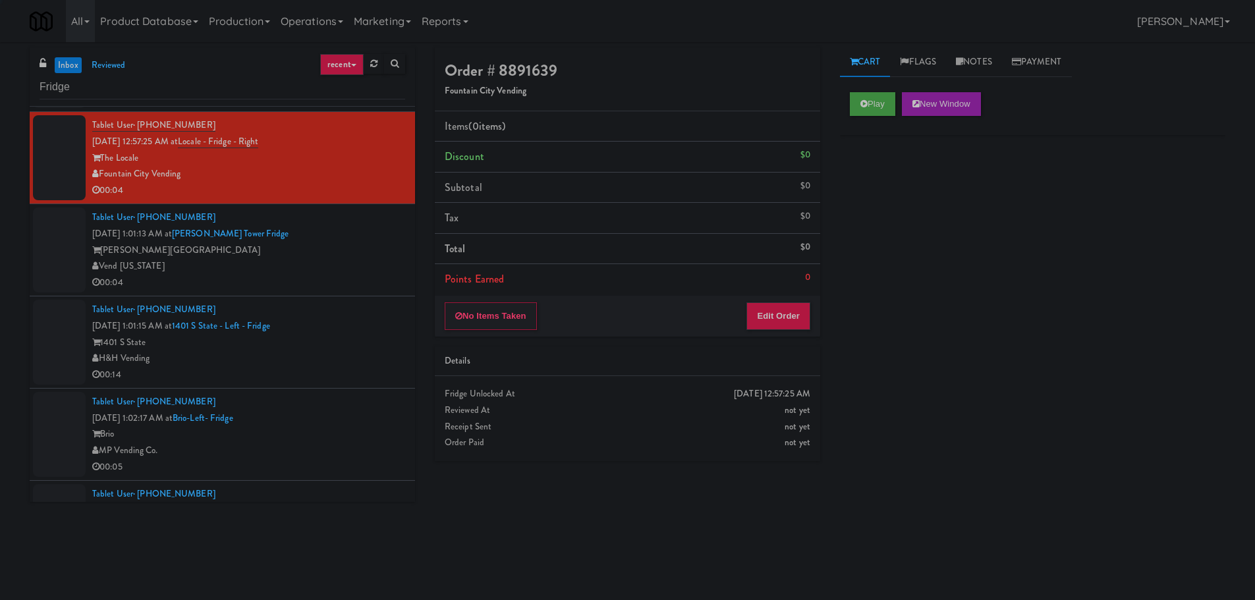
scroll to position [1152, 0]
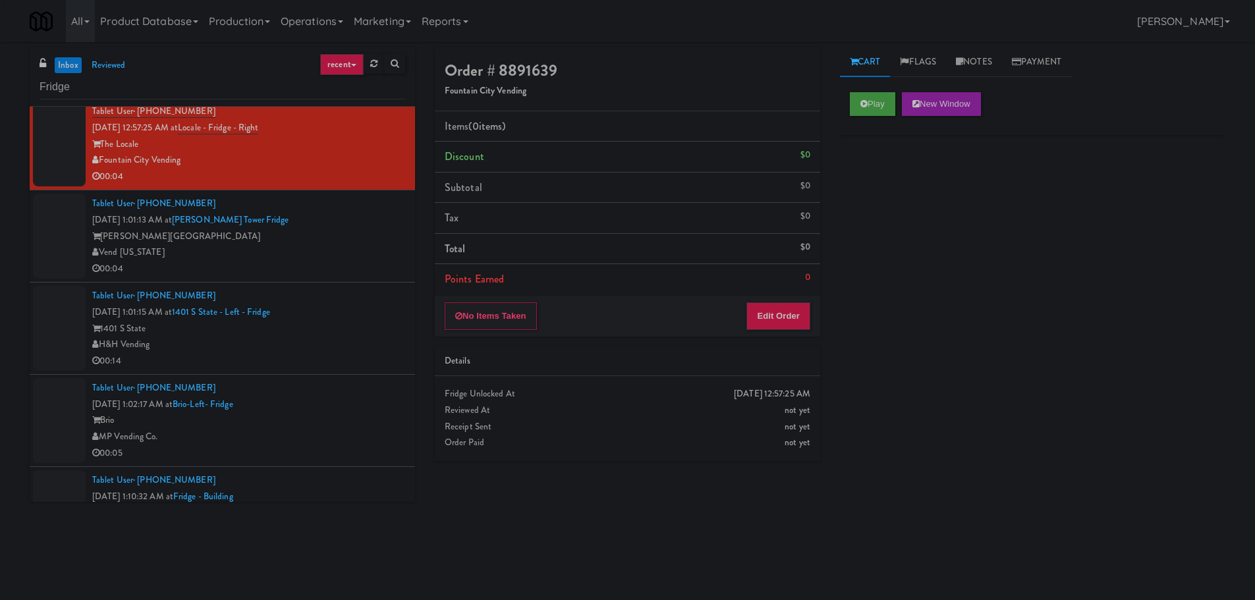
click at [366, 242] on div "Archer Tower" at bounding box center [248, 237] width 313 height 16
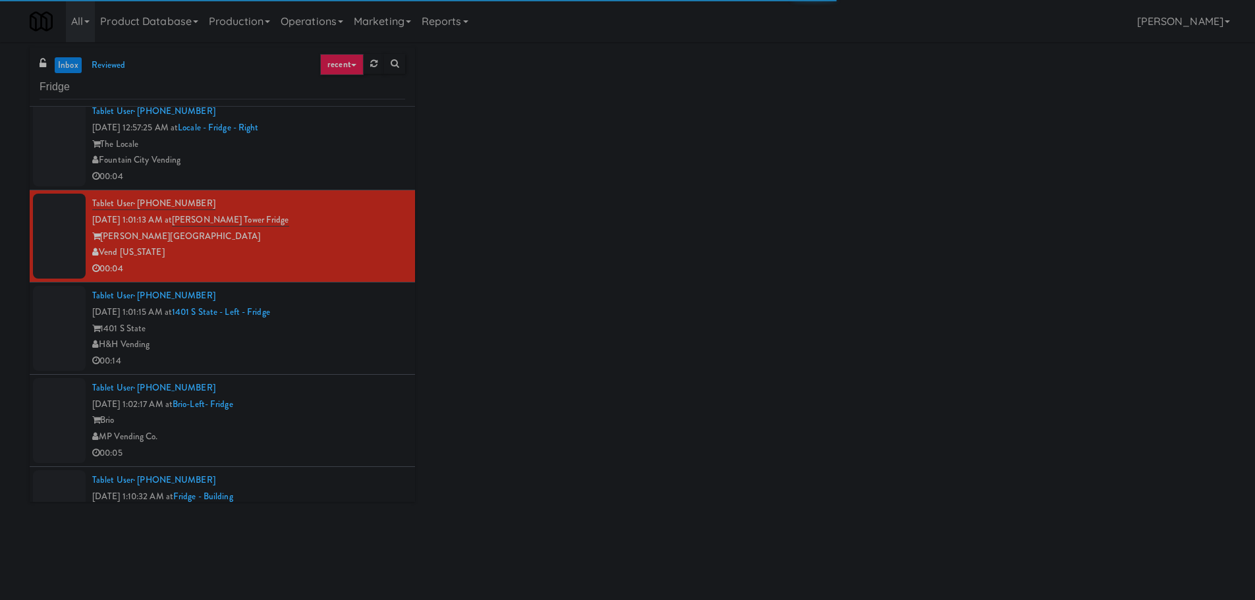
click at [354, 167] on div "Fountain City Vending" at bounding box center [248, 160] width 313 height 16
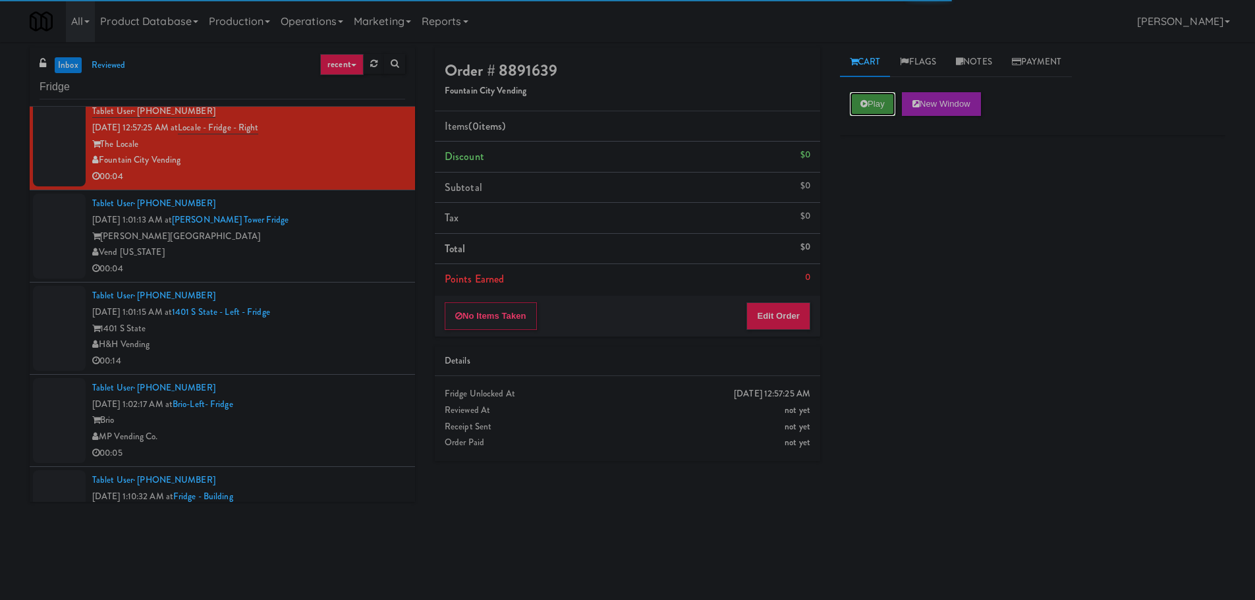
click at [860, 105] on icon at bounding box center [863, 103] width 7 height 9
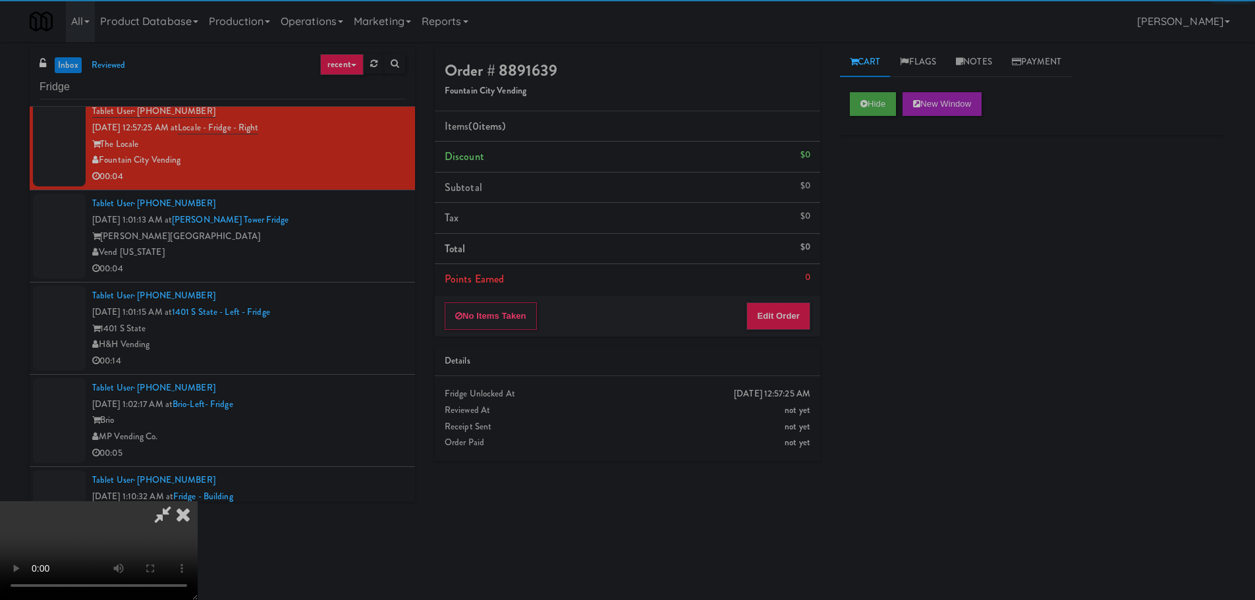
click at [773, 280] on li "Points Earned 0" at bounding box center [627, 279] width 385 height 30
click at [775, 311] on button "Edit Order" at bounding box center [778, 316] width 64 height 28
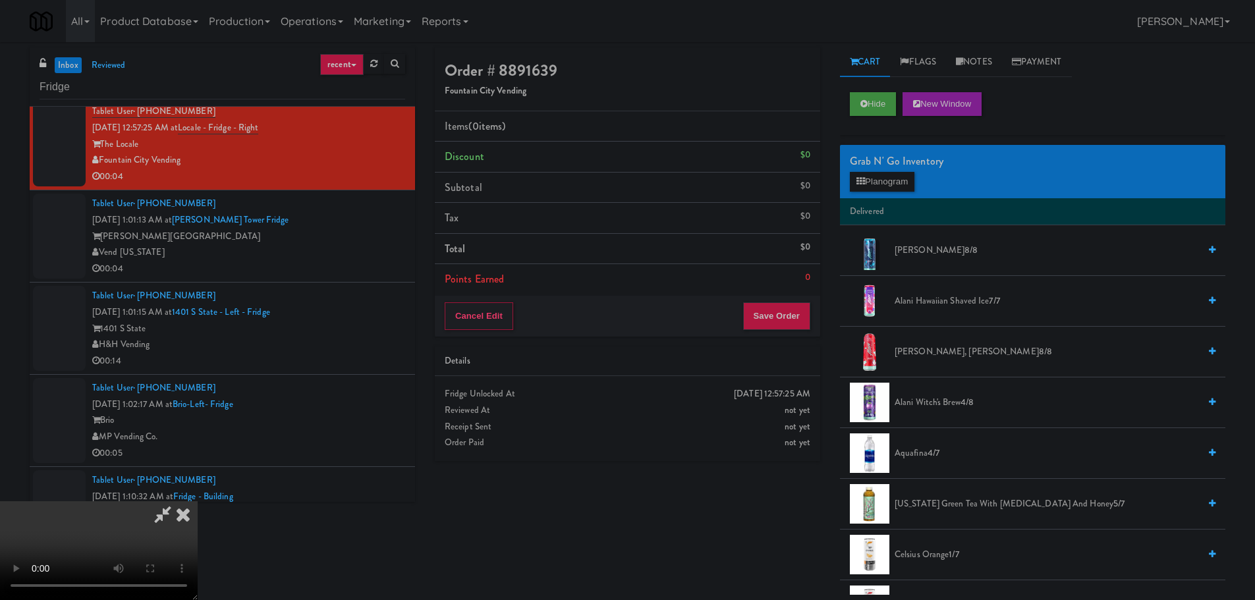
click at [198, 501] on video at bounding box center [99, 550] width 198 height 99
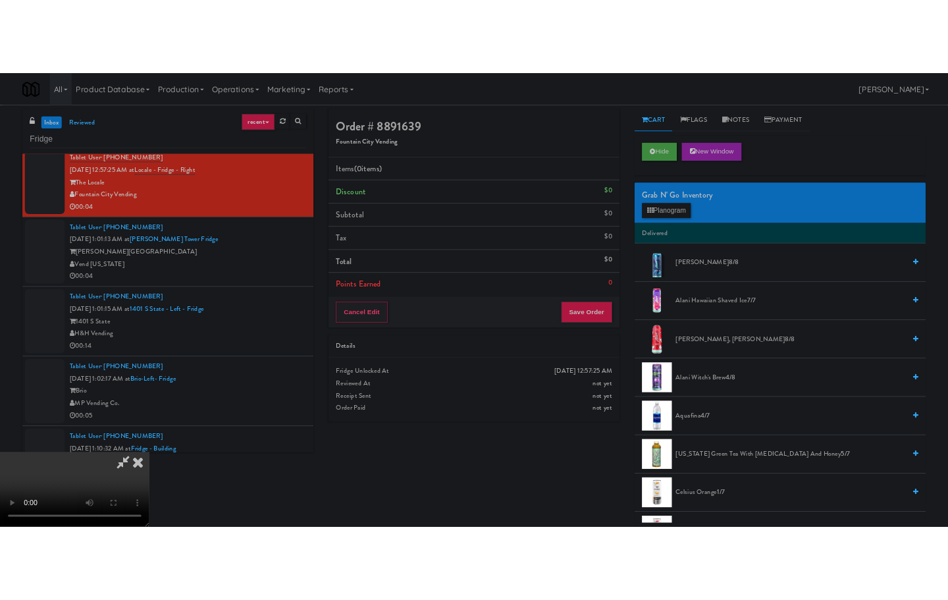
scroll to position [66, 0]
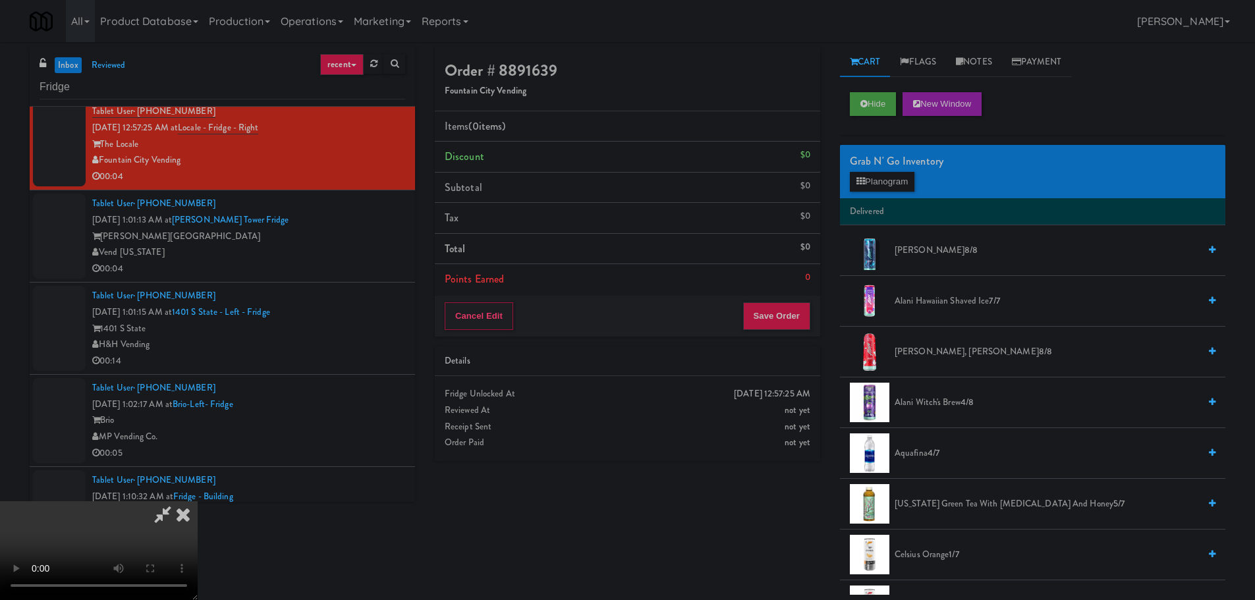
click at [198, 501] on video at bounding box center [99, 550] width 198 height 99
drag, startPoint x: 462, startPoint y: 328, endPoint x: 665, endPoint y: 275, distance: 209.1
click at [198, 501] on video at bounding box center [99, 550] width 198 height 99
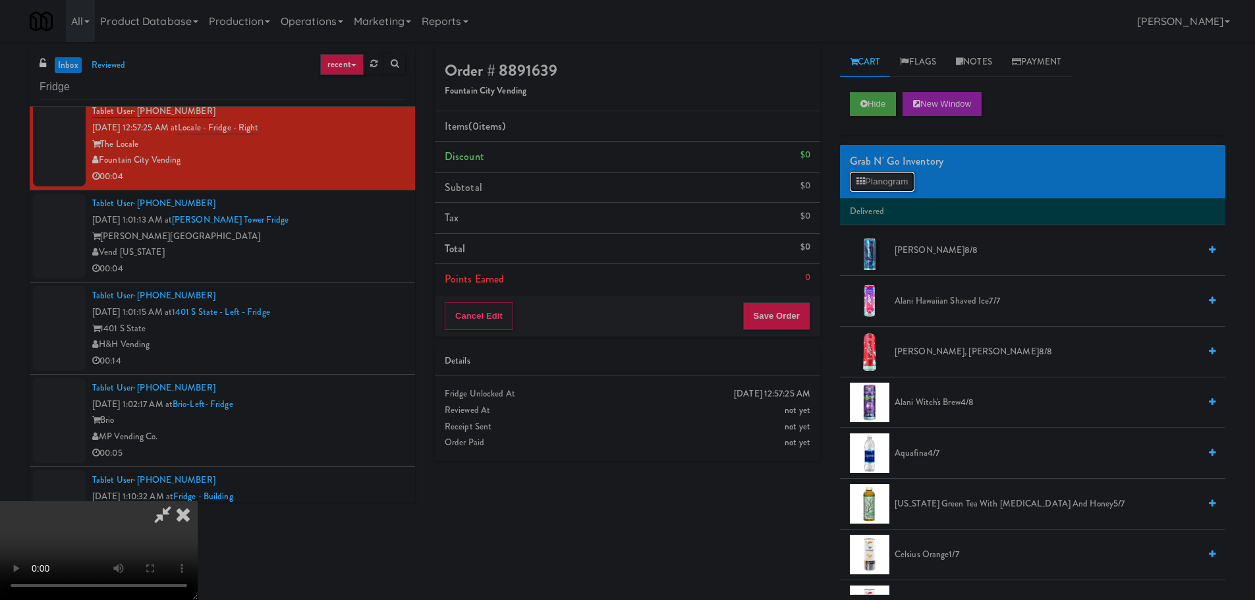
click at [868, 184] on button "Planogram" at bounding box center [882, 182] width 65 height 20
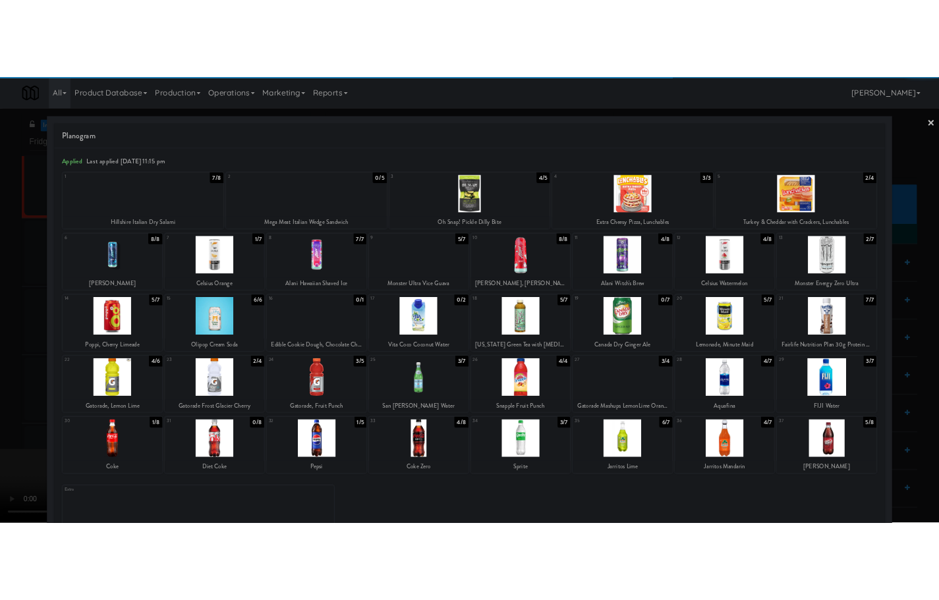
scroll to position [1217, 0]
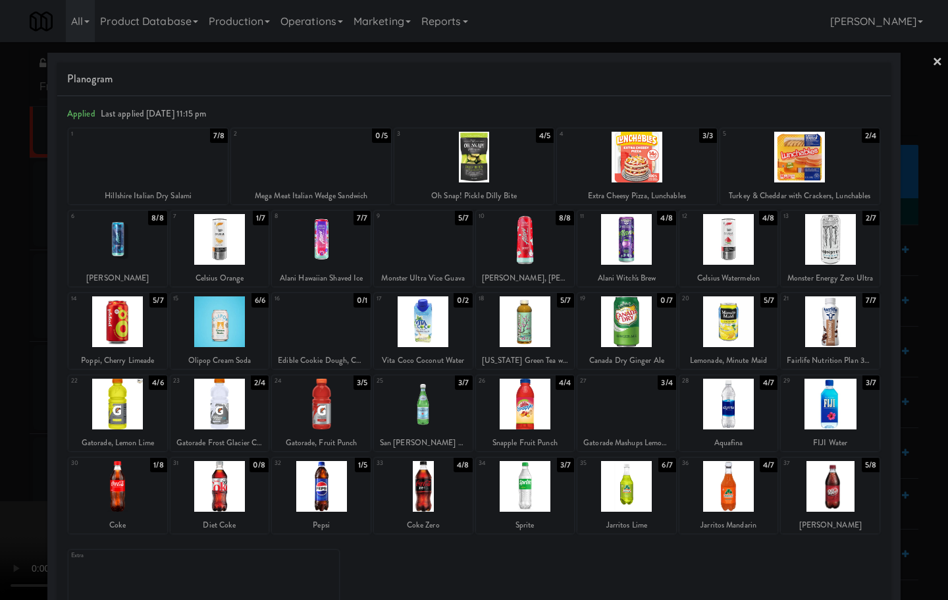
click at [90, 418] on div at bounding box center [117, 404] width 99 height 51
click at [815, 408] on div at bounding box center [830, 404] width 99 height 51
click at [5, 433] on div at bounding box center [474, 300] width 948 height 600
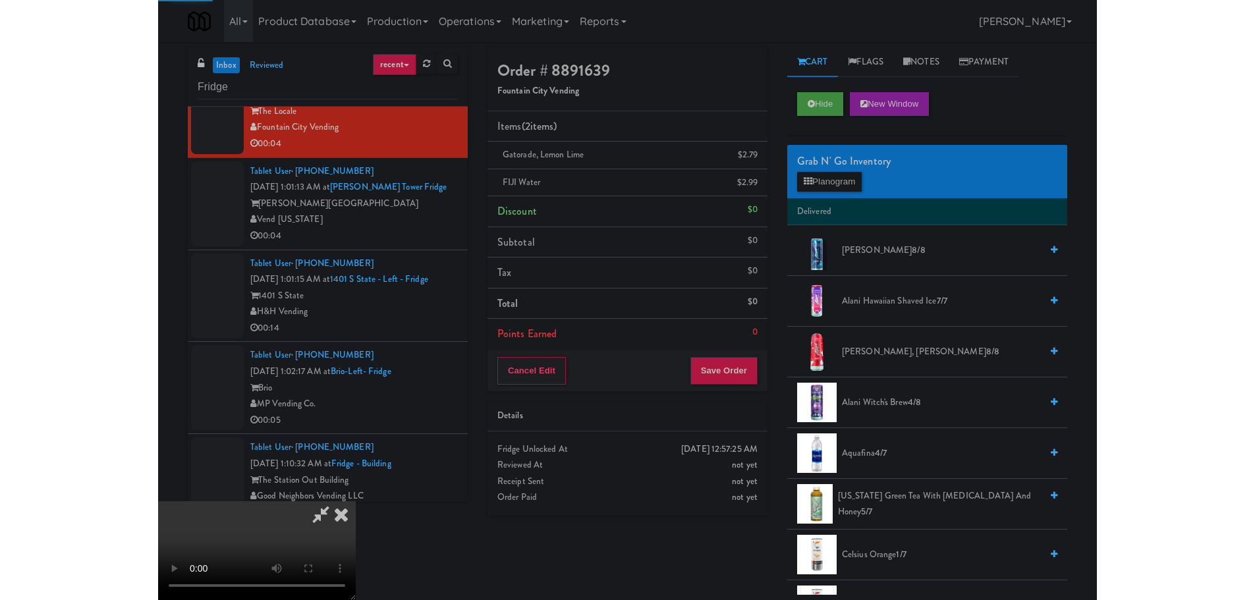
scroll to position [26, 0]
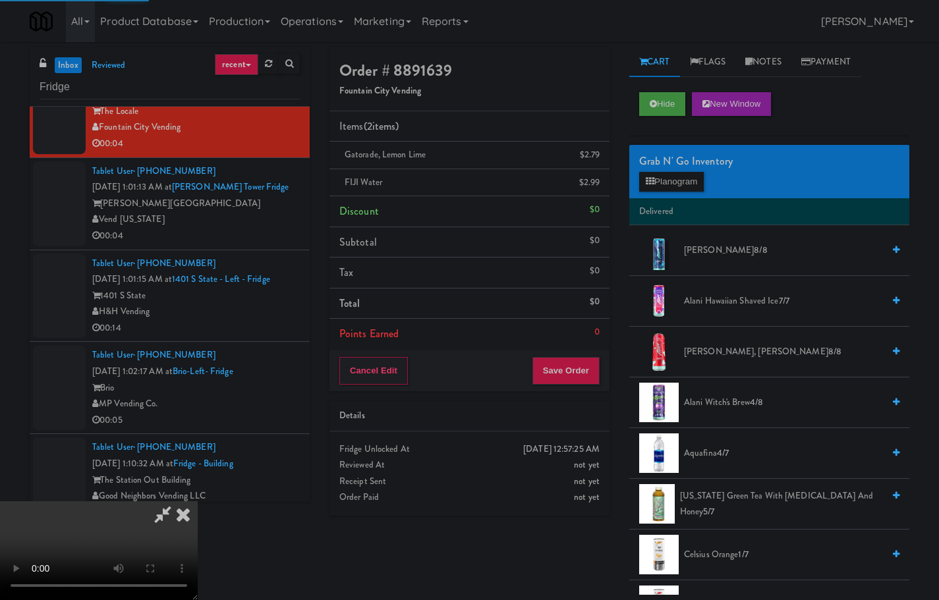
click at [198, 501] on video at bounding box center [99, 550] width 198 height 99
click at [578, 368] on button "Save Order" at bounding box center [565, 371] width 67 height 28
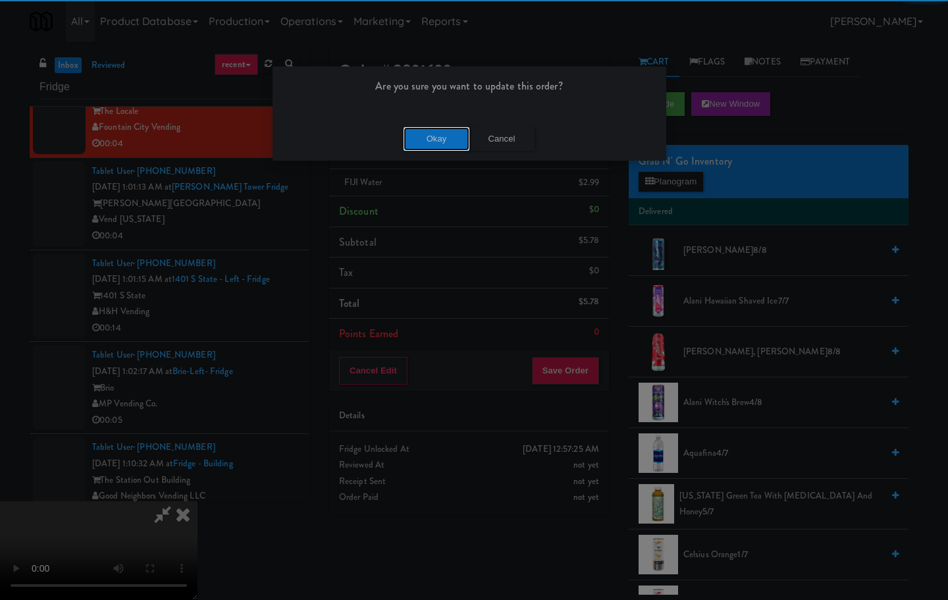
click at [441, 130] on button "Okay" at bounding box center [437, 139] width 66 height 24
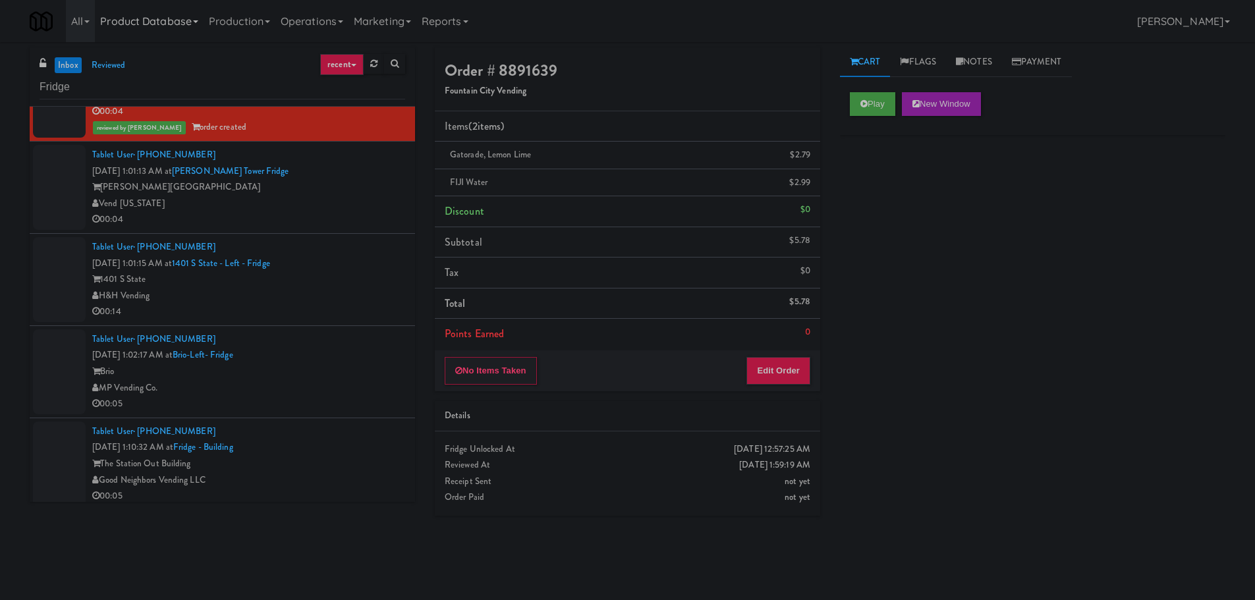
scroll to position [1152, 0]
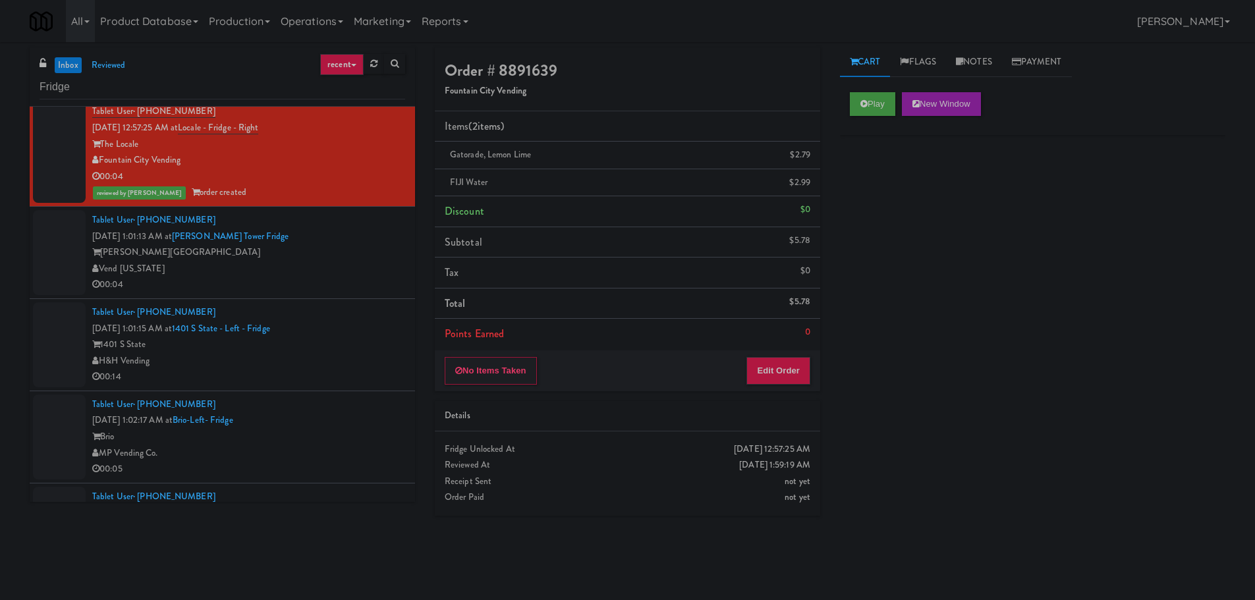
click at [319, 292] on div "00:04" at bounding box center [248, 285] width 313 height 16
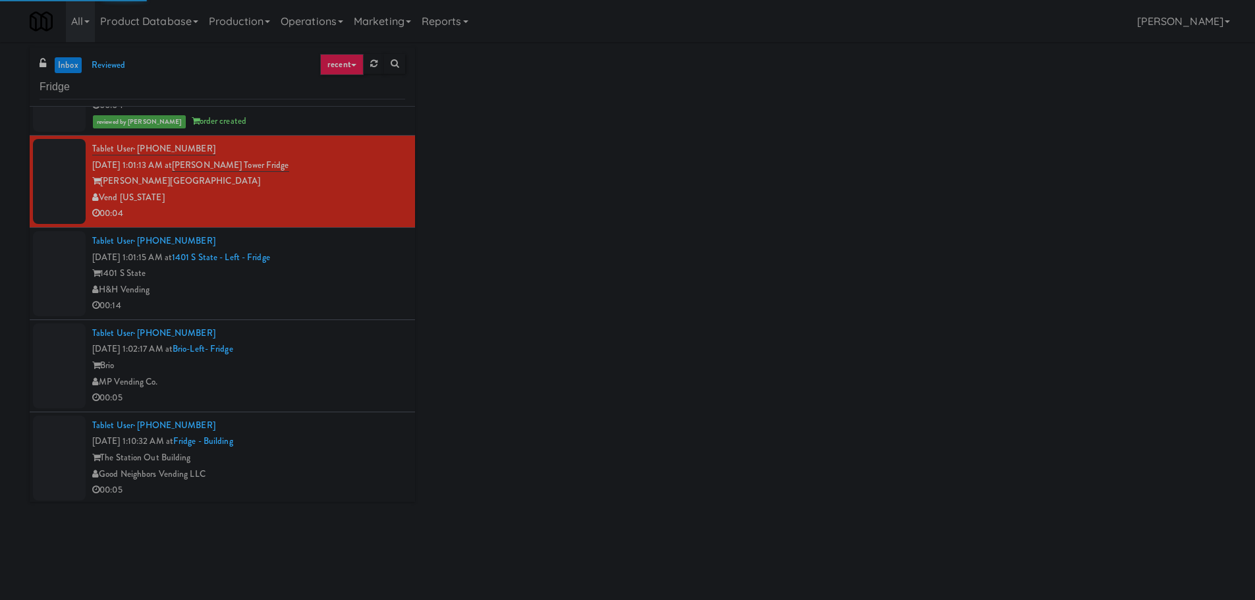
scroll to position [1218, 0]
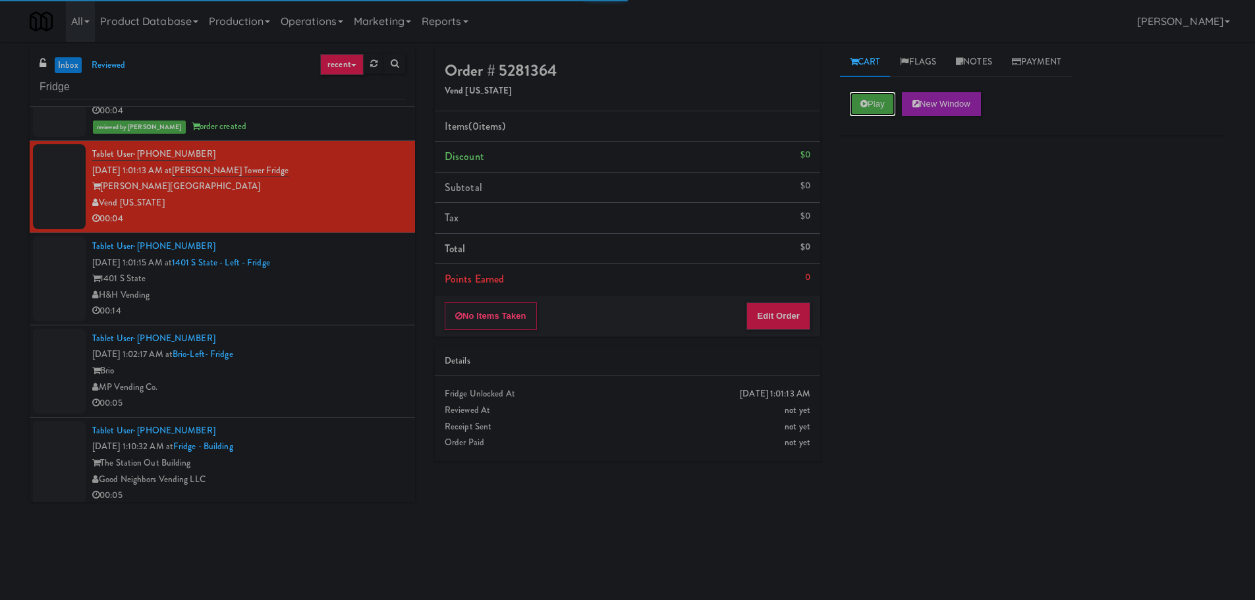
click at [881, 98] on button "Play" at bounding box center [872, 104] width 45 height 24
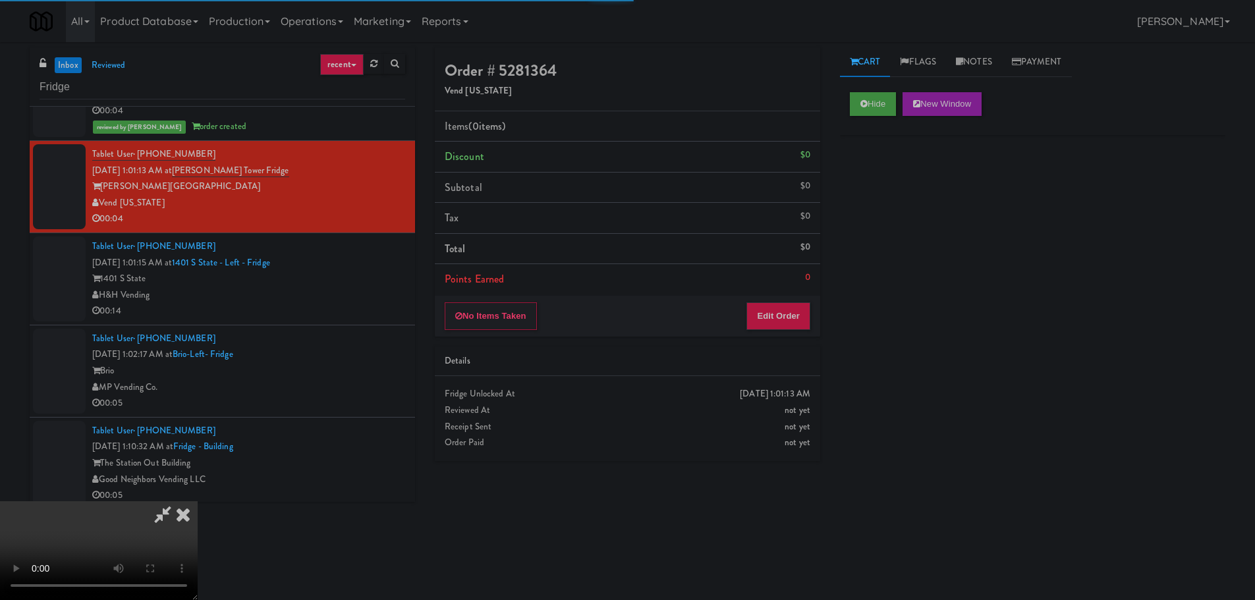
click at [786, 357] on div "Details" at bounding box center [628, 361] width 366 height 16
click at [783, 327] on button "Edit Order" at bounding box center [778, 316] width 64 height 28
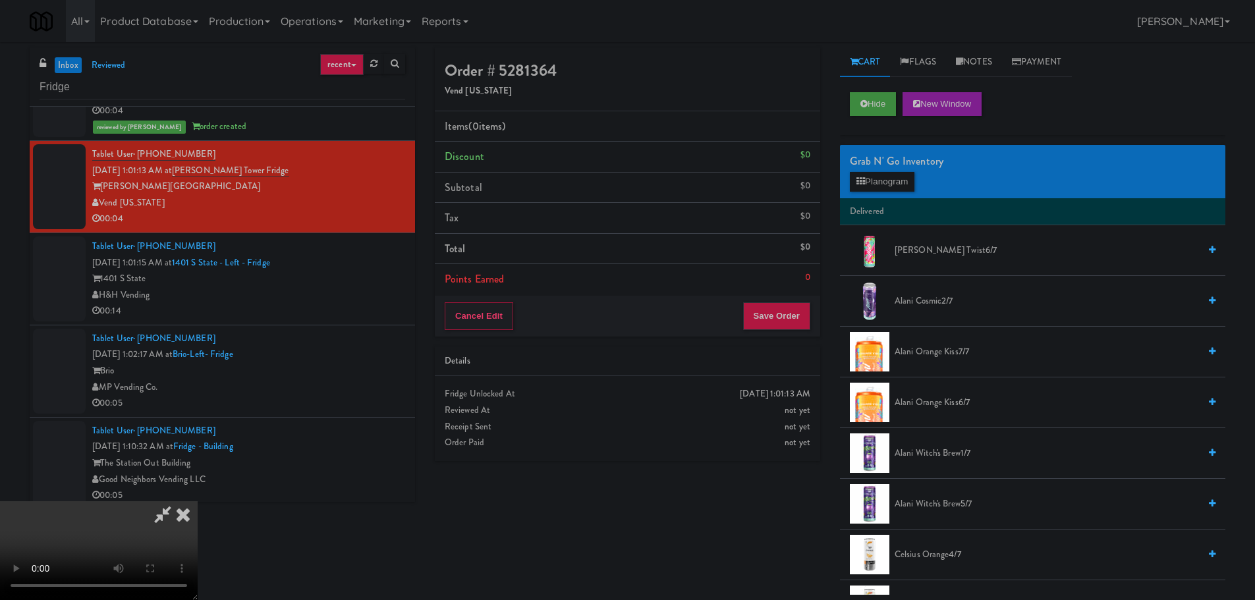
scroll to position [227, 0]
click at [198, 501] on video at bounding box center [99, 550] width 198 height 99
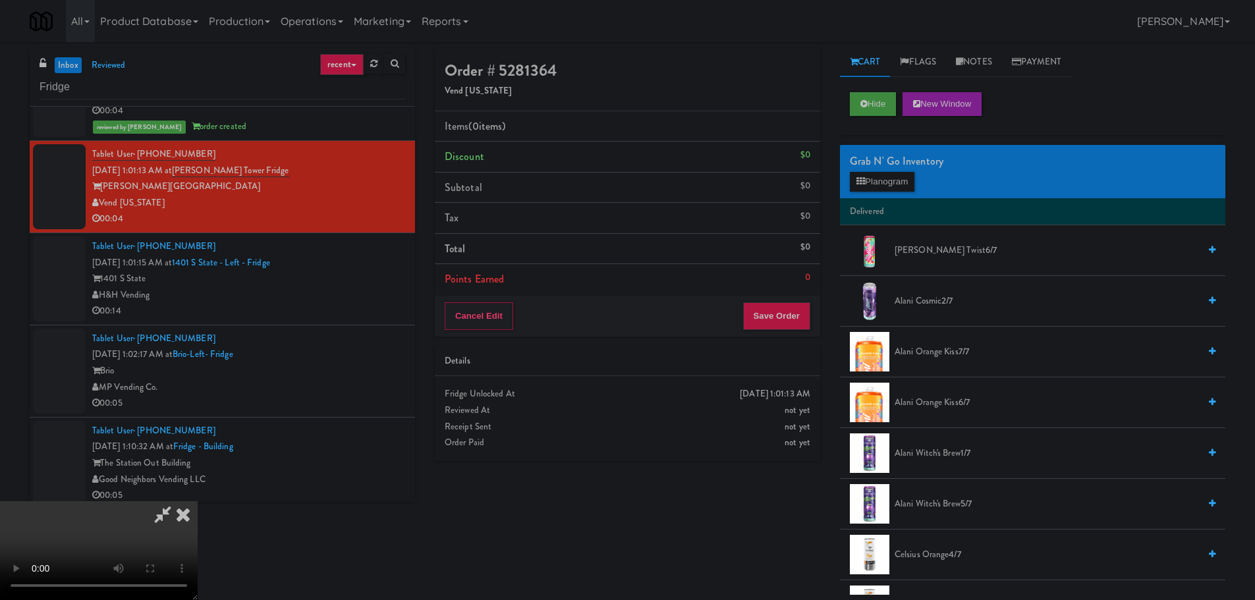
scroll to position [227, 0]
click at [198, 501] on video at bounding box center [99, 550] width 198 height 99
click at [884, 194] on div "Grab N' Go Inventory Planogram" at bounding box center [1032, 171] width 385 height 53
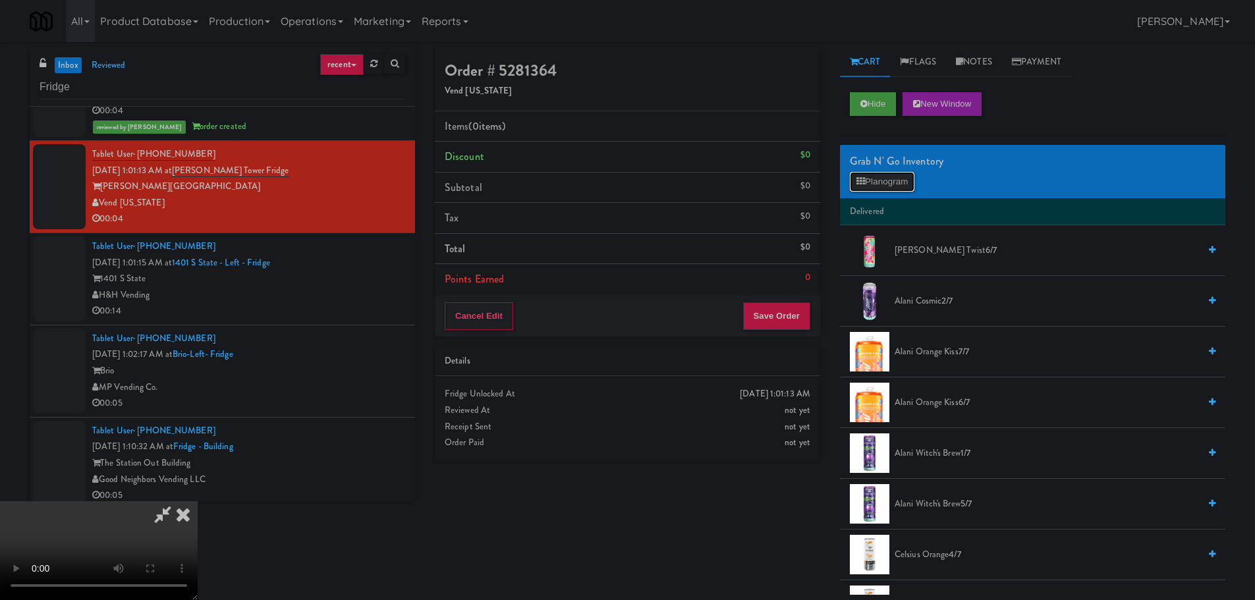
click at [884, 185] on button "Planogram" at bounding box center [882, 182] width 65 height 20
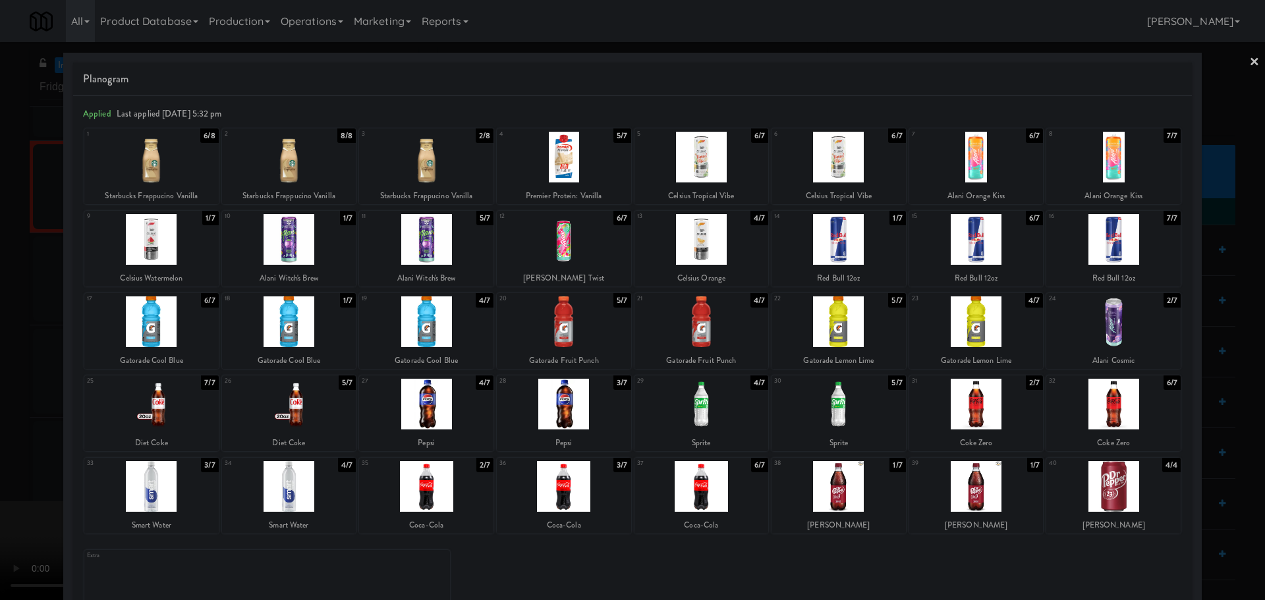
click at [290, 328] on div at bounding box center [289, 321] width 134 height 51
click at [0, 400] on div at bounding box center [632, 300] width 1265 height 600
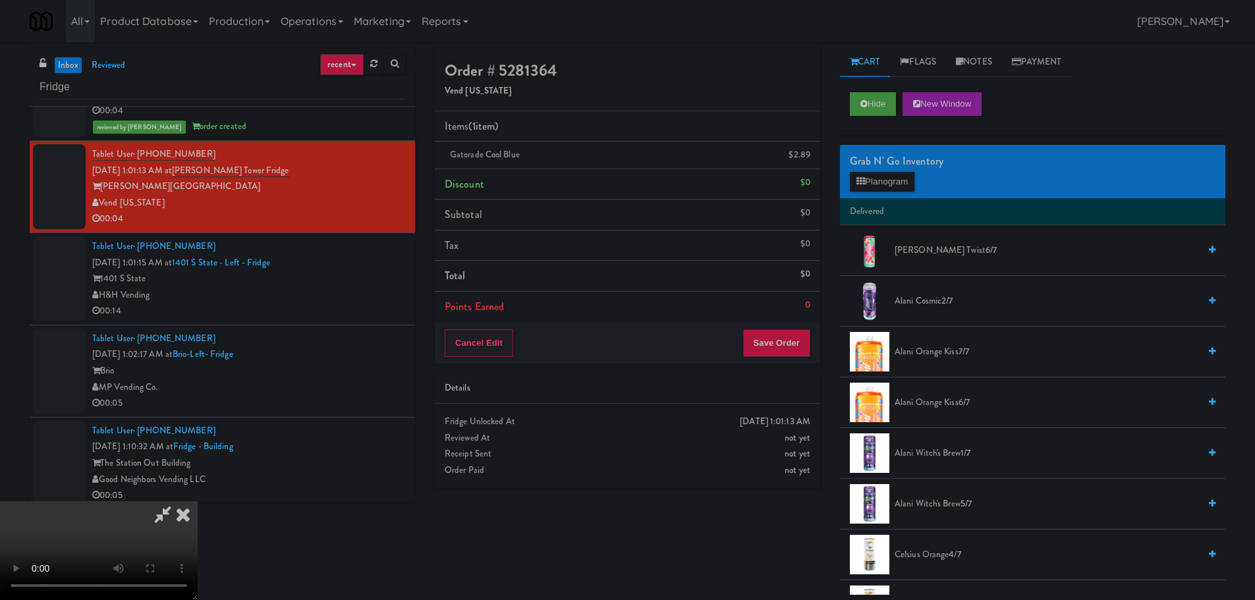
click at [198, 501] on video at bounding box center [99, 550] width 198 height 99
click at [798, 336] on button "Save Order" at bounding box center [776, 343] width 67 height 28
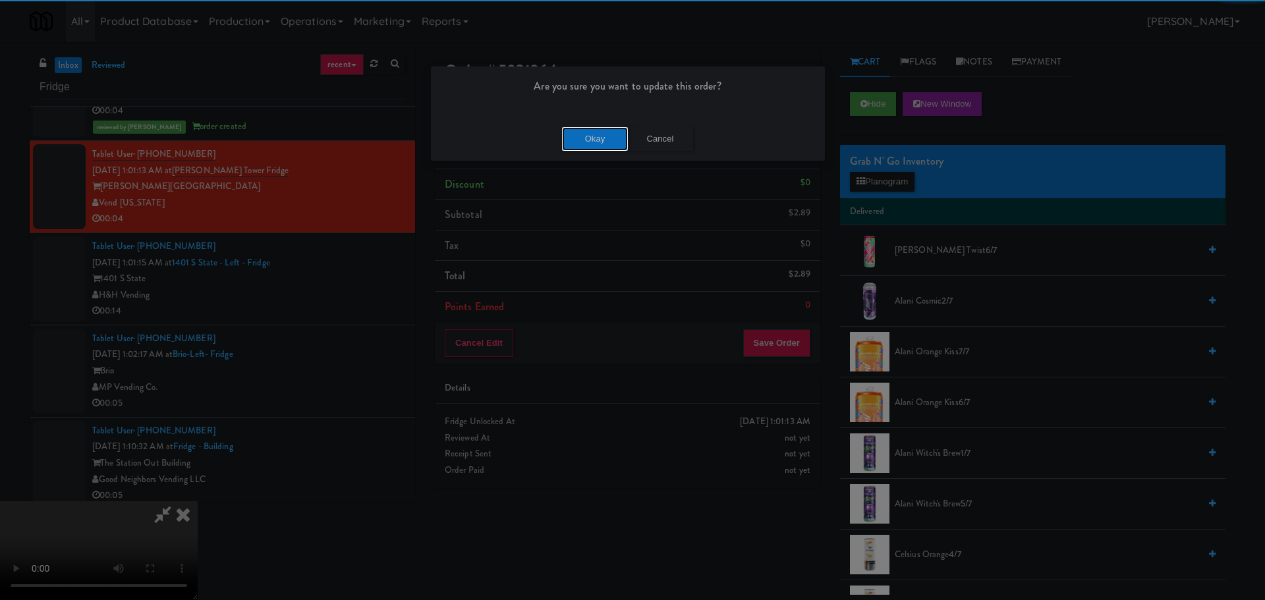
click at [597, 142] on button "Okay" at bounding box center [595, 139] width 66 height 24
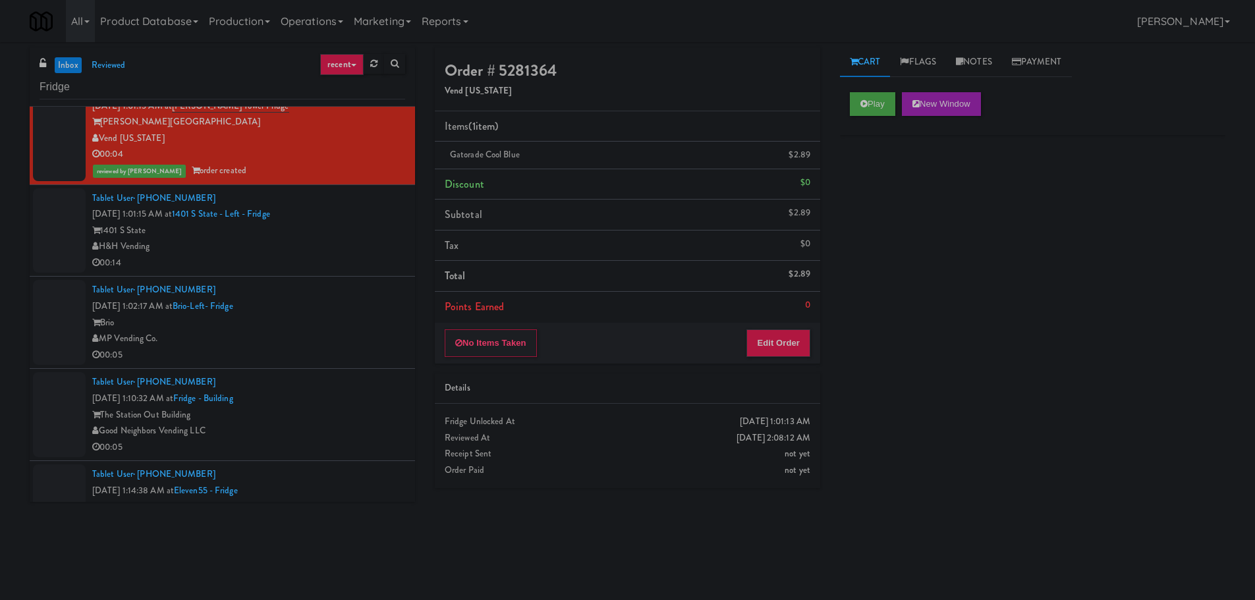
scroll to position [1218, 0]
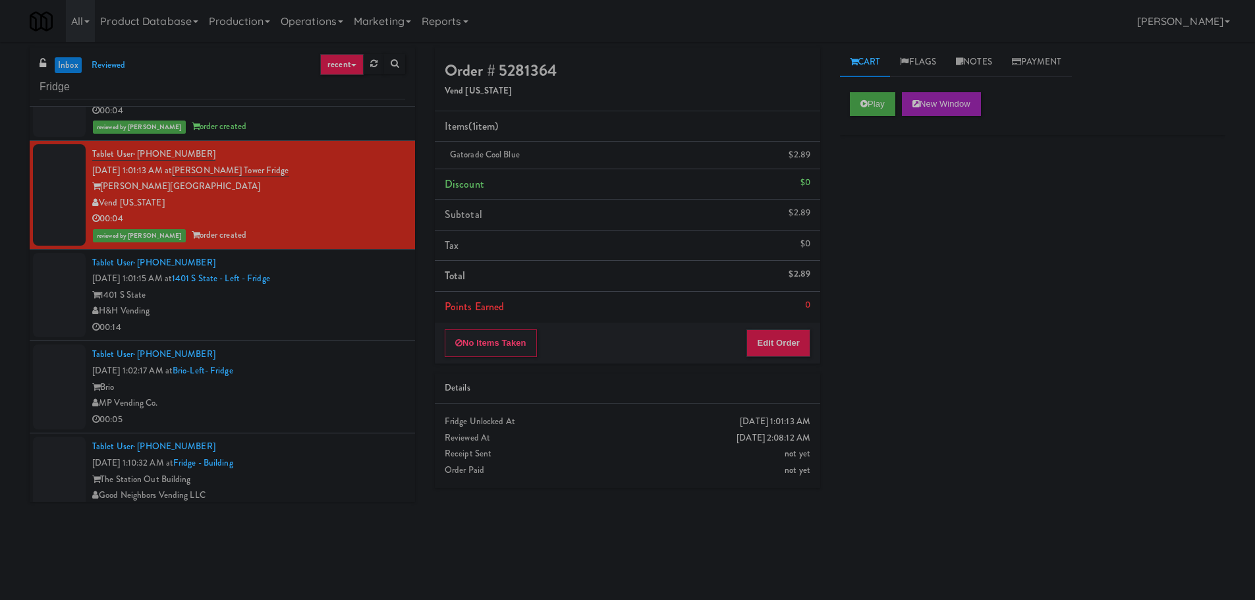
click at [76, 74] on div "Fridge" at bounding box center [223, 87] width 366 height 26
click at [74, 61] on link "inbox" at bounding box center [68, 65] width 27 height 16
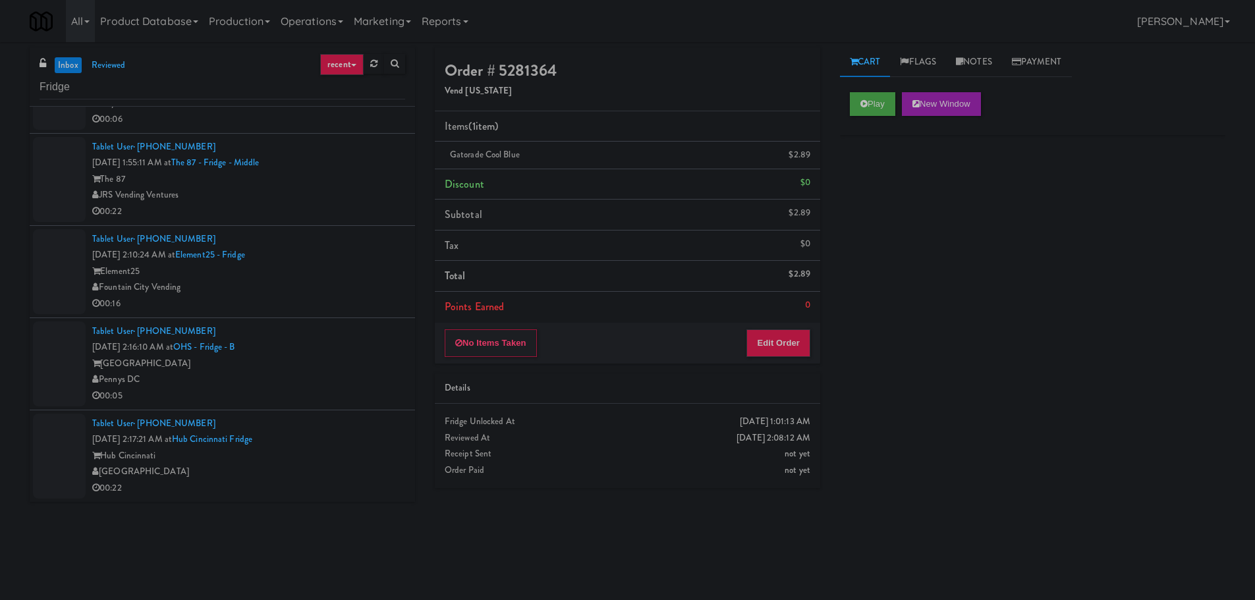
scroll to position [0, 0]
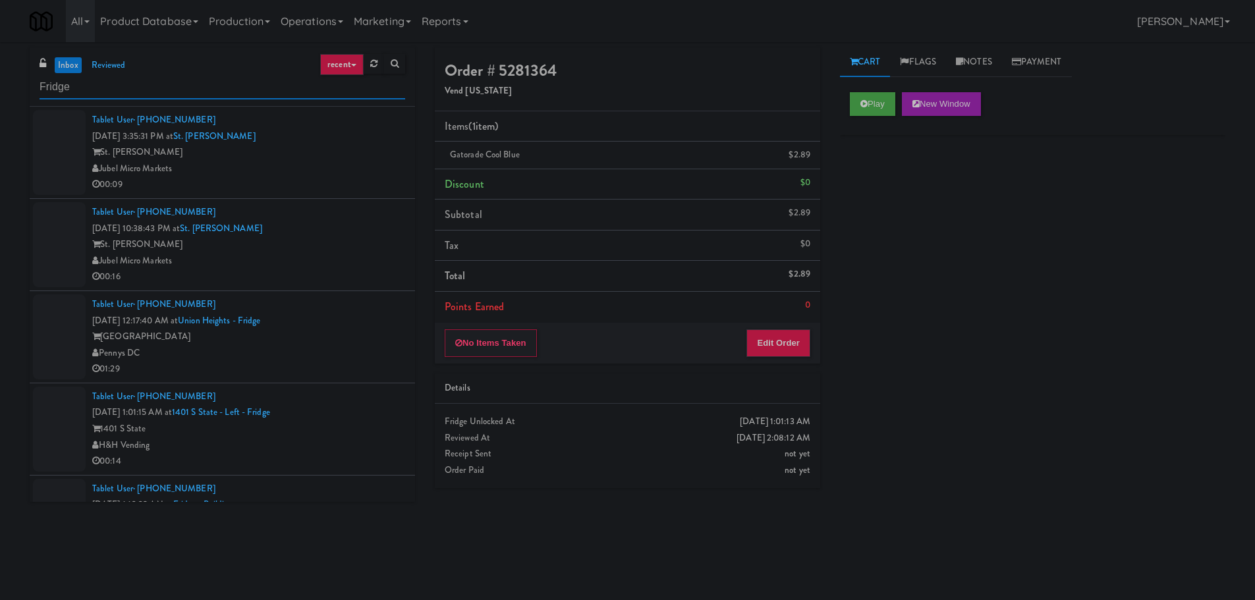
click at [277, 83] on input "Fridge" at bounding box center [223, 87] width 366 height 24
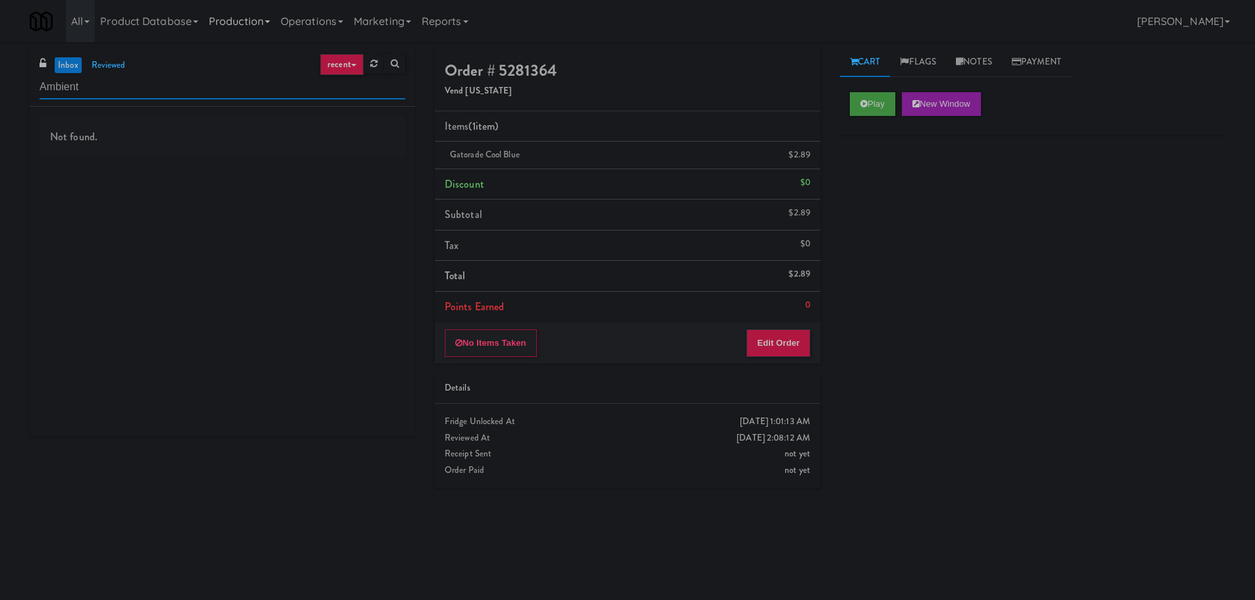
type input "Ambient"
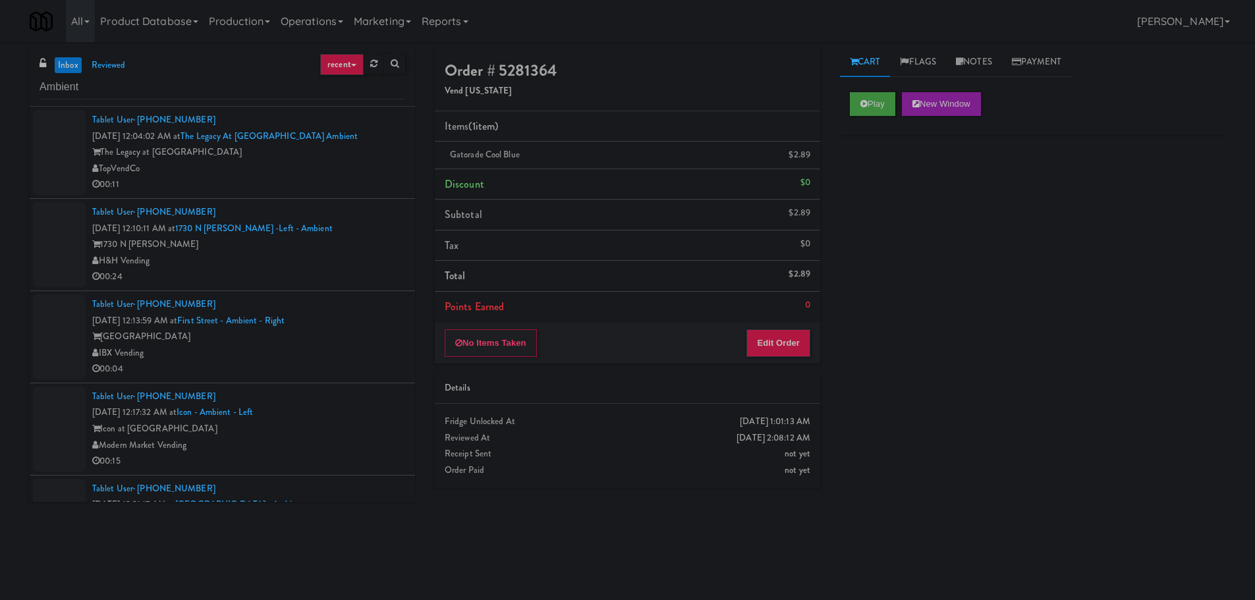
click at [369, 179] on div "00:11" at bounding box center [248, 185] width 313 height 16
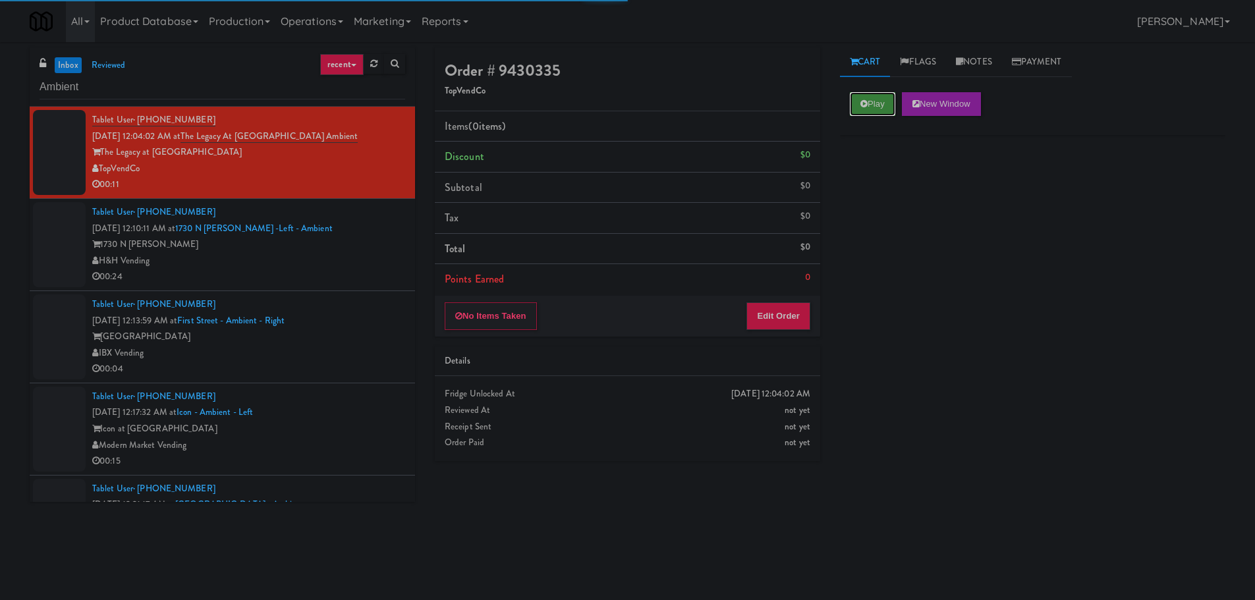
click at [875, 107] on button "Play" at bounding box center [872, 104] width 45 height 24
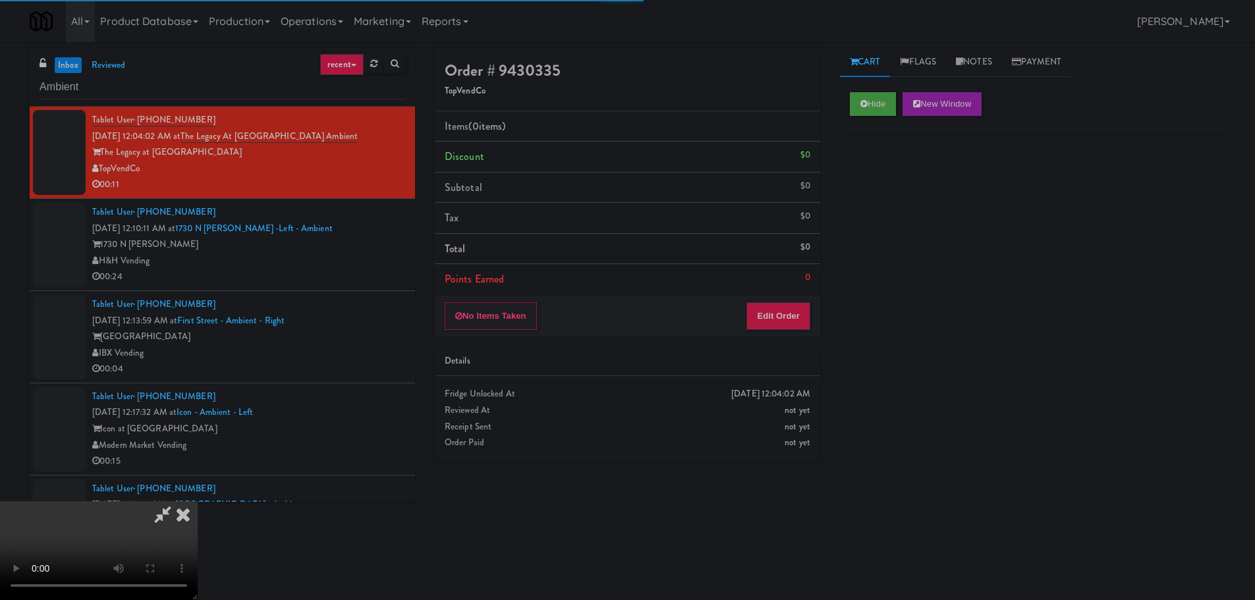
click at [768, 290] on li "Points Earned 0" at bounding box center [627, 279] width 385 height 30
click at [767, 304] on button "Edit Order" at bounding box center [778, 316] width 64 height 28
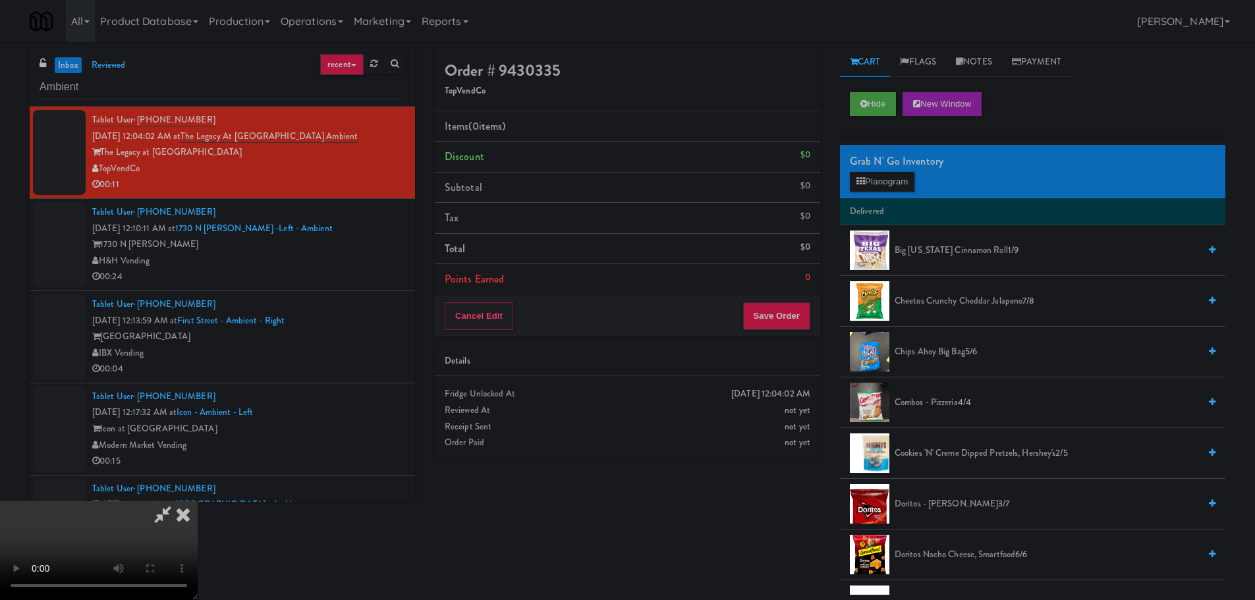
scroll to position [227, 0]
click at [869, 97] on button "Hide" at bounding box center [873, 104] width 46 height 24
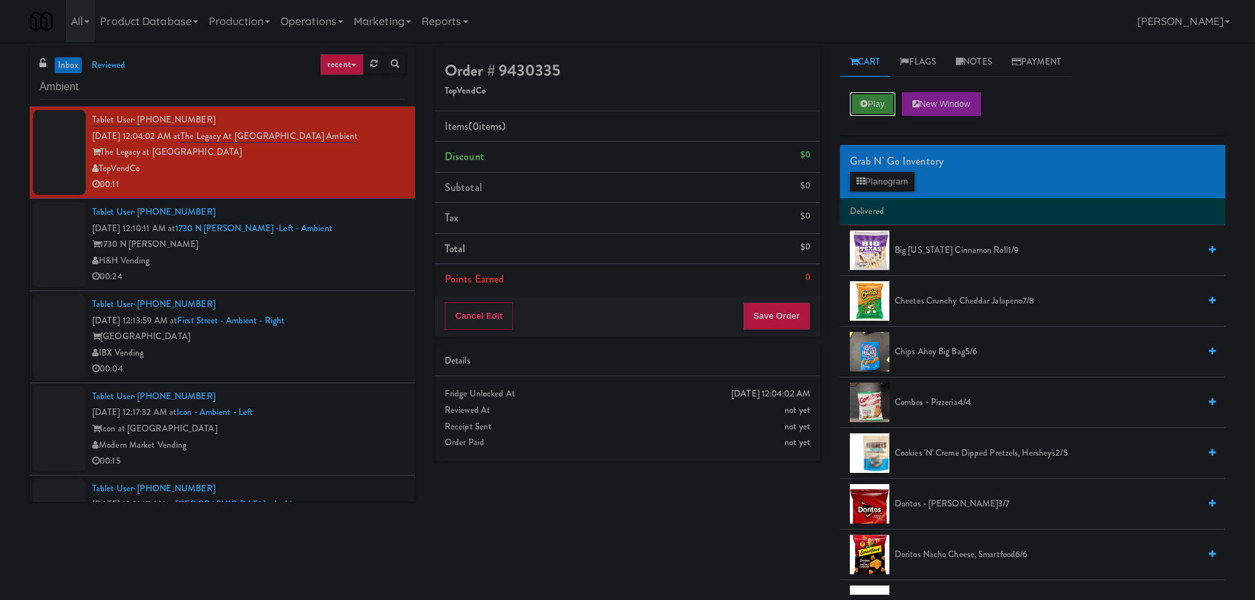
click at [869, 97] on button "Play" at bounding box center [872, 104] width 45 height 24
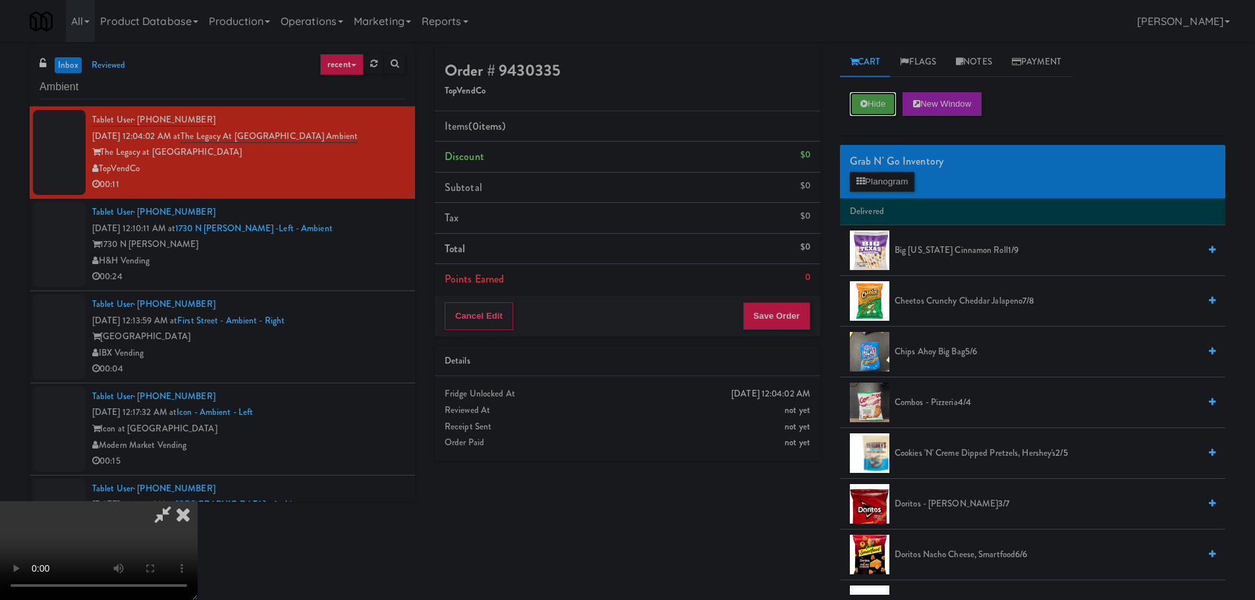
scroll to position [227, 0]
click at [861, 96] on button "Hide" at bounding box center [873, 104] width 46 height 24
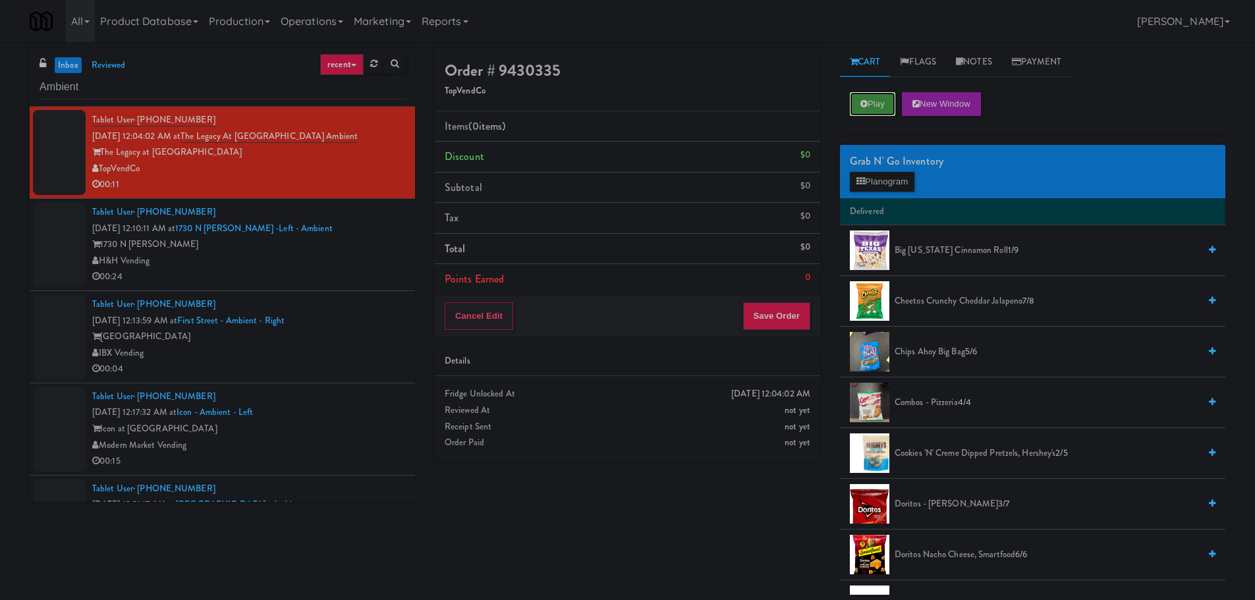
scroll to position [0, 0]
click at [861, 96] on button "Play" at bounding box center [872, 104] width 45 height 24
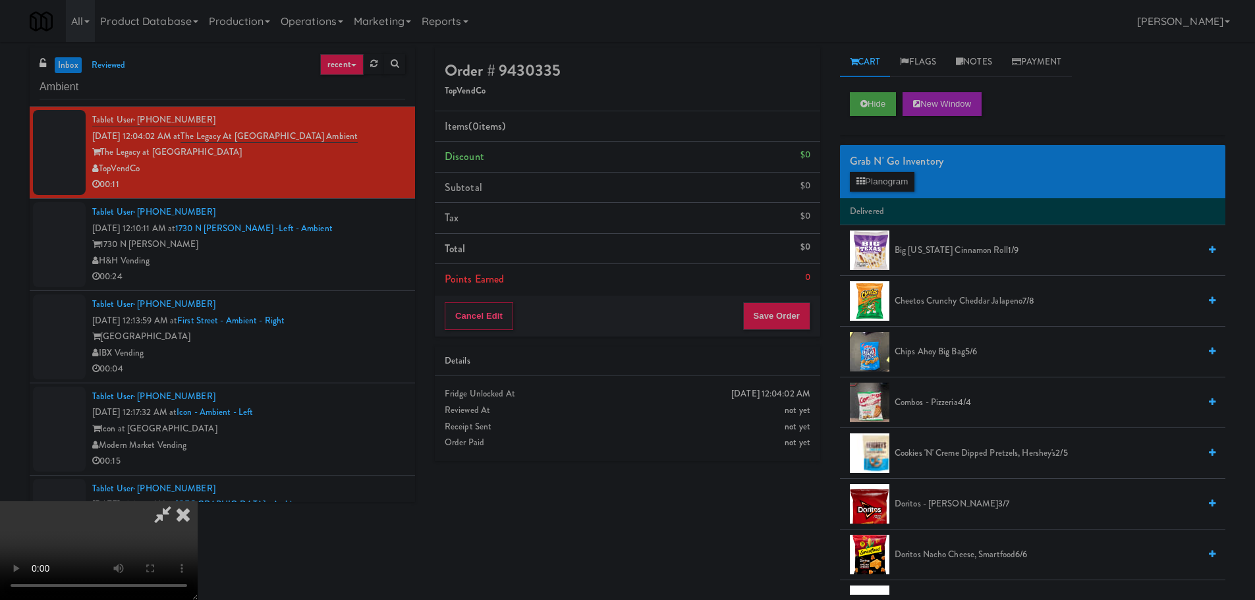
click at [198, 501] on video at bounding box center [99, 550] width 198 height 99
drag, startPoint x: 524, startPoint y: 418, endPoint x: 542, endPoint y: 413, distance: 18.4
click at [198, 501] on video at bounding box center [99, 550] width 198 height 99
click at [871, 186] on button "Planogram" at bounding box center [882, 182] width 65 height 20
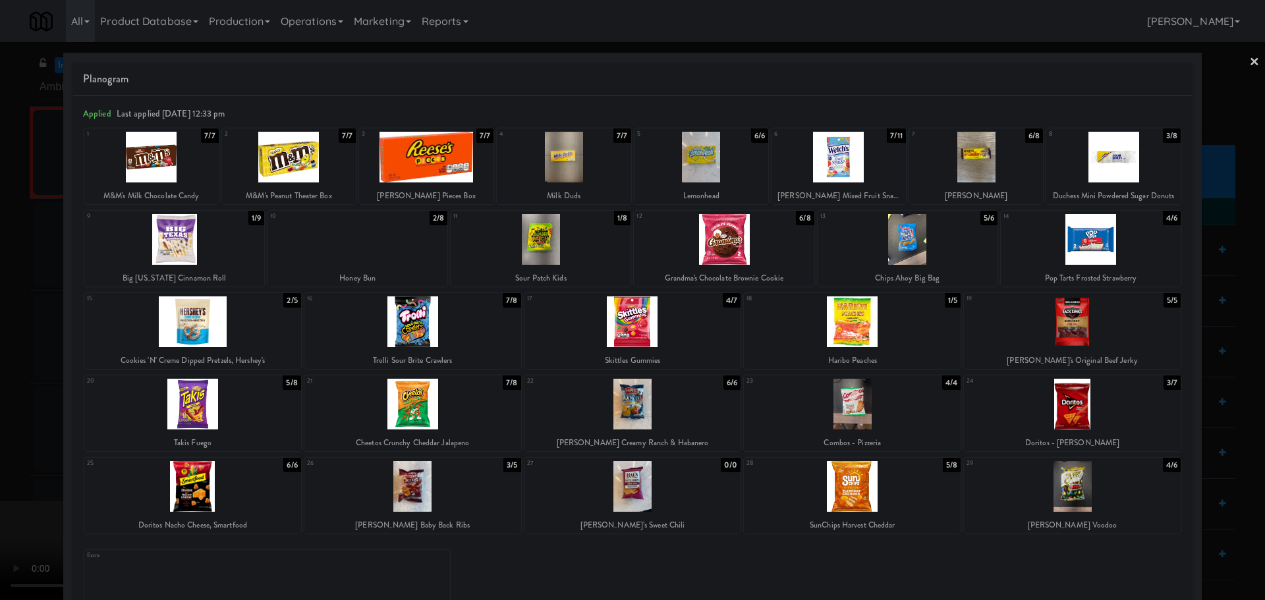
click at [728, 248] on div at bounding box center [724, 239] width 180 height 51
click at [0, 318] on div at bounding box center [632, 300] width 1265 height 600
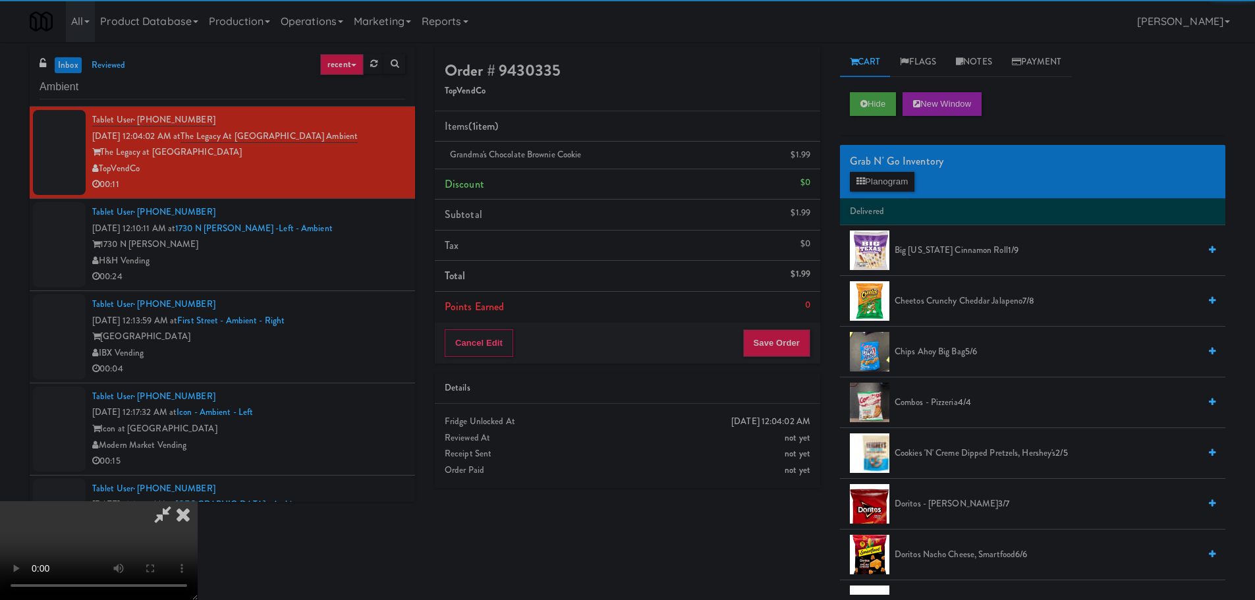
click at [198, 501] on video at bounding box center [99, 550] width 198 height 99
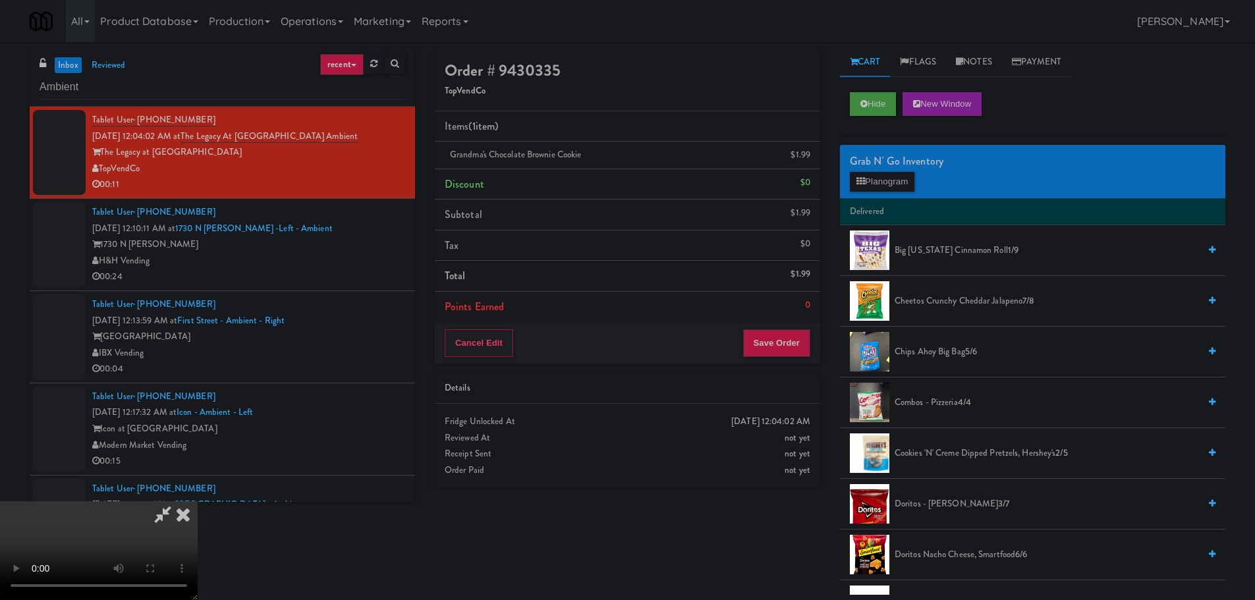
click at [198, 501] on video at bounding box center [99, 550] width 198 height 99
click at [891, 177] on button "Planogram" at bounding box center [882, 182] width 65 height 20
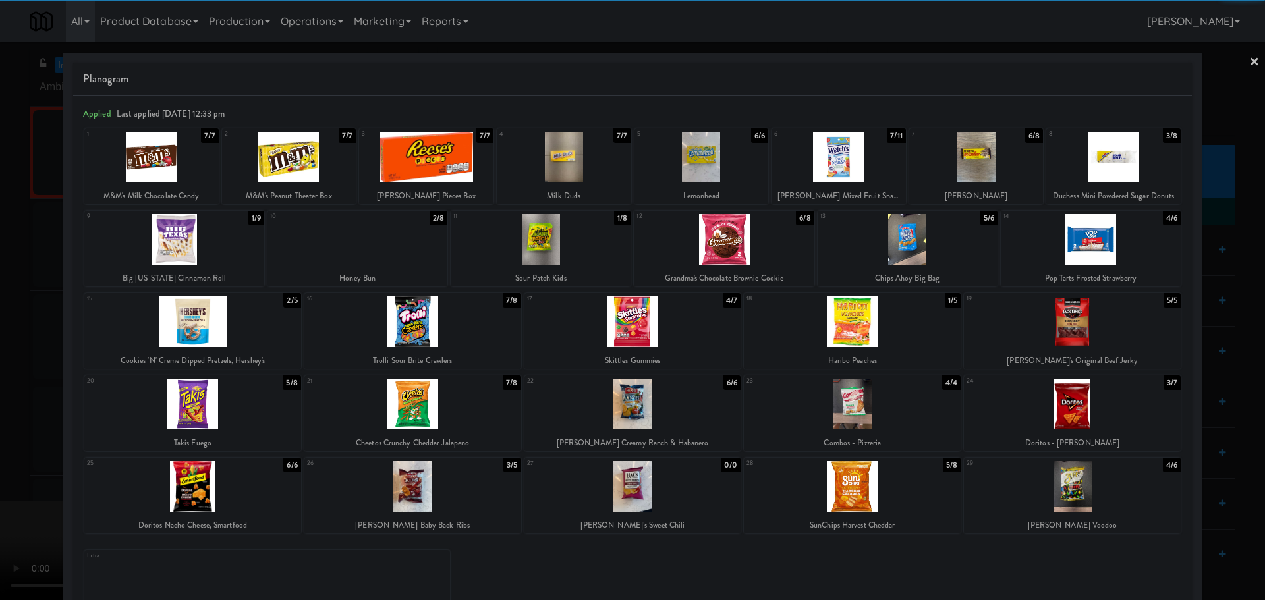
click at [956, 147] on div at bounding box center [976, 157] width 134 height 51
click at [0, 392] on div at bounding box center [632, 300] width 1265 height 600
click at [198, 501] on video at bounding box center [99, 550] width 198 height 99
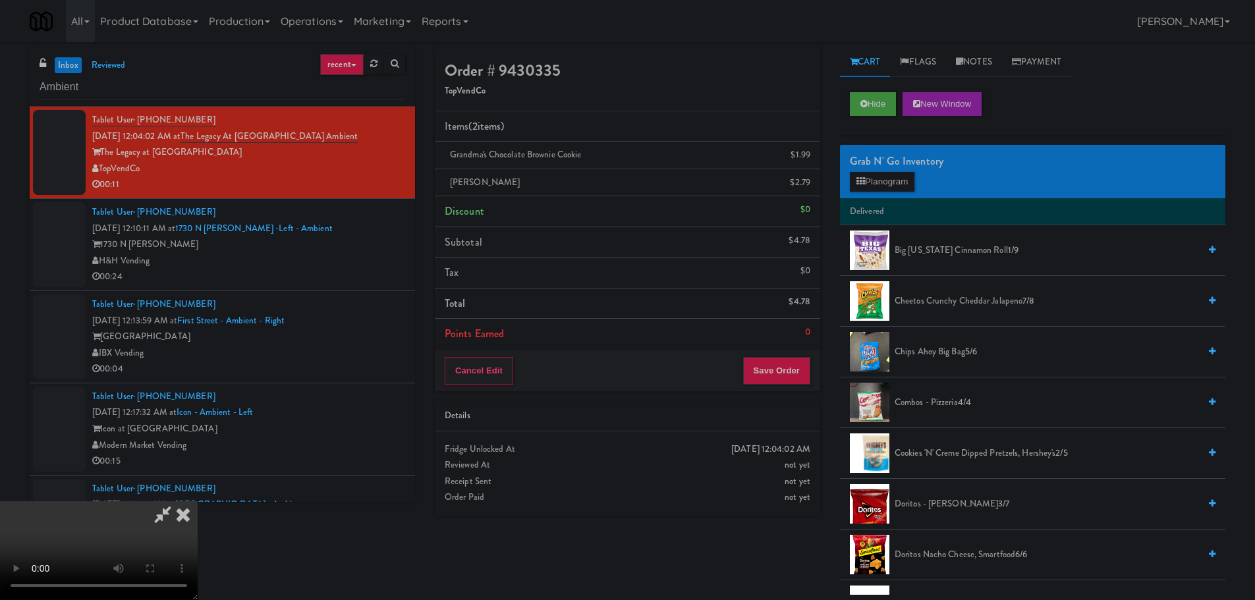
scroll to position [227, 0]
click at [778, 356] on div "Cancel Edit Save Order" at bounding box center [627, 370] width 385 height 41
click at [775, 366] on button "Save Order" at bounding box center [776, 371] width 67 height 28
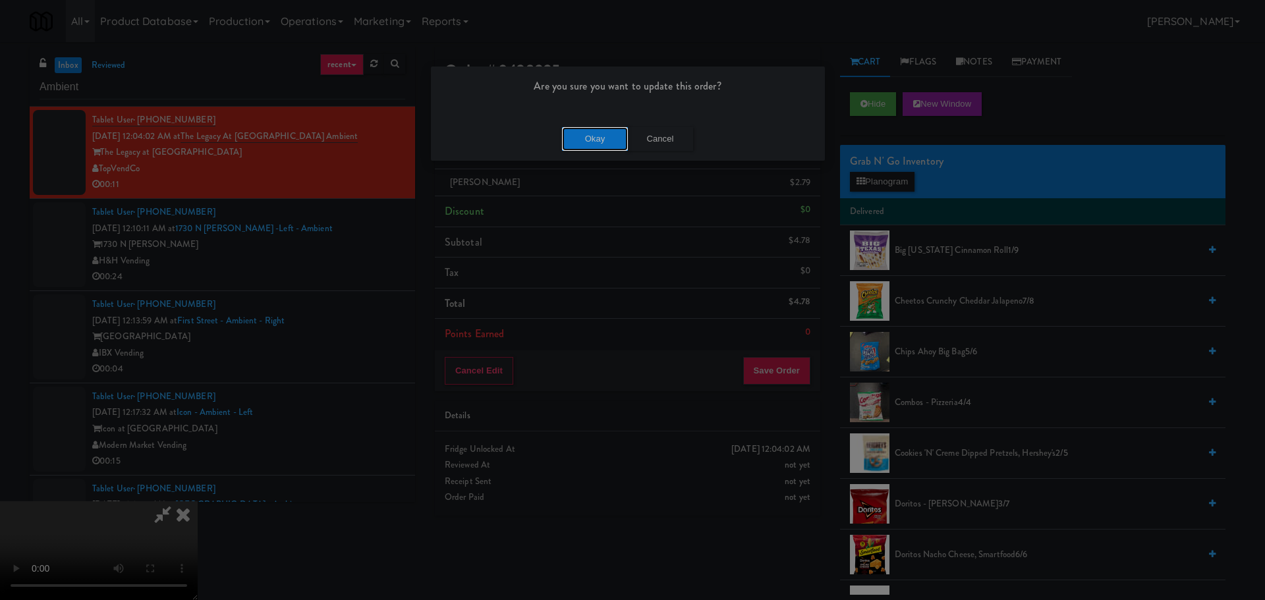
click at [613, 142] on button "Okay" at bounding box center [595, 139] width 66 height 24
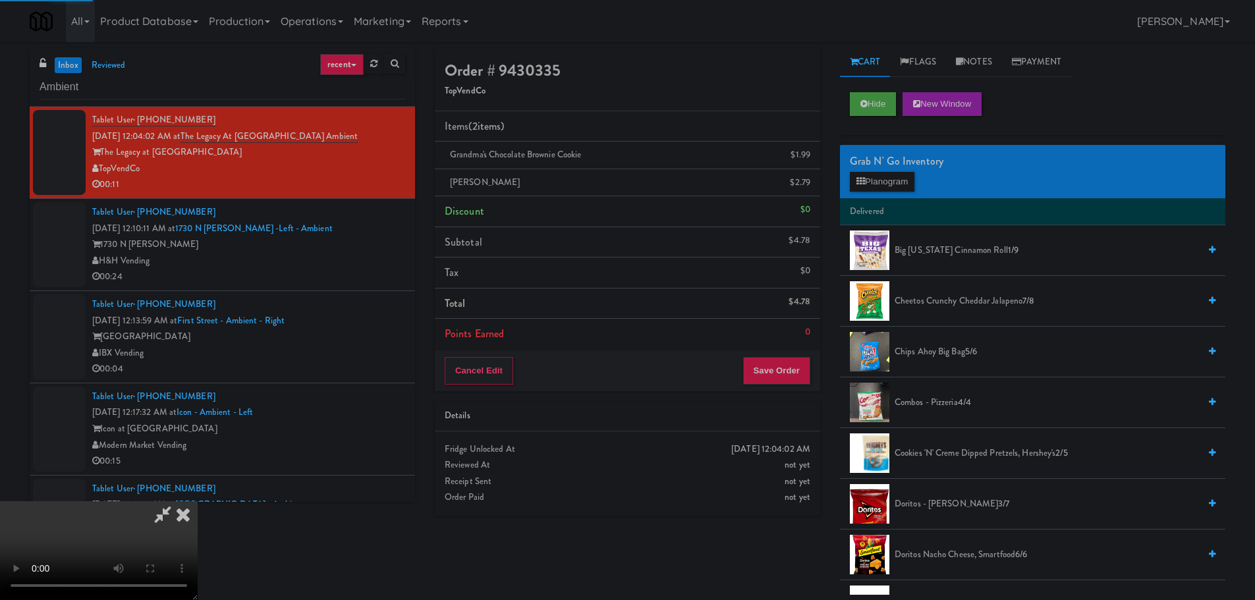
scroll to position [0, 0]
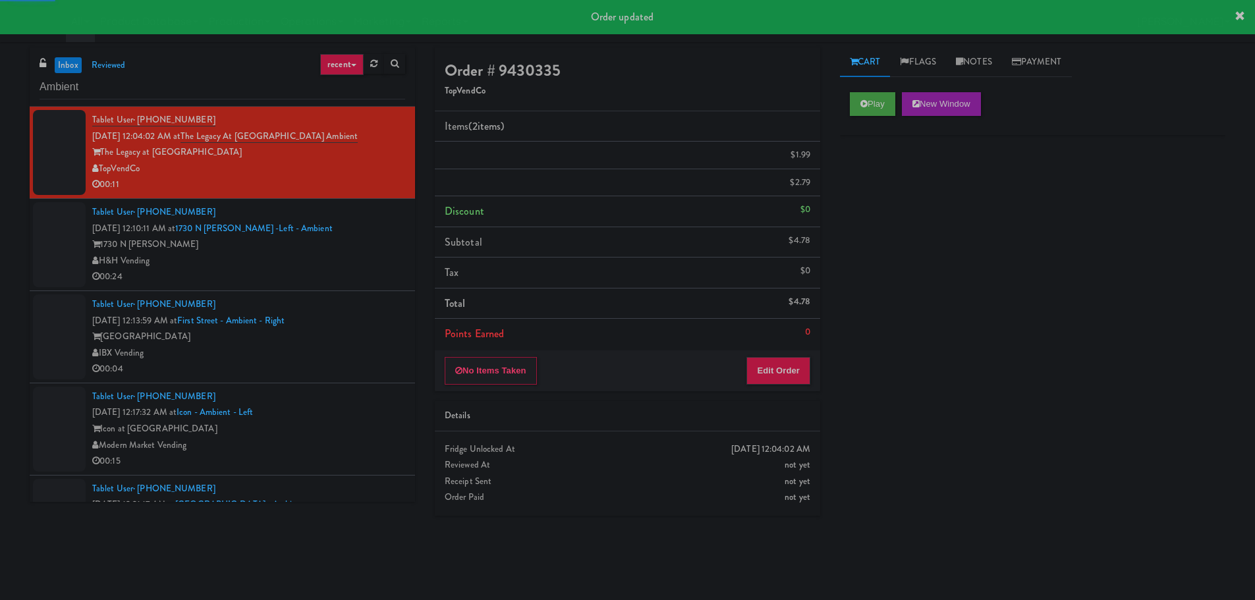
click at [346, 264] on div "H&H Vending" at bounding box center [248, 261] width 313 height 16
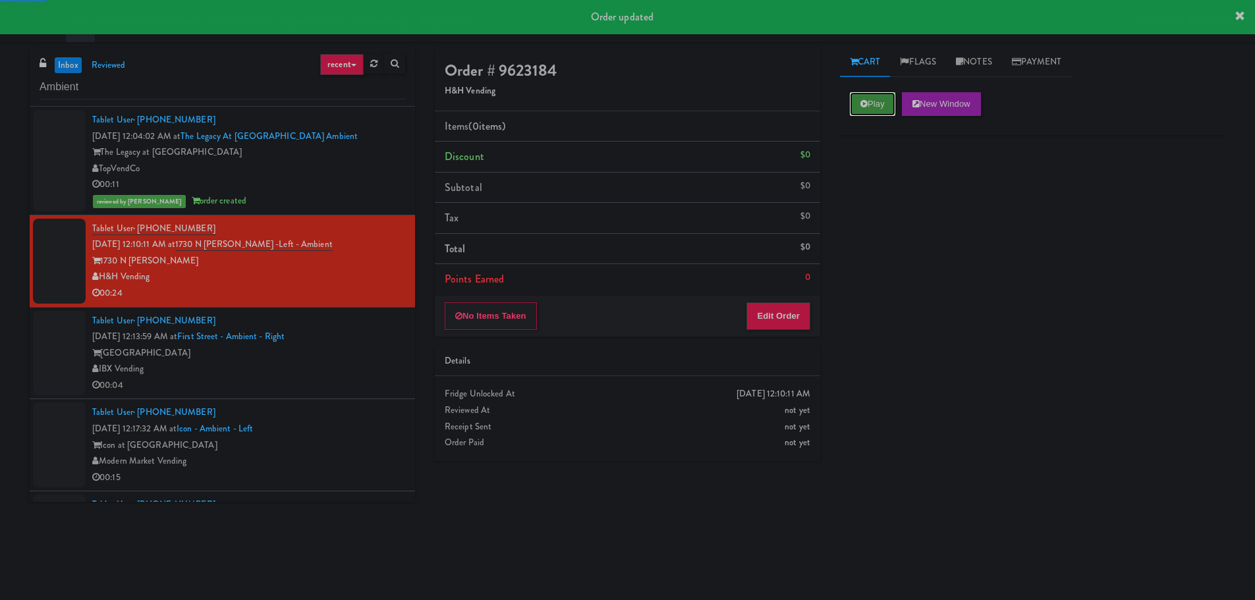
click at [860, 96] on button "Play" at bounding box center [872, 104] width 45 height 24
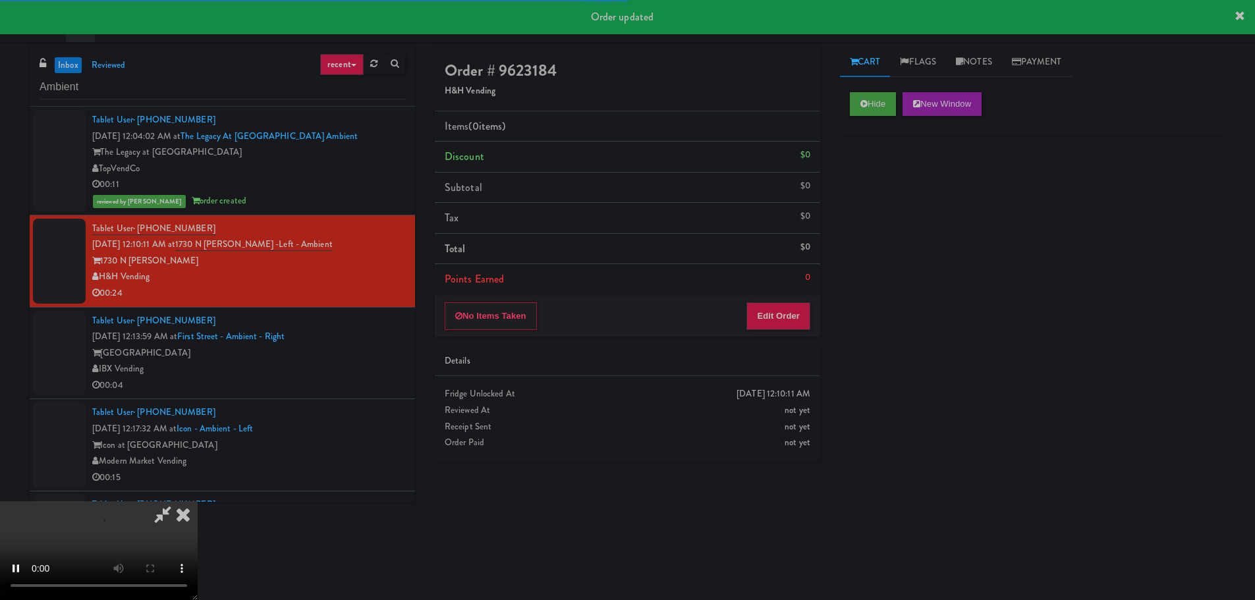
click at [746, 291] on li "Points Earned 0" at bounding box center [627, 279] width 385 height 30
click at [761, 310] on button "Edit Order" at bounding box center [778, 316] width 64 height 28
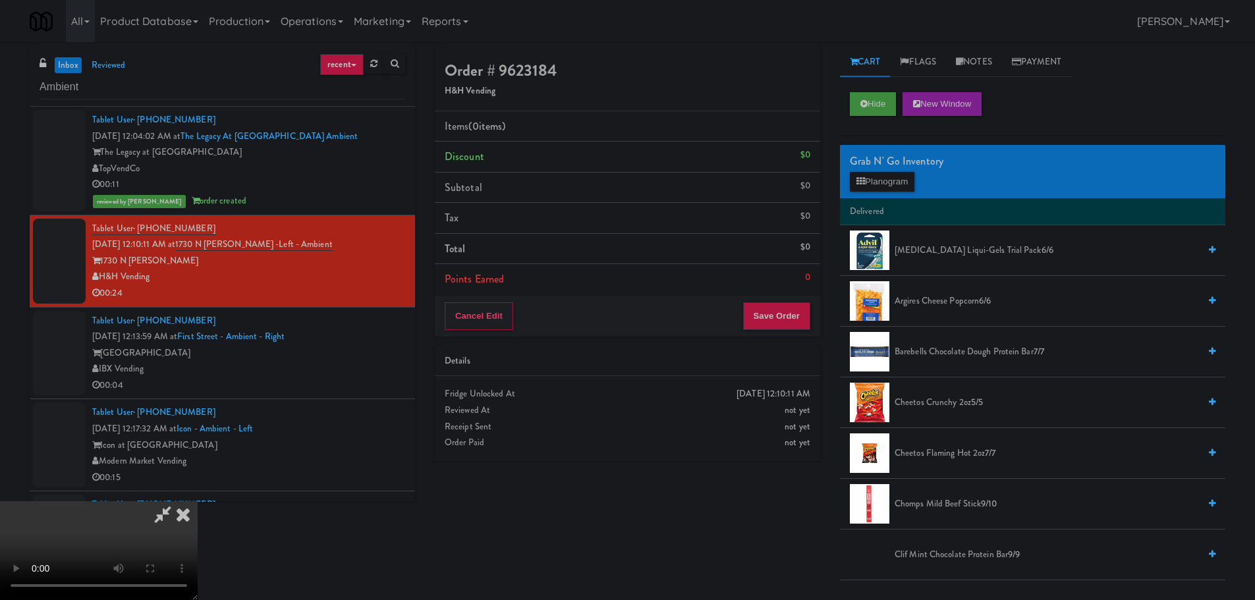
scroll to position [227, 0]
click at [198, 501] on video at bounding box center [99, 550] width 198 height 99
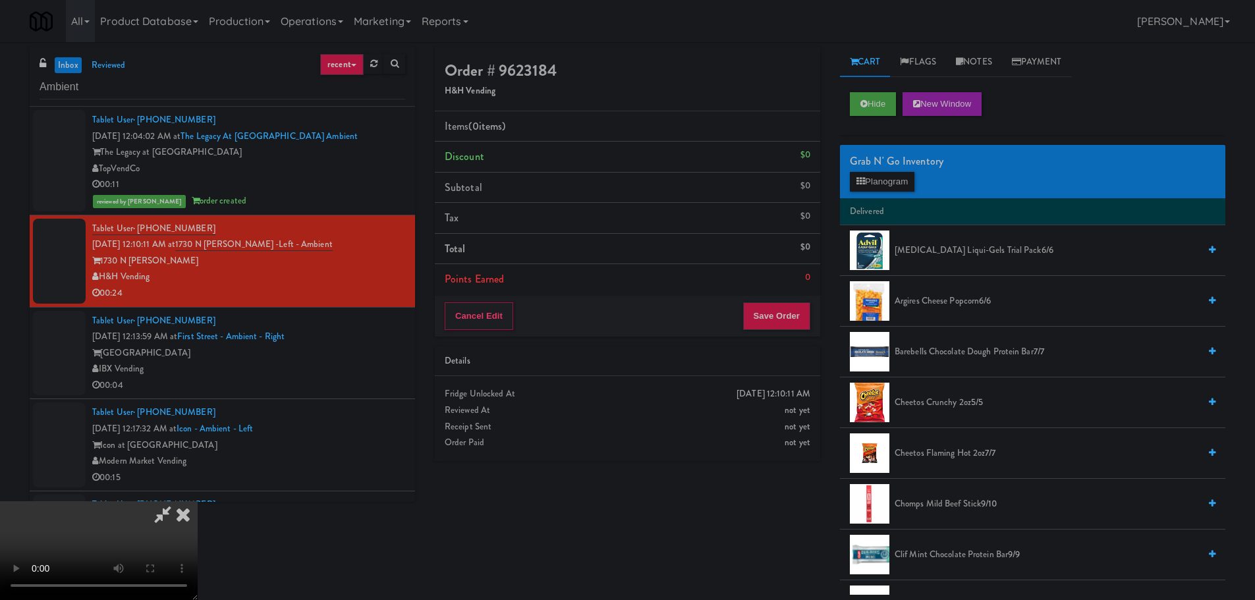
click at [198, 501] on video at bounding box center [99, 550] width 198 height 99
drag, startPoint x: 503, startPoint y: 346, endPoint x: 512, endPoint y: 346, distance: 8.6
click at [198, 501] on video at bounding box center [99, 550] width 198 height 99
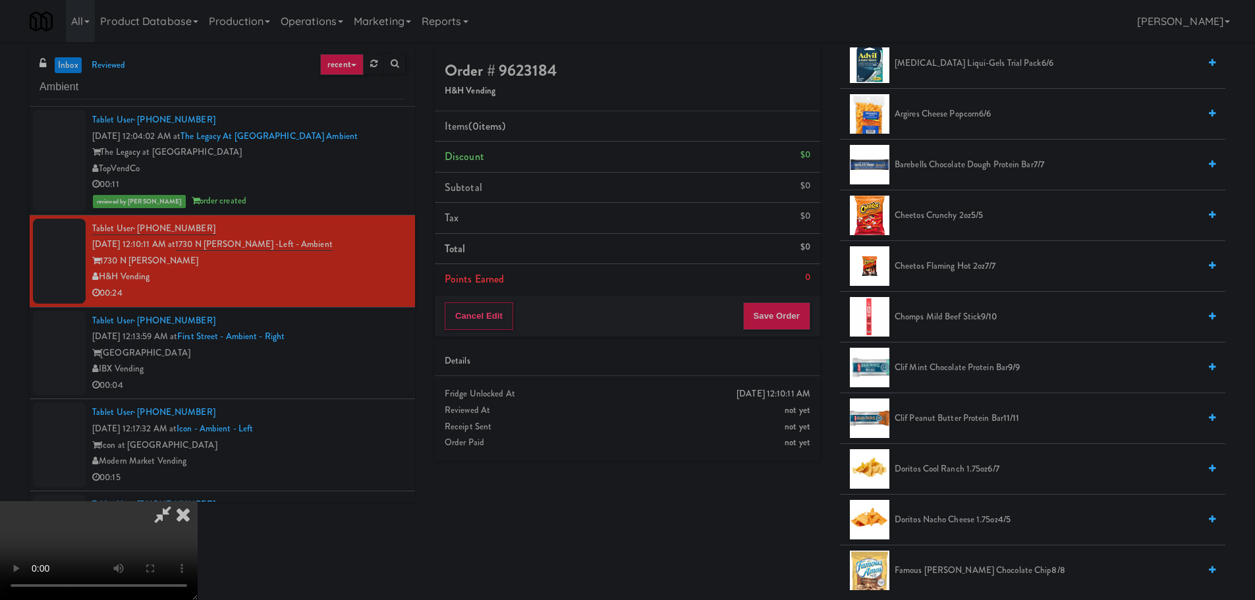
scroll to position [329, 0]
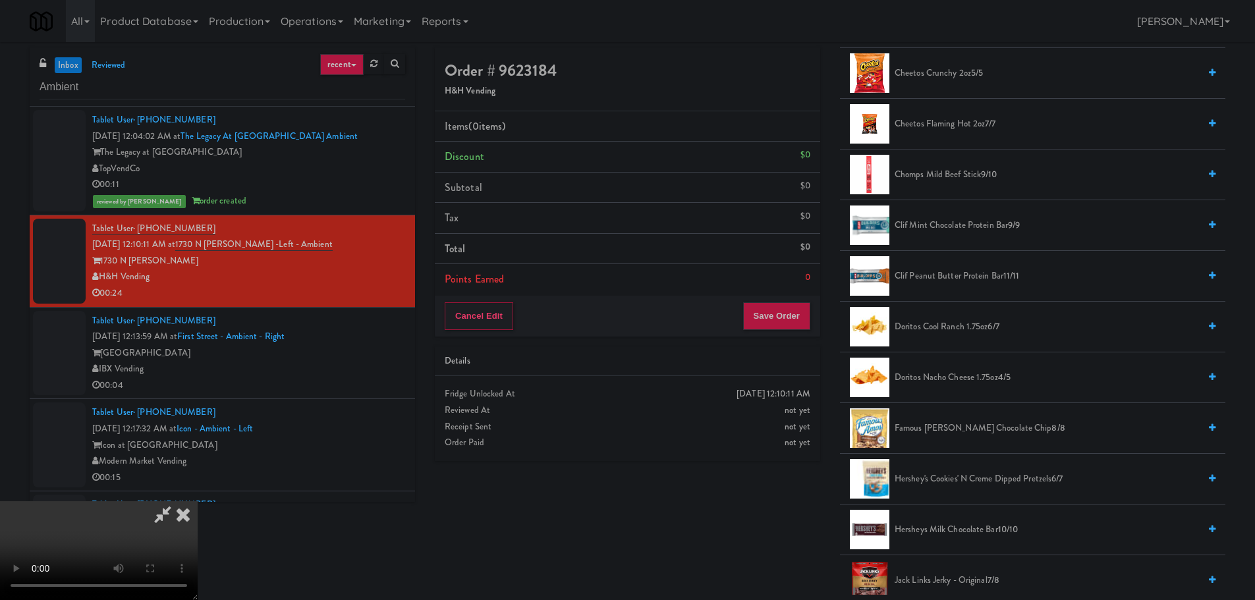
click at [936, 328] on span "Doritos Cool Ranch 1.75oz 6/7" at bounding box center [1046, 327] width 304 height 16
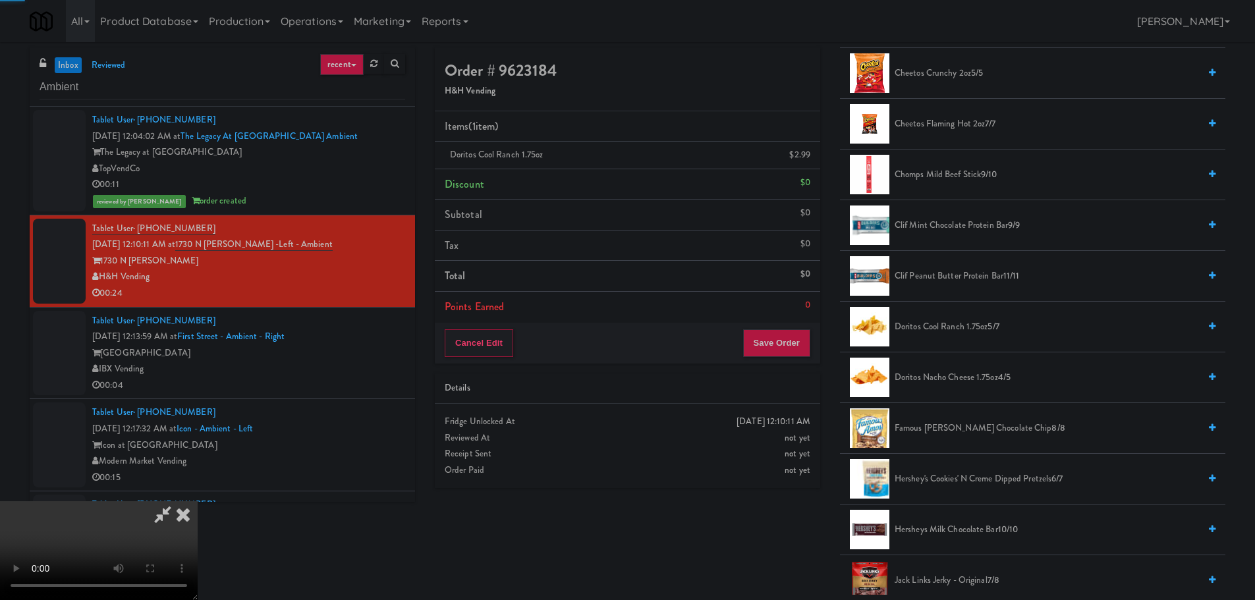
drag, startPoint x: 521, startPoint y: 331, endPoint x: 529, endPoint y: 335, distance: 8.6
click at [198, 501] on video at bounding box center [99, 550] width 198 height 99
click at [782, 341] on button "Save Order" at bounding box center [776, 343] width 67 height 28
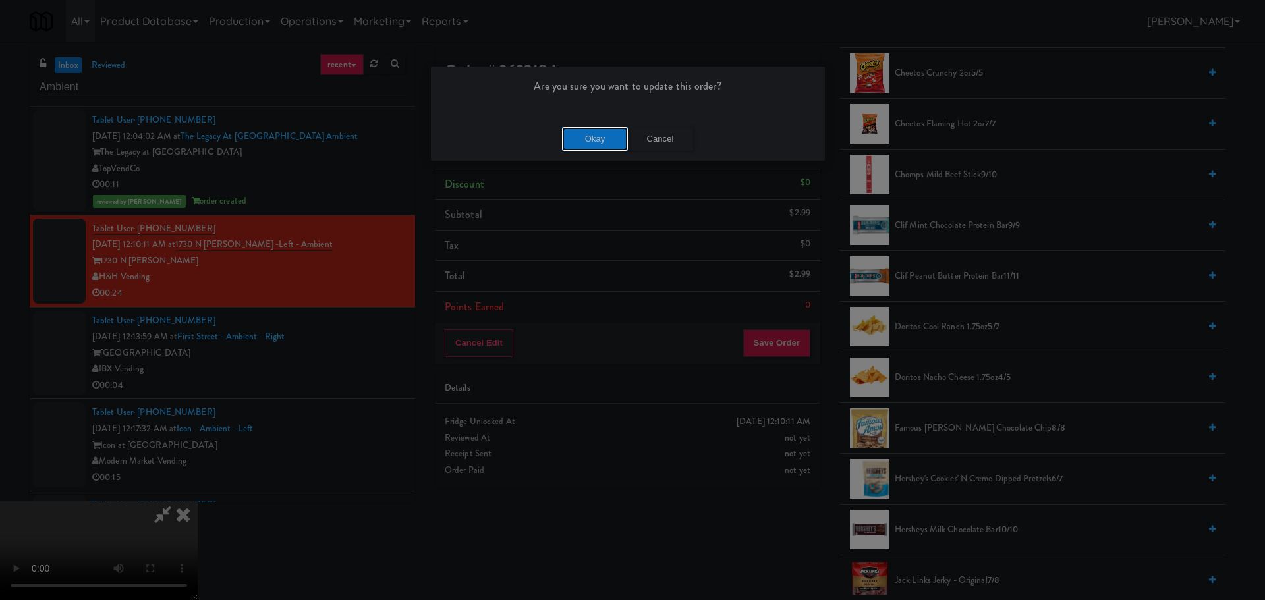
click at [586, 143] on button "Okay" at bounding box center [595, 139] width 66 height 24
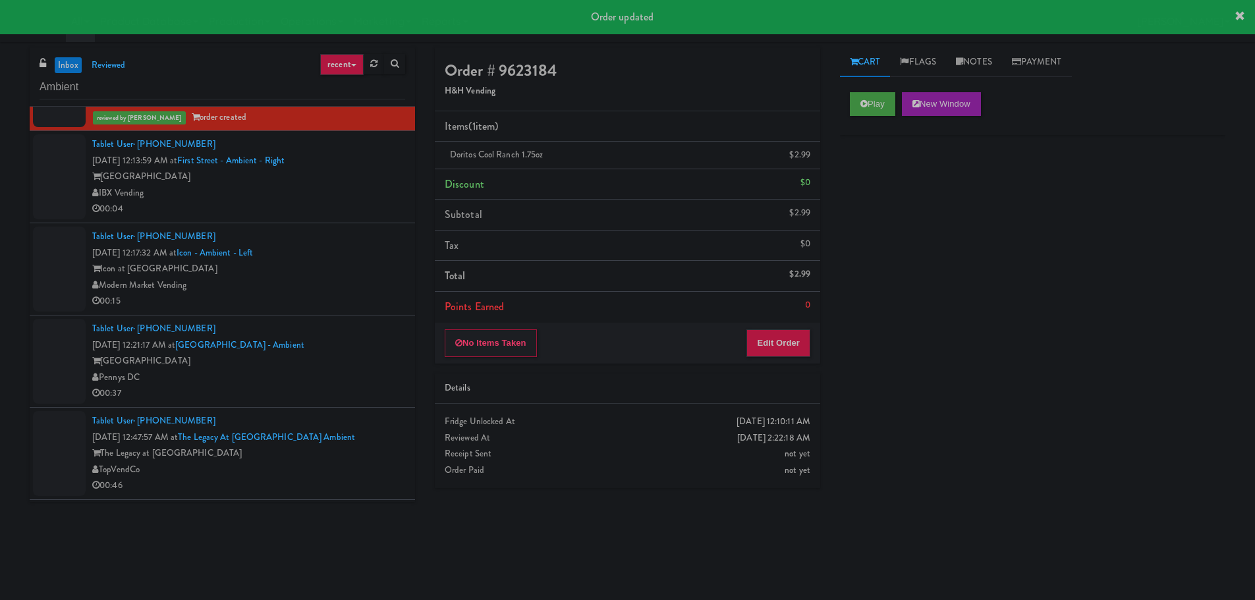
scroll to position [198, 0]
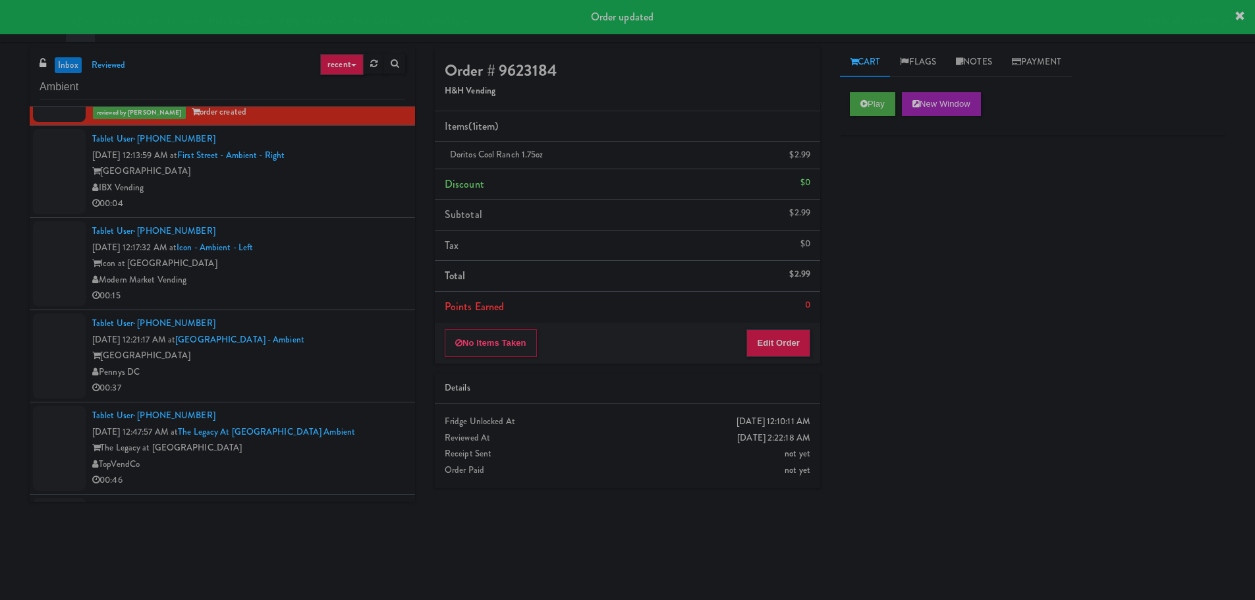
click at [354, 182] on div "IBX Vending" at bounding box center [248, 188] width 313 height 16
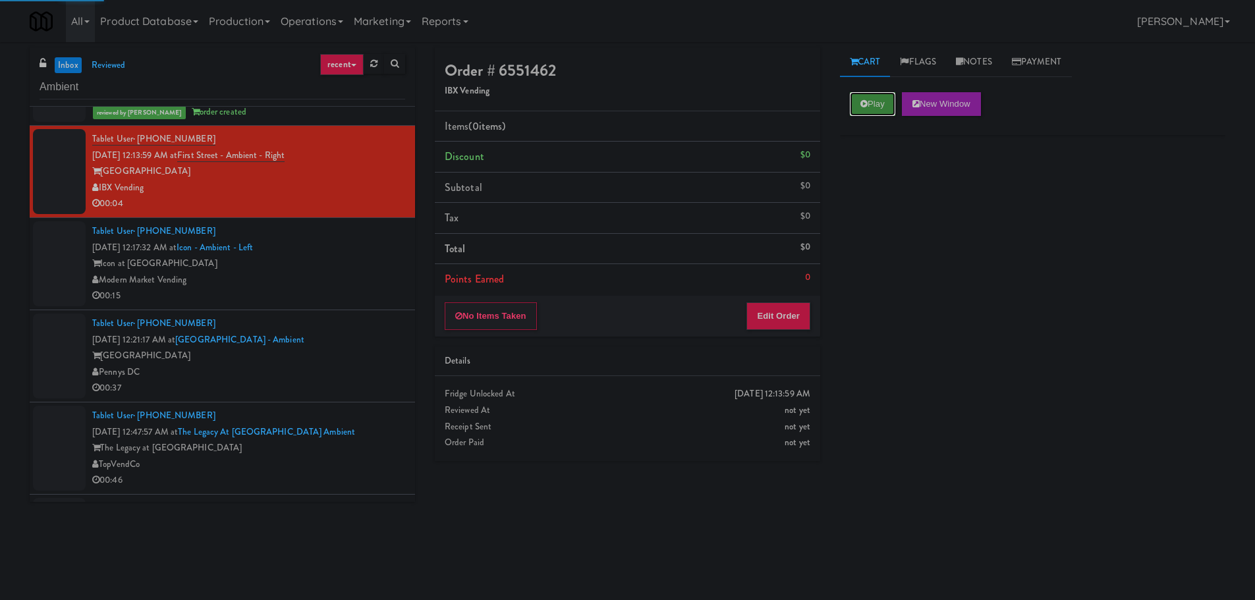
click at [873, 104] on button "Play" at bounding box center [872, 104] width 45 height 24
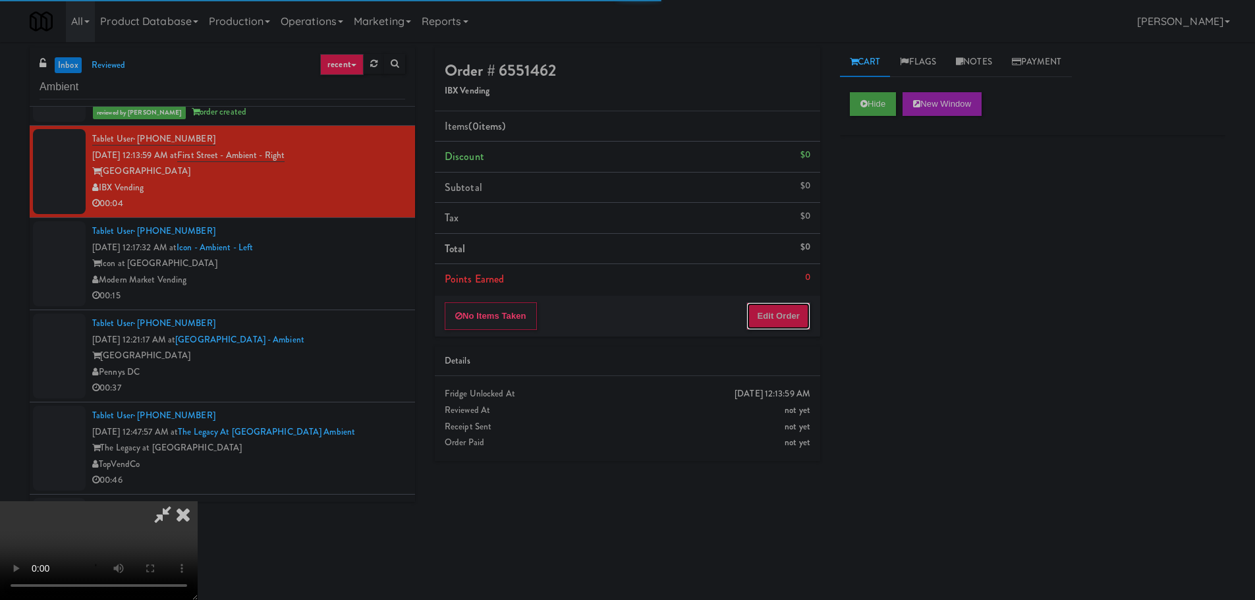
click at [802, 321] on button "Edit Order" at bounding box center [778, 316] width 64 height 28
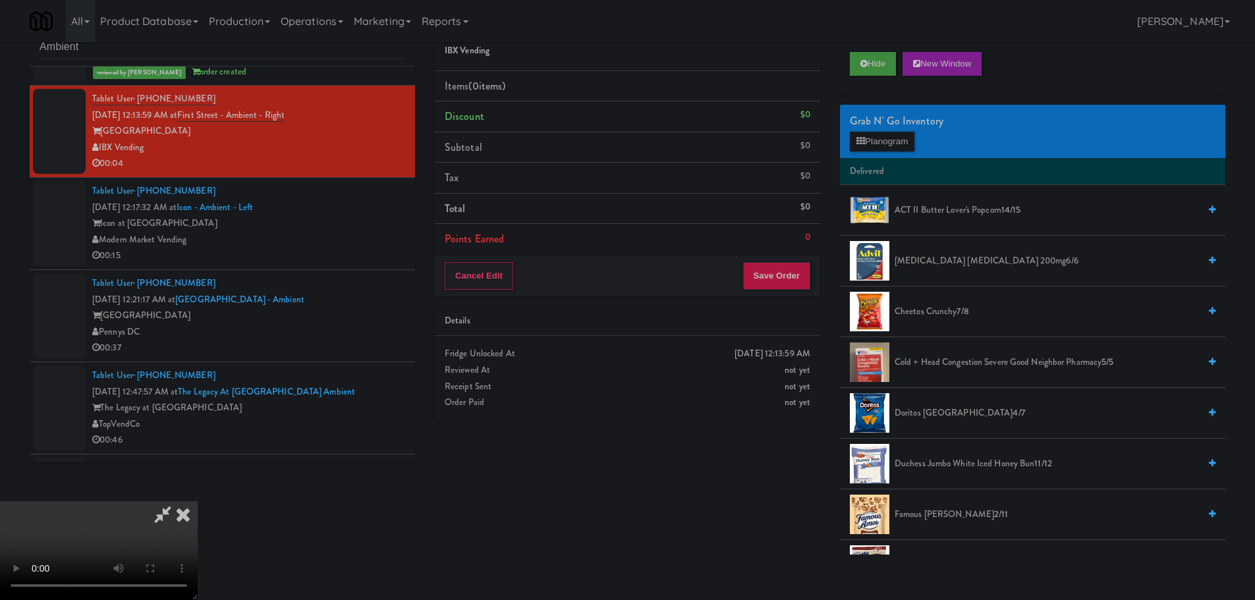
scroll to position [42, 0]
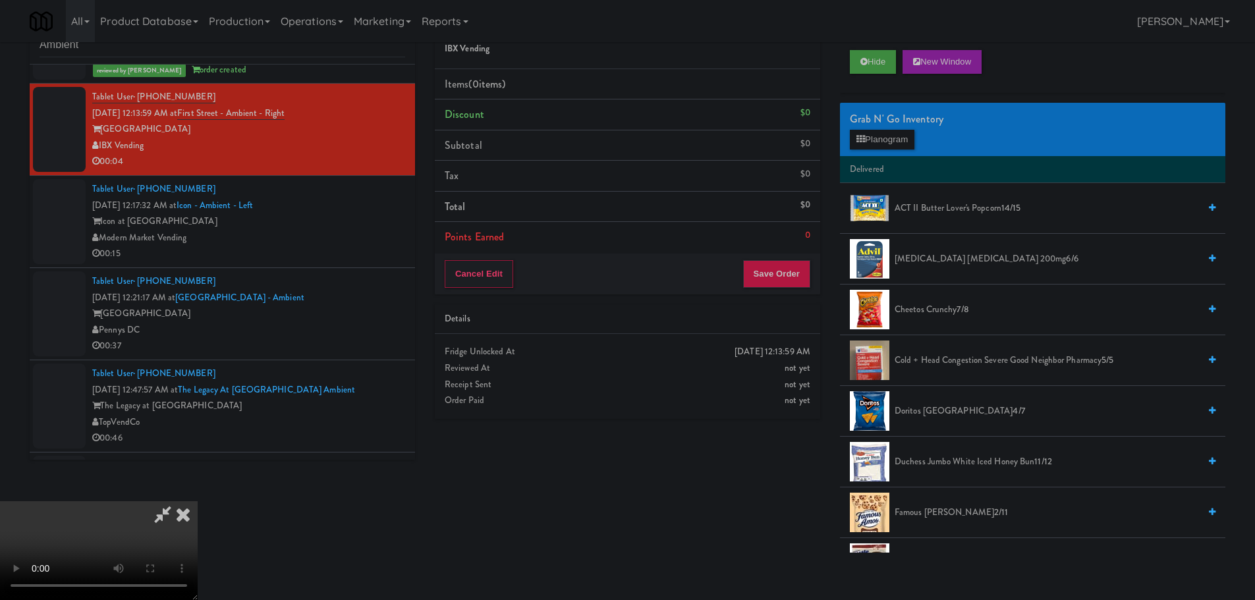
click at [198, 501] on video at bounding box center [99, 550] width 198 height 99
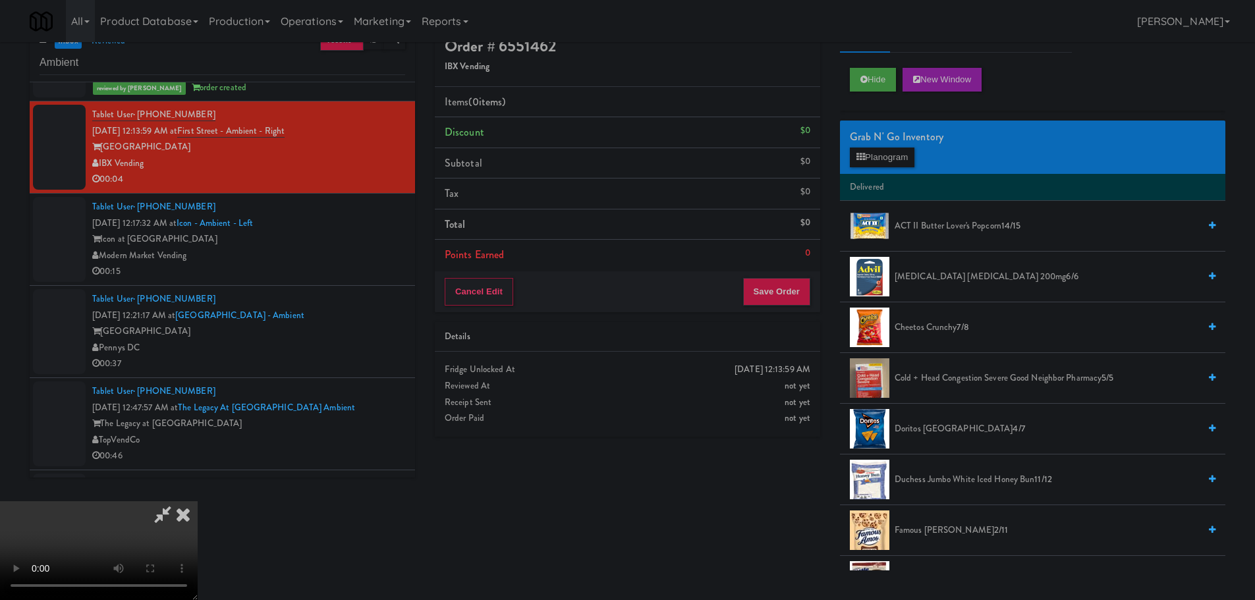
scroll to position [0, 0]
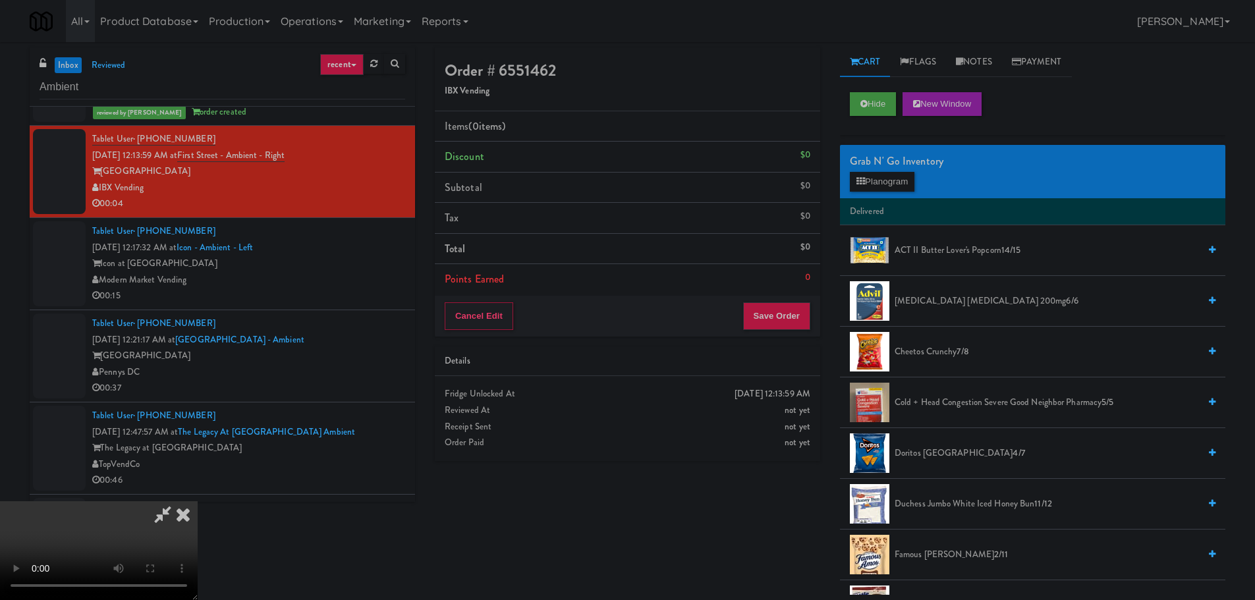
click at [198, 501] on video at bounding box center [99, 550] width 198 height 99
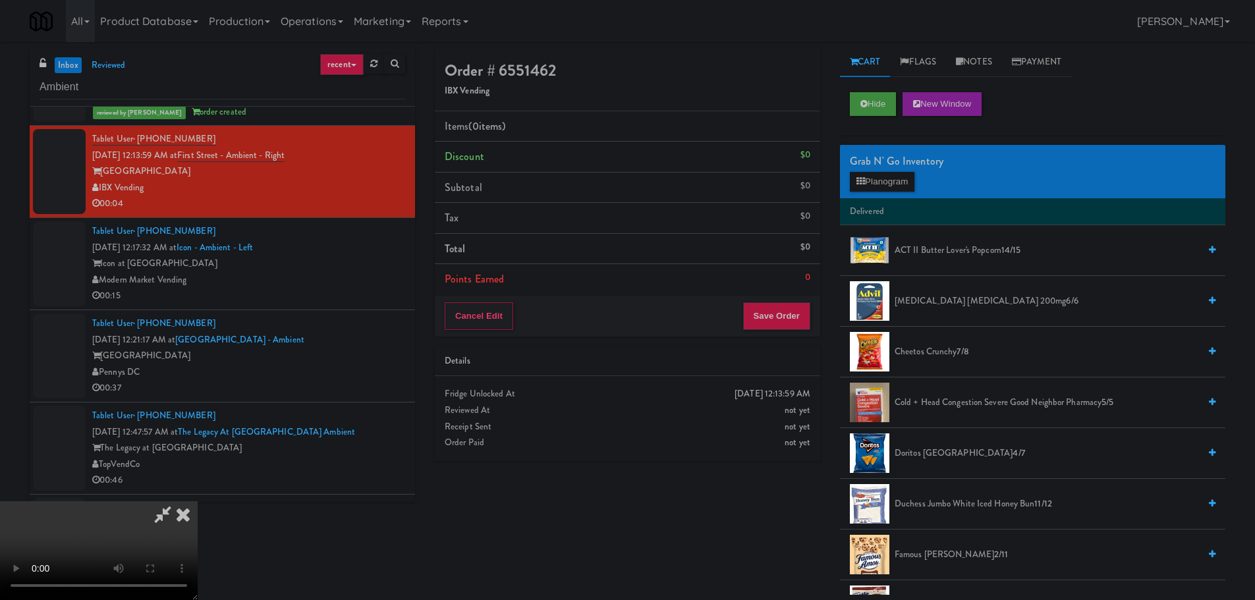
click at [198, 501] on video at bounding box center [99, 550] width 198 height 99
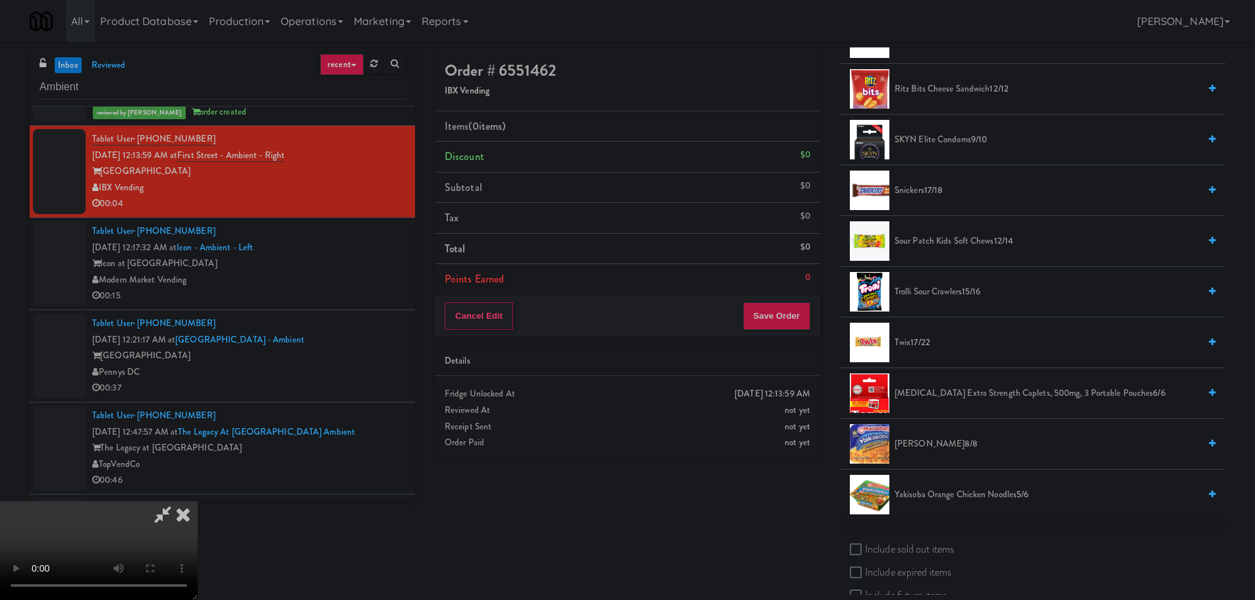
scroll to position [1305, 0]
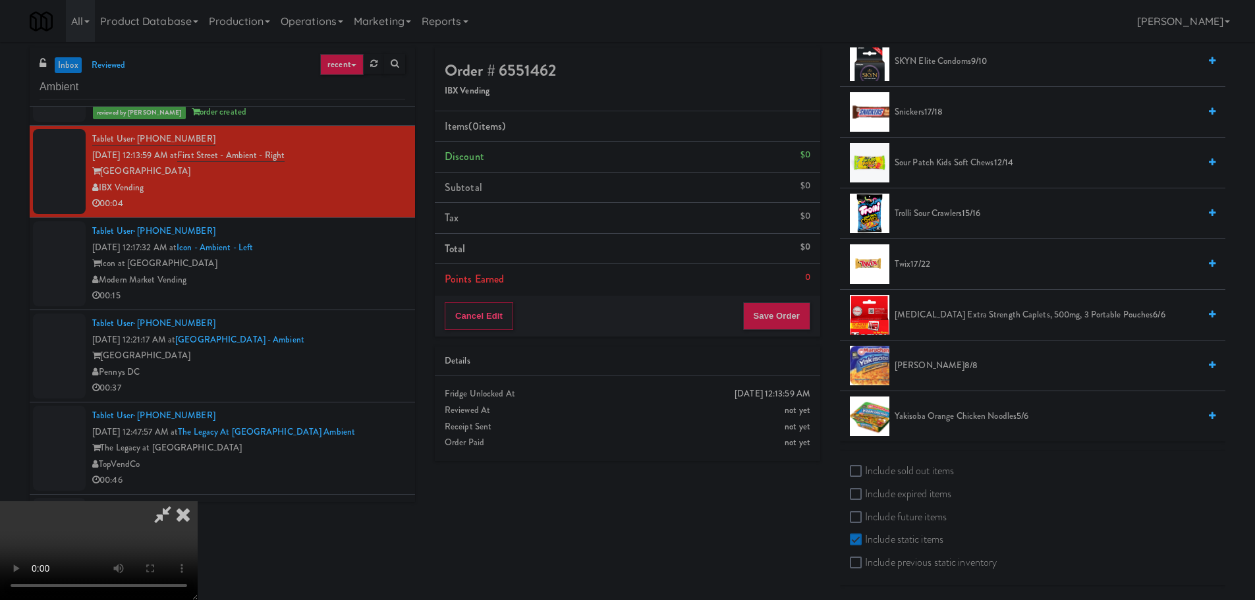
click at [928, 221] on span "Trolli Sour Crawlers 15/16" at bounding box center [1046, 213] width 304 height 16
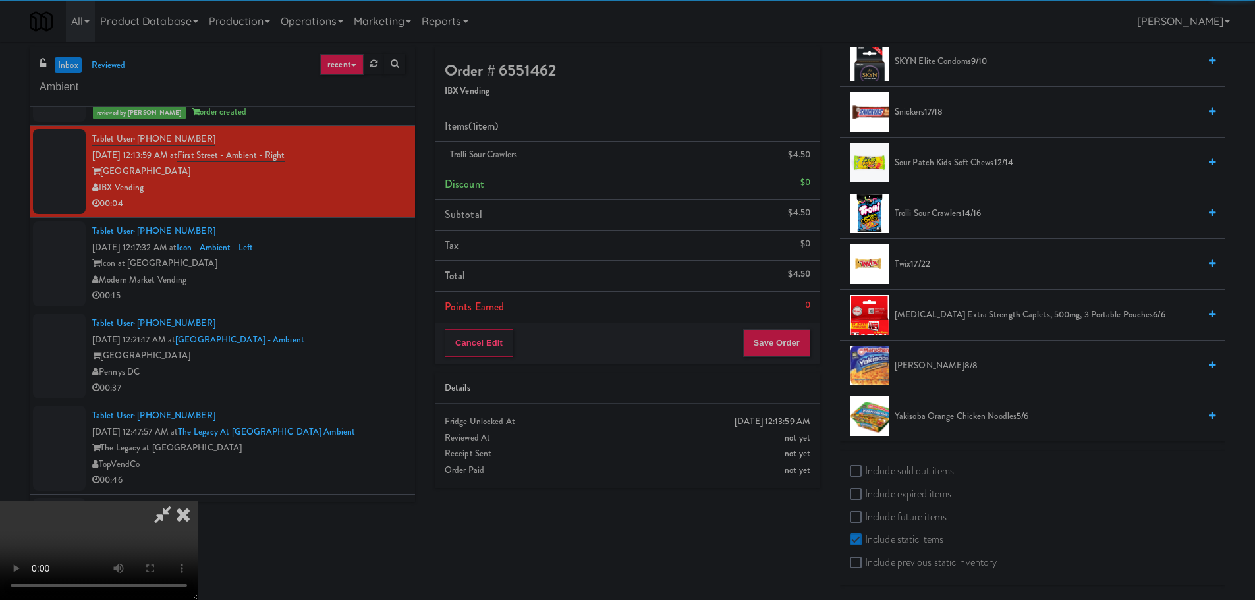
click at [198, 501] on video at bounding box center [99, 550] width 198 height 99
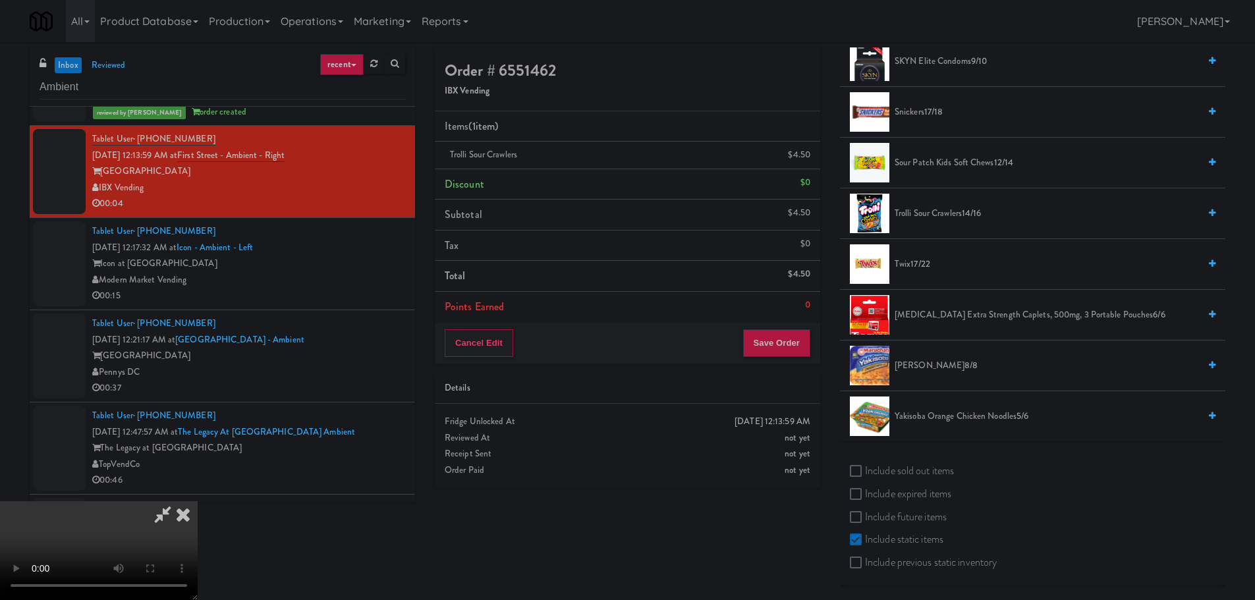
click at [198, 501] on video at bounding box center [99, 550] width 198 height 99
drag, startPoint x: 462, startPoint y: 323, endPoint x: 463, endPoint y: 330, distance: 6.7
click at [198, 501] on video at bounding box center [99, 550] width 198 height 99
drag, startPoint x: 462, startPoint y: 331, endPoint x: 464, endPoint y: 337, distance: 6.7
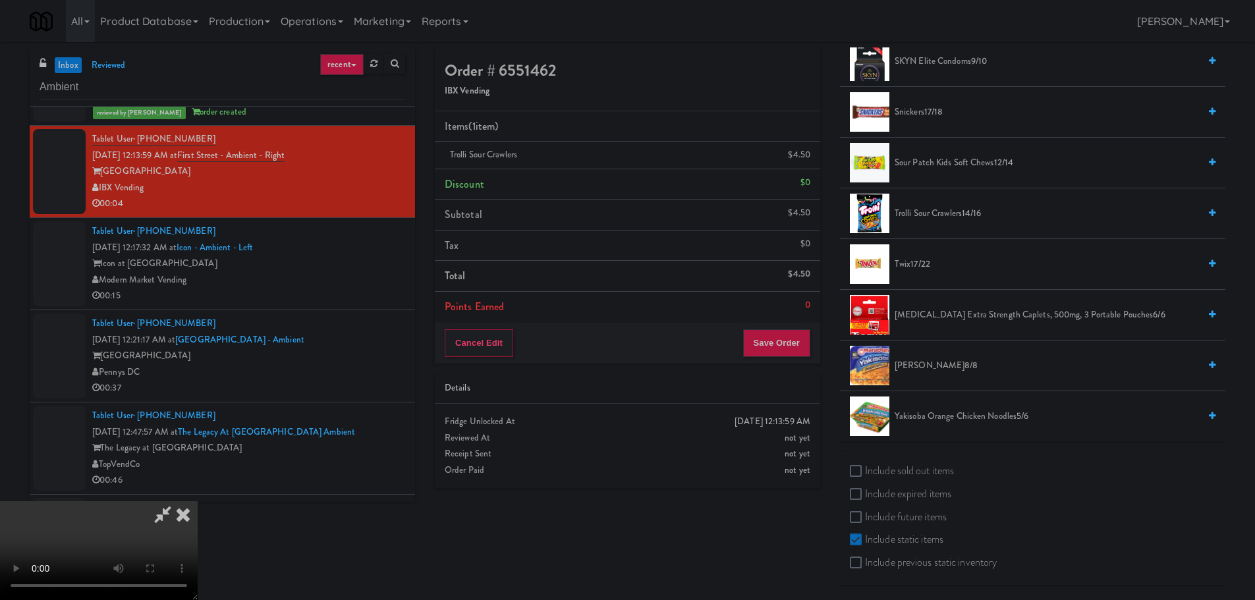
click at [198, 501] on video at bounding box center [99, 550] width 198 height 99
drag, startPoint x: 456, startPoint y: 351, endPoint x: 464, endPoint y: 375, distance: 25.0
click at [198, 501] on video at bounding box center [99, 550] width 198 height 99
drag, startPoint x: 455, startPoint y: 386, endPoint x: 448, endPoint y: 398, distance: 14.5
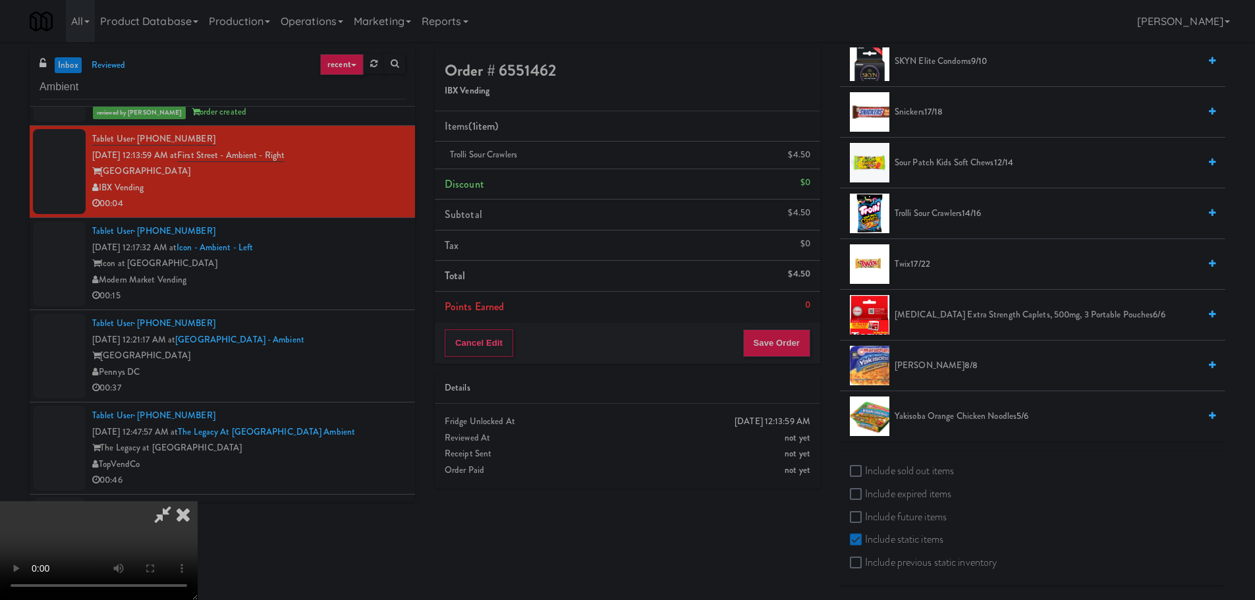
click at [198, 501] on video at bounding box center [99, 550] width 198 height 99
drag, startPoint x: 465, startPoint y: 391, endPoint x: 474, endPoint y: 393, distance: 9.4
click at [198, 501] on video at bounding box center [99, 550] width 198 height 99
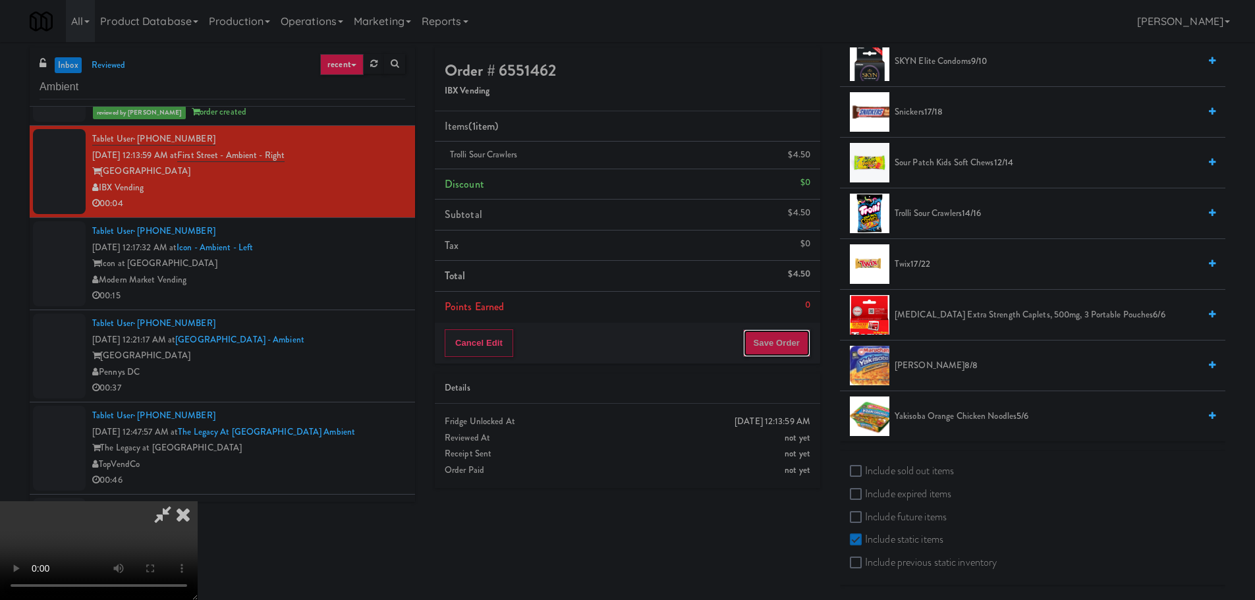
click at [784, 338] on button "Save Order" at bounding box center [776, 343] width 67 height 28
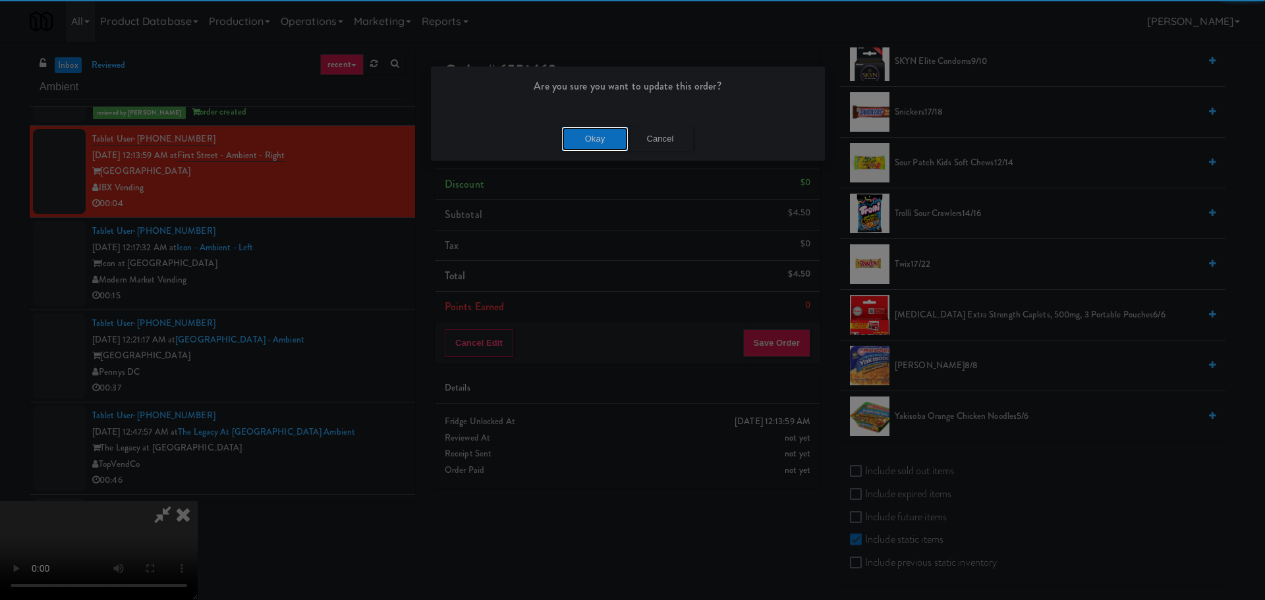
click at [611, 132] on button "Okay" at bounding box center [595, 139] width 66 height 24
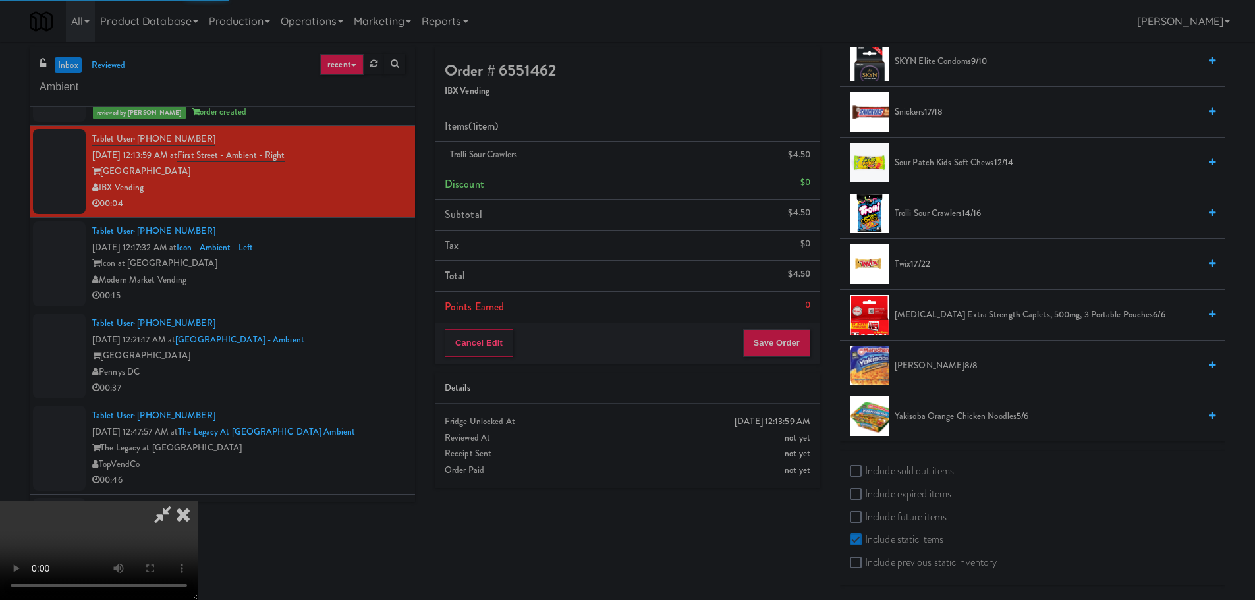
scroll to position [0, 0]
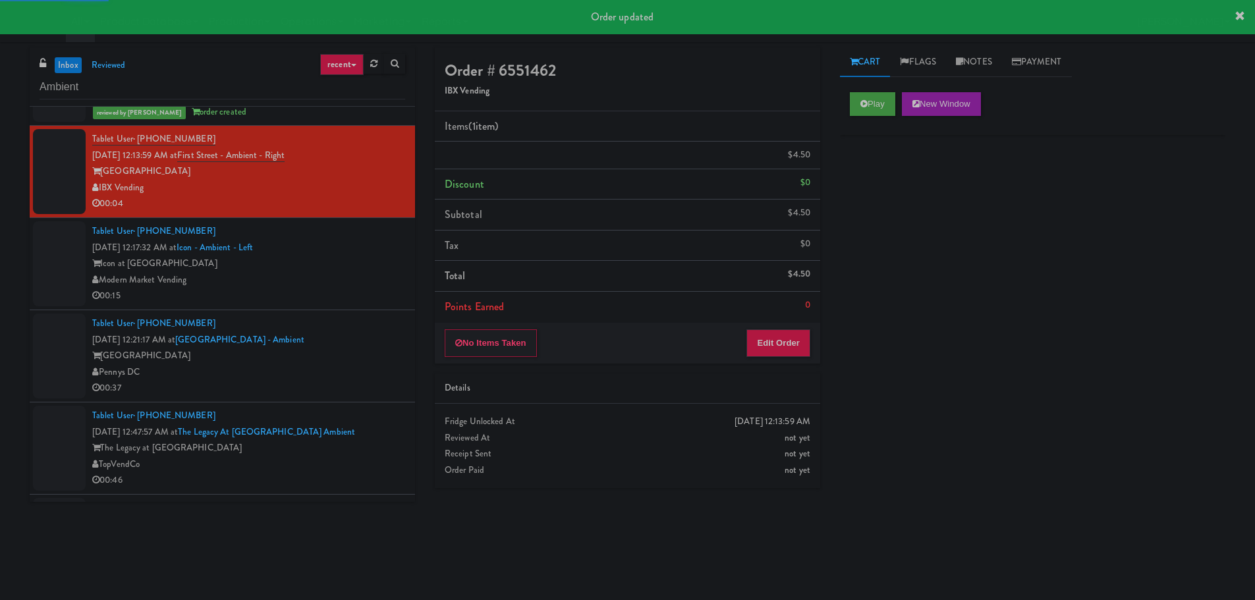
click at [322, 299] on div "00:15" at bounding box center [248, 296] width 313 height 16
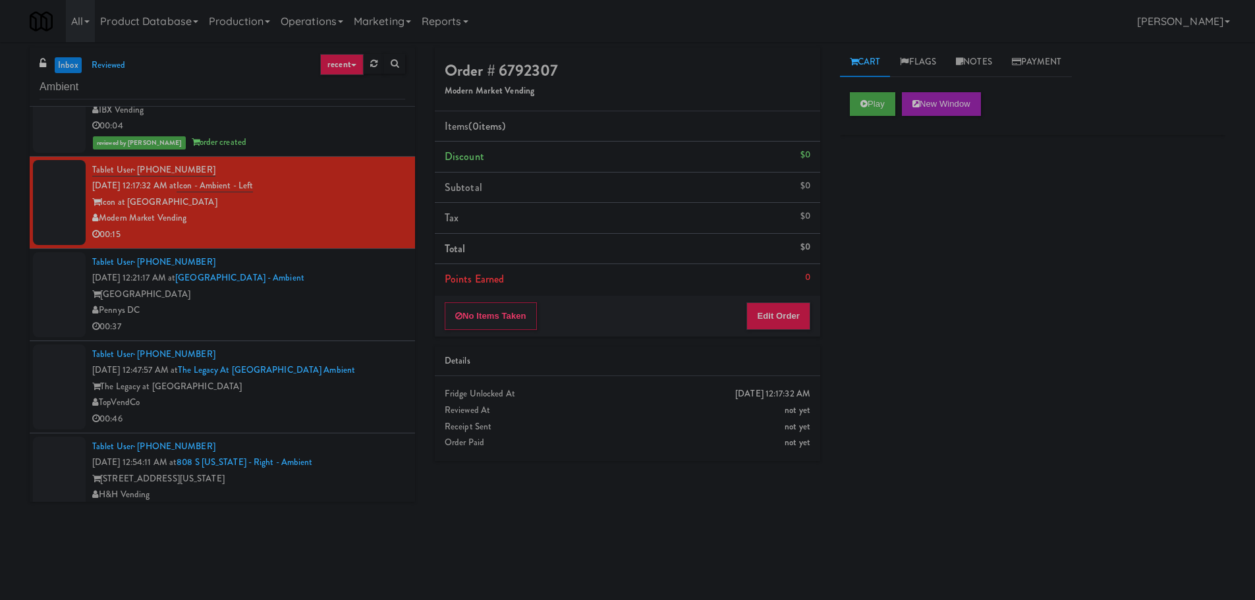
scroll to position [271, 0]
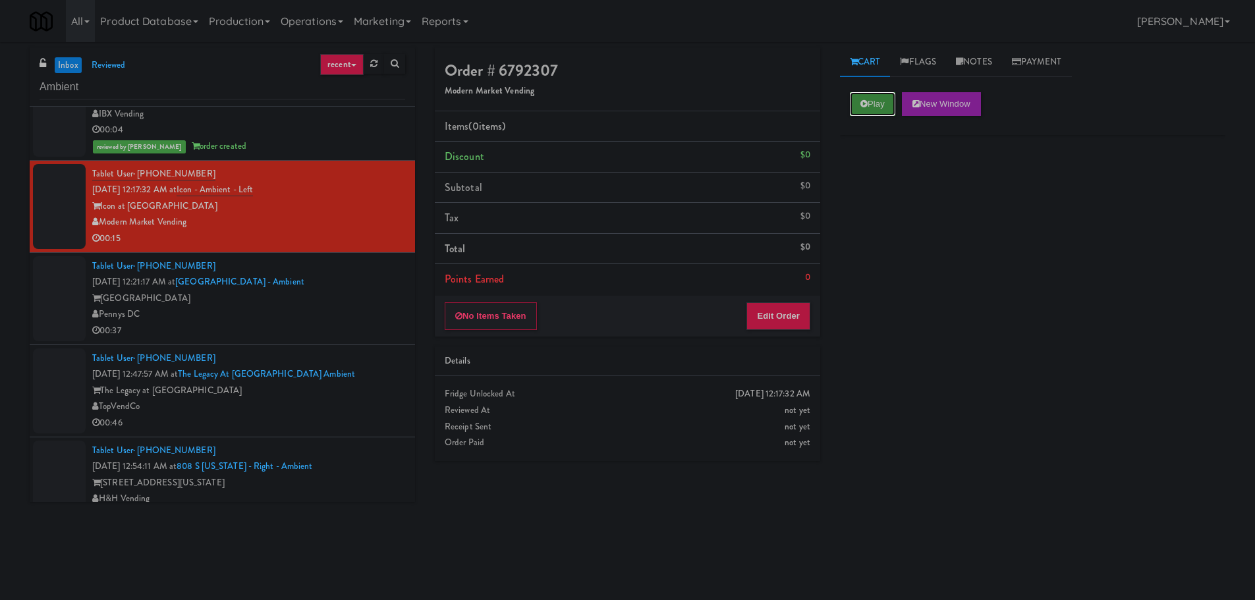
click at [877, 105] on button "Play" at bounding box center [872, 104] width 45 height 24
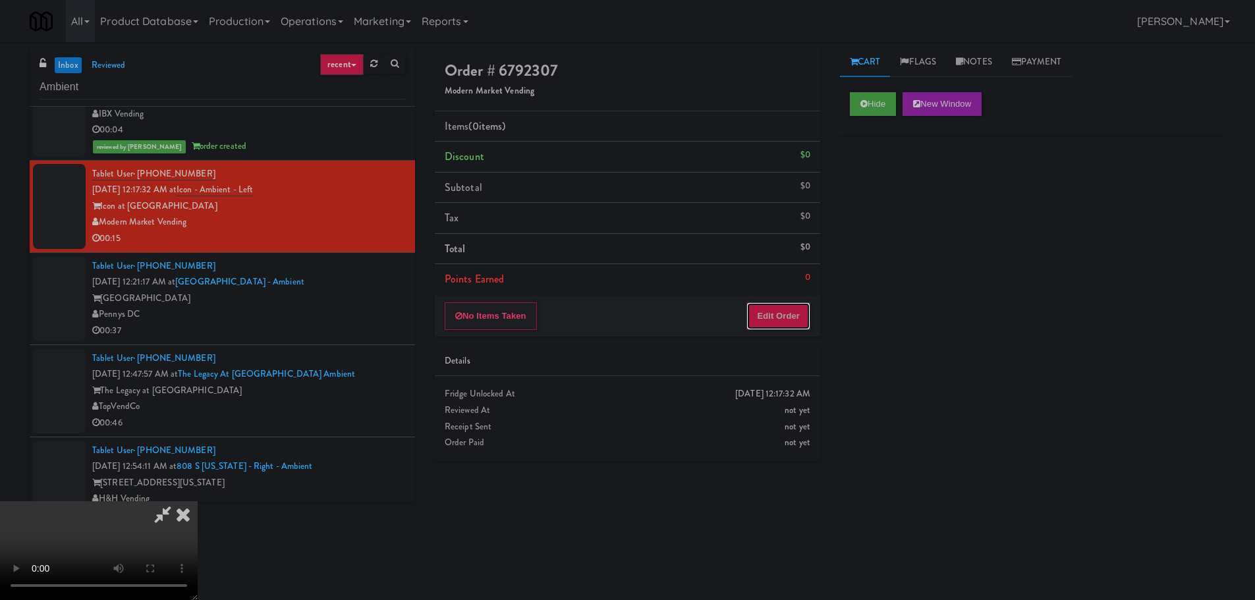
click at [786, 311] on button "Edit Order" at bounding box center [778, 316] width 64 height 28
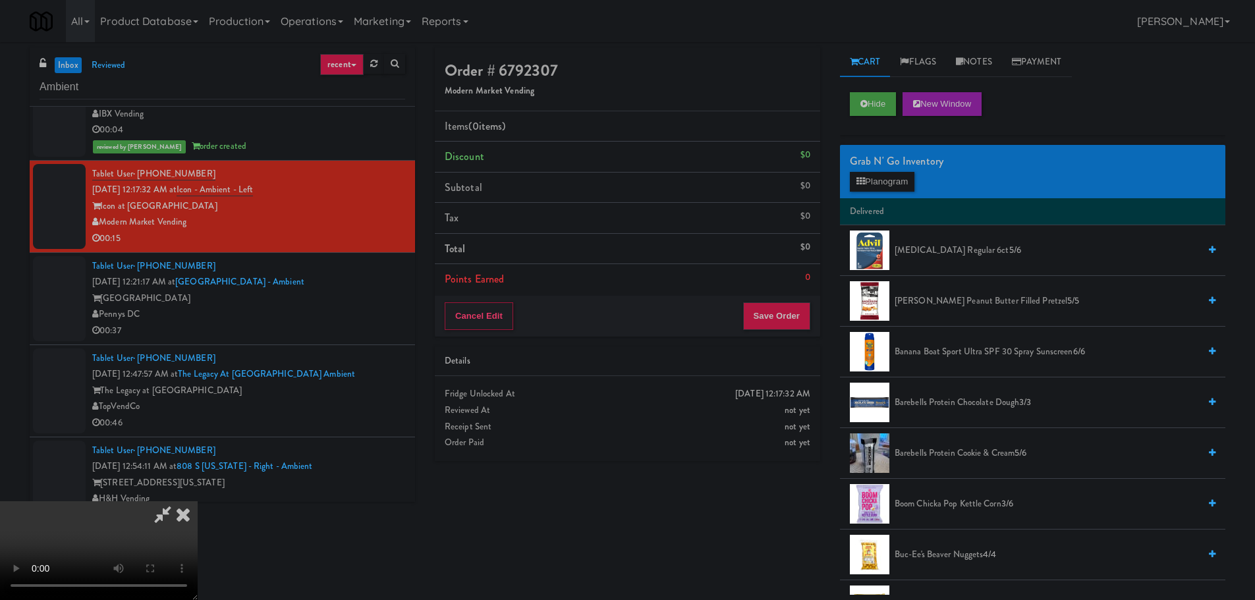
scroll to position [0, 0]
click at [878, 99] on button "Hide" at bounding box center [873, 104] width 46 height 24
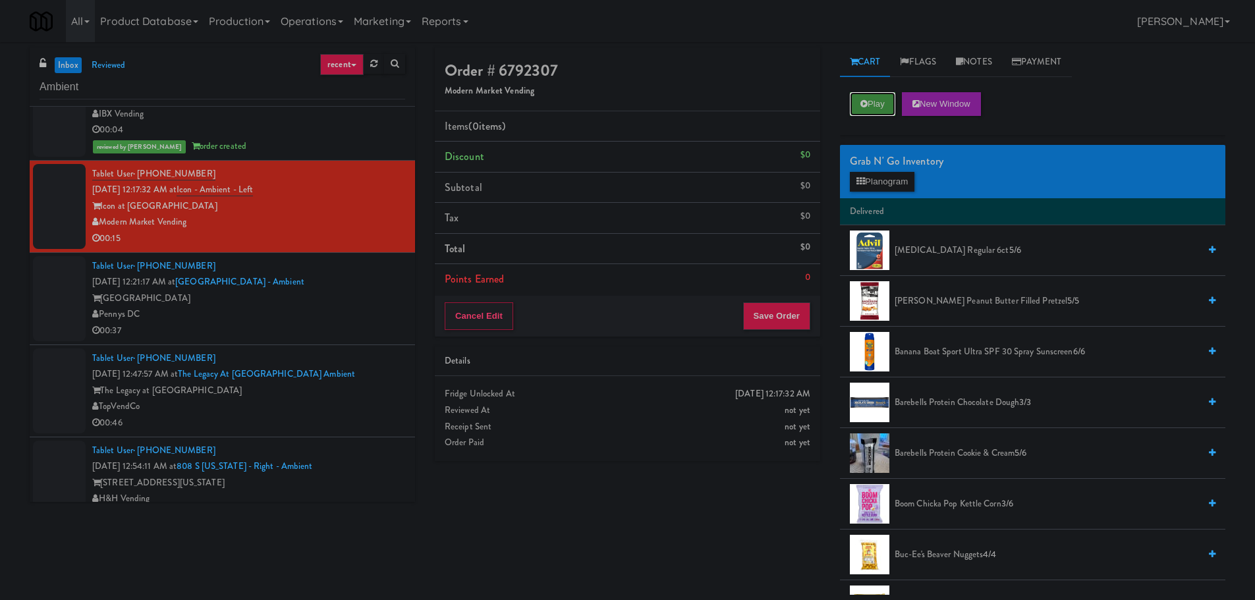
click at [878, 99] on button "Play" at bounding box center [872, 104] width 45 height 24
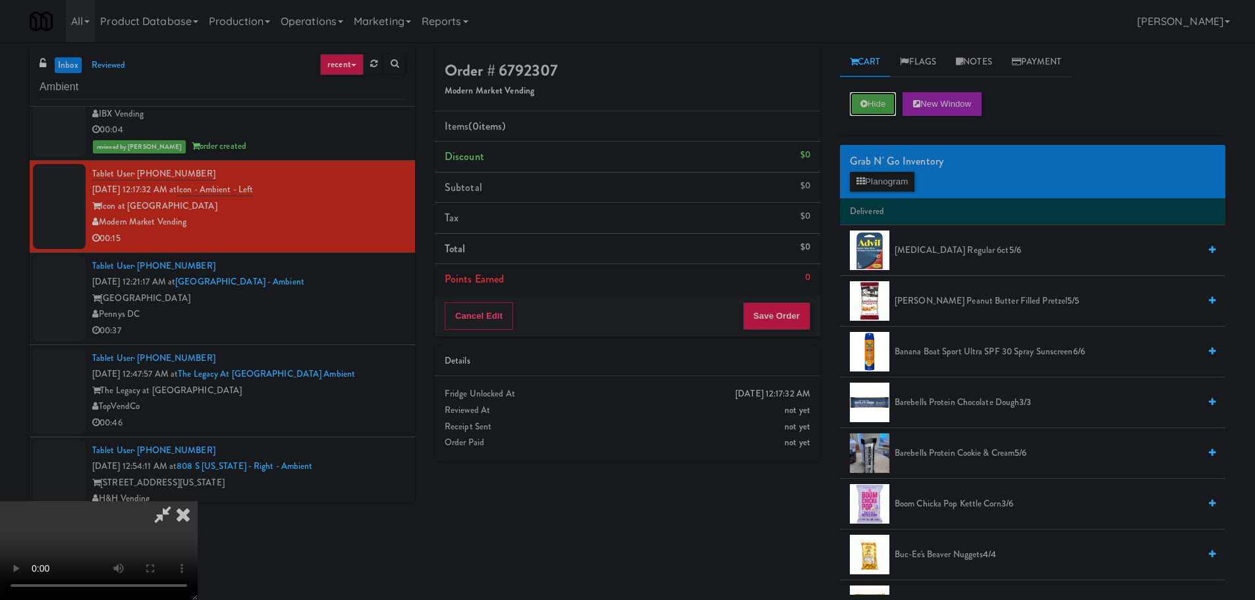
scroll to position [227, 0]
click at [854, 101] on button "Hide" at bounding box center [873, 104] width 46 height 24
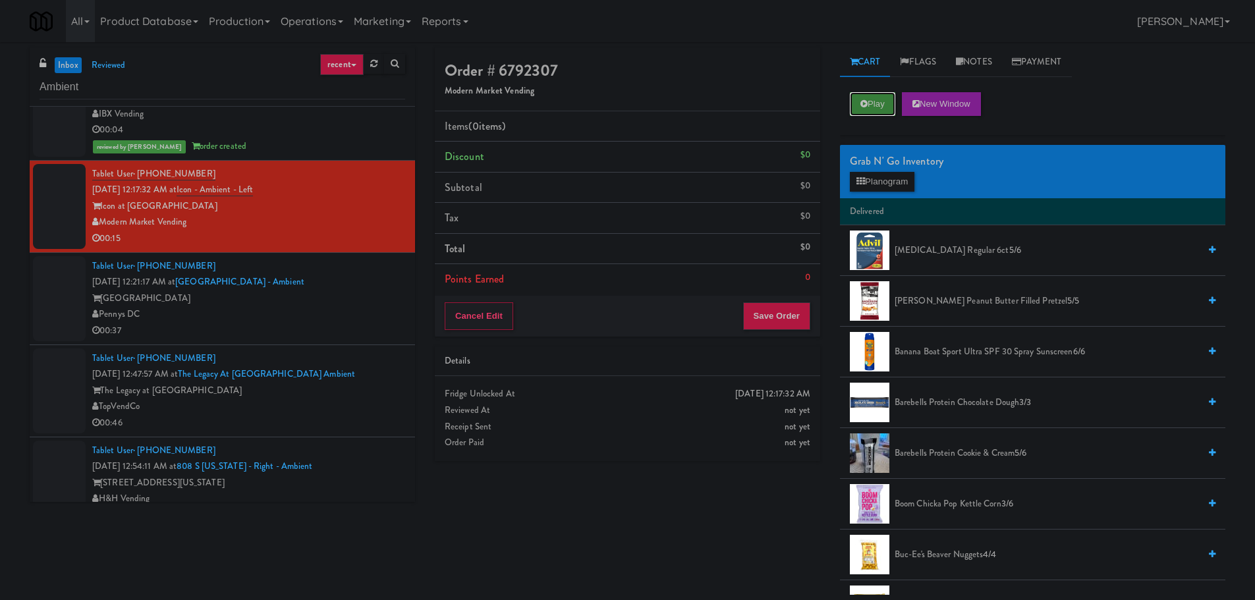
click at [854, 101] on button "Play" at bounding box center [872, 104] width 45 height 24
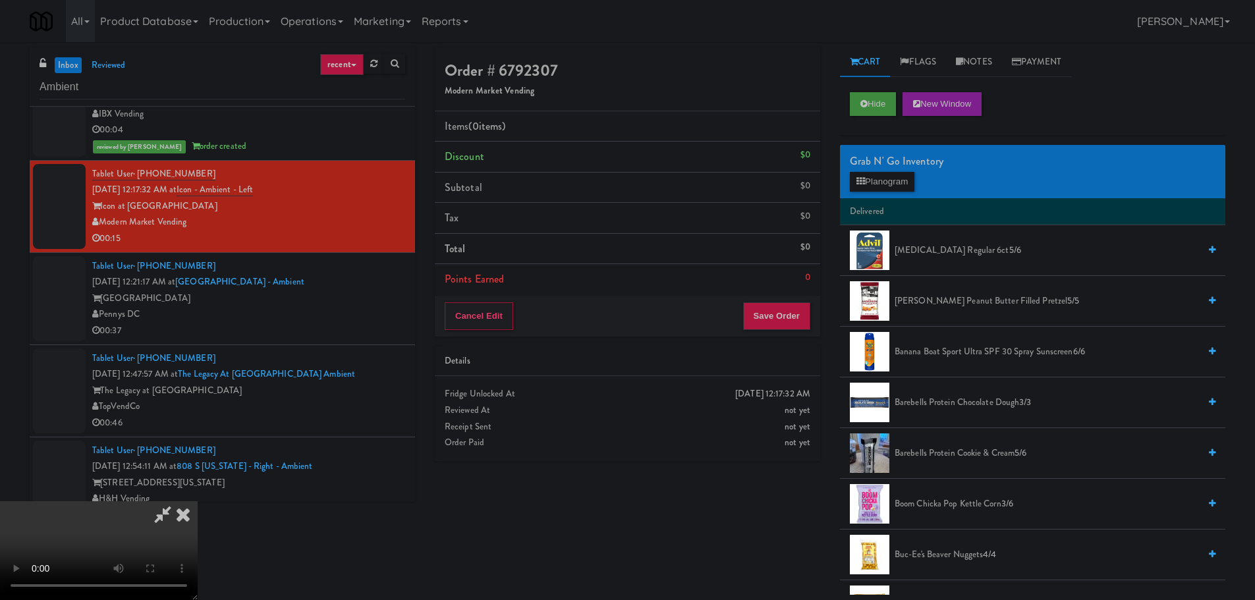
scroll to position [227, 0]
click at [198, 501] on video at bounding box center [99, 550] width 198 height 99
click at [867, 107] on button "Hide" at bounding box center [873, 104] width 46 height 24
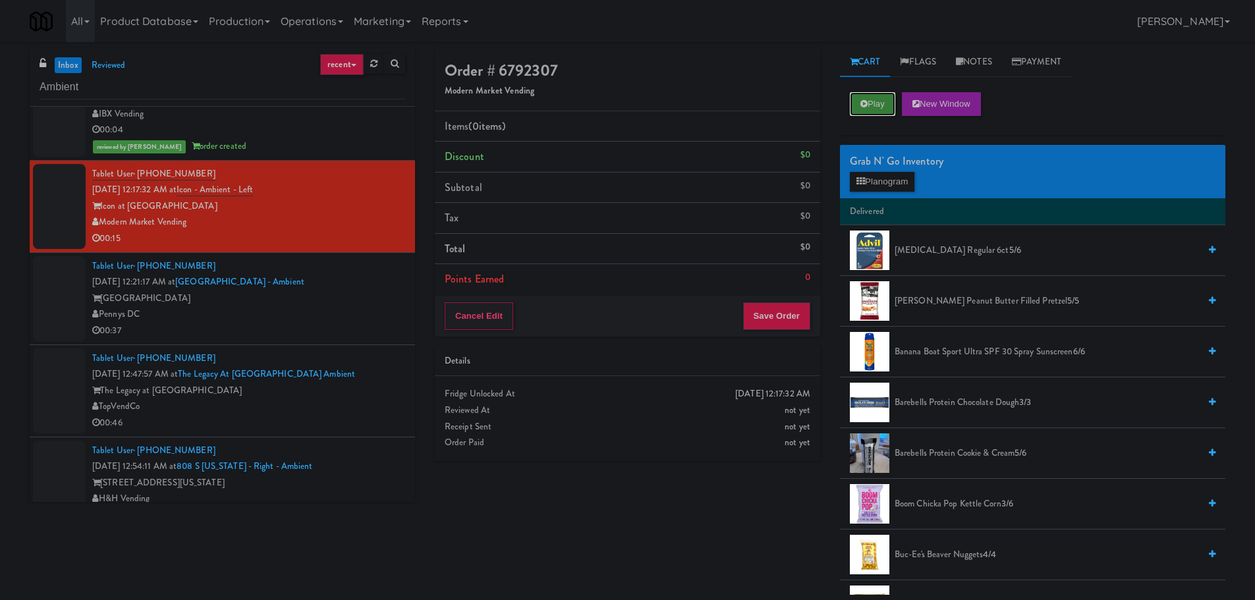
scroll to position [0, 0]
click at [867, 107] on button "Play" at bounding box center [872, 104] width 45 height 24
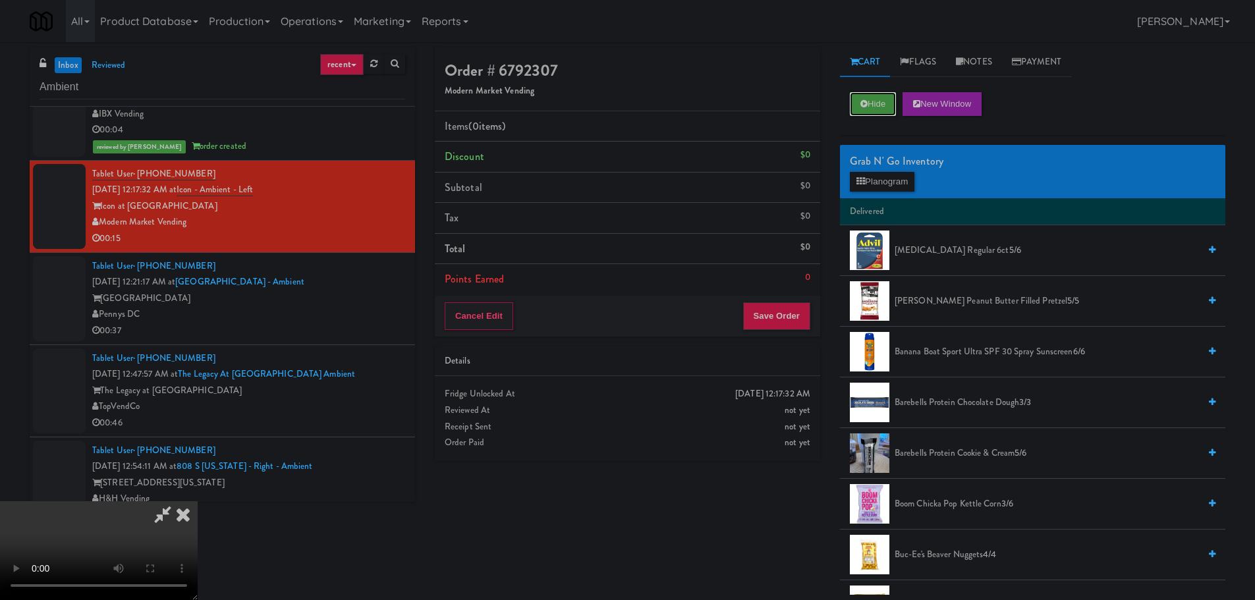
scroll to position [227, 0]
click at [873, 106] on button "Hide" at bounding box center [873, 104] width 46 height 24
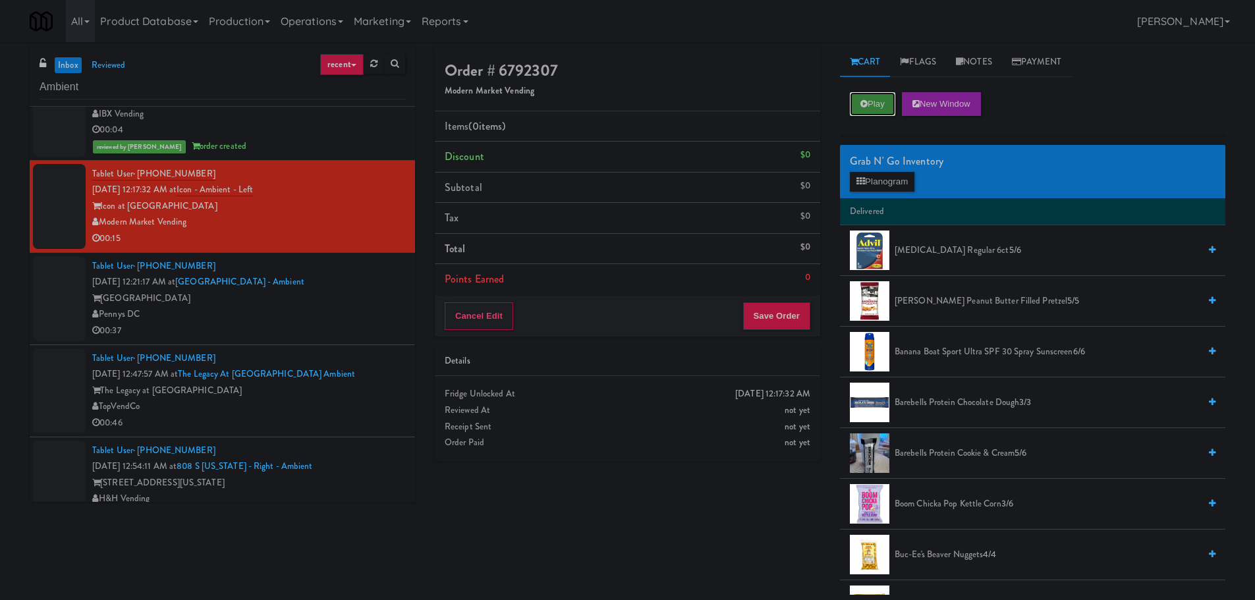
click at [874, 106] on button "Play" at bounding box center [872, 104] width 45 height 24
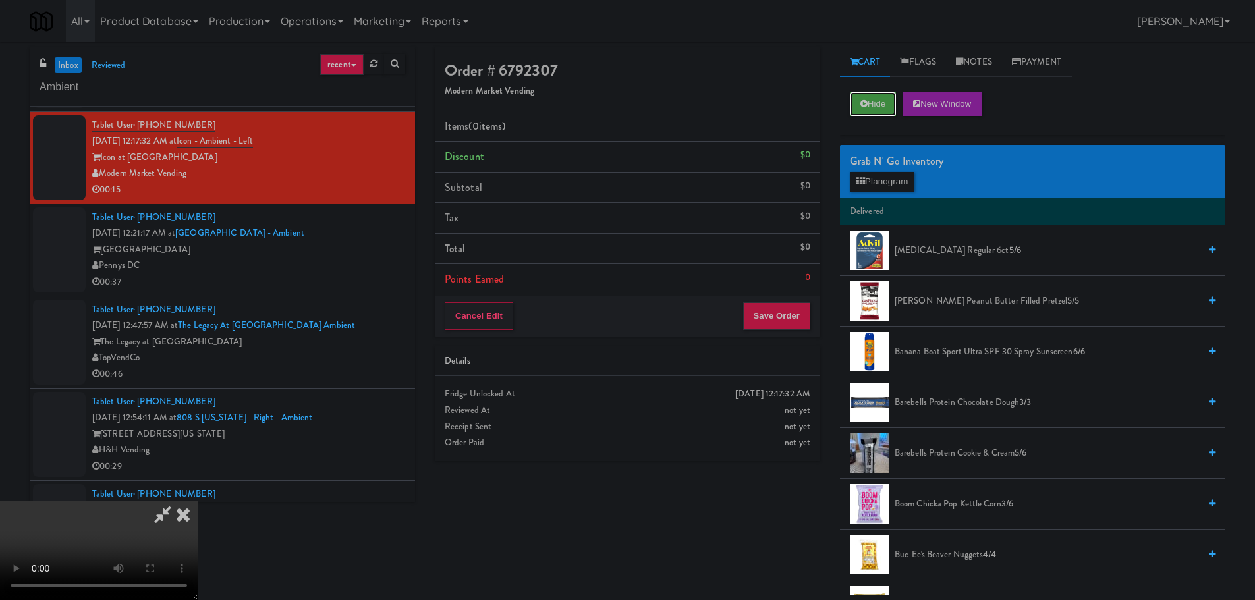
scroll to position [227, 0]
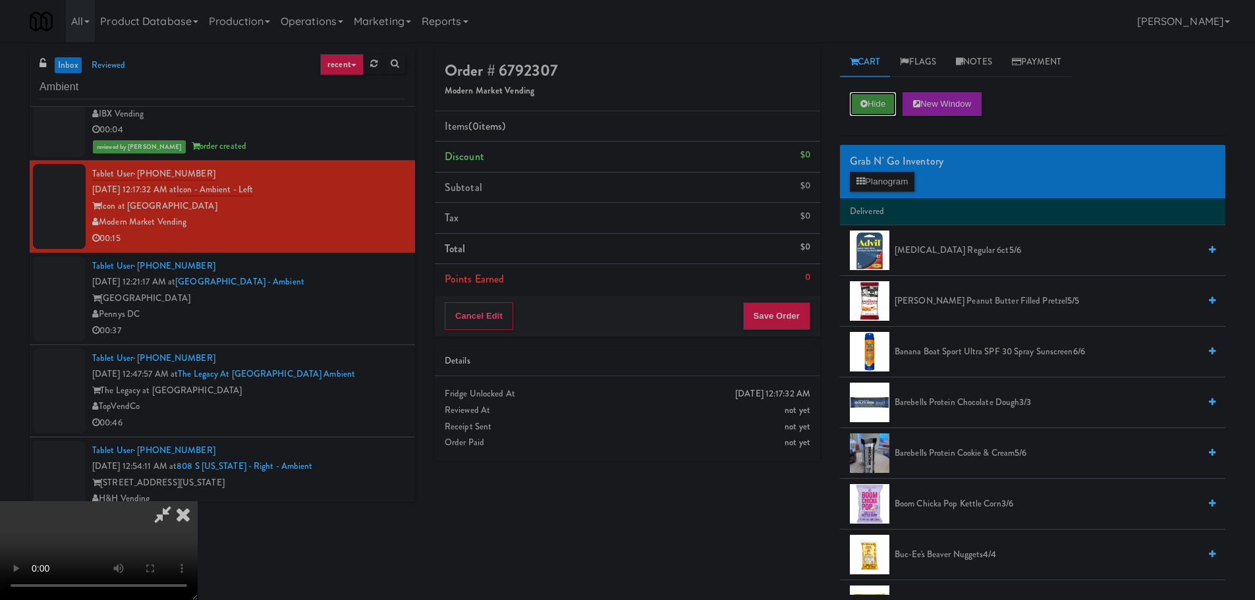
click at [860, 104] on icon at bounding box center [863, 103] width 7 height 9
click at [198, 501] on video at bounding box center [99, 550] width 198 height 99
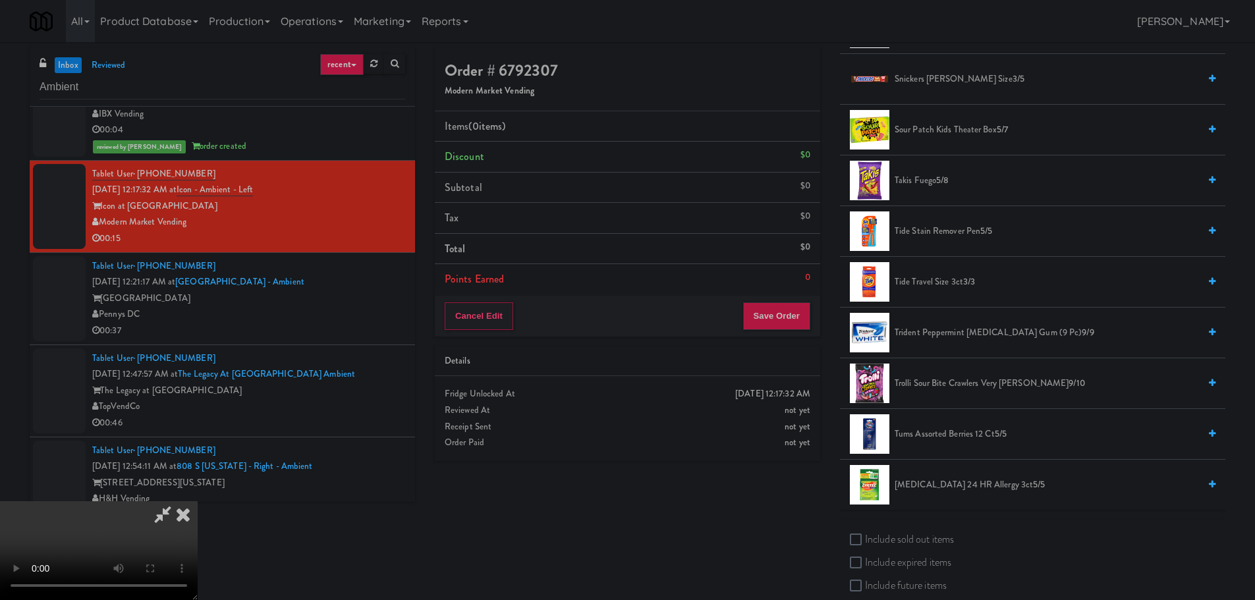
scroll to position [991, 0]
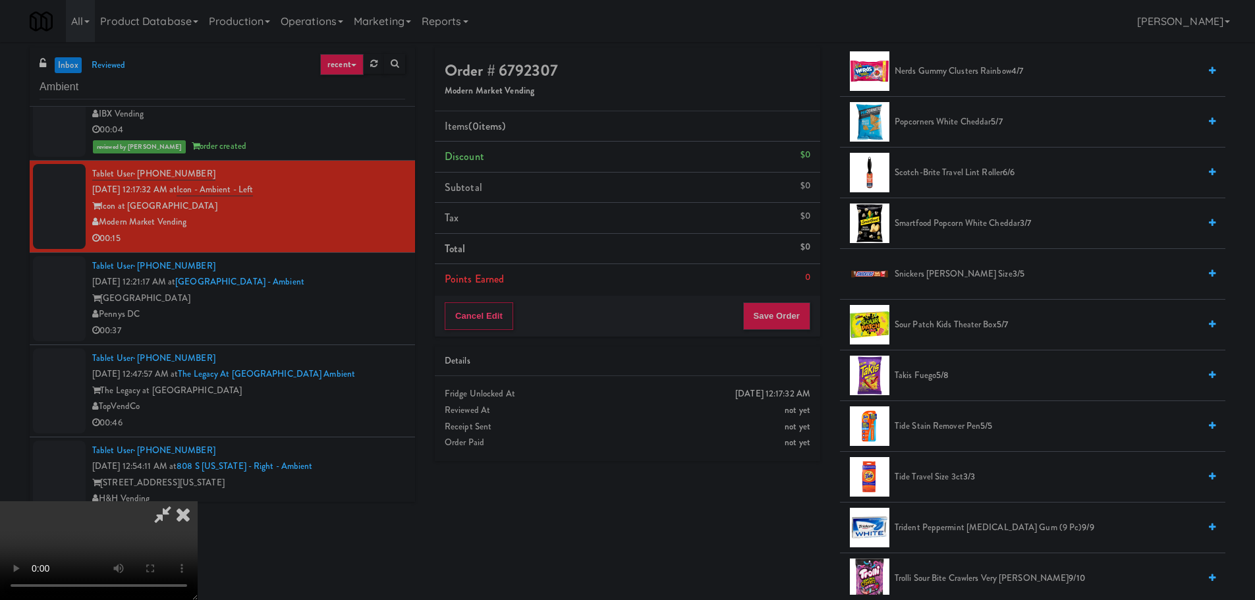
click at [917, 376] on span "Takis Fuego 5/8" at bounding box center [1046, 376] width 304 height 16
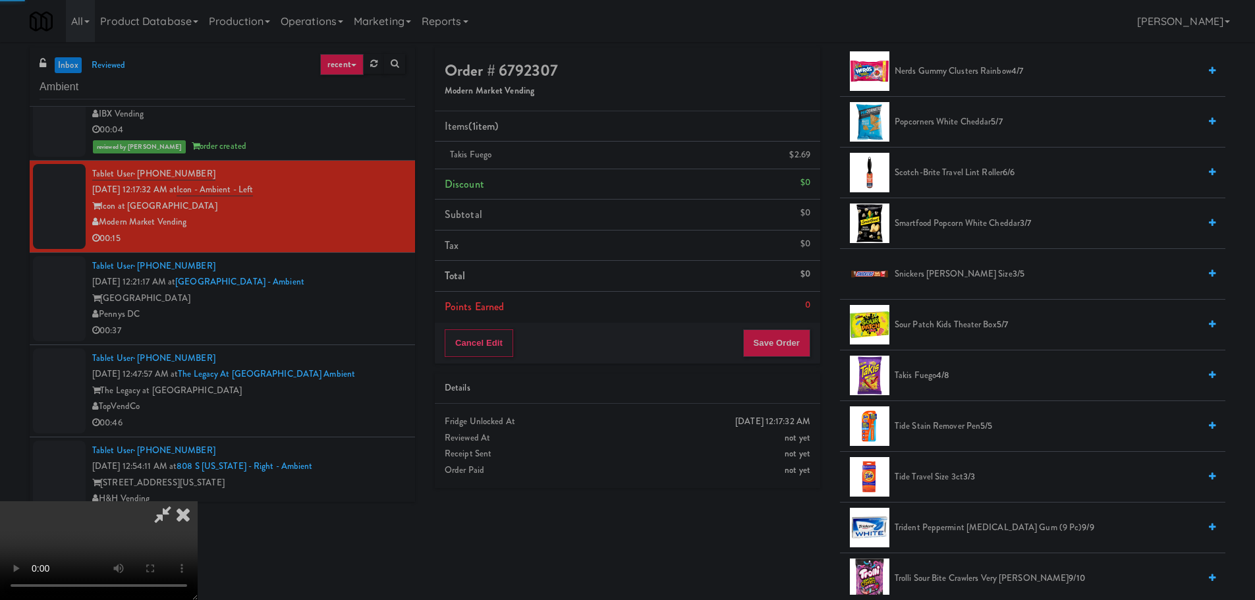
scroll to position [227, 0]
click at [198, 501] on video at bounding box center [99, 550] width 198 height 99
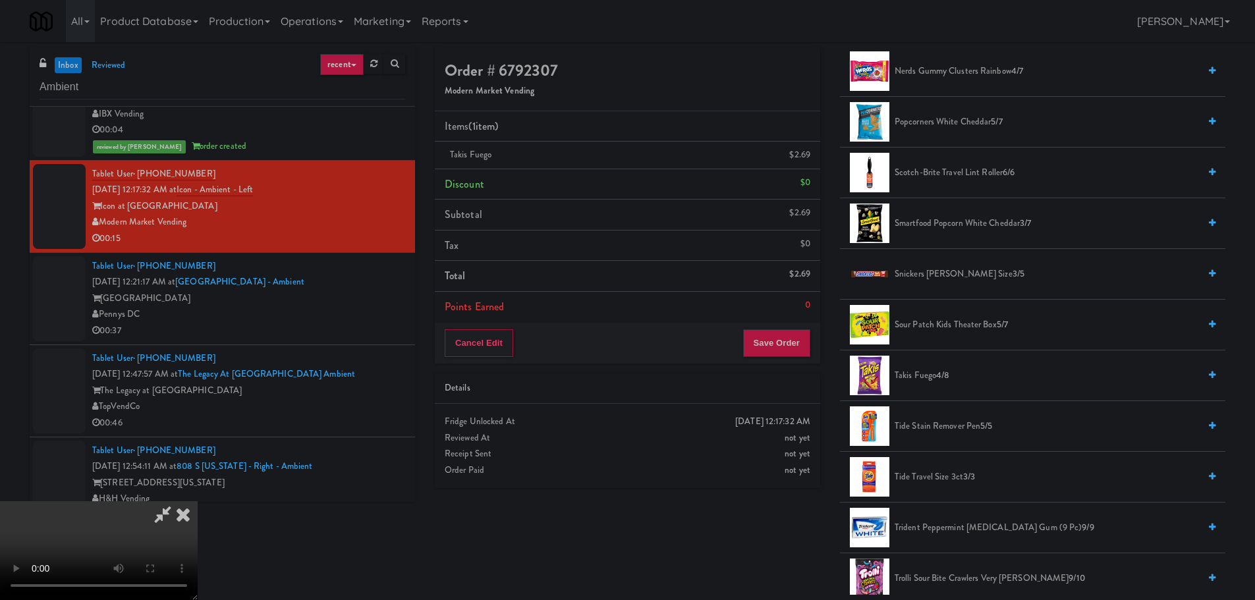
scroll to position [66, 0]
click at [198, 501] on video at bounding box center [99, 550] width 198 height 99
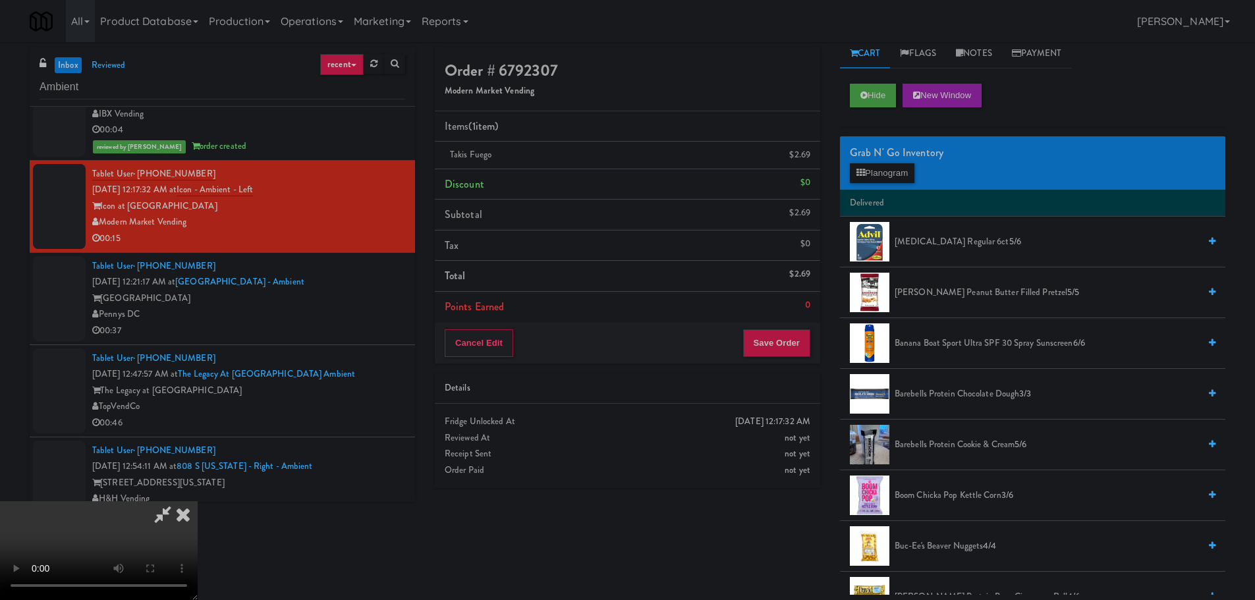
scroll to position [0, 0]
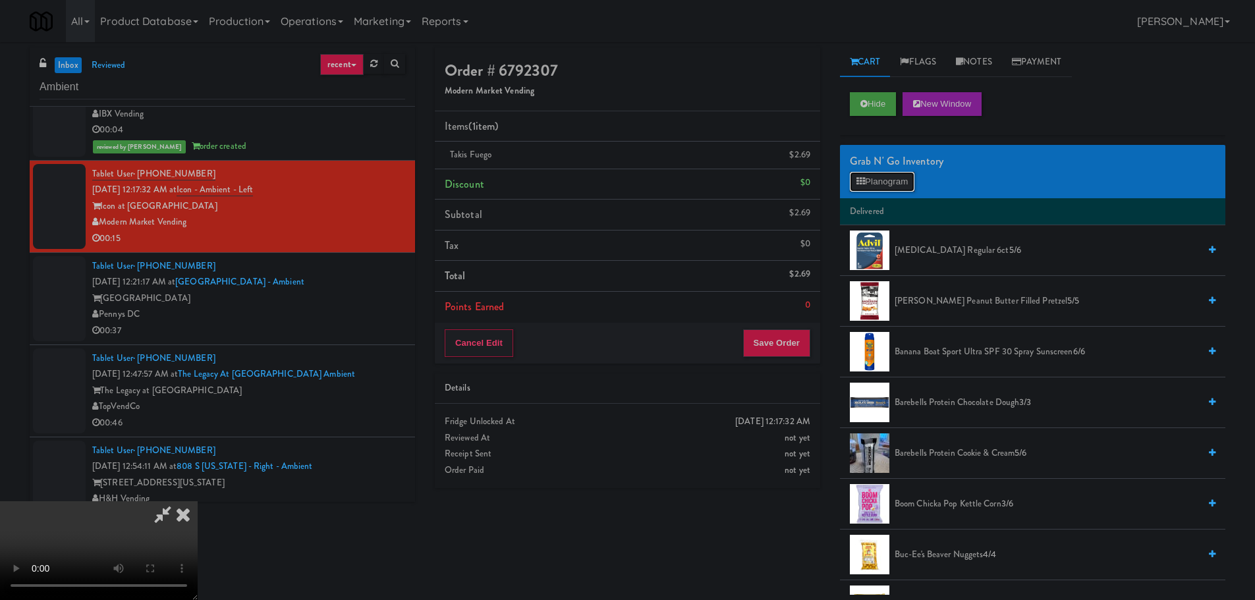
click at [914, 191] on button "Planogram" at bounding box center [882, 182] width 65 height 20
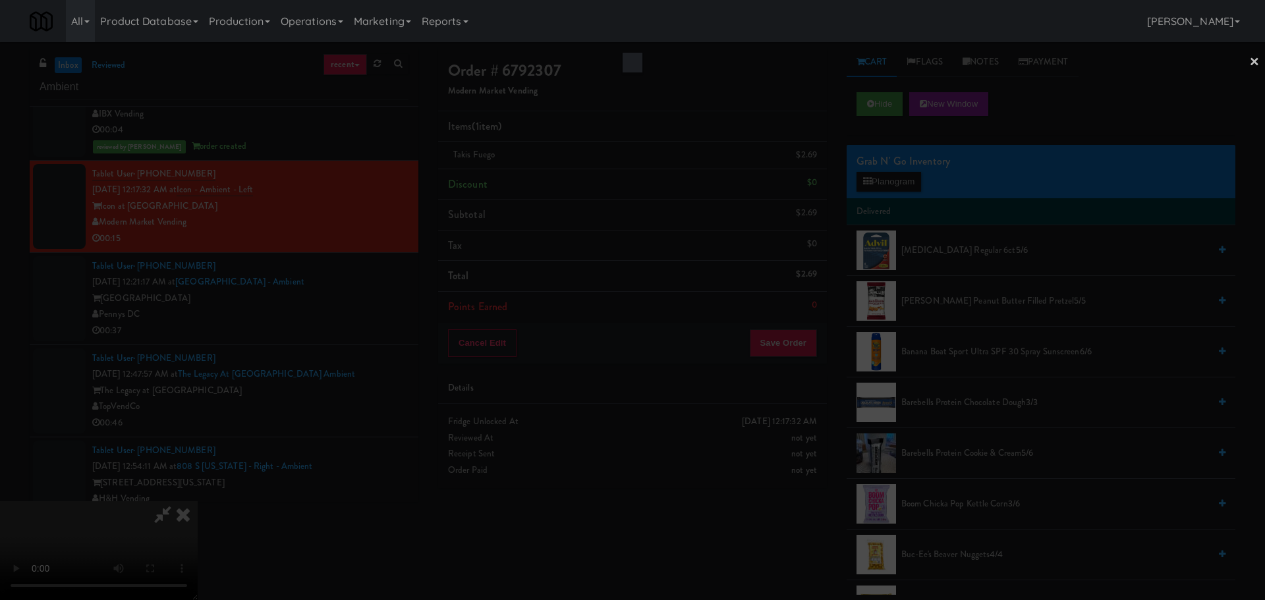
click at [910, 186] on div at bounding box center [632, 300] width 1265 height 600
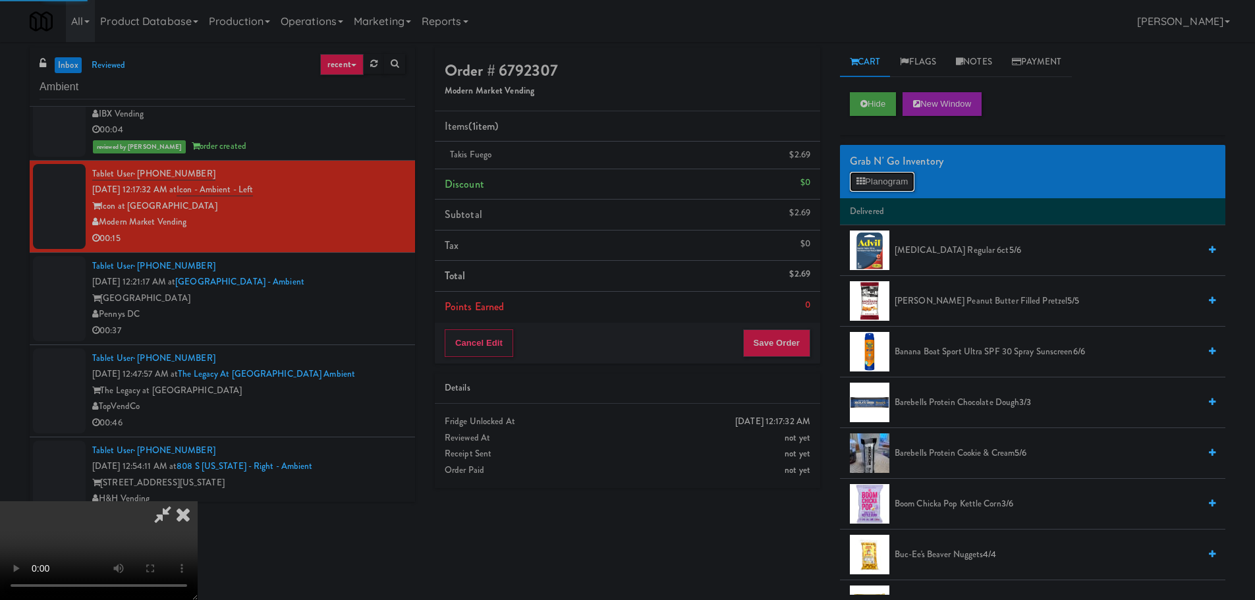
click at [910, 186] on button "Planogram" at bounding box center [882, 182] width 65 height 20
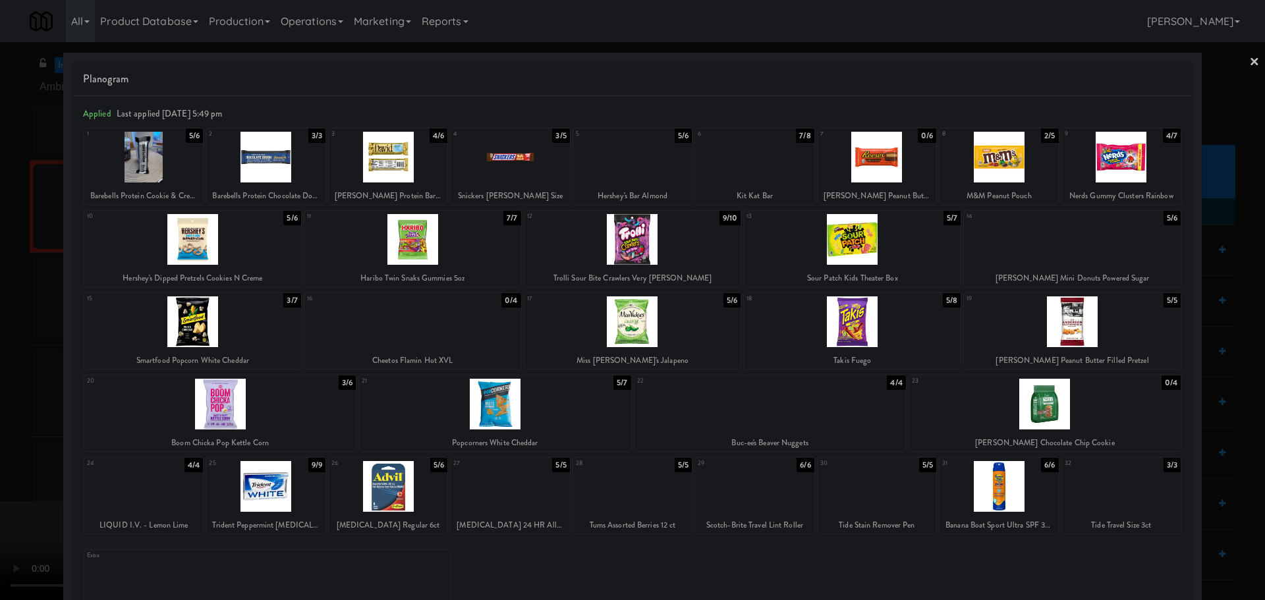
click at [453, 234] on div at bounding box center [412, 239] width 217 height 51
click at [4, 401] on div at bounding box center [632, 300] width 1265 height 600
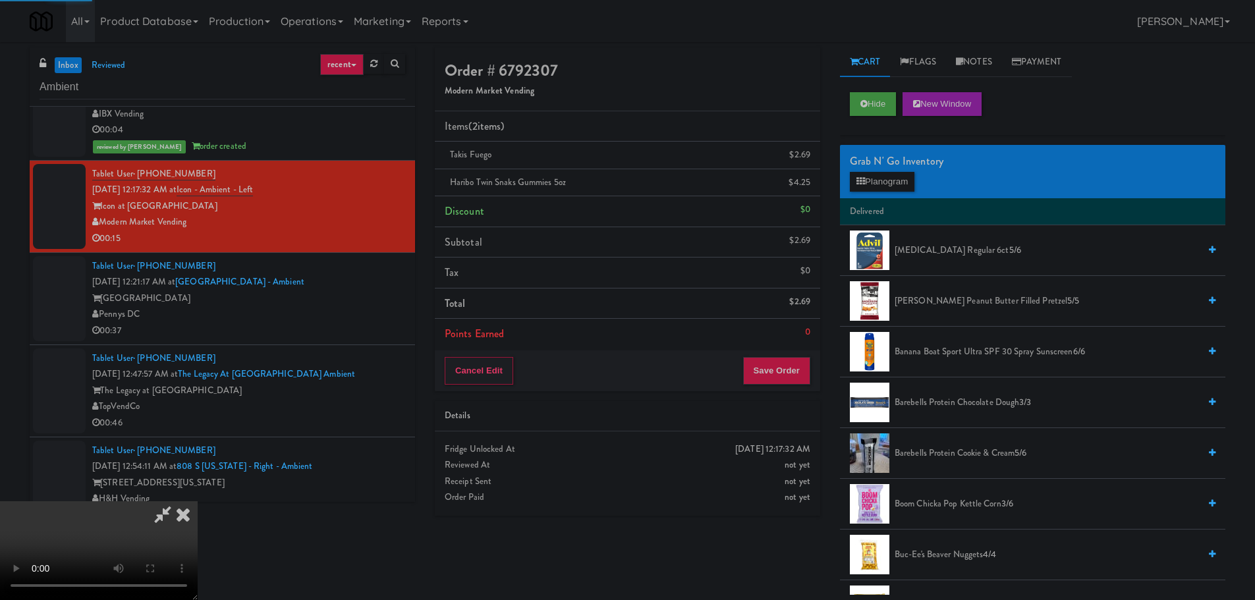
click at [198, 501] on video at bounding box center [99, 550] width 198 height 99
drag, startPoint x: 394, startPoint y: 392, endPoint x: 420, endPoint y: 393, distance: 25.7
click at [198, 501] on video at bounding box center [99, 550] width 198 height 99
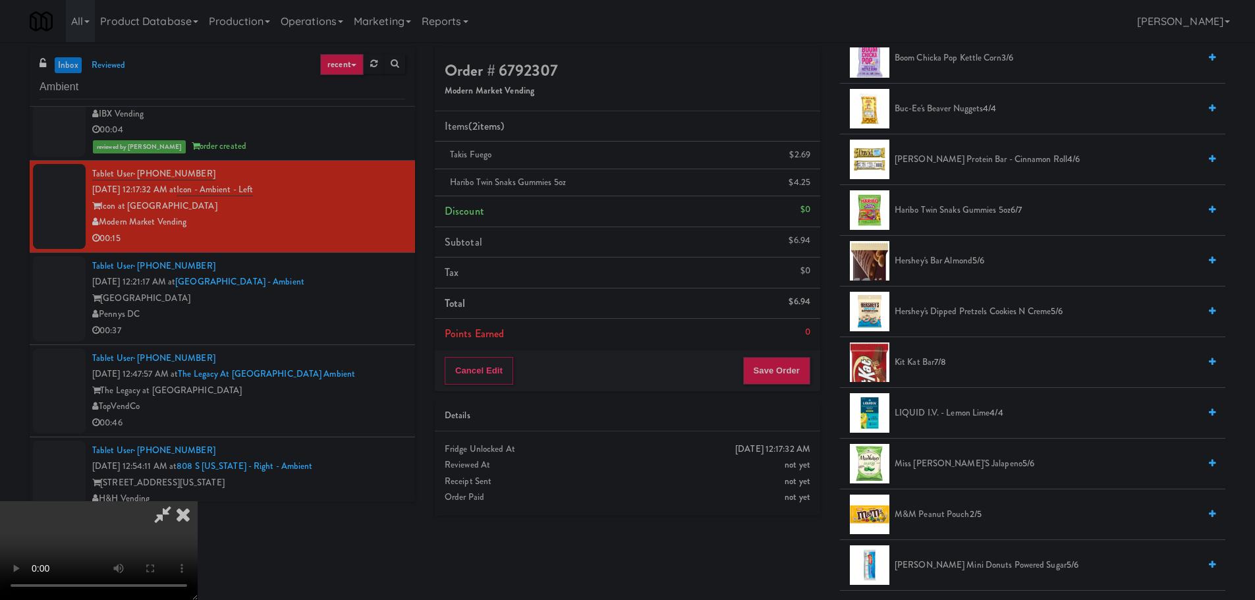
scroll to position [593, 0]
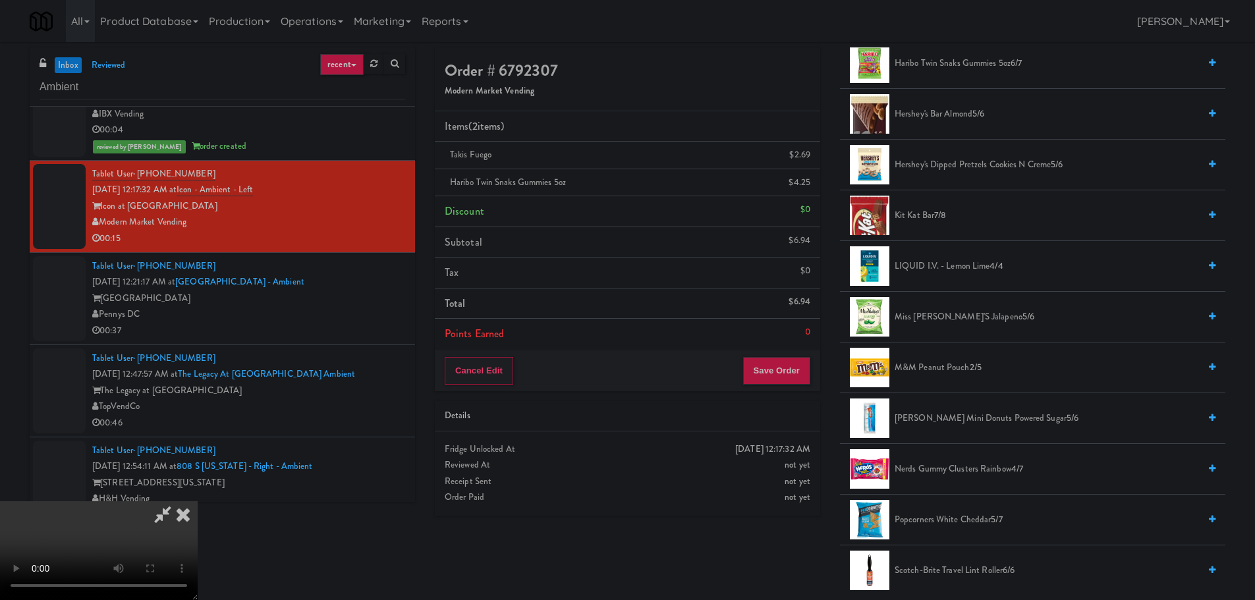
click at [935, 362] on span "M&M Peanut Pouch 2/5" at bounding box center [1046, 368] width 304 height 16
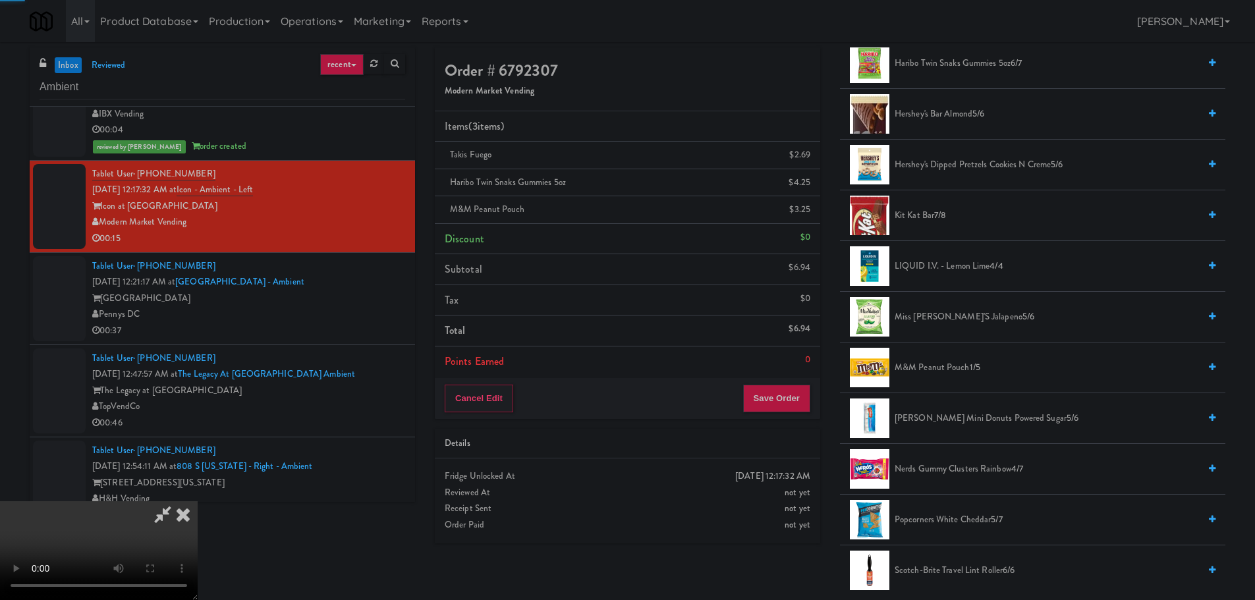
click at [198, 501] on video at bounding box center [99, 550] width 198 height 99
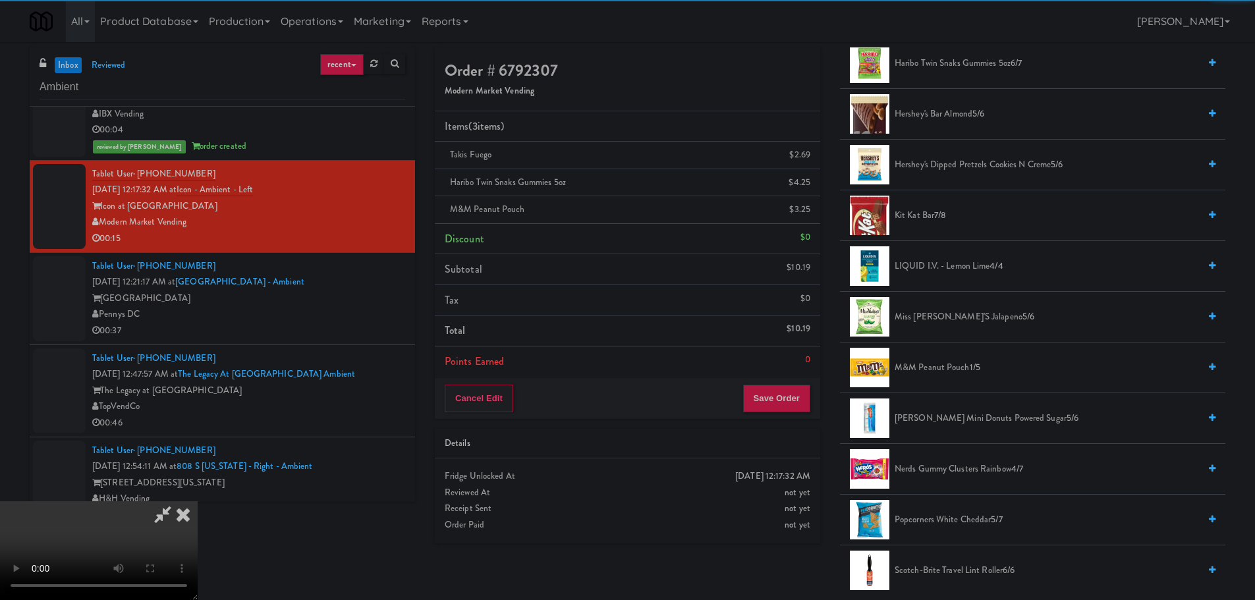
scroll to position [227, 0]
click at [773, 380] on div "Cancel Edit Save Order" at bounding box center [627, 398] width 385 height 41
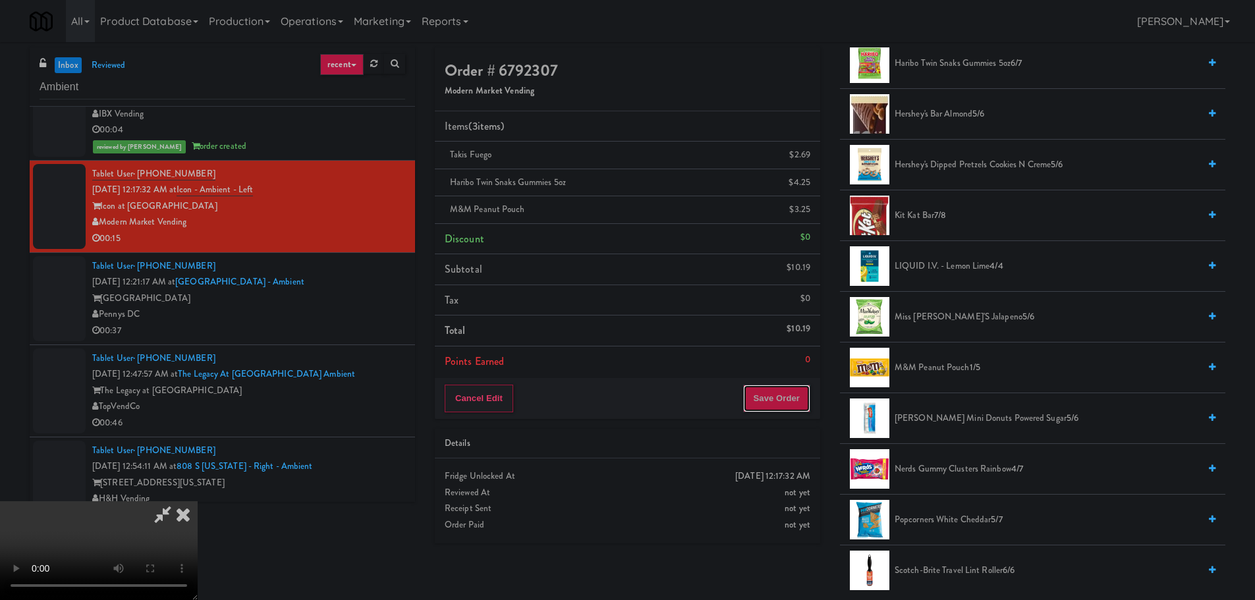
click at [771, 393] on button "Save Order" at bounding box center [776, 399] width 67 height 28
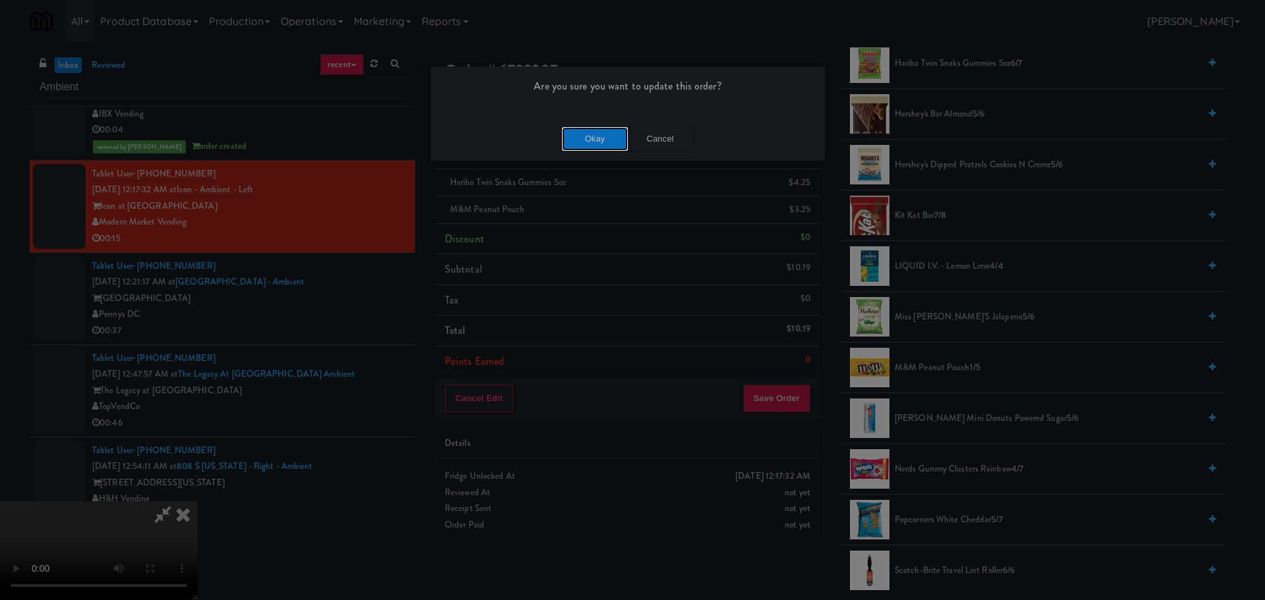
click at [576, 127] on button "Okay" at bounding box center [595, 139] width 66 height 24
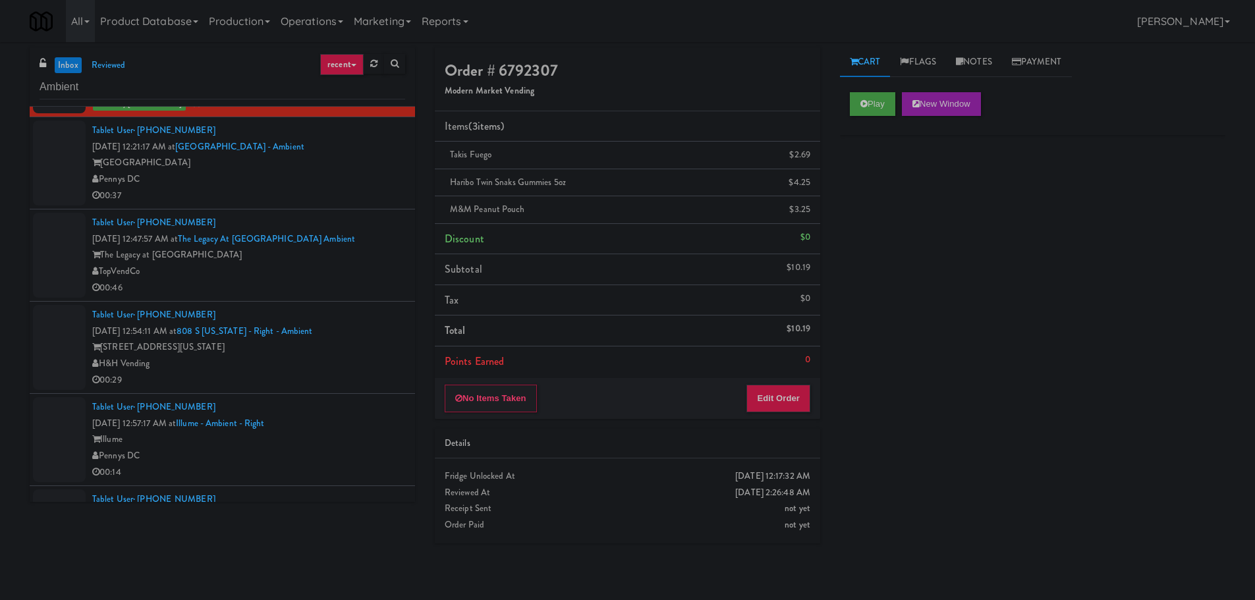
scroll to position [395, 0]
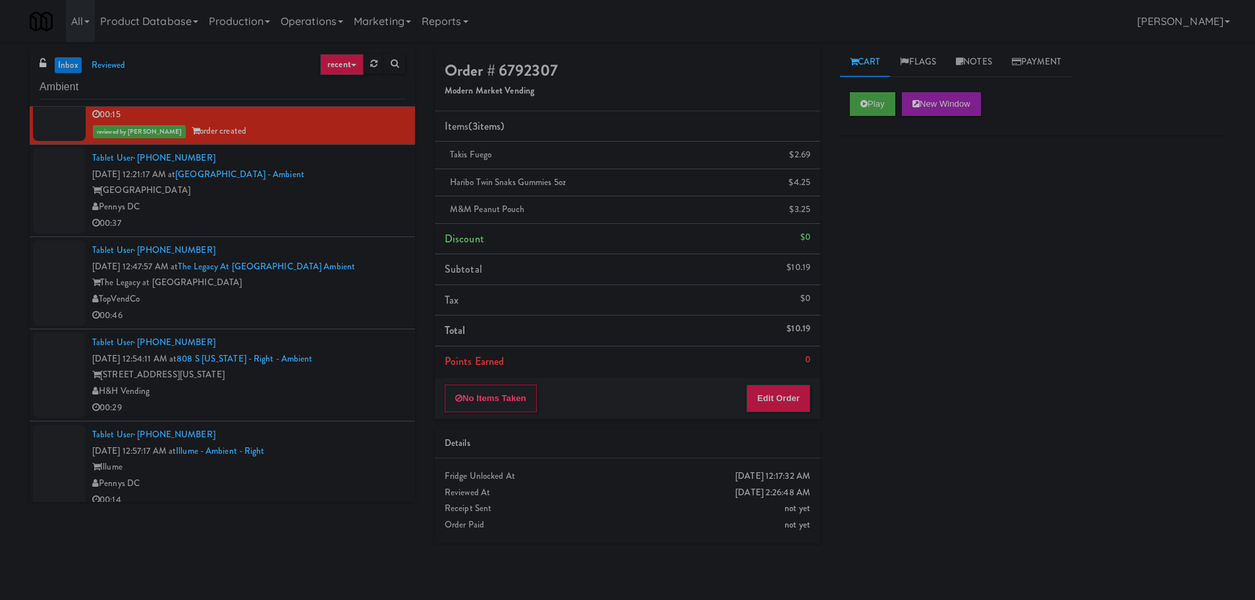
click at [355, 226] on div "00:37" at bounding box center [248, 223] width 313 height 16
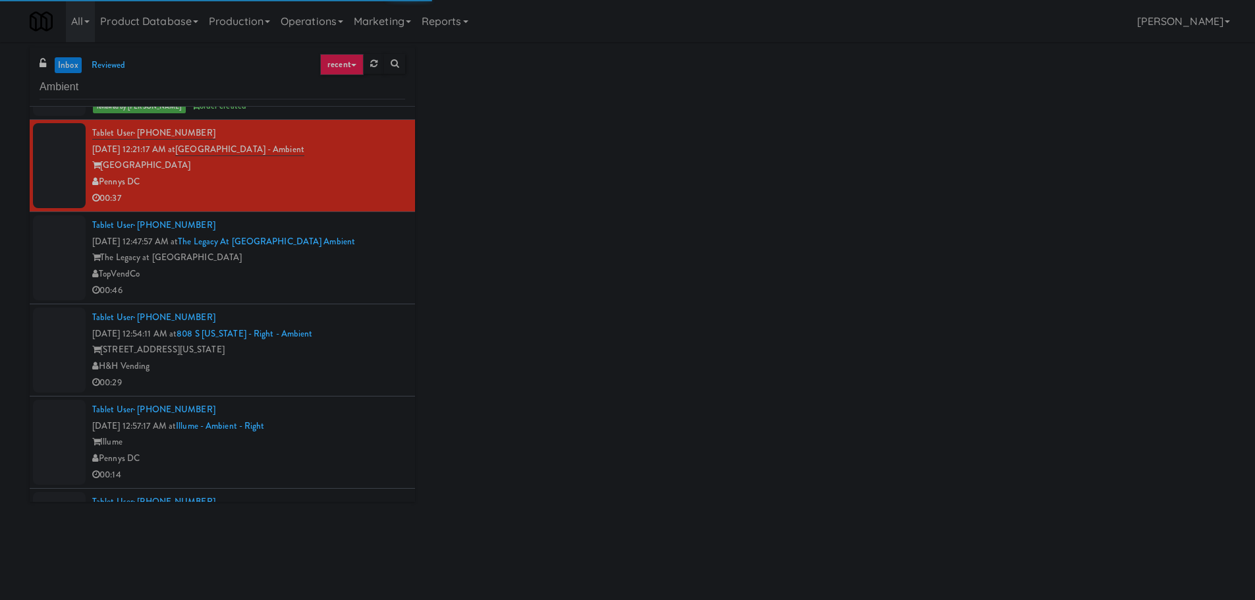
scroll to position [438, 0]
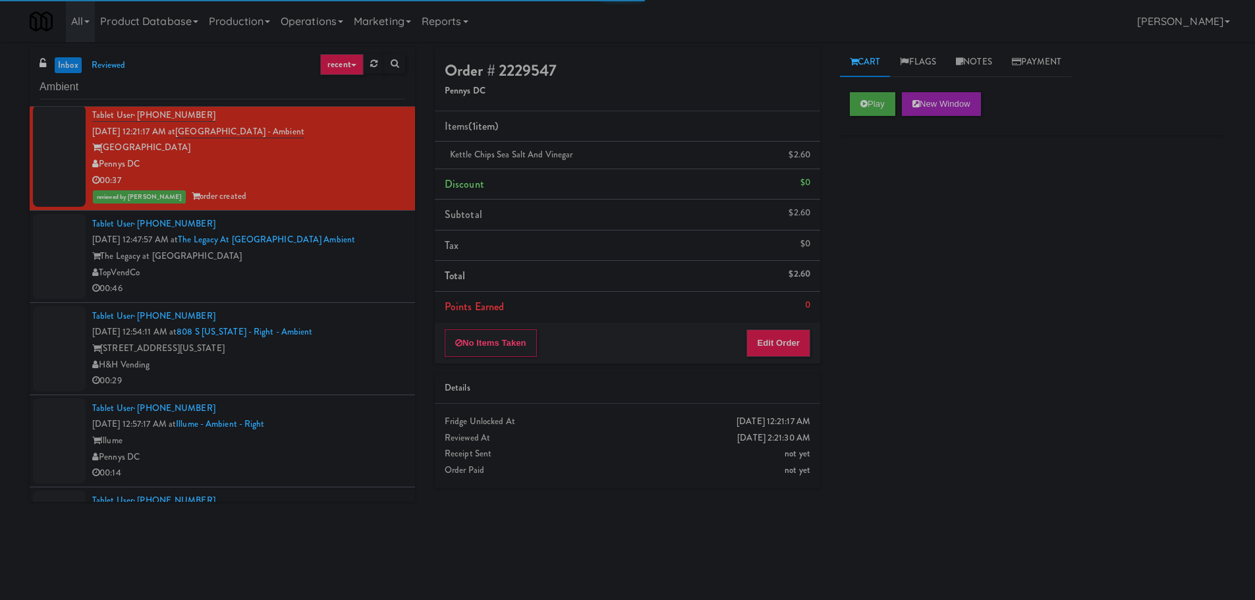
click at [396, 273] on li "Tablet User · (901) 545-4491 Sep 22, 2025 12:47:57 AM at The Legacy at Centenni…" at bounding box center [222, 257] width 385 height 92
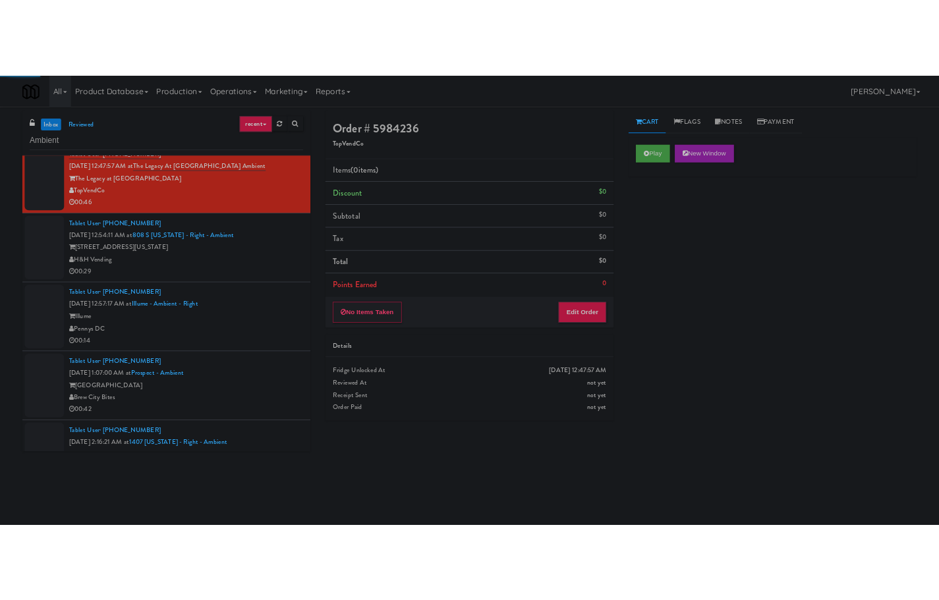
scroll to position [699, 0]
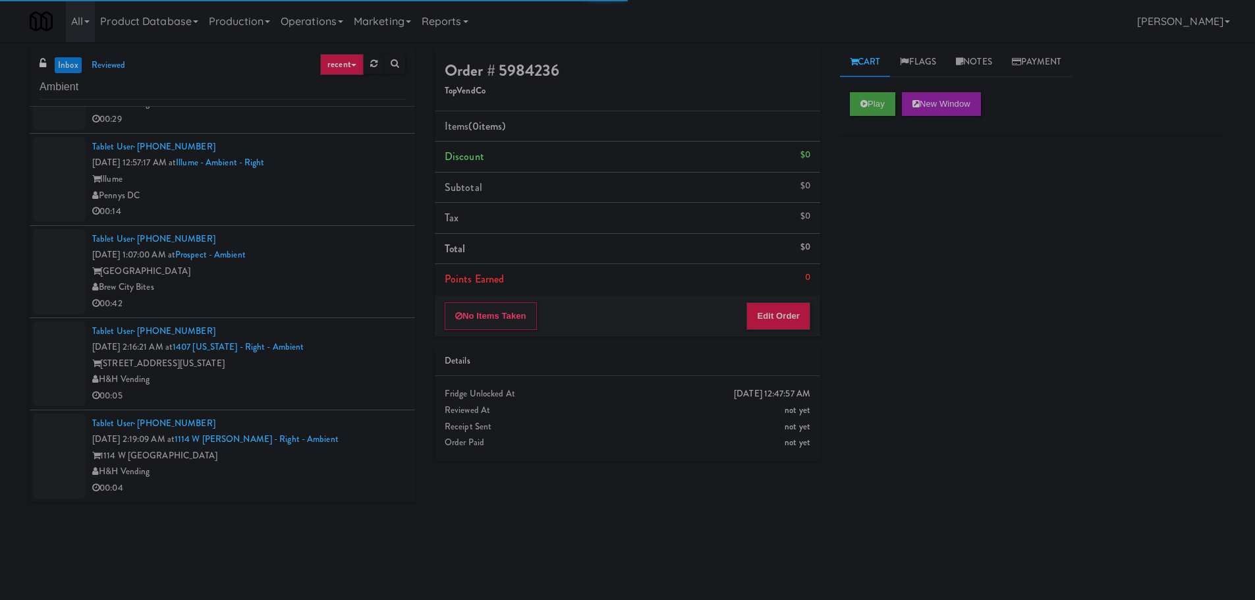
click at [320, 439] on div "Tablet User · (661) 331-7902 Sep 22, 2025 2:19:09 AM at 1114 W Carroll - Right …" at bounding box center [248, 456] width 313 height 81
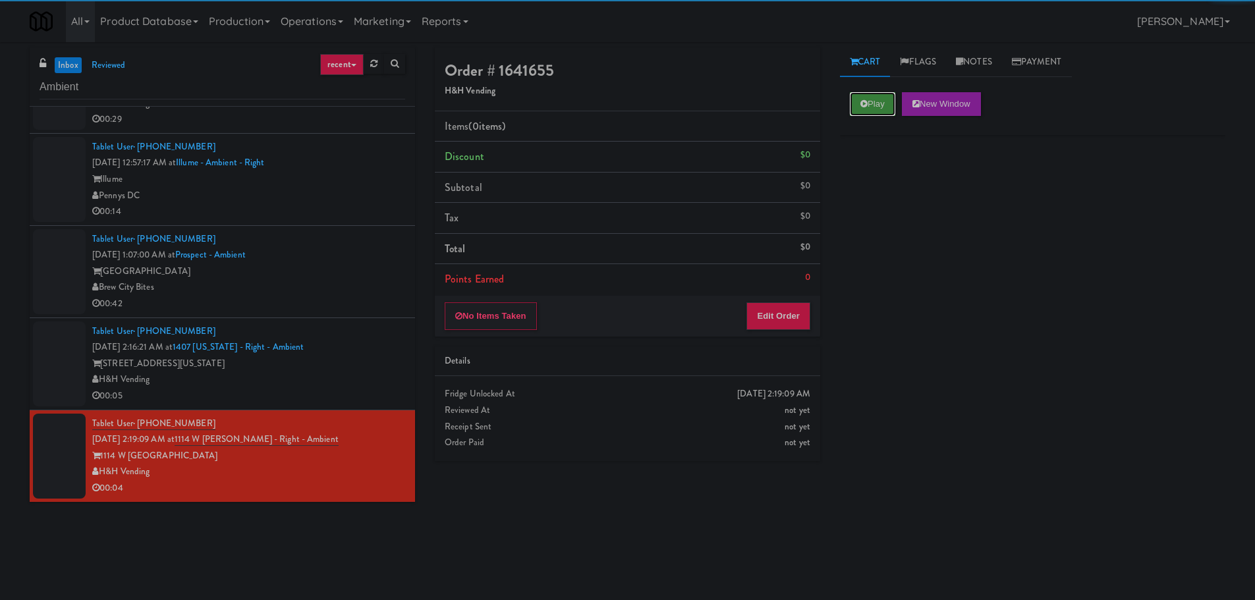
click at [861, 100] on icon at bounding box center [863, 103] width 7 height 9
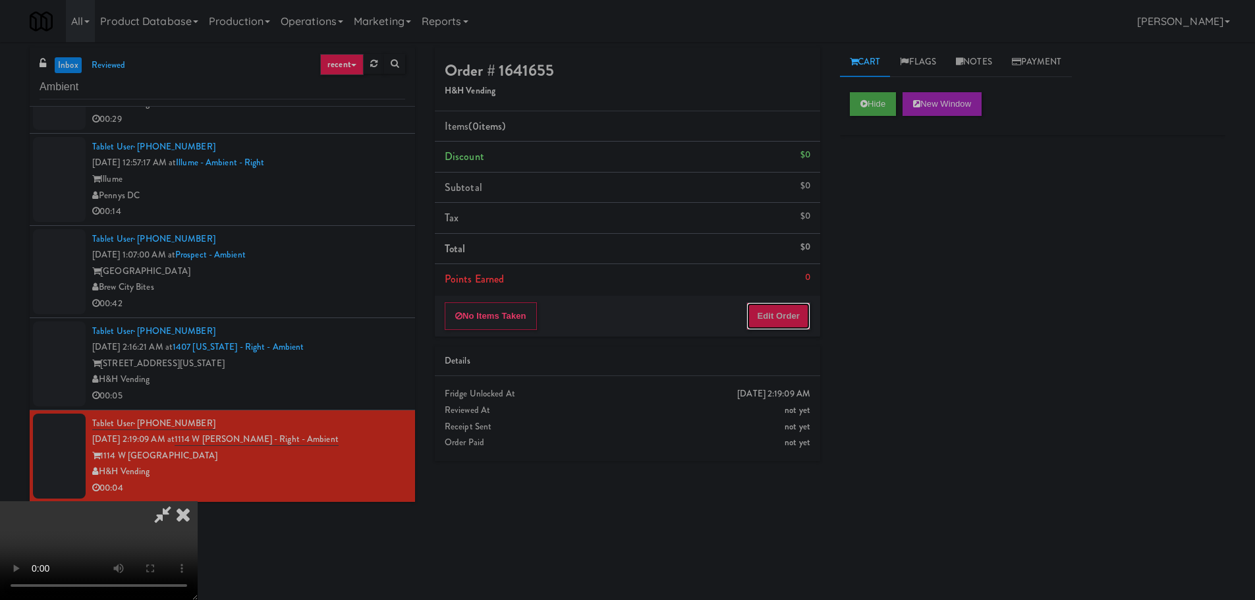
click at [798, 308] on button "Edit Order" at bounding box center [778, 316] width 64 height 28
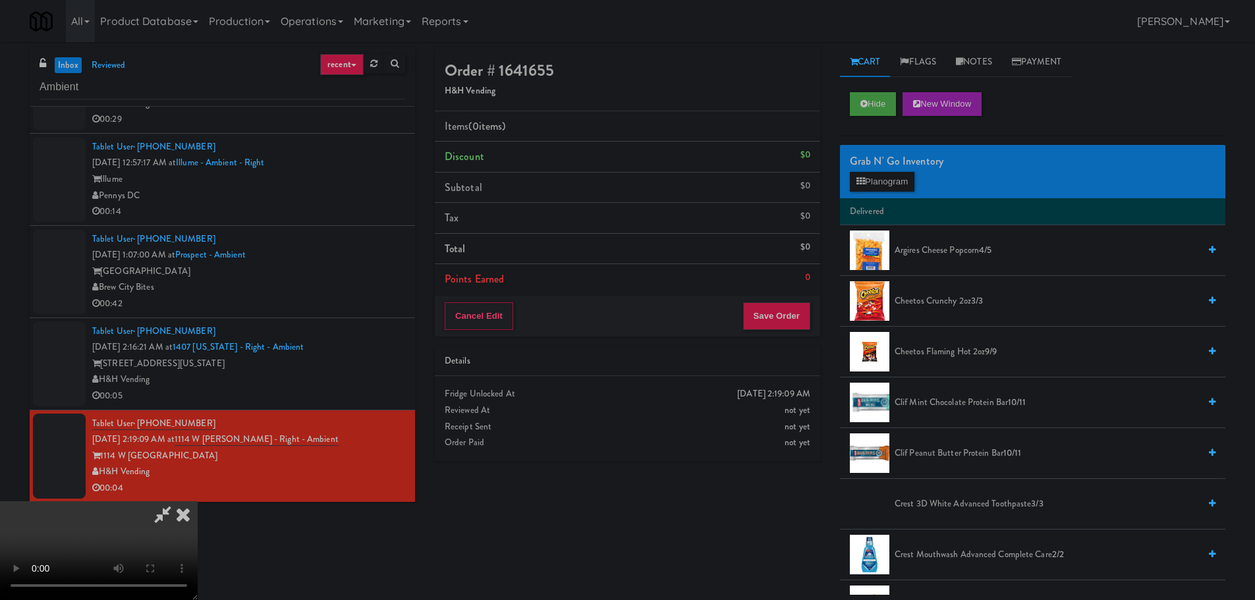
click at [698, 66] on h4 "Order # 1641655" at bounding box center [628, 70] width 366 height 17
click at [870, 96] on button "Hide" at bounding box center [873, 104] width 46 height 24
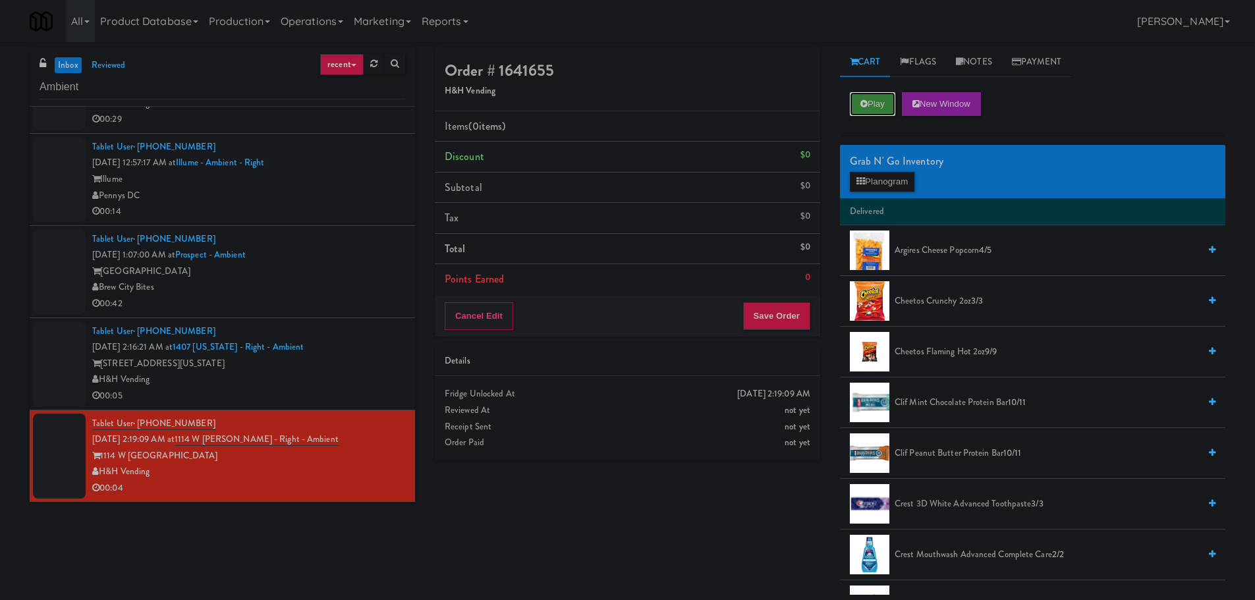
click at [870, 96] on button "Play" at bounding box center [872, 104] width 45 height 24
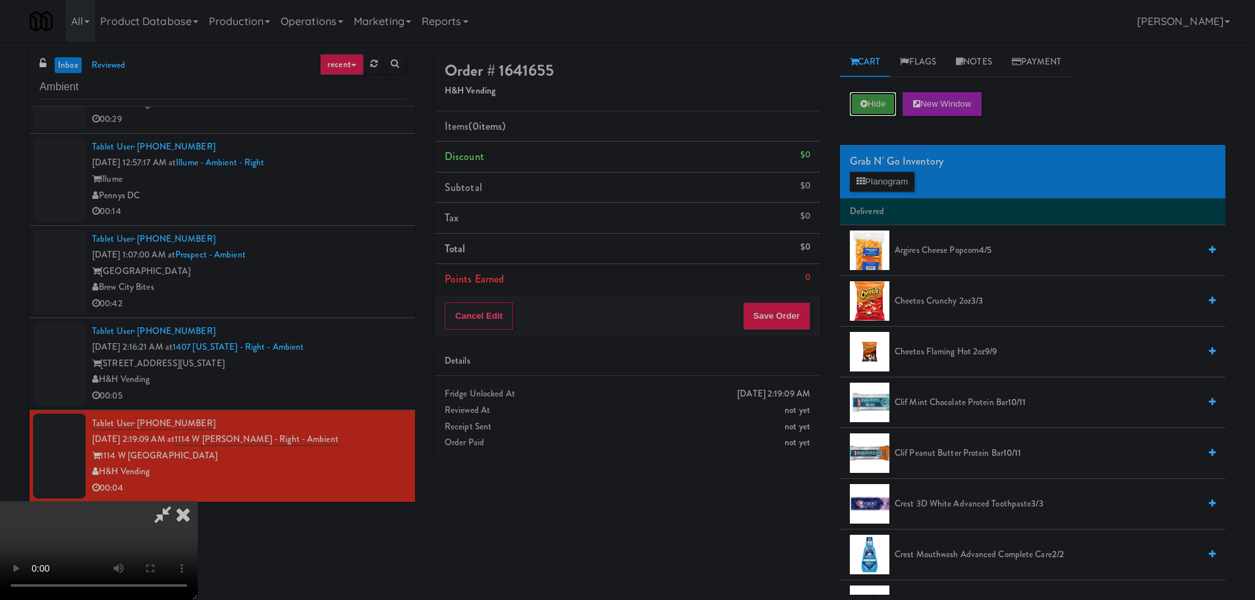
click at [855, 107] on button "Hide" at bounding box center [873, 104] width 46 height 24
click at [889, 96] on button "Hide" at bounding box center [873, 104] width 46 height 24
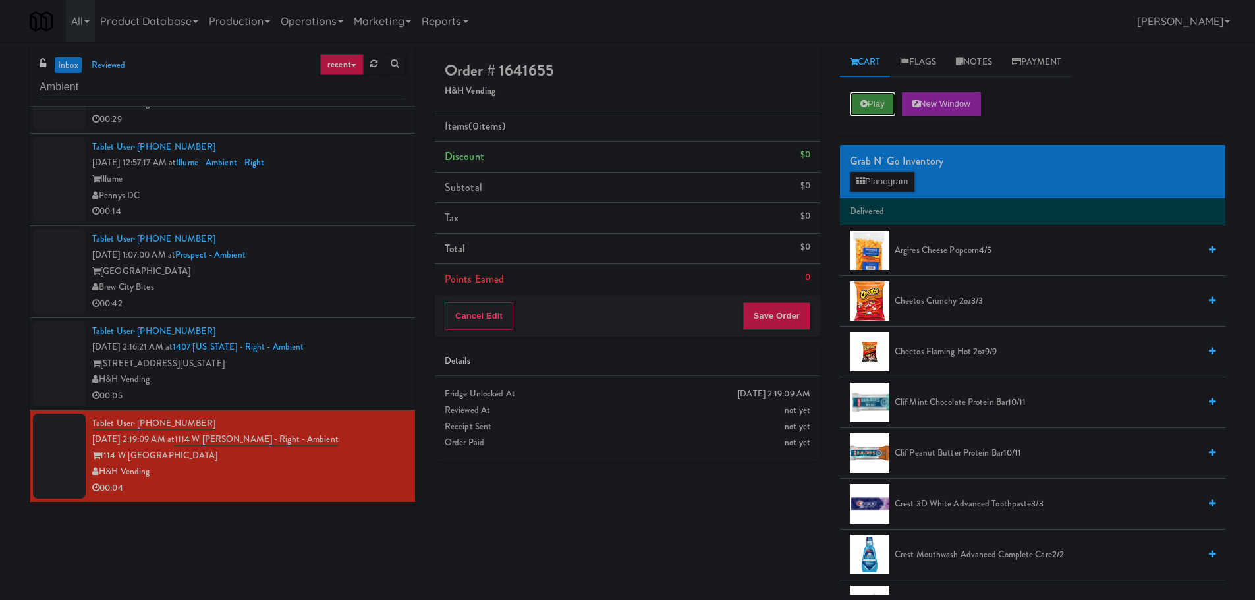
click at [889, 96] on button "Play" at bounding box center [872, 104] width 45 height 24
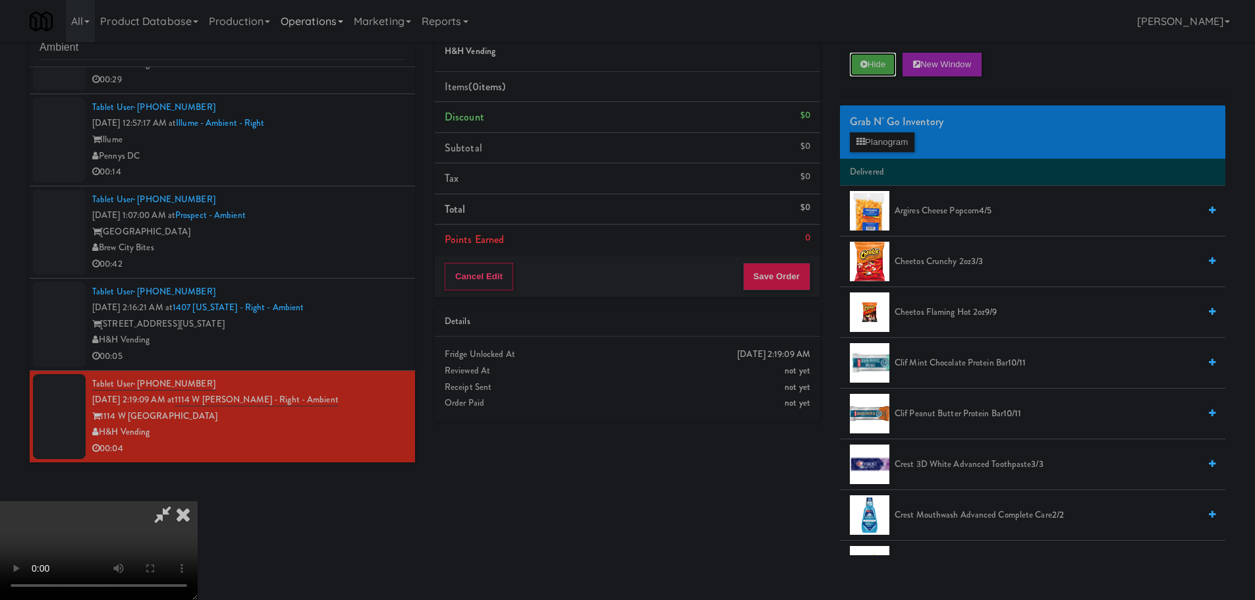
scroll to position [42, 0]
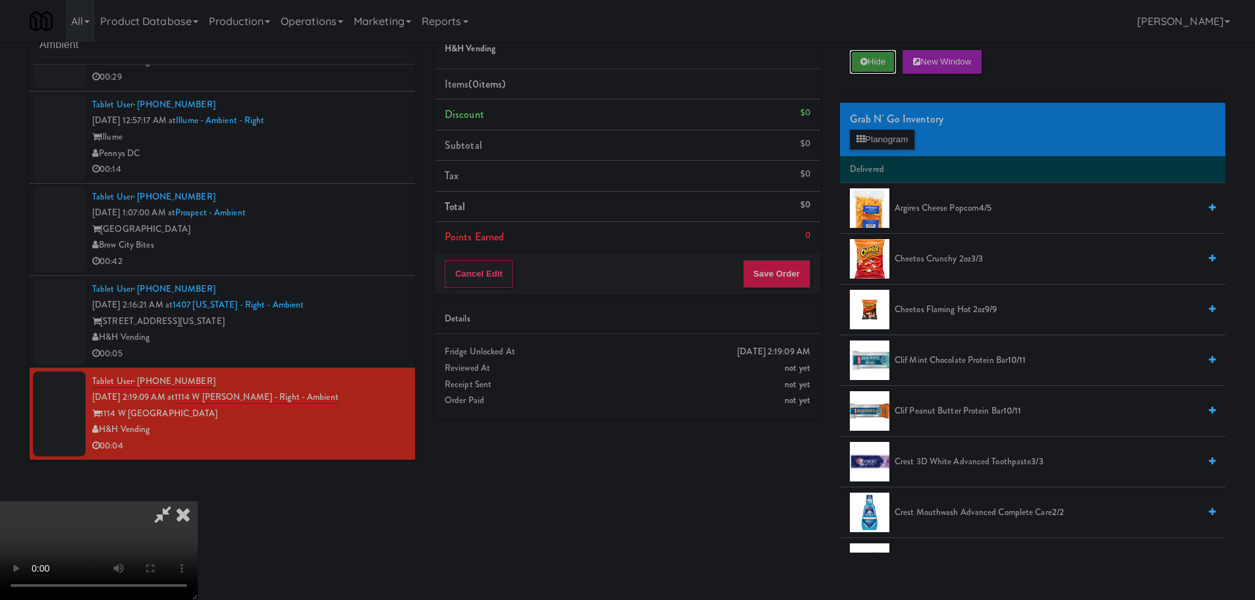
click at [875, 68] on button "Hide" at bounding box center [873, 62] width 46 height 24
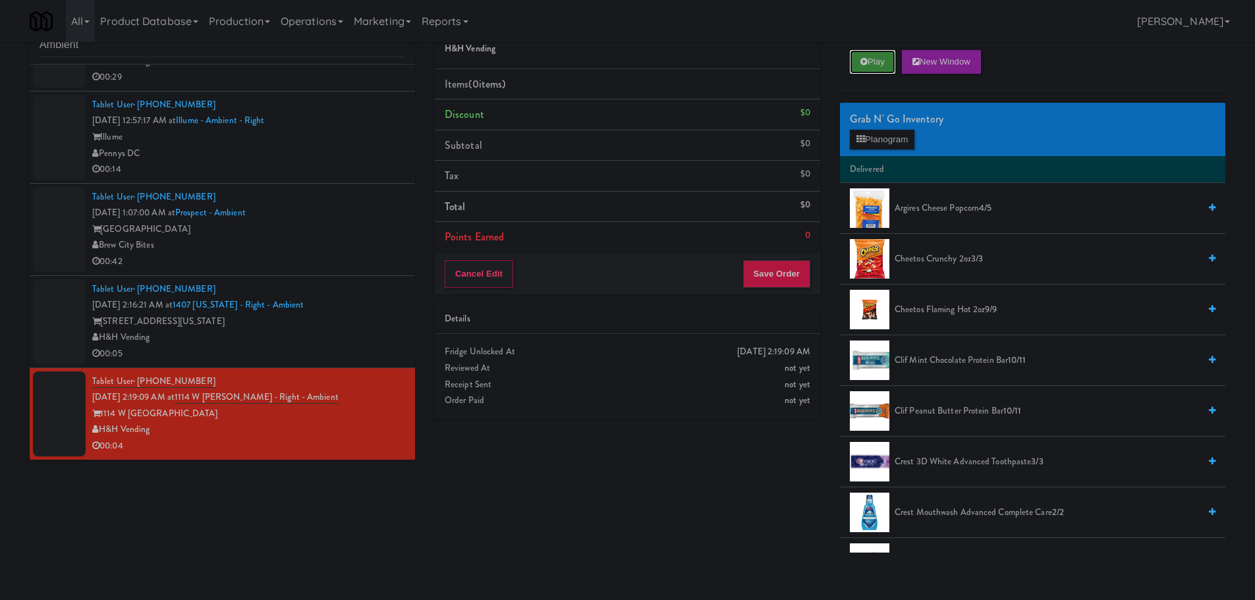
click at [875, 68] on button "Play" at bounding box center [872, 62] width 45 height 24
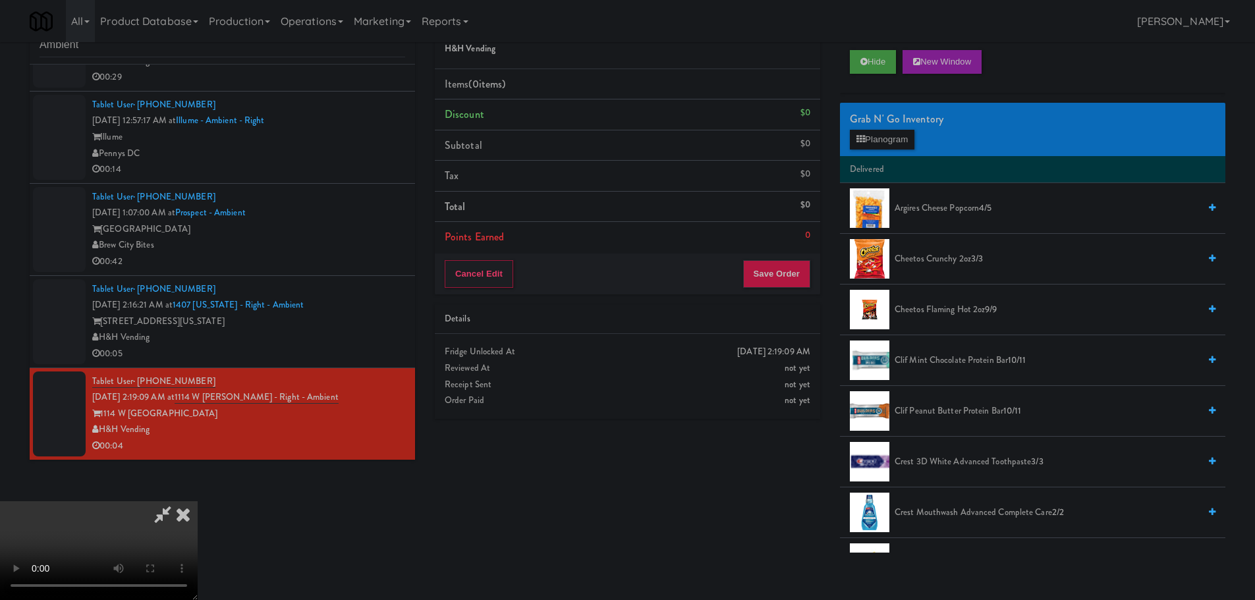
click at [198, 501] on icon at bounding box center [183, 514] width 29 height 26
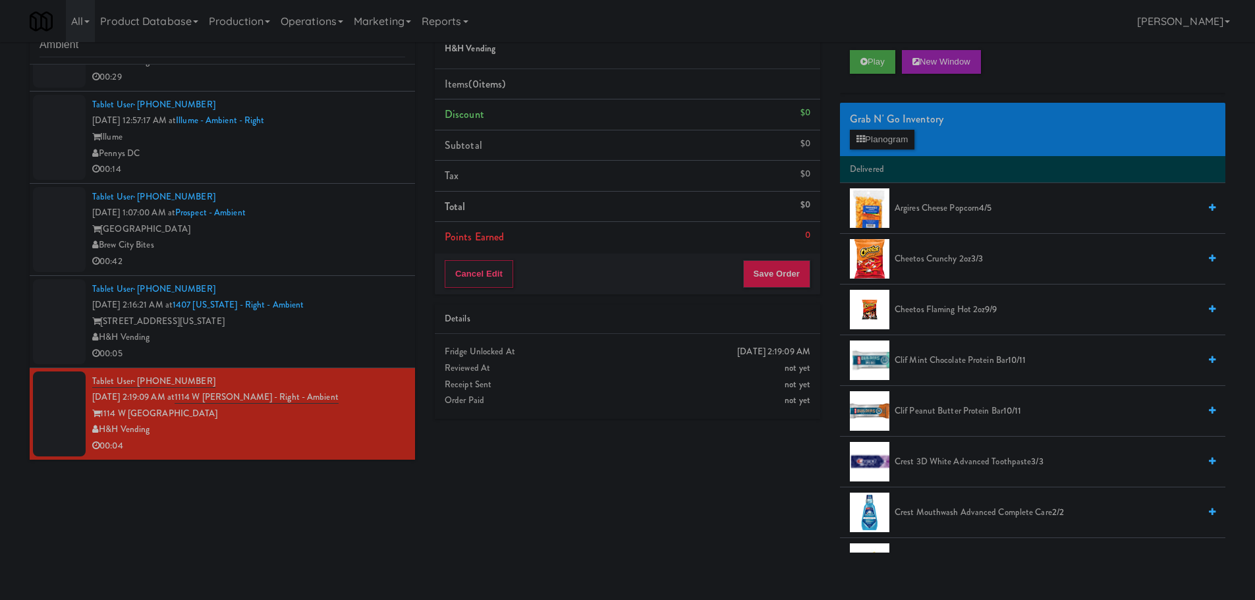
click at [353, 341] on div "H&H Vending" at bounding box center [248, 337] width 313 height 16
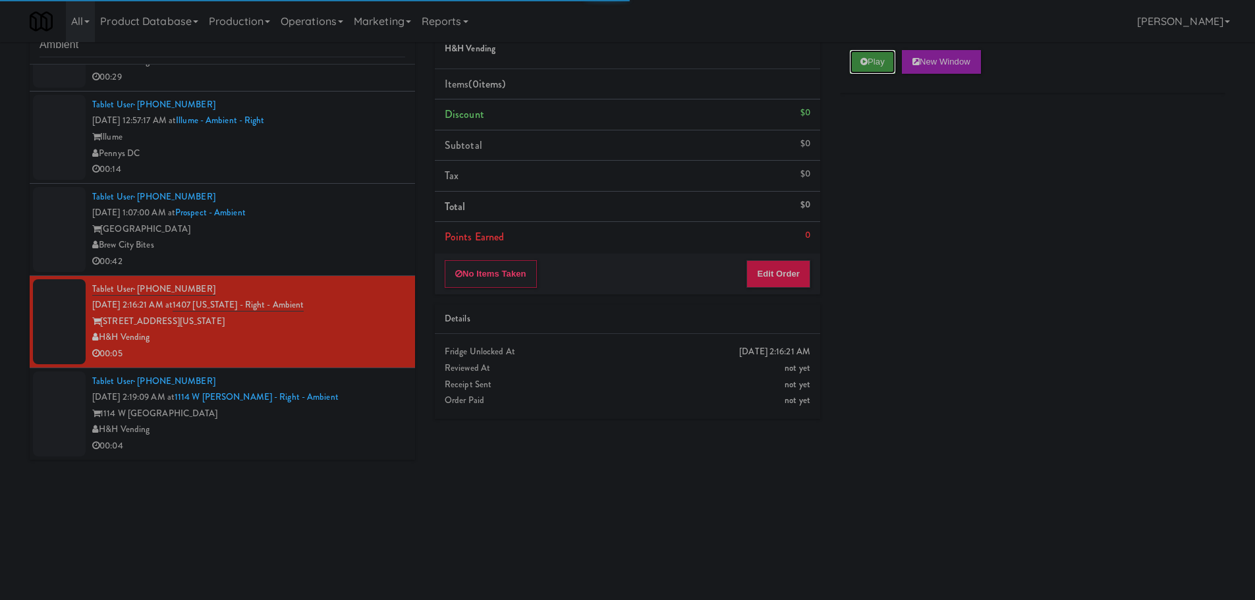
click at [872, 66] on button "Play" at bounding box center [872, 62] width 45 height 24
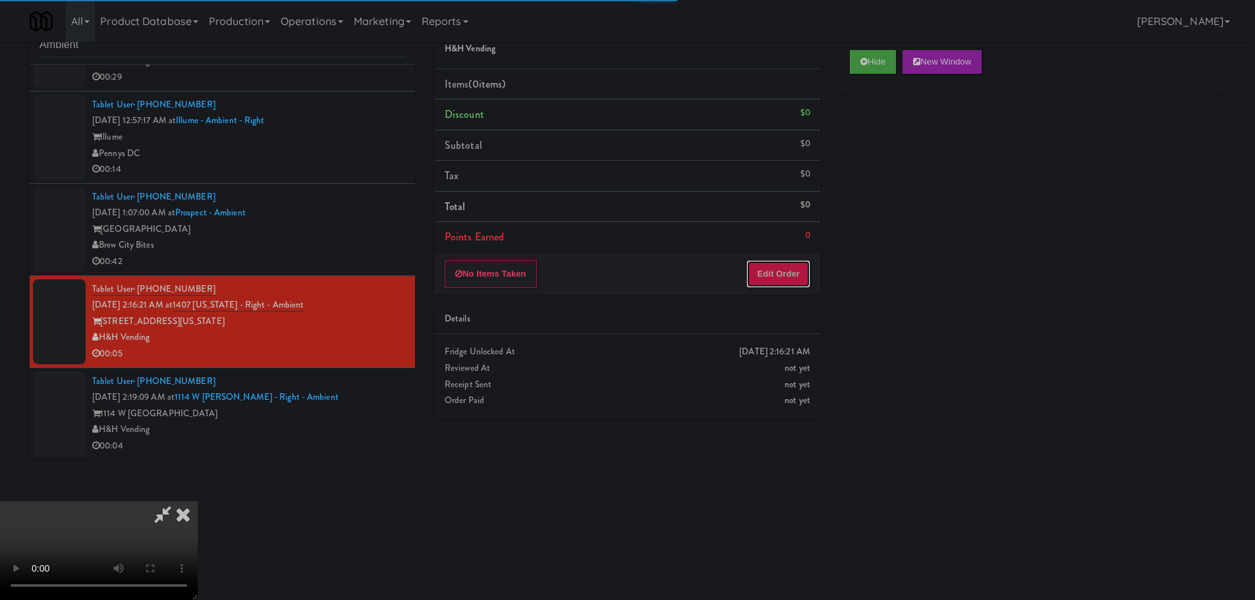
click at [786, 277] on button "Edit Order" at bounding box center [778, 274] width 64 height 28
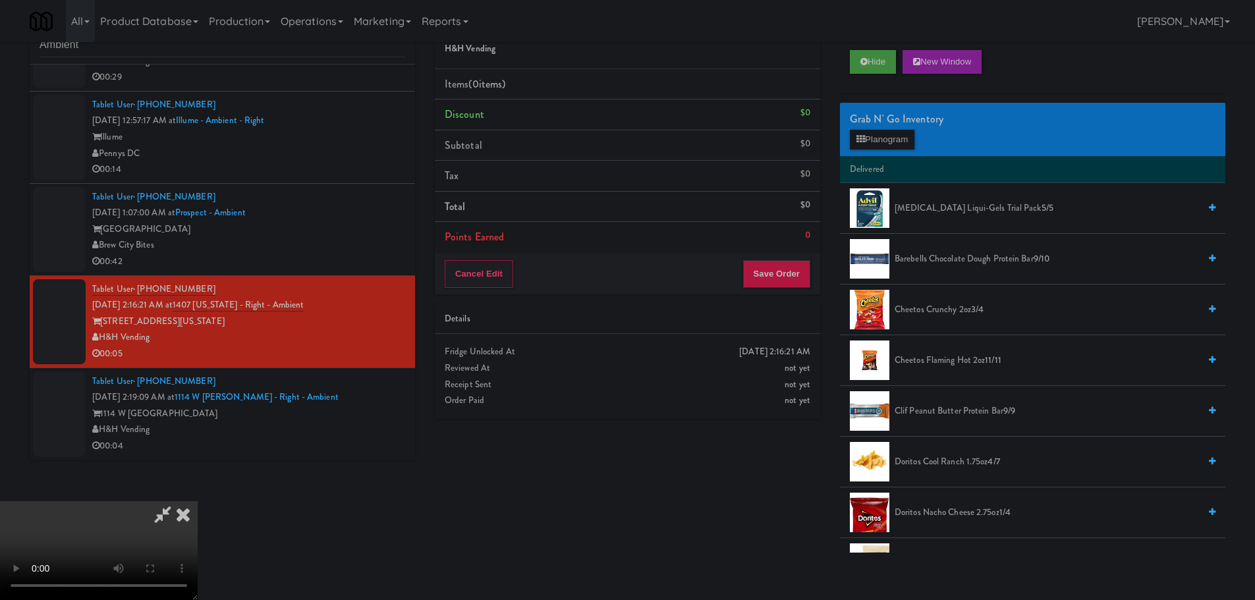
click at [178, 501] on icon at bounding box center [163, 514] width 30 height 26
click at [198, 501] on icon at bounding box center [183, 514] width 29 height 26
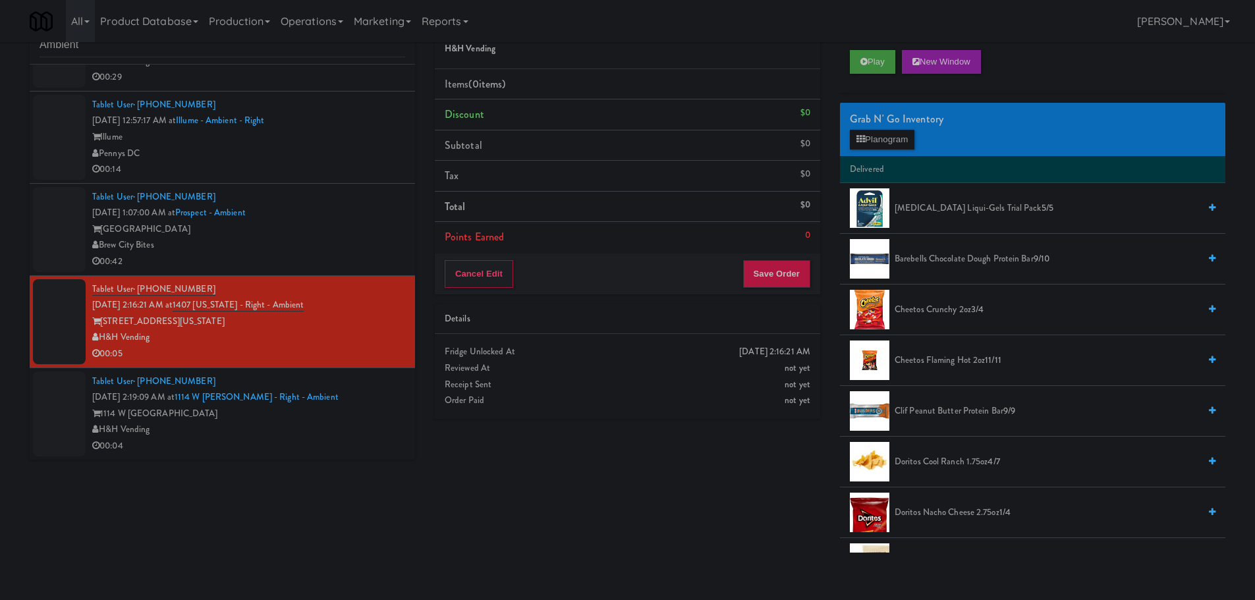
click at [337, 411] on div "1114 W Carroll" at bounding box center [248, 414] width 313 height 16
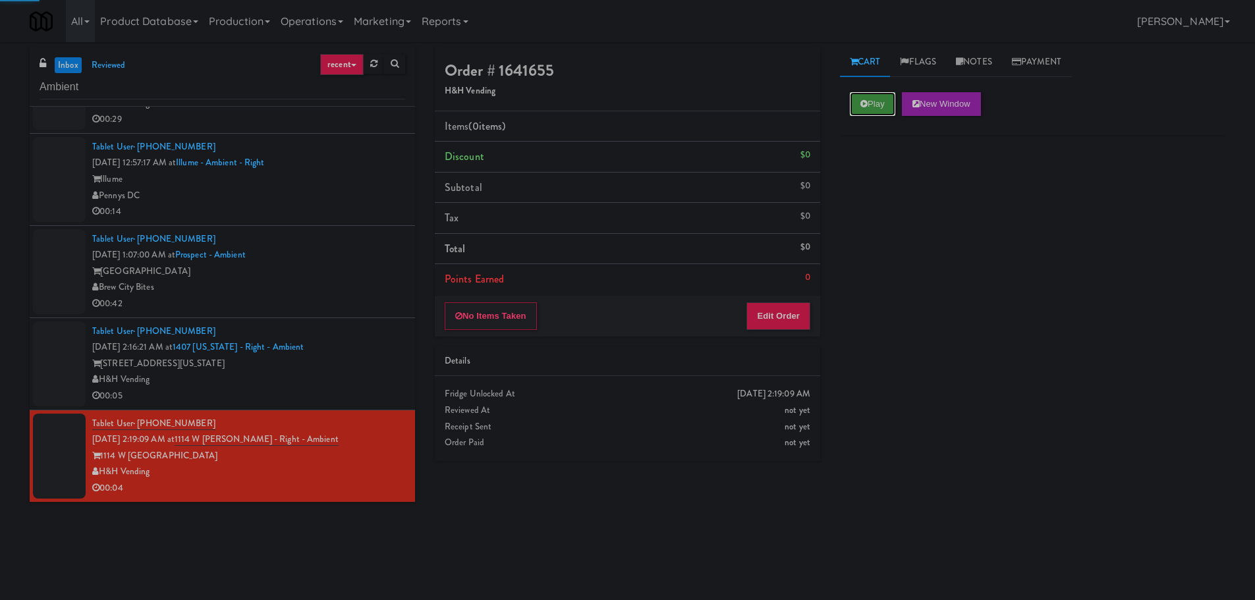
click at [890, 96] on button "Play" at bounding box center [872, 104] width 45 height 24
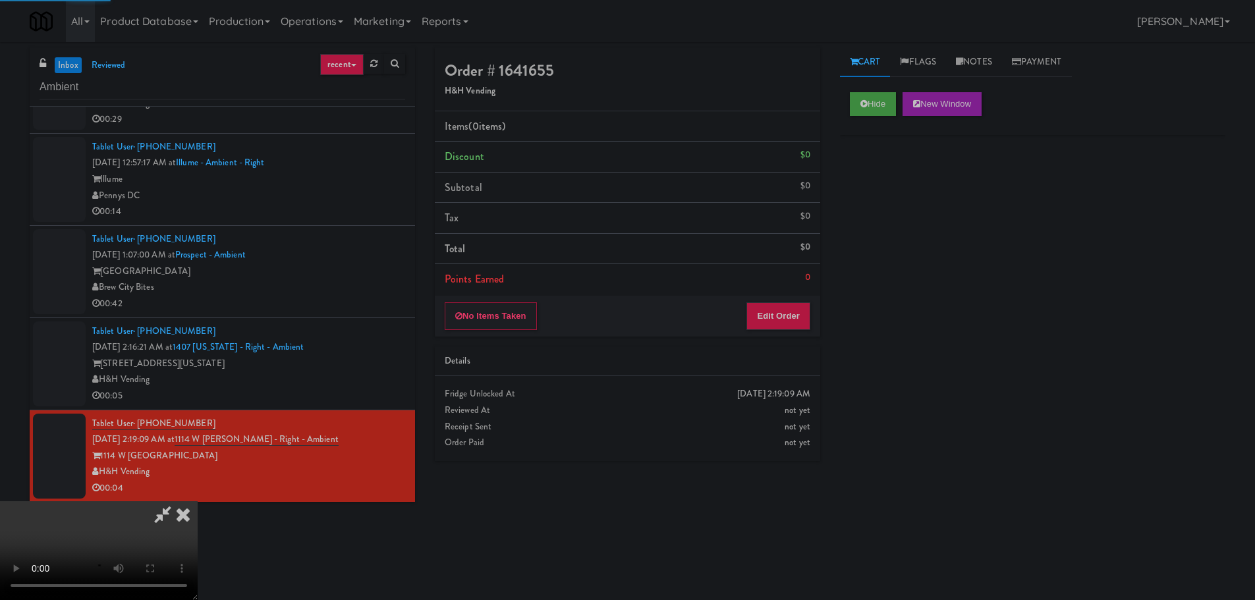
drag, startPoint x: 804, startPoint y: 285, endPoint x: 802, endPoint y: 295, distance: 10.2
click at [803, 289] on li "Points Earned 0" at bounding box center [627, 279] width 385 height 30
click at [773, 325] on button "Edit Order" at bounding box center [778, 316] width 64 height 28
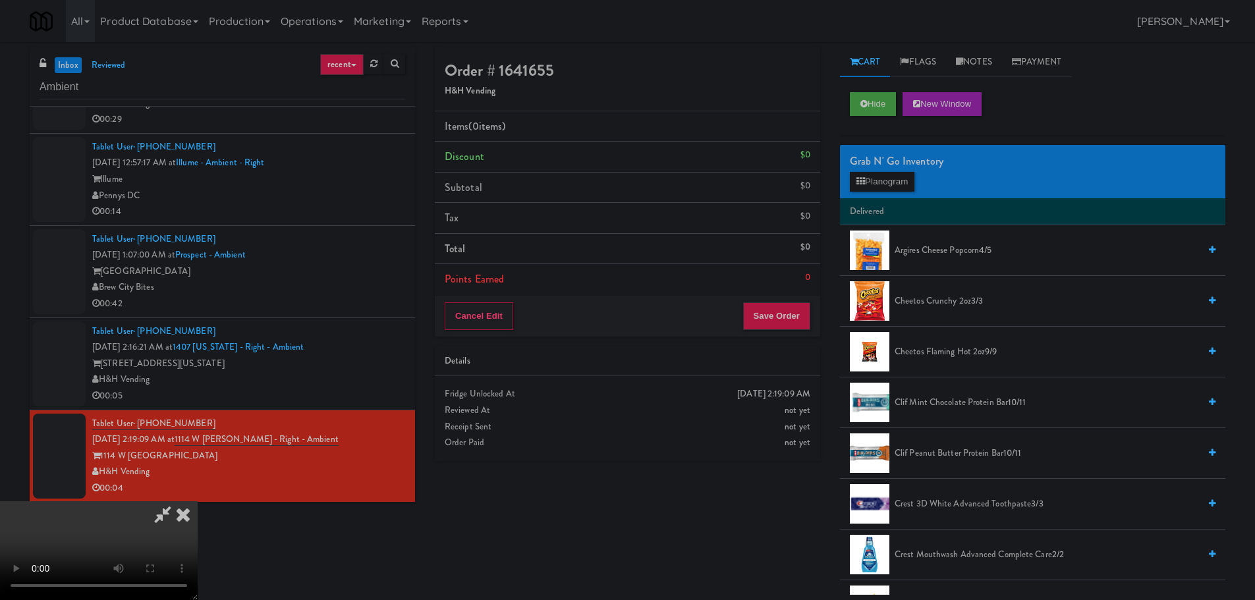
click at [198, 501] on video at bounding box center [99, 550] width 198 height 99
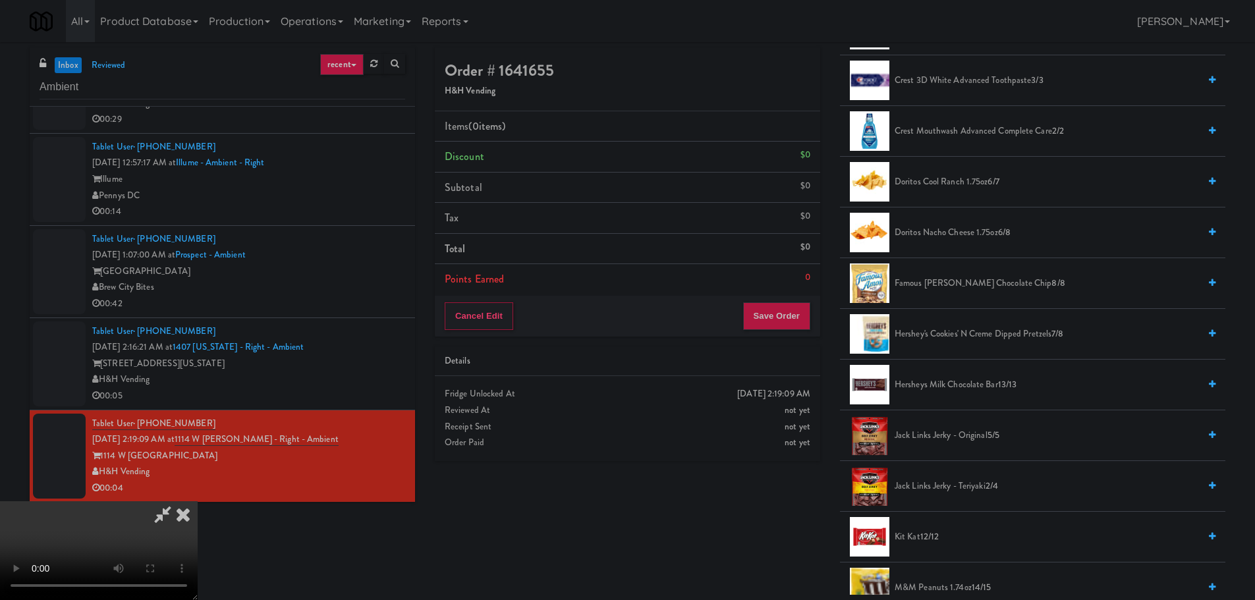
scroll to position [461, 0]
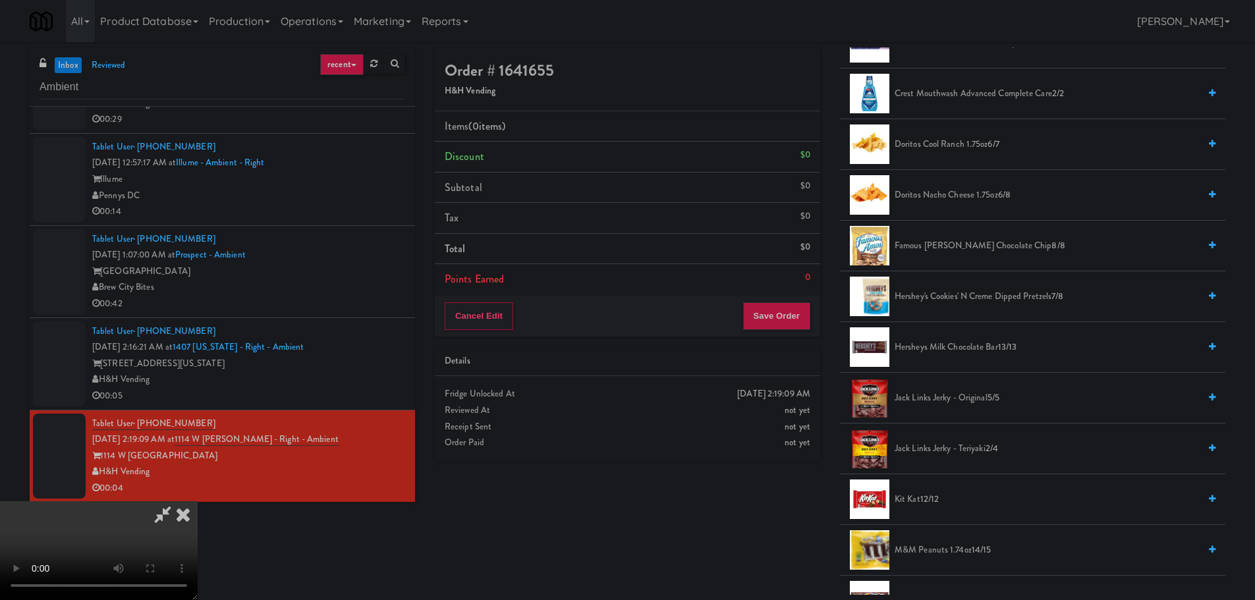
click at [973, 294] on span "Hershey's Cookies' N Creme dipped pretzels 7/8" at bounding box center [1046, 296] width 304 height 16
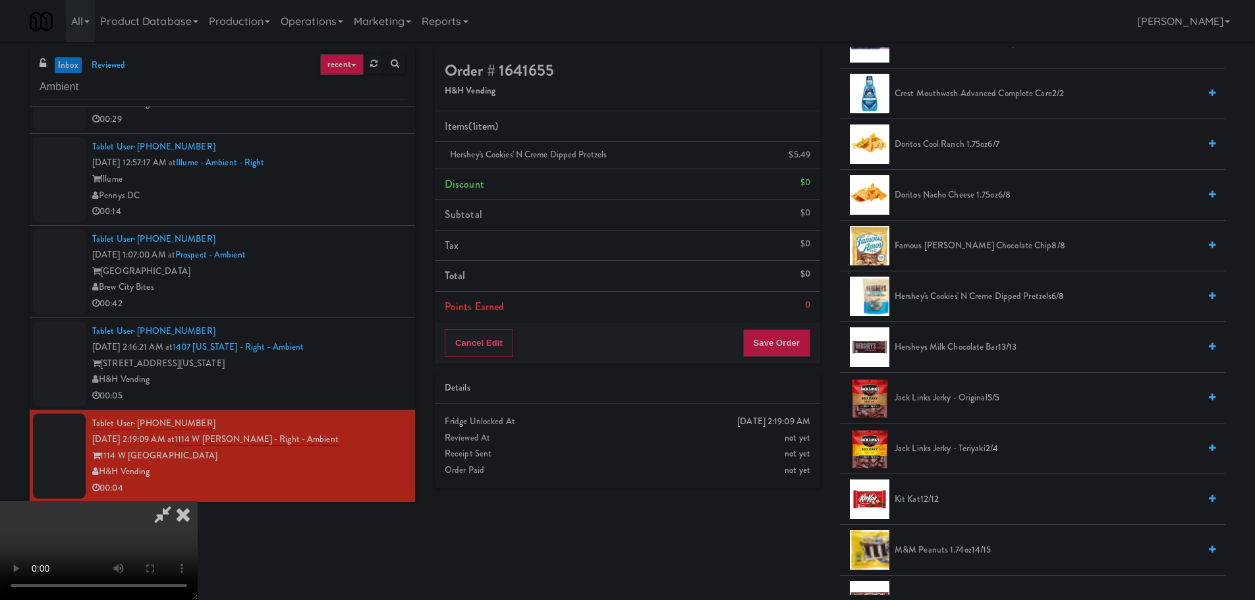
click at [198, 501] on video at bounding box center [99, 550] width 198 height 99
click at [794, 336] on button "Save Order" at bounding box center [776, 343] width 67 height 28
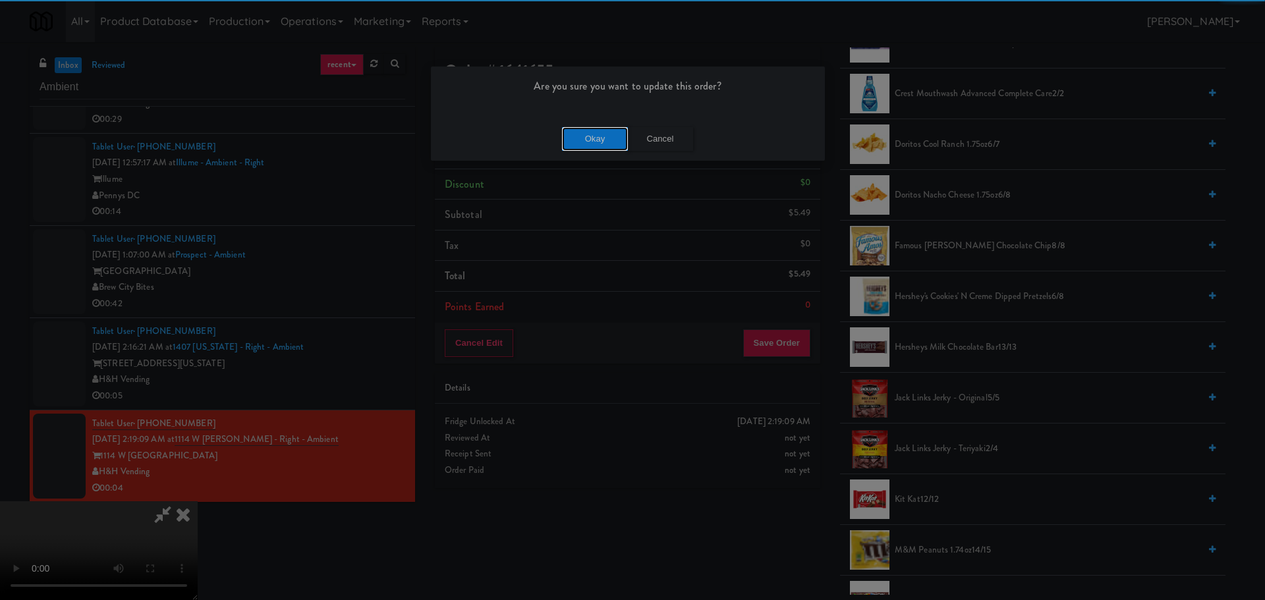
click at [594, 128] on button "Okay" at bounding box center [595, 139] width 66 height 24
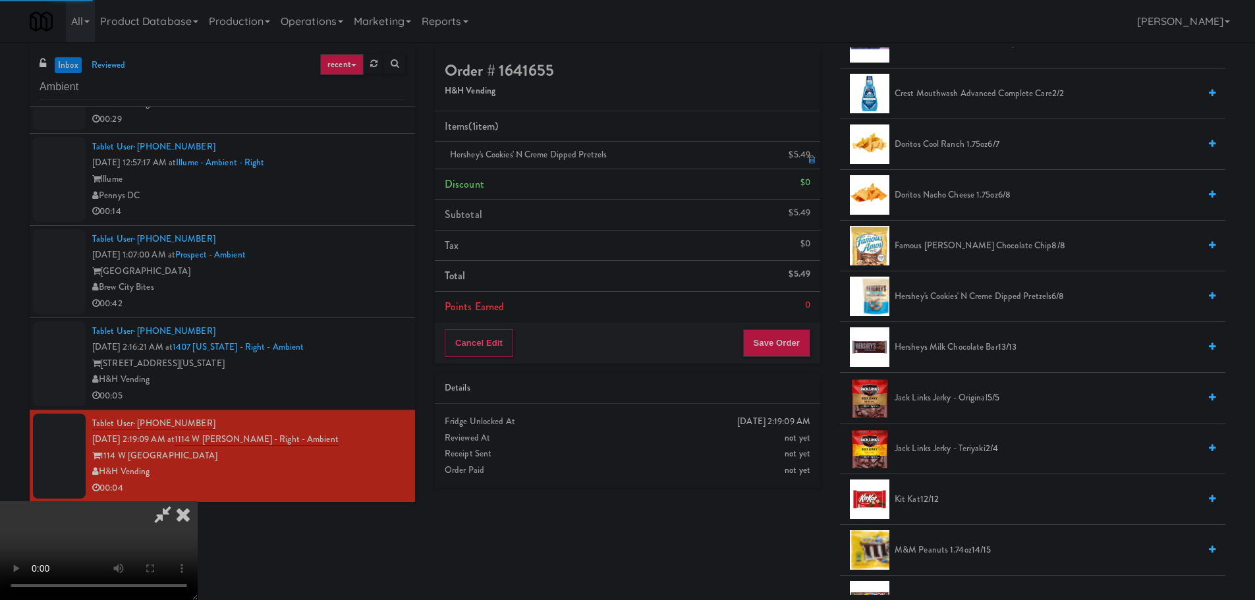
scroll to position [0, 0]
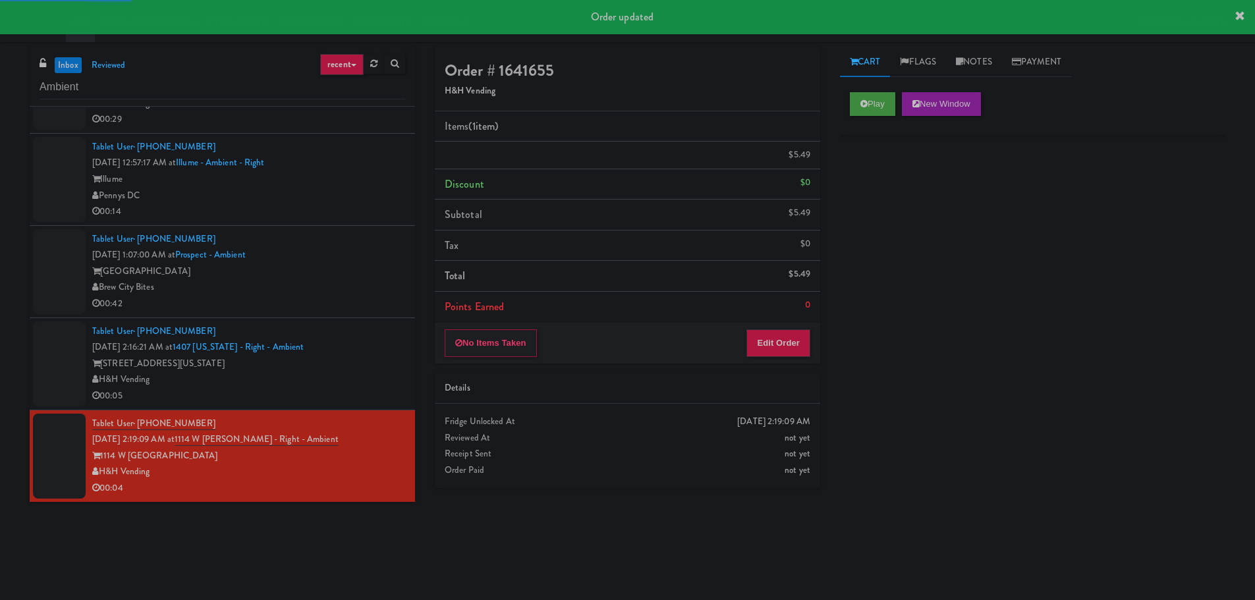
click at [385, 344] on div "Tablet User · (314) 401-6377 Sep 22, 2025 2:16:21 AM at 1407 Michigan - Right -…" at bounding box center [248, 363] width 313 height 81
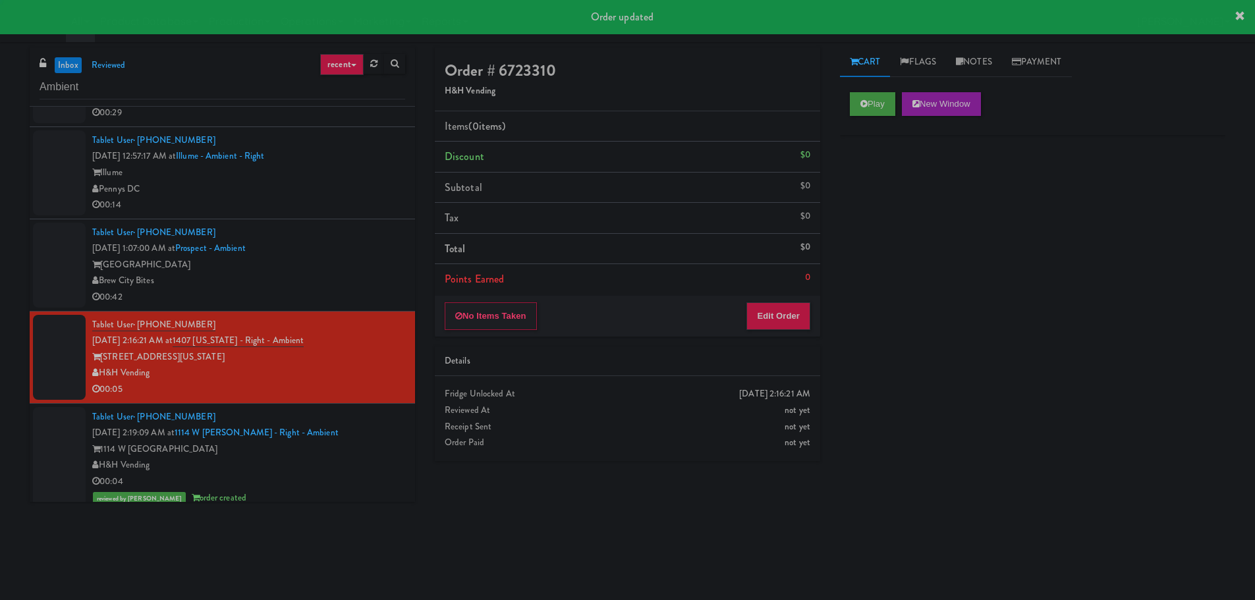
scroll to position [715, 0]
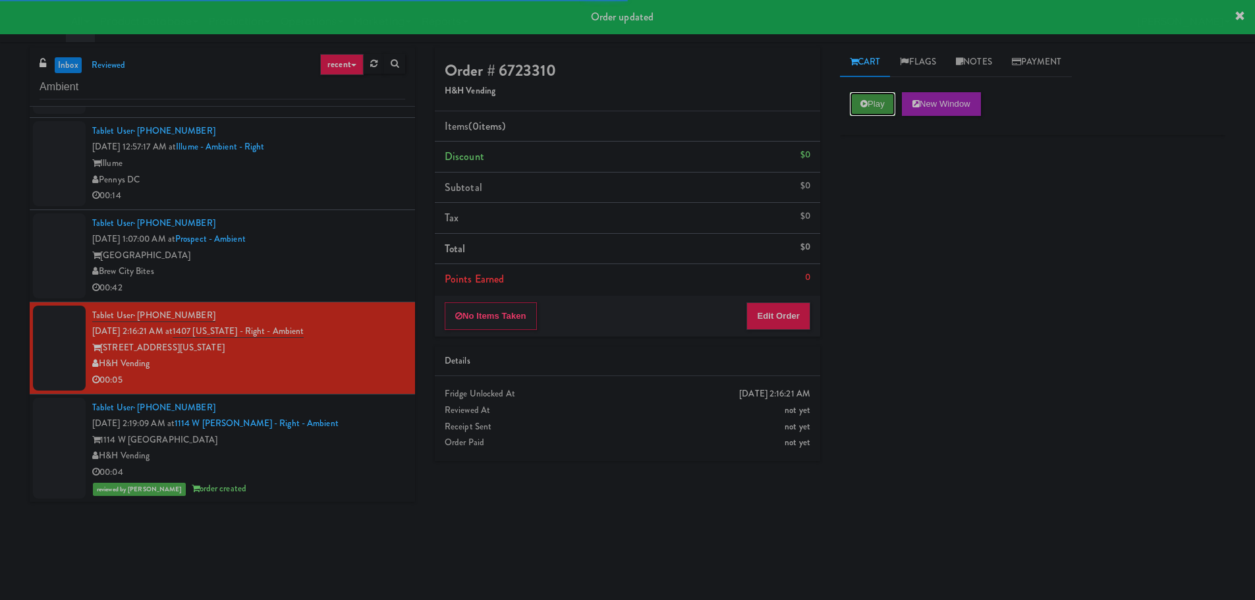
click at [877, 109] on button "Play" at bounding box center [872, 104] width 45 height 24
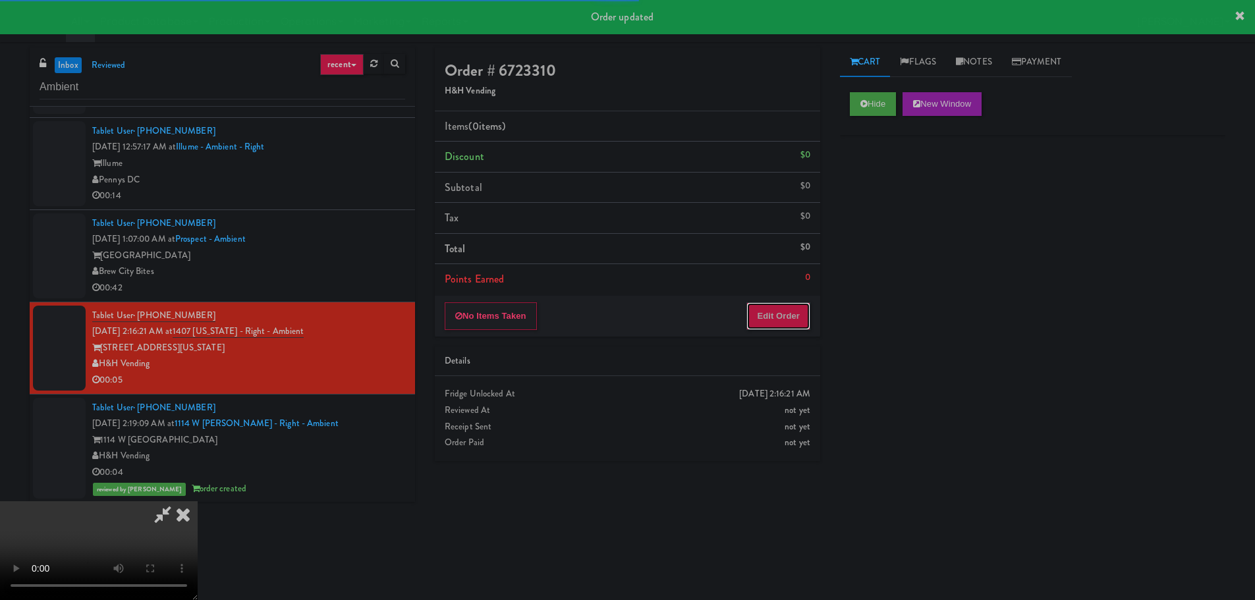
click at [778, 302] on button "Edit Order" at bounding box center [778, 316] width 64 height 28
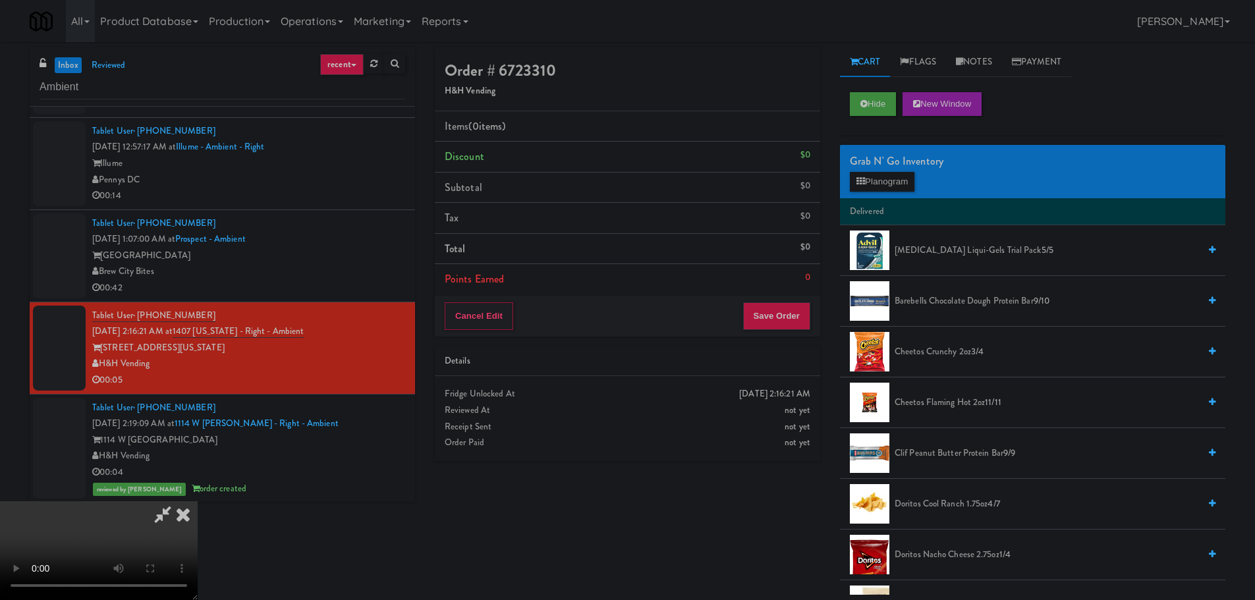
drag, startPoint x: 472, startPoint y: 325, endPoint x: 632, endPoint y: 326, distance: 160.1
click at [198, 501] on video at bounding box center [99, 550] width 198 height 99
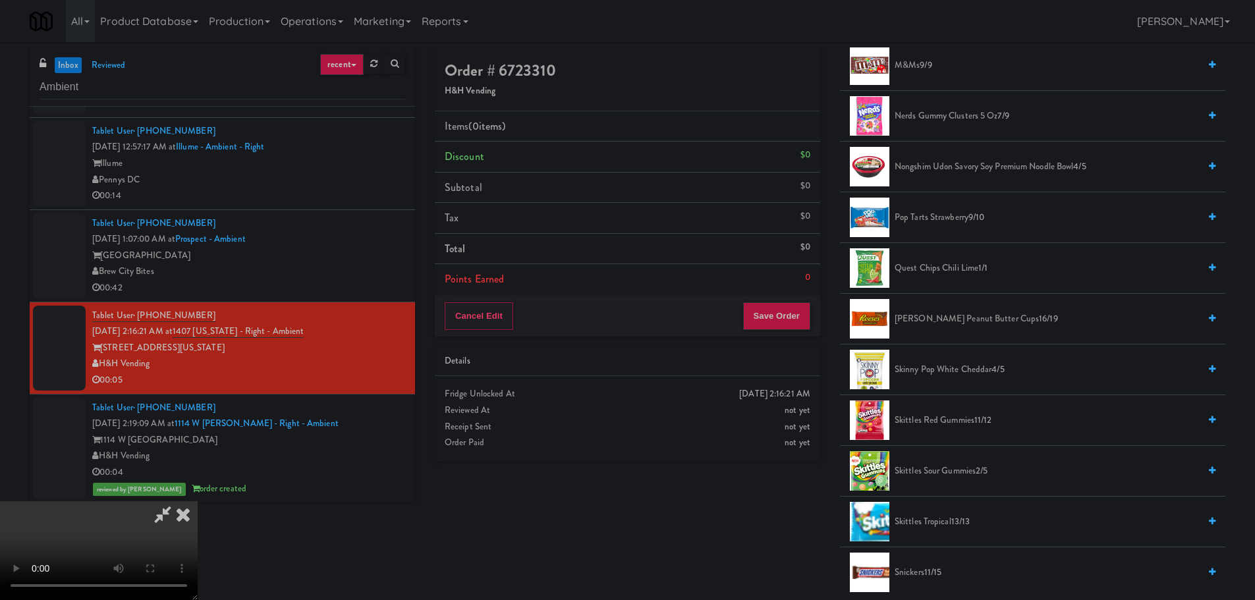
scroll to position [988, 0]
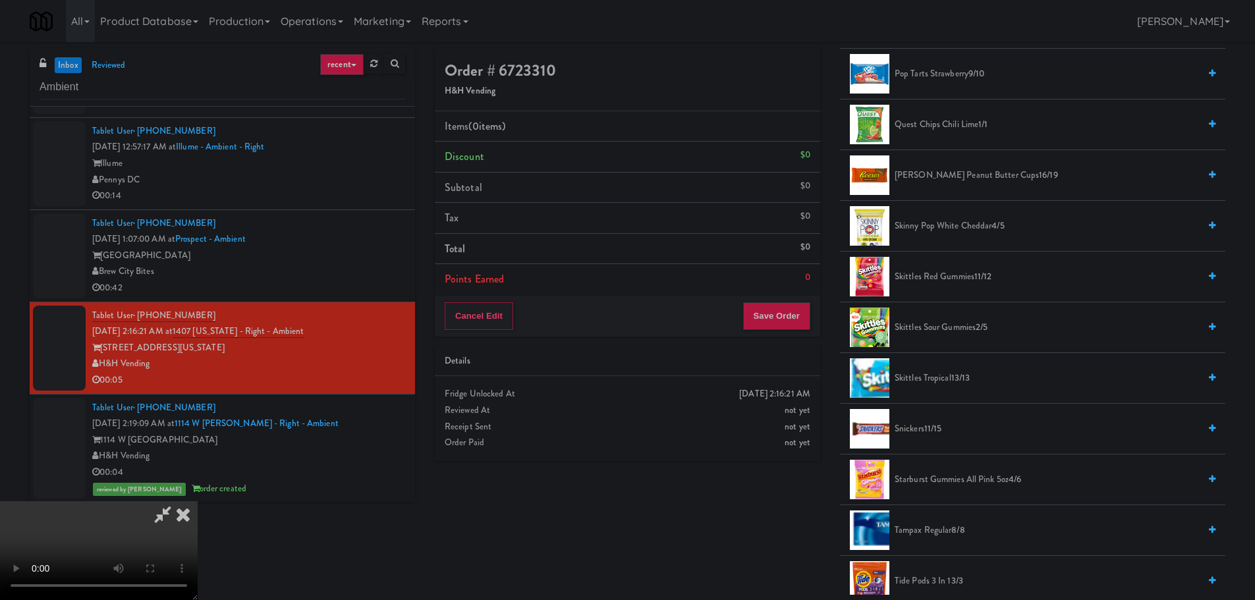
click at [954, 126] on span "Quest Chips Chili Lime 1/1" at bounding box center [1046, 125] width 304 height 16
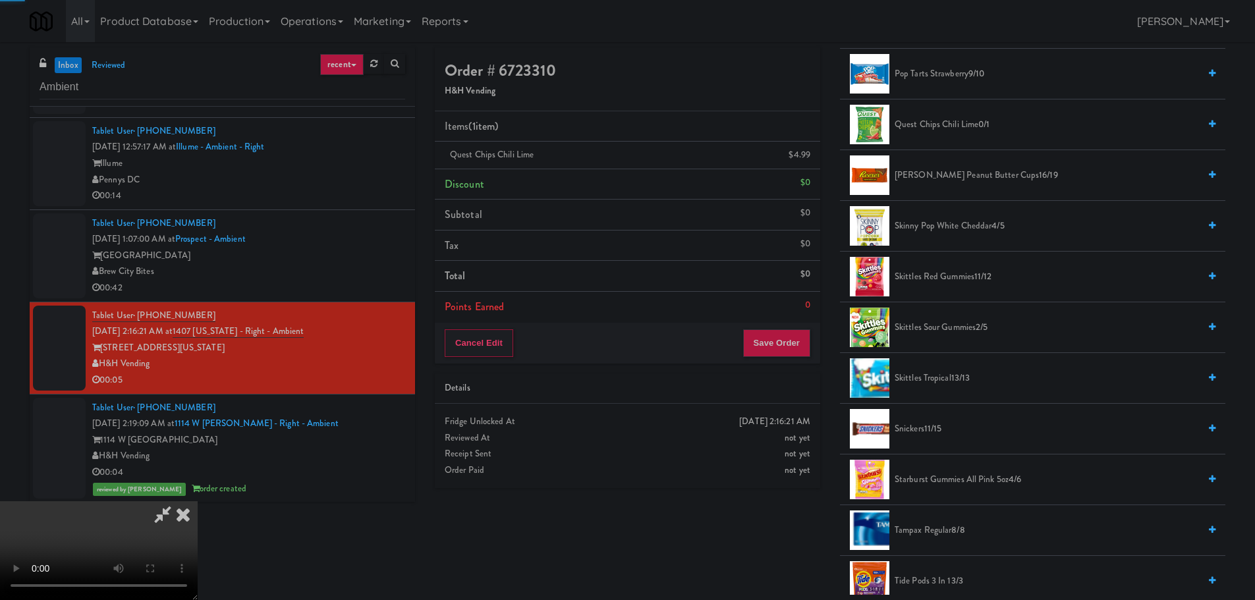
click at [198, 501] on video at bounding box center [99, 550] width 198 height 99
click at [775, 337] on button "Save Order" at bounding box center [776, 343] width 67 height 28
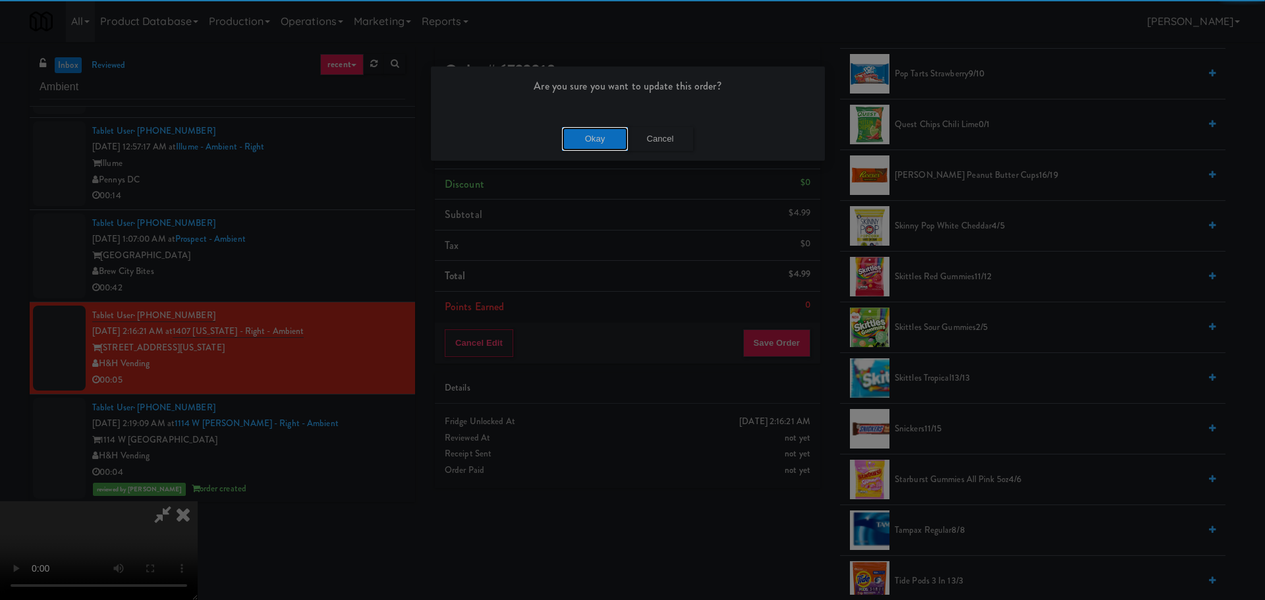
click at [595, 132] on button "Okay" at bounding box center [595, 139] width 66 height 24
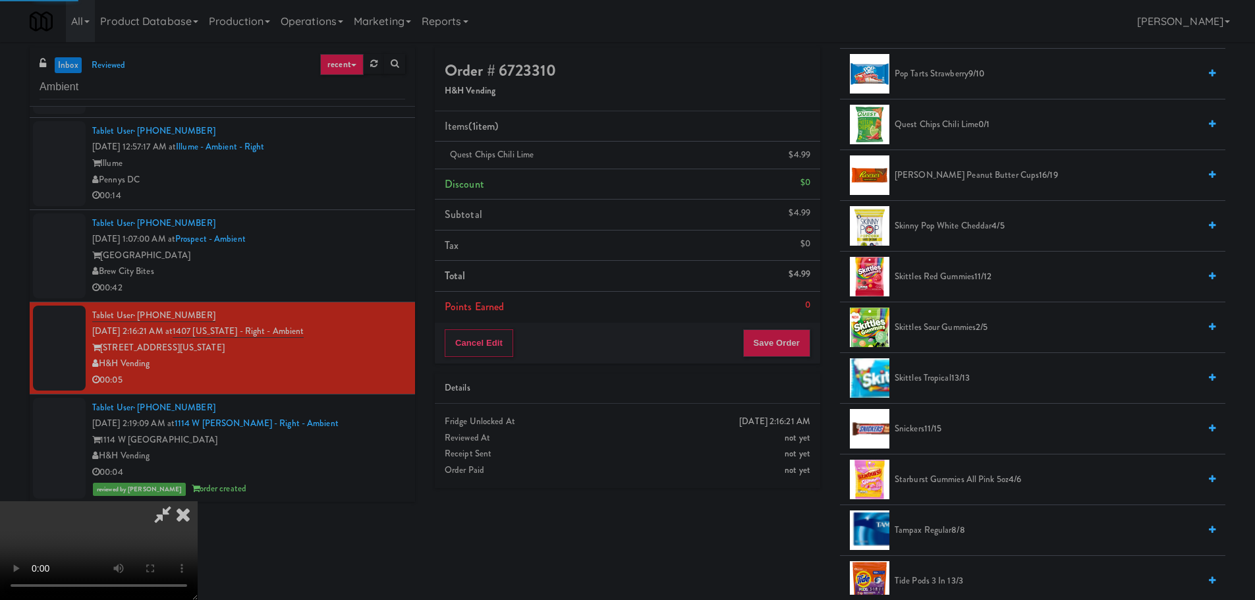
scroll to position [0, 0]
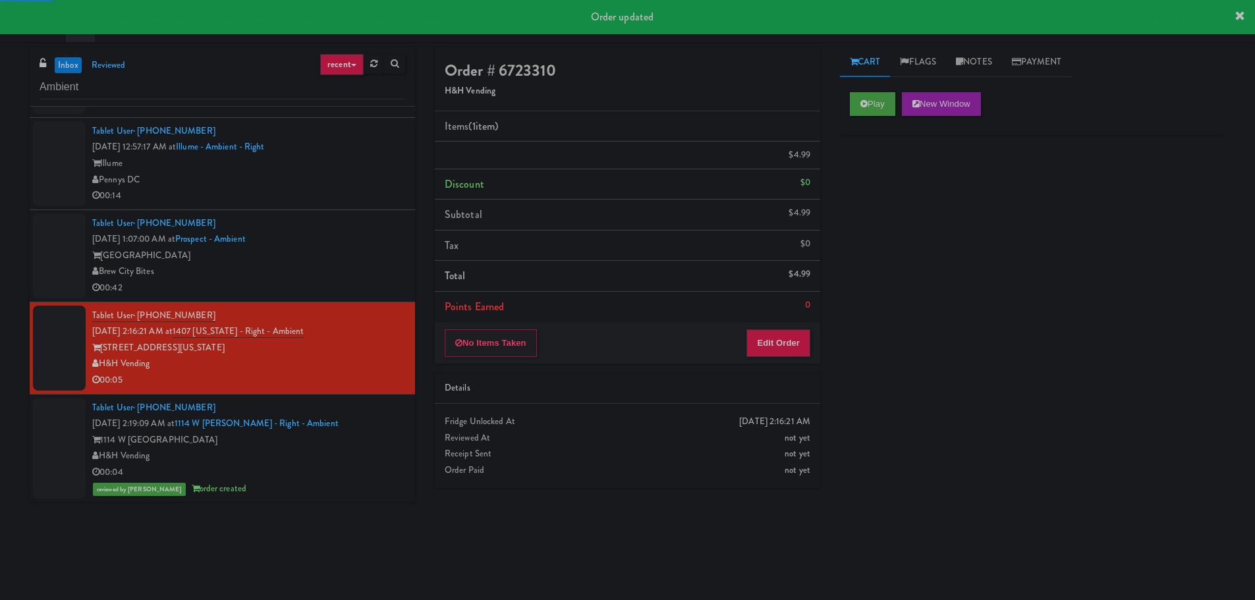
click at [369, 266] on div "Brew City Bites" at bounding box center [248, 271] width 313 height 16
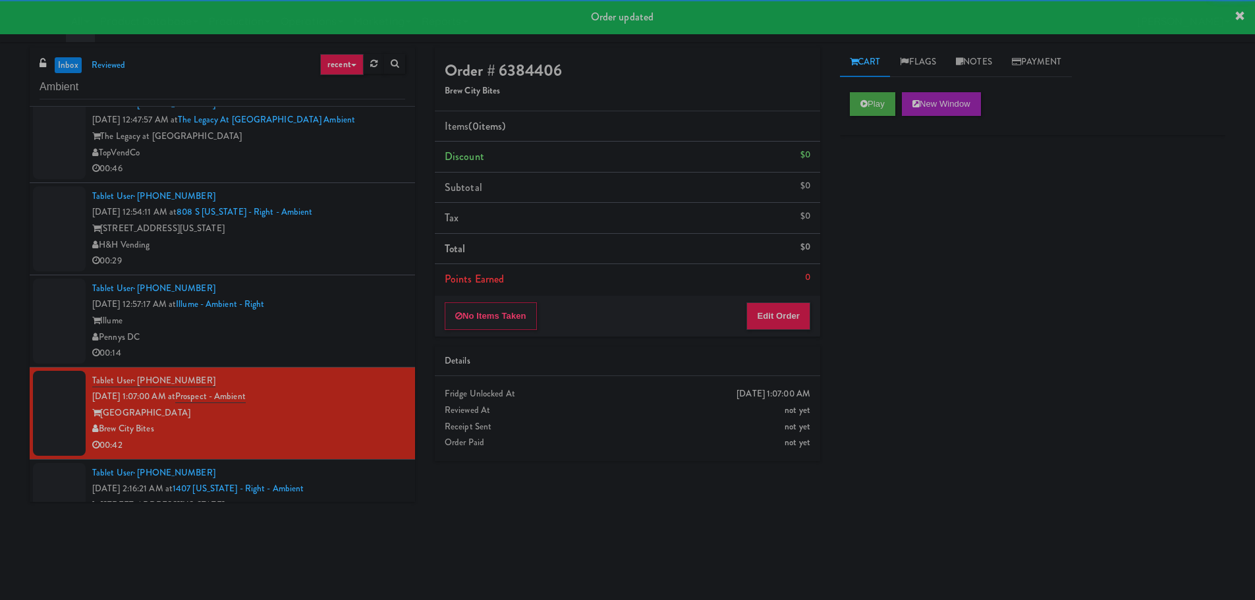
scroll to position [534, 0]
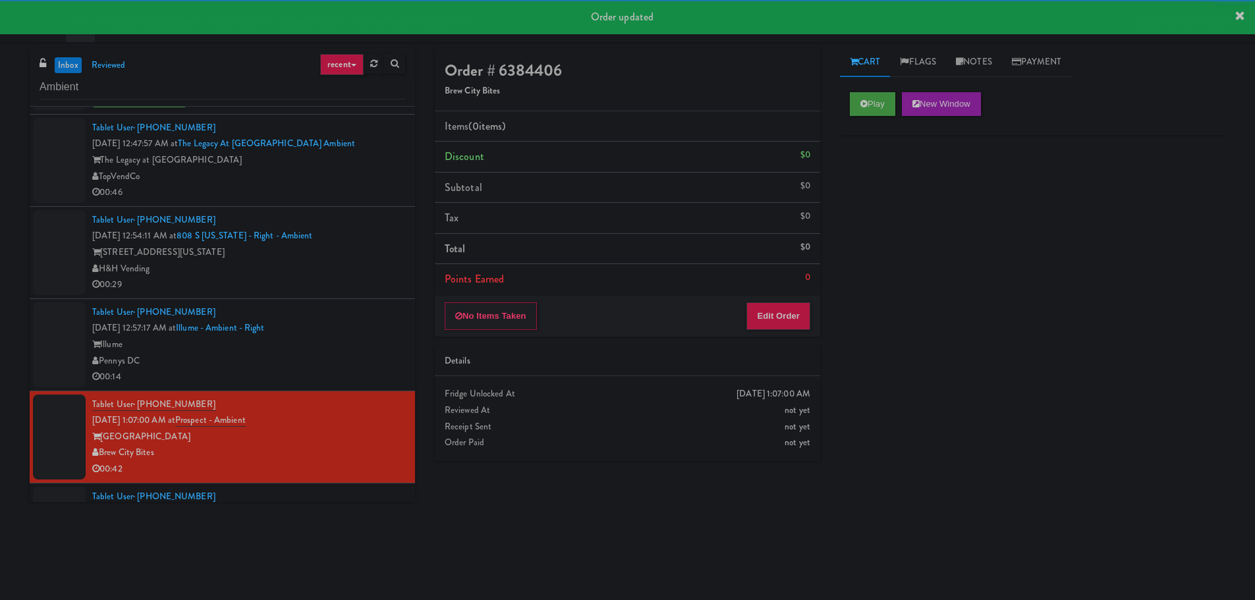
click at [361, 325] on div "Tablet User · (267) 963-1915 Sep 22, 2025 12:57:17 AM at Illume - Ambient - Rig…" at bounding box center [248, 344] width 313 height 81
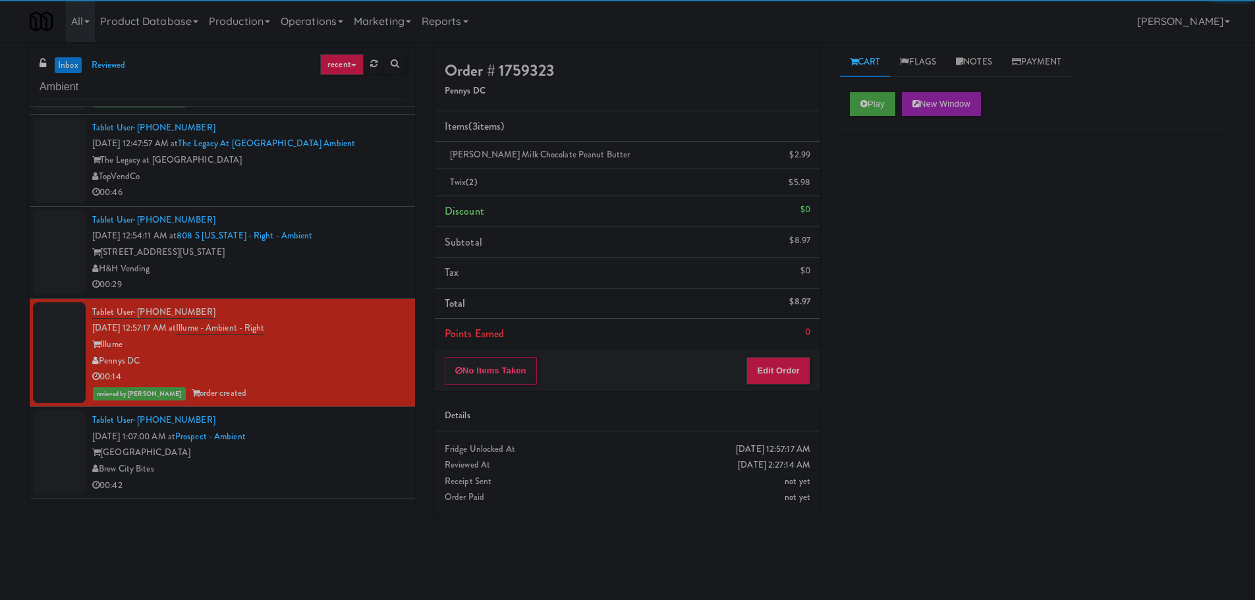
click at [335, 265] on div "H&H Vending" at bounding box center [248, 269] width 313 height 16
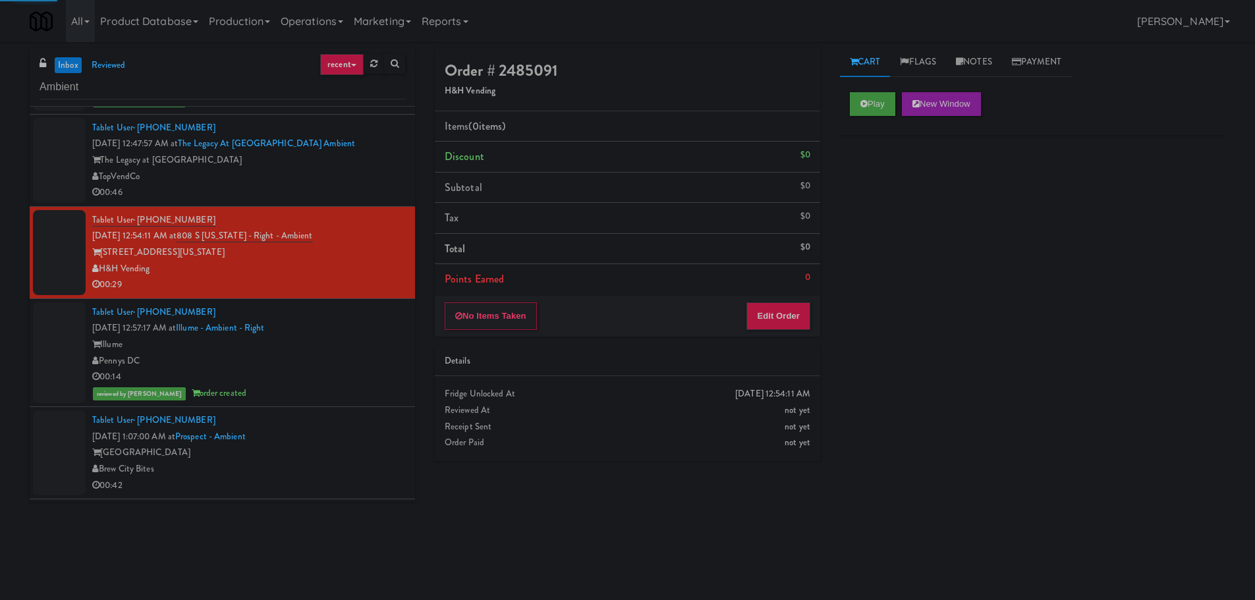
click at [370, 188] on div "00:46" at bounding box center [248, 192] width 313 height 16
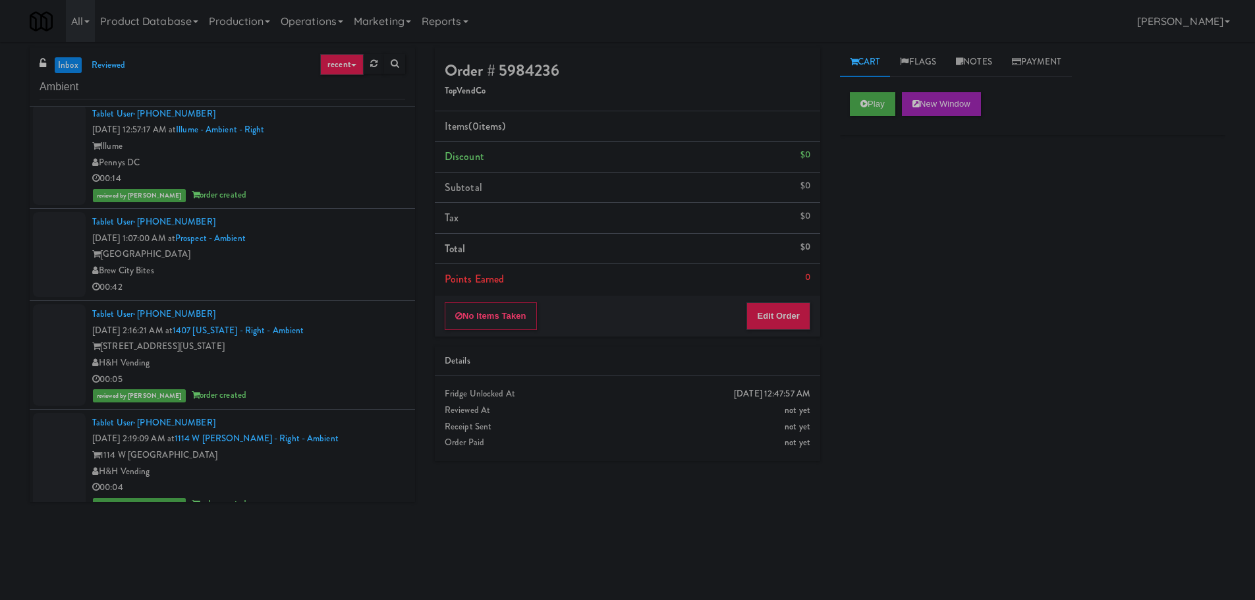
scroll to position [748, 0]
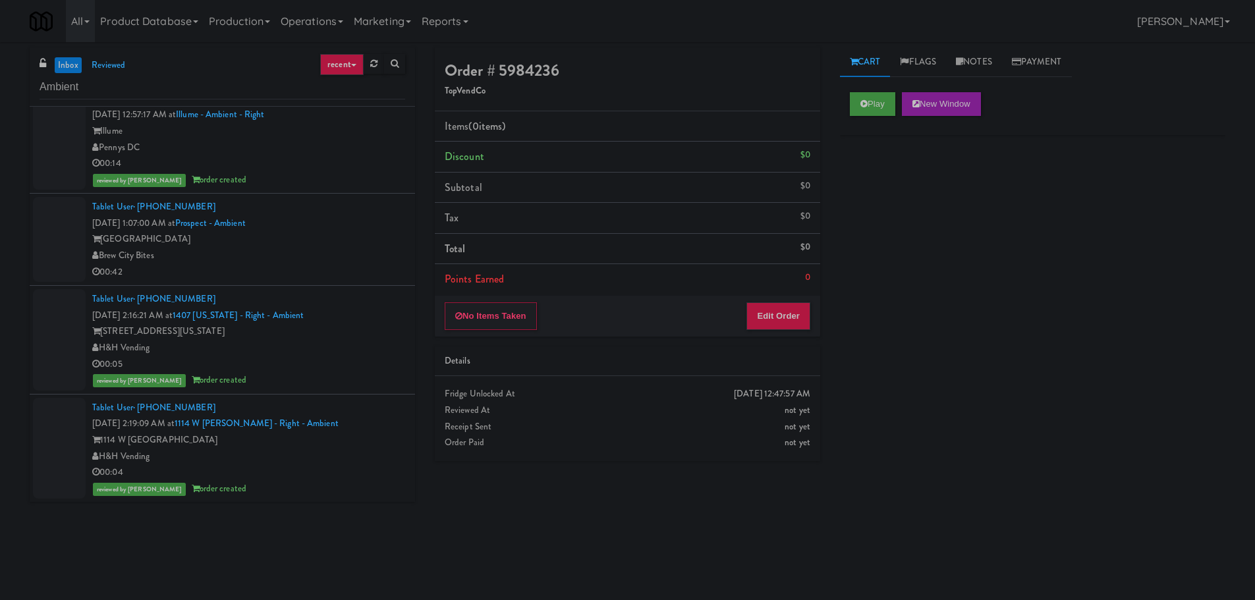
click at [354, 261] on div "Brew City Bites" at bounding box center [248, 256] width 313 height 16
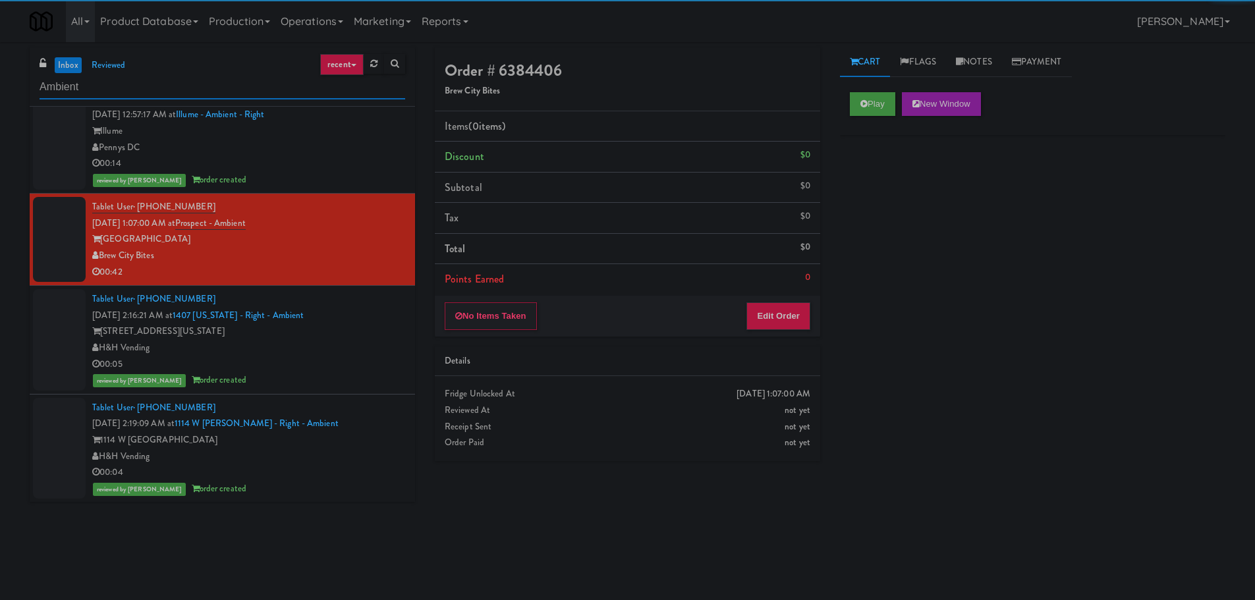
click at [201, 91] on input "Ambient" at bounding box center [223, 87] width 366 height 24
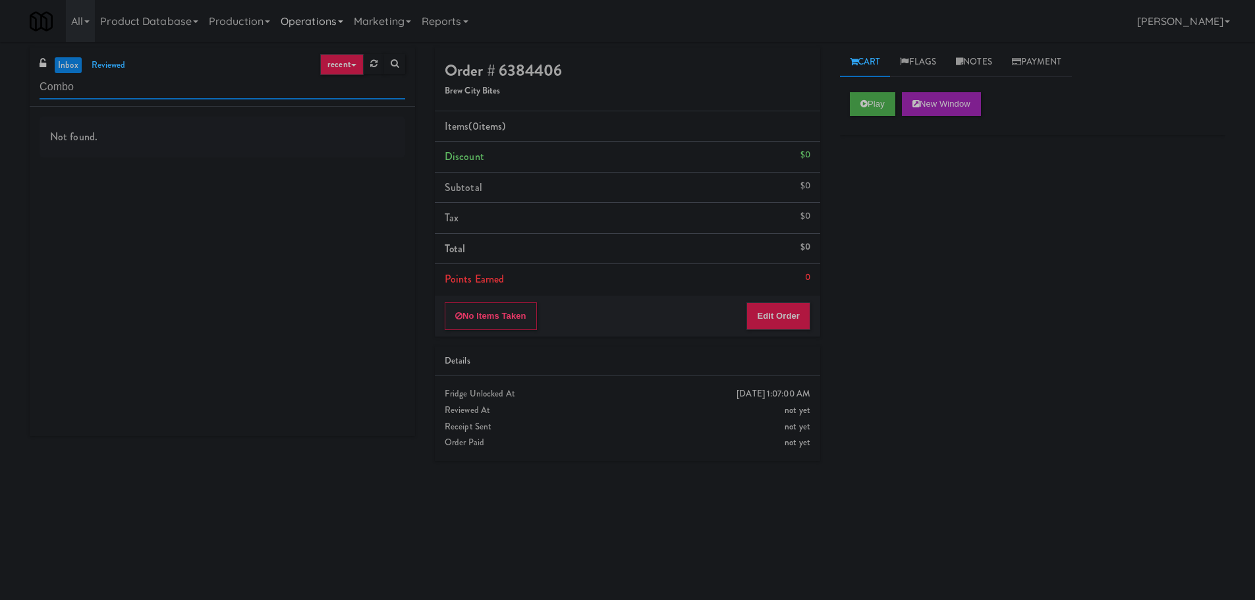
type input "Combo"
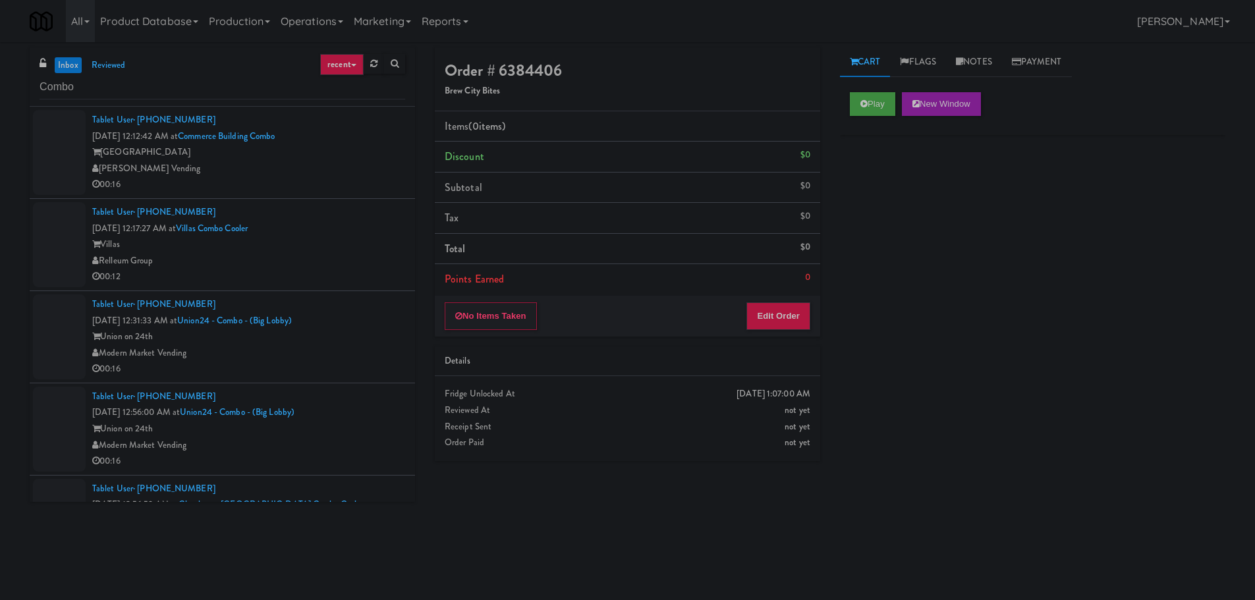
click at [356, 161] on div "[PERSON_NAME] Vending" at bounding box center [248, 169] width 313 height 16
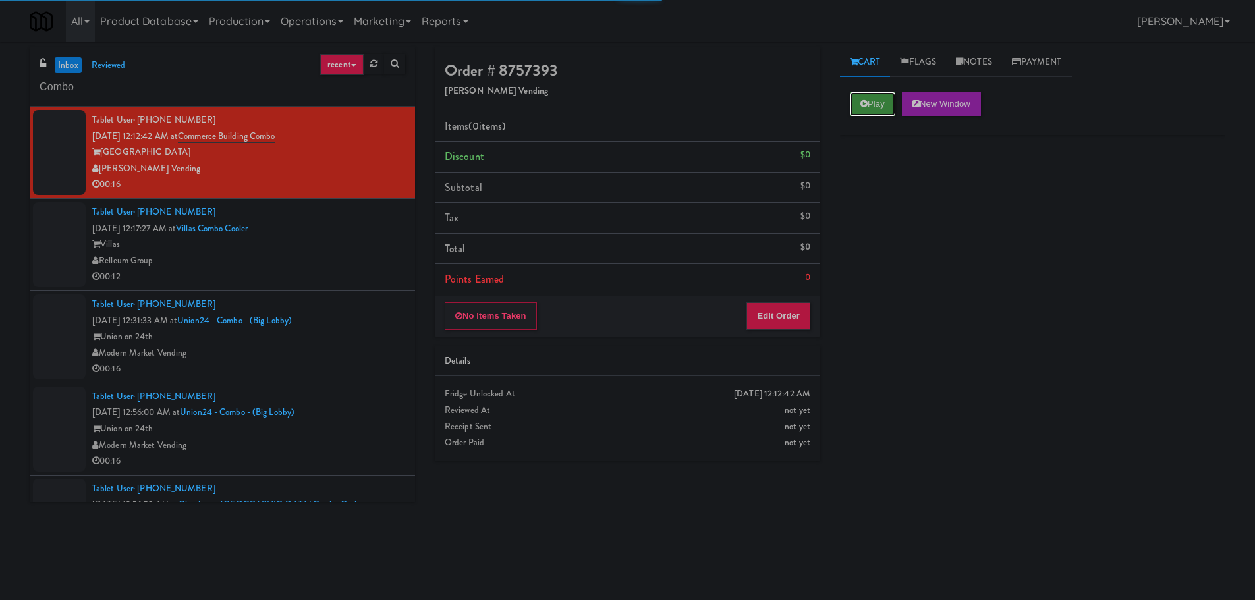
click at [889, 101] on button "Play" at bounding box center [872, 104] width 45 height 24
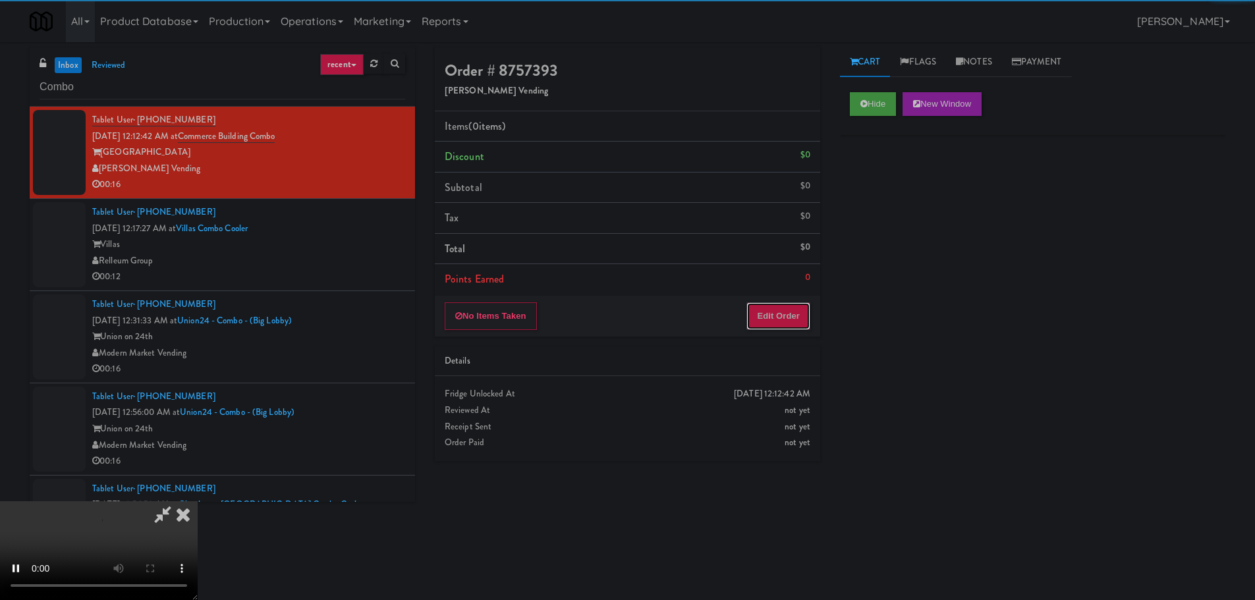
click at [780, 329] on button "Edit Order" at bounding box center [778, 316] width 64 height 28
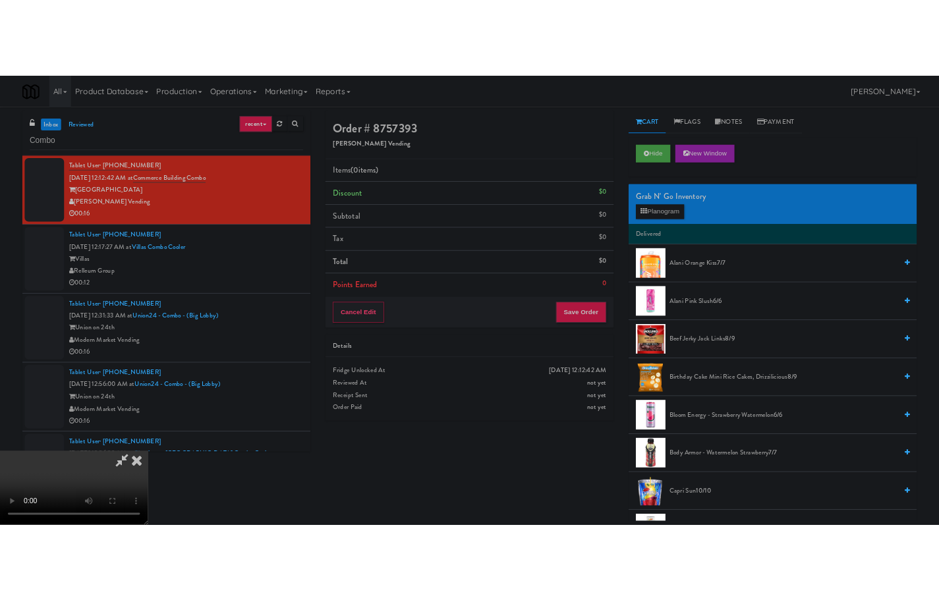
scroll to position [227, 0]
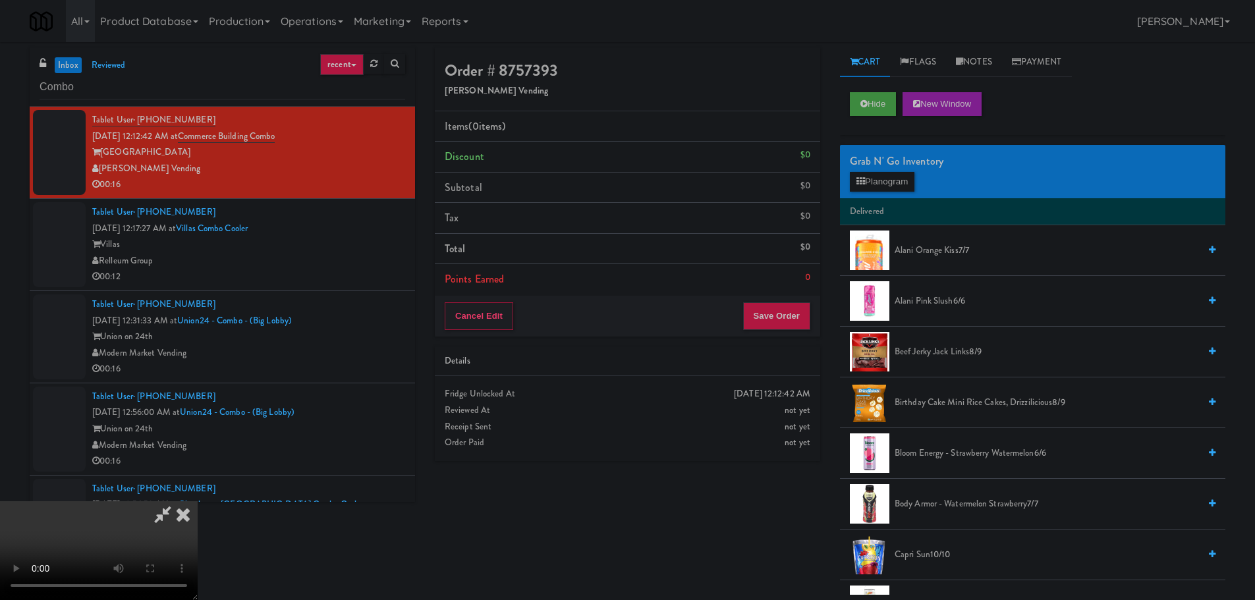
click at [198, 501] on video at bounding box center [99, 550] width 198 height 99
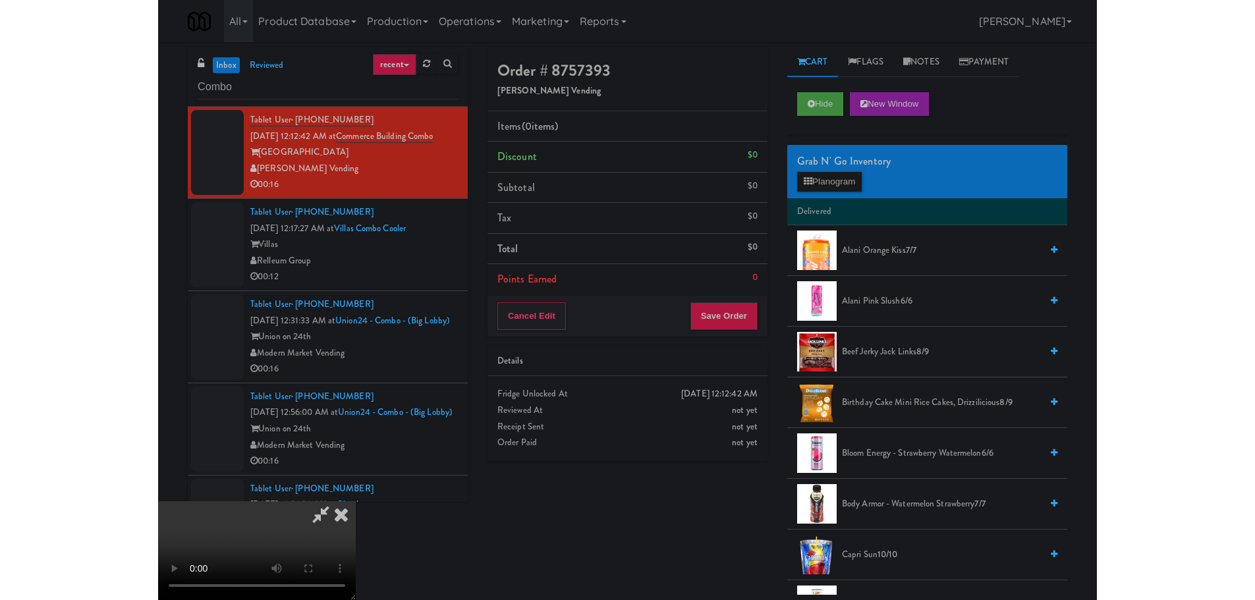
scroll to position [26, 0]
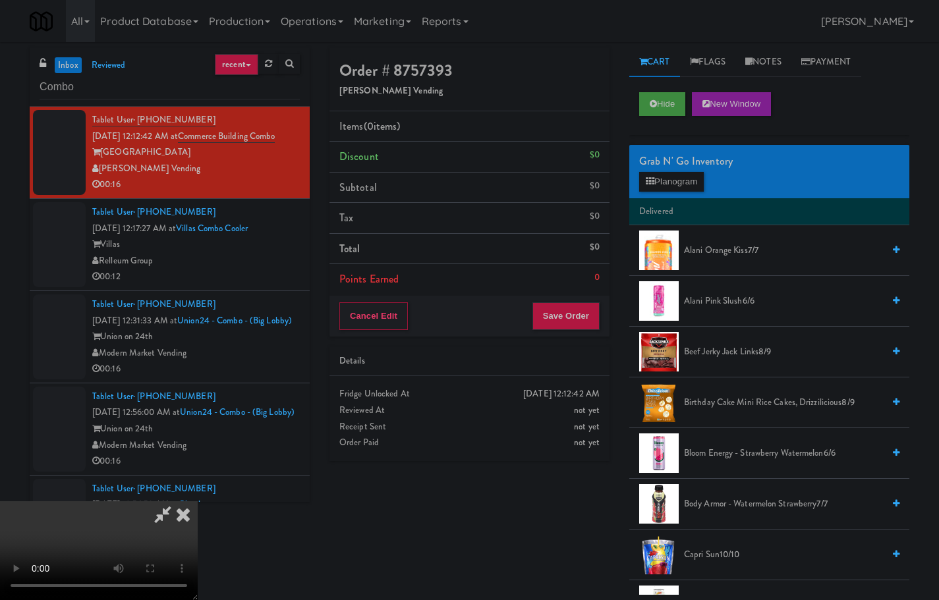
click at [141, 501] on video at bounding box center [99, 550] width 198 height 99
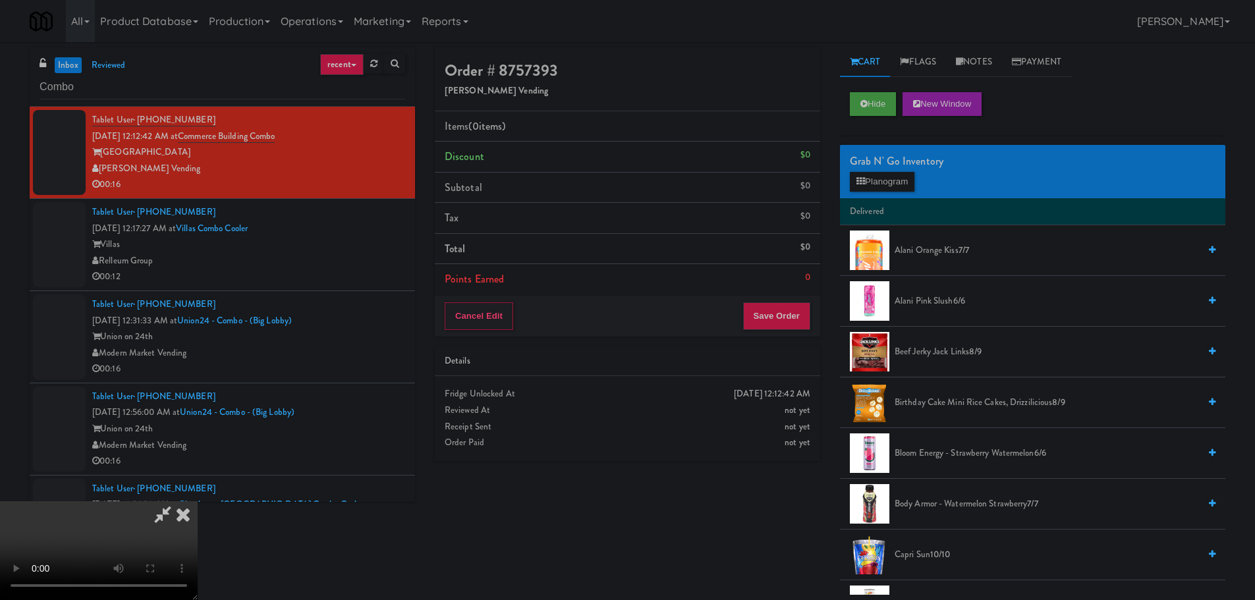
scroll to position [227, 0]
click at [755, 563] on div "Order # 8757393 Stuckey Vending Items (0 items ) Discount $0 Subtotal $0 Tax $0…" at bounding box center [830, 320] width 810 height 547
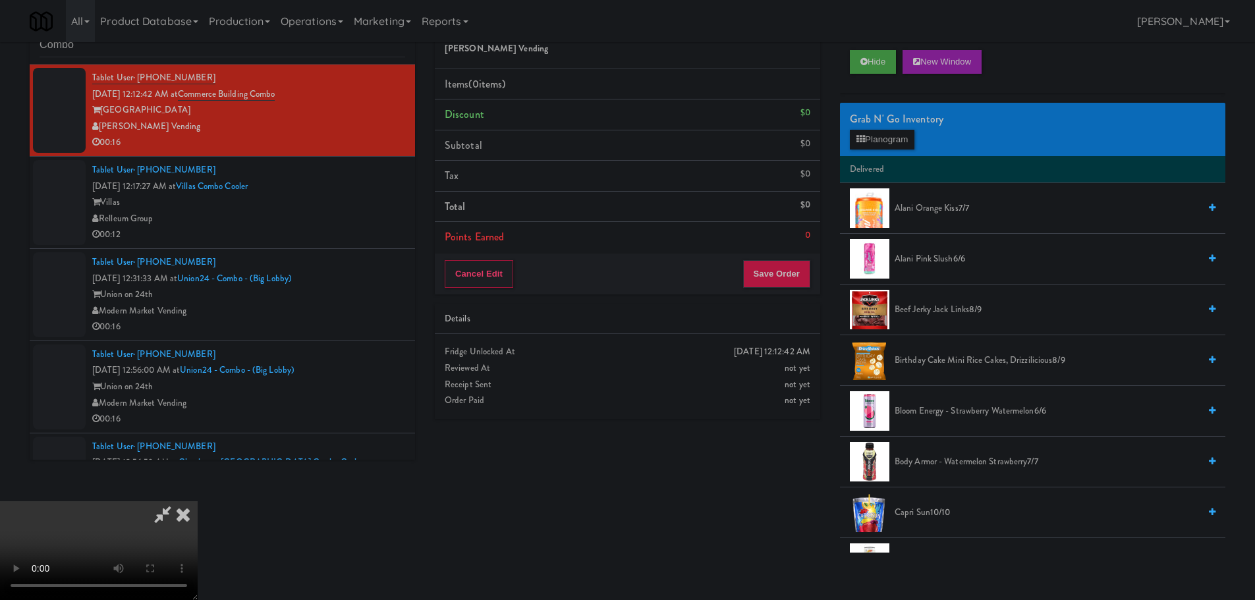
scroll to position [0, 0]
click at [864, 68] on button "Hide" at bounding box center [873, 62] width 46 height 24
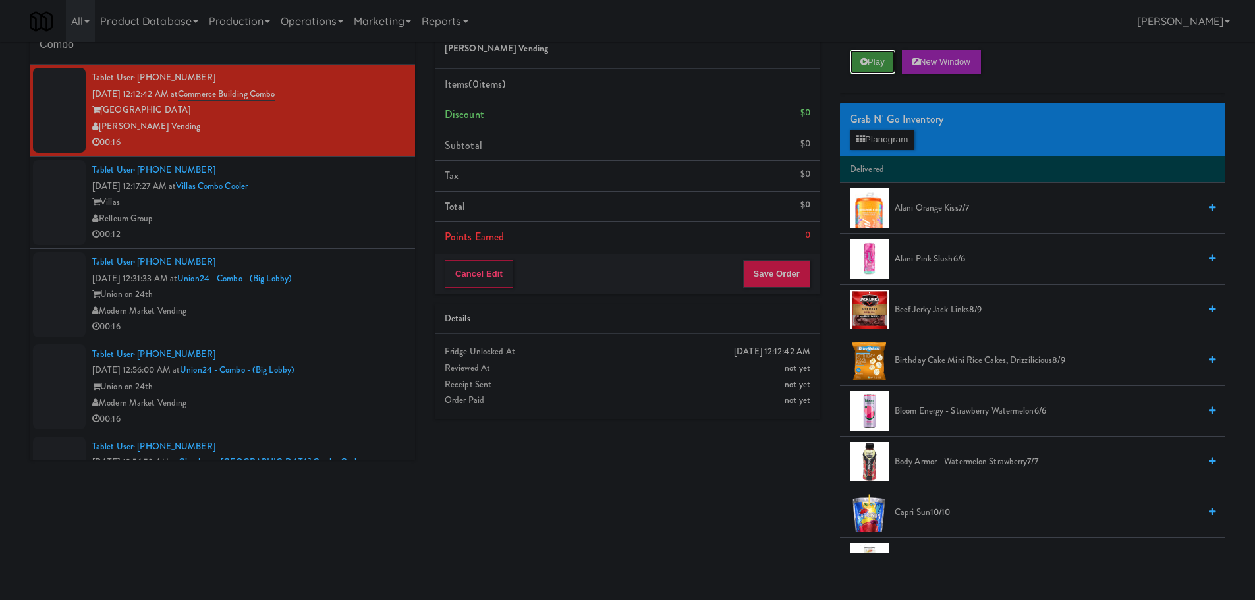
click at [864, 68] on button "Play" at bounding box center [872, 62] width 45 height 24
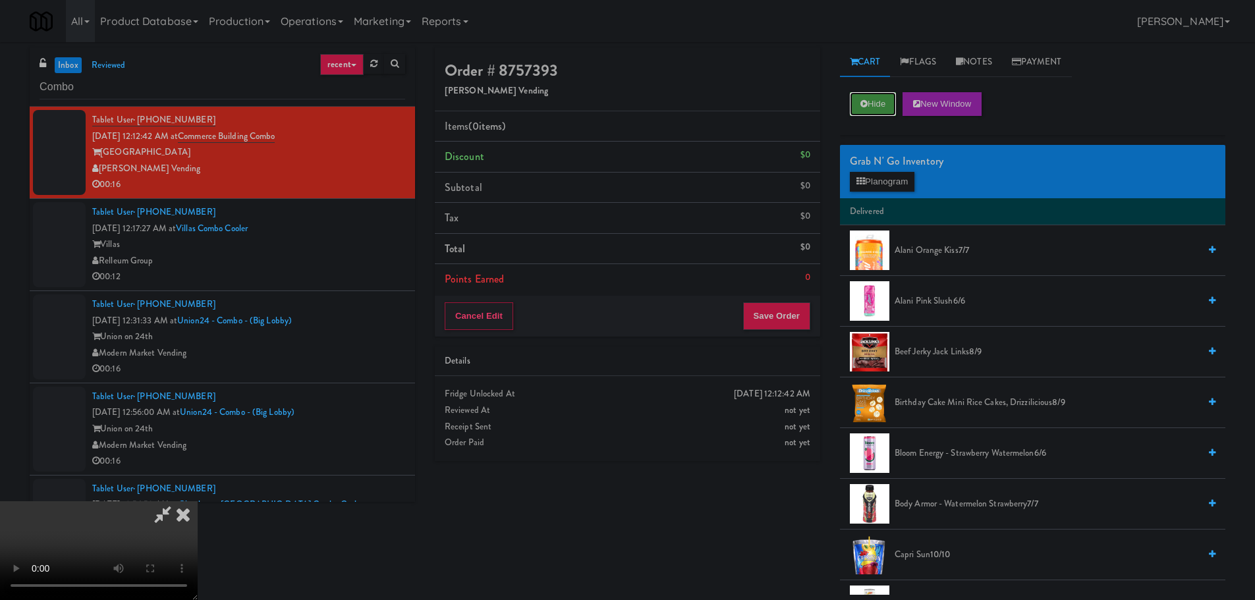
click at [892, 93] on button "Hide" at bounding box center [873, 104] width 46 height 24
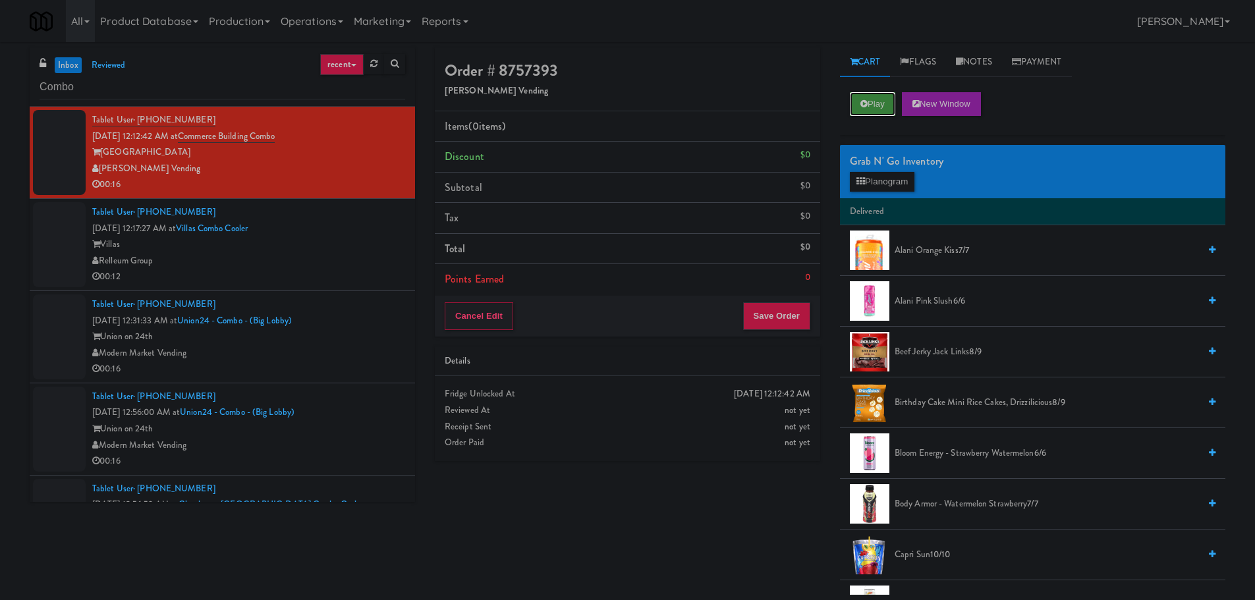
click at [892, 93] on button "Play" at bounding box center [872, 104] width 45 height 24
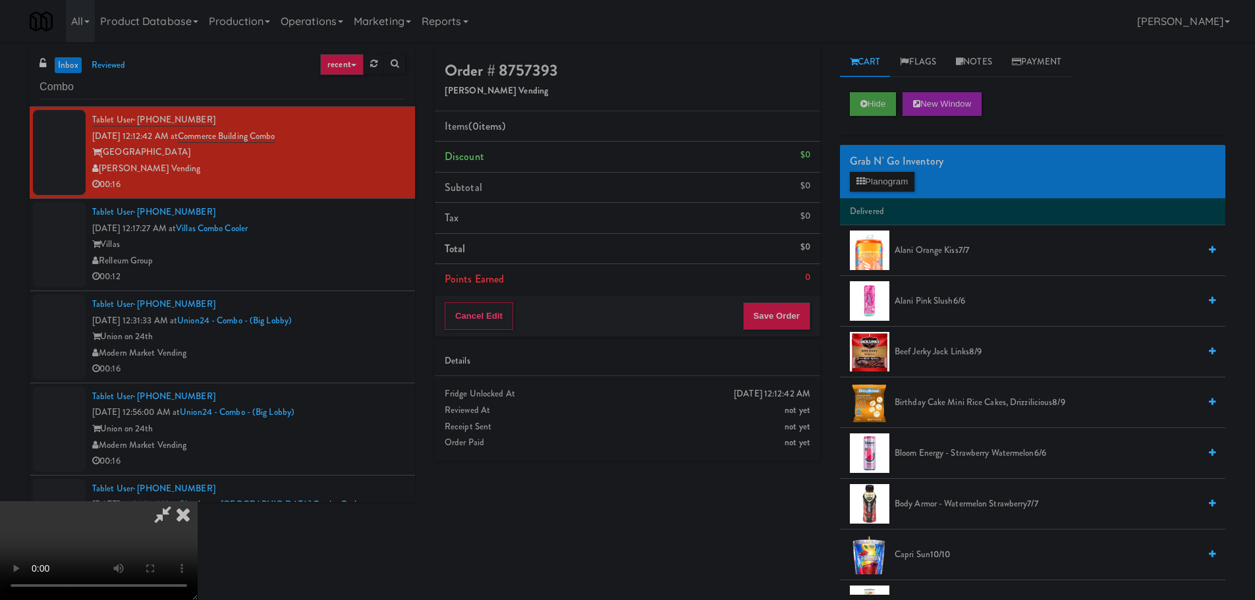
drag, startPoint x: 564, startPoint y: 364, endPoint x: 574, endPoint y: 362, distance: 9.4
click at [198, 501] on video at bounding box center [99, 550] width 198 height 99
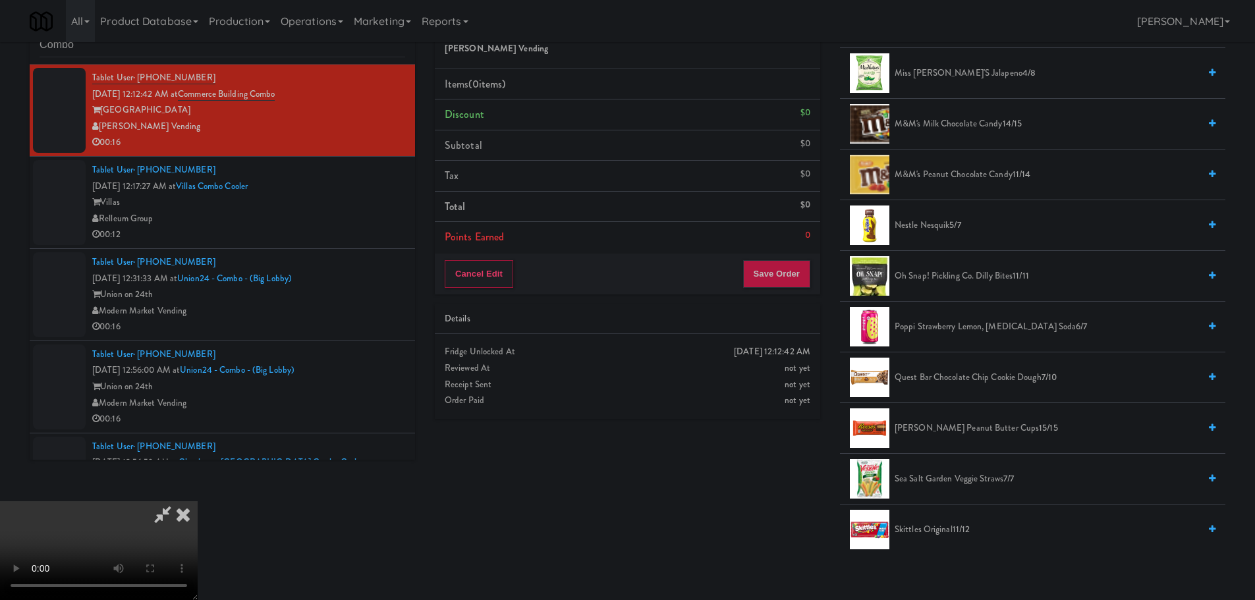
scroll to position [1054, 0]
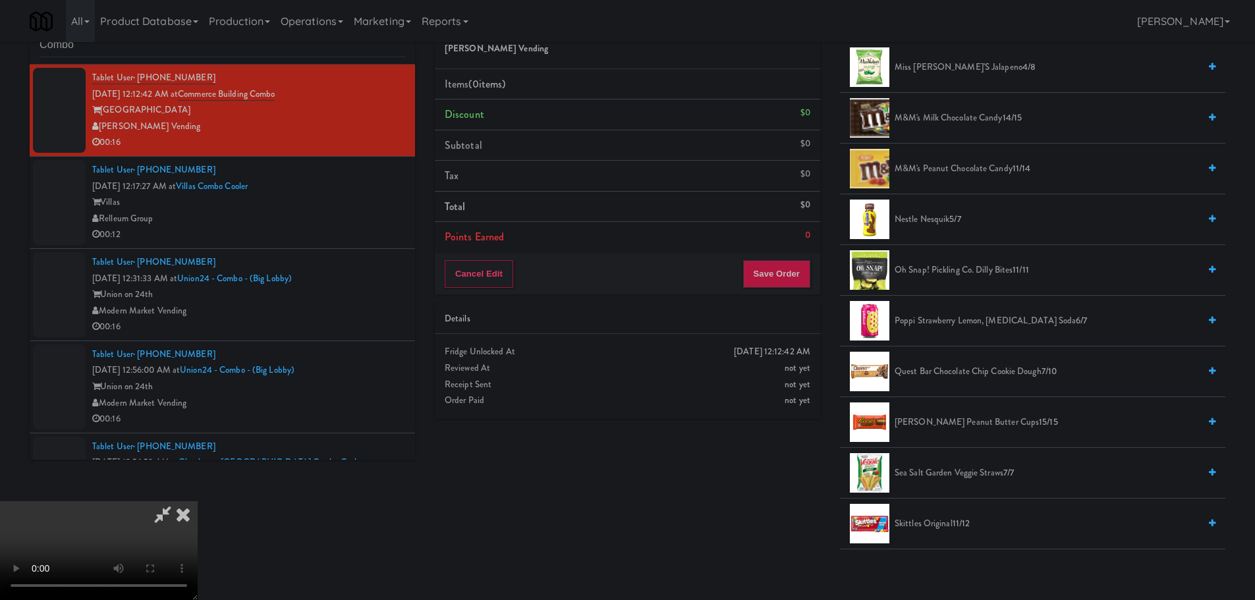
click at [968, 322] on span "Poppi Strawberry Lemon, Prebiotic Soda 6/7" at bounding box center [1046, 321] width 304 height 16
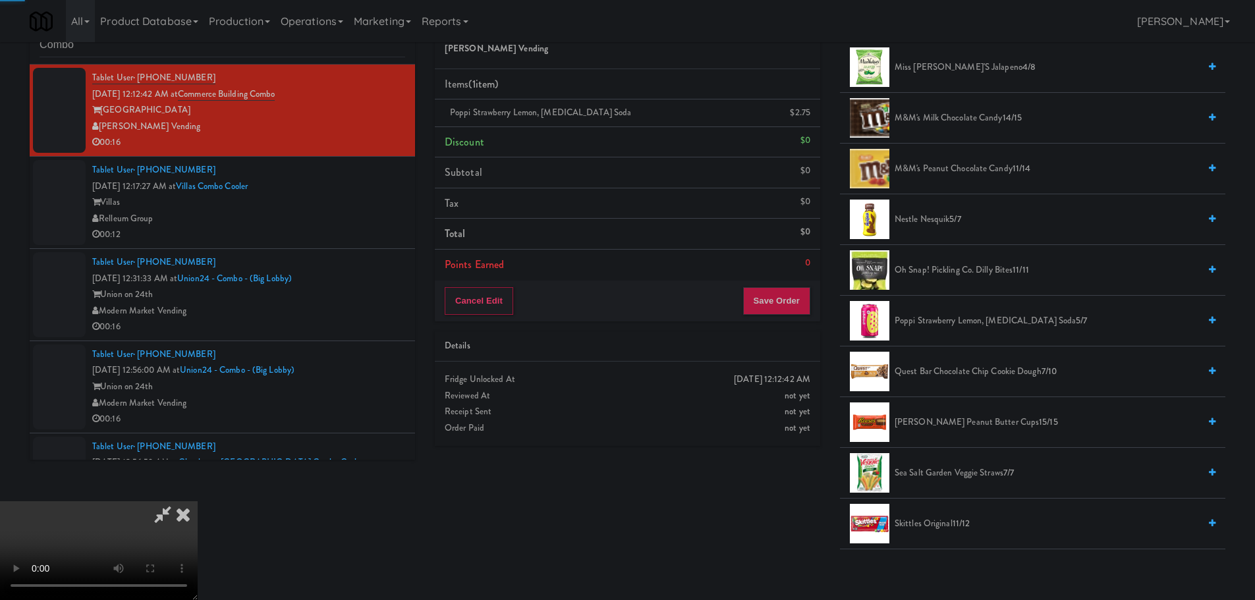
click at [198, 501] on video at bounding box center [99, 550] width 198 height 99
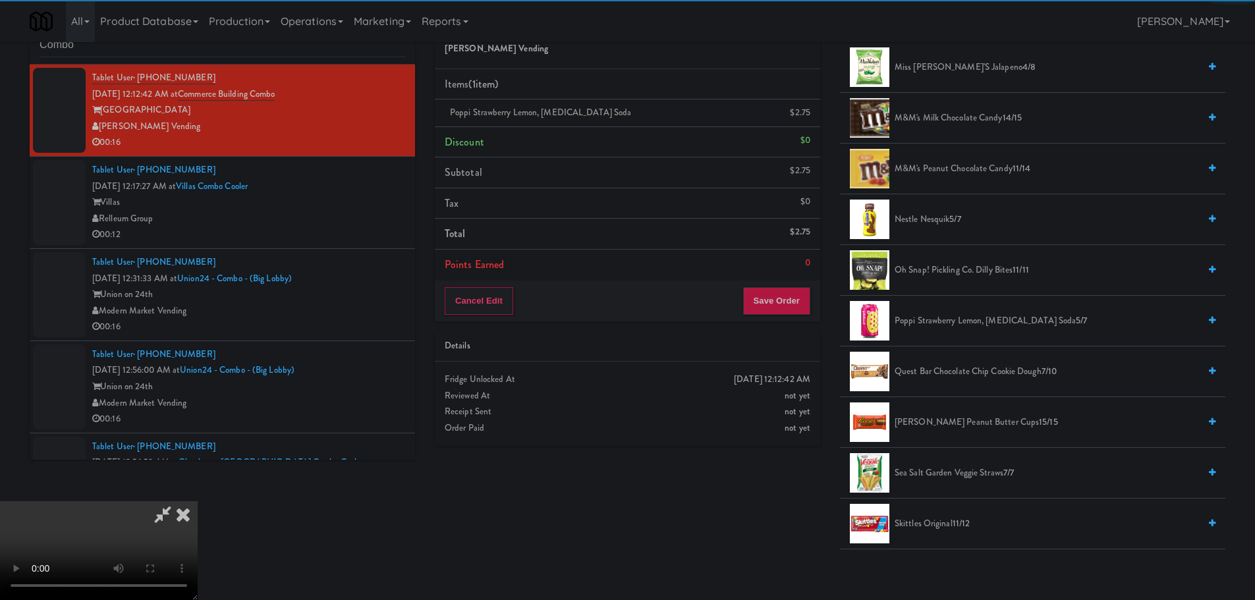
scroll to position [0, 0]
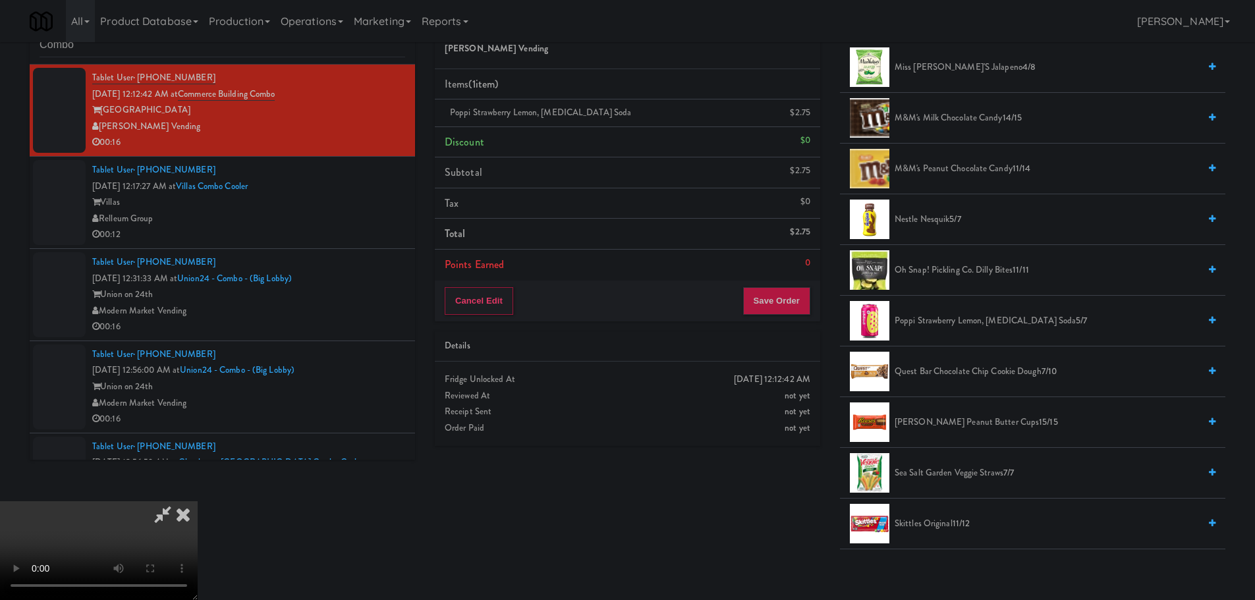
click at [178, 501] on icon at bounding box center [163, 514] width 30 height 26
click at [198, 501] on video at bounding box center [99, 550] width 198 height 99
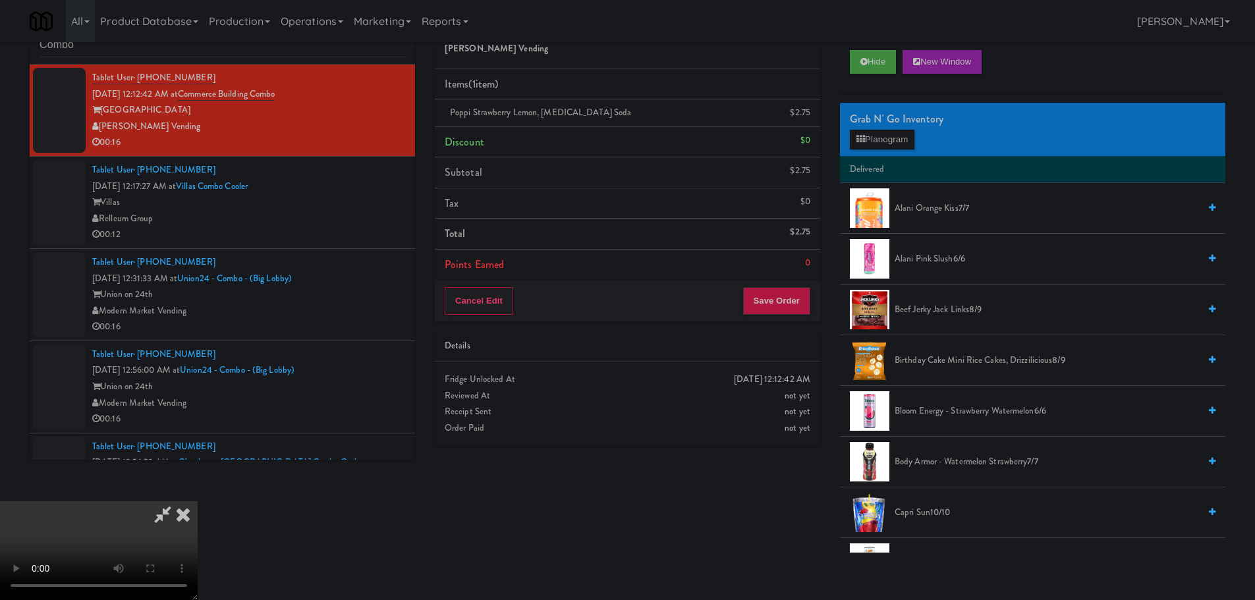
click at [887, 121] on div "Grab N' Go Inventory" at bounding box center [1033, 119] width 366 height 20
click at [888, 130] on button "Planogram" at bounding box center [882, 140] width 65 height 20
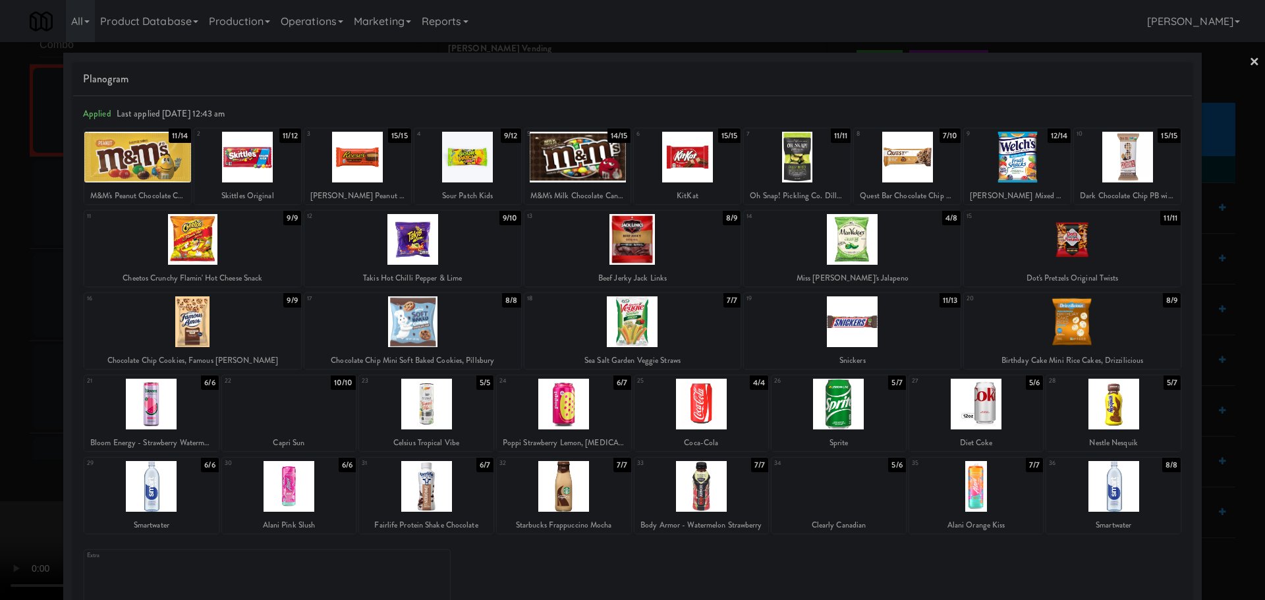
click at [873, 188] on div "Quest Bar Chocolate Chip Cookie Dough" at bounding box center [907, 196] width 103 height 16
click at [897, 167] on div at bounding box center [907, 157] width 107 height 51
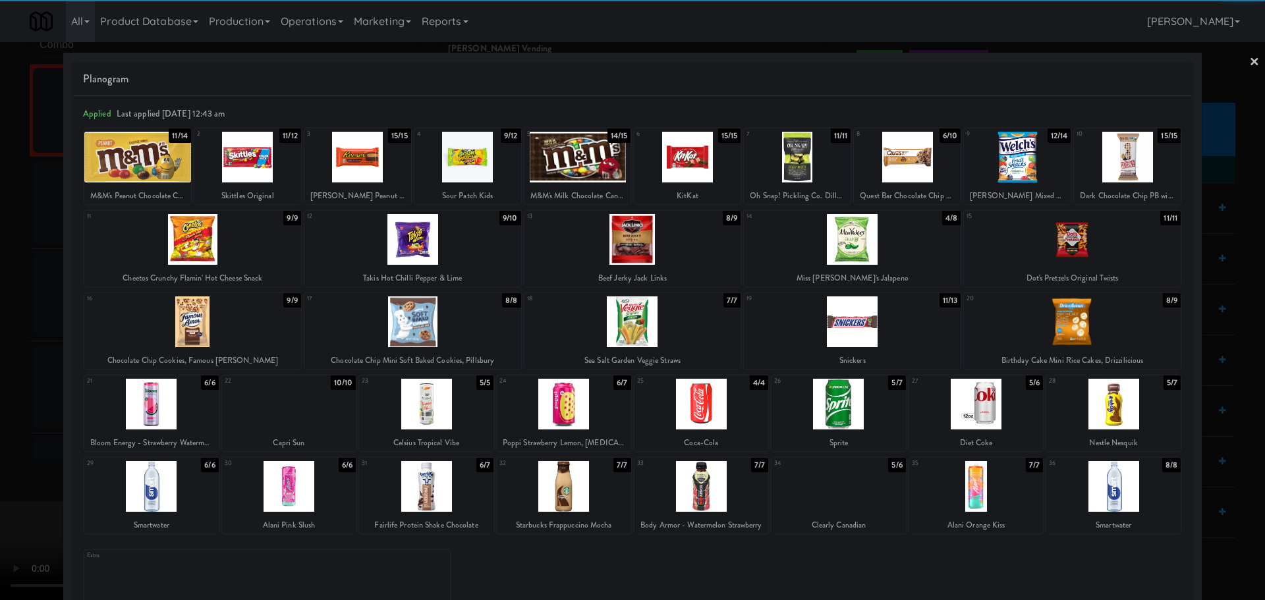
drag, startPoint x: 0, startPoint y: 370, endPoint x: 35, endPoint y: 390, distance: 40.1
click at [2, 379] on div at bounding box center [632, 300] width 1265 height 600
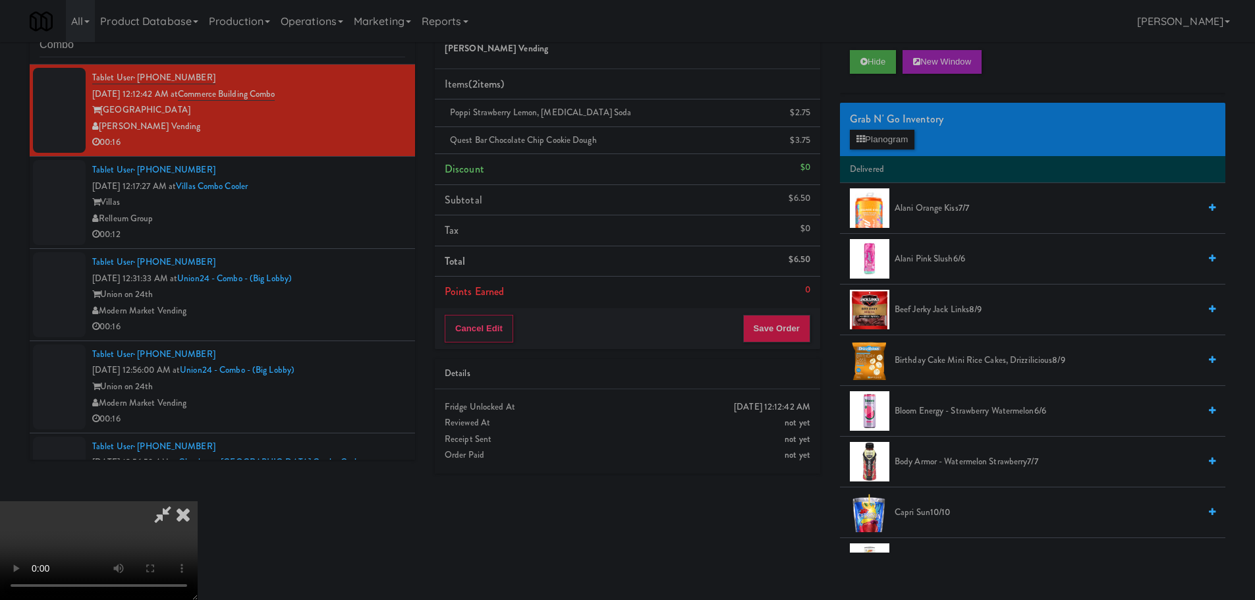
click at [198, 501] on video at bounding box center [99, 550] width 198 height 99
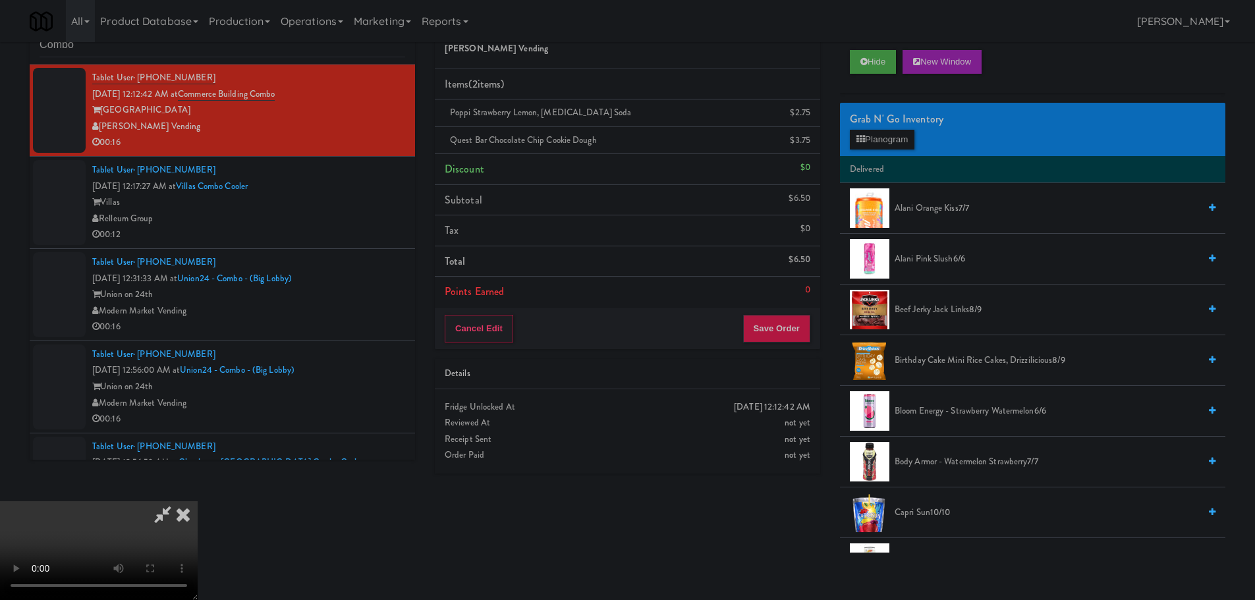
click at [198, 501] on video at bounding box center [99, 550] width 198 height 99
click at [757, 335] on button "Save Order" at bounding box center [776, 329] width 67 height 28
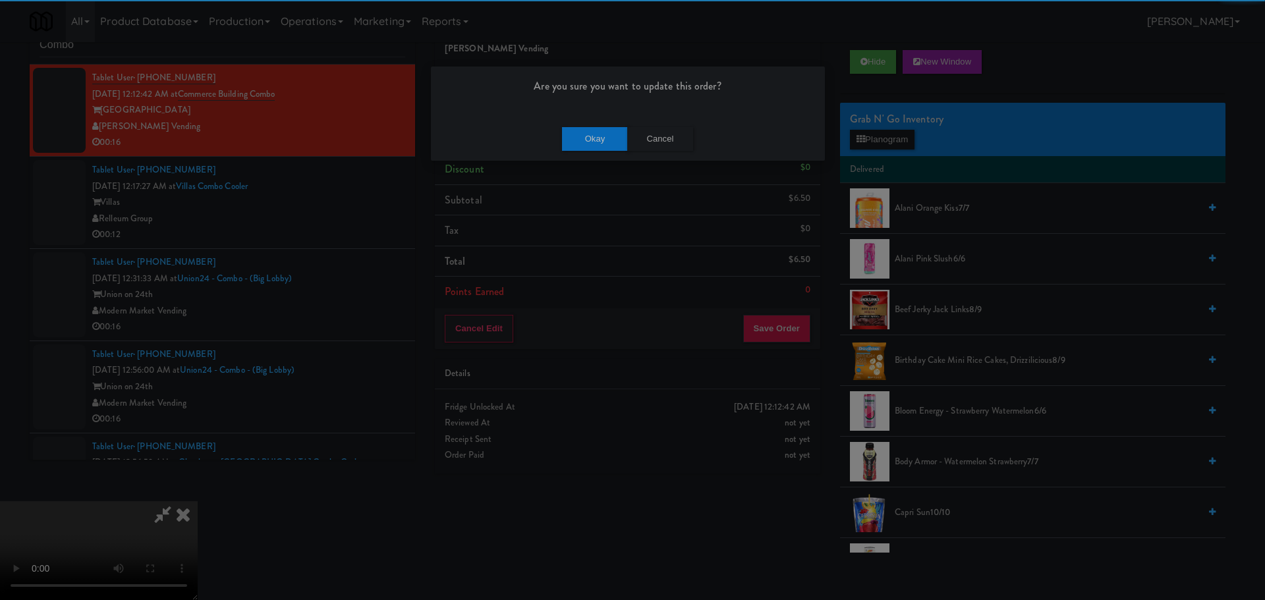
click at [574, 110] on div "Are you sure you want to update this order?" at bounding box center [628, 92] width 394 height 50
click at [589, 127] on button "Okay" at bounding box center [595, 139] width 66 height 24
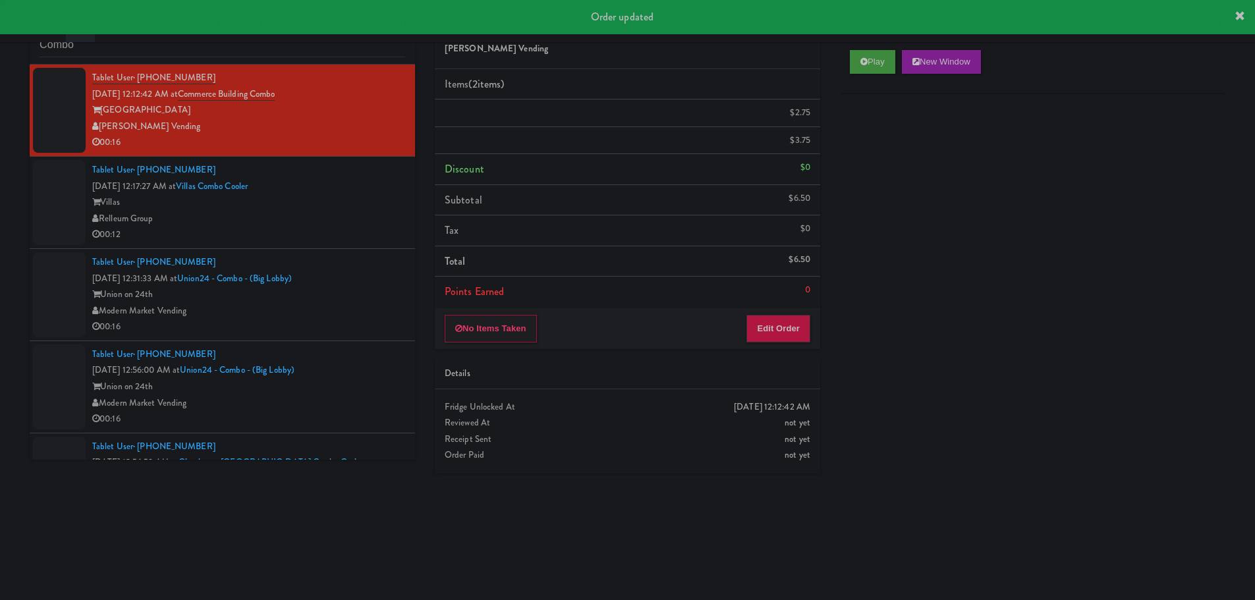
scroll to position [0, 0]
click at [367, 234] on div "00:12" at bounding box center [248, 235] width 313 height 16
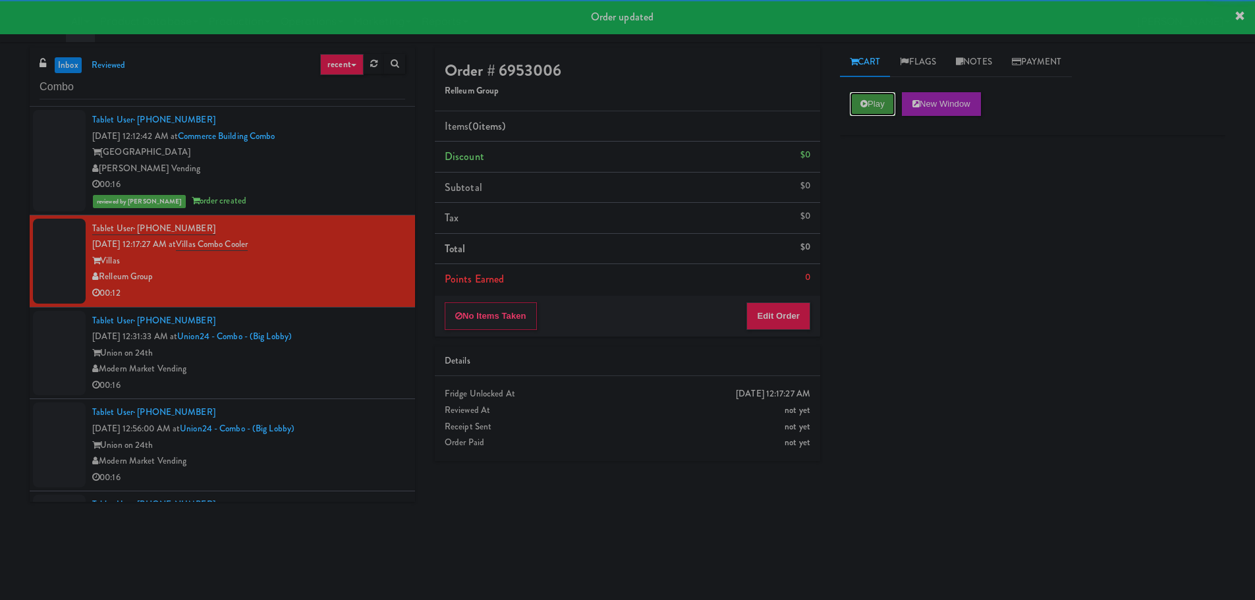
click at [881, 106] on button "Play" at bounding box center [872, 104] width 45 height 24
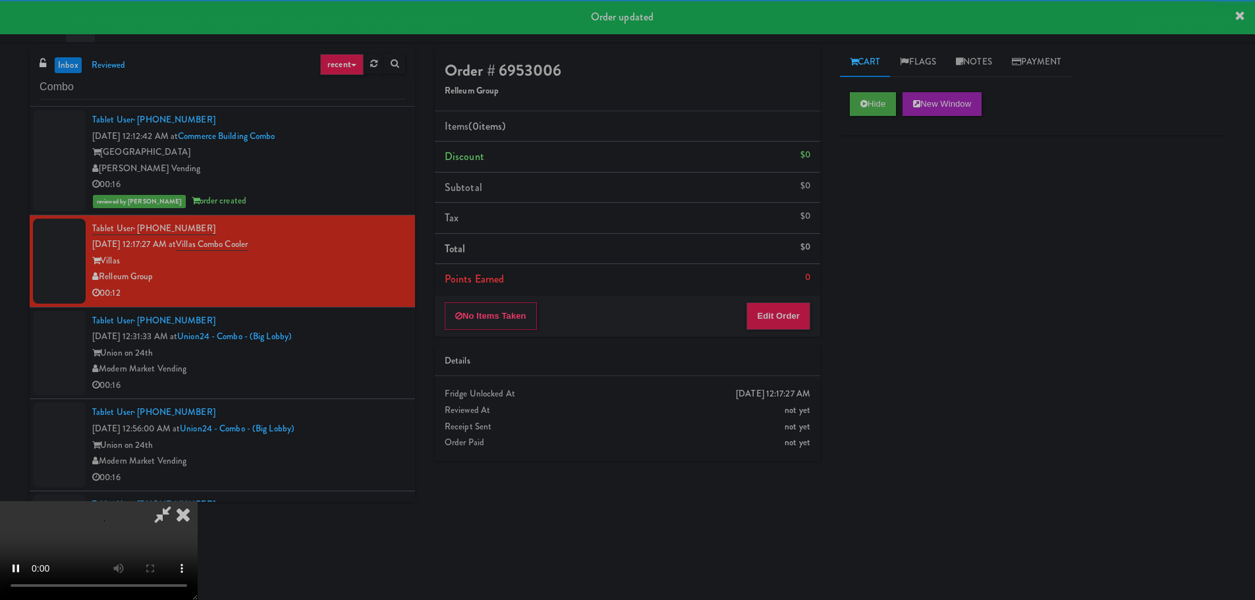
click at [772, 342] on div "Order # 6953006 Relleum Group Items (0 items ) Discount $0 Subtotal $0 Tax $0 T…" at bounding box center [627, 259] width 405 height 424
click at [774, 337] on div "Order # 6953006 Relleum Group Items (0 items ) Discount $0 Subtotal $0 Tax $0 T…" at bounding box center [627, 259] width 405 height 424
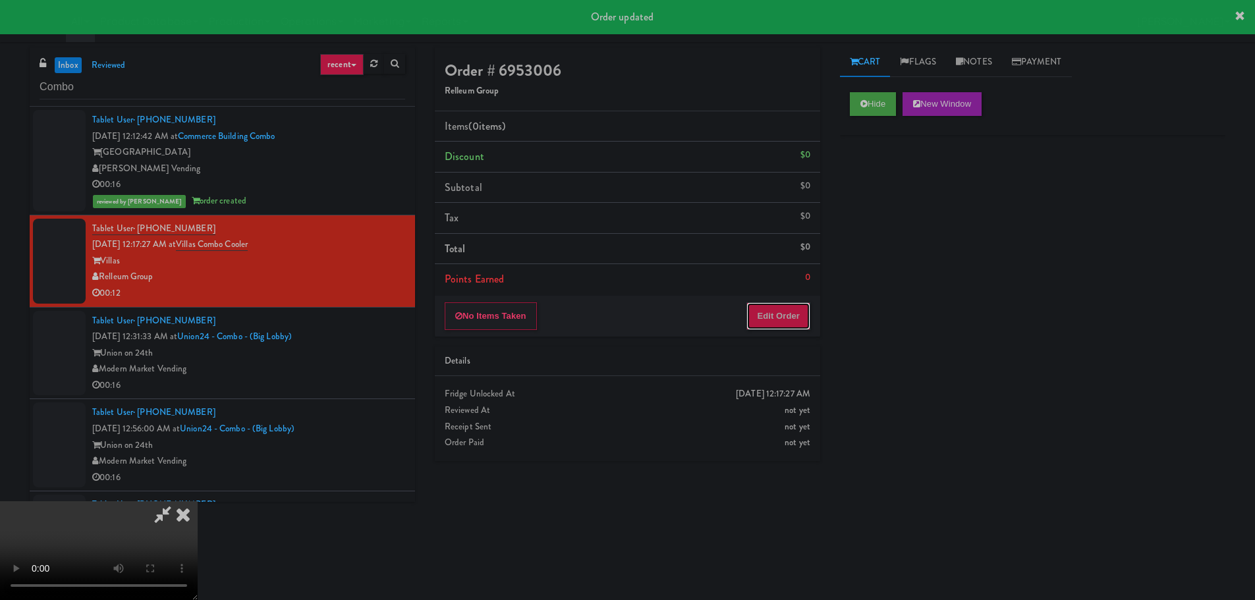
click at [773, 327] on button "Edit Order" at bounding box center [778, 316] width 64 height 28
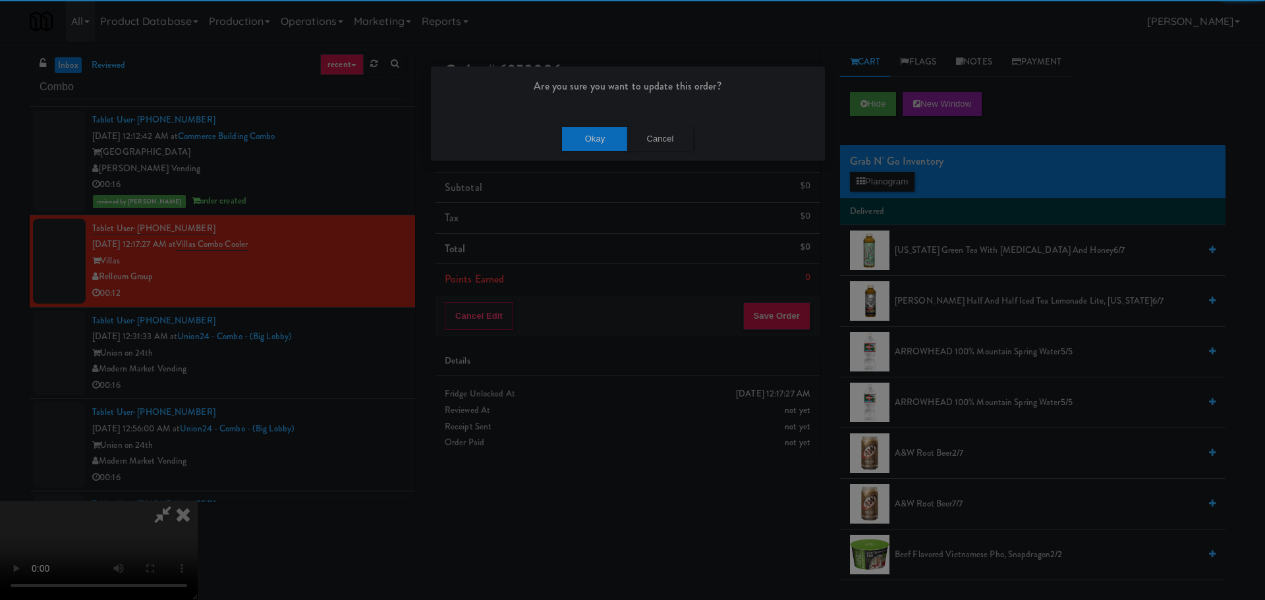
click at [660, 154] on div "Okay Cancel" at bounding box center [628, 139] width 394 height 44
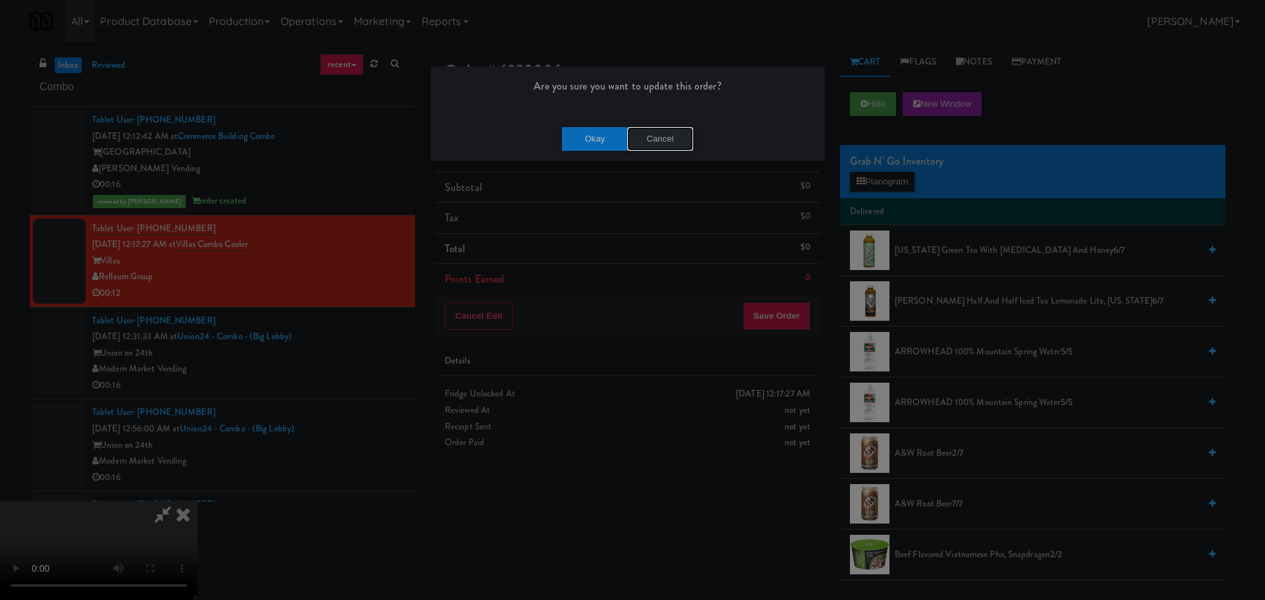
click at [661, 144] on button "Cancel" at bounding box center [660, 139] width 66 height 24
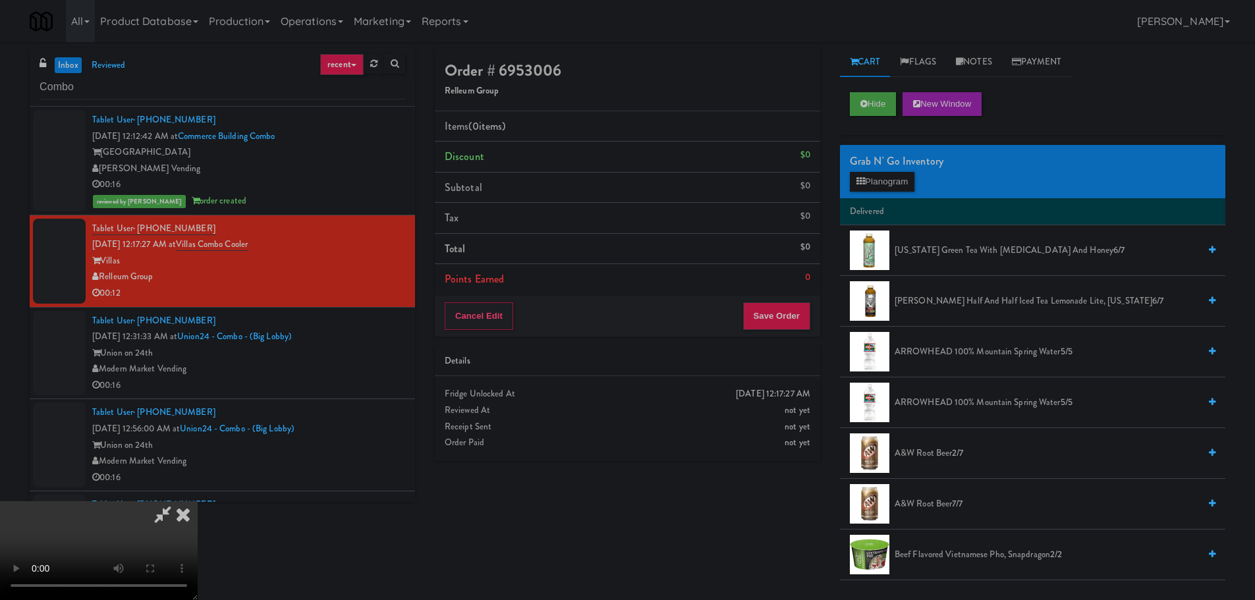
click at [198, 501] on video at bounding box center [99, 550] width 198 height 99
click at [869, 184] on button "Planogram" at bounding box center [882, 182] width 65 height 20
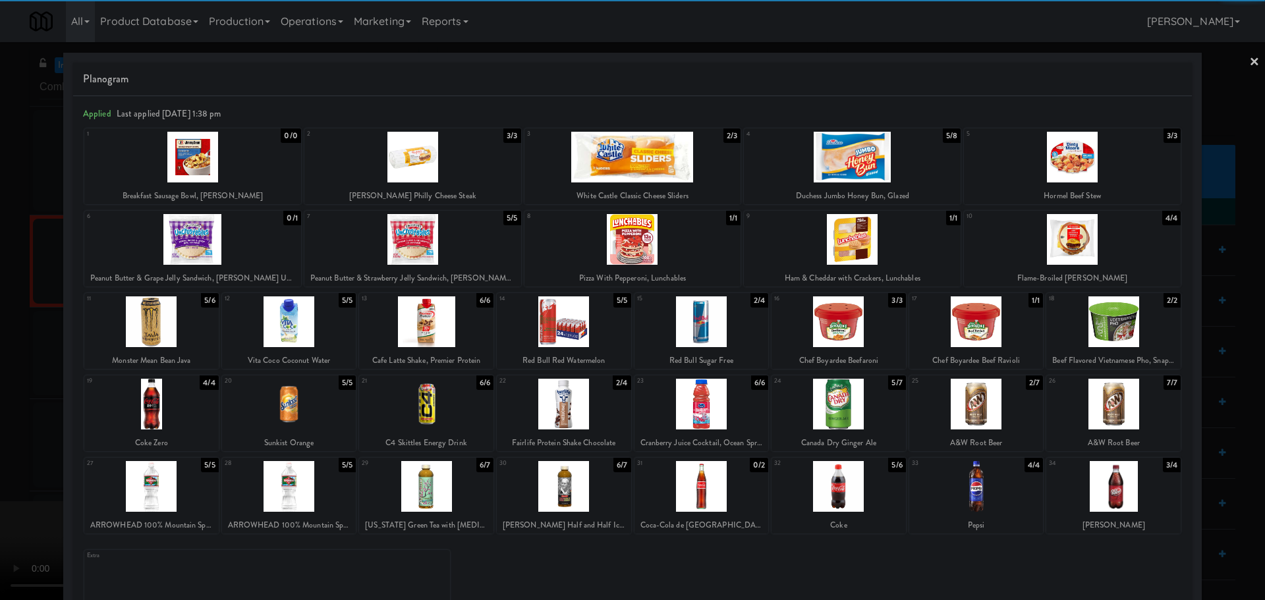
click at [437, 242] on div at bounding box center [412, 239] width 217 height 51
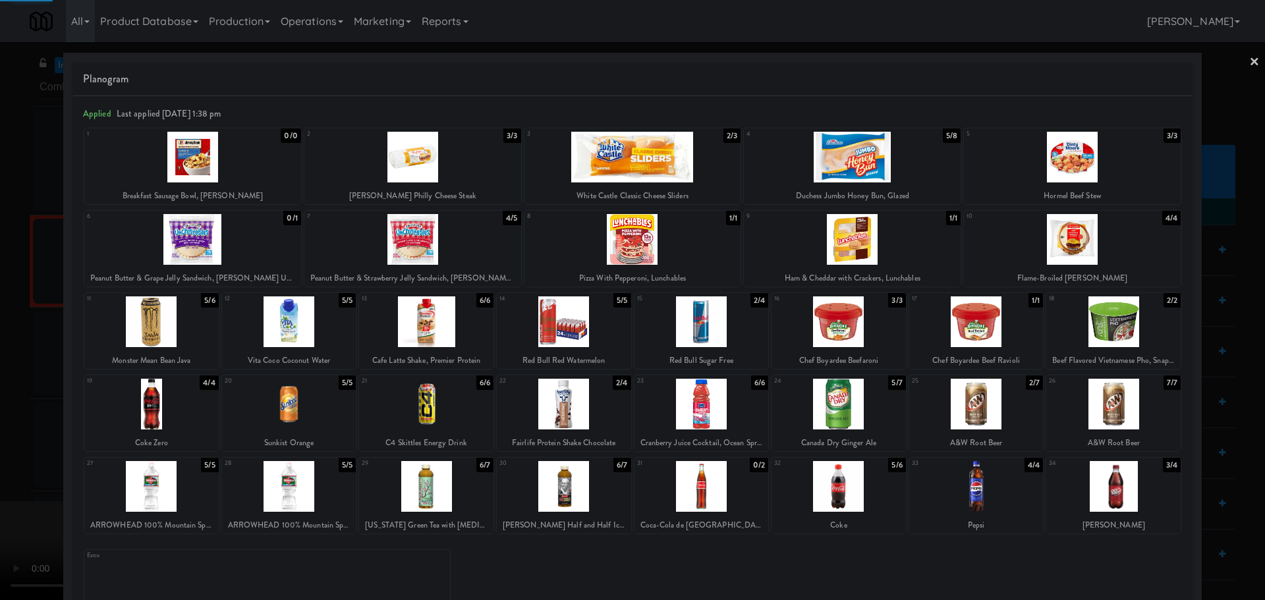
drag, startPoint x: 5, startPoint y: 444, endPoint x: 110, endPoint y: 422, distance: 107.1
click at [7, 444] on div at bounding box center [632, 300] width 1265 height 600
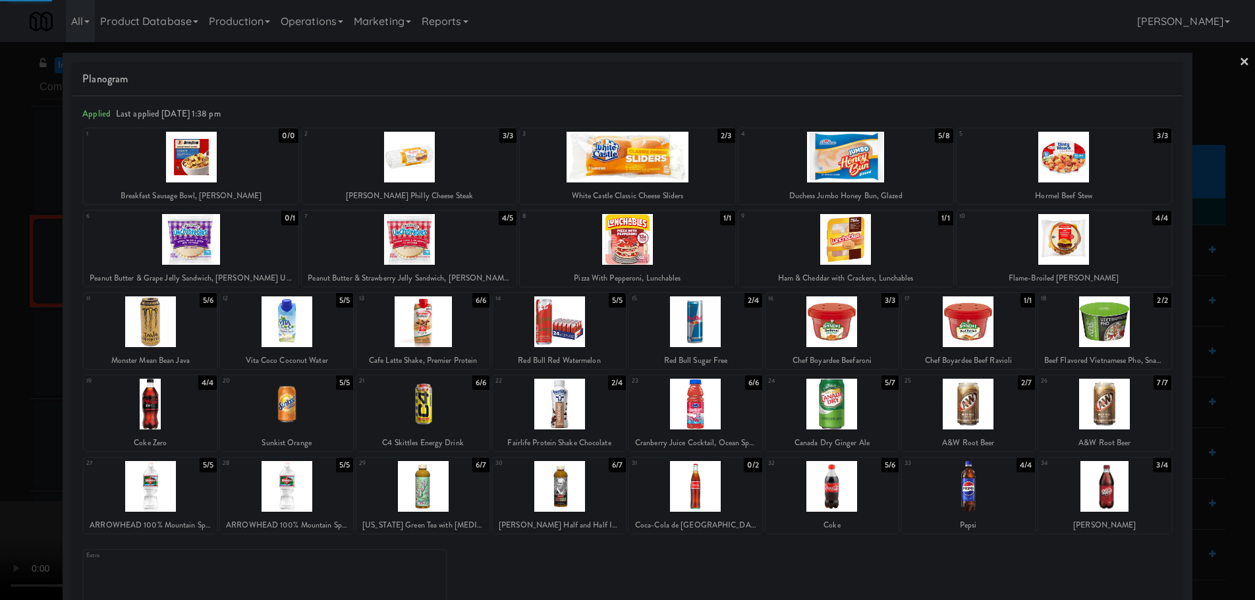
click at [198, 501] on video at bounding box center [99, 550] width 198 height 99
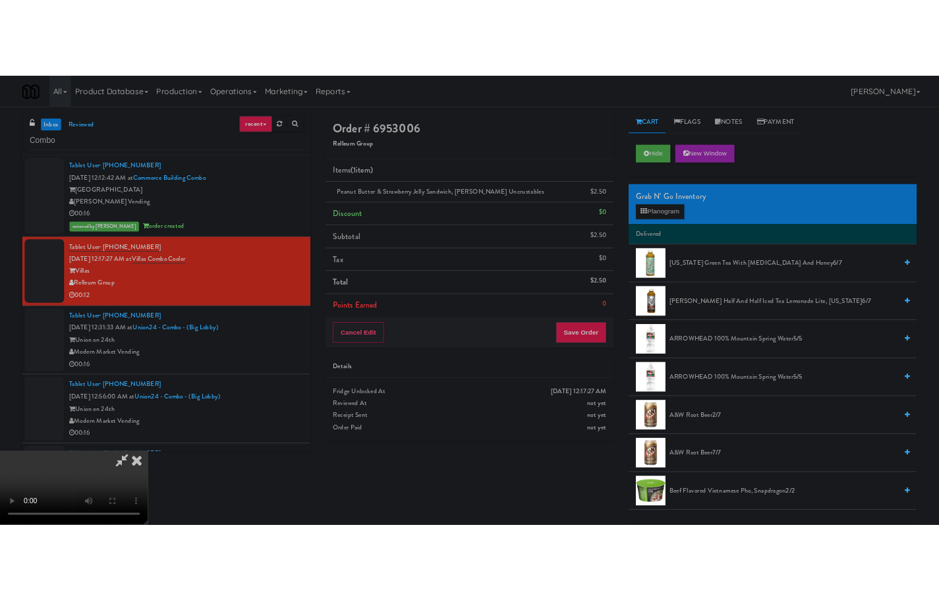
scroll to position [227, 0]
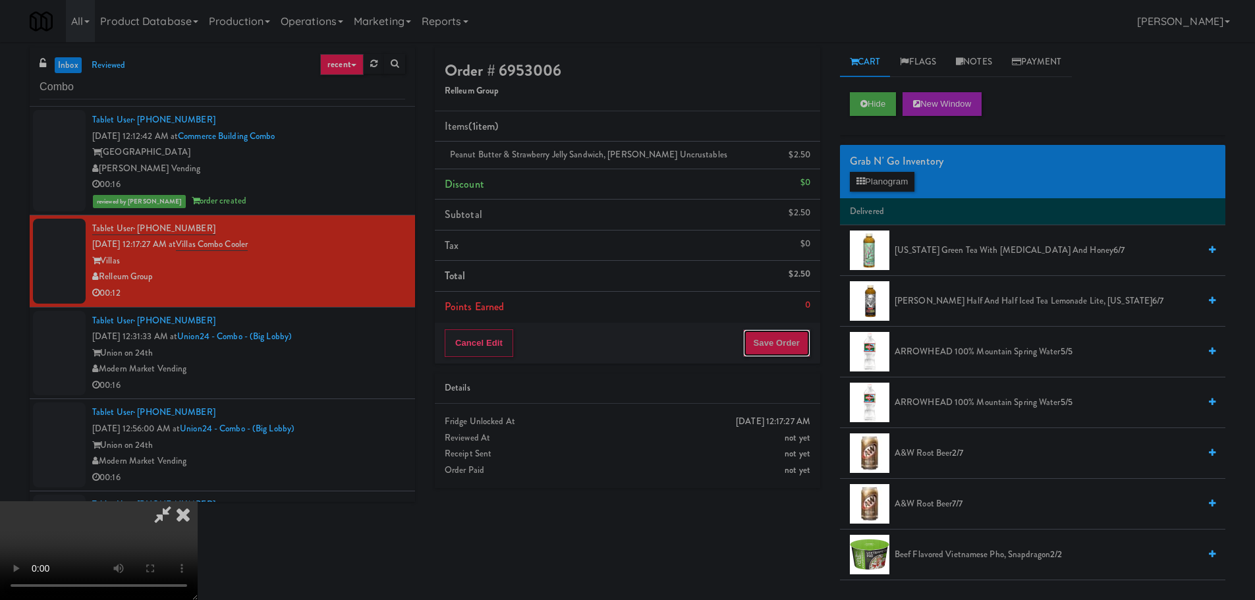
click at [802, 348] on button "Save Order" at bounding box center [776, 343] width 67 height 28
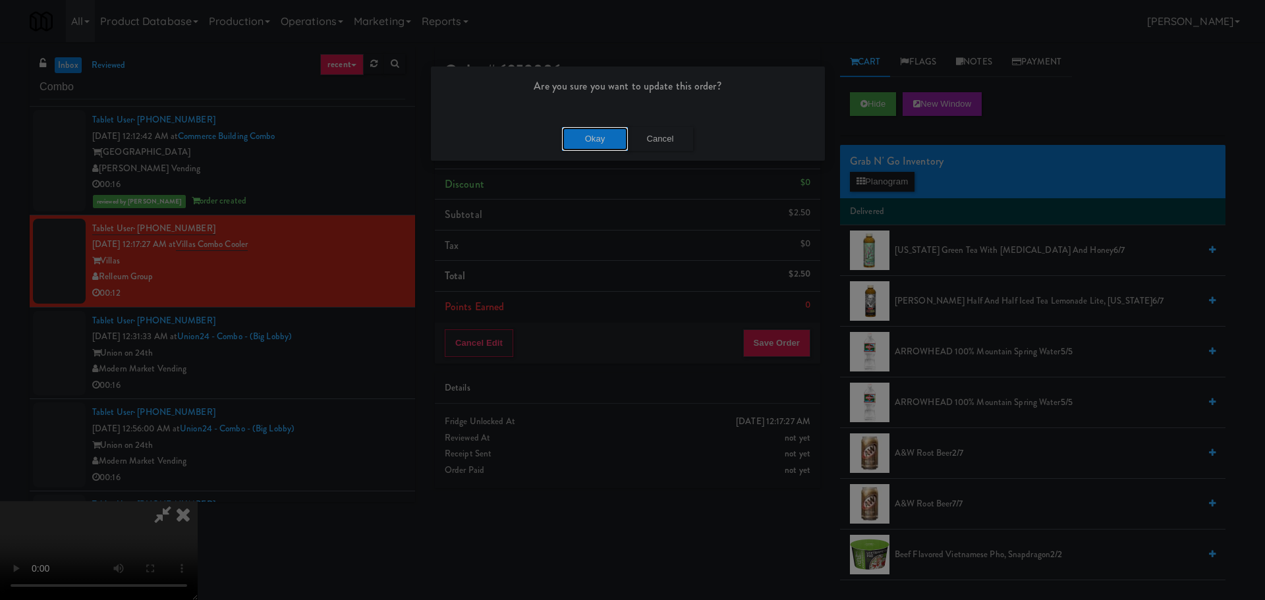
click at [582, 130] on button "Okay" at bounding box center [595, 139] width 66 height 24
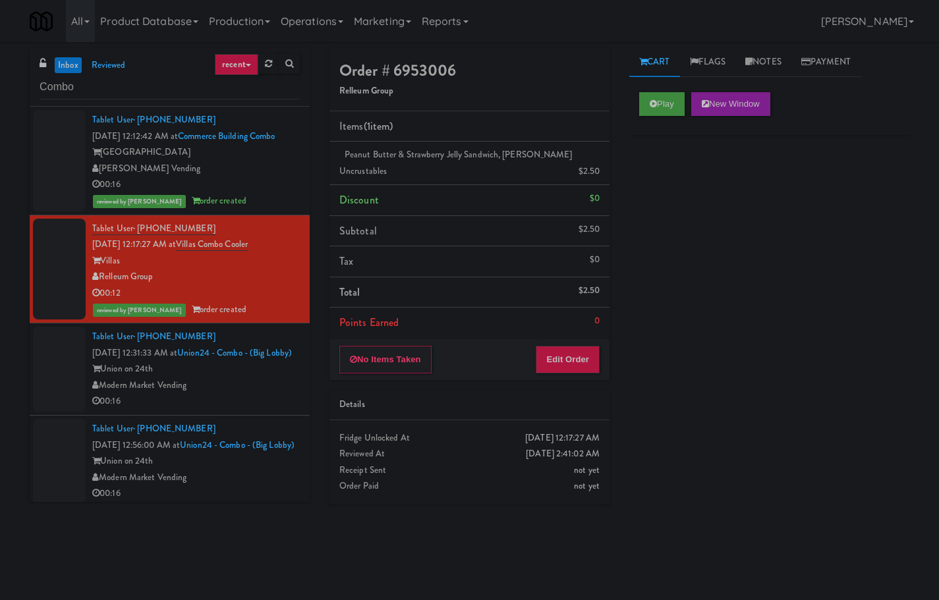
scroll to position [0, 0]
click at [258, 377] on div "Union on 24th" at bounding box center [195, 369] width 207 height 16
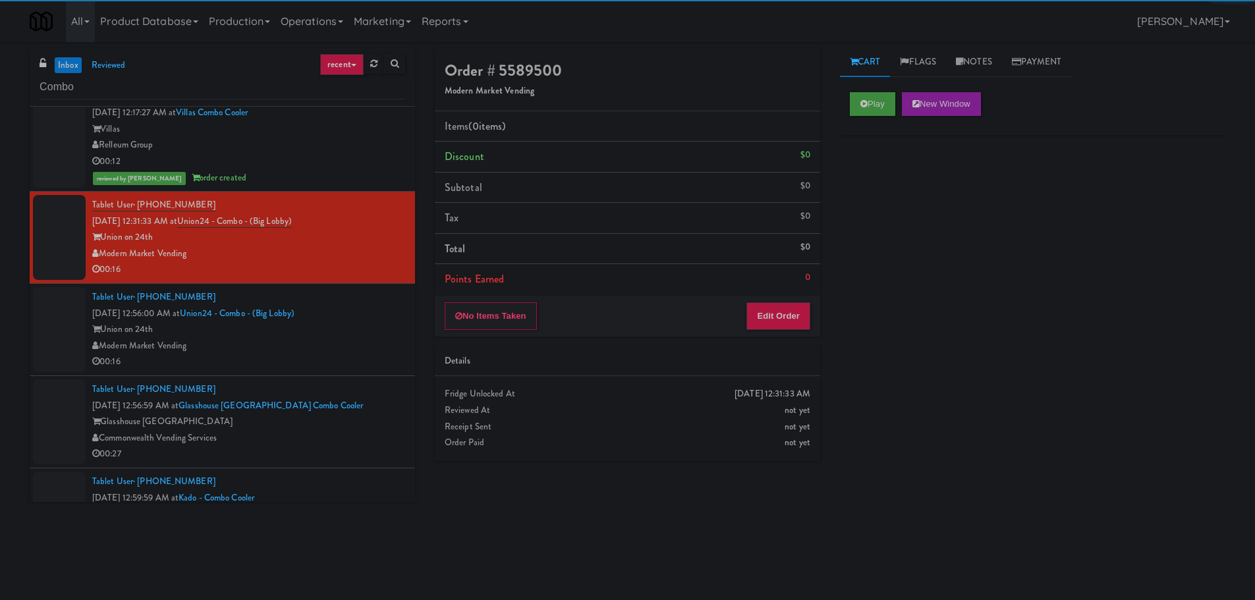
scroll to position [116, 0]
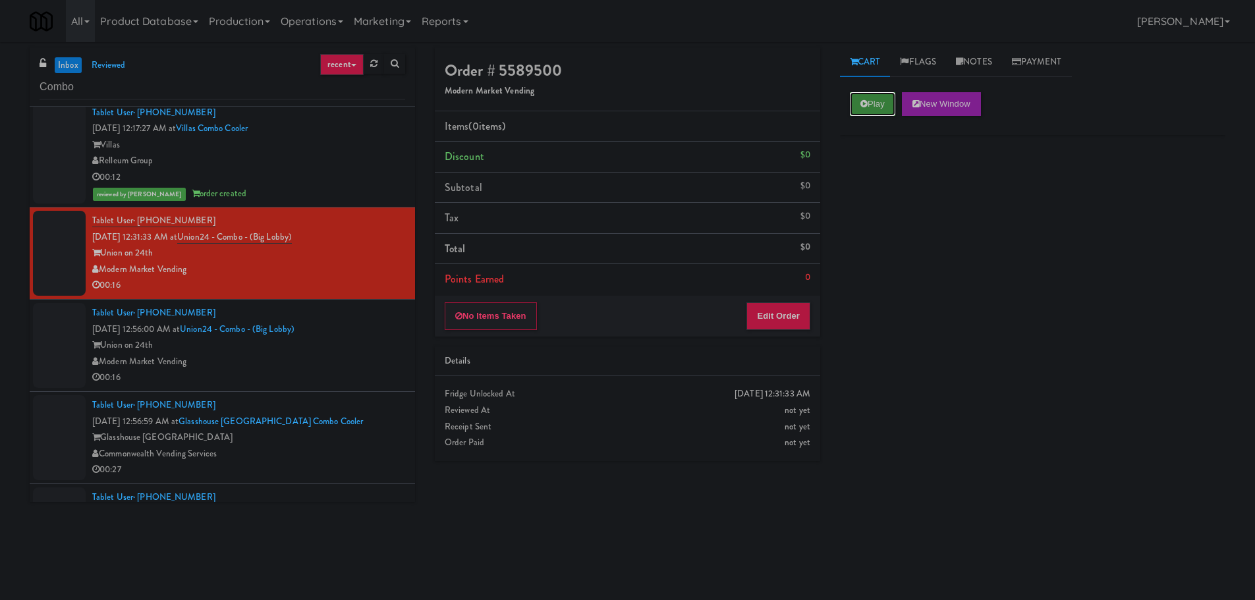
click at [877, 105] on button "Play" at bounding box center [872, 104] width 45 height 24
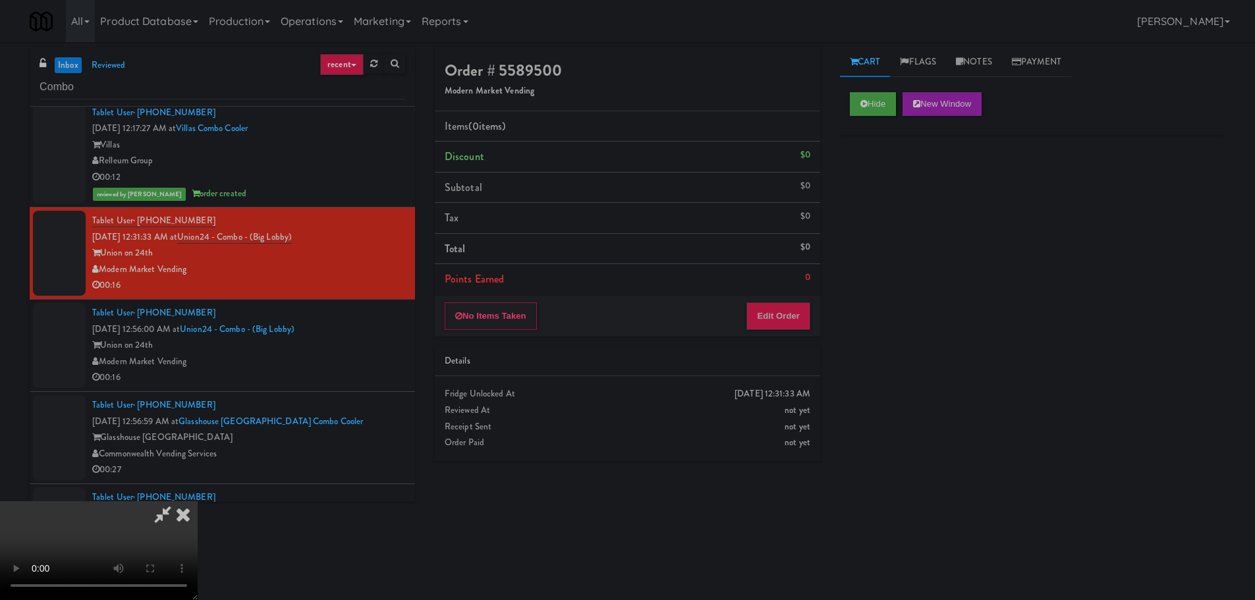
click at [790, 331] on div "No Items Taken Edit Order" at bounding box center [627, 316] width 385 height 41
click at [791, 318] on button "Edit Order" at bounding box center [778, 316] width 64 height 28
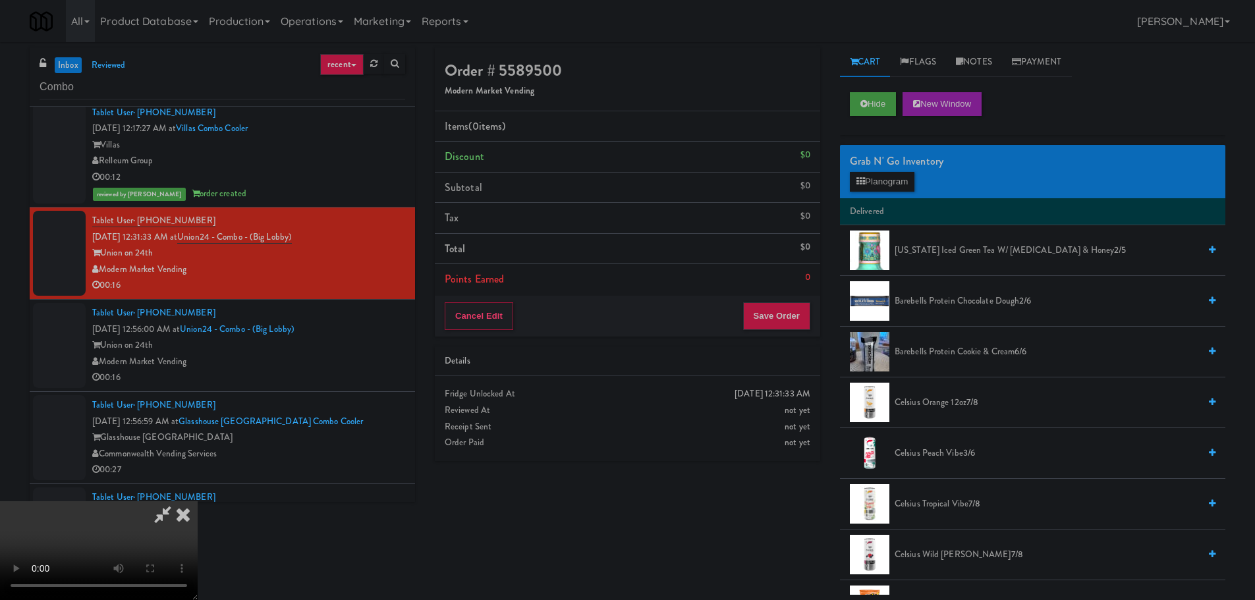
scroll to position [0, 0]
click at [198, 501] on video at bounding box center [99, 550] width 198 height 99
drag, startPoint x: 556, startPoint y: 348, endPoint x: 749, endPoint y: 218, distance: 232.9
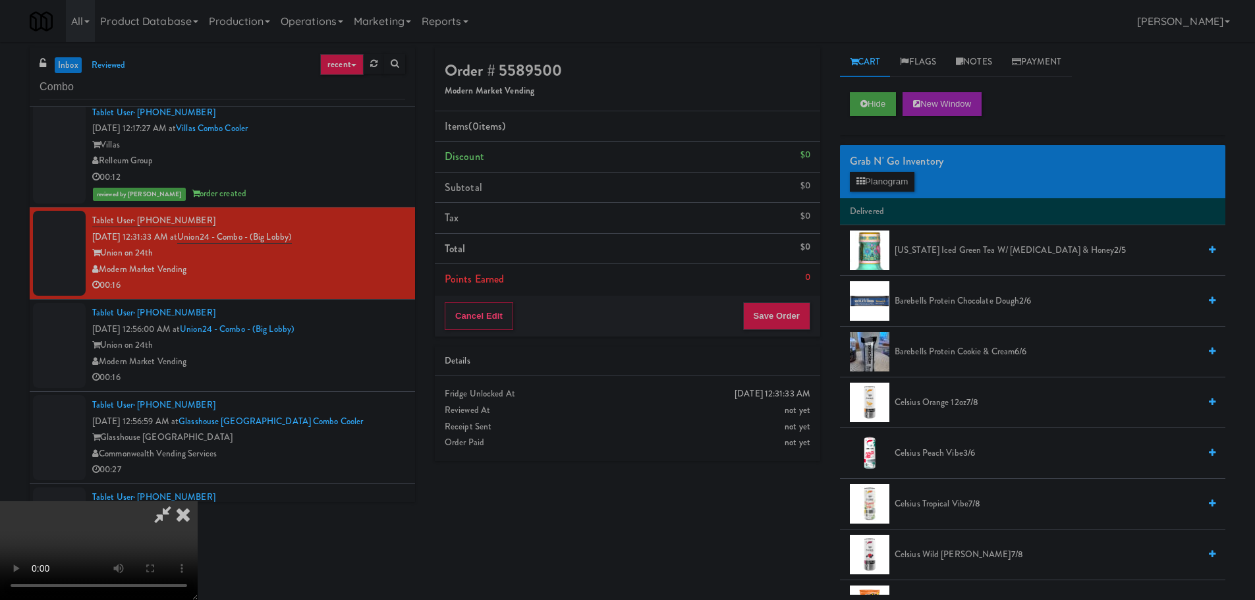
click at [198, 501] on video at bounding box center [99, 550] width 198 height 99
click at [904, 175] on button "Planogram" at bounding box center [882, 182] width 65 height 20
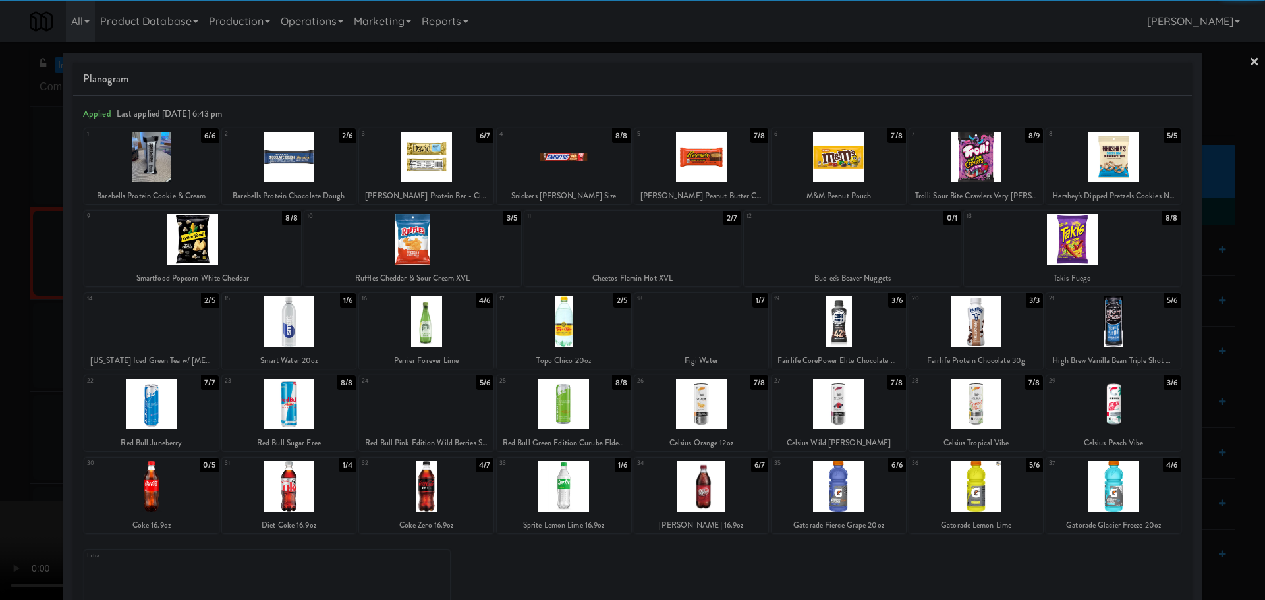
click at [565, 417] on div at bounding box center [564, 404] width 134 height 51
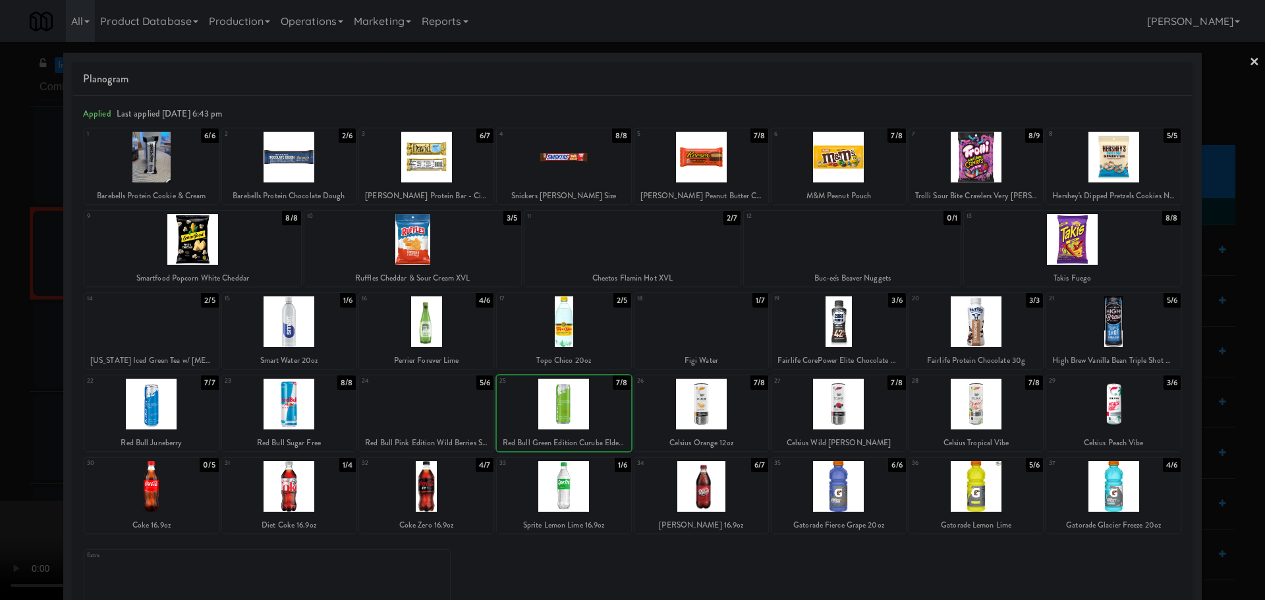
click at [2, 409] on div at bounding box center [632, 300] width 1265 height 600
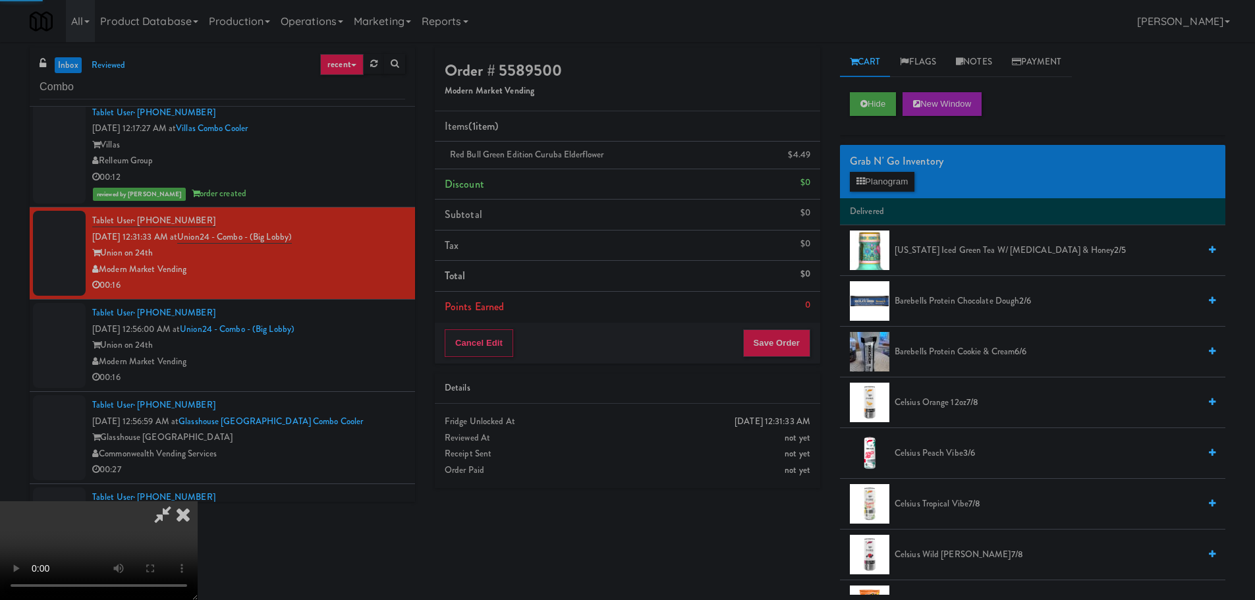
click at [198, 501] on video at bounding box center [99, 550] width 198 height 99
click at [786, 346] on button "Save Order" at bounding box center [776, 343] width 67 height 28
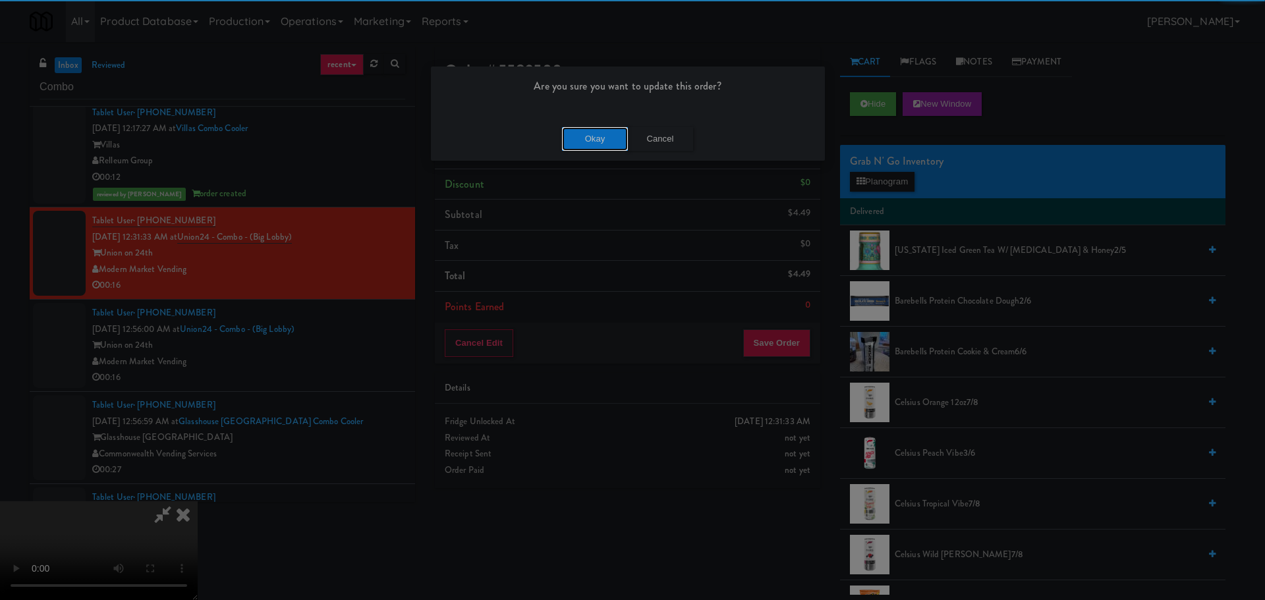
click at [601, 134] on button "Okay" at bounding box center [595, 139] width 66 height 24
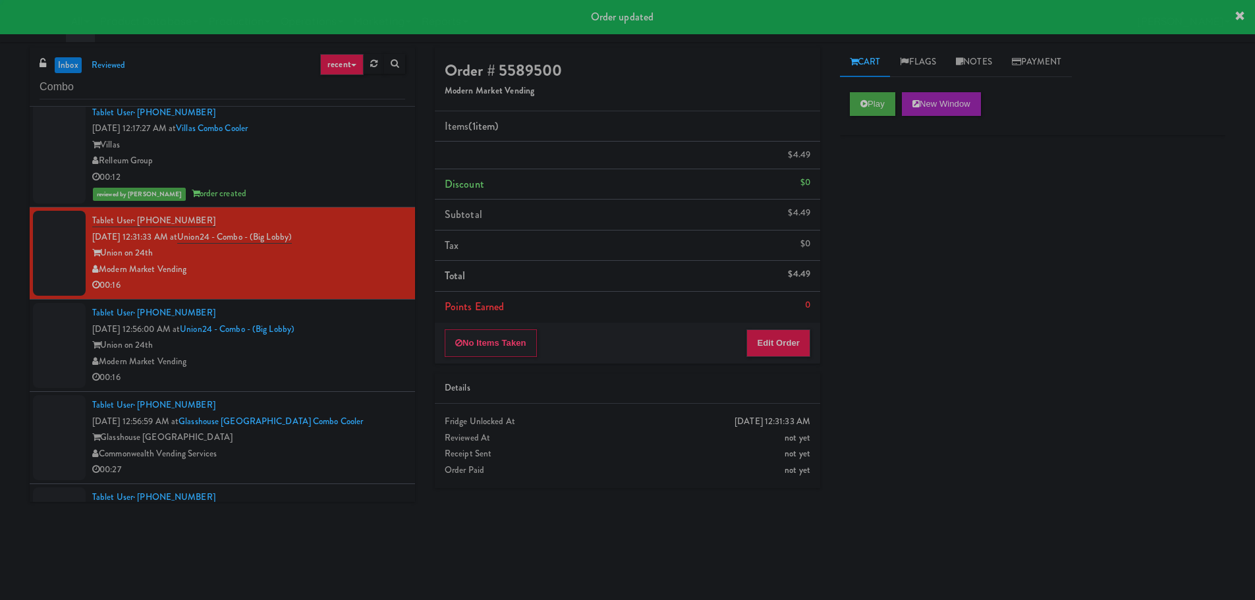
scroll to position [0, 0]
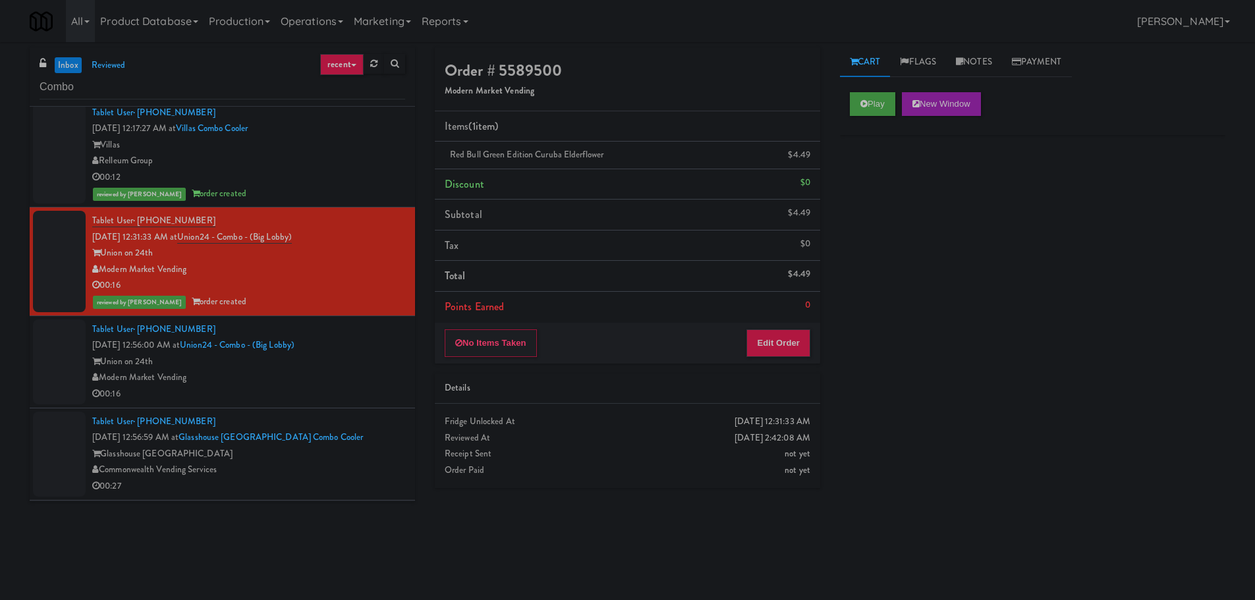
click at [312, 372] on div "Modern Market Vending" at bounding box center [248, 377] width 313 height 16
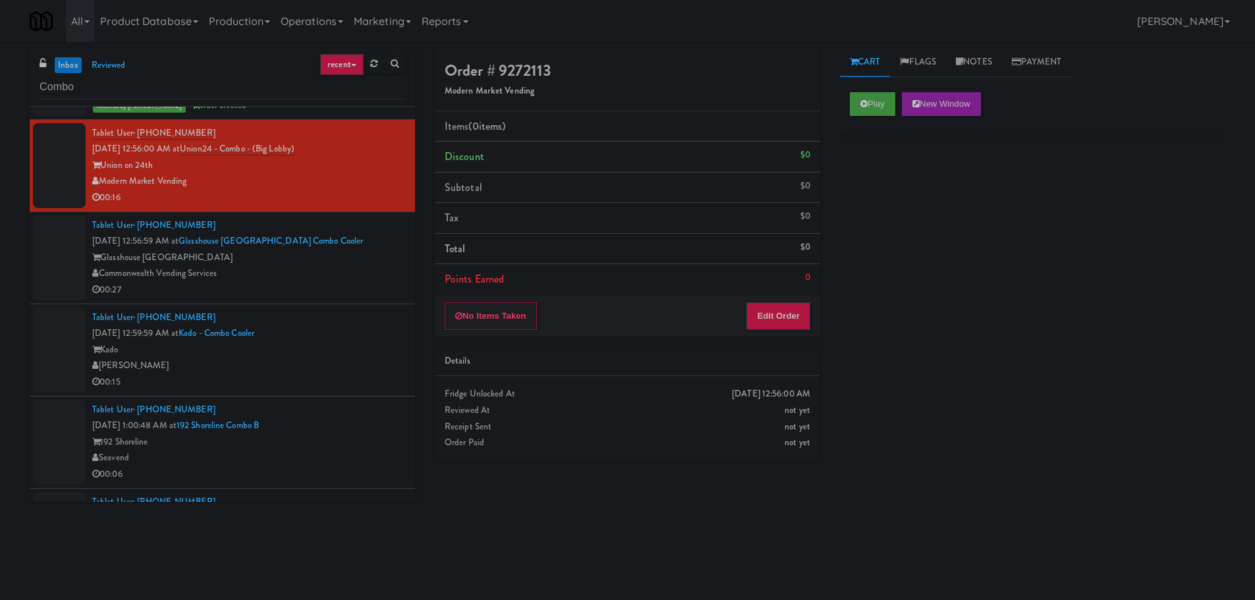
scroll to position [314, 0]
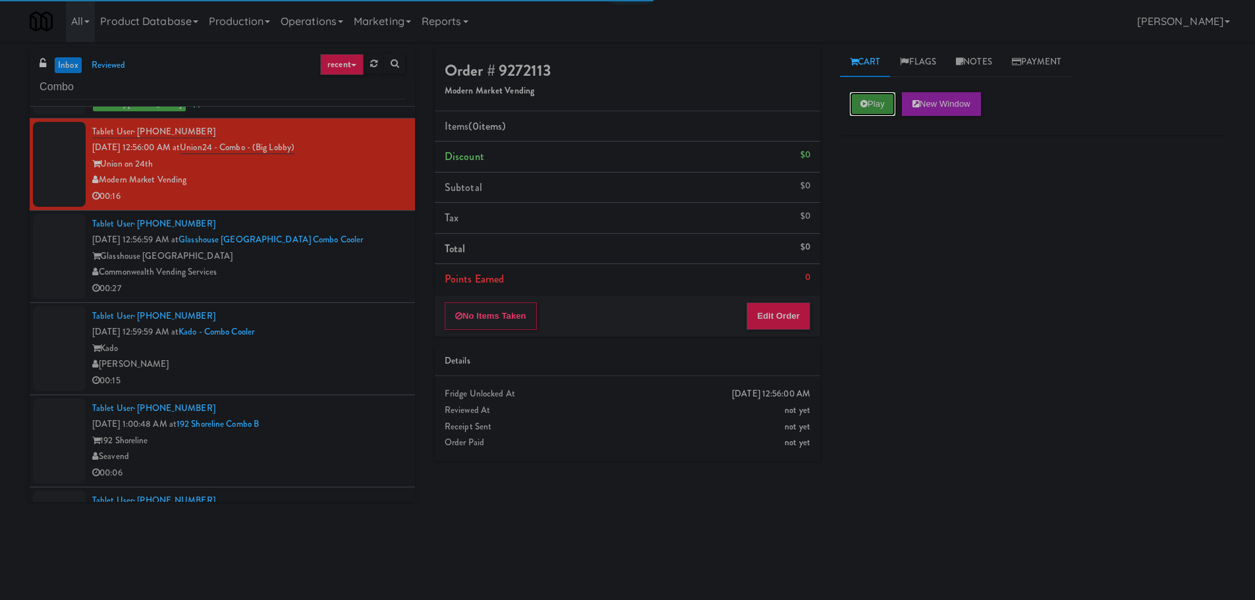
click at [867, 105] on icon at bounding box center [863, 103] width 7 height 9
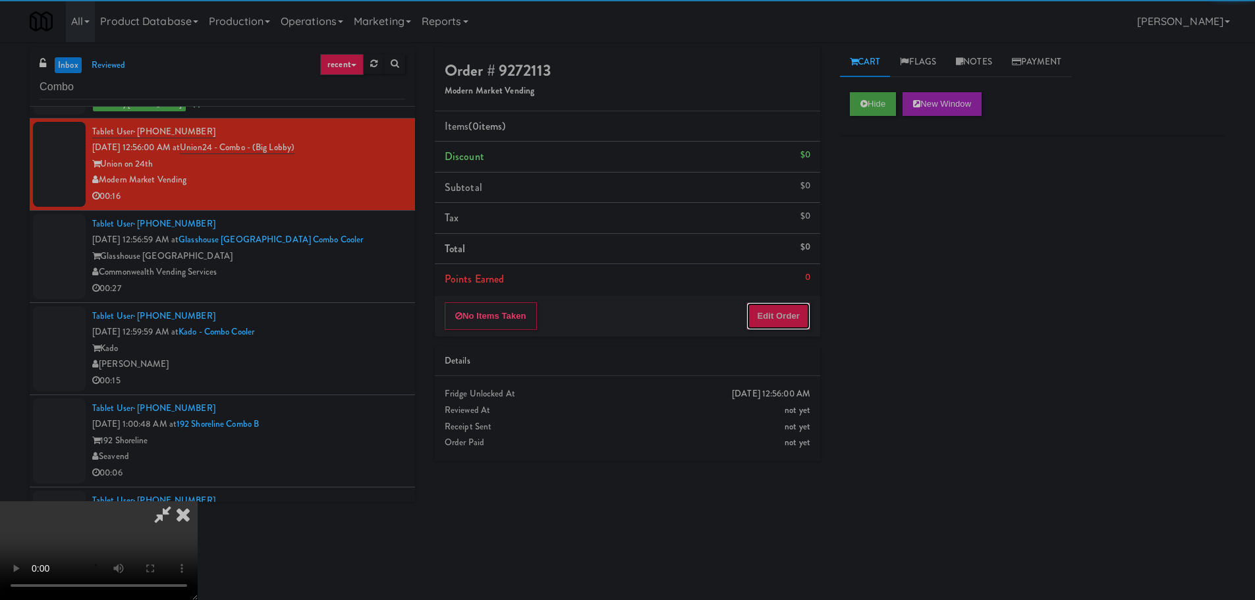
click at [786, 325] on button "Edit Order" at bounding box center [778, 316] width 64 height 28
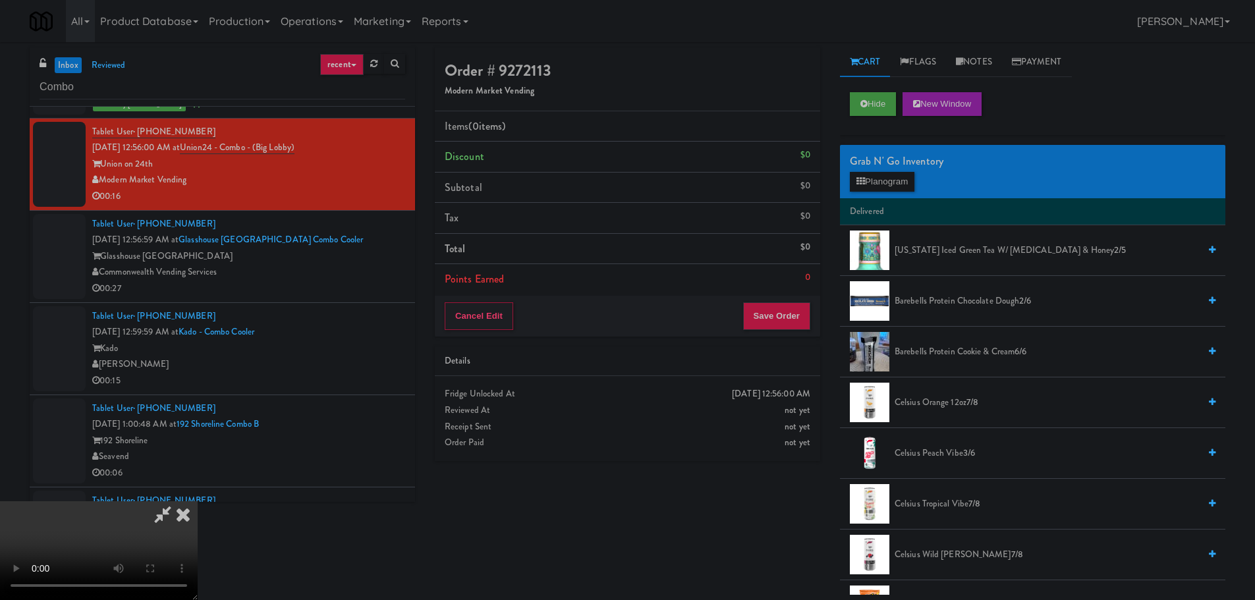
scroll to position [0, 0]
drag, startPoint x: 532, startPoint y: 374, endPoint x: 626, endPoint y: 375, distance: 94.9
click at [198, 501] on video at bounding box center [99, 550] width 198 height 99
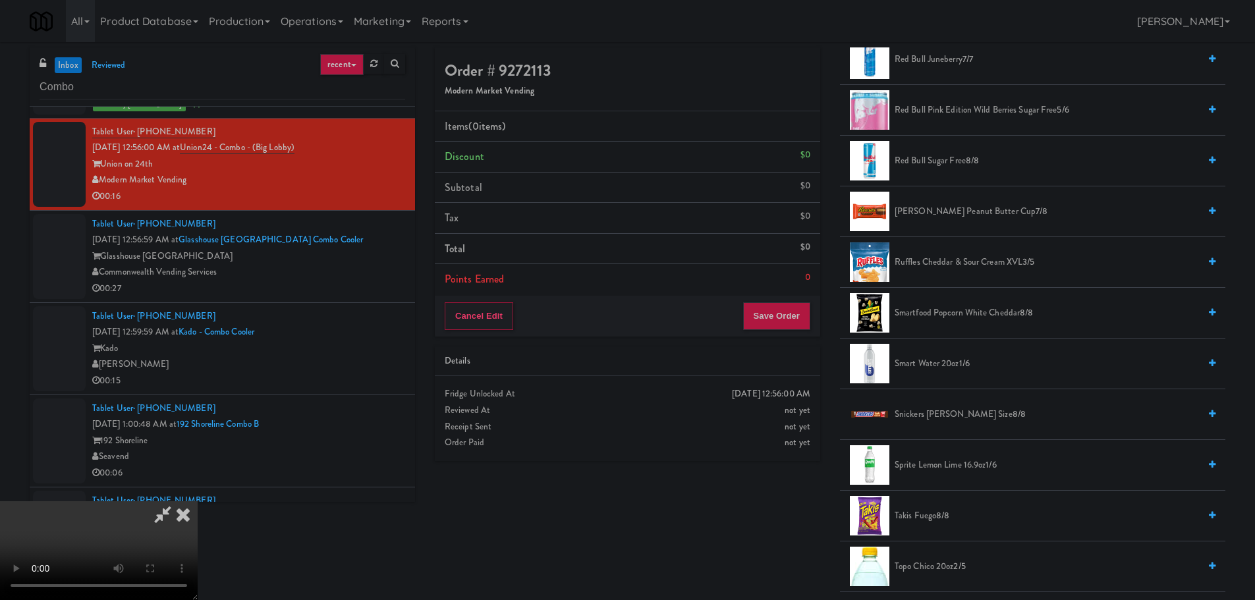
scroll to position [1383, 0]
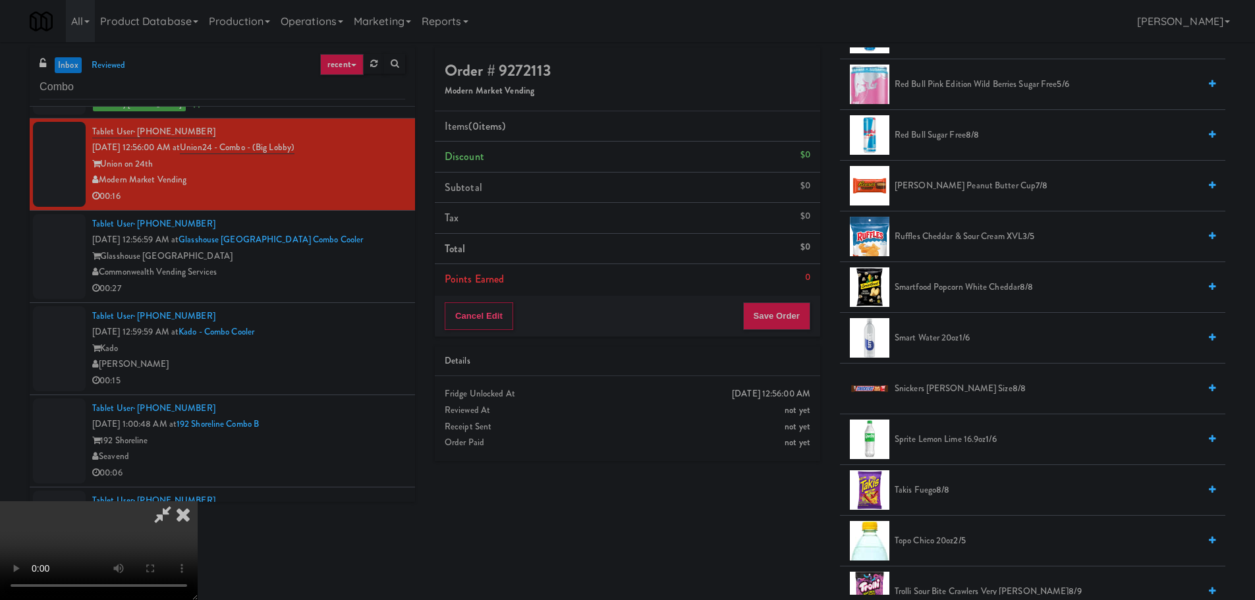
click at [950, 180] on span "Reese's Peanut Butter Cup 7/8" at bounding box center [1046, 186] width 304 height 16
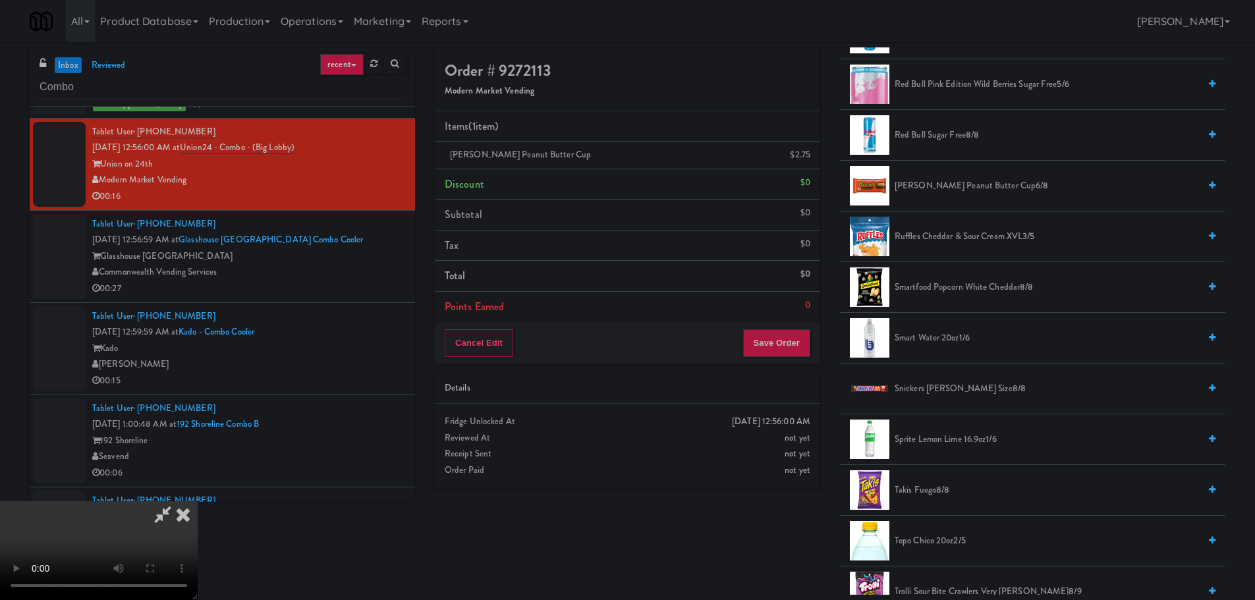
click at [198, 501] on video at bounding box center [99, 550] width 198 height 99
click at [776, 356] on button "Save Order" at bounding box center [776, 343] width 67 height 28
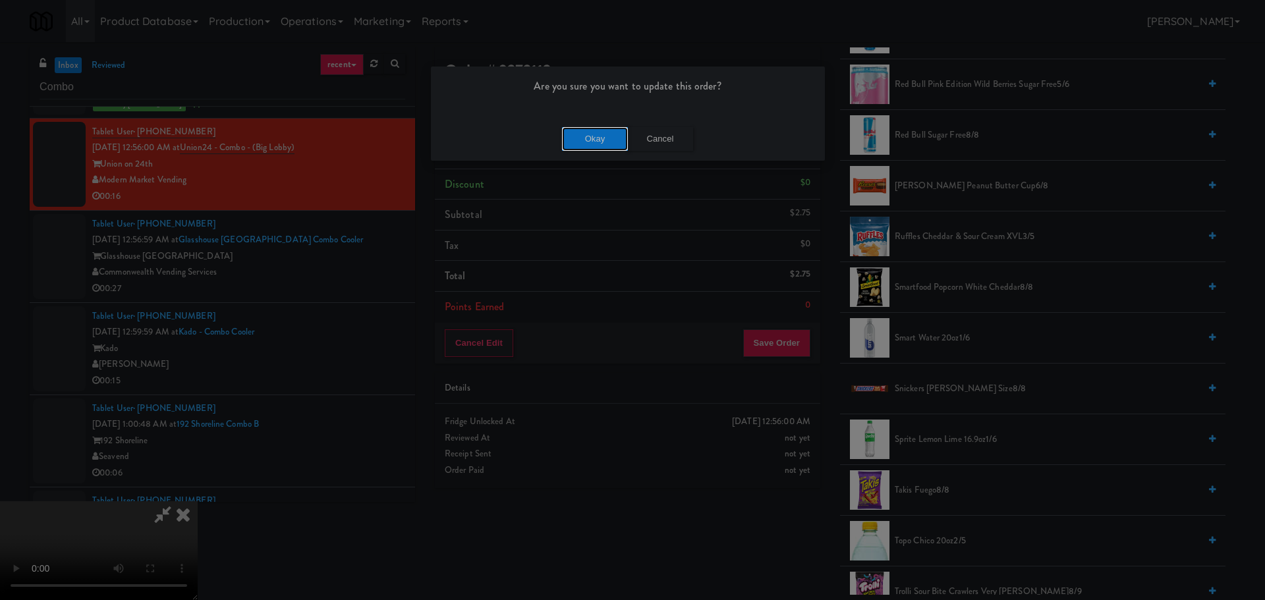
click at [613, 133] on button "Okay" at bounding box center [595, 139] width 66 height 24
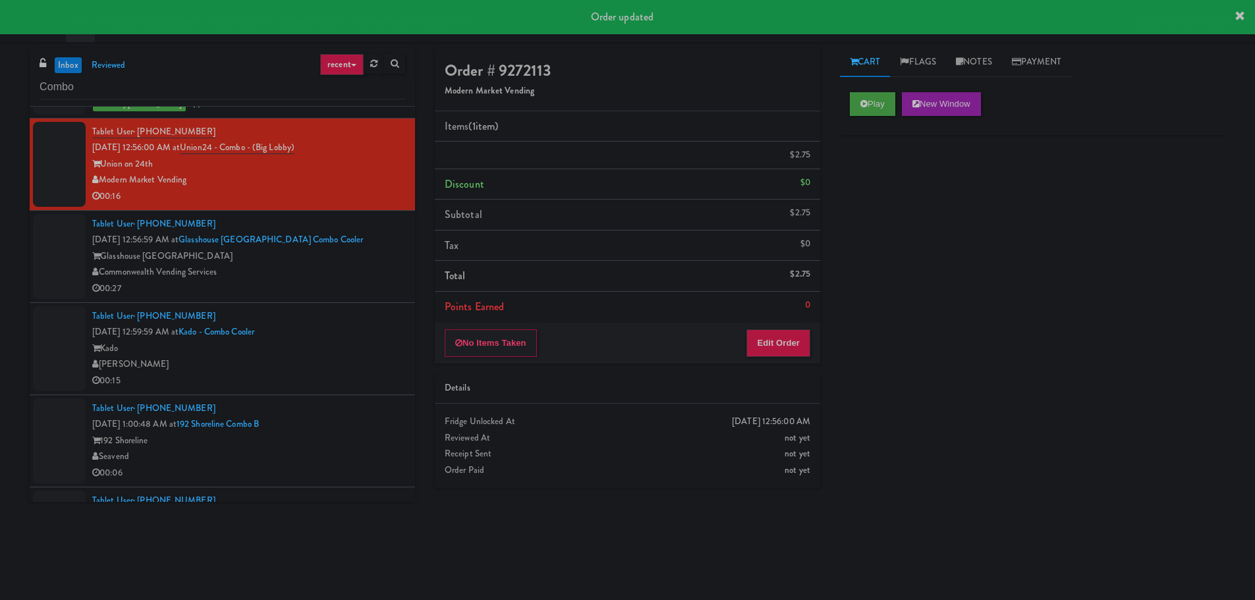
scroll to position [0, 0]
click at [361, 310] on div "Tablet User · (541) 213-7391 Sep 22, 2025 12:59:59 AM at Kado - Combo Cooler Ka…" at bounding box center [248, 348] width 313 height 81
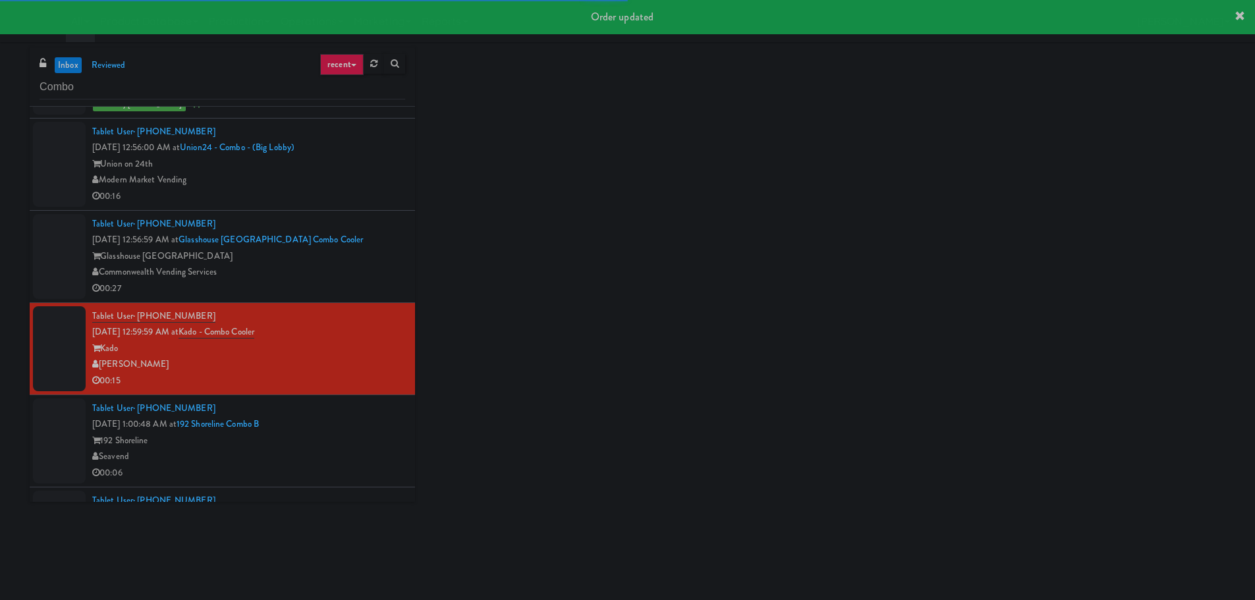
click at [360, 273] on div "Commonwealth Vending Services" at bounding box center [248, 272] width 313 height 16
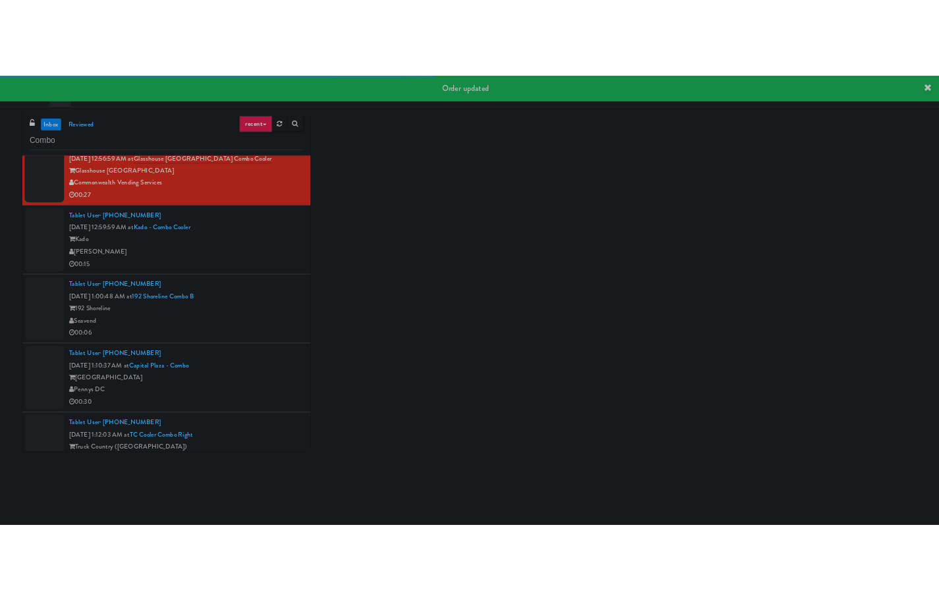
scroll to position [461, 0]
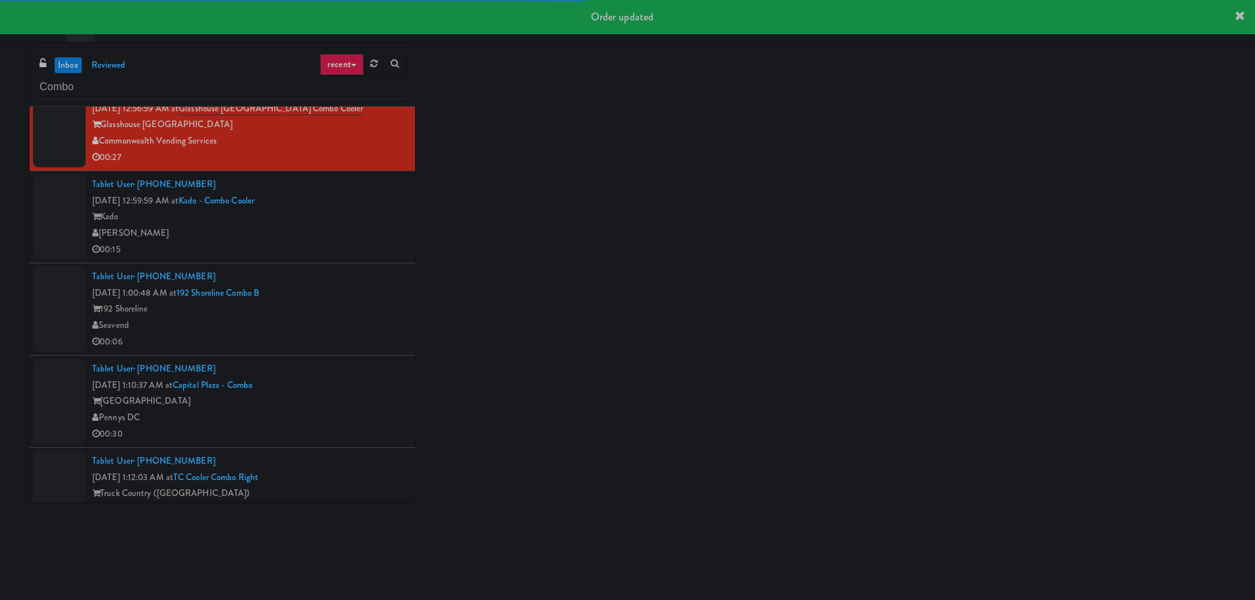
click at [357, 250] on div "00:15" at bounding box center [248, 250] width 313 height 16
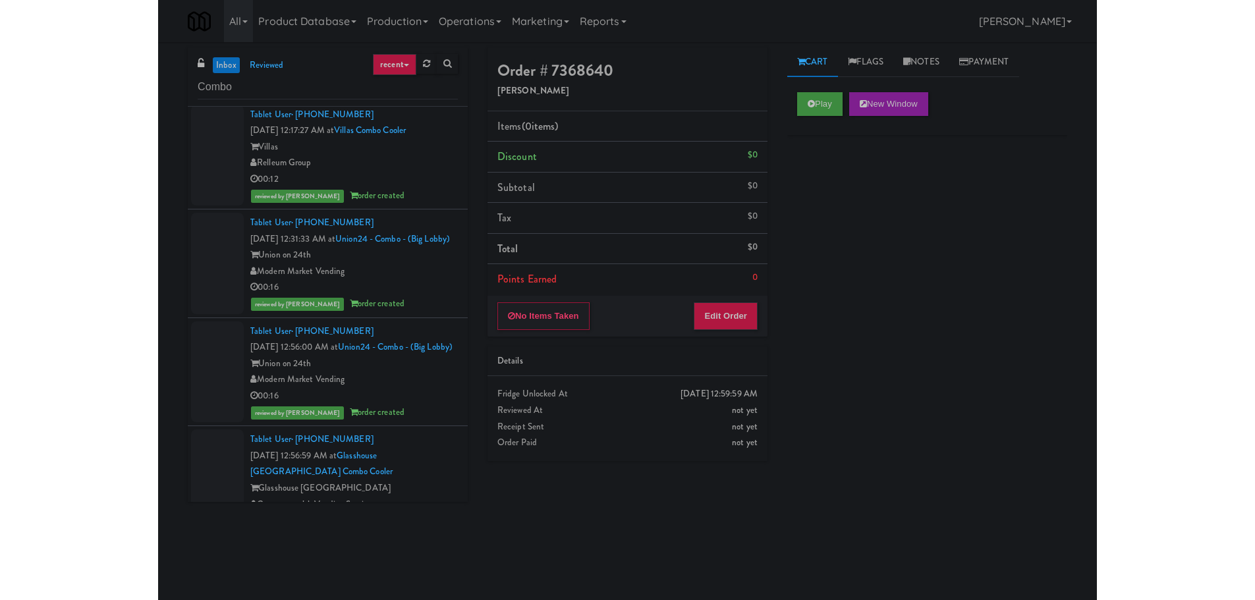
scroll to position [461, 0]
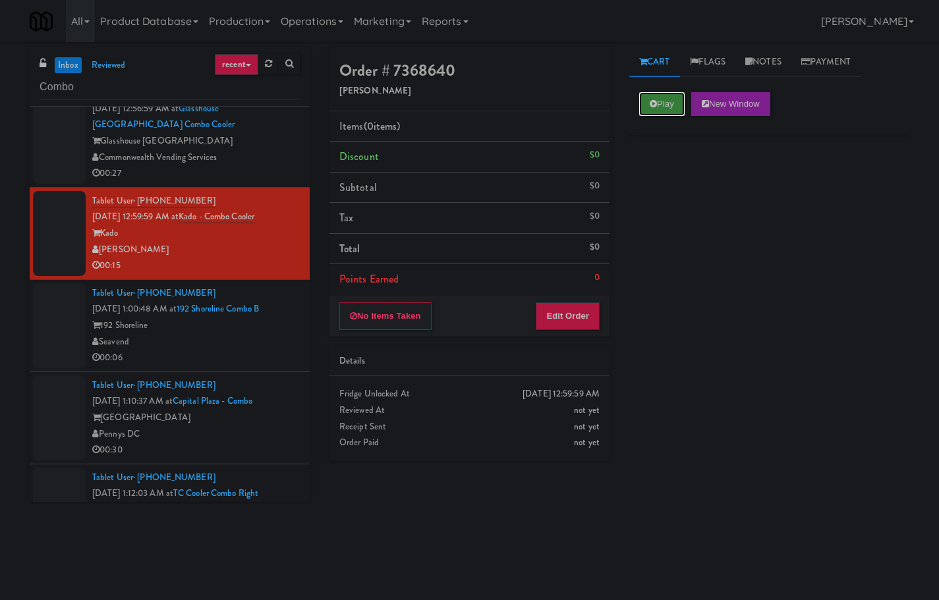
click at [647, 115] on button "Play" at bounding box center [661, 104] width 45 height 24
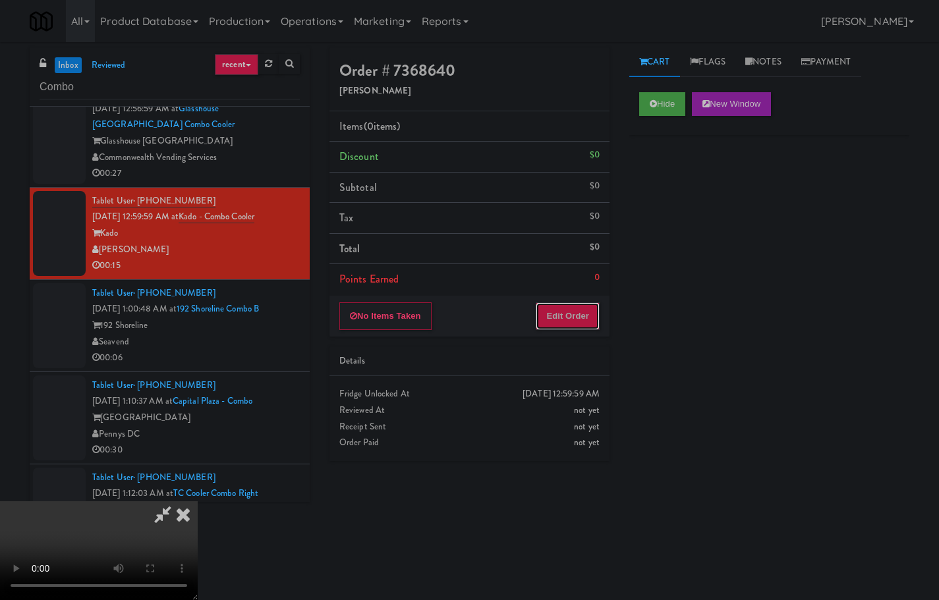
click at [572, 322] on button "Edit Order" at bounding box center [567, 316] width 64 height 28
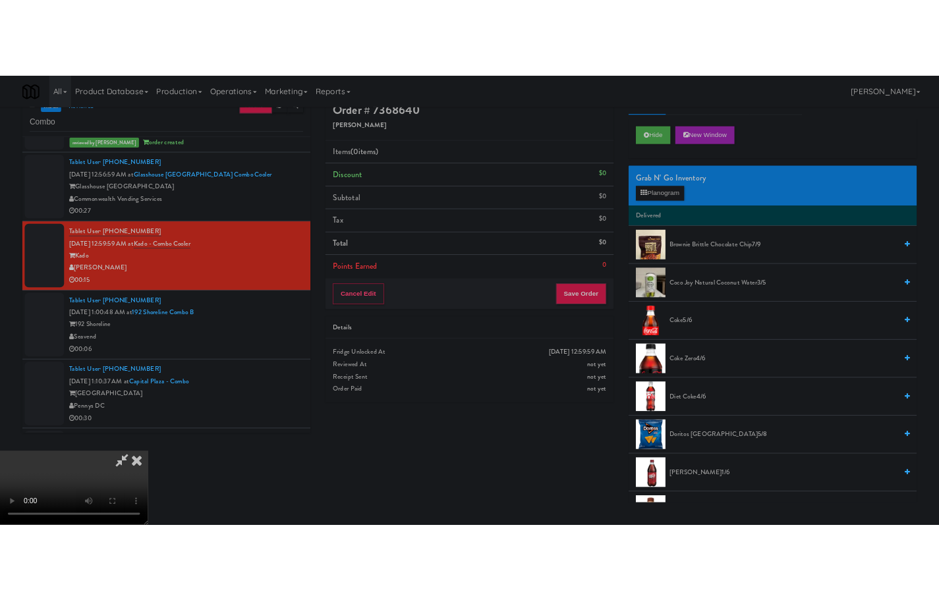
scroll to position [0, 0]
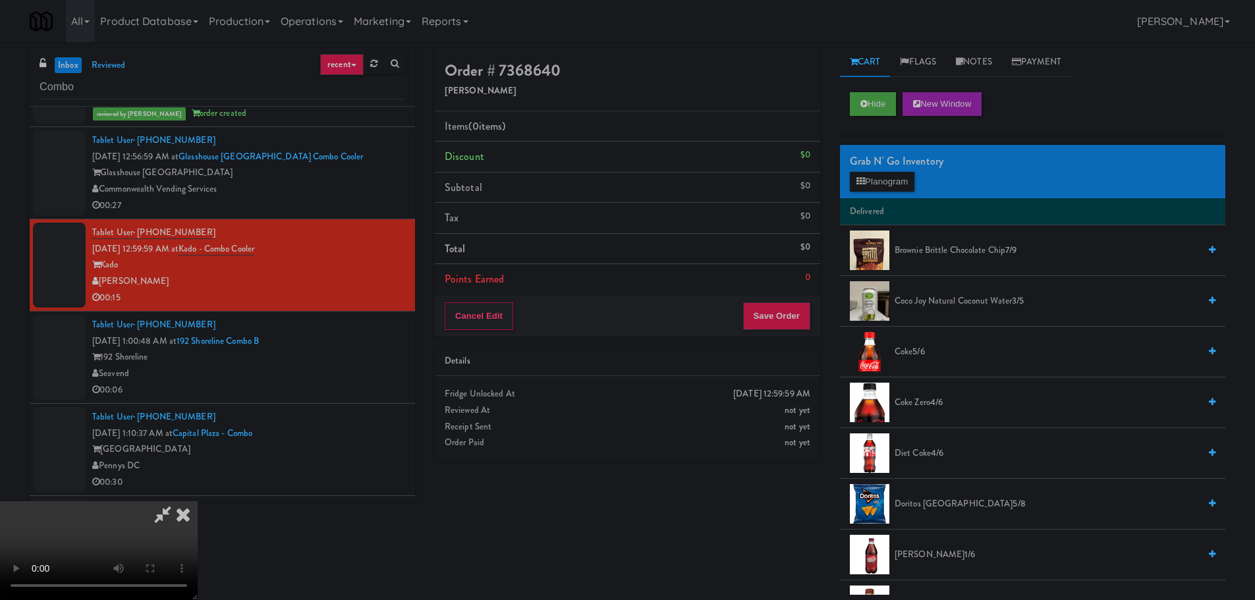
click at [198, 501] on video at bounding box center [99, 550] width 198 height 99
click at [872, 103] on button "Hide" at bounding box center [873, 104] width 46 height 24
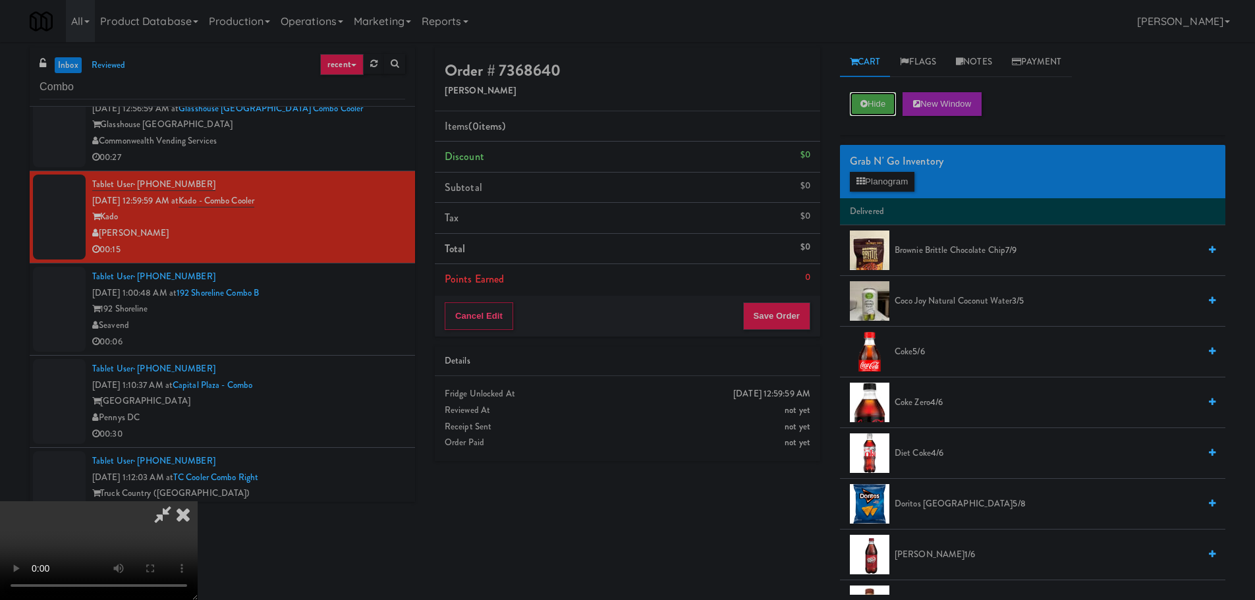
scroll to position [413, 0]
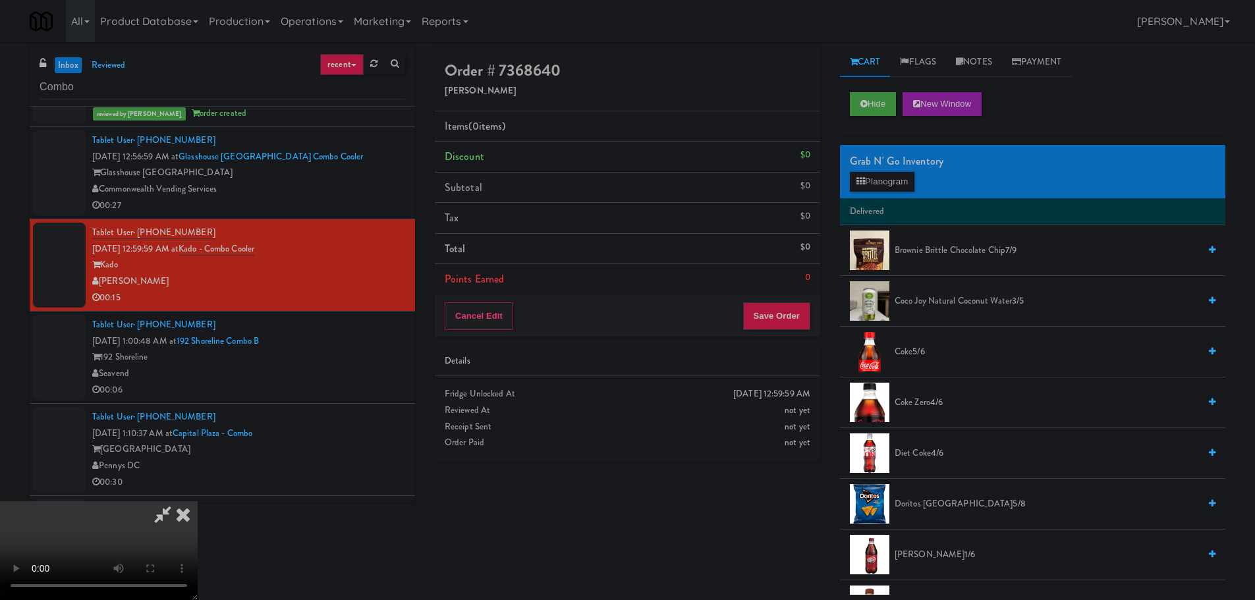
click at [198, 501] on video at bounding box center [99, 550] width 198 height 99
drag, startPoint x: 406, startPoint y: 327, endPoint x: 385, endPoint y: 347, distance: 28.4
click at [198, 501] on video at bounding box center [99, 550] width 198 height 99
click at [950, 252] on span "Brownie Brittle Chocolate Chip 7/9" at bounding box center [1046, 250] width 304 height 16
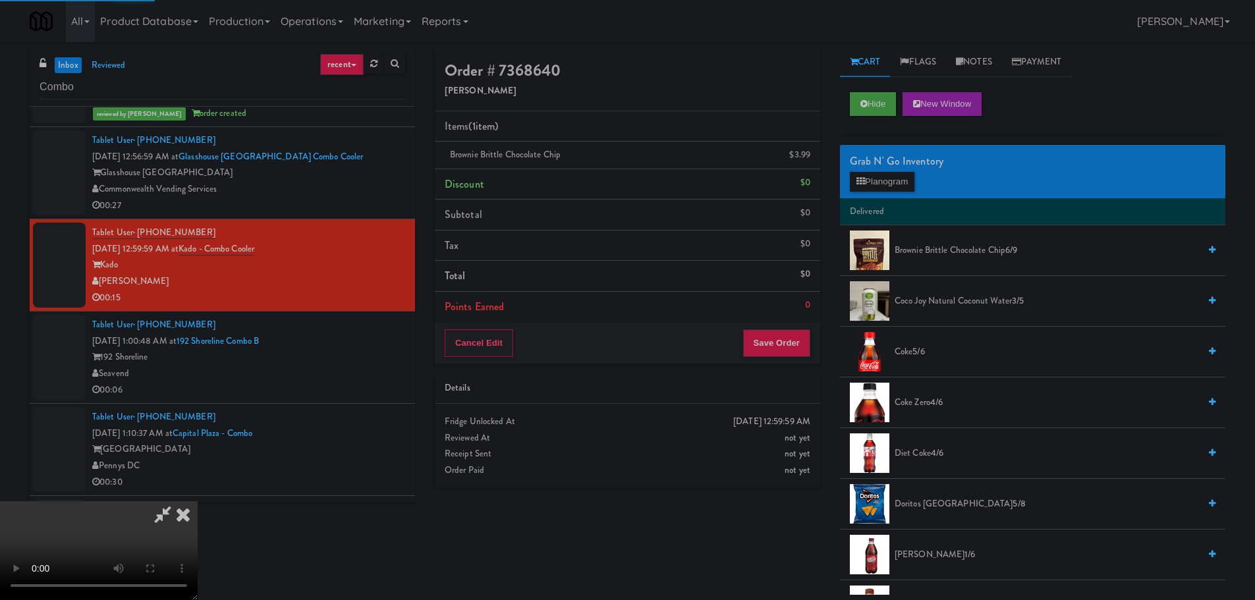
click at [198, 501] on video at bounding box center [99, 550] width 198 height 99
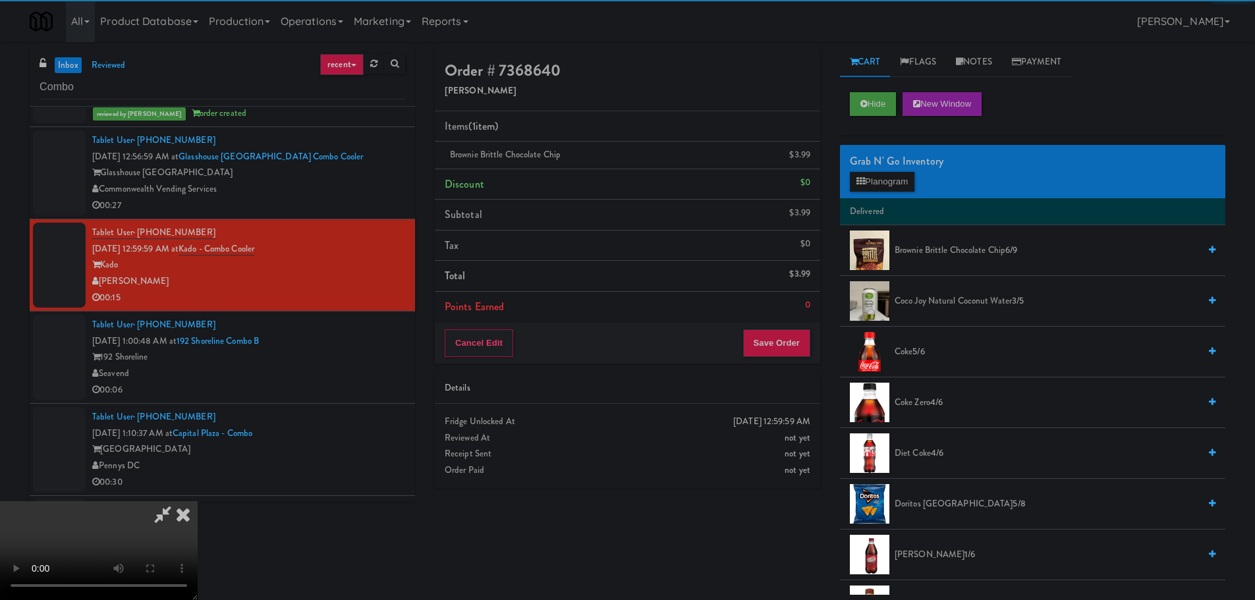
click at [198, 501] on video at bounding box center [99, 550] width 198 height 99
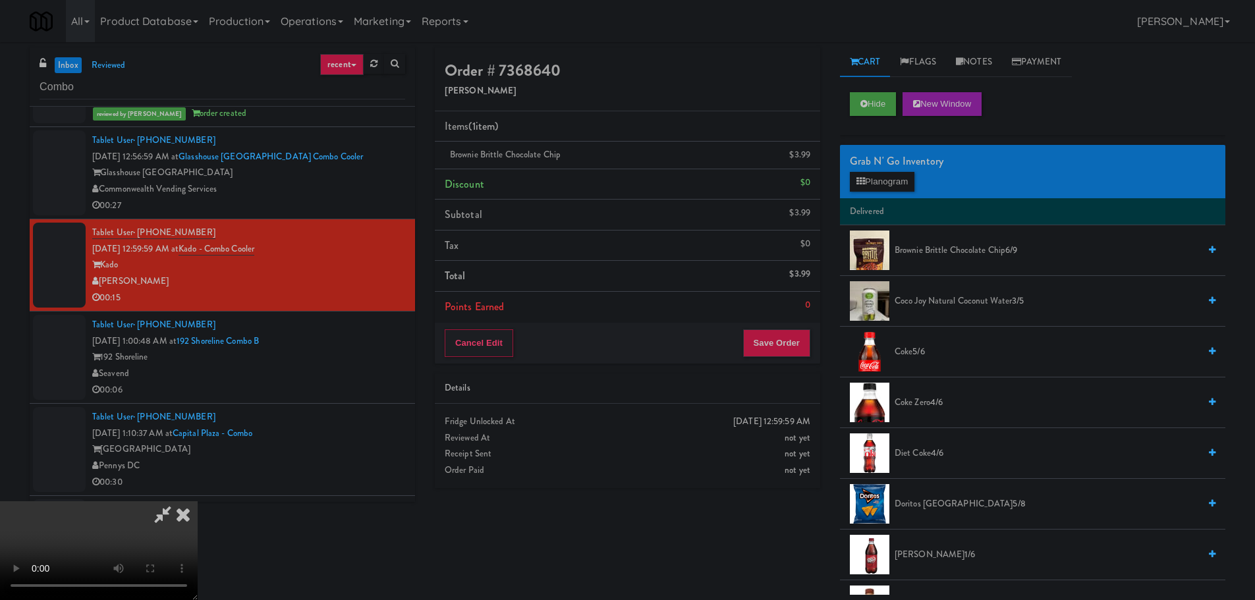
click at [198, 501] on video at bounding box center [99, 550] width 198 height 99
drag, startPoint x: 548, startPoint y: 301, endPoint x: 542, endPoint y: 323, distance: 23.2
click at [198, 501] on video at bounding box center [99, 550] width 198 height 99
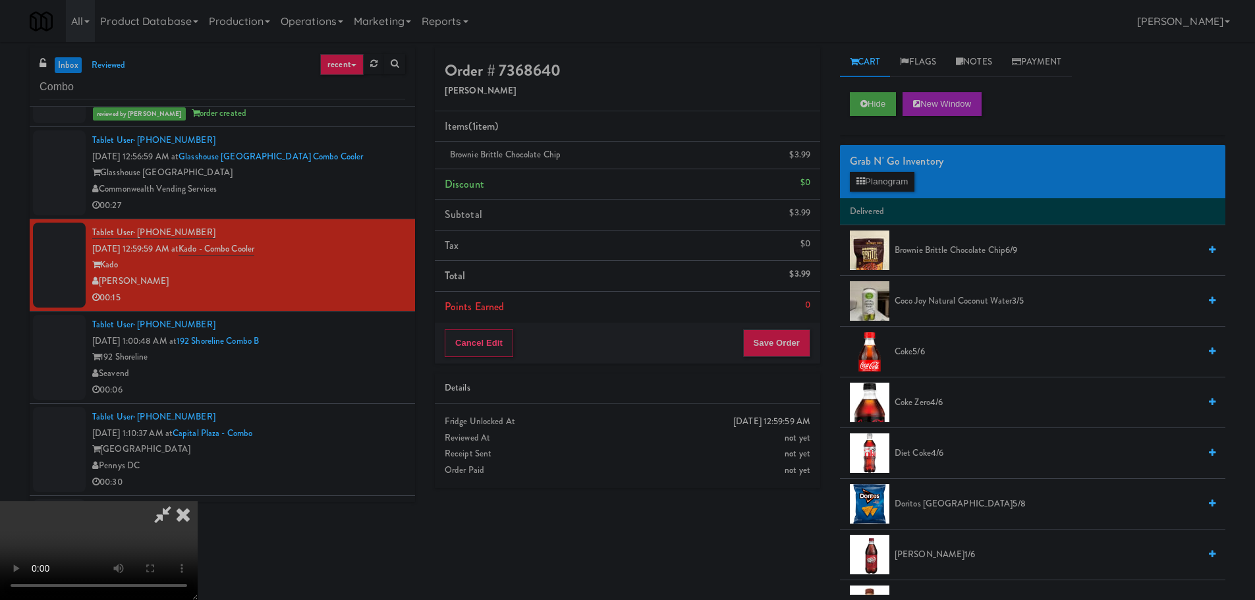
click at [198, 501] on video at bounding box center [99, 550] width 198 height 99
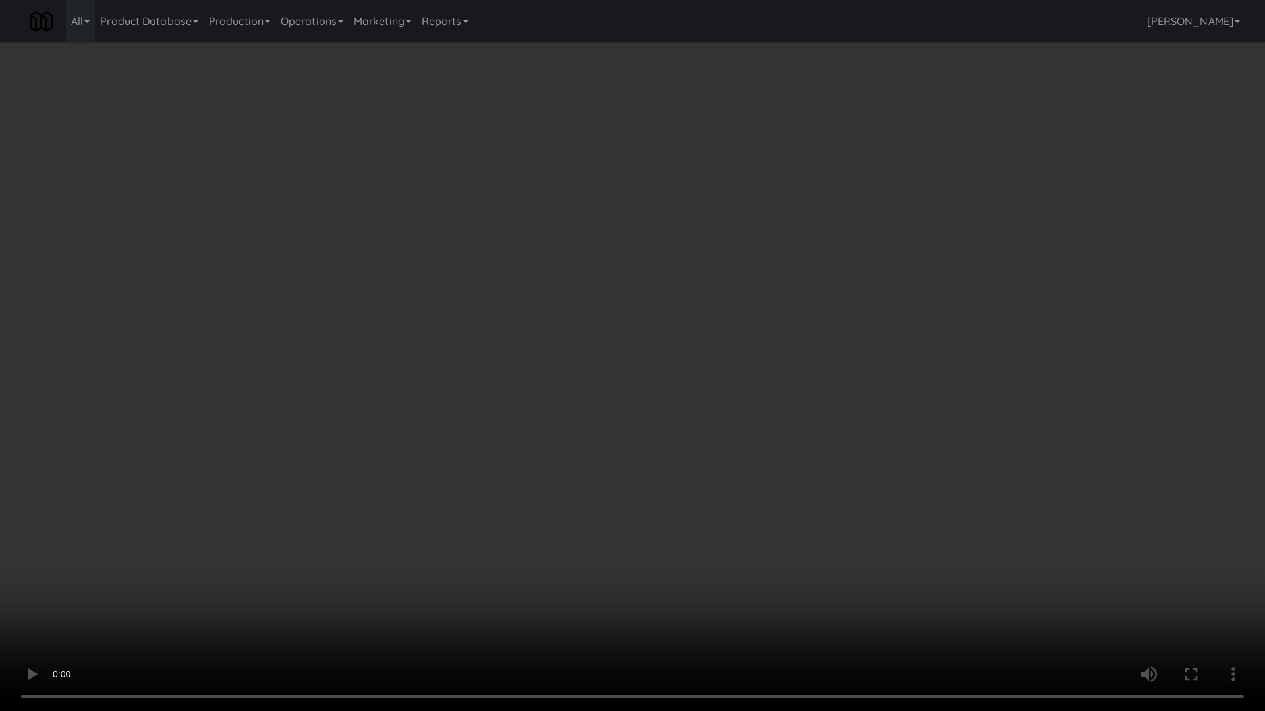
click at [511, 465] on video at bounding box center [632, 355] width 1265 height 711
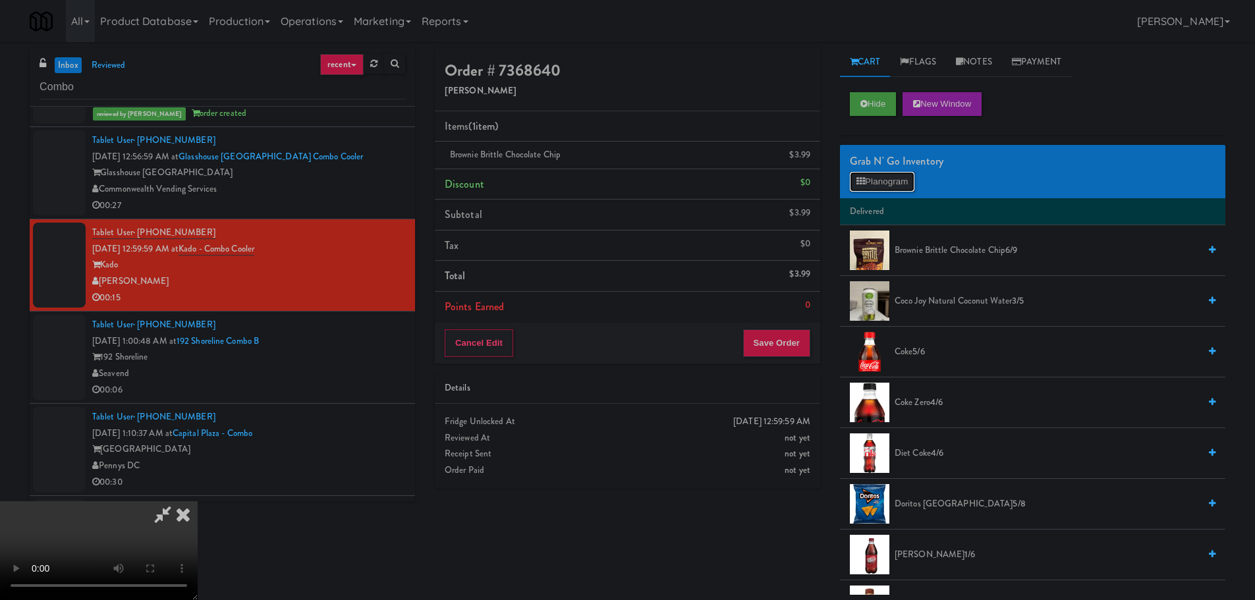
click at [883, 173] on button "Planogram" at bounding box center [882, 182] width 65 height 20
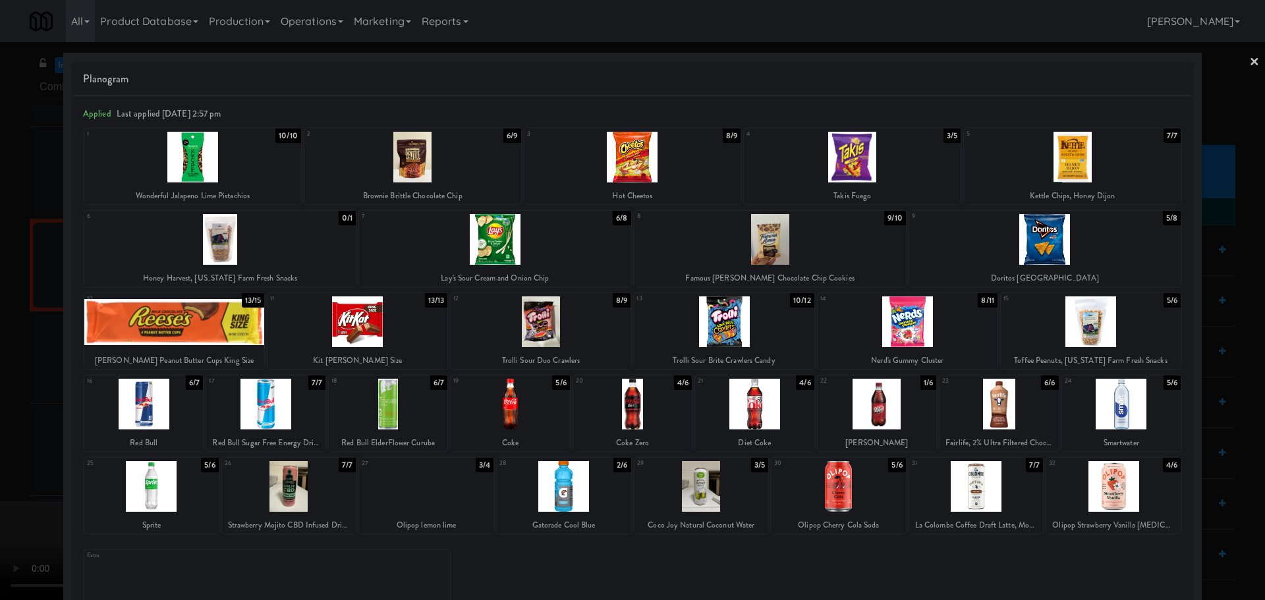
click at [418, 495] on div at bounding box center [426, 486] width 134 height 51
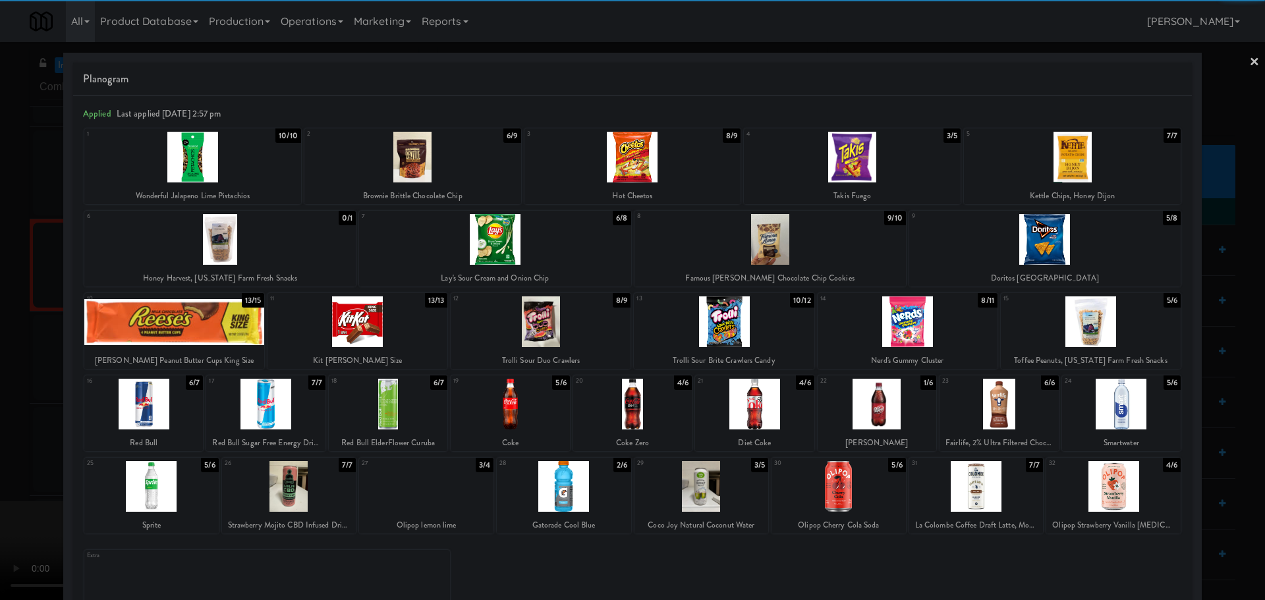
click at [5, 499] on div at bounding box center [632, 300] width 1265 height 600
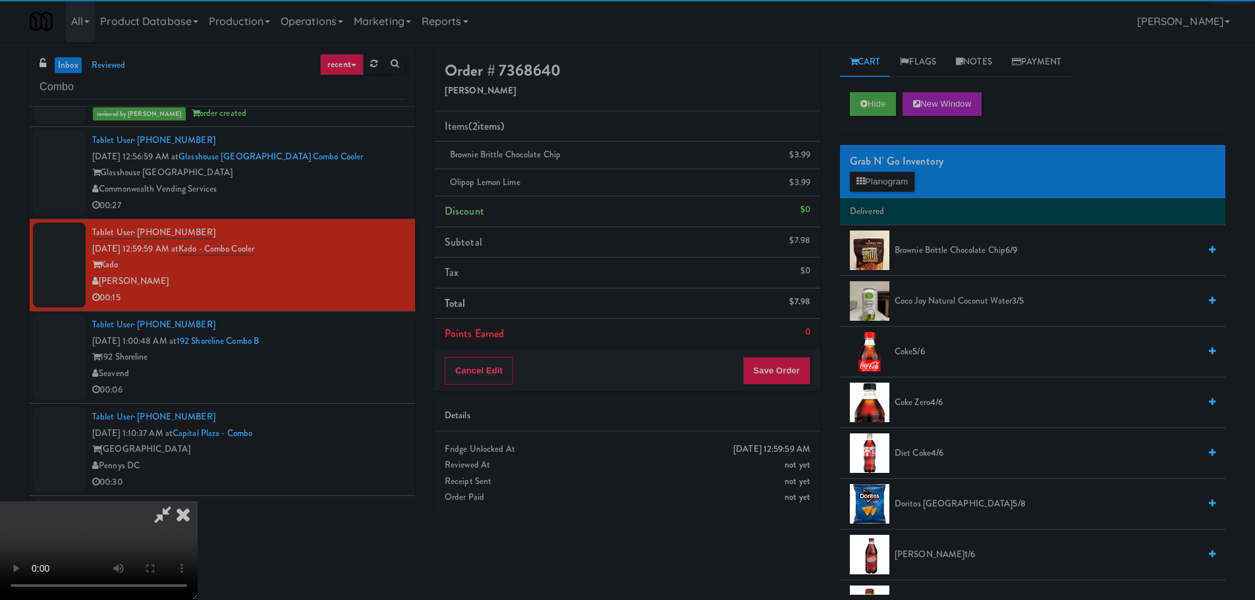
click at [198, 501] on video at bounding box center [99, 550] width 198 height 99
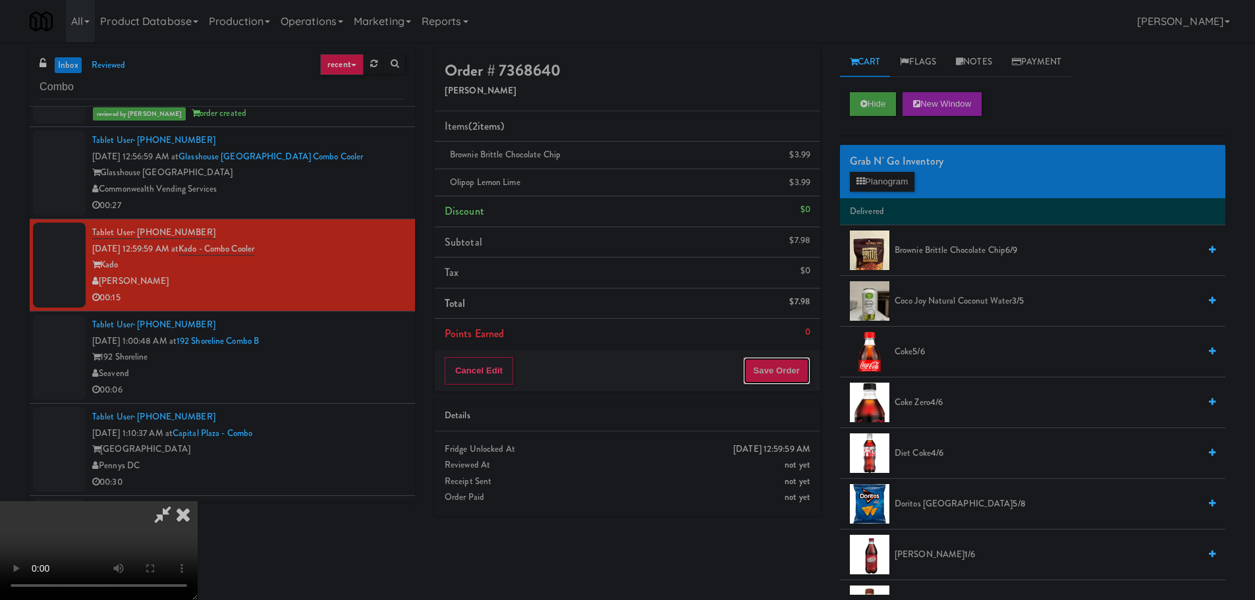
click at [799, 369] on button "Save Order" at bounding box center [776, 371] width 67 height 28
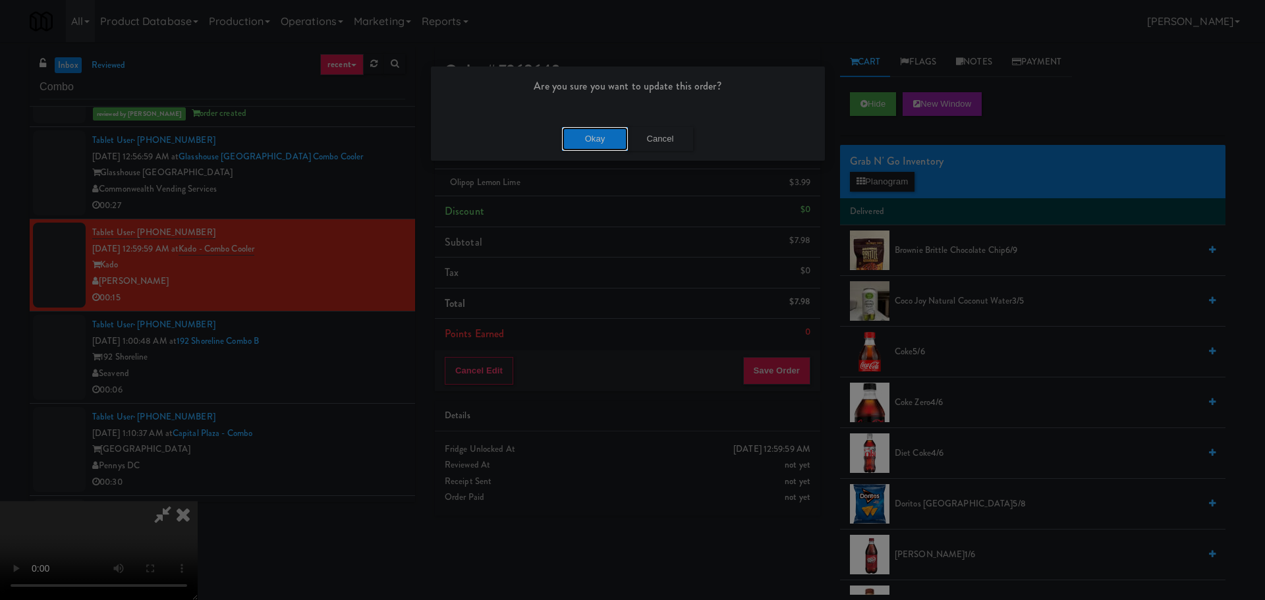
click at [616, 136] on button "Okay" at bounding box center [595, 139] width 66 height 24
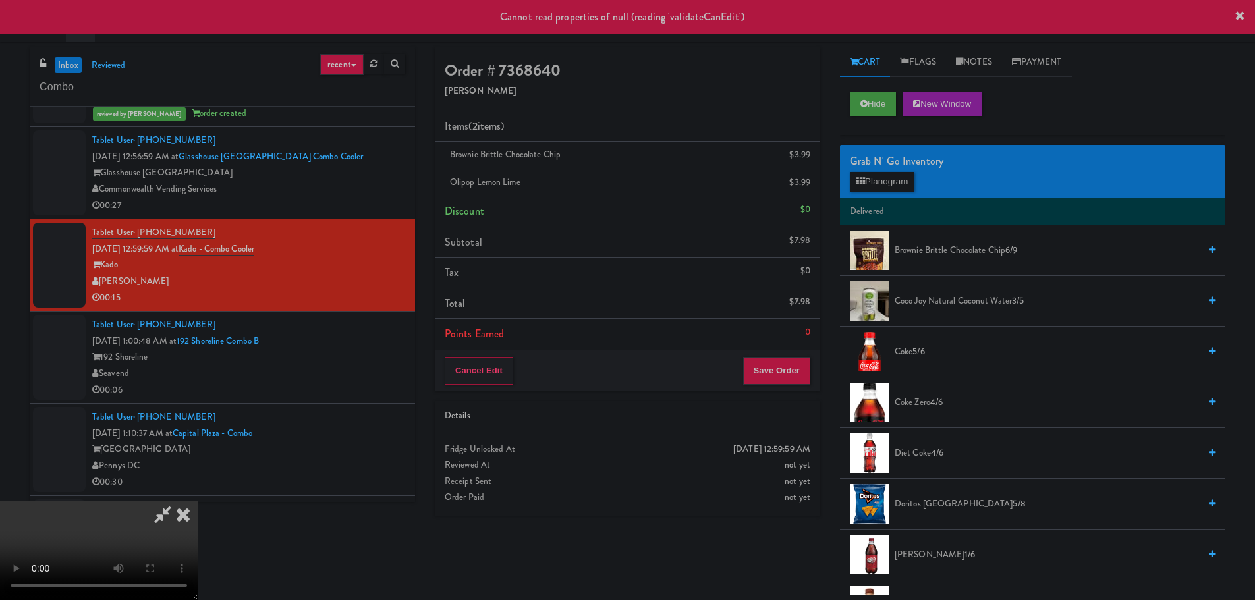
click at [198, 501] on icon at bounding box center [183, 514] width 29 height 26
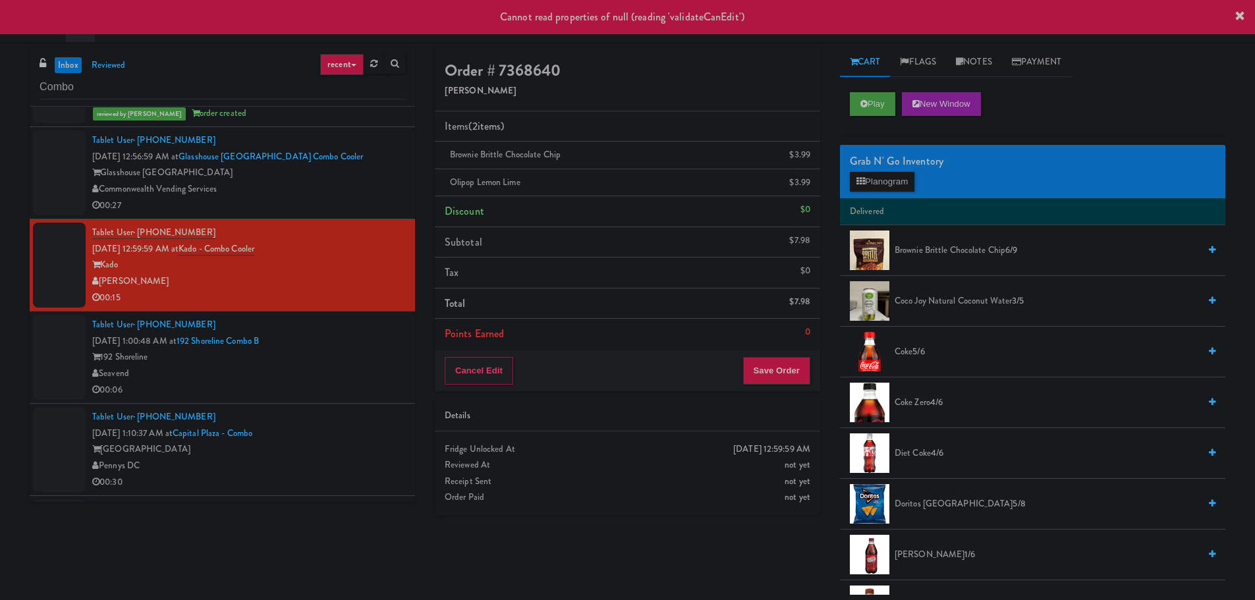
click at [374, 193] on div "Commonwealth Vending Services" at bounding box center [248, 189] width 313 height 16
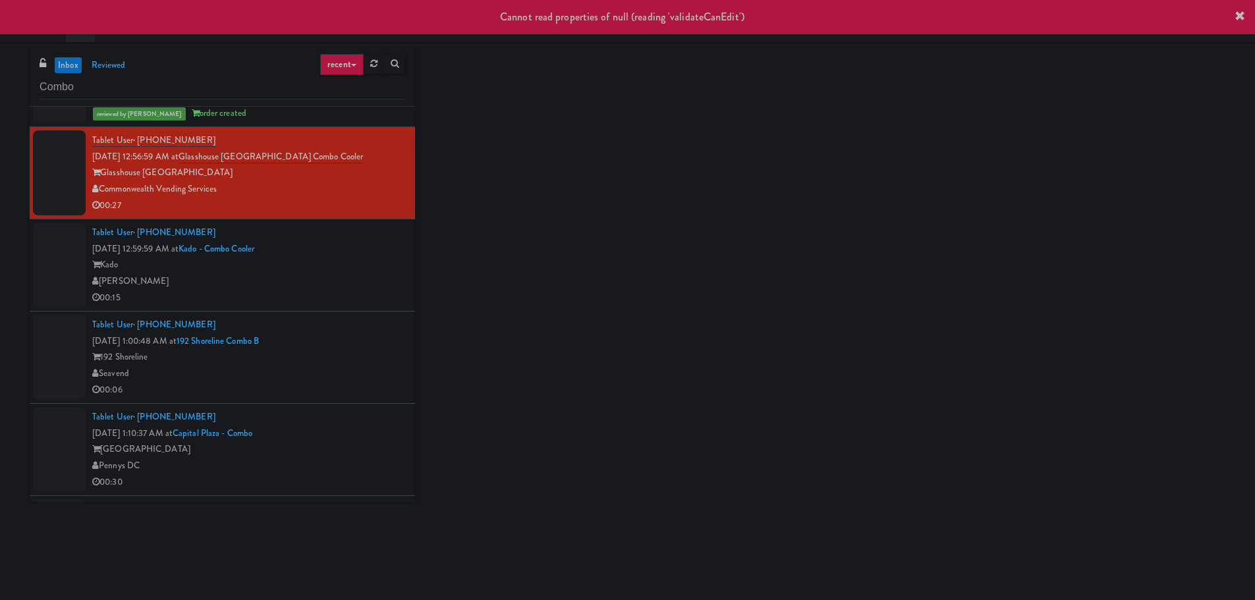
drag, startPoint x: 351, startPoint y: 287, endPoint x: 356, endPoint y: 323, distance: 36.0
click at [351, 290] on div "Tablet User · (541) 213-7391 Sep 22, 2025 12:59:59 AM at Kado - Combo Cooler Ka…" at bounding box center [248, 265] width 313 height 81
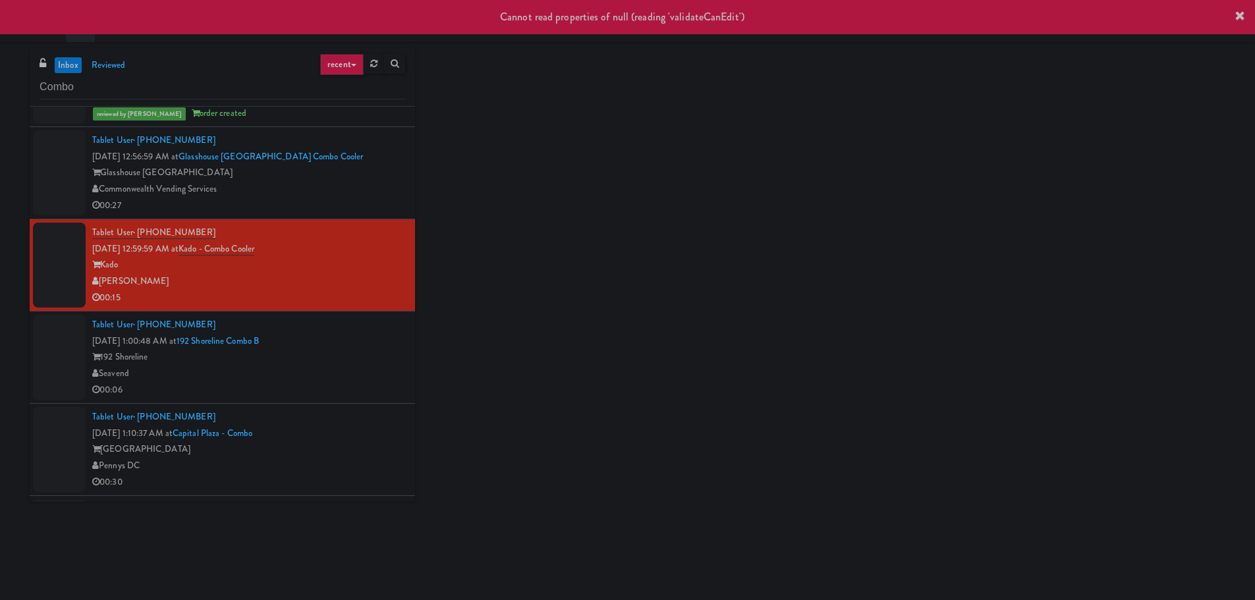
drag, startPoint x: 359, startPoint y: 348, endPoint x: 358, endPoint y: 404, distance: 56.0
click at [359, 351] on div "Tablet User · (310) 923-1775 Sep 22, 2025 1:00:48 AM at 192 Shoreline Combo B 1…" at bounding box center [248, 357] width 313 height 81
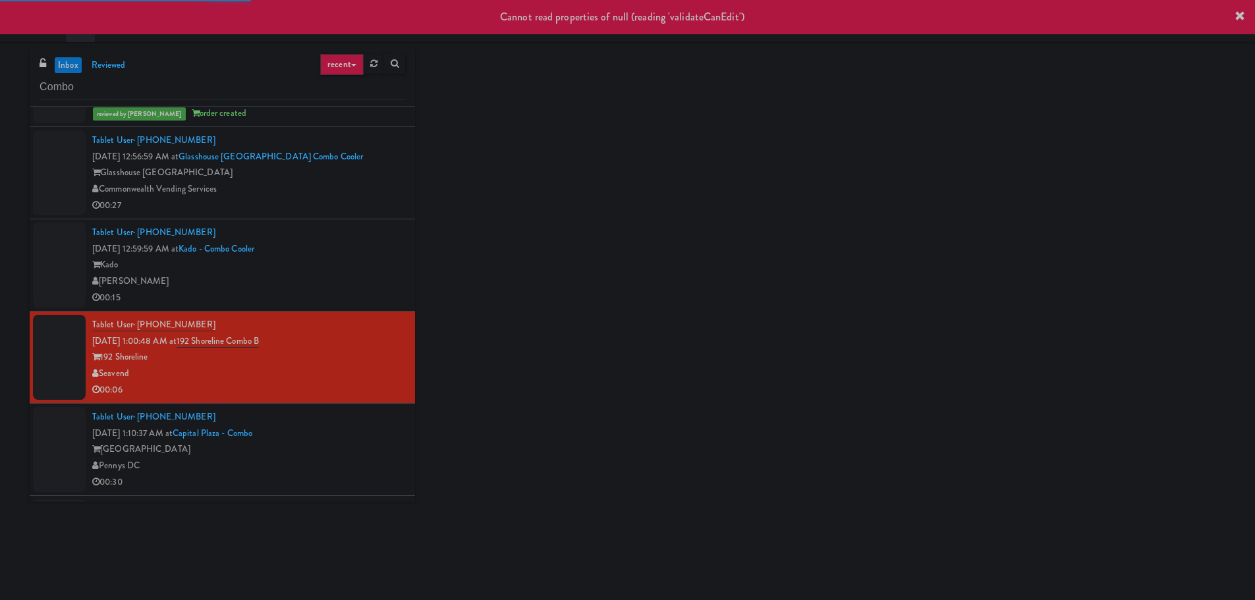
click at [358, 404] on li "Tablet User · (251) 250-9545 Sep 22, 2025 1:10:37 AM at Capital Plaza - Combo C…" at bounding box center [222, 450] width 385 height 92
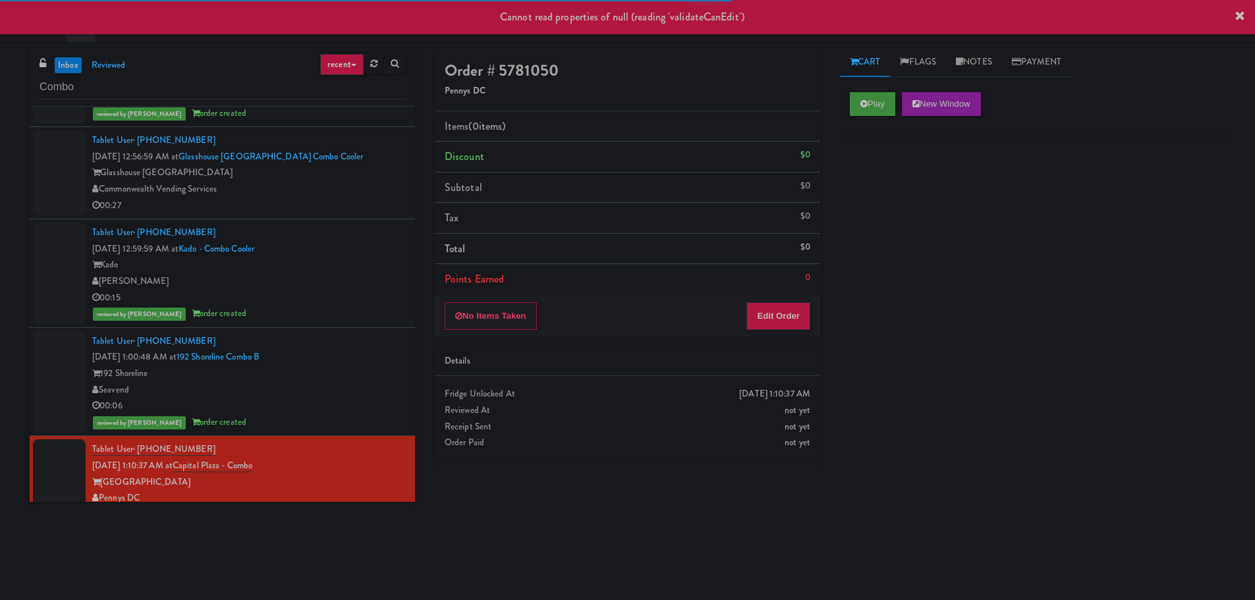
click at [57, 64] on link "inbox" at bounding box center [68, 65] width 27 height 16
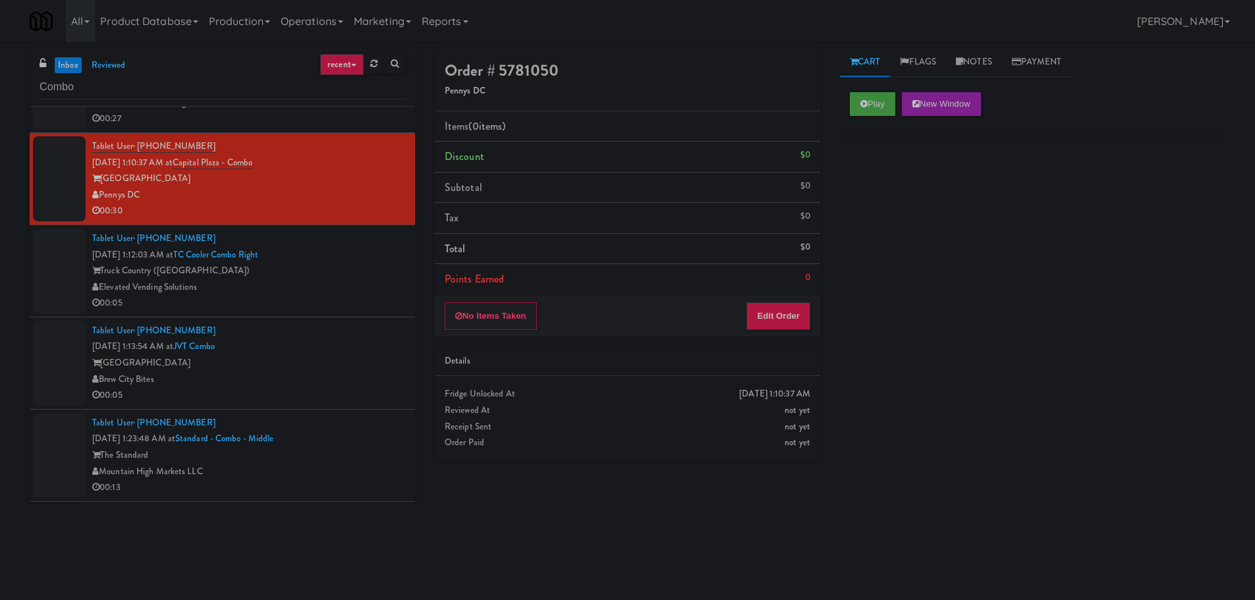
click at [365, 285] on div "Elevated Vending Solutions" at bounding box center [248, 287] width 313 height 16
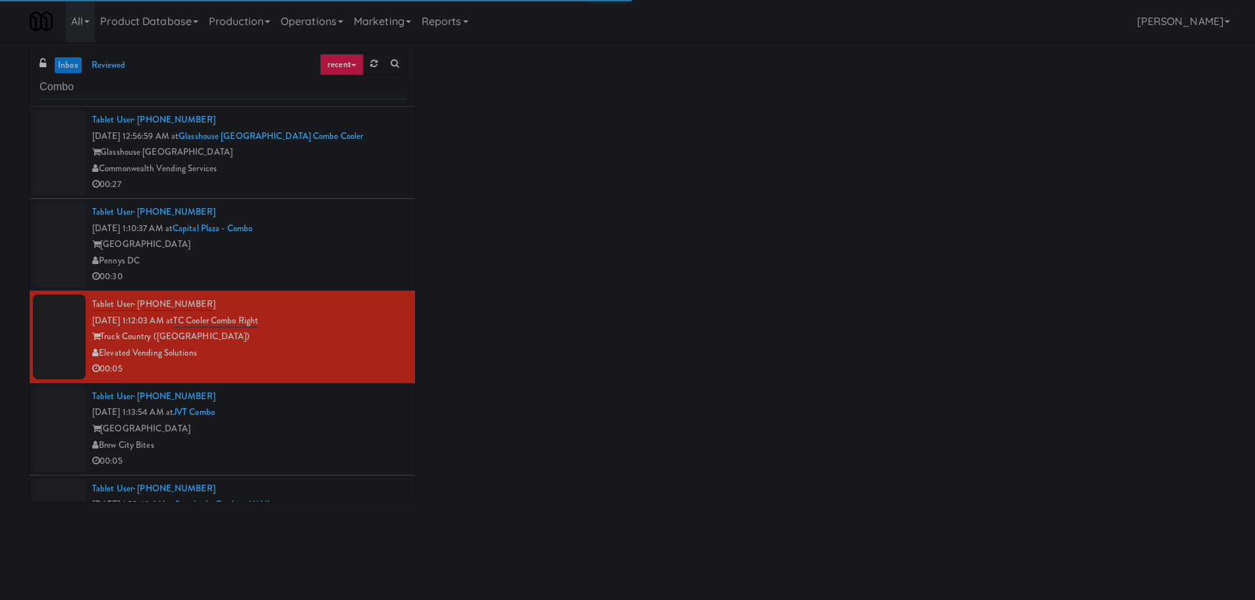
click at [345, 424] on div "[GEOGRAPHIC_DATA]" at bounding box center [248, 429] width 313 height 16
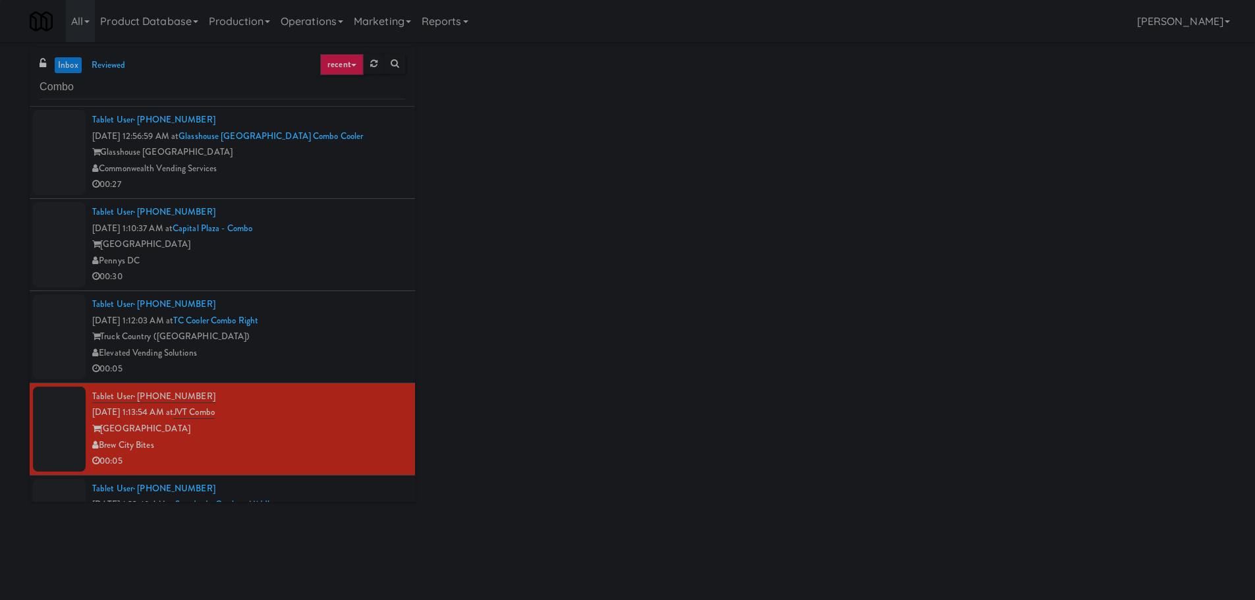
click at [348, 331] on div "Truck Country (Oak Creek)" at bounding box center [248, 337] width 313 height 16
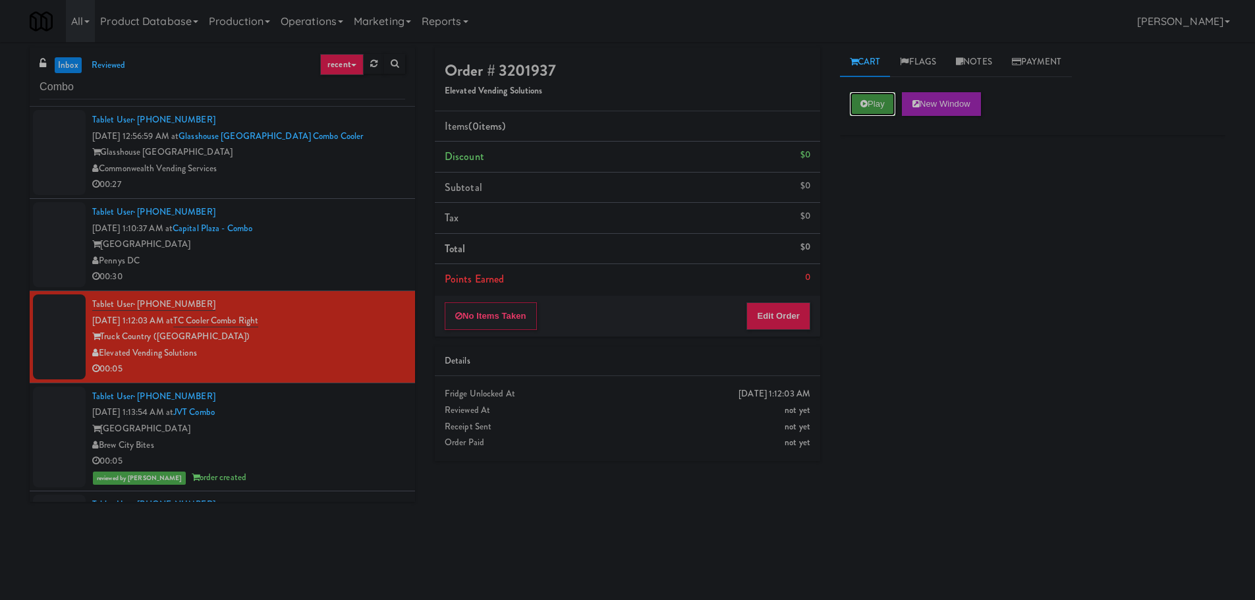
click at [879, 113] on button "Play" at bounding box center [872, 104] width 45 height 24
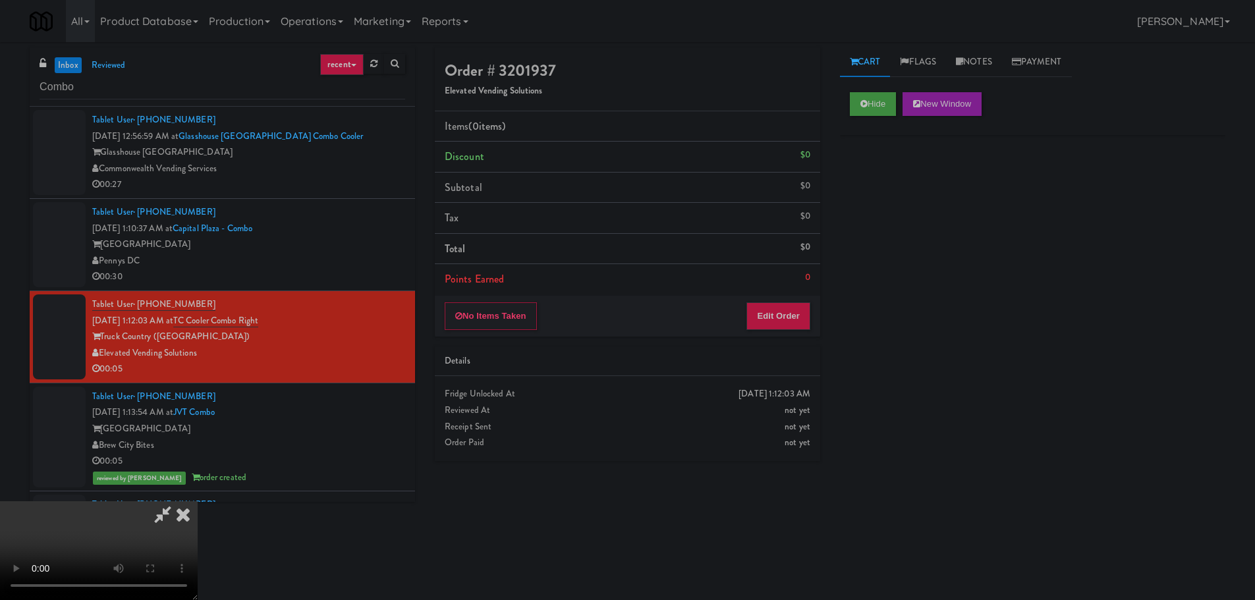
click at [763, 330] on div "No Items Taken Edit Order" at bounding box center [627, 316] width 385 height 41
click at [763, 312] on button "Edit Order" at bounding box center [778, 316] width 64 height 28
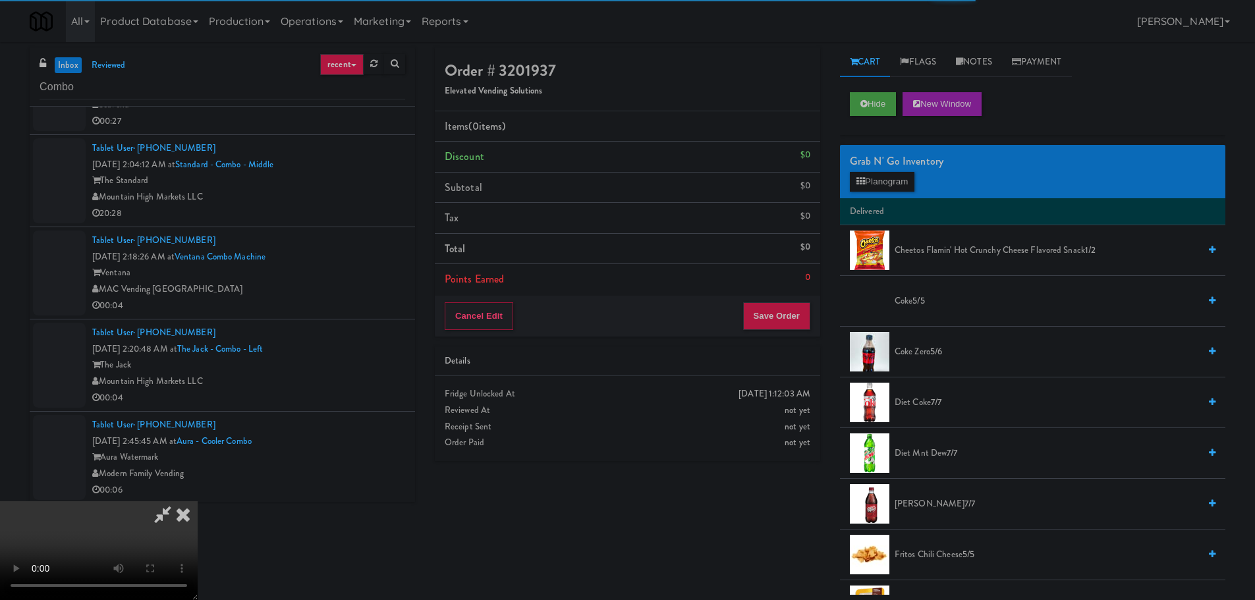
scroll to position [819, 0]
click at [283, 294] on div "MAC Vending [GEOGRAPHIC_DATA]" at bounding box center [248, 288] width 313 height 16
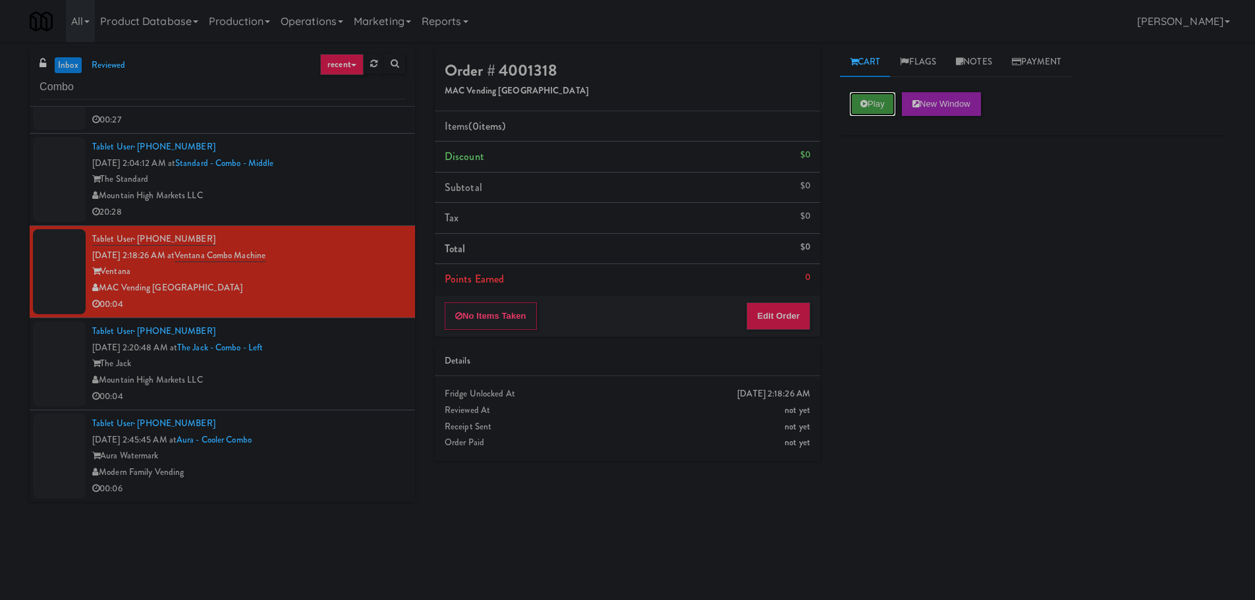
click at [872, 106] on button "Play" at bounding box center [872, 104] width 45 height 24
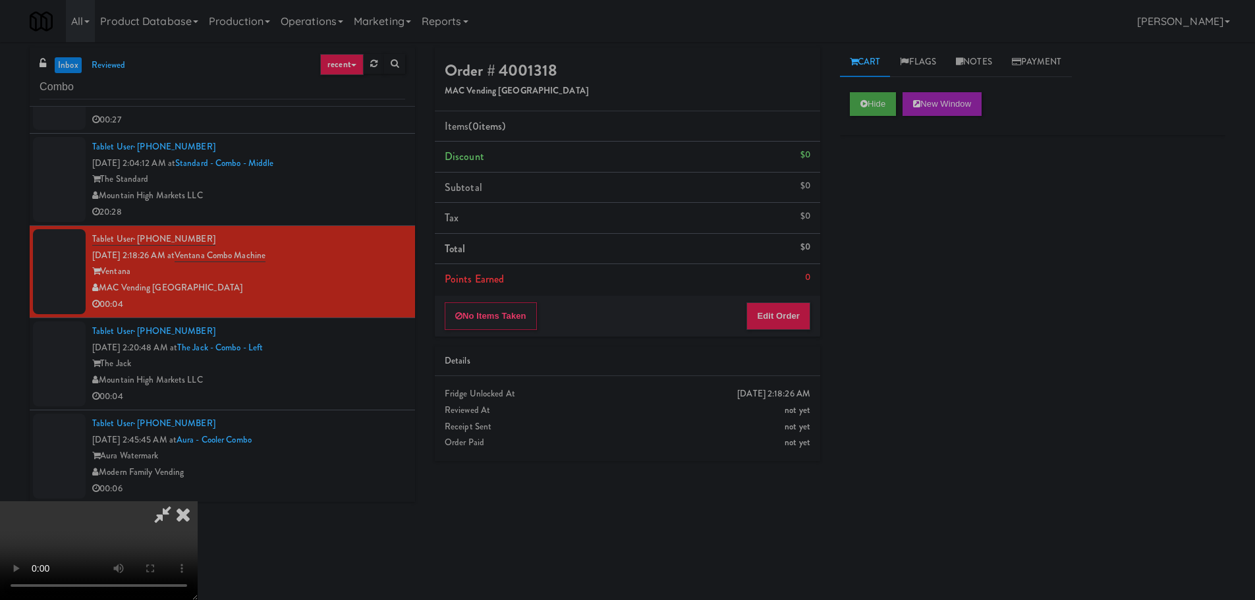
drag, startPoint x: 807, startPoint y: 283, endPoint x: 804, endPoint y: 300, distance: 18.0
click at [807, 283] on div "0" at bounding box center [807, 277] width 5 height 16
click at [804, 300] on div "No Items Taken Edit Order" at bounding box center [627, 316] width 385 height 41
click at [794, 307] on button "Edit Order" at bounding box center [778, 316] width 64 height 28
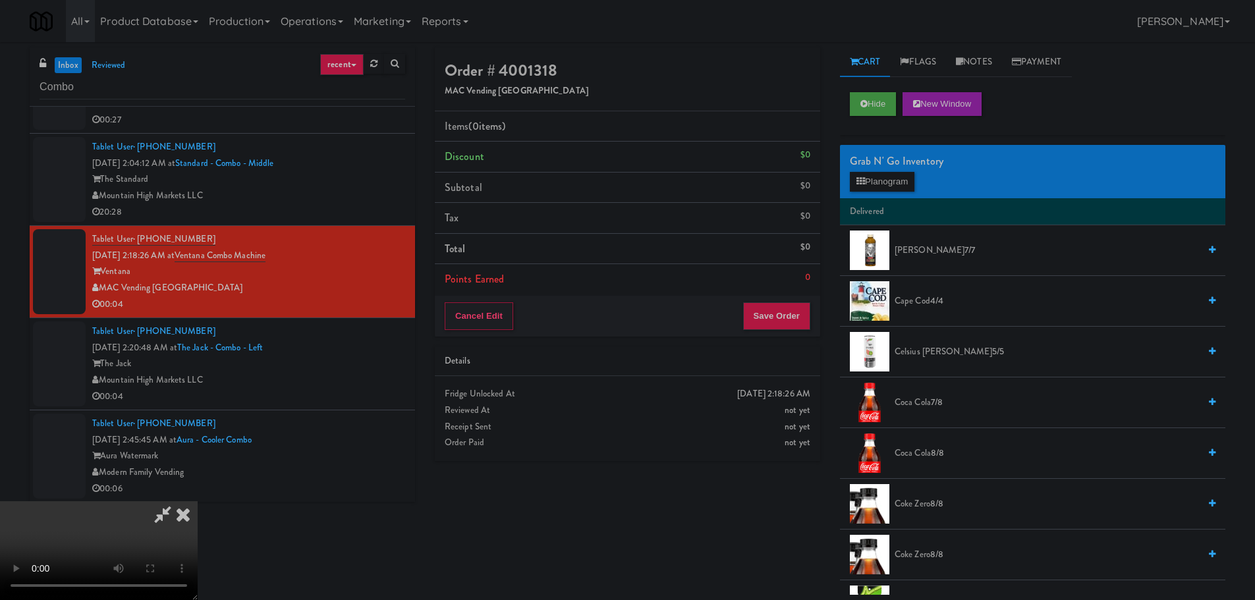
click at [198, 501] on video at bounding box center [99, 550] width 198 height 99
drag, startPoint x: 883, startPoint y: 160, endPoint x: 877, endPoint y: 171, distance: 13.0
click at [881, 163] on div "Grab N' Go Inventory" at bounding box center [1033, 161] width 366 height 20
click at [877, 173] on button "Planogram" at bounding box center [882, 182] width 65 height 20
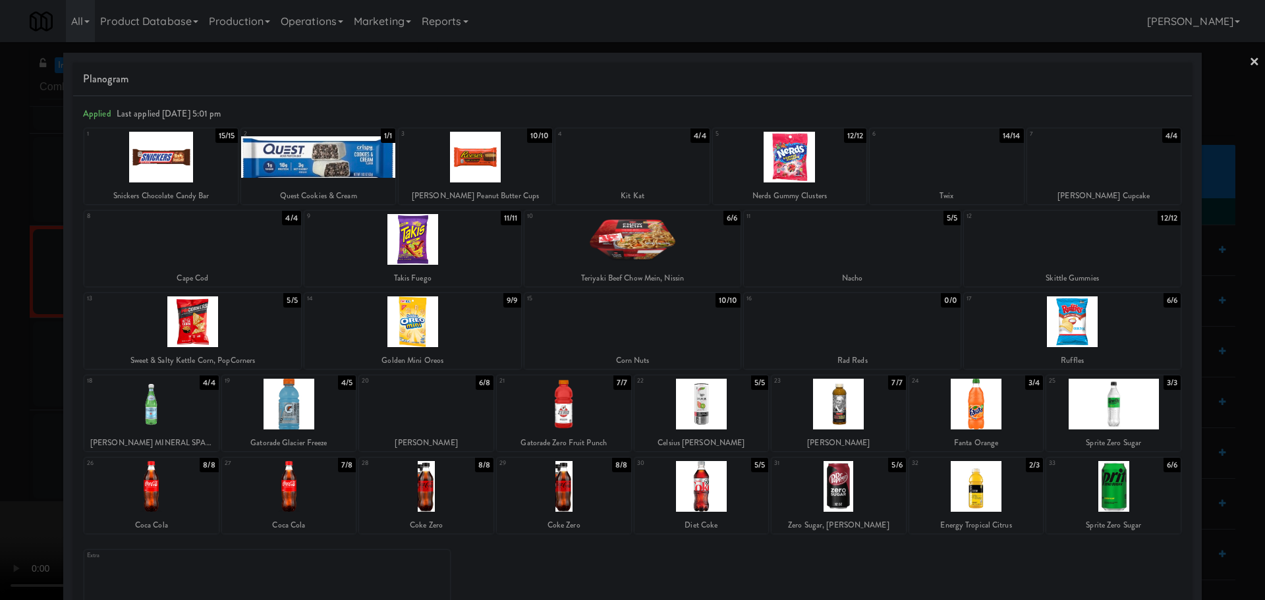
drag, startPoint x: 258, startPoint y: 167, endPoint x: 246, endPoint y: 178, distance: 15.8
click at [258, 167] on div at bounding box center [317, 157] width 153 height 51
click at [0, 325] on div at bounding box center [632, 300] width 1265 height 600
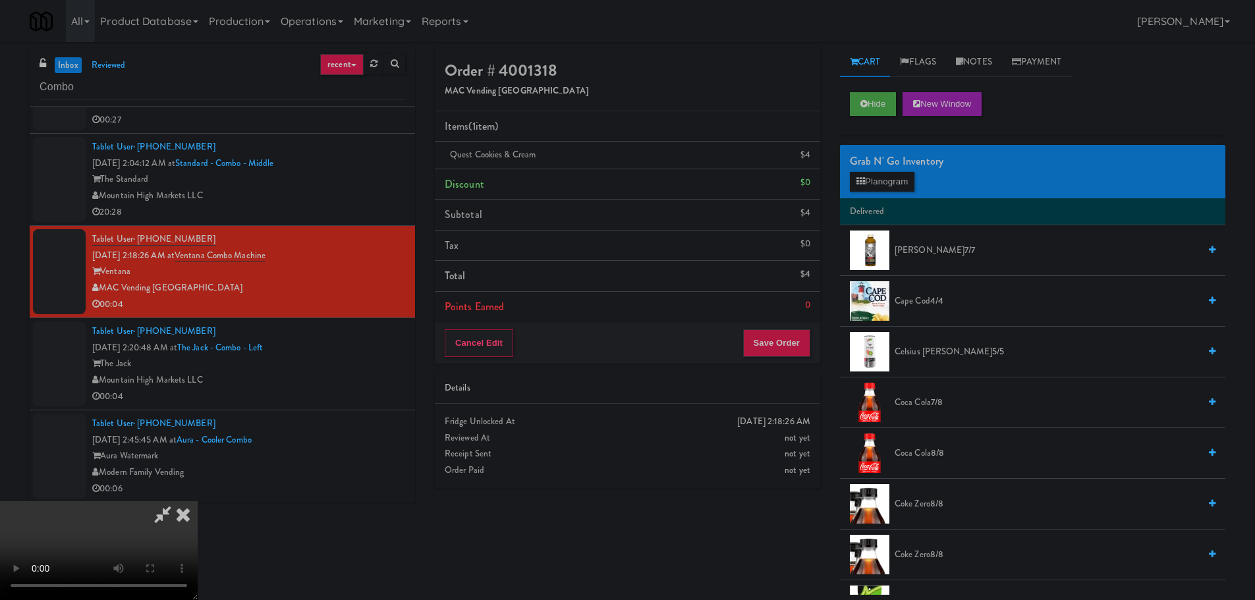
click at [198, 501] on video at bounding box center [99, 550] width 198 height 99
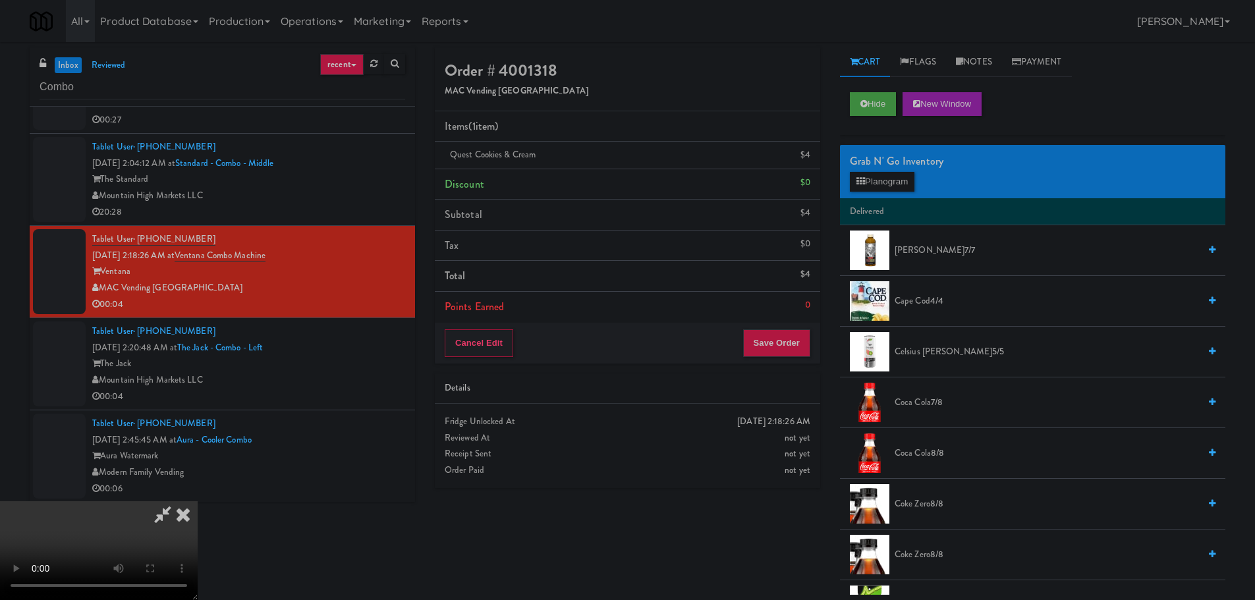
click at [198, 501] on video at bounding box center [99, 550] width 198 height 99
click at [786, 367] on div "Order # 4001318 MAC Vending USA Items (1 item ) Quest Cookies & Cream $4 Discou…" at bounding box center [627, 272] width 405 height 451
click at [785, 336] on button "Save Order" at bounding box center [776, 343] width 67 height 28
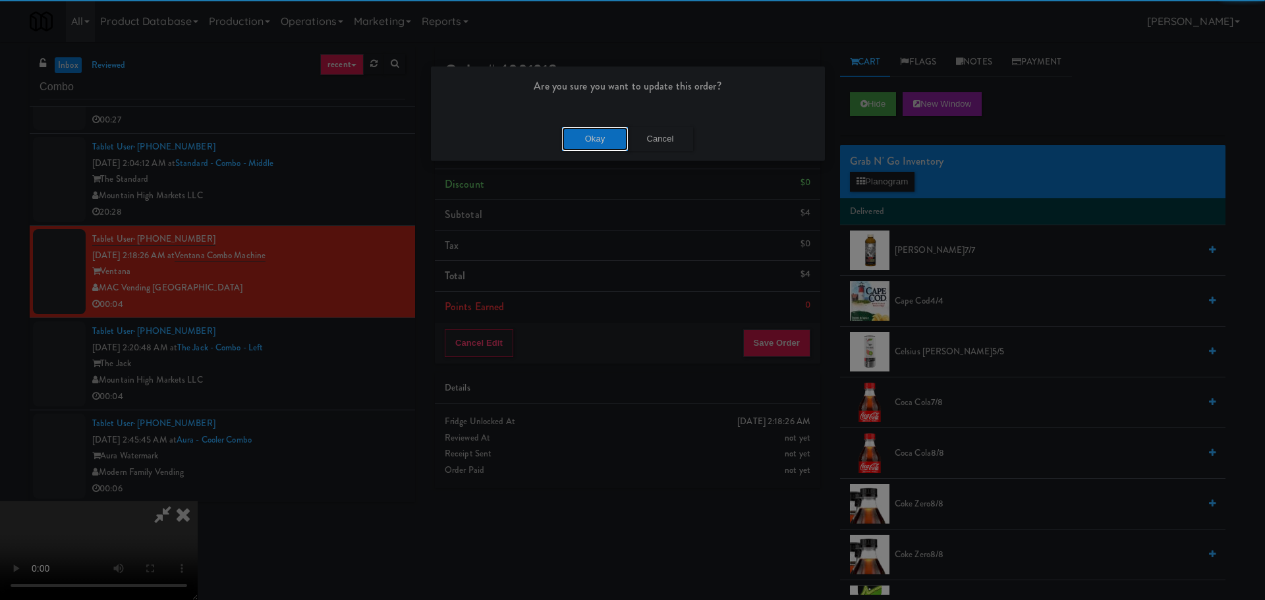
click at [569, 130] on button "Okay" at bounding box center [595, 139] width 66 height 24
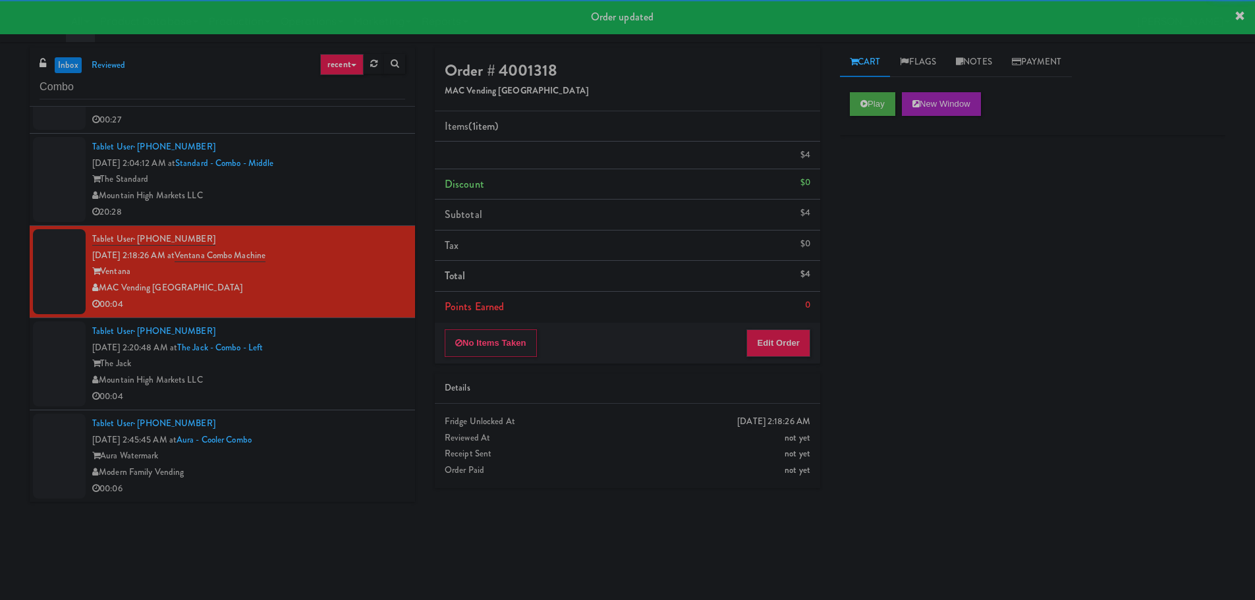
click at [352, 374] on div "Tablet User · (802) 683-8154 Sep 22, 2025 2:20:48 AM at The Jack - Combo - Left…" at bounding box center [248, 363] width 313 height 81
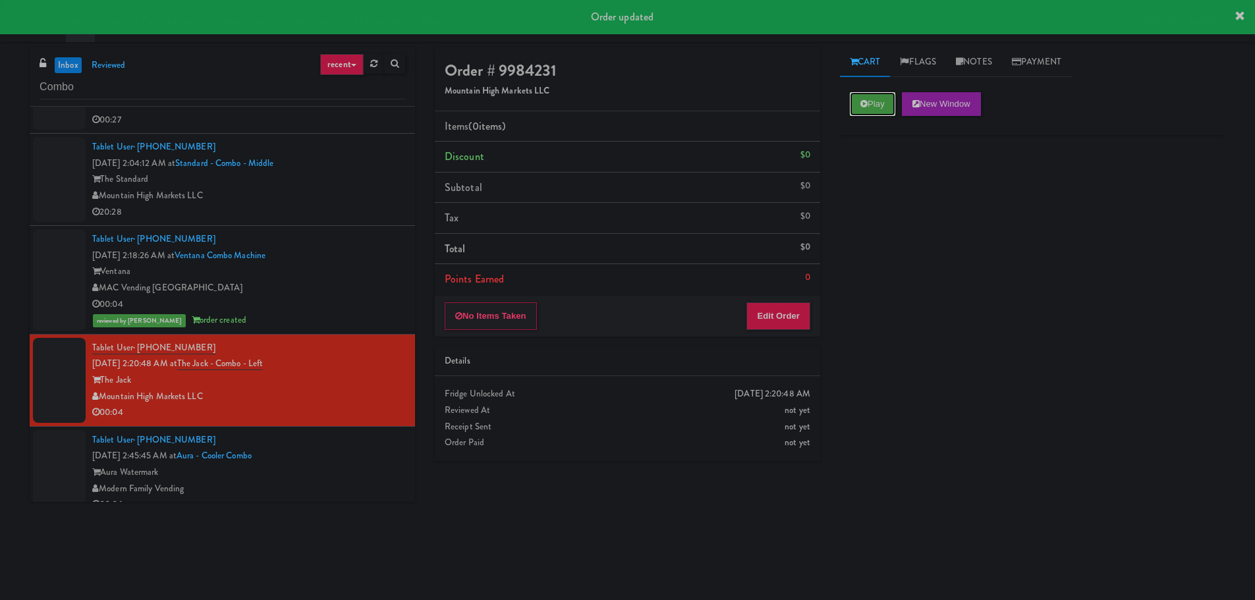
click at [873, 106] on button "Play" at bounding box center [872, 104] width 45 height 24
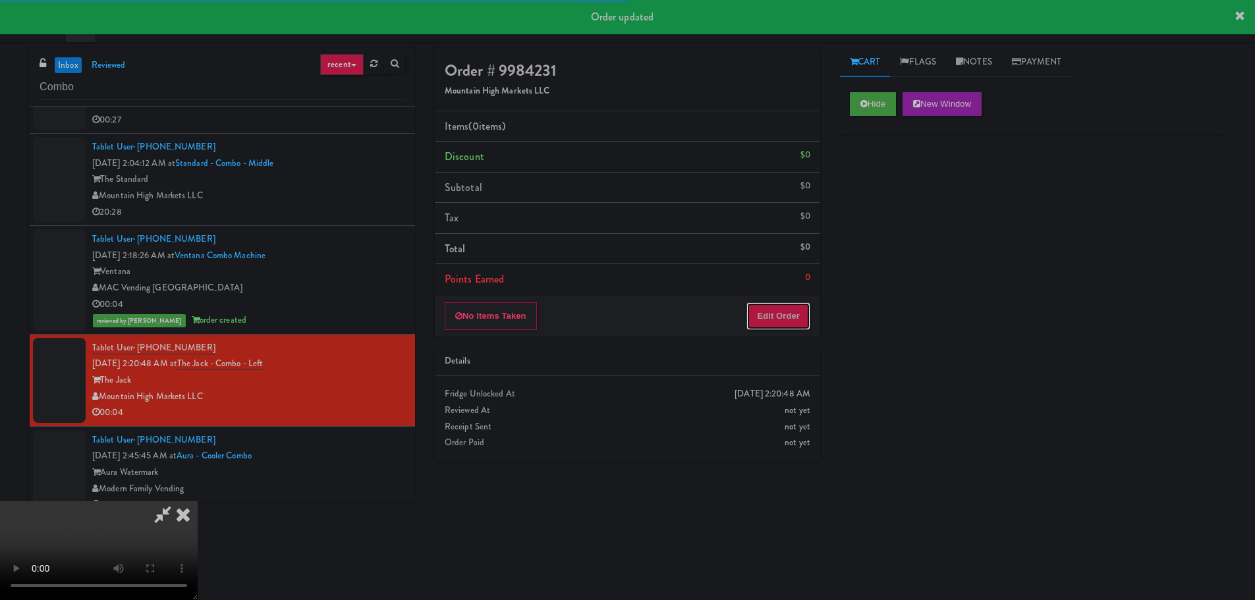
click at [780, 310] on button "Edit Order" at bounding box center [778, 316] width 64 height 28
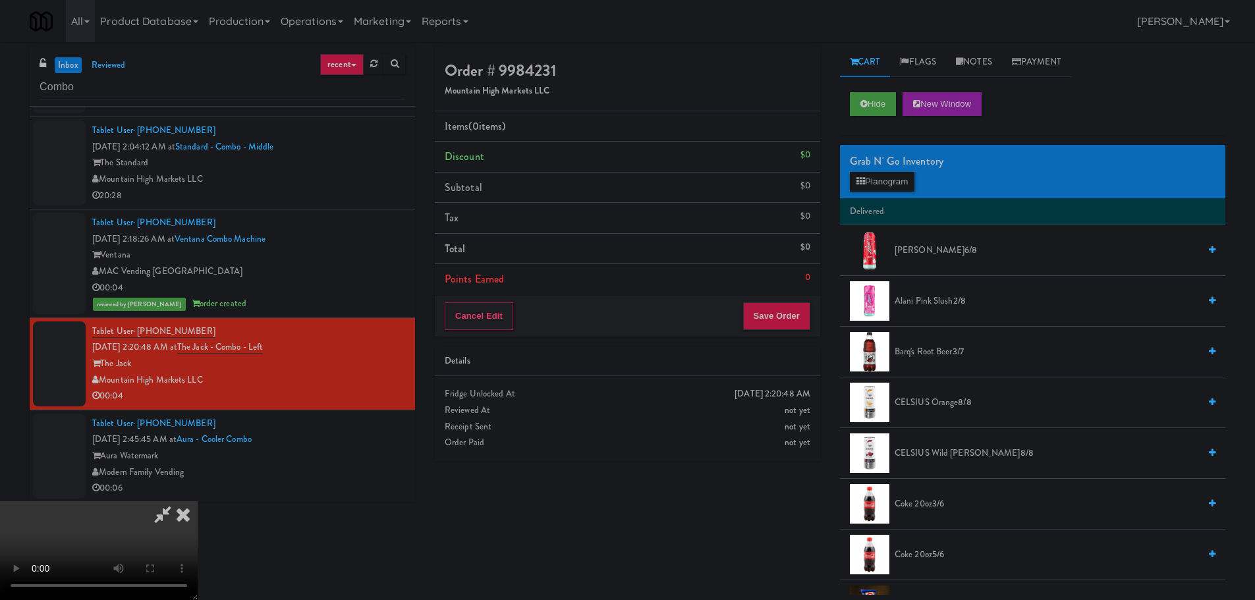
click at [198, 501] on video at bounding box center [99, 550] width 198 height 99
click at [877, 189] on button "Planogram" at bounding box center [882, 182] width 65 height 20
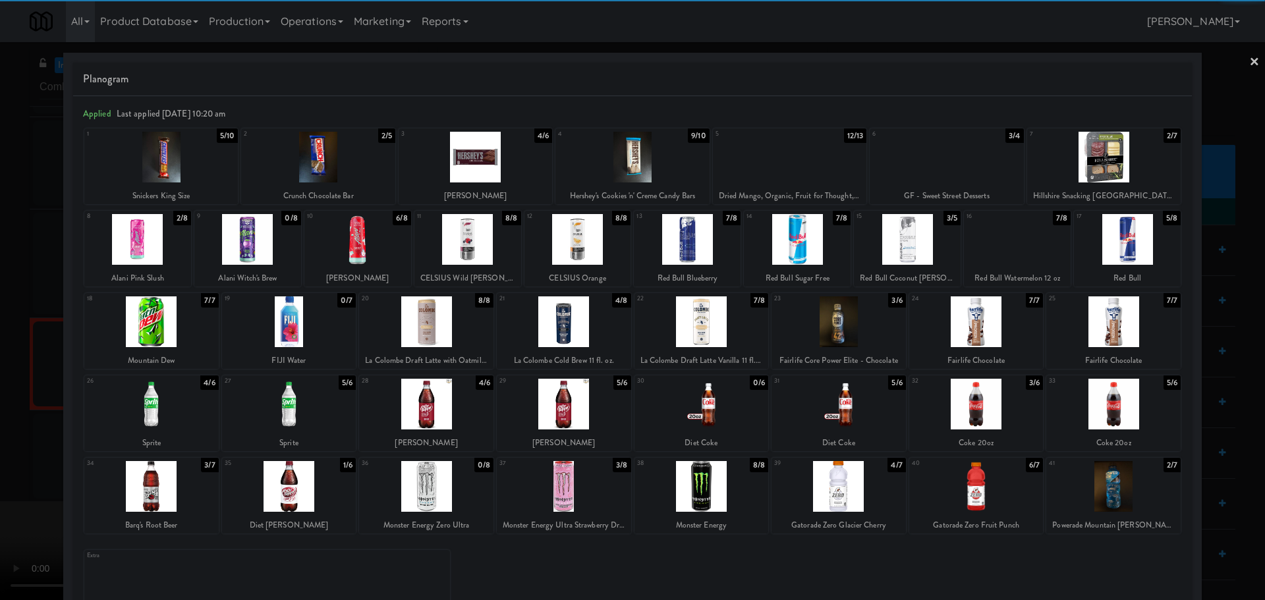
click at [130, 489] on div at bounding box center [151, 486] width 134 height 51
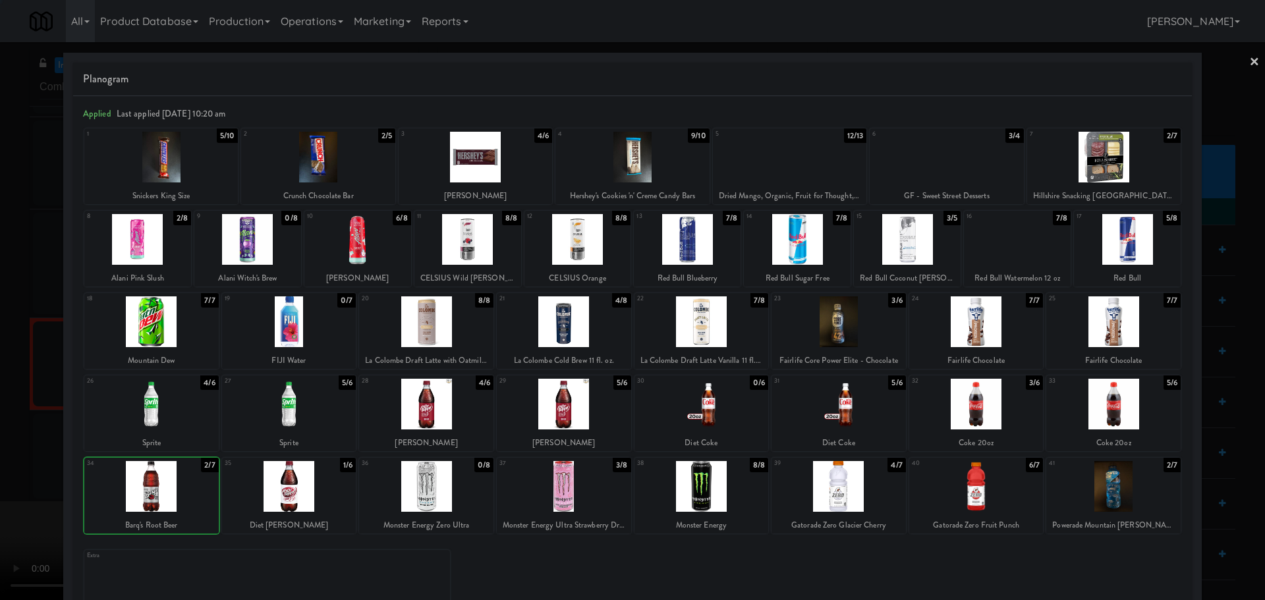
drag, startPoint x: 0, startPoint y: 491, endPoint x: 34, endPoint y: 474, distance: 38.3
click at [1, 491] on div at bounding box center [632, 300] width 1265 height 600
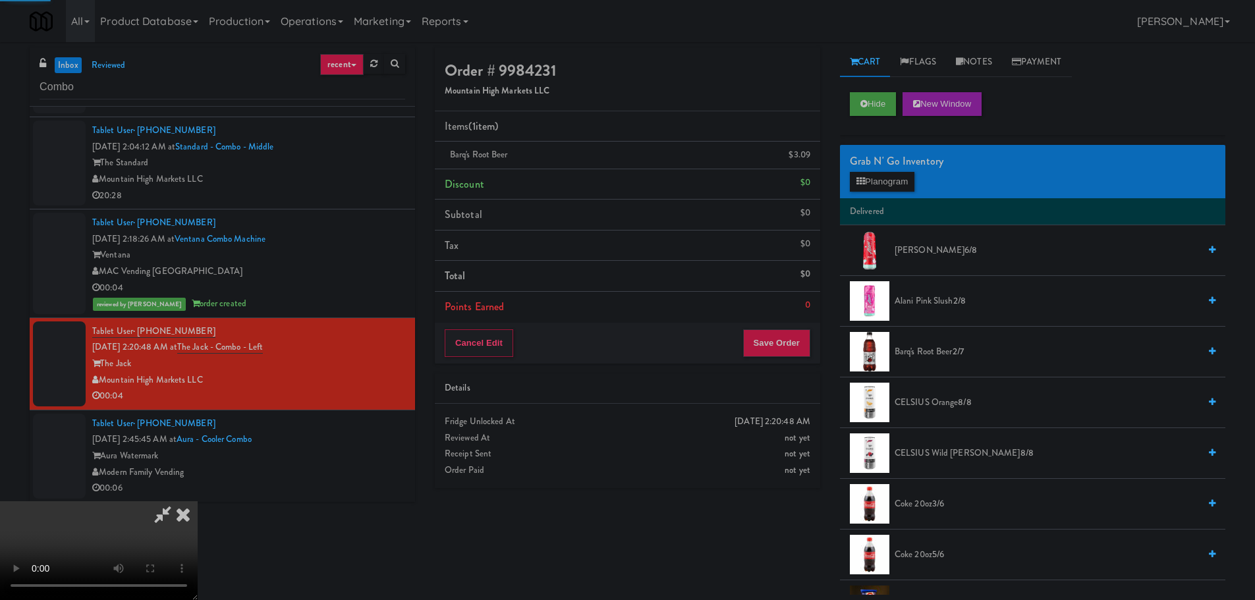
drag, startPoint x: 306, startPoint y: 353, endPoint x: 327, endPoint y: 383, distance: 37.3
click at [198, 501] on video at bounding box center [99, 550] width 198 height 99
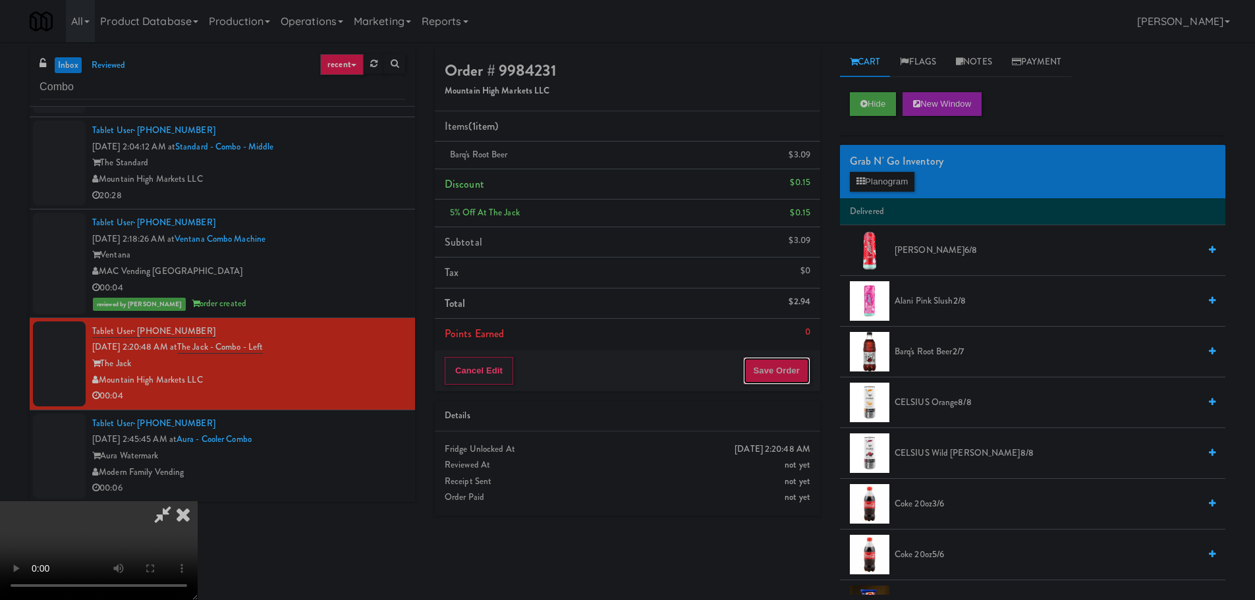
click at [772, 360] on button "Save Order" at bounding box center [776, 371] width 67 height 28
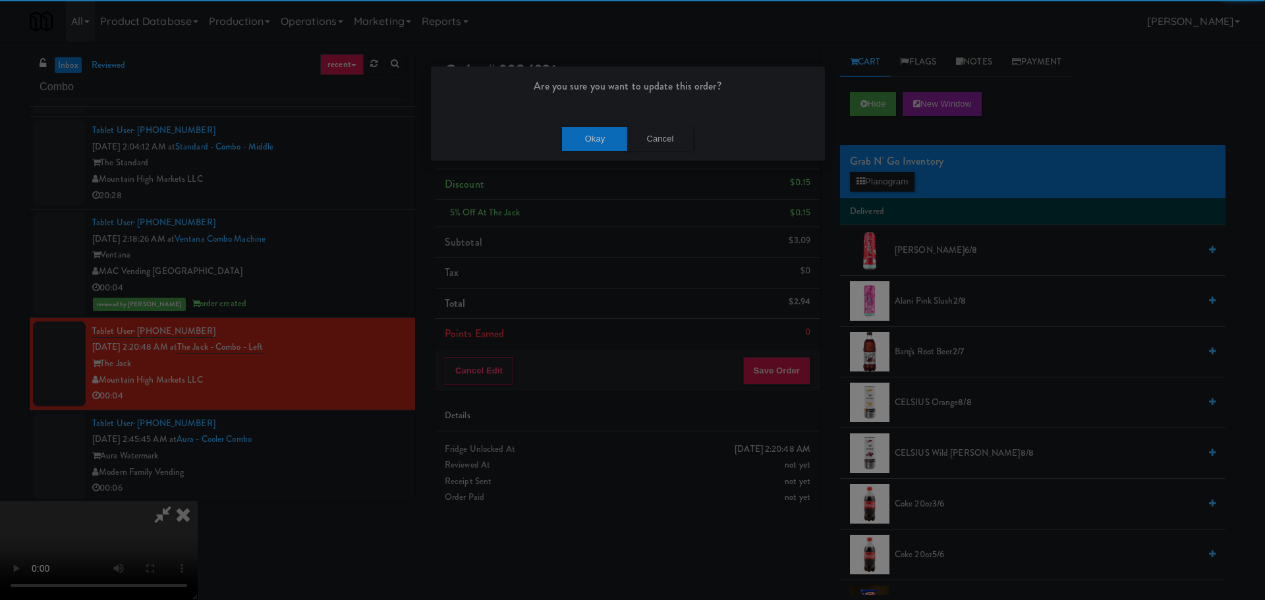
click at [603, 163] on div "Are you sure you want to update this order? Okay Cancel" at bounding box center [632, 300] width 1265 height 600
click at [605, 138] on button "Okay" at bounding box center [595, 139] width 66 height 24
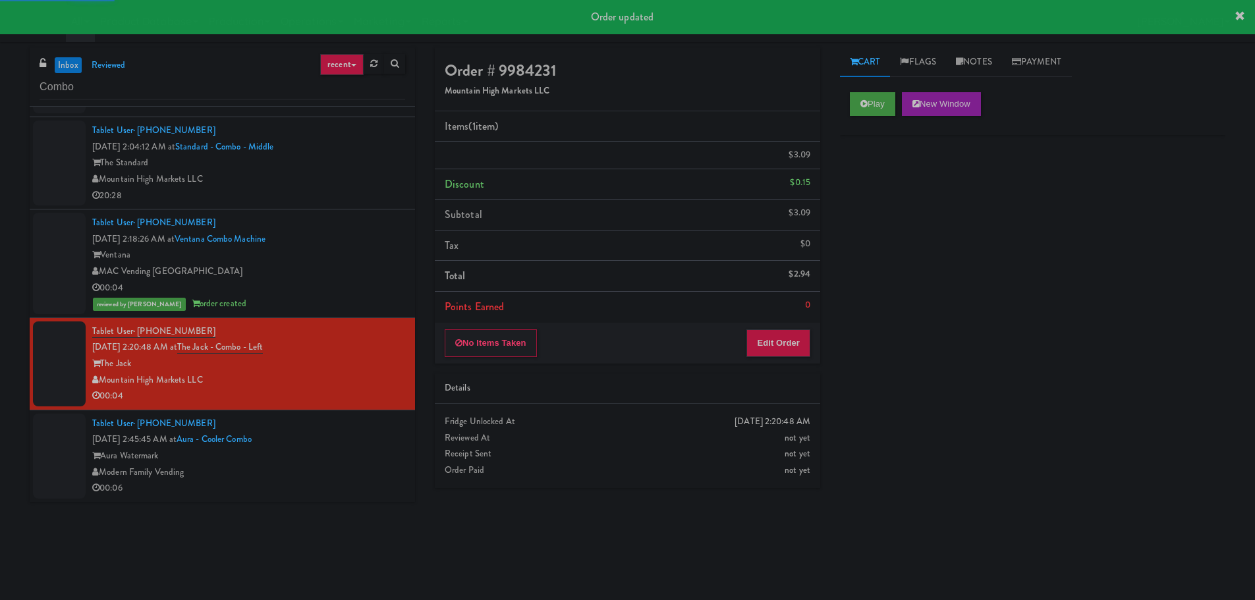
drag, startPoint x: 341, startPoint y: 273, endPoint x: 346, endPoint y: 278, distance: 7.0
click at [343, 276] on div "MAC Vending [GEOGRAPHIC_DATA]" at bounding box center [248, 271] width 313 height 16
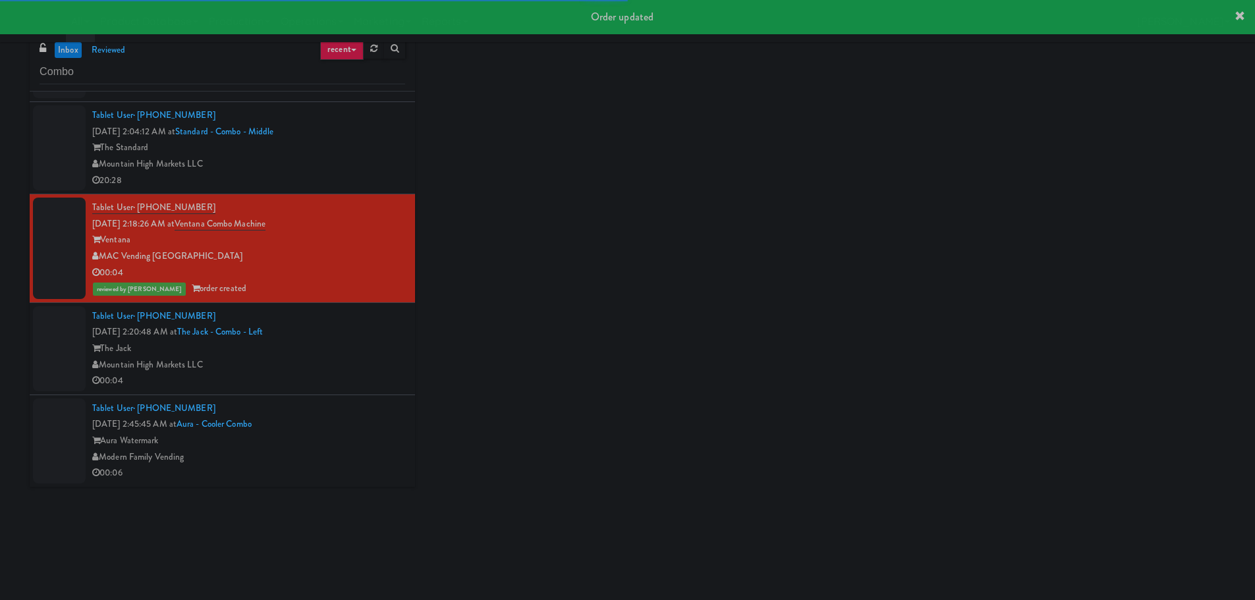
scroll to position [42, 0]
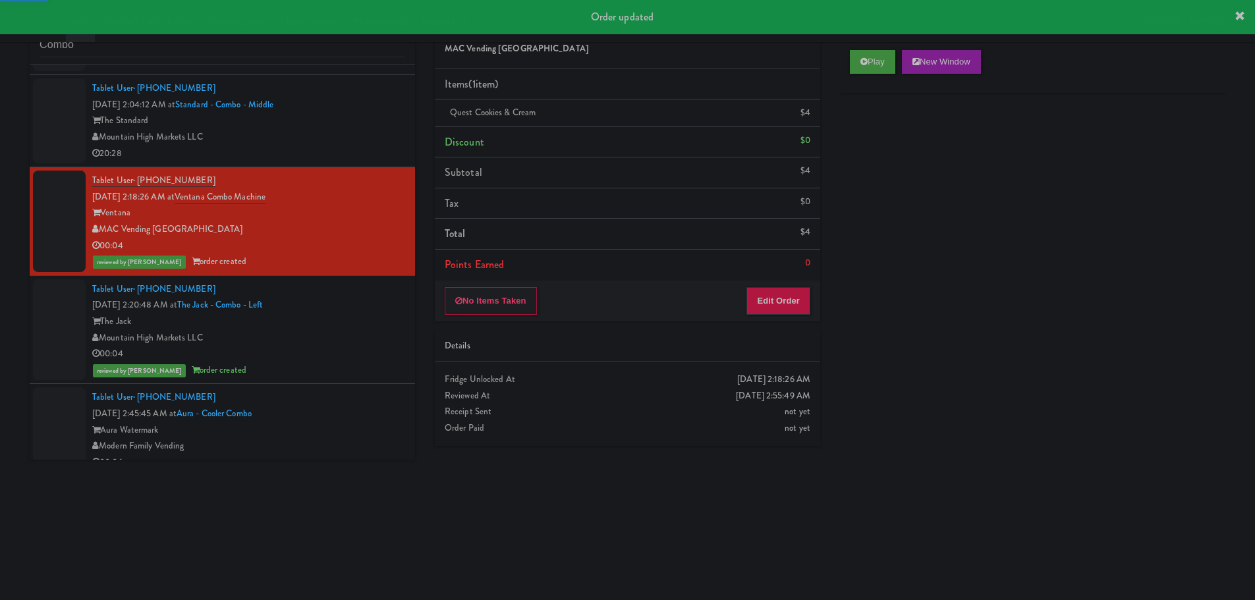
click at [351, 425] on div "Aura Watermark" at bounding box center [248, 430] width 313 height 16
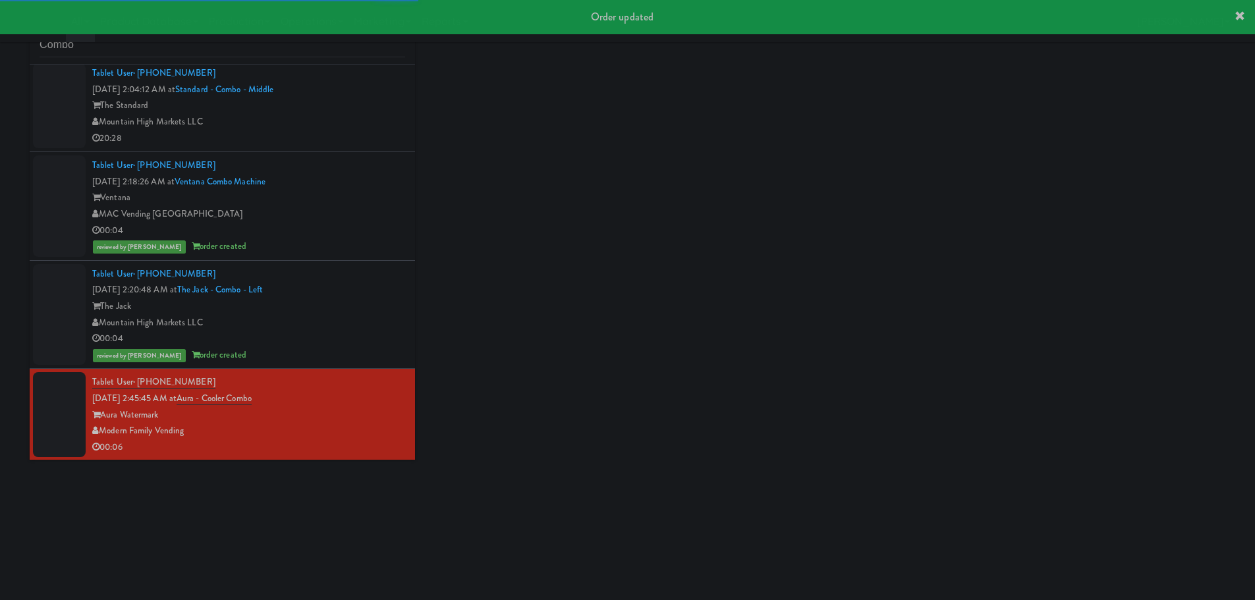
scroll to position [851, 0]
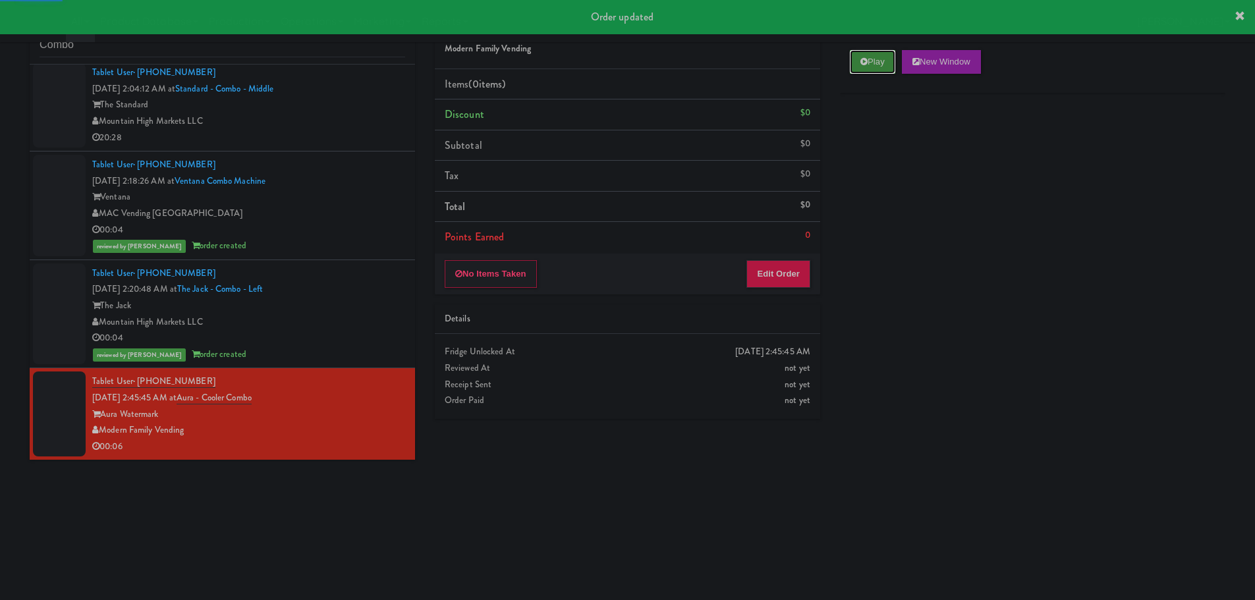
click at [869, 67] on button "Play" at bounding box center [872, 62] width 45 height 24
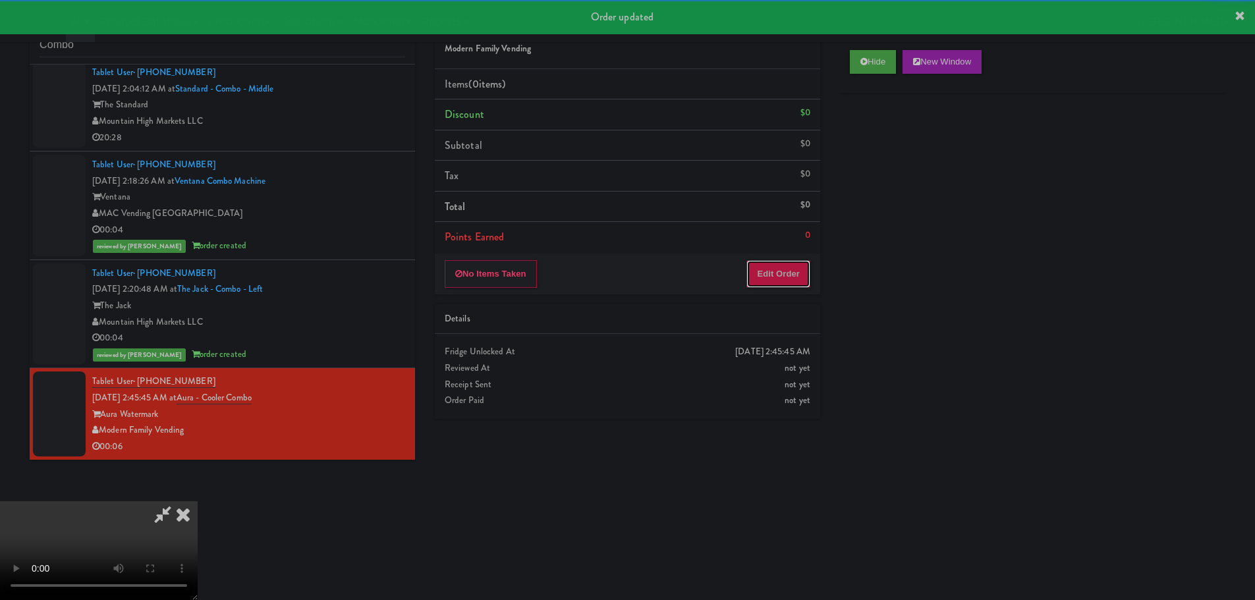
click at [773, 281] on button "Edit Order" at bounding box center [778, 274] width 64 height 28
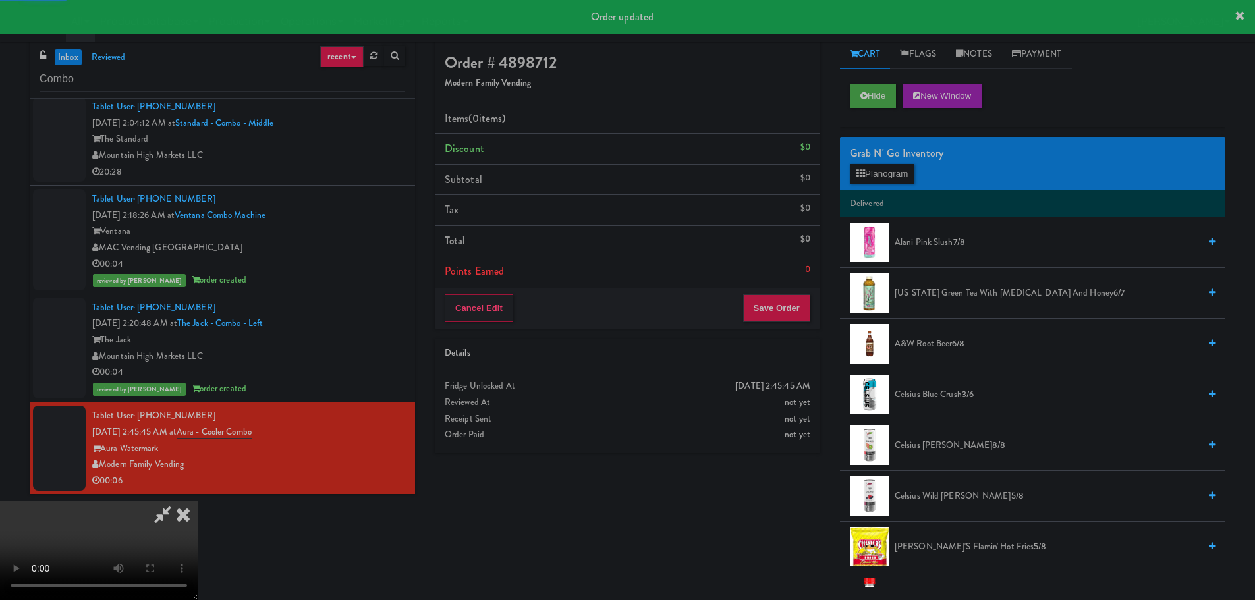
scroll to position [0, 0]
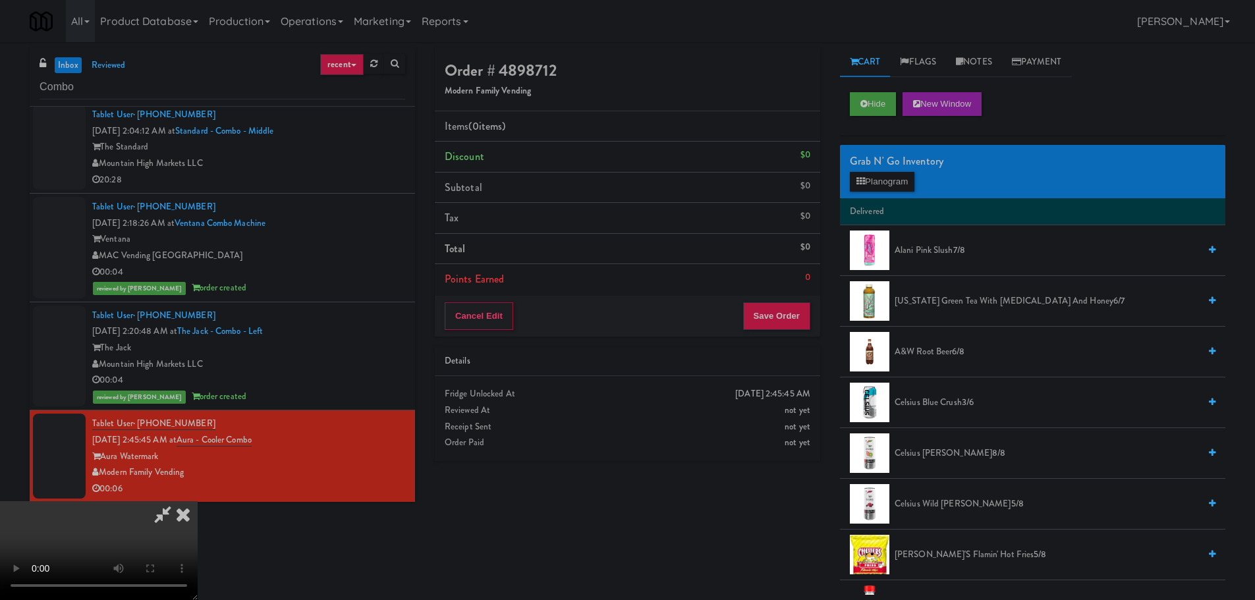
click at [198, 501] on video at bounding box center [99, 550] width 198 height 99
drag, startPoint x: 491, startPoint y: 407, endPoint x: 526, endPoint y: 406, distance: 34.9
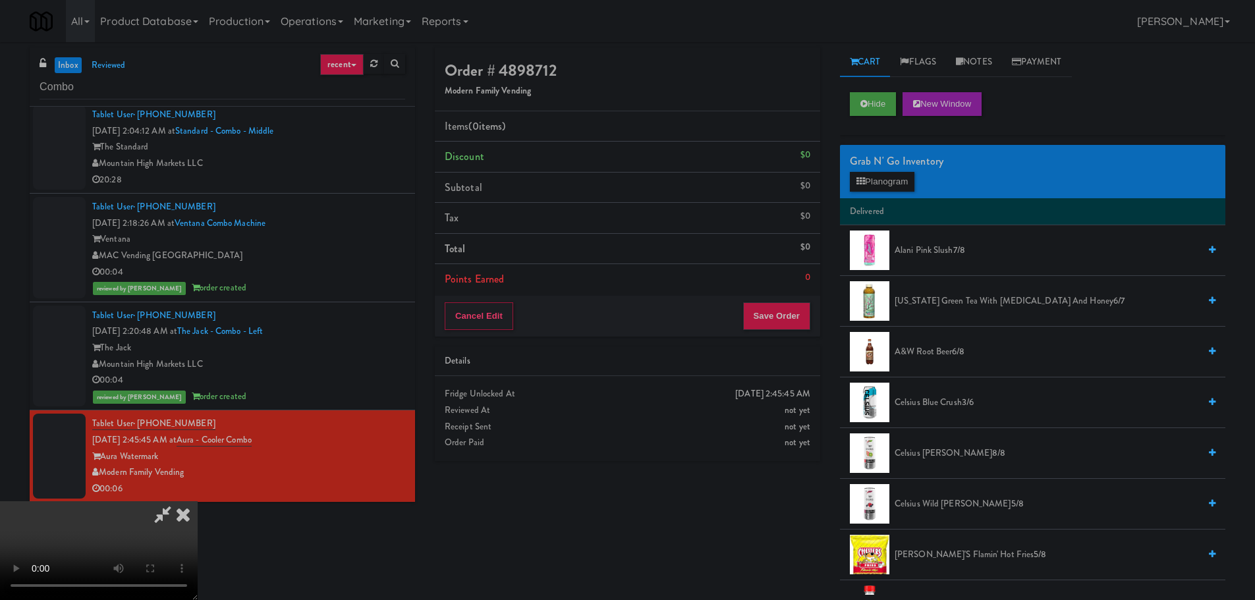
click at [198, 501] on video at bounding box center [99, 550] width 198 height 99
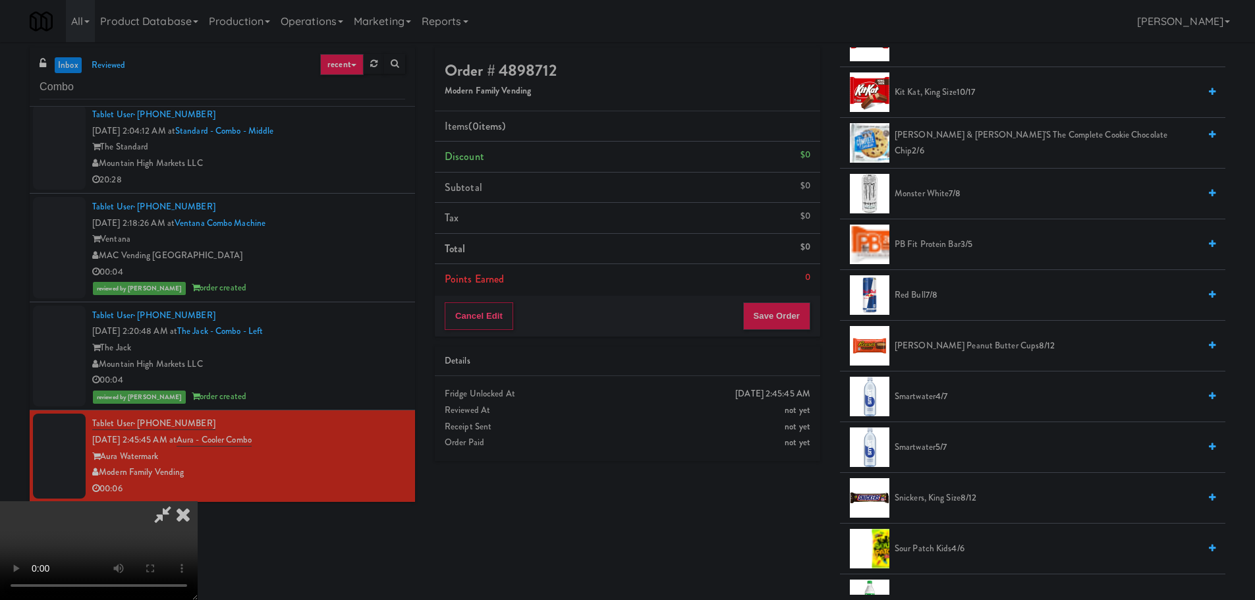
scroll to position [1186, 0]
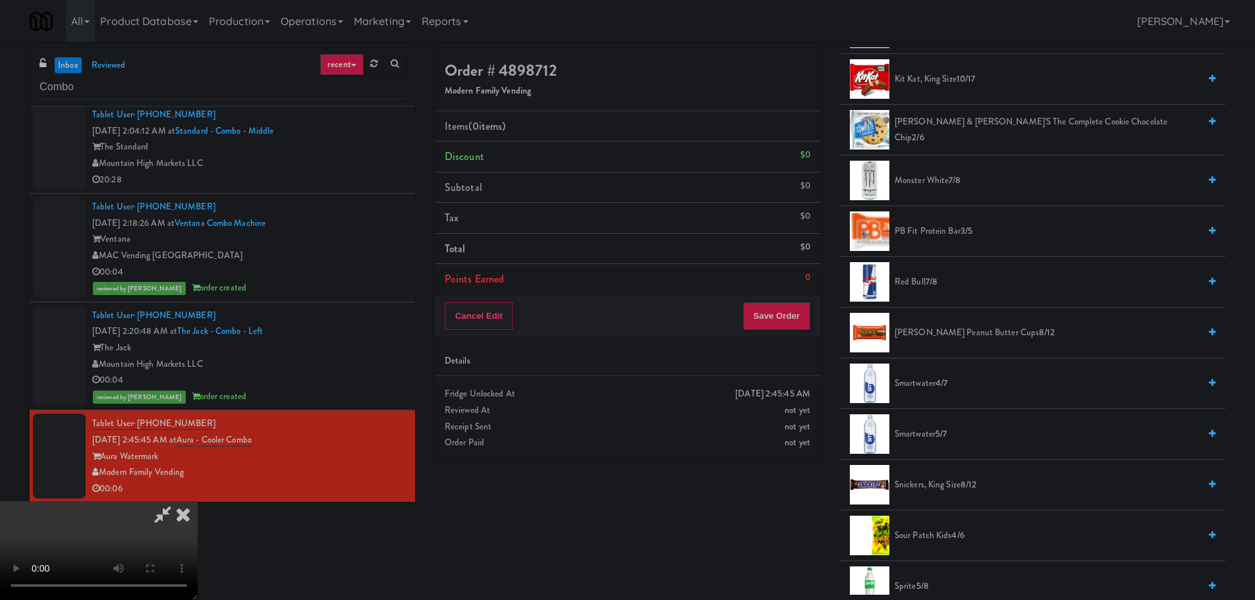
click at [910, 279] on span "Red Bull 7/8" at bounding box center [1046, 282] width 304 height 16
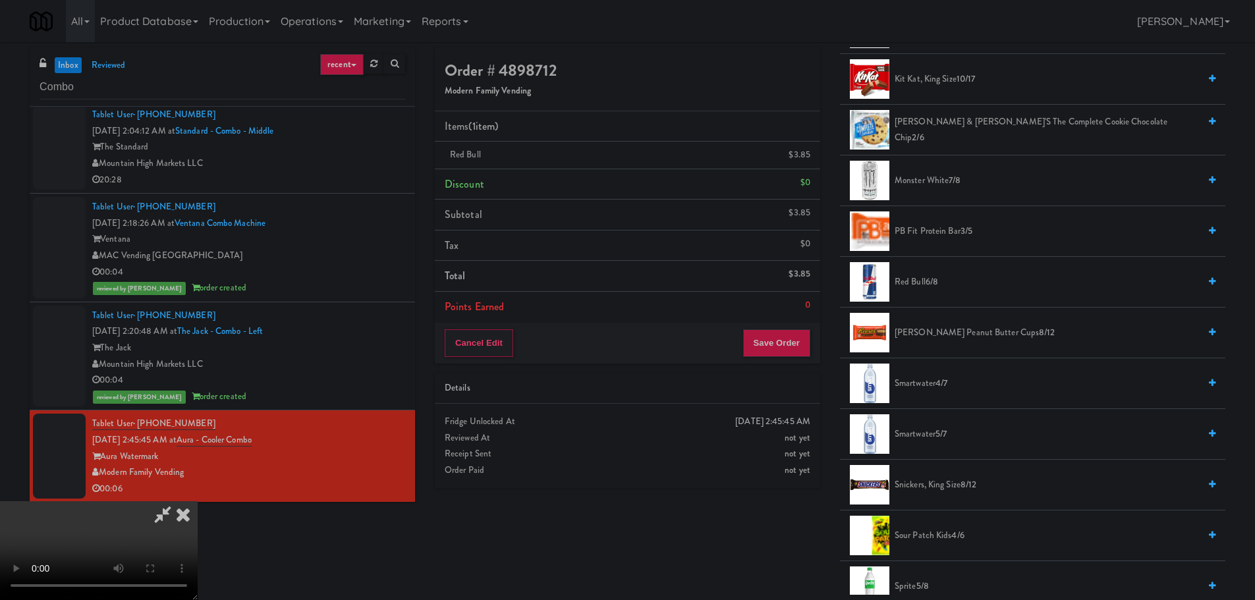
click at [198, 501] on video at bounding box center [99, 550] width 198 height 99
drag, startPoint x: 541, startPoint y: 404, endPoint x: 543, endPoint y: 413, distance: 9.4
click at [198, 501] on video at bounding box center [99, 550] width 198 height 99
drag, startPoint x: 533, startPoint y: 437, endPoint x: 557, endPoint y: 433, distance: 23.9
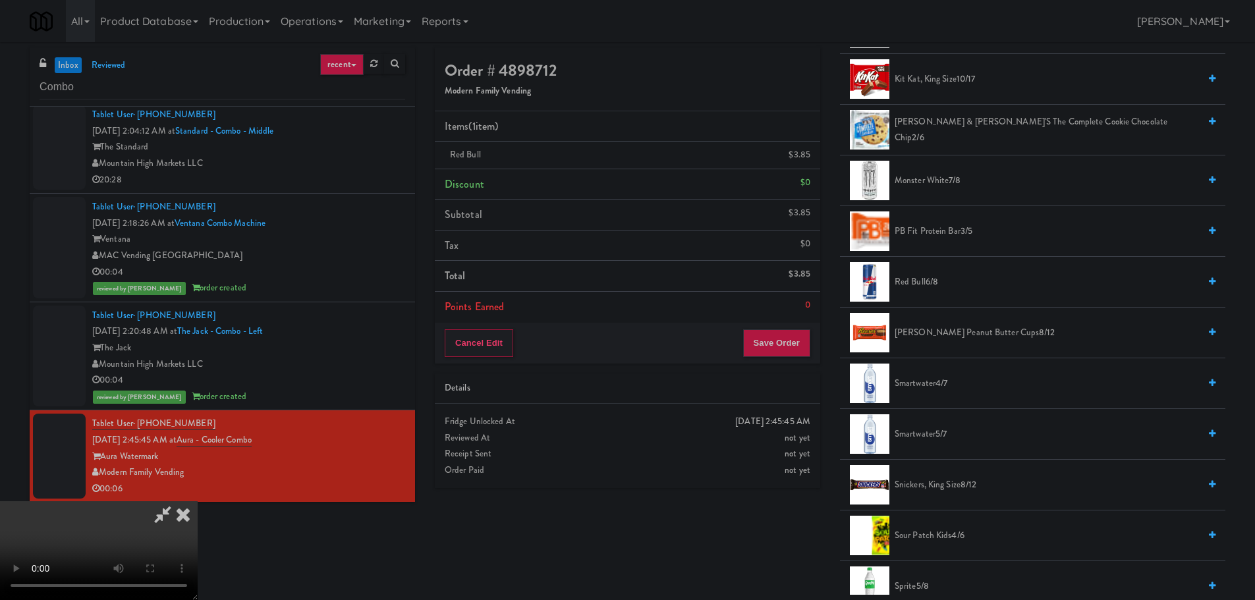
click at [198, 501] on video at bounding box center [99, 550] width 198 height 99
click at [920, 288] on span "Red Bull 6/8" at bounding box center [1046, 282] width 304 height 16
drag, startPoint x: 657, startPoint y: 364, endPoint x: 630, endPoint y: 393, distance: 39.1
click at [198, 501] on video at bounding box center [99, 550] width 198 height 99
click at [784, 330] on button "Save Order" at bounding box center [776, 343] width 67 height 28
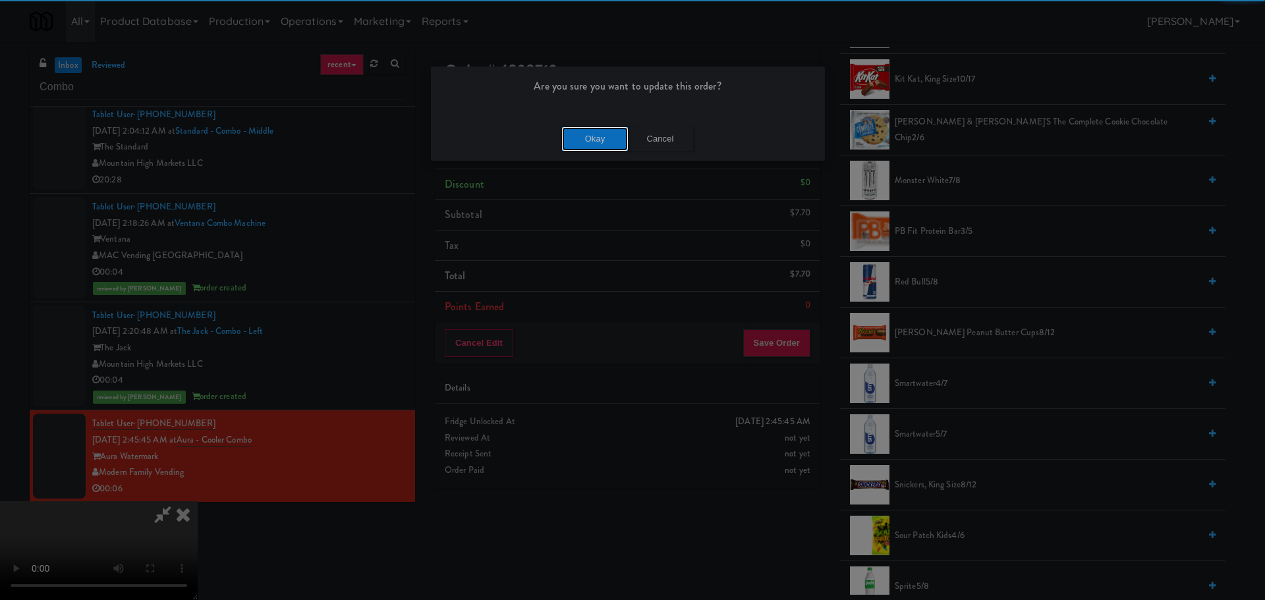
click at [566, 135] on button "Okay" at bounding box center [595, 139] width 66 height 24
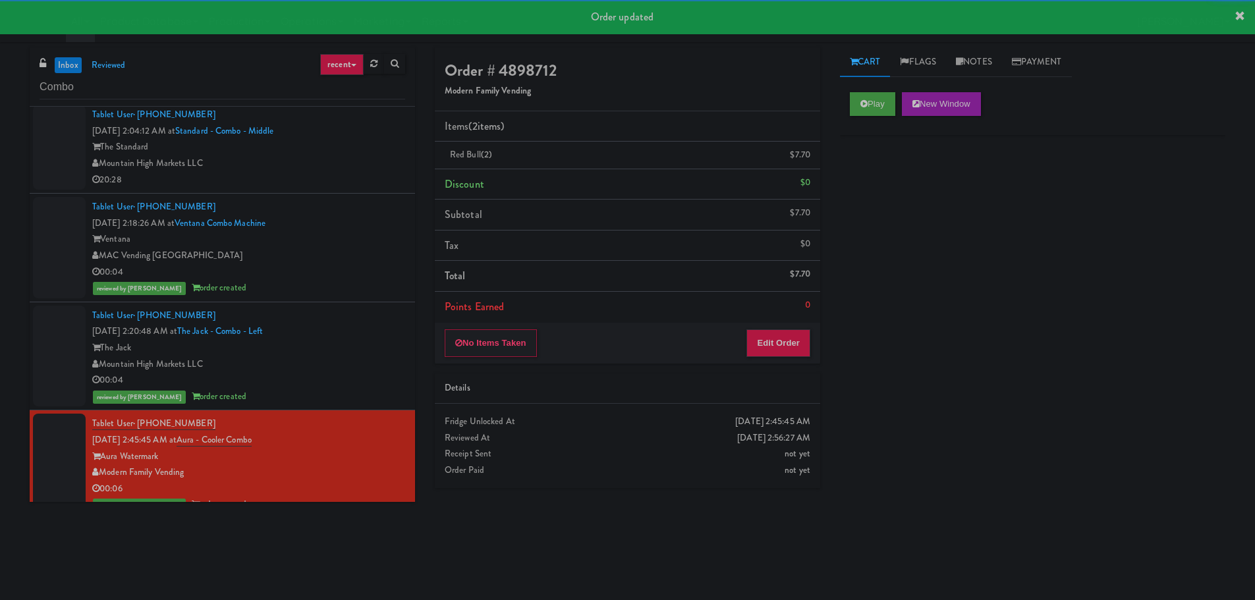
scroll to position [900, 0]
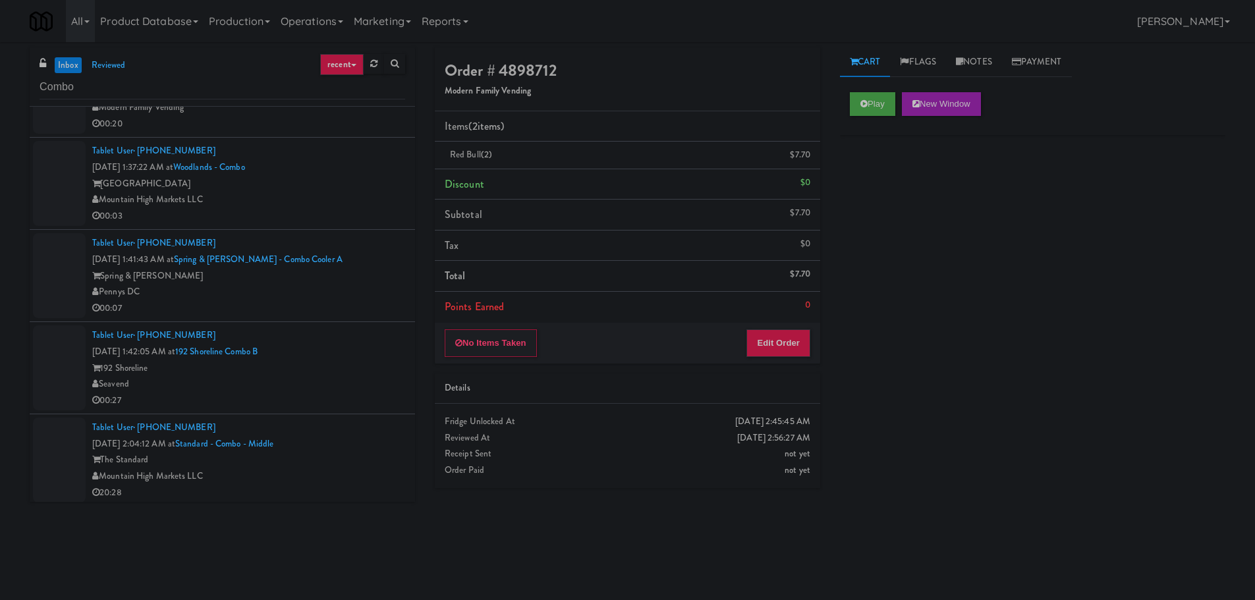
click at [327, 381] on div "Seavend" at bounding box center [248, 384] width 313 height 16
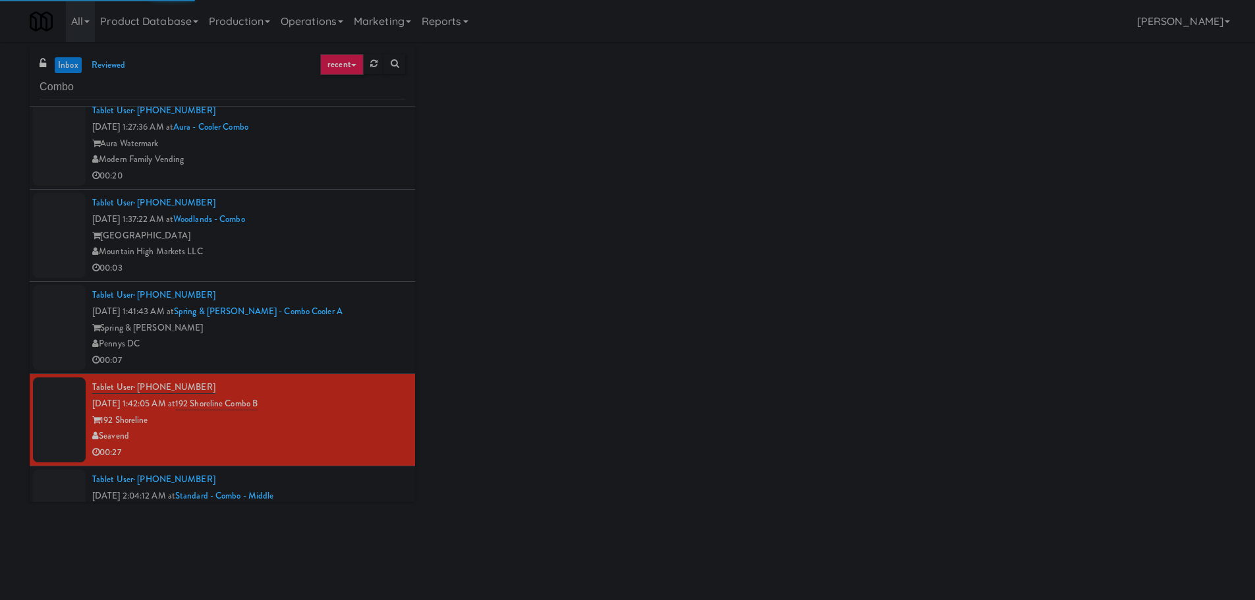
scroll to position [472, 0]
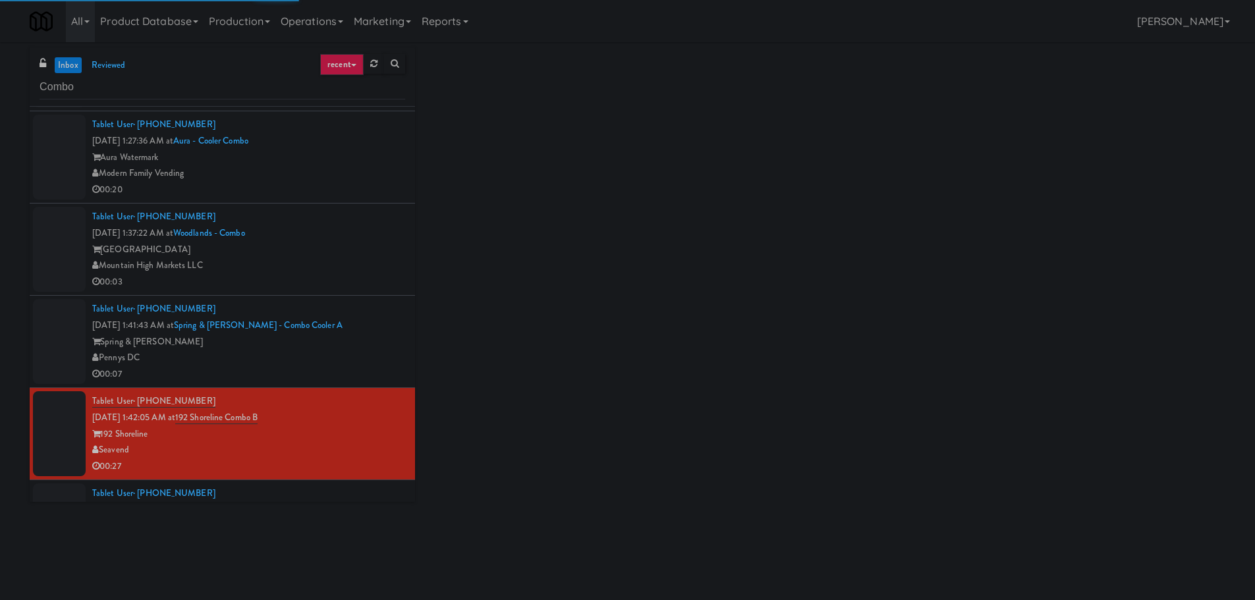
click at [347, 274] on div "00:03" at bounding box center [248, 282] width 313 height 16
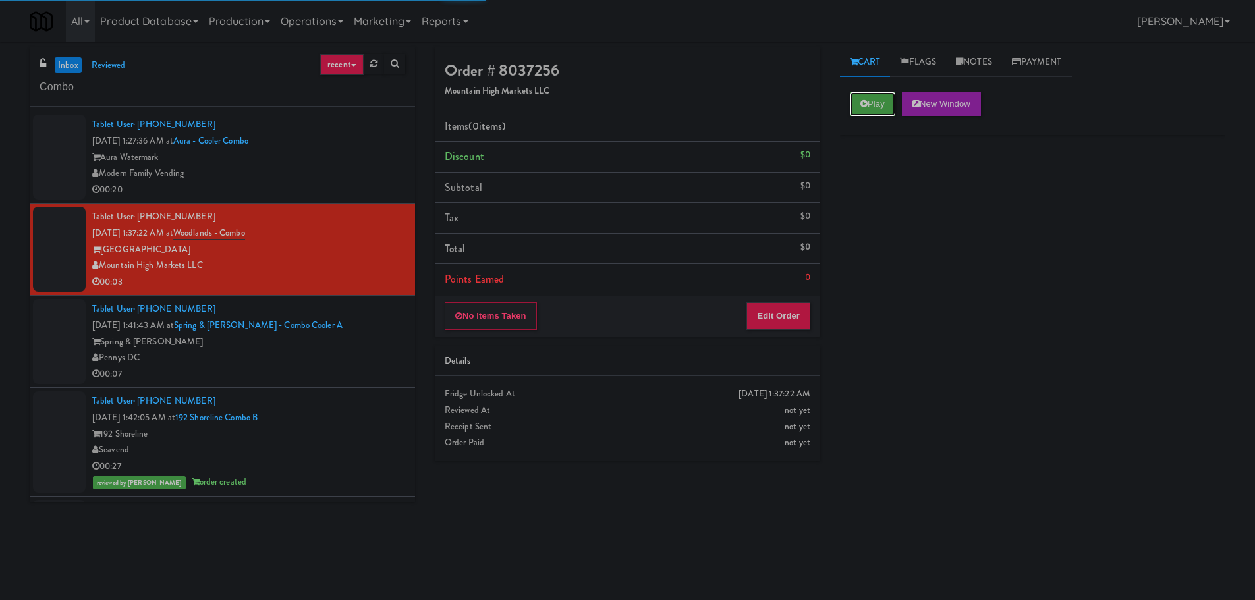
drag, startPoint x: 849, startPoint y: 101, endPoint x: 850, endPoint y: 144, distance: 42.2
click at [850, 102] on button "Play" at bounding box center [872, 104] width 45 height 24
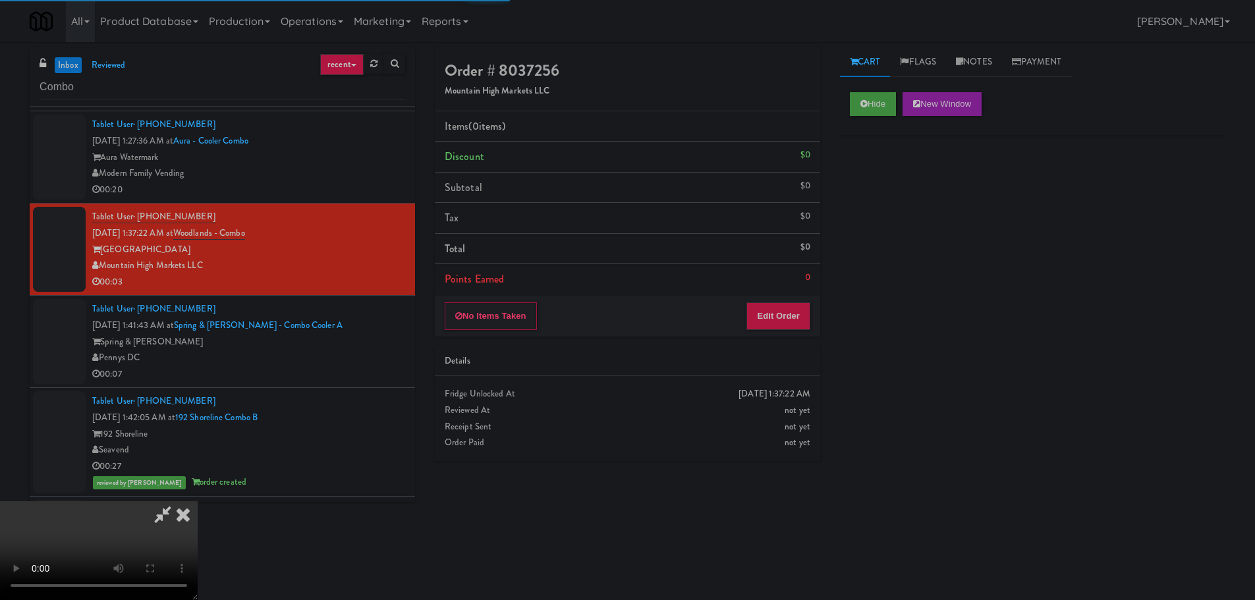
click at [758, 340] on div "Order # 8037256 Mountain High Markets LLC Items (0 items ) Discount $0 Subtotal…" at bounding box center [627, 259] width 405 height 424
click at [760, 328] on button "Edit Order" at bounding box center [778, 316] width 64 height 28
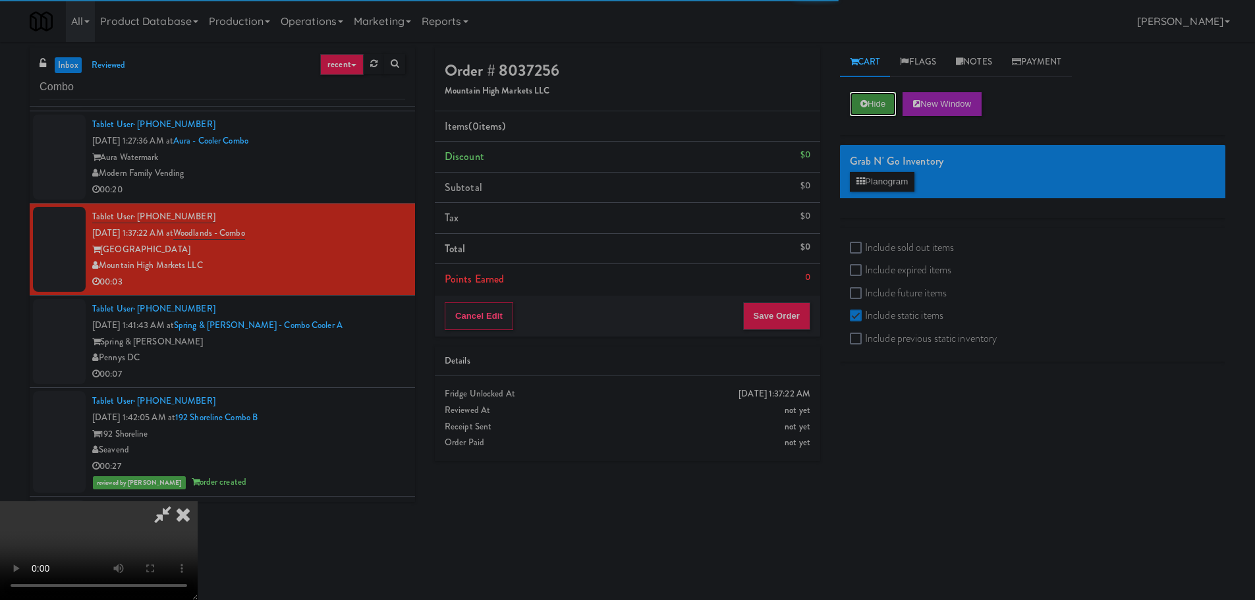
click at [876, 97] on button "Hide" at bounding box center [873, 104] width 46 height 24
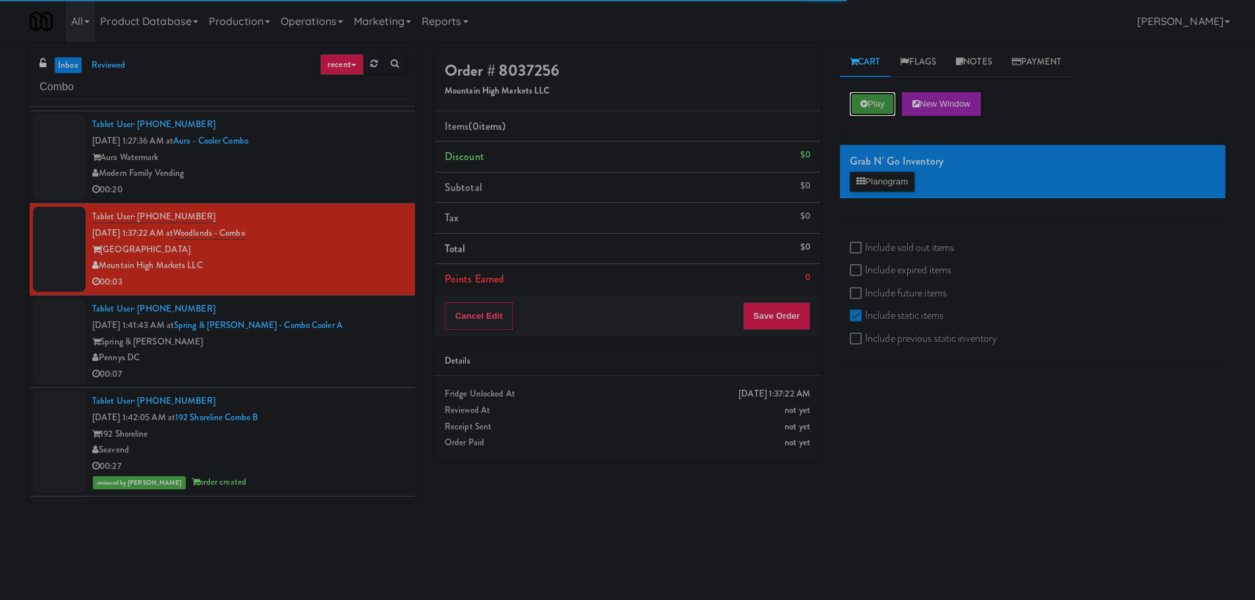
click at [876, 97] on button "Play" at bounding box center [872, 104] width 45 height 24
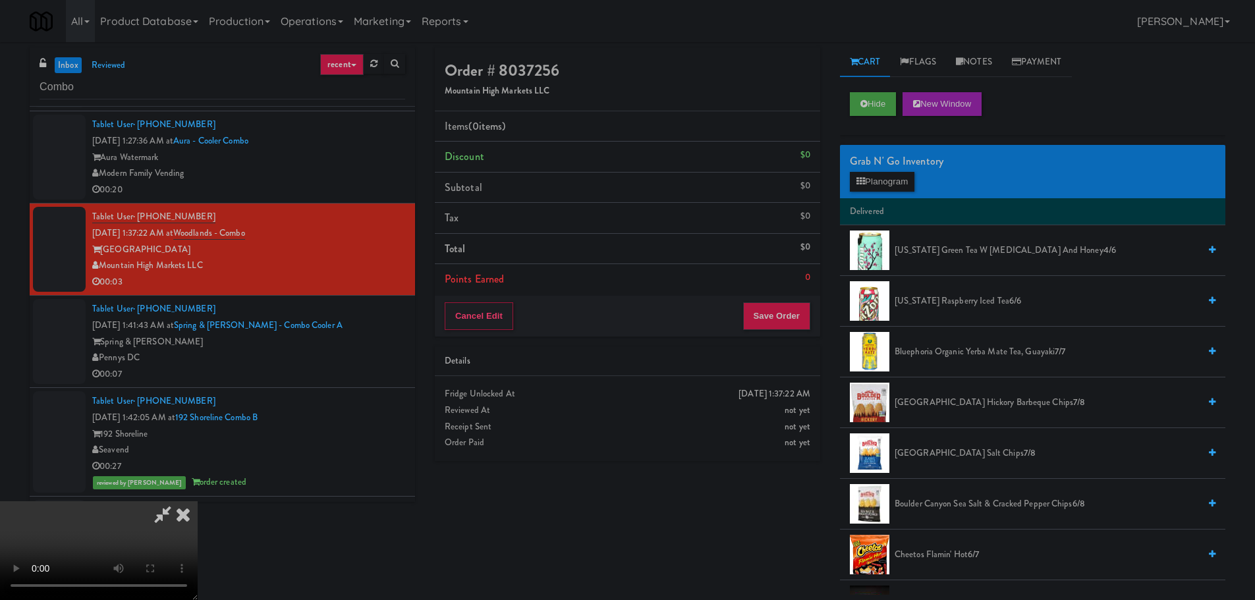
click at [198, 501] on video at bounding box center [99, 550] width 198 height 99
drag, startPoint x: 369, startPoint y: 416, endPoint x: 713, endPoint y: 398, distance: 343.6
click at [198, 501] on video at bounding box center [99, 550] width 198 height 99
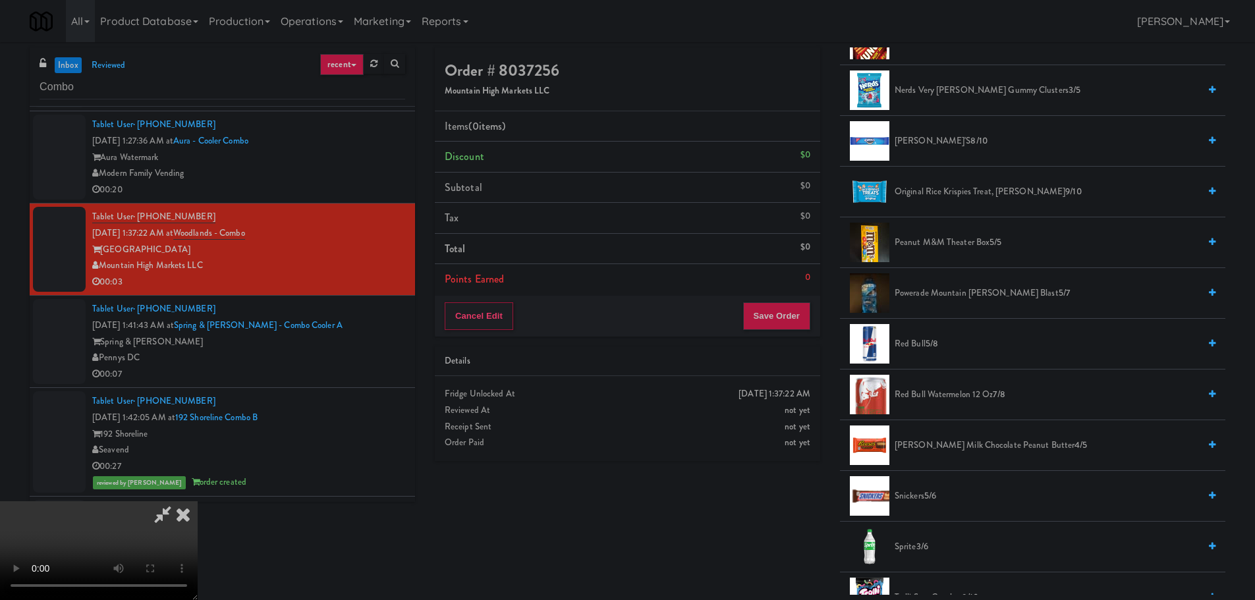
scroll to position [1186, 0]
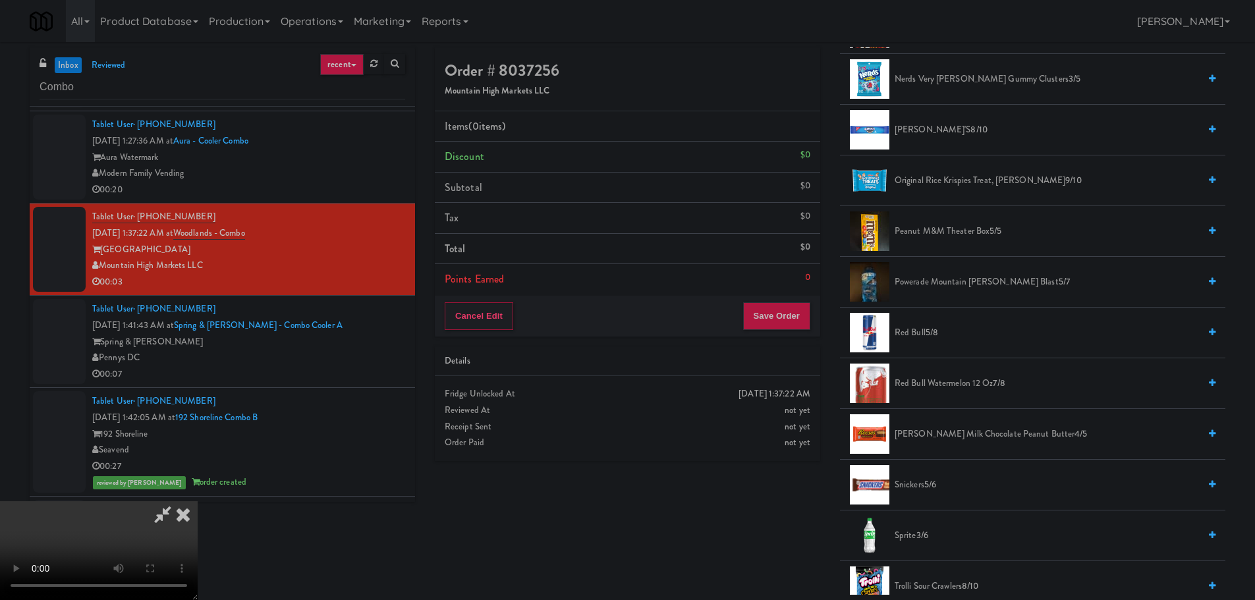
click at [921, 333] on span "Red Bull 5/8" at bounding box center [1046, 333] width 304 height 16
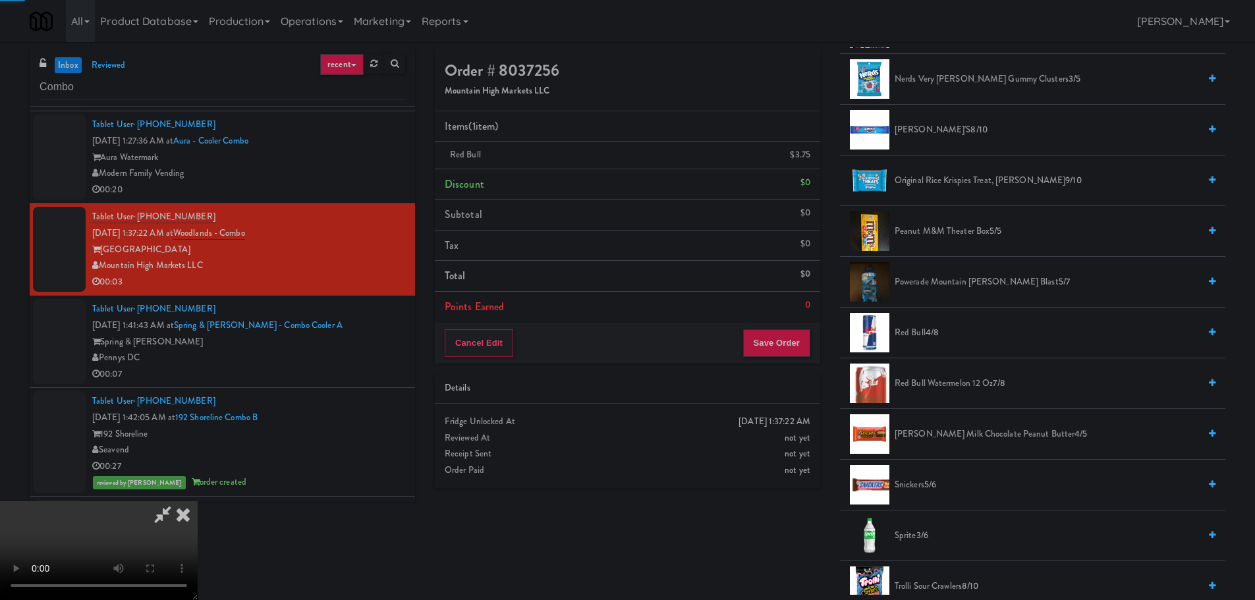
click at [198, 501] on video at bounding box center [99, 550] width 198 height 99
click at [763, 352] on button "Save Order" at bounding box center [776, 343] width 67 height 28
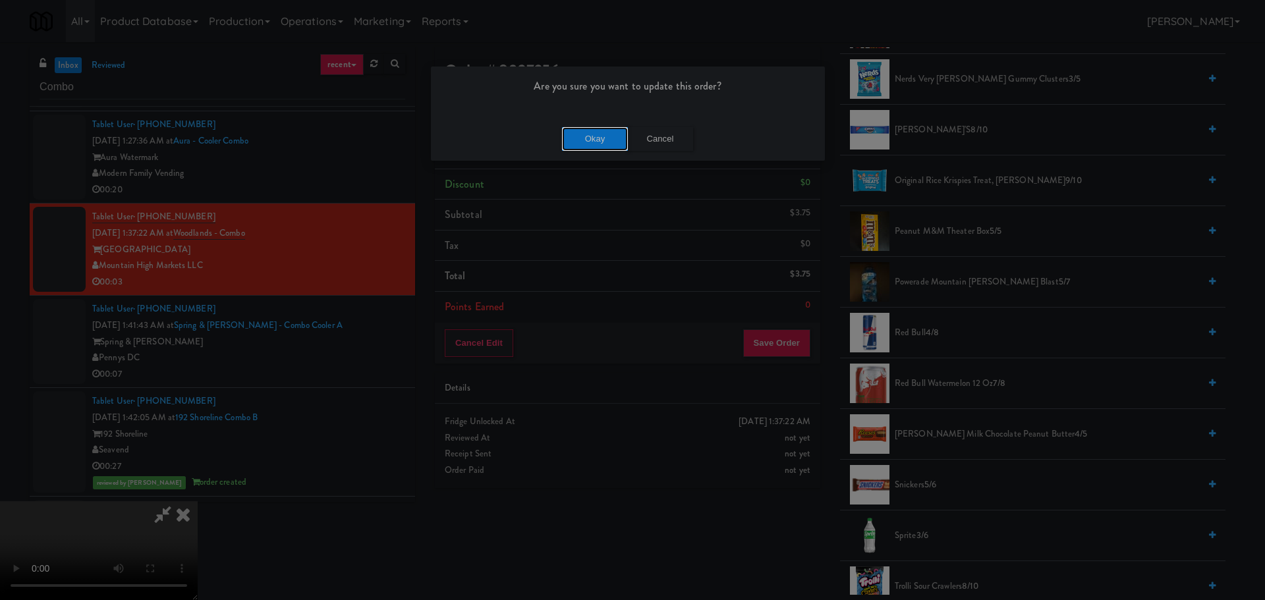
click at [592, 128] on button "Okay" at bounding box center [595, 139] width 66 height 24
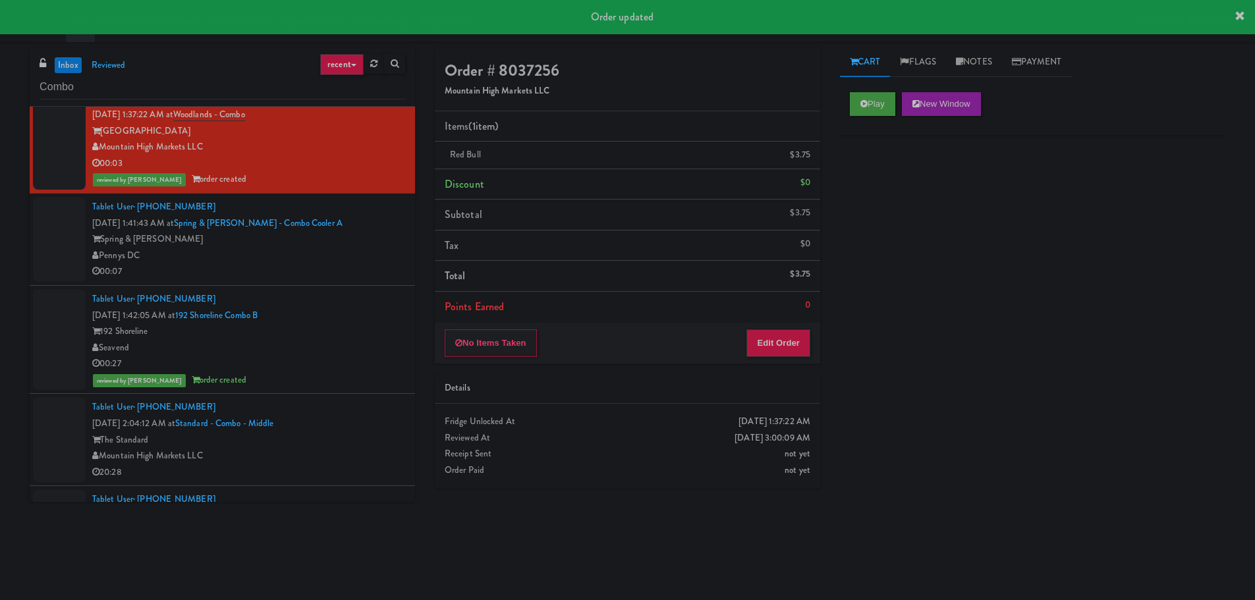
scroll to position [604, 0]
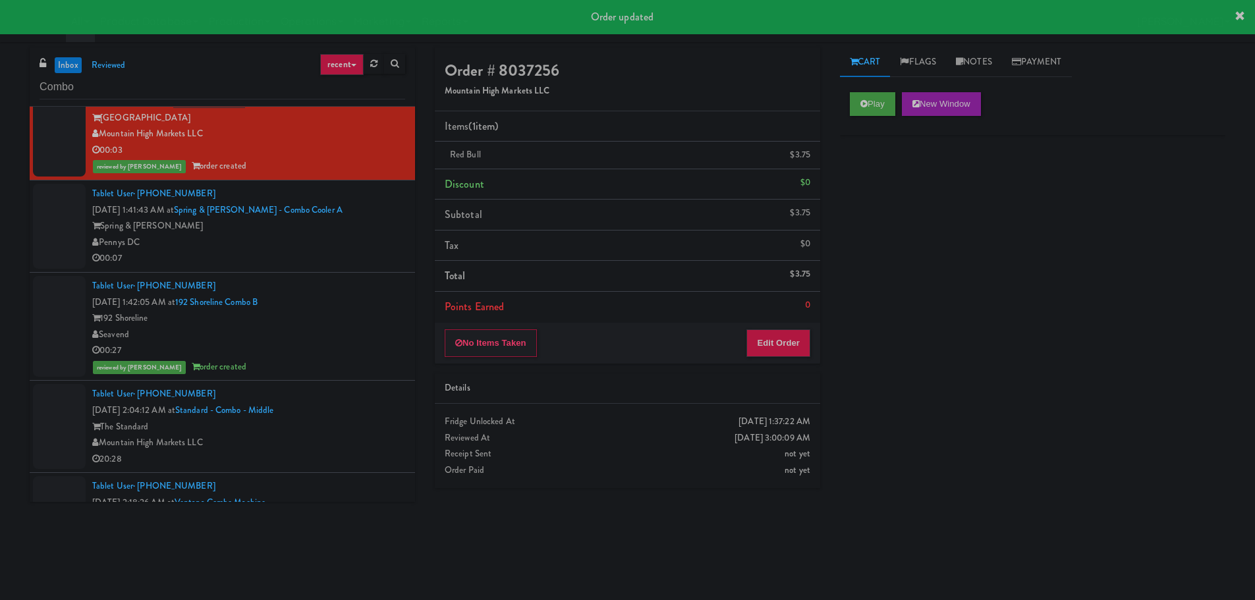
click at [364, 264] on div "00:07" at bounding box center [248, 258] width 313 height 16
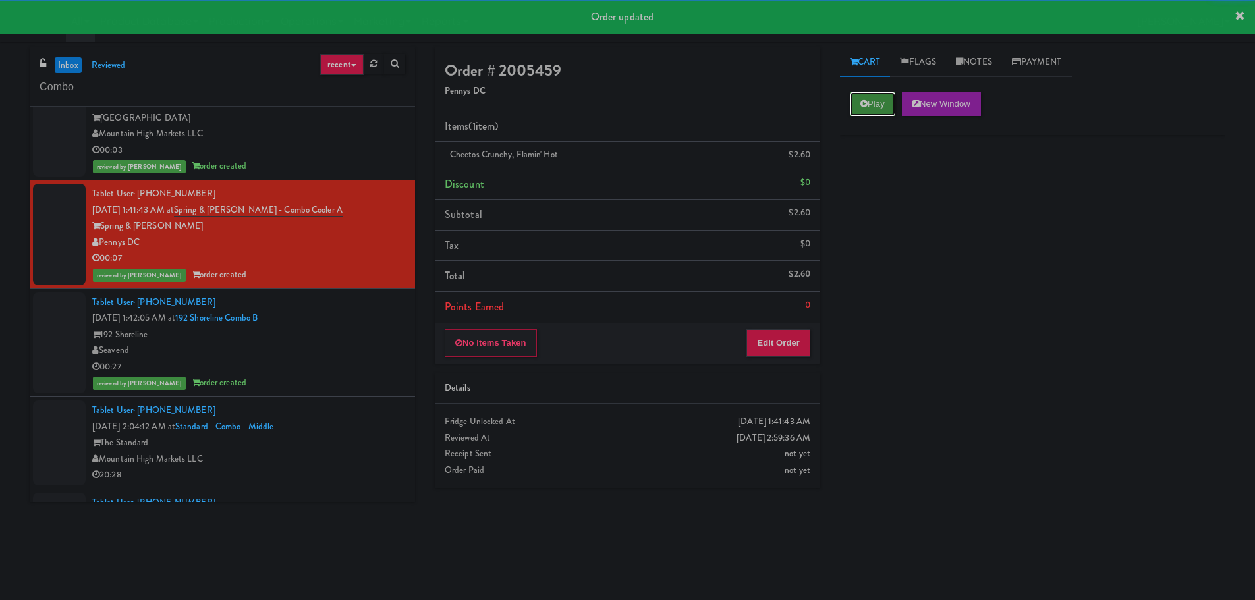
click at [879, 108] on button "Play" at bounding box center [872, 104] width 45 height 24
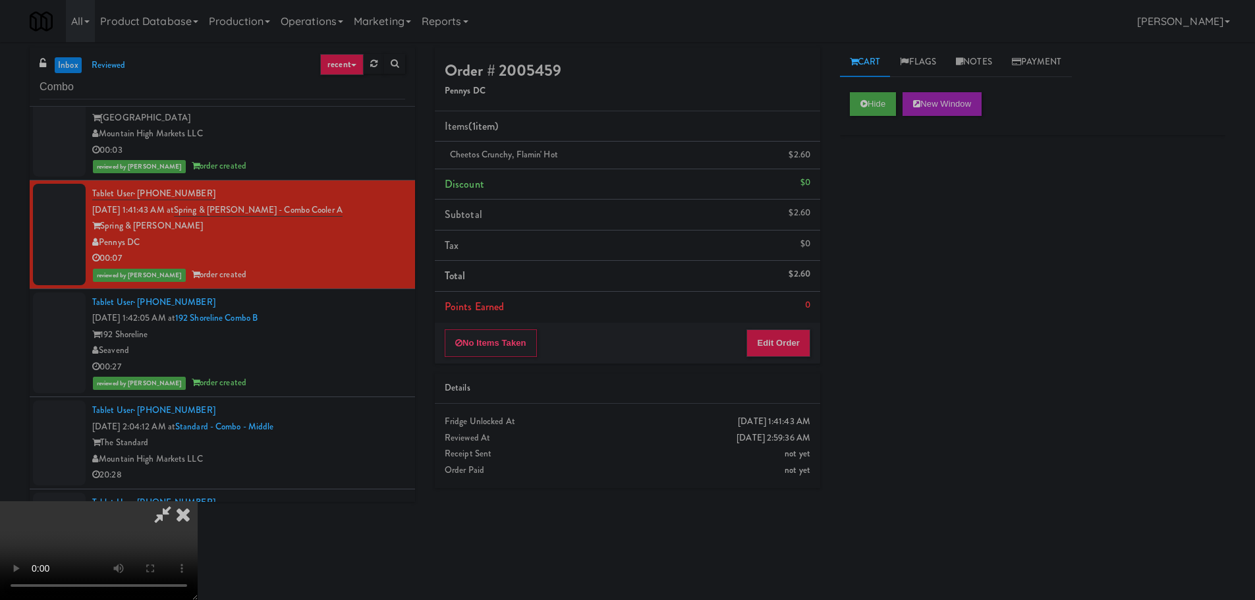
click at [171, 512] on icon at bounding box center [163, 514] width 30 height 26
click at [182, 514] on icon at bounding box center [183, 514] width 29 height 26
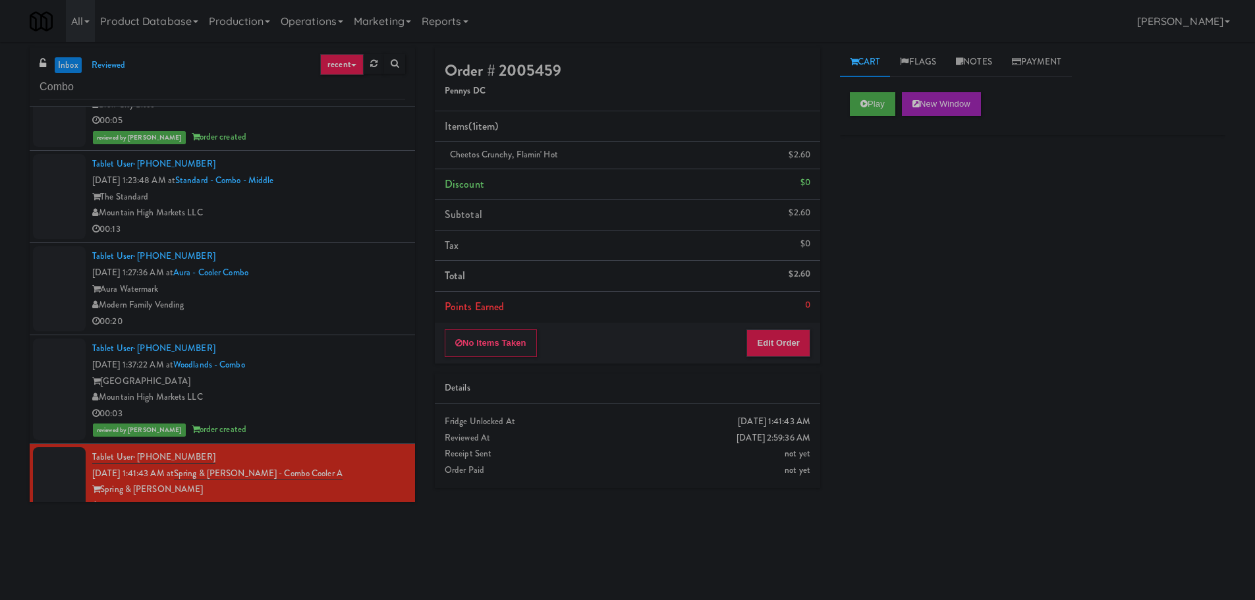
click at [341, 304] on div "Modern Family Vending" at bounding box center [248, 305] width 313 height 16
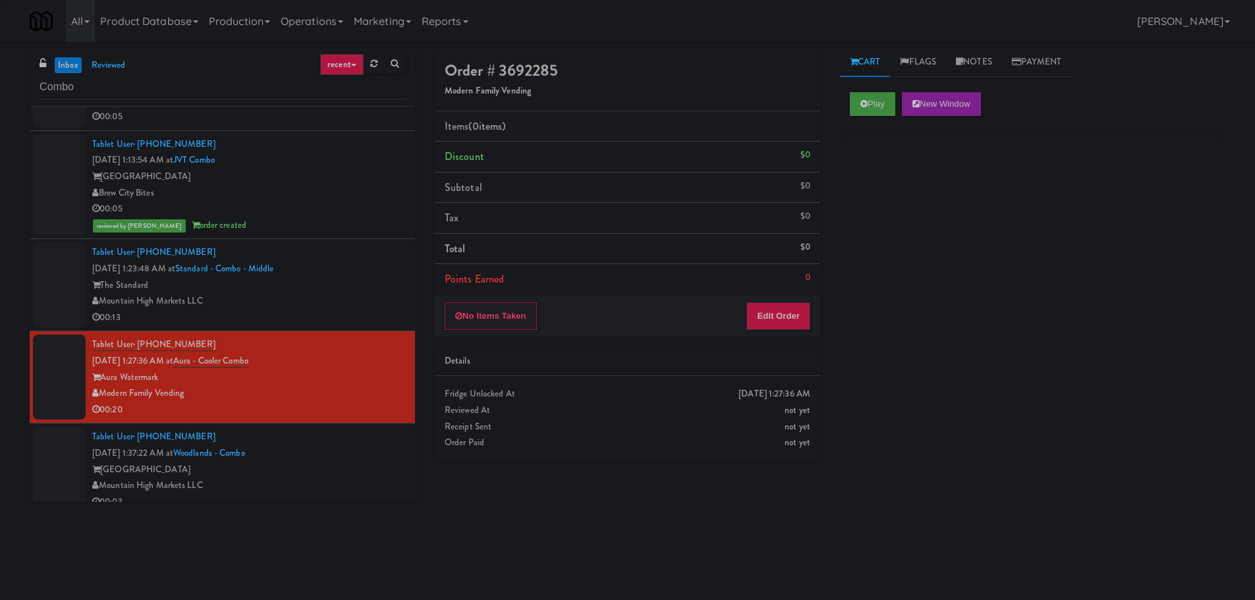
scroll to position [209, 0]
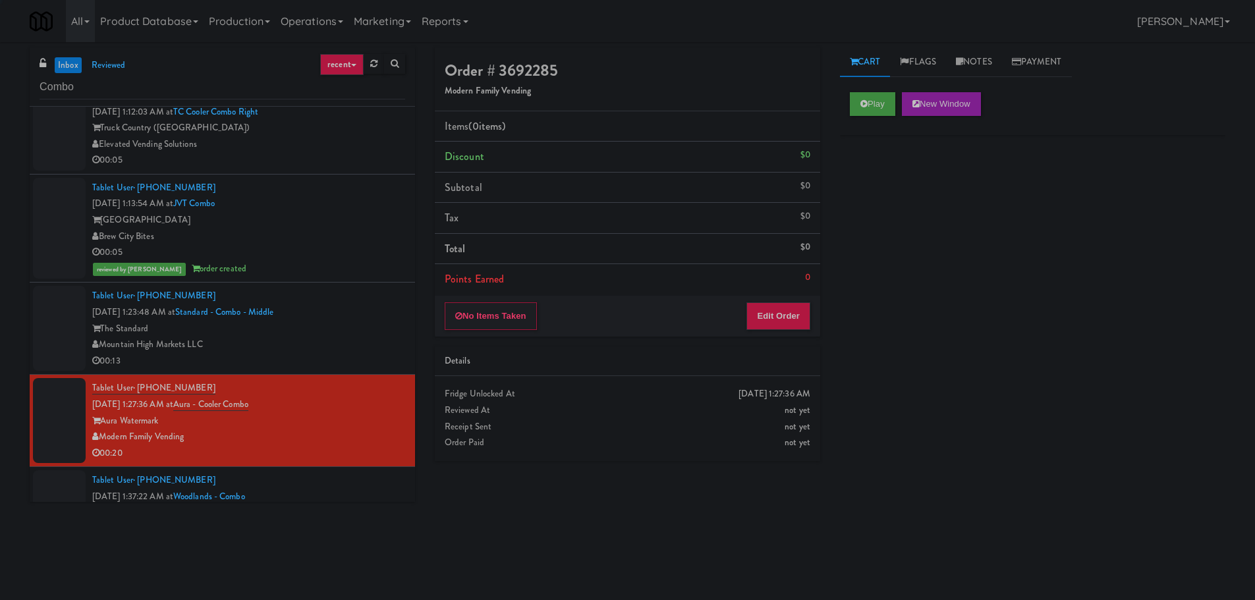
click at [338, 302] on div "Tablet User · (425) 623-8123 Sep 22, 2025 1:23:48 AM at Standard - Combo - Midd…" at bounding box center [248, 328] width 313 height 81
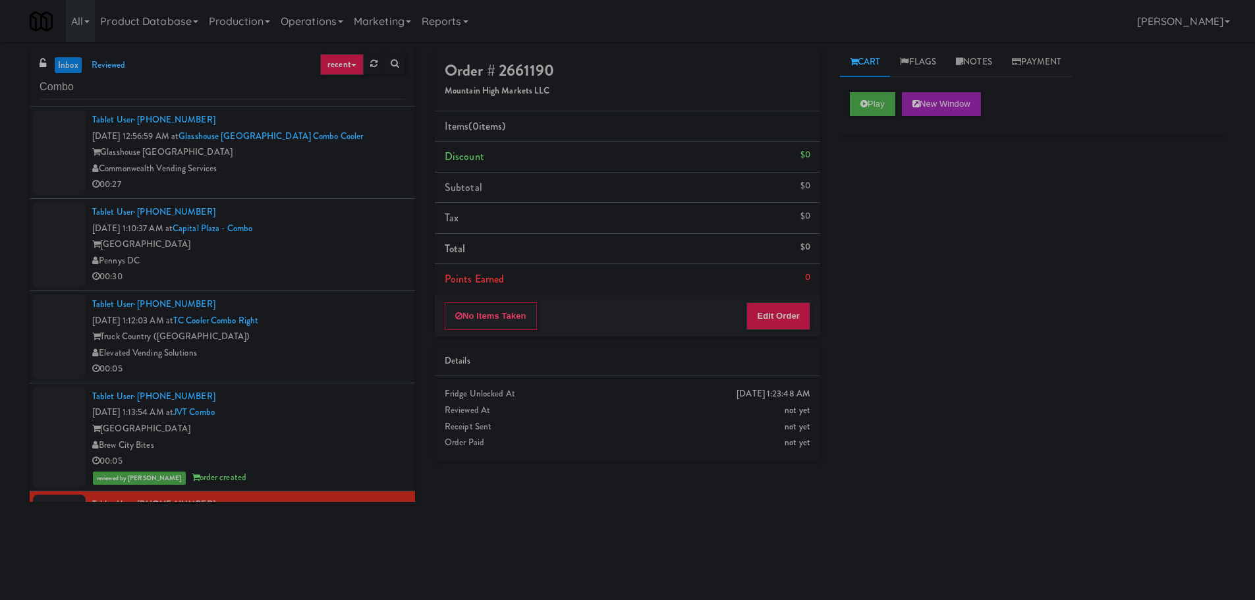
click at [346, 305] on div "Tablet User · (414) 242-0682 Sep 22, 2025 1:12:03 AM at TC Cooler Combo Right T…" at bounding box center [248, 336] width 313 height 81
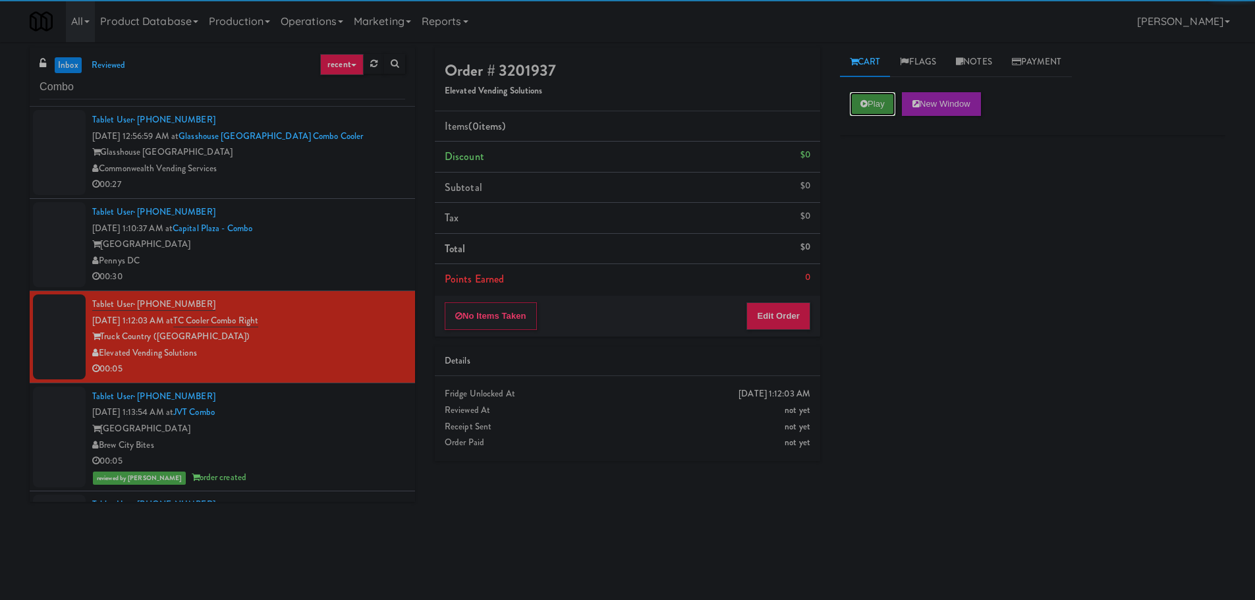
click at [870, 92] on button "Play" at bounding box center [872, 104] width 45 height 24
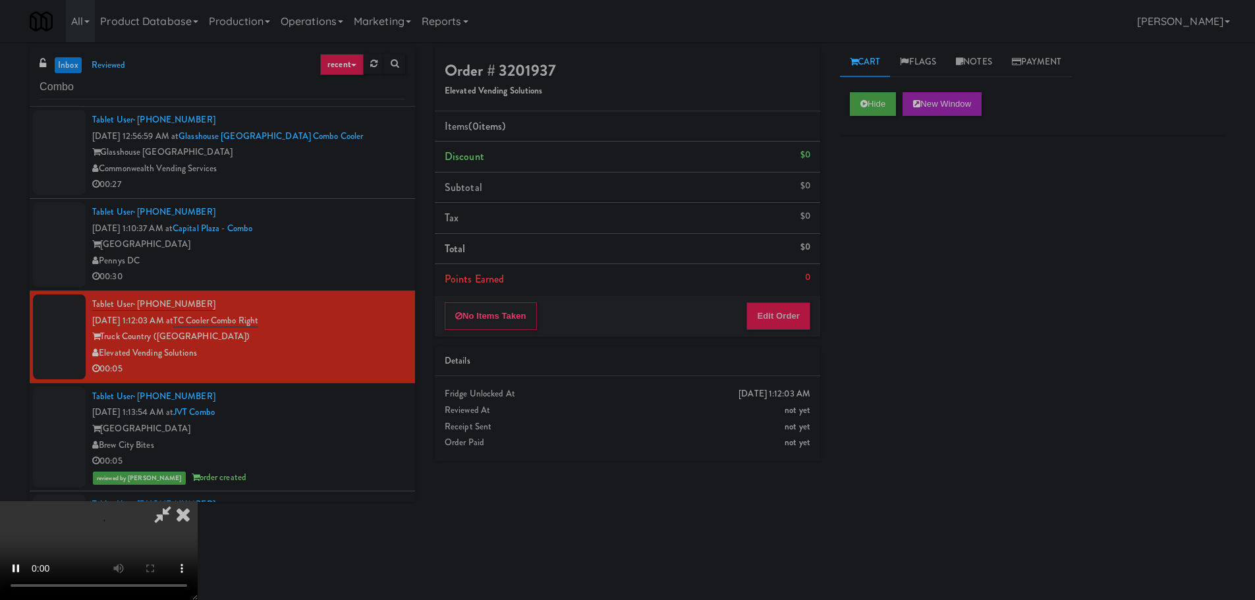
drag, startPoint x: 769, startPoint y: 348, endPoint x: 771, endPoint y: 323, distance: 24.4
click at [770, 344] on div "Order # 3201937 Elevated Vending Solutions Items (0 items ) Discount $0 Subtota…" at bounding box center [627, 259] width 405 height 424
click at [771, 323] on button "Edit Order" at bounding box center [778, 316] width 64 height 28
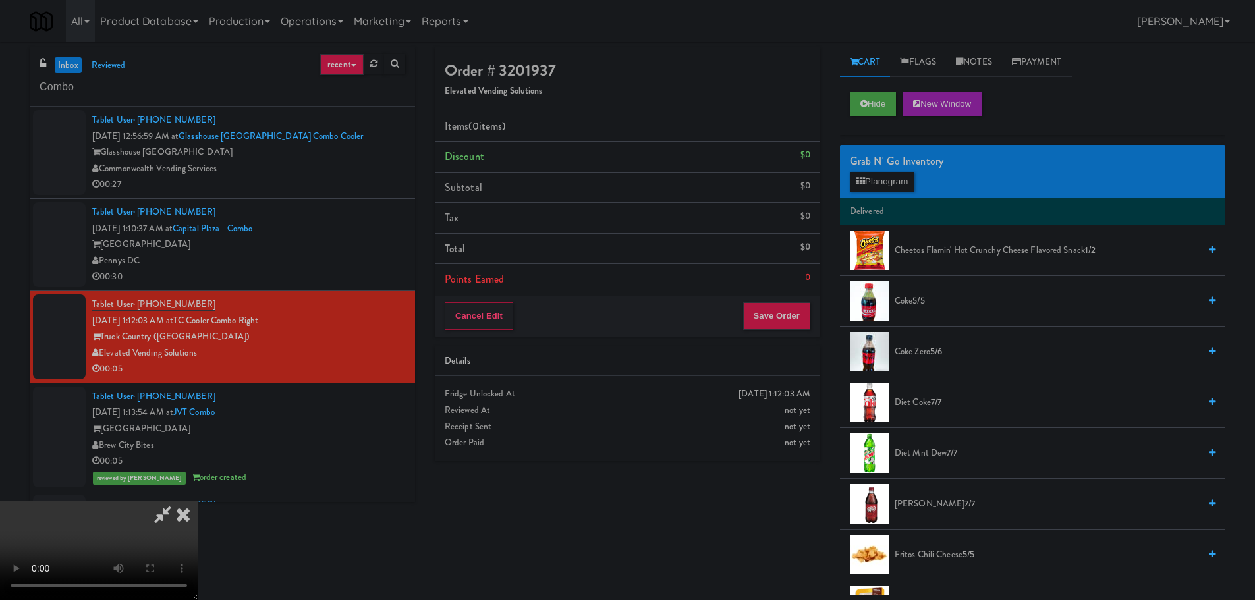
click at [198, 501] on video at bounding box center [99, 550] width 198 height 99
drag, startPoint x: 451, startPoint y: 369, endPoint x: 459, endPoint y: 369, distance: 7.9
click at [198, 501] on video at bounding box center [99, 550] width 198 height 99
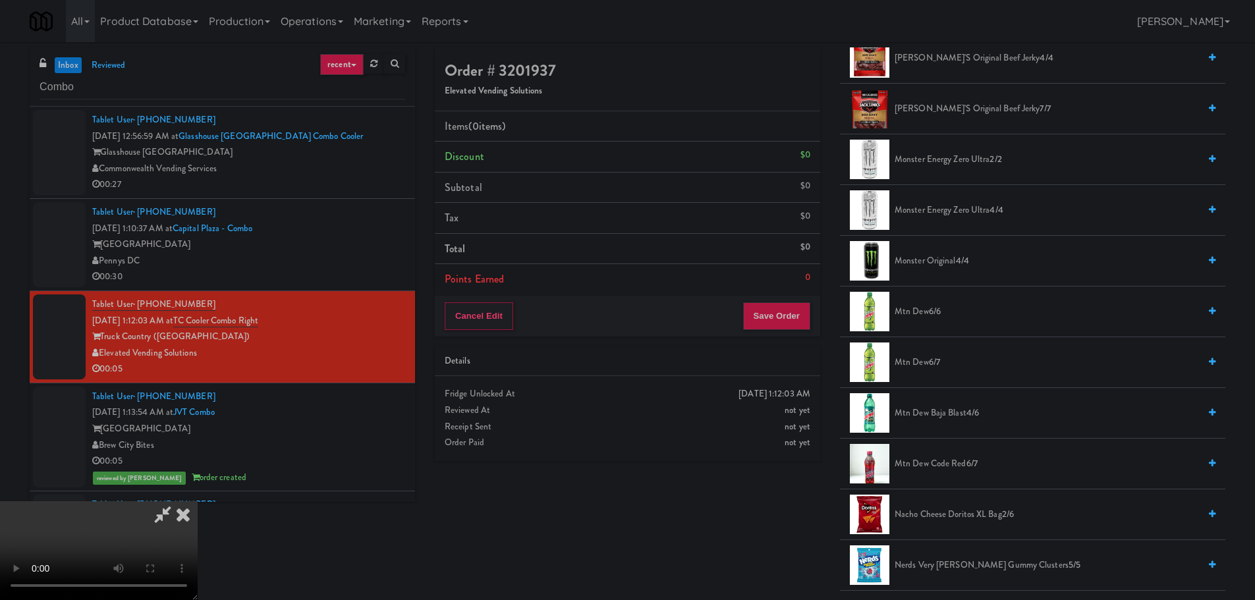
scroll to position [659, 0]
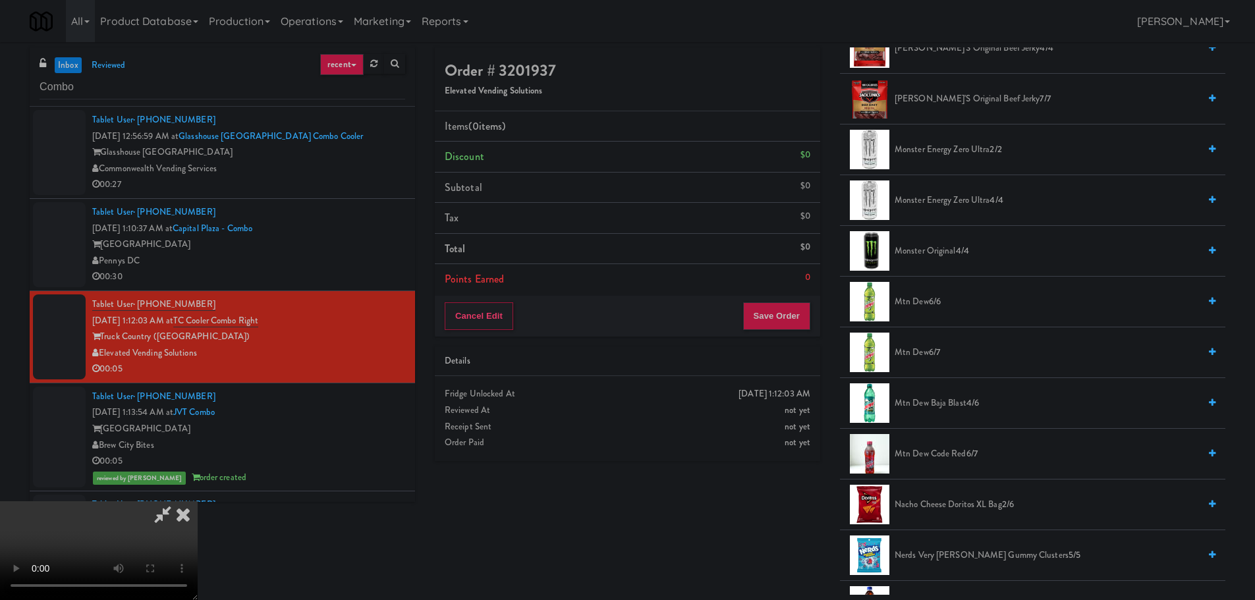
click at [947, 503] on span "Nacho Cheese Doritos XL Bag 2/6" at bounding box center [1046, 505] width 304 height 16
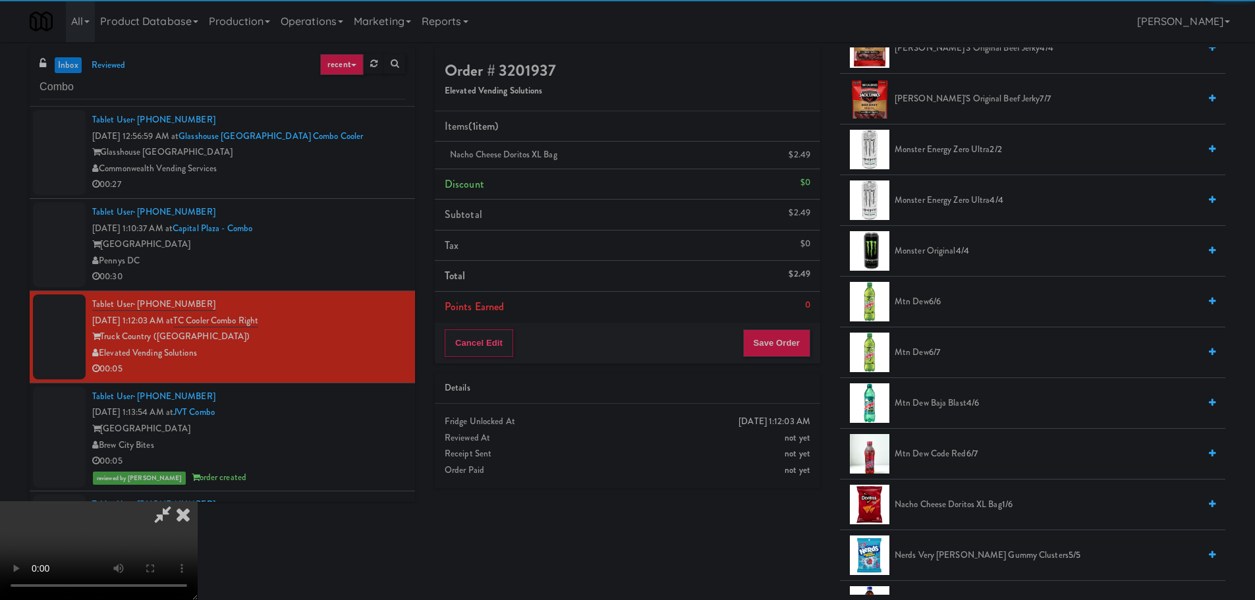
click at [198, 501] on video at bounding box center [99, 550] width 198 height 99
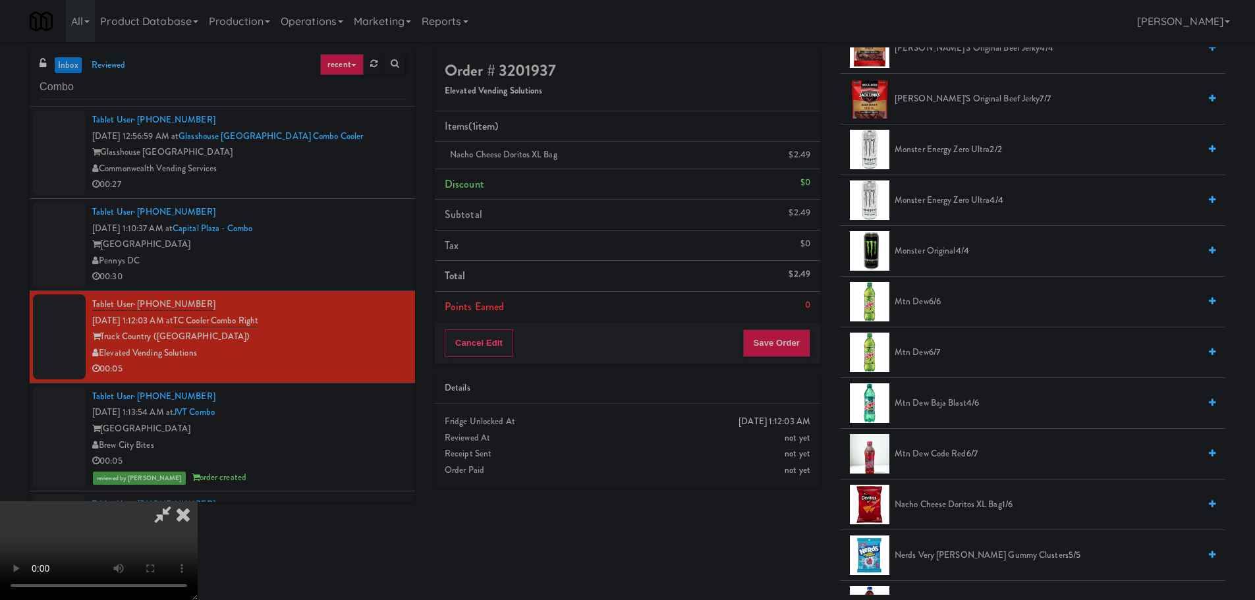
scroll to position [227, 0]
click at [781, 340] on button "Save Order" at bounding box center [776, 343] width 67 height 28
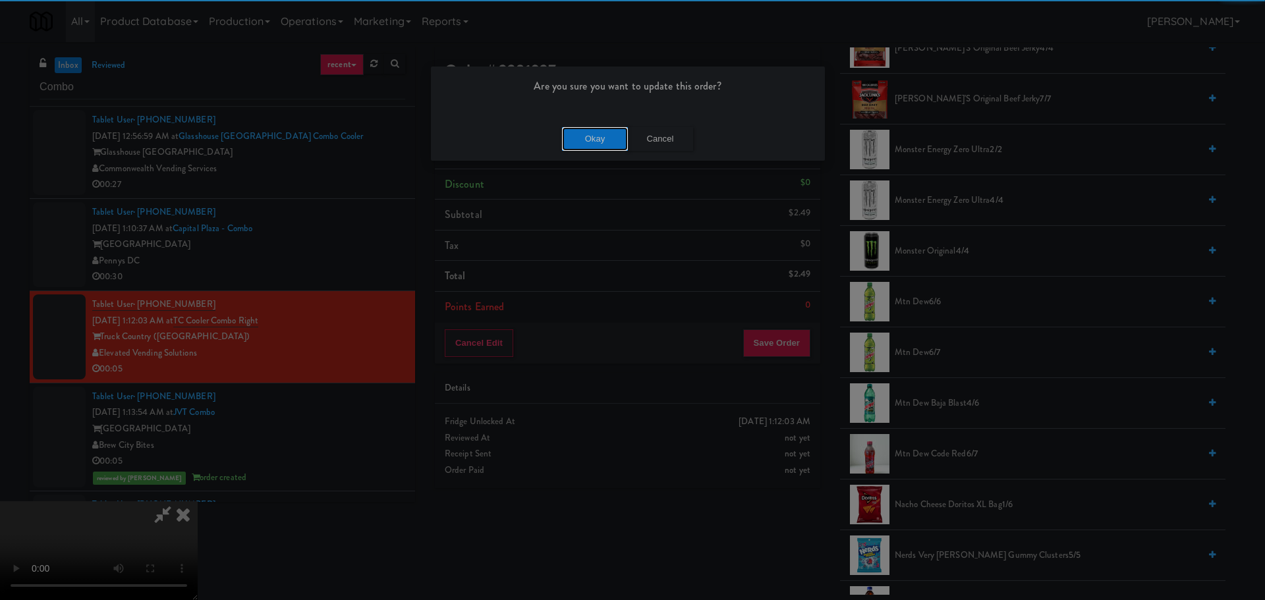
click at [573, 146] on button "Okay" at bounding box center [595, 139] width 66 height 24
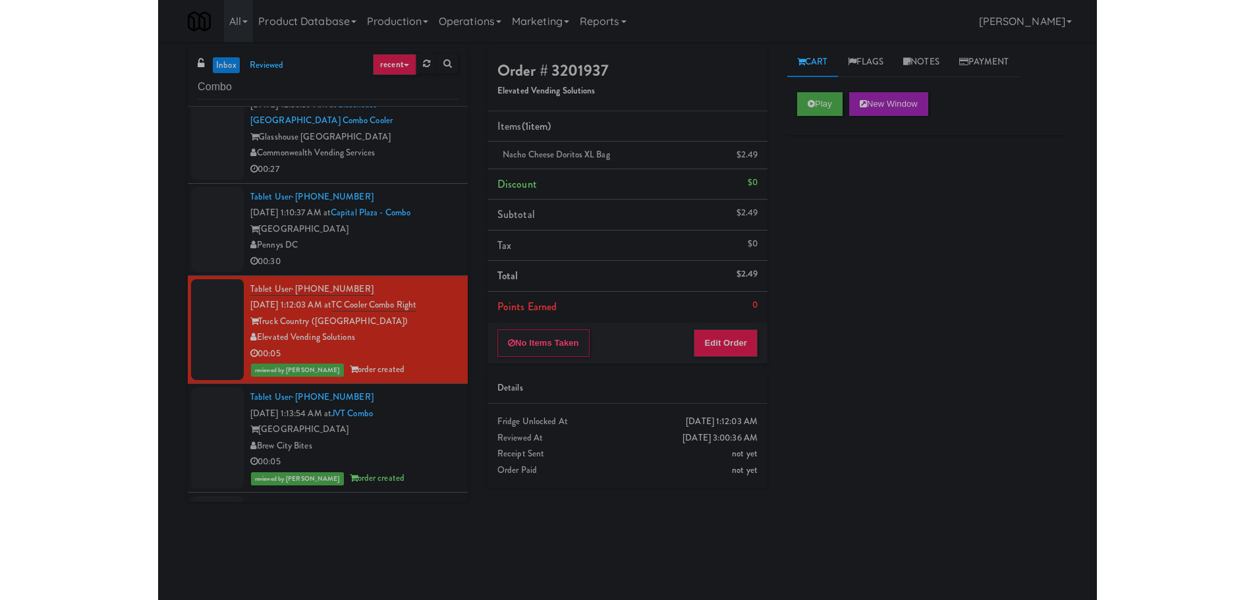
scroll to position [329, 0]
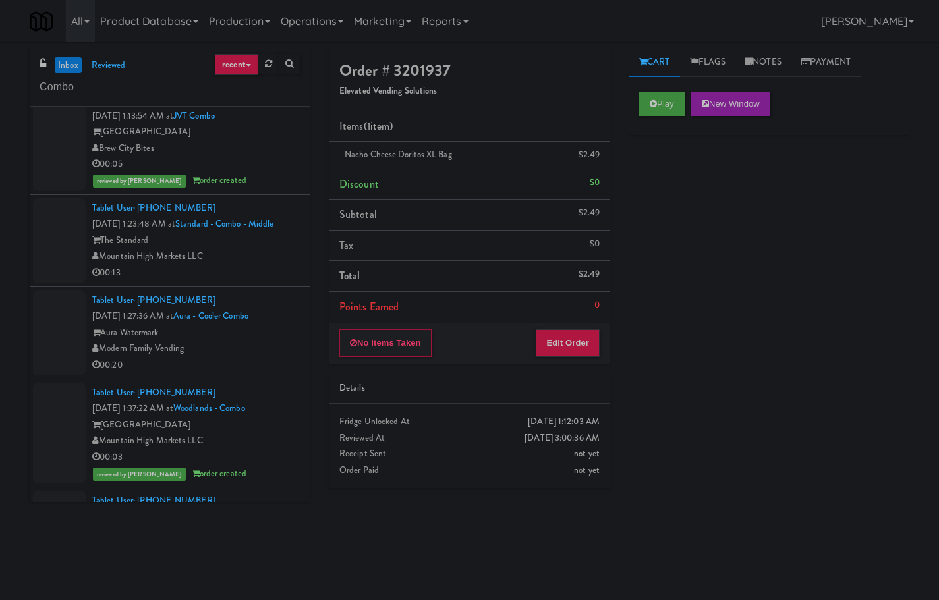
click at [263, 265] on div "Mountain High Markets LLC" at bounding box center [195, 256] width 207 height 16
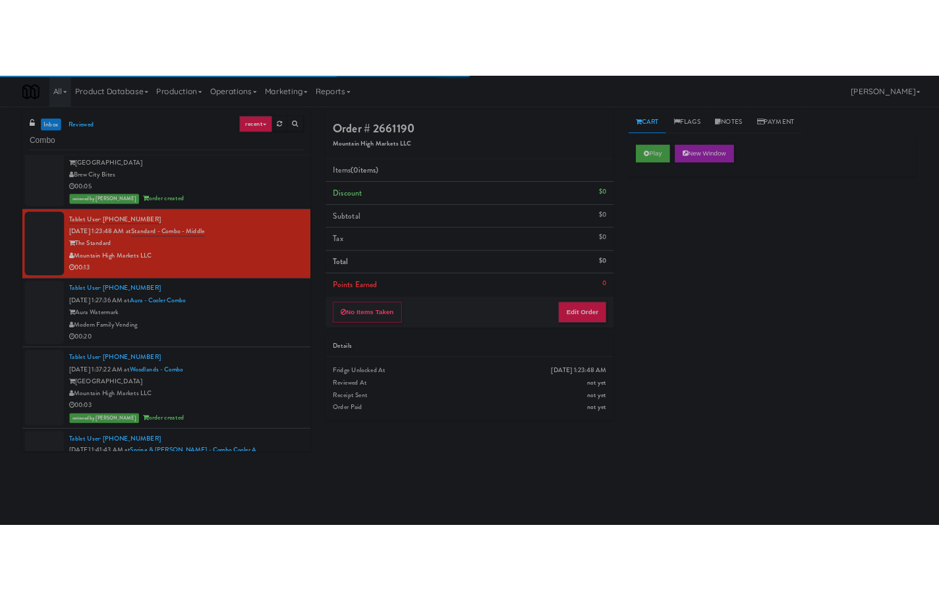
scroll to position [313, 0]
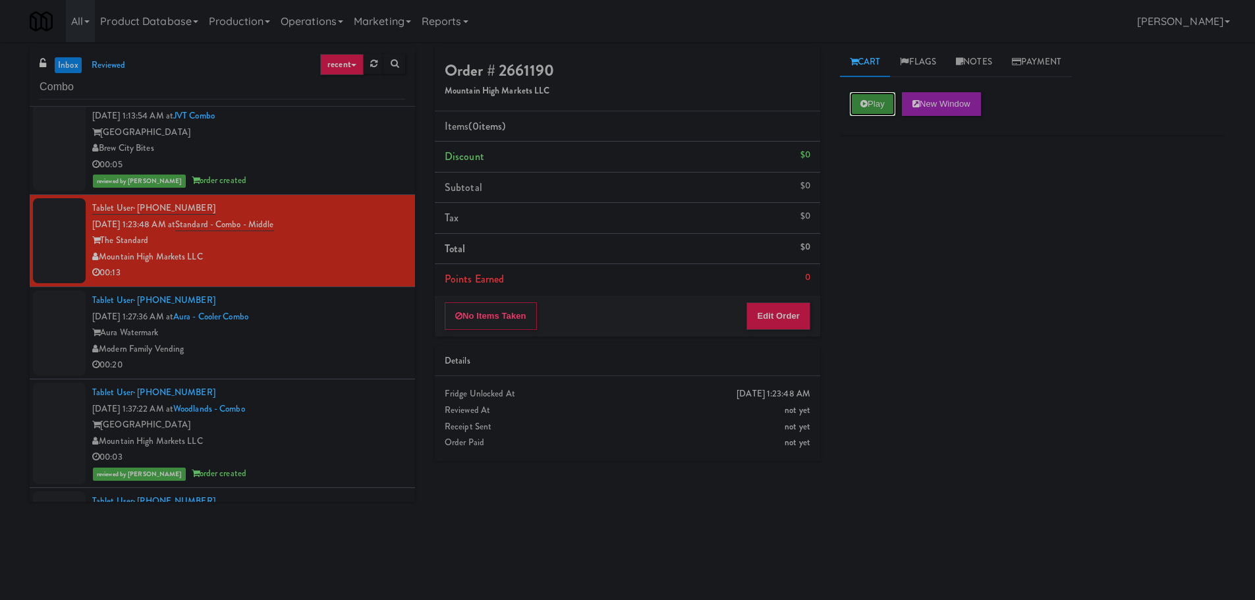
click at [881, 99] on button "Play" at bounding box center [872, 104] width 45 height 24
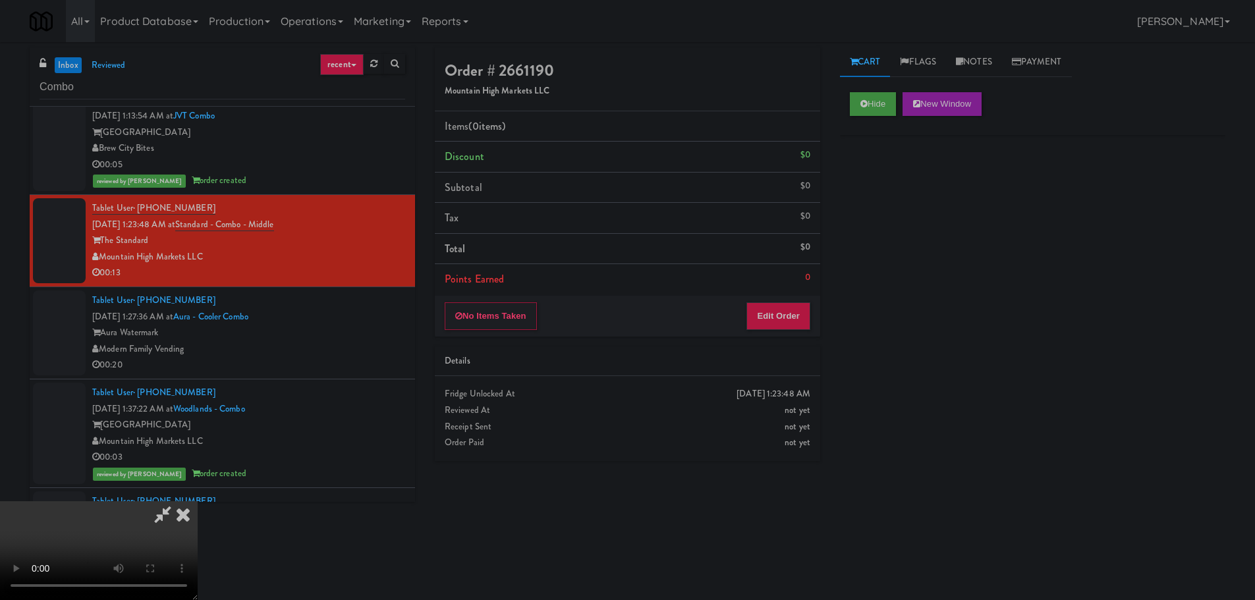
drag, startPoint x: 765, startPoint y: 292, endPoint x: 766, endPoint y: 314, distance: 21.1
click at [765, 294] on li "Points Earned 0" at bounding box center [627, 279] width 385 height 30
click at [766, 314] on button "Edit Order" at bounding box center [778, 316] width 64 height 28
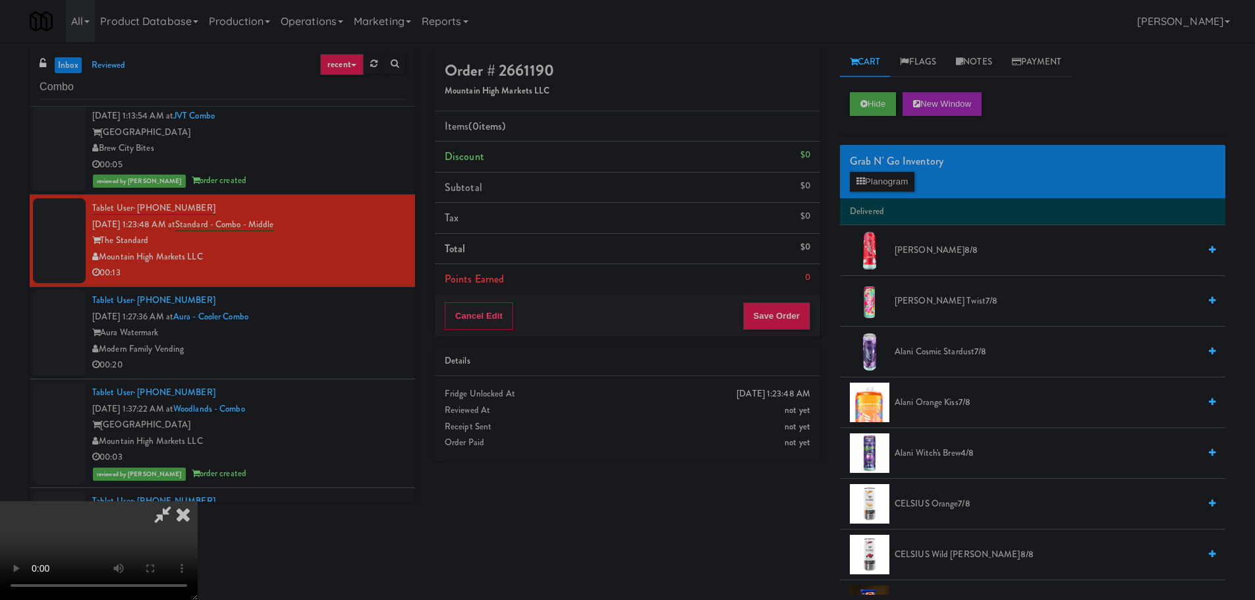
click at [198, 501] on video at bounding box center [99, 550] width 198 height 99
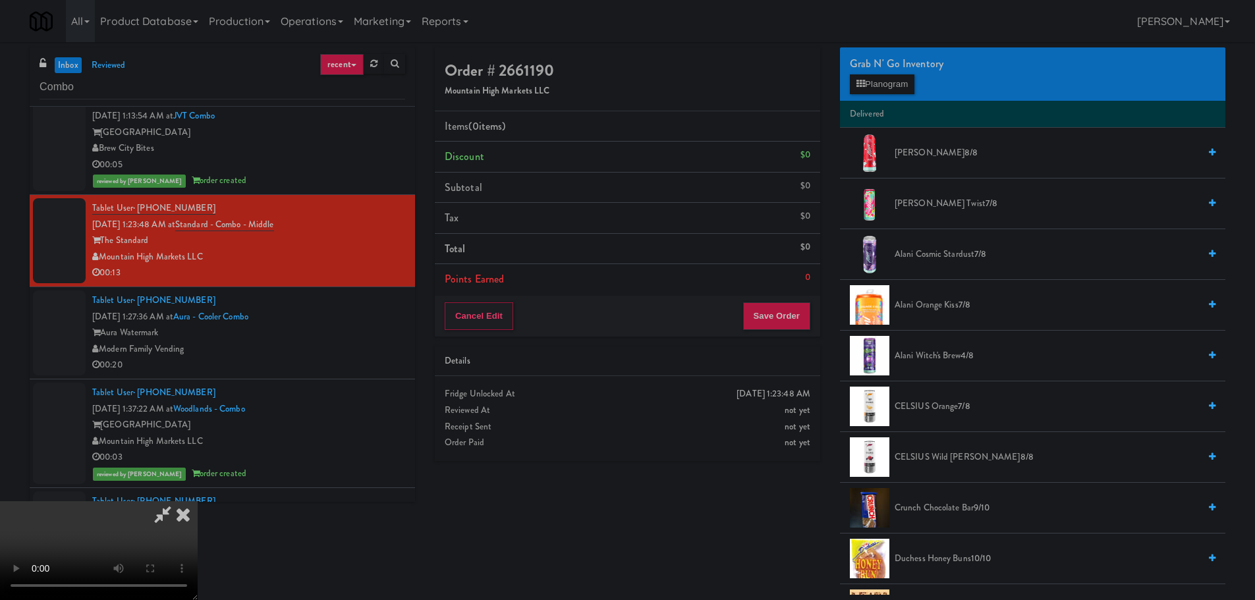
scroll to position [461, 0]
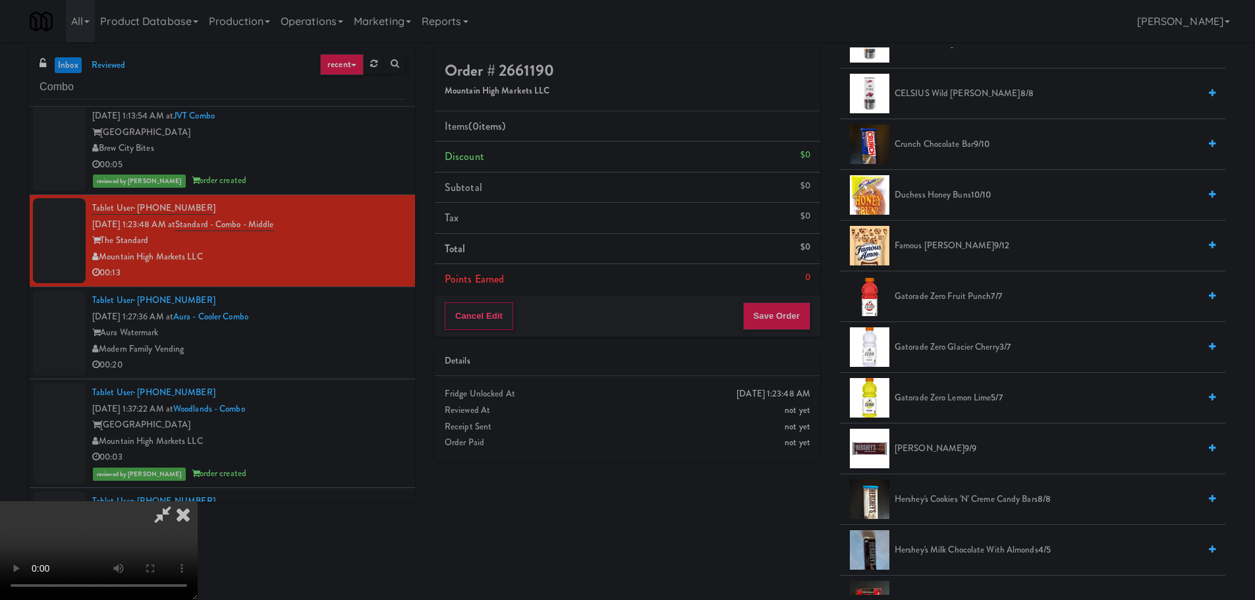
click at [938, 250] on span "Famous Amos 9/12" at bounding box center [1046, 246] width 304 height 16
click at [922, 250] on span "Famous Amos 9/12" at bounding box center [1046, 246] width 304 height 16
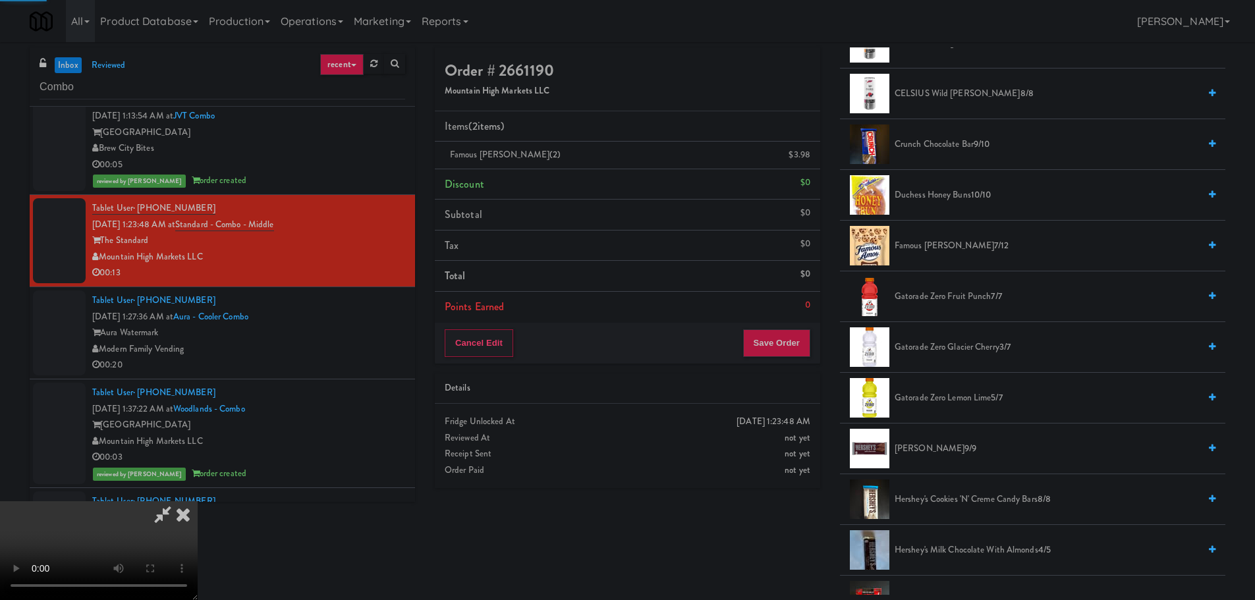
drag, startPoint x: 638, startPoint y: 285, endPoint x: 630, endPoint y: 294, distance: 12.7
click at [198, 501] on video at bounding box center [99, 550] width 198 height 99
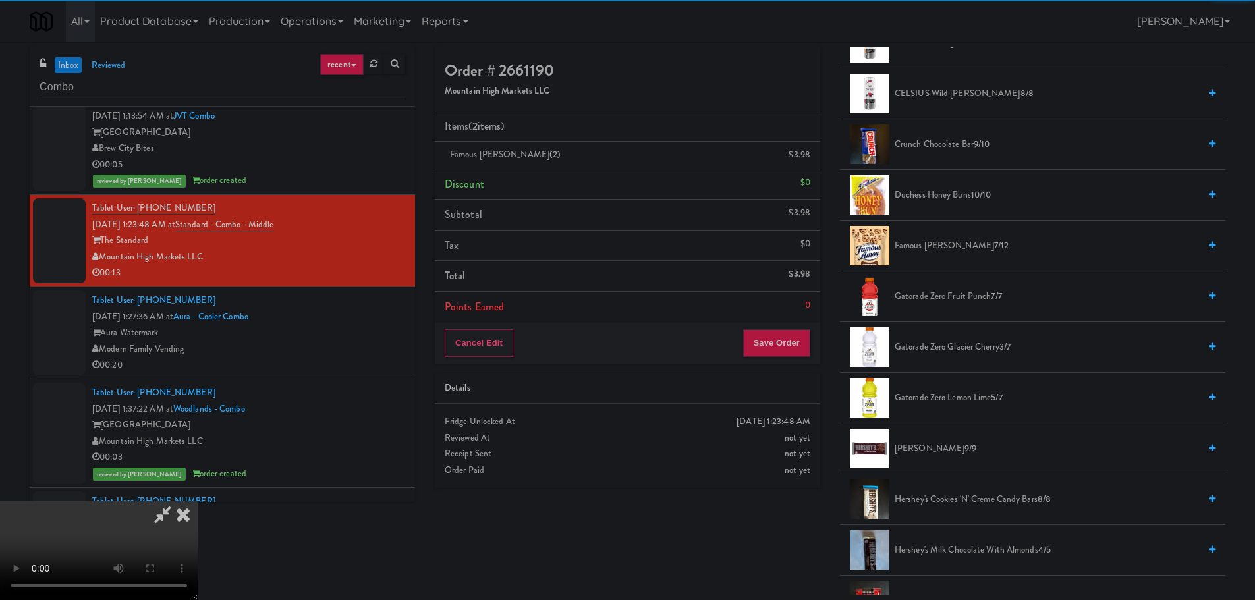
click at [198, 501] on video at bounding box center [99, 550] width 198 height 99
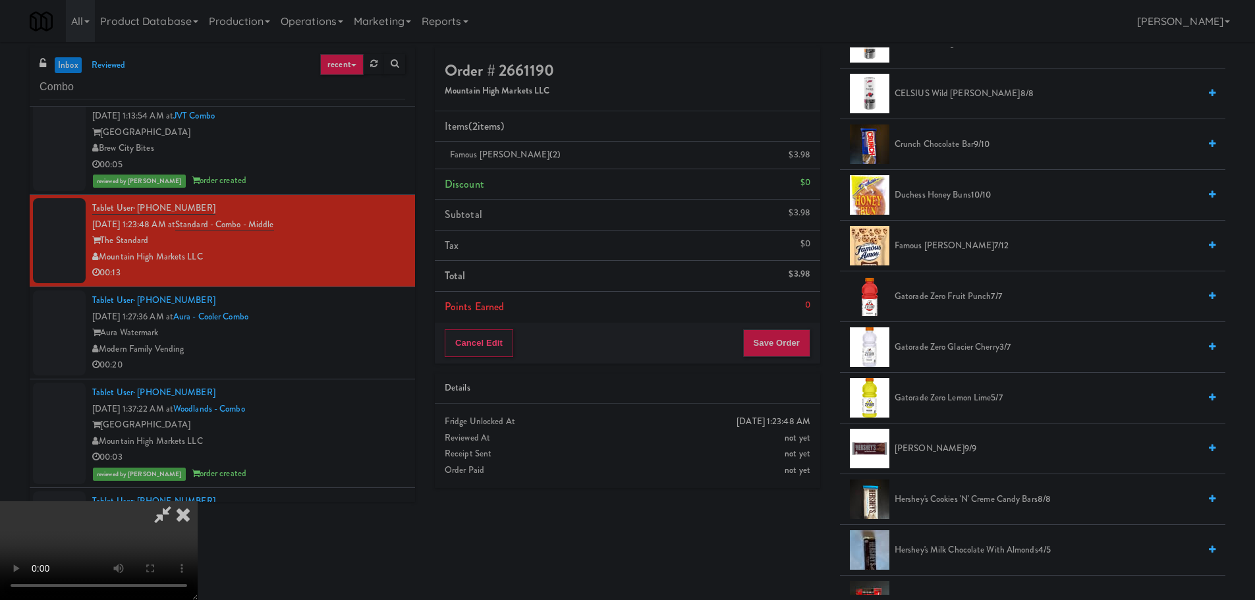
click at [198, 501] on video at bounding box center [99, 550] width 198 height 99
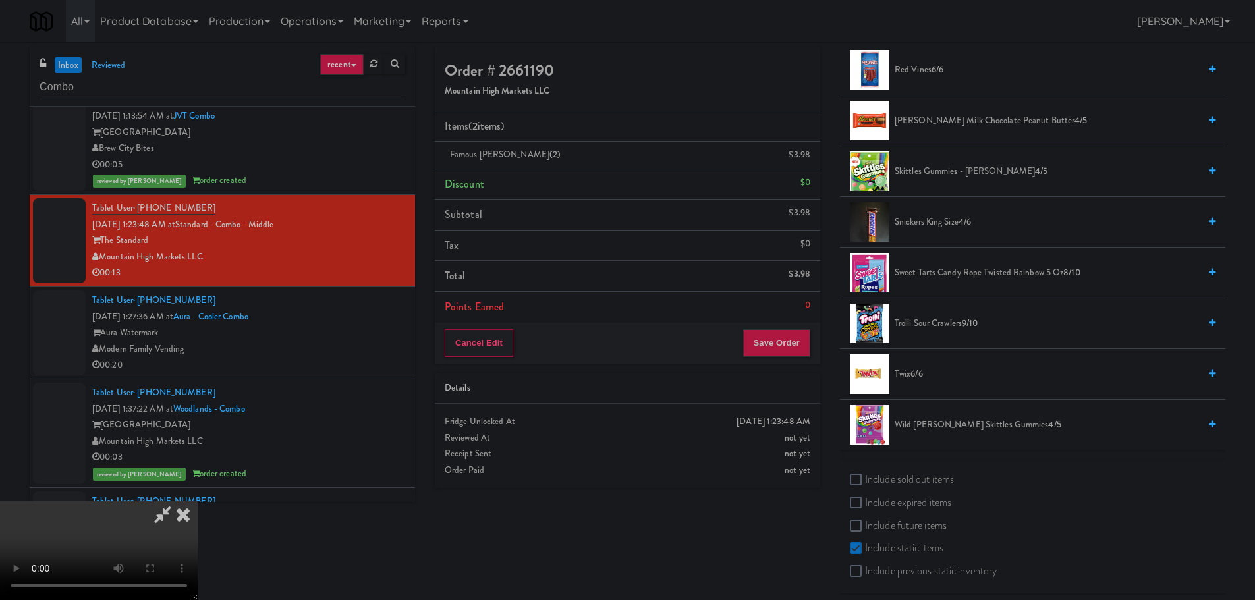
scroll to position [1761, 0]
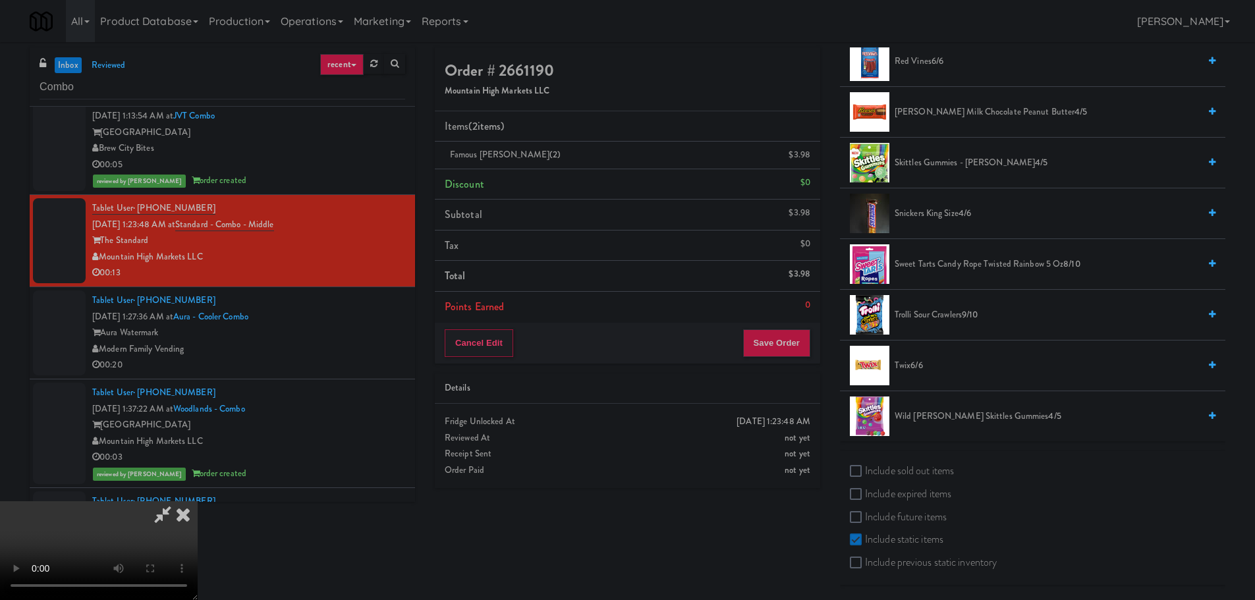
click at [924, 318] on span "Trolli Sour Crawlers 9/10" at bounding box center [1046, 315] width 304 height 16
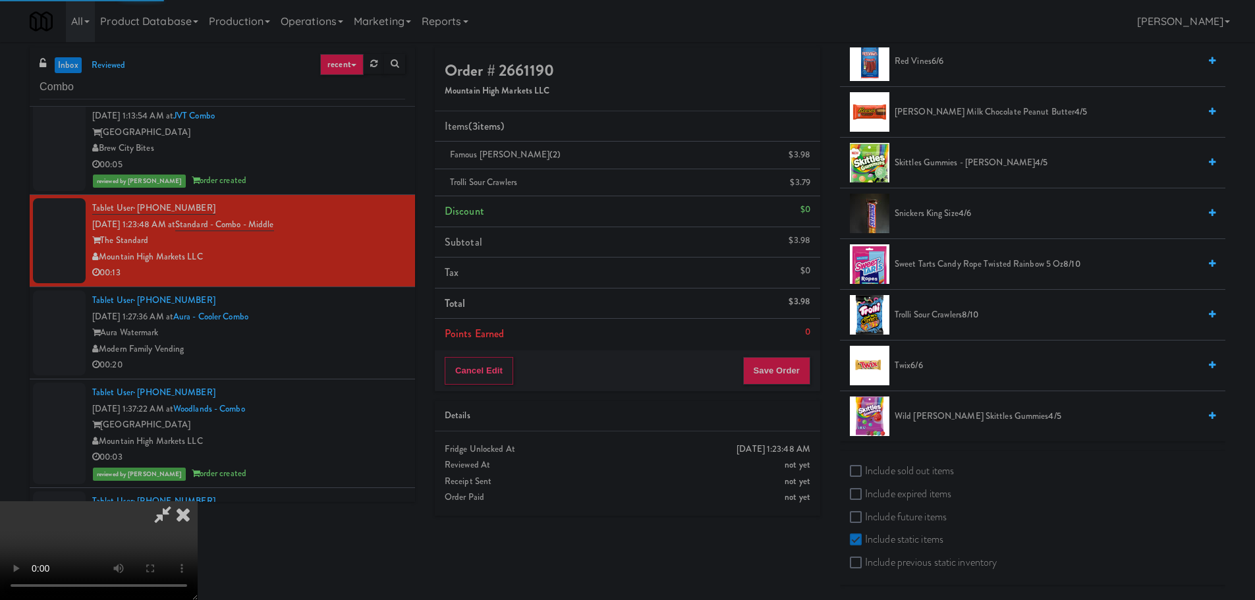
drag, startPoint x: 360, startPoint y: 382, endPoint x: 374, endPoint y: 381, distance: 13.8
click at [198, 501] on video at bounding box center [99, 550] width 198 height 99
click at [771, 371] on button "Save Order" at bounding box center [776, 371] width 67 height 28
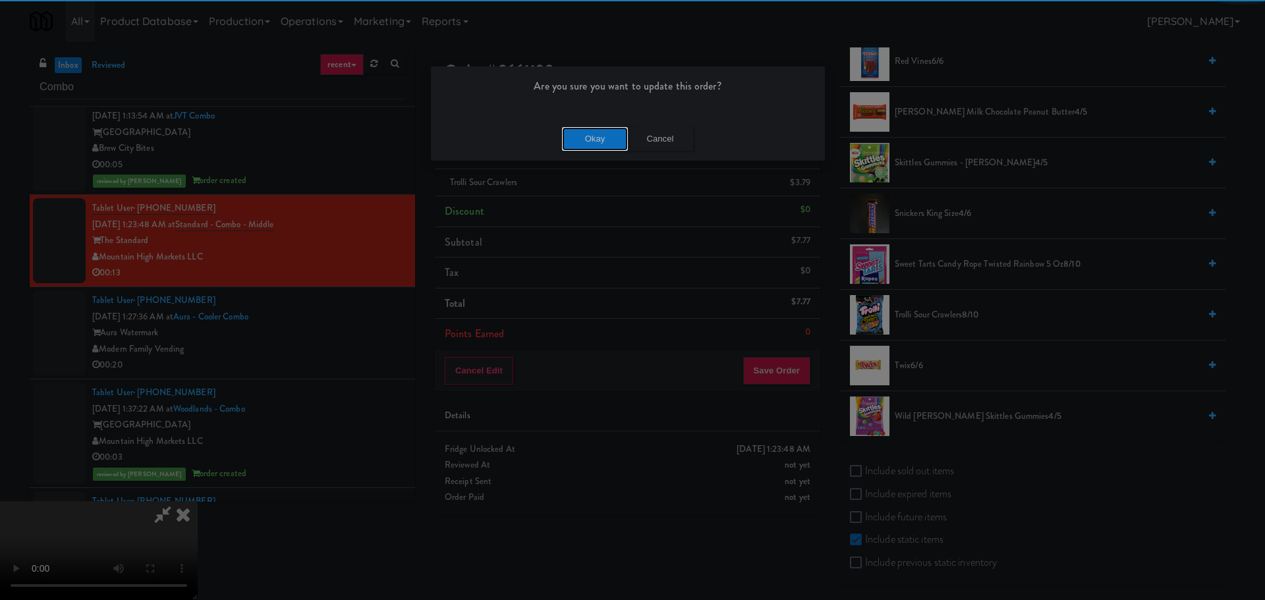
click at [579, 142] on button "Okay" at bounding box center [595, 139] width 66 height 24
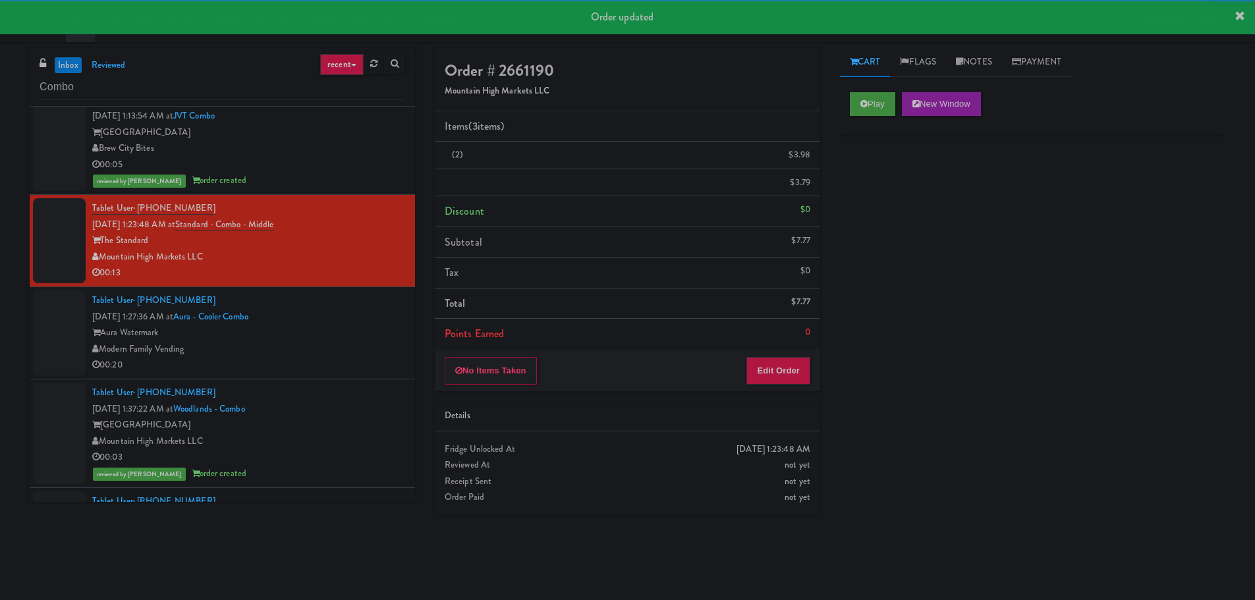
scroll to position [0, 0]
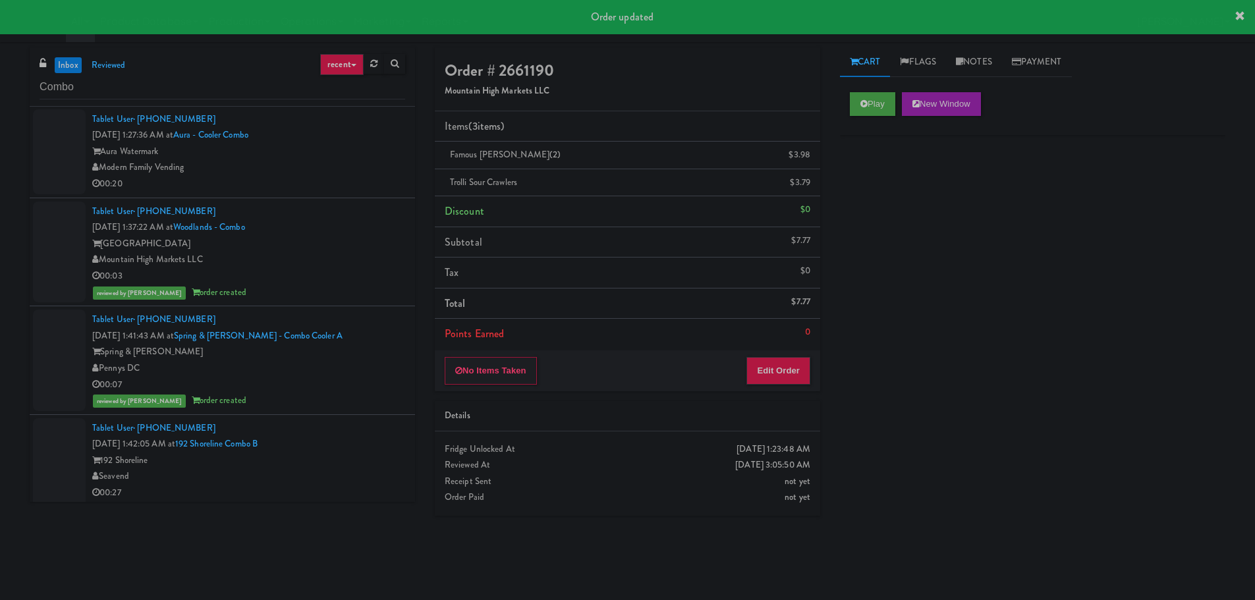
click at [342, 161] on div "Modern Family Vending" at bounding box center [248, 167] width 313 height 16
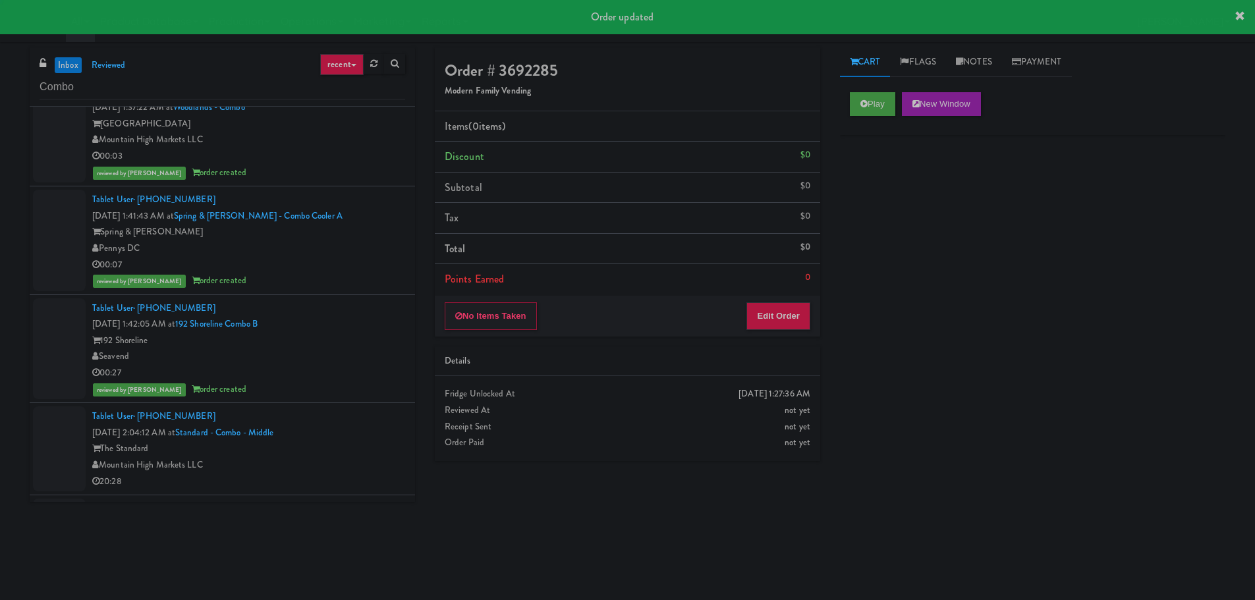
scroll to position [642, 0]
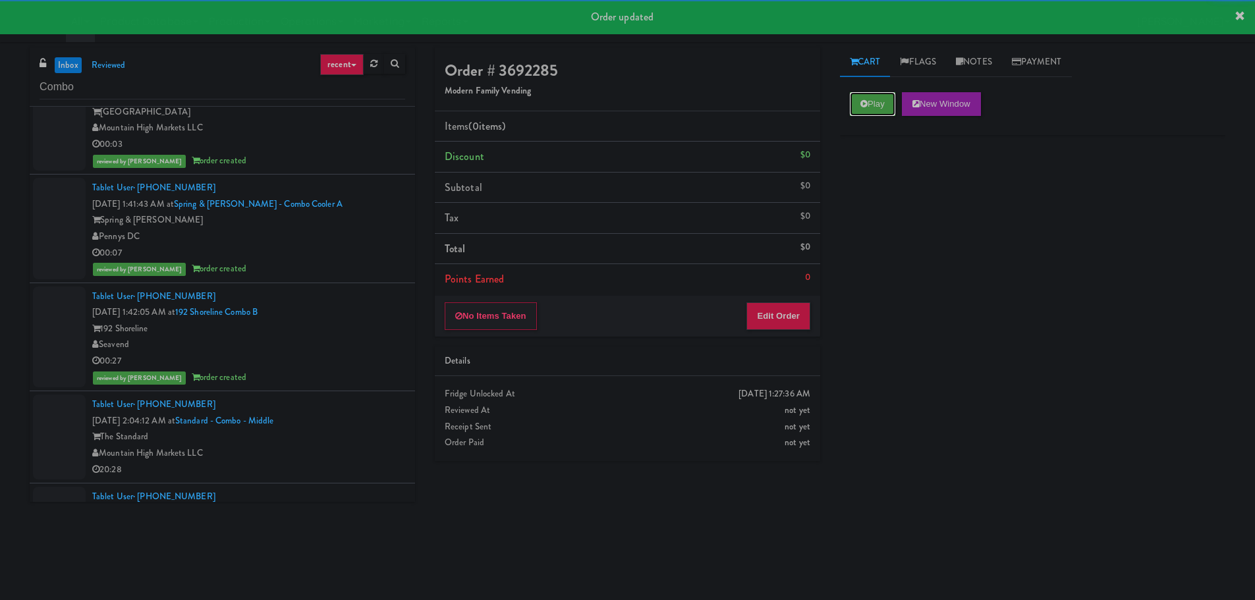
click at [877, 115] on button "Play" at bounding box center [872, 104] width 45 height 24
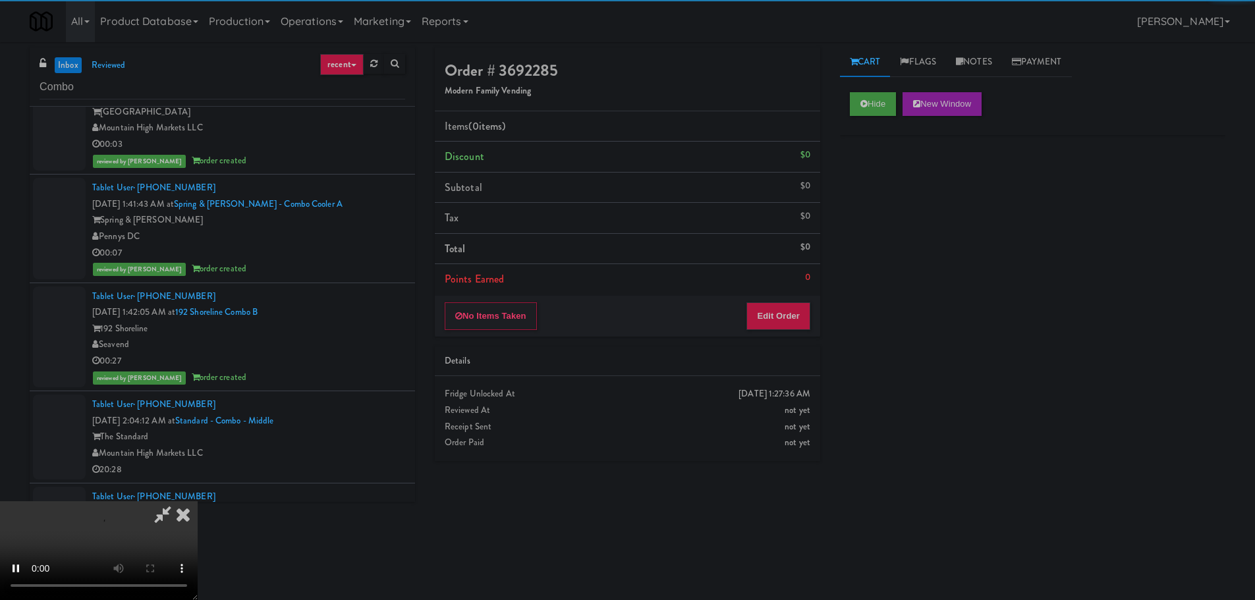
click at [751, 343] on div "Order # 3692285 Modern Family Vending Items (0 items ) Discount $0 Subtotal $0 …" at bounding box center [627, 259] width 405 height 424
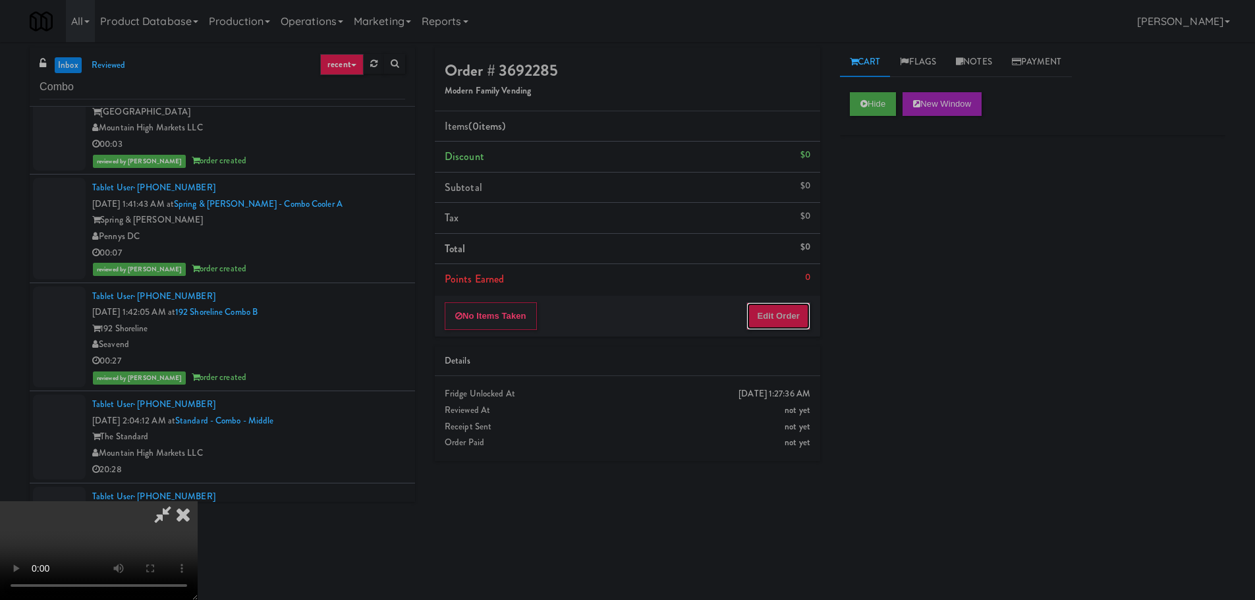
click at [771, 312] on button "Edit Order" at bounding box center [778, 316] width 64 height 28
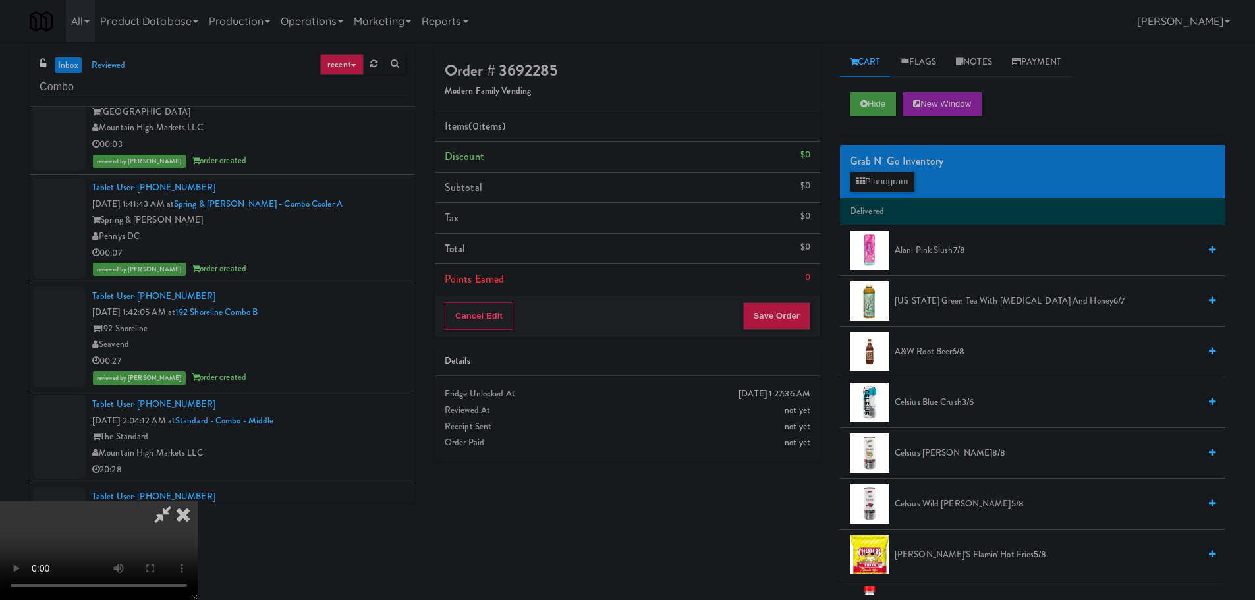
click at [198, 501] on video at bounding box center [99, 550] width 198 height 99
click at [889, 165] on div "Grab N' Go Inventory" at bounding box center [1033, 161] width 366 height 20
click at [890, 177] on button "Planogram" at bounding box center [882, 182] width 65 height 20
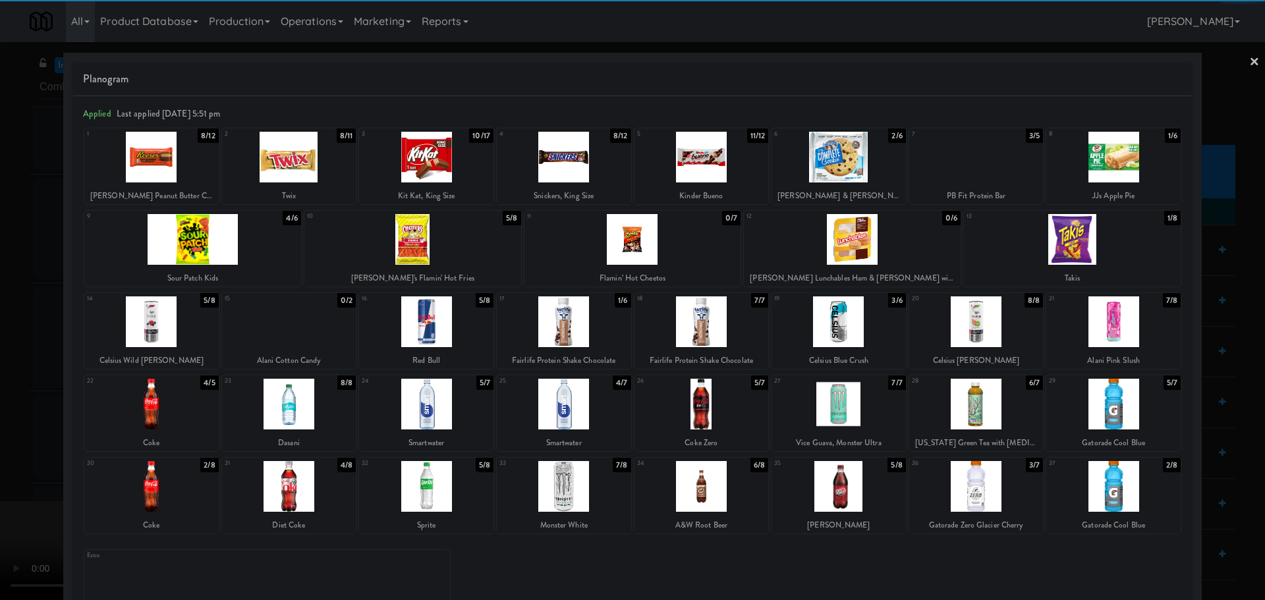
click at [419, 424] on div at bounding box center [426, 404] width 134 height 51
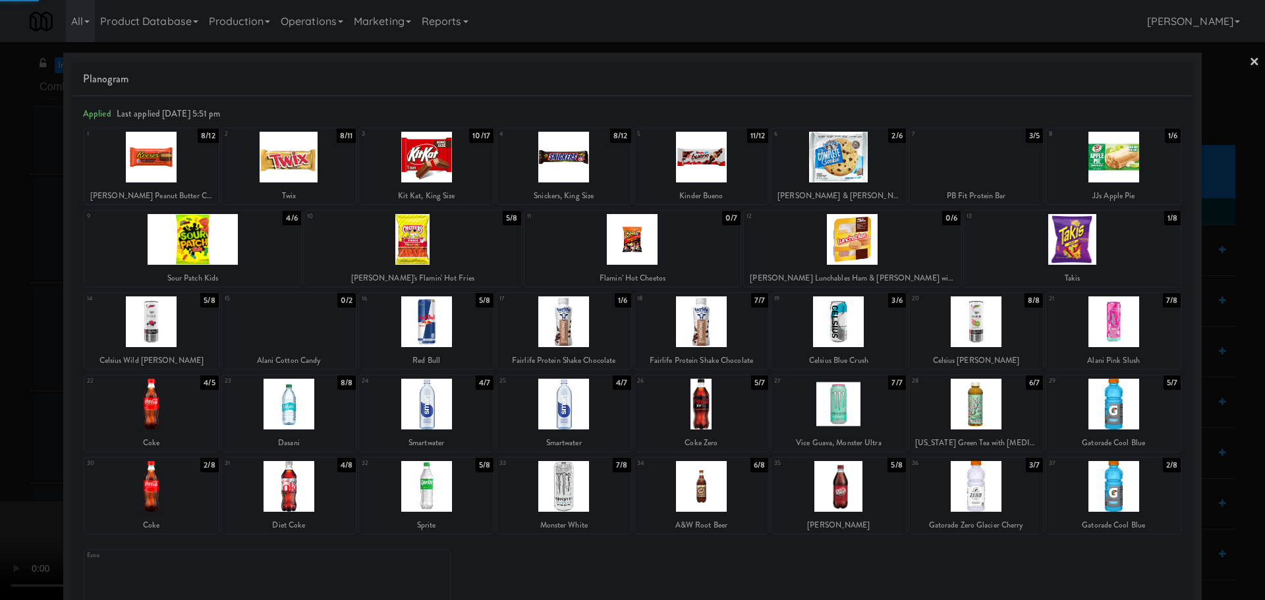
drag, startPoint x: 0, startPoint y: 528, endPoint x: 52, endPoint y: 508, distance: 55.9
click at [2, 530] on div at bounding box center [632, 300] width 1265 height 600
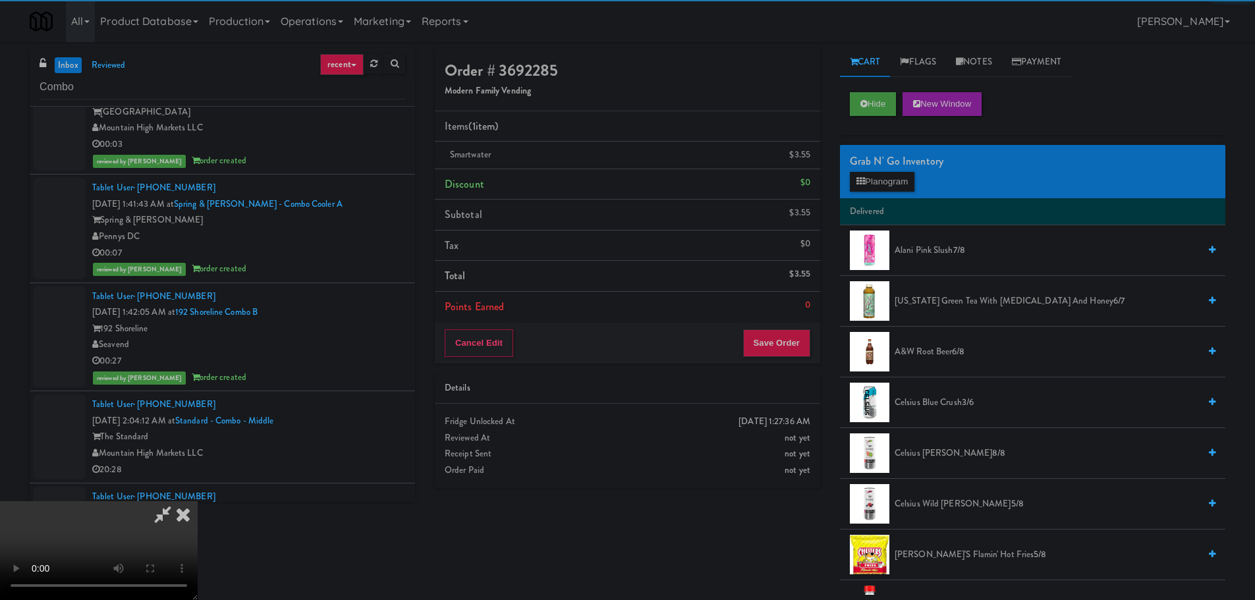
click at [198, 501] on video at bounding box center [99, 550] width 198 height 99
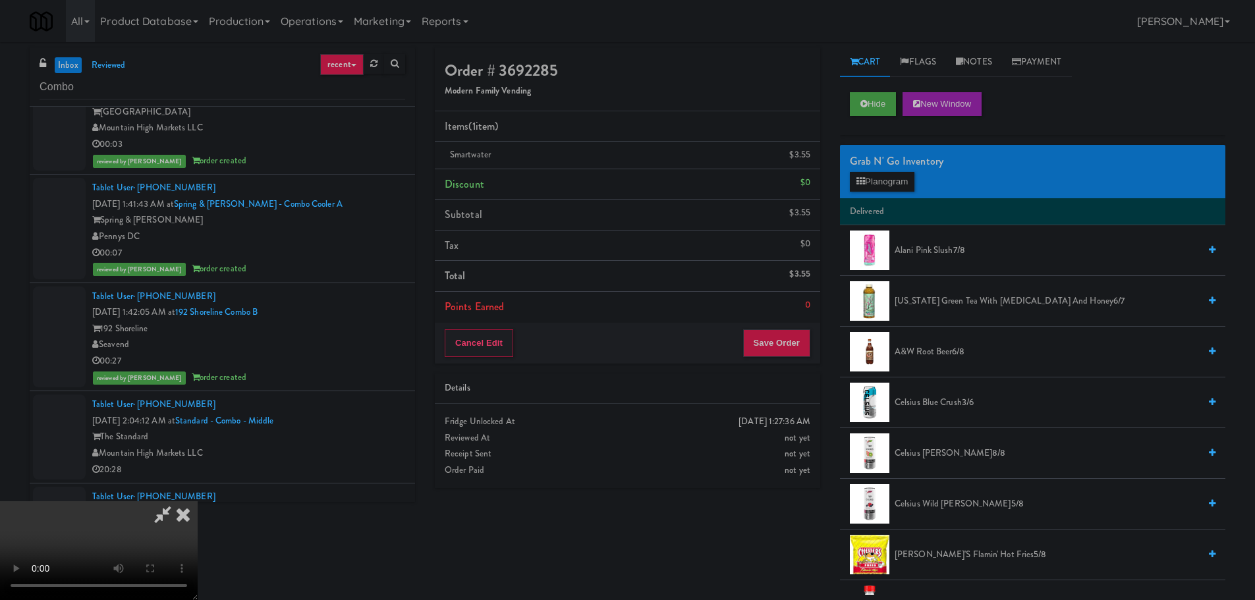
click at [198, 501] on video at bounding box center [99, 550] width 198 height 99
drag, startPoint x: 559, startPoint y: 415, endPoint x: 570, endPoint y: 409, distance: 12.7
click at [198, 501] on video at bounding box center [99, 550] width 198 height 99
click at [876, 199] on li "Delivered" at bounding box center [1032, 212] width 385 height 28
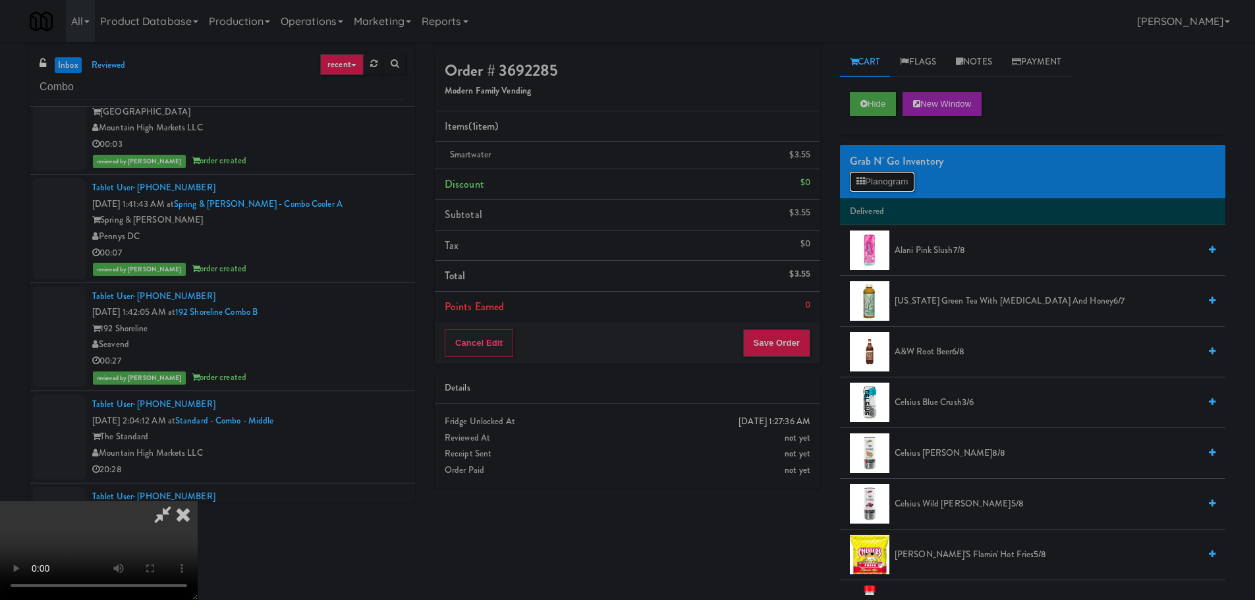
click at [897, 173] on button "Planogram" at bounding box center [882, 182] width 65 height 20
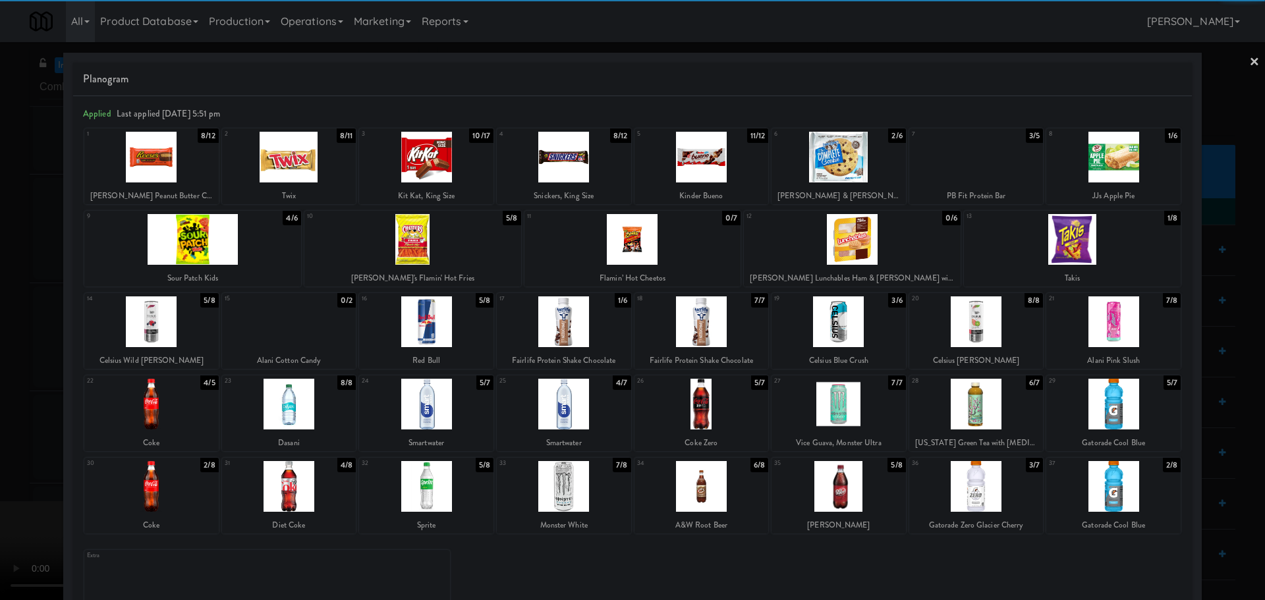
click at [296, 422] on div at bounding box center [289, 404] width 134 height 51
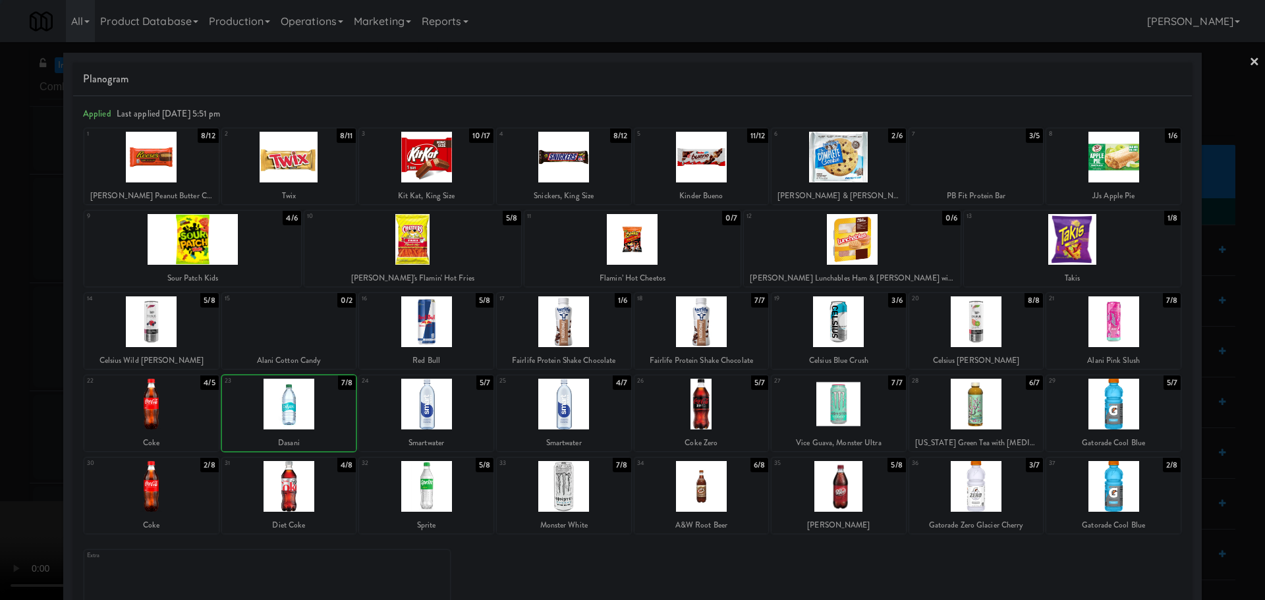
click at [13, 474] on div at bounding box center [632, 300] width 1265 height 600
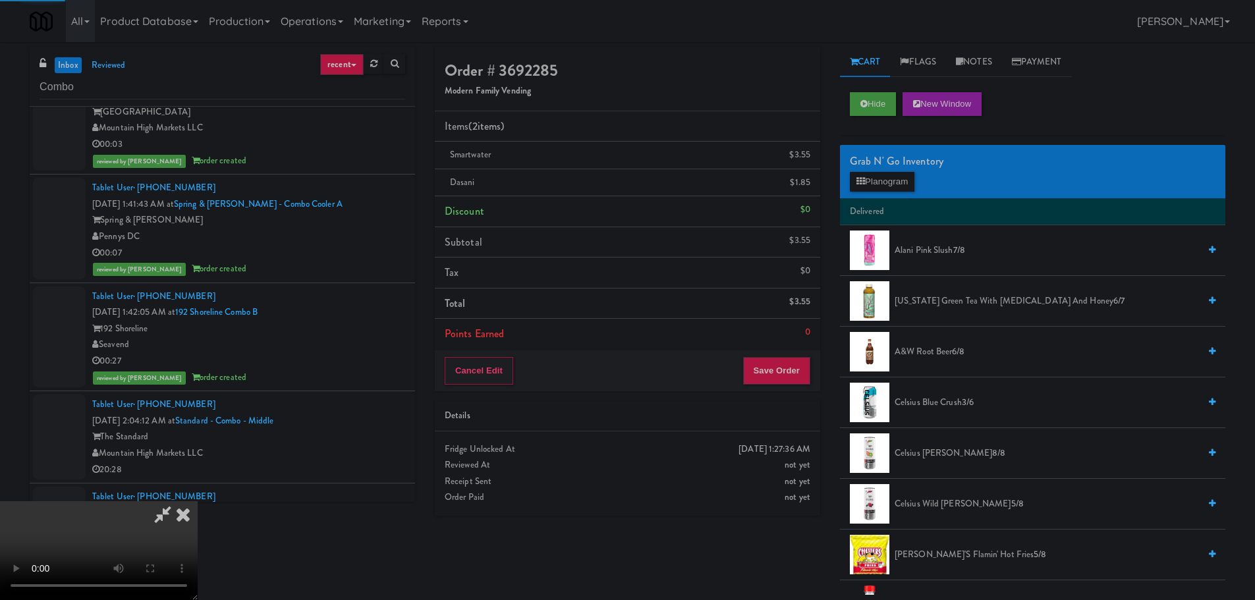
click at [198, 501] on video at bounding box center [99, 550] width 198 height 99
drag, startPoint x: 515, startPoint y: 405, endPoint x: 518, endPoint y: 419, distance: 14.1
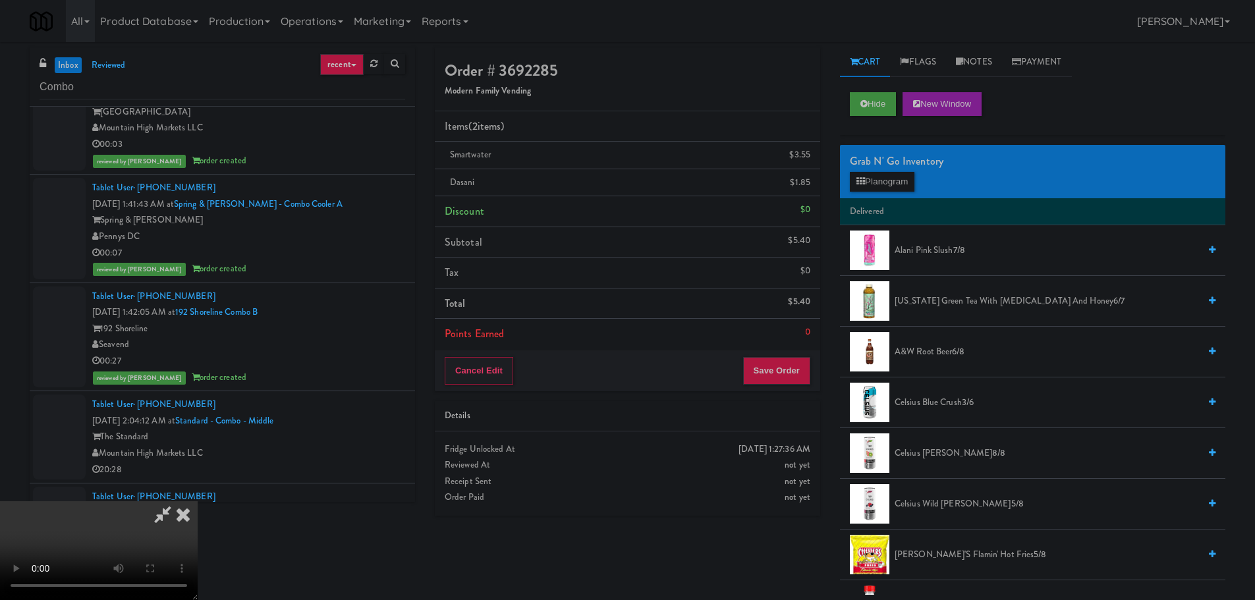
click at [198, 501] on video at bounding box center [99, 550] width 198 height 99
drag, startPoint x: 505, startPoint y: 430, endPoint x: 626, endPoint y: 411, distance: 122.0
click at [198, 501] on video at bounding box center [99, 550] width 198 height 99
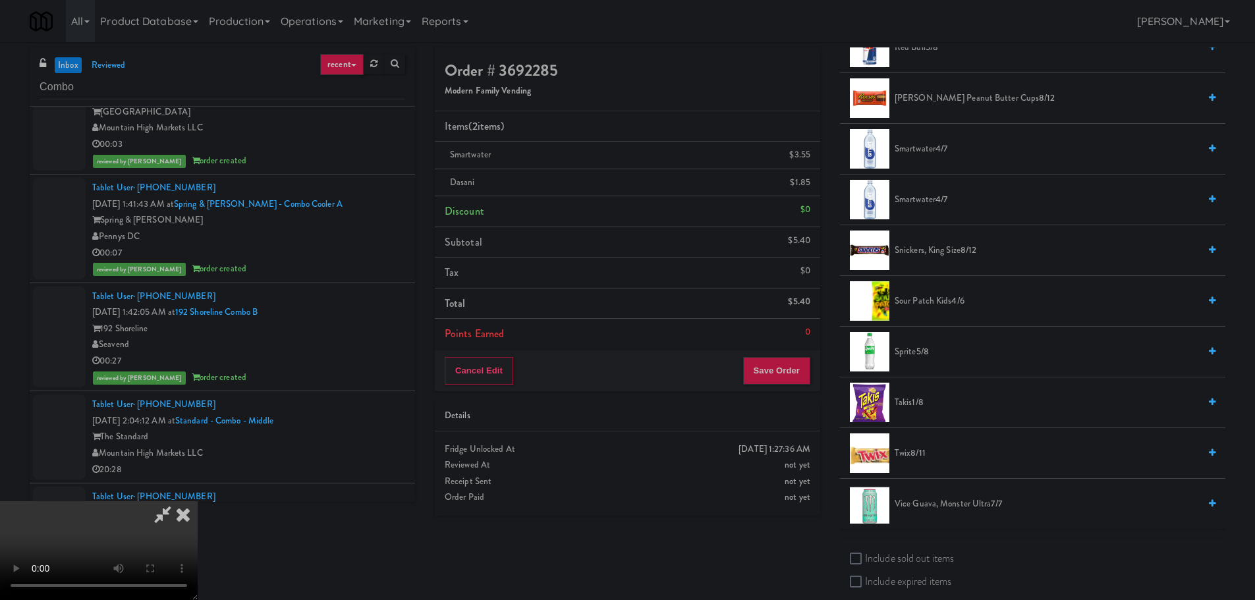
scroll to position [1508, 0]
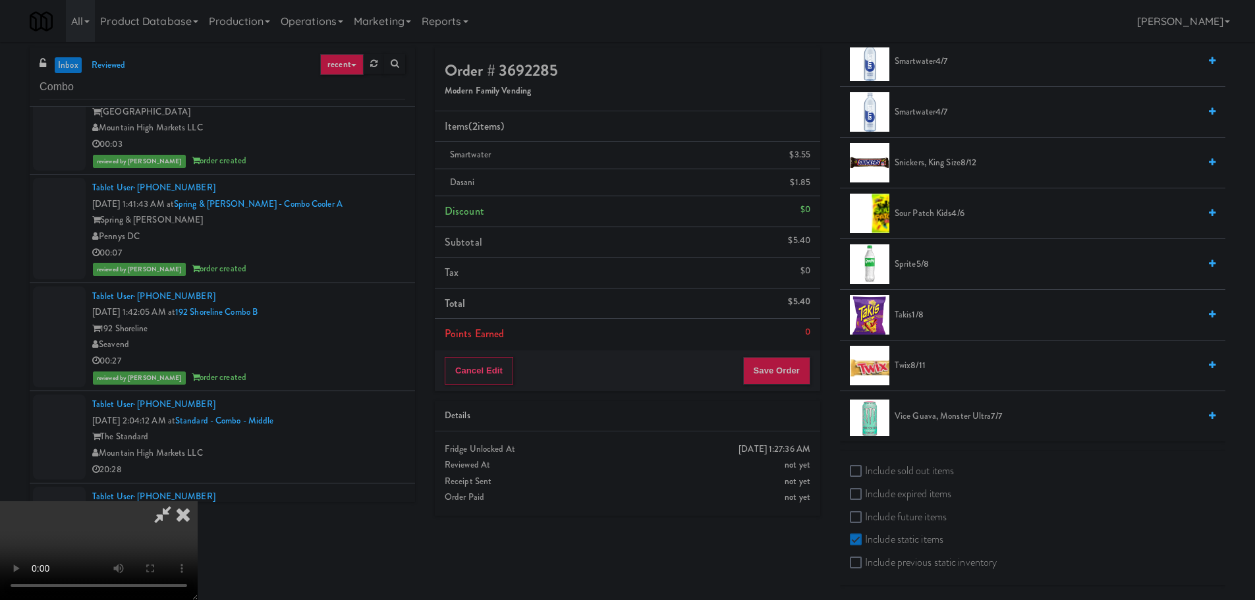
click at [904, 264] on span "Sprite 5/8" at bounding box center [1046, 264] width 304 height 16
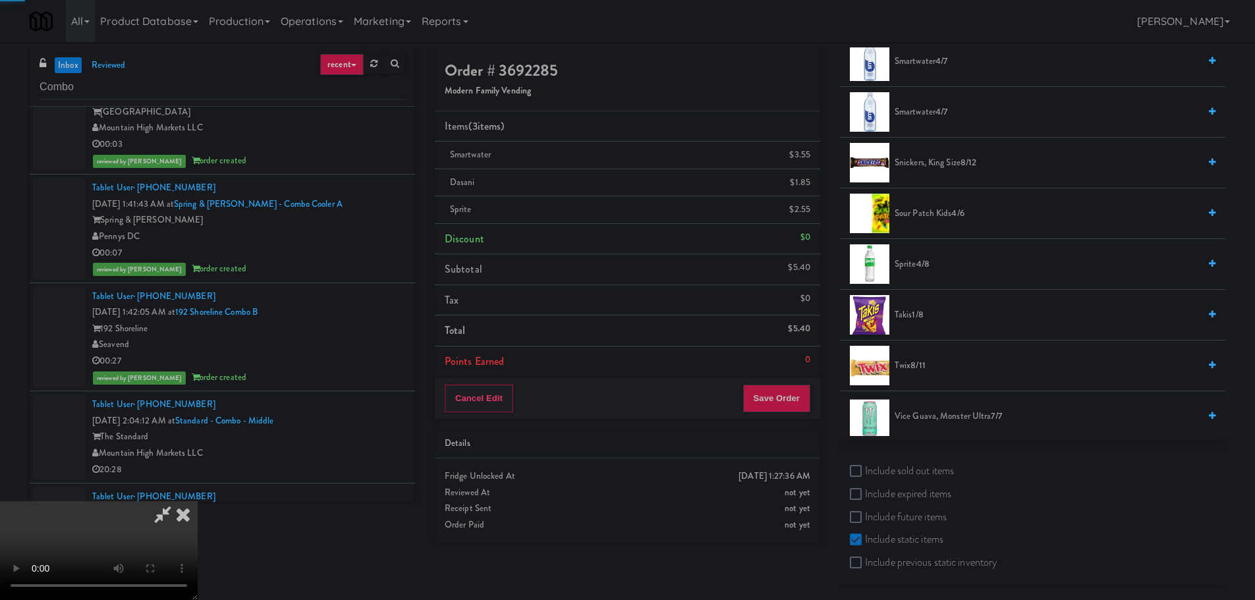
click at [904, 264] on span "Sprite 4/8" at bounding box center [1046, 264] width 304 height 16
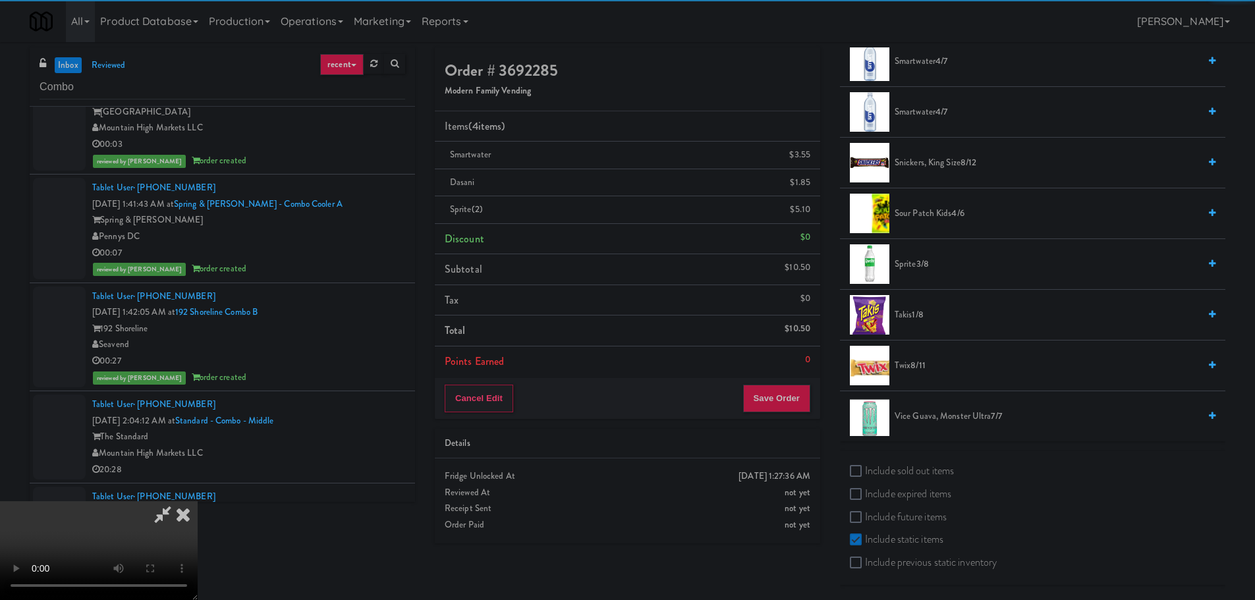
click at [198, 501] on video at bounding box center [99, 550] width 198 height 99
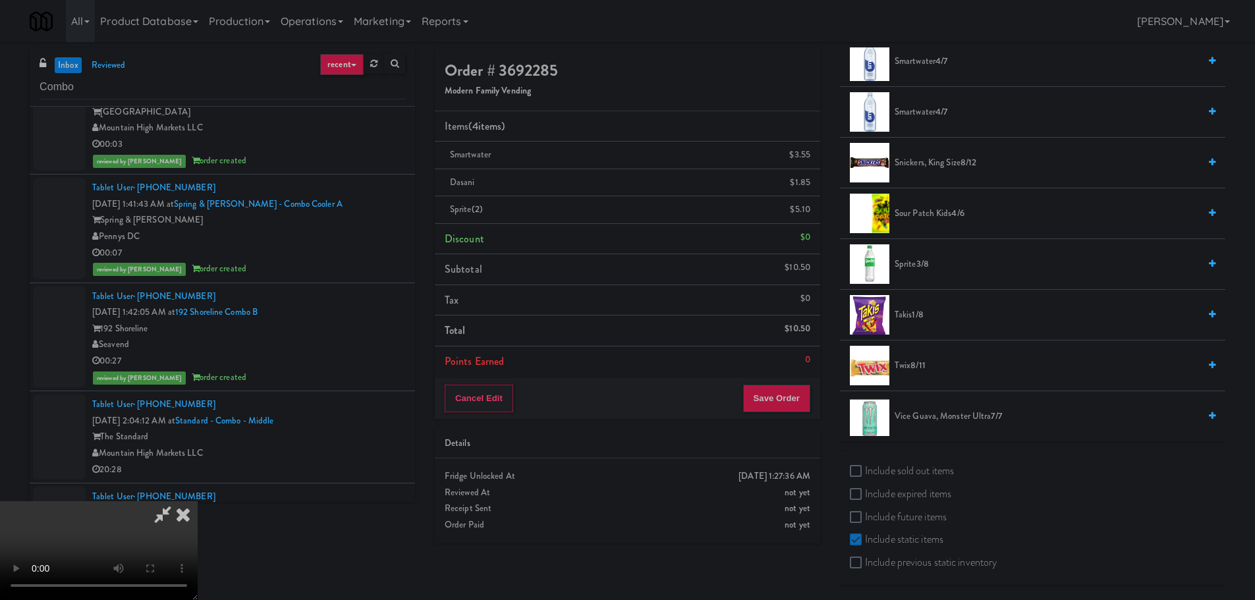
click at [198, 501] on video at bounding box center [99, 550] width 198 height 99
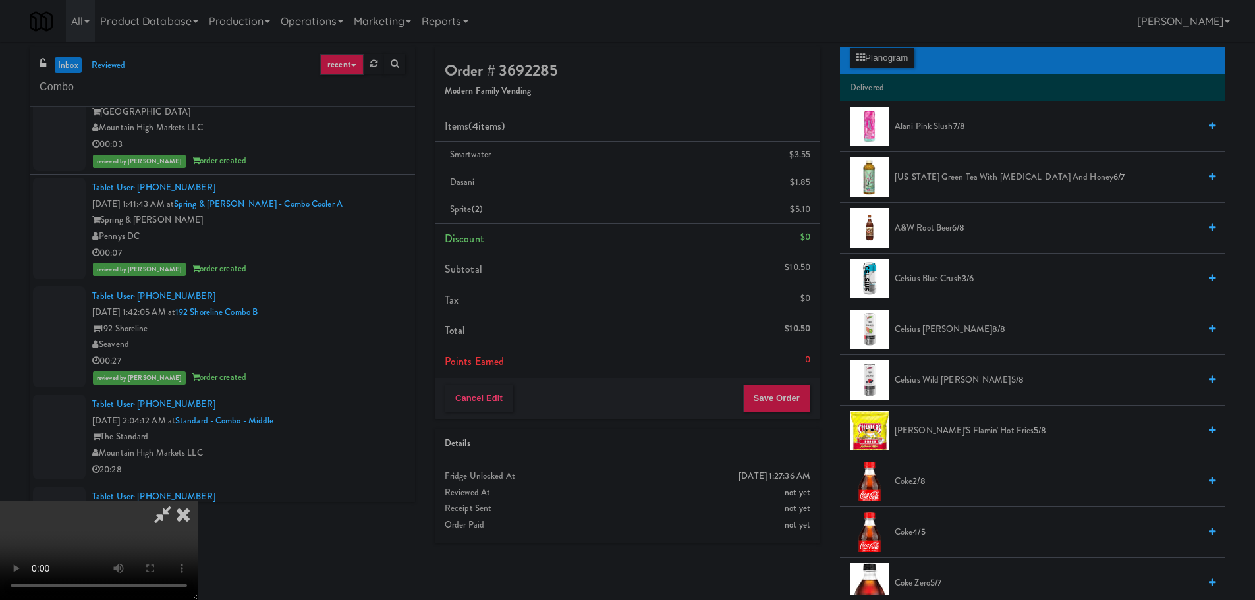
scroll to position [0, 0]
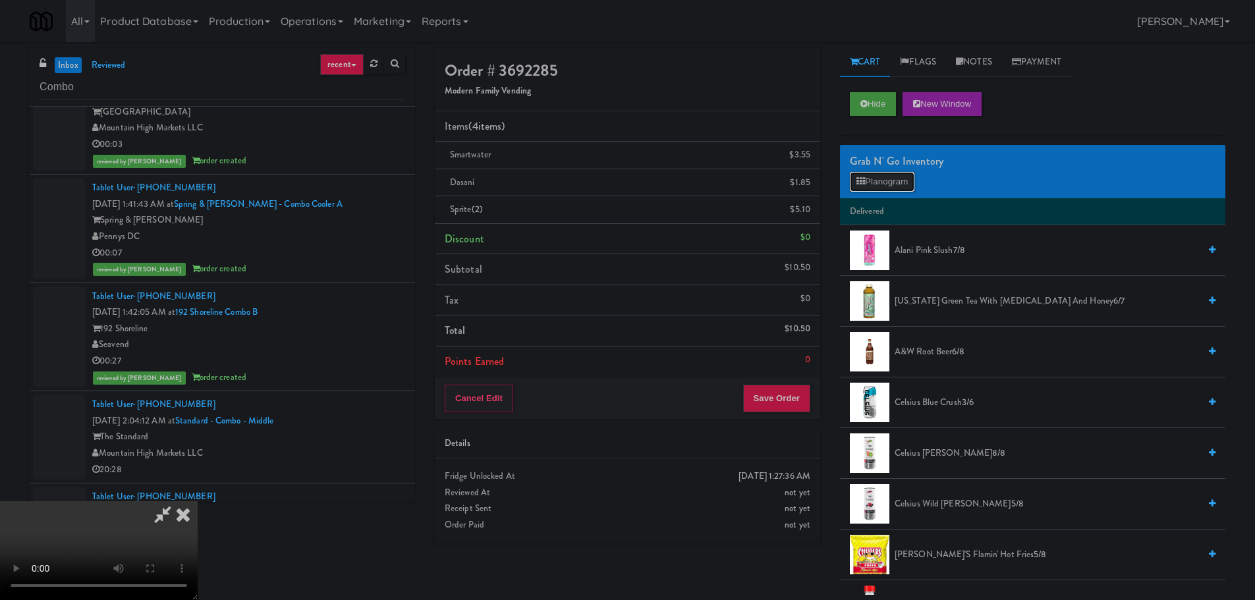
click at [908, 177] on button "Planogram" at bounding box center [882, 182] width 65 height 20
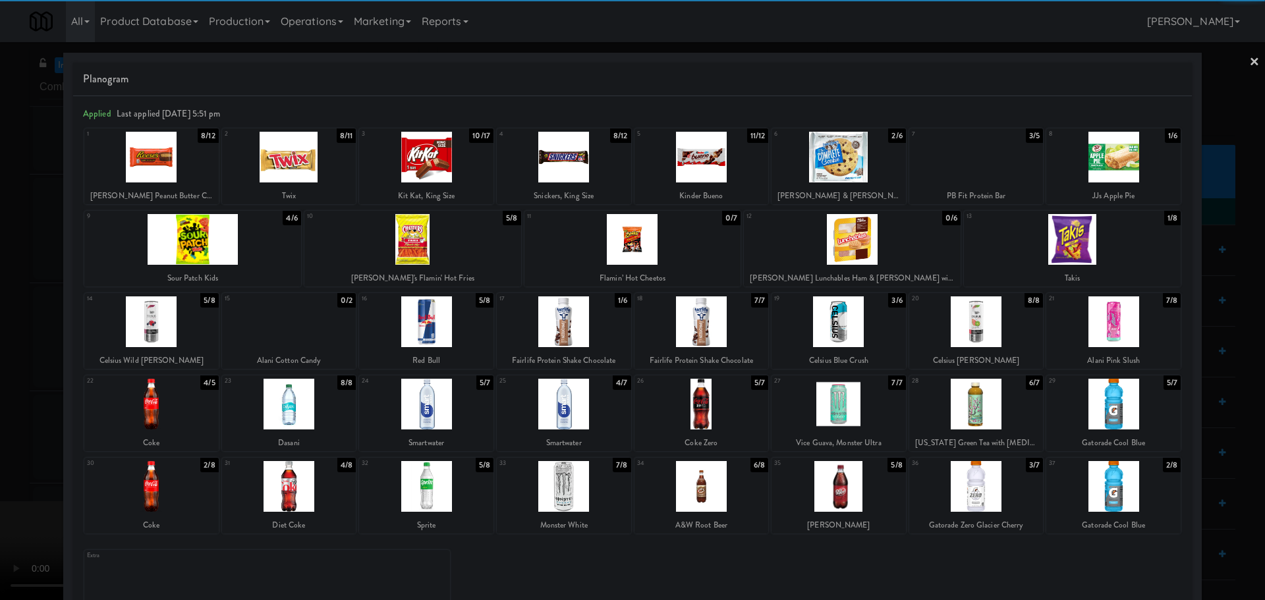
click at [1117, 495] on div at bounding box center [1113, 486] width 134 height 51
drag, startPoint x: 0, startPoint y: 516, endPoint x: 53, endPoint y: 505, distance: 54.7
click at [5, 516] on div at bounding box center [632, 300] width 1265 height 600
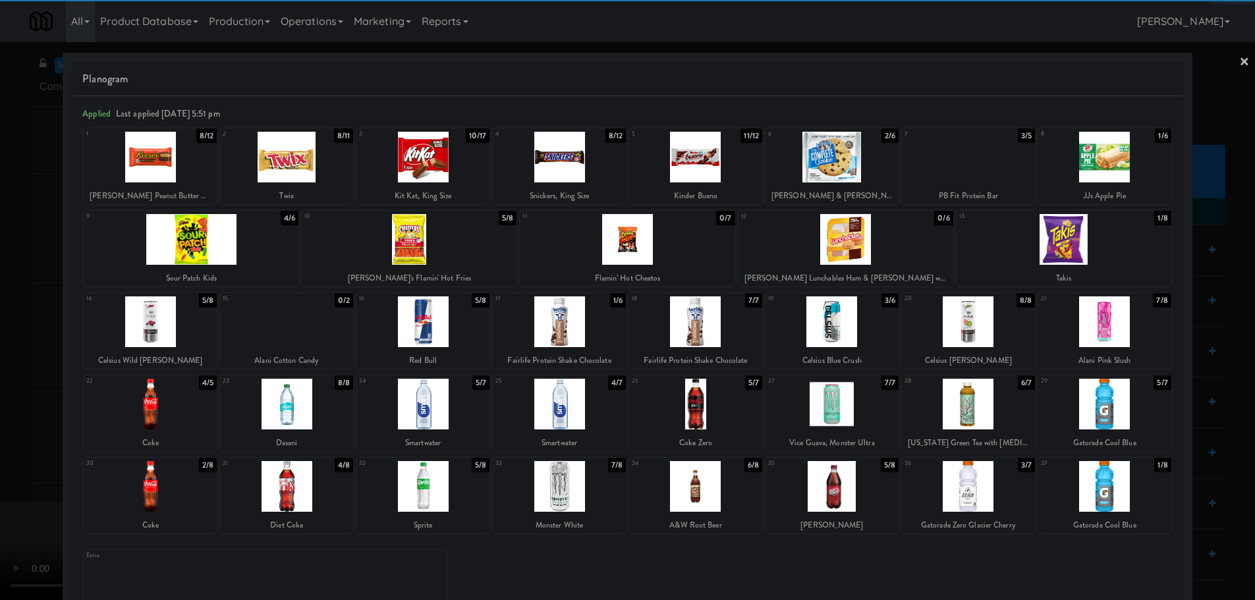
click at [198, 501] on video at bounding box center [99, 550] width 198 height 99
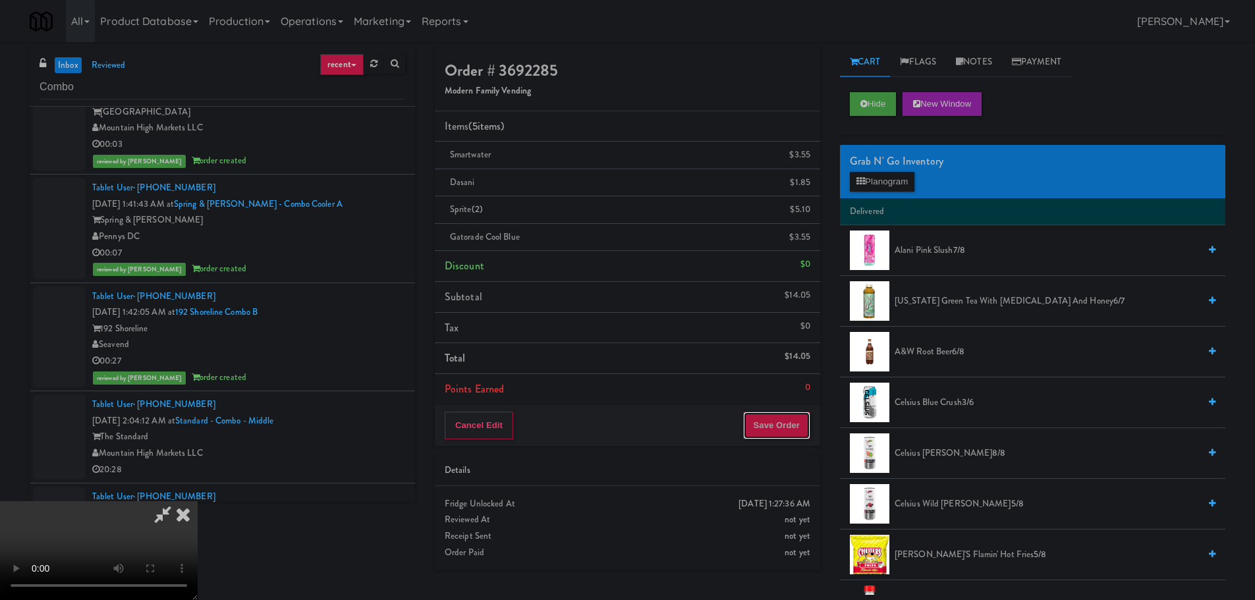
click at [786, 423] on button "Save Order" at bounding box center [776, 426] width 67 height 28
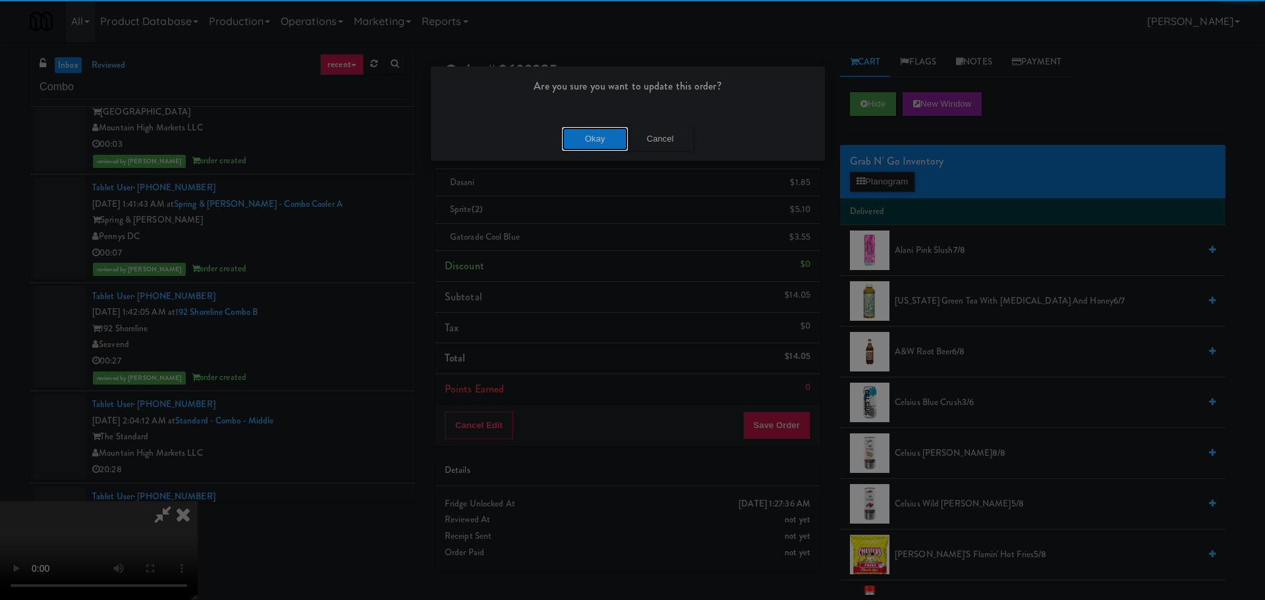
click at [599, 140] on button "Okay" at bounding box center [595, 139] width 66 height 24
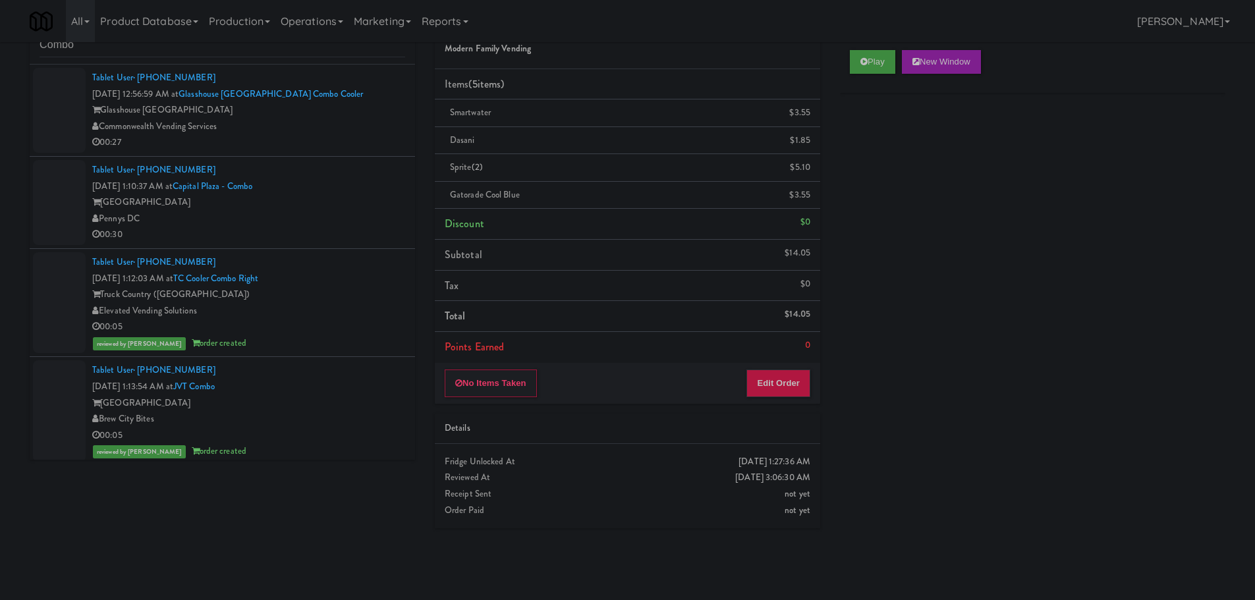
click at [329, 224] on div "Pennys DC" at bounding box center [248, 219] width 313 height 16
